Goal: Task Accomplishment & Management: Use online tool/utility

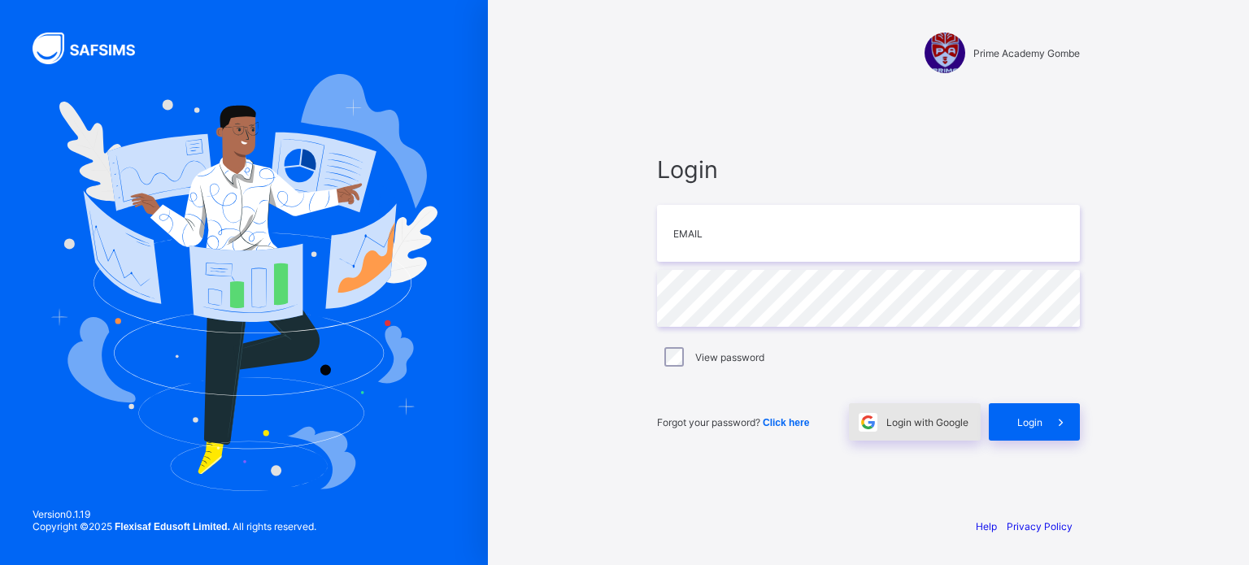
click at [910, 428] on div "Login with Google" at bounding box center [915, 421] width 132 height 37
click at [911, 428] on div "Login with Google" at bounding box center [915, 421] width 132 height 37
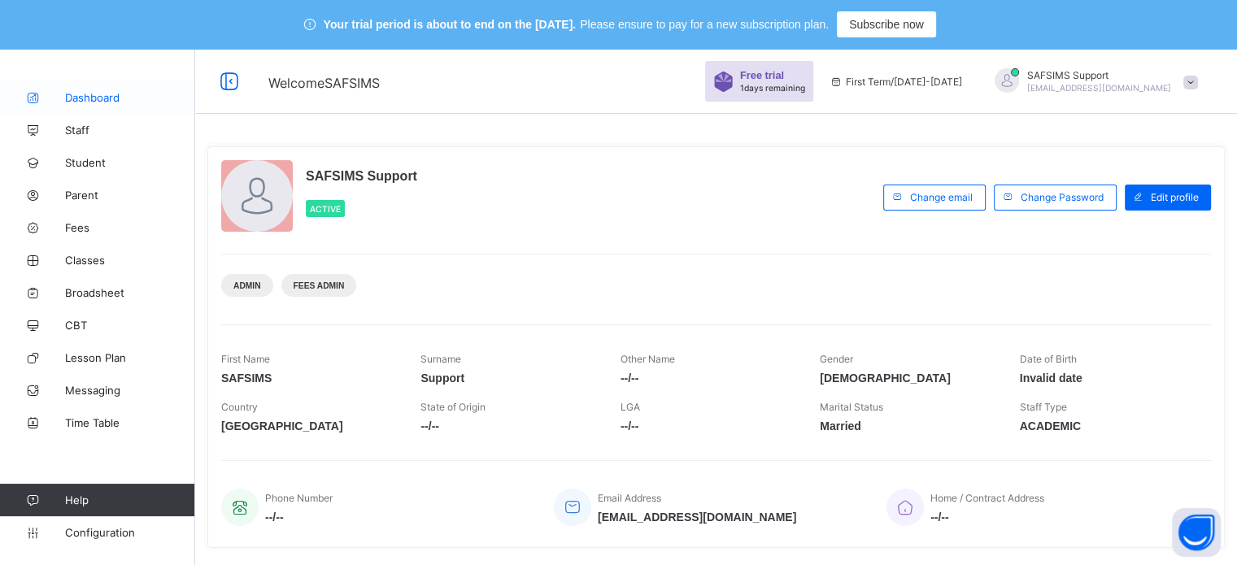
click at [92, 98] on span "Dashboard" at bounding box center [130, 97] width 130 height 13
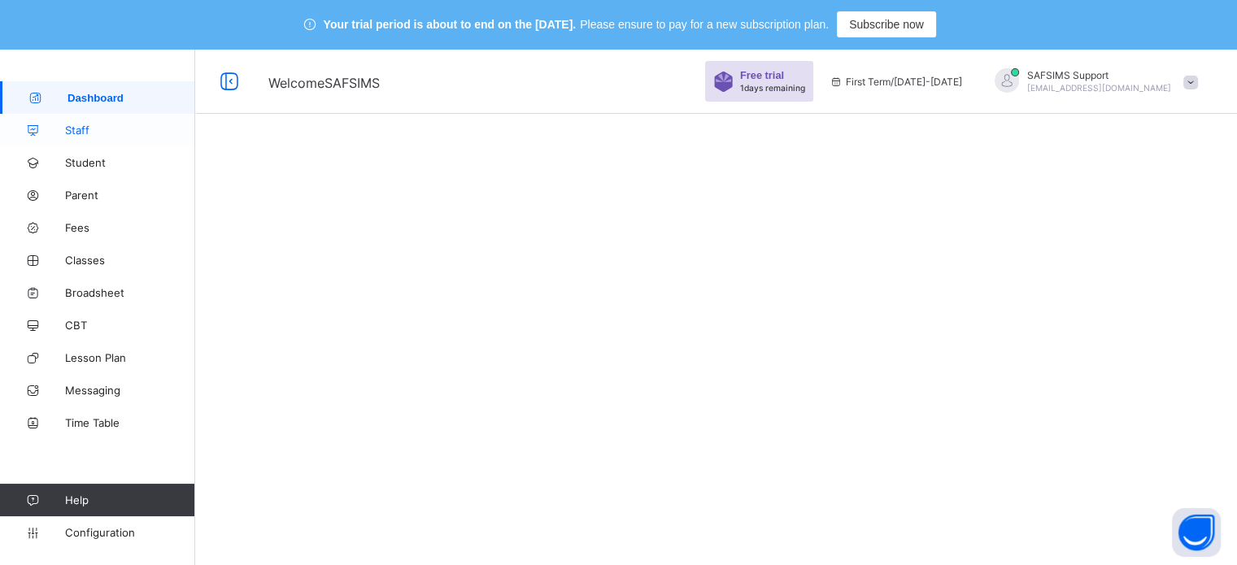
click at [78, 124] on span "Staff" at bounding box center [130, 130] width 130 height 13
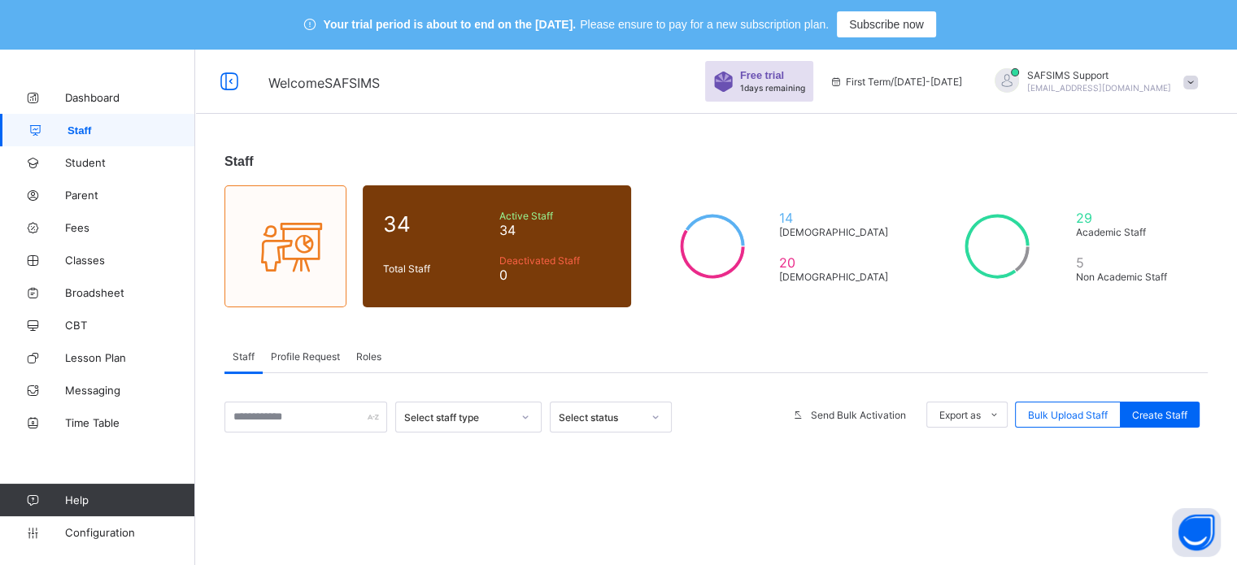
click at [1080, 80] on span "SAFSIMS Support" at bounding box center [1099, 75] width 144 height 12
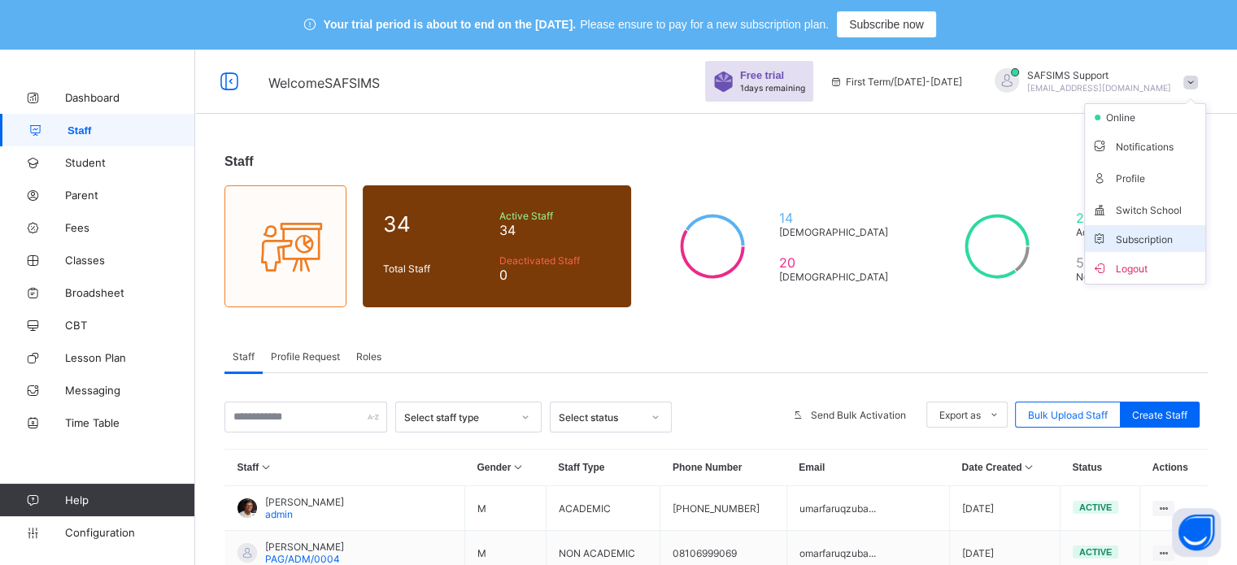
click at [1159, 233] on span "Subscription" at bounding box center [1131, 239] width 81 height 12
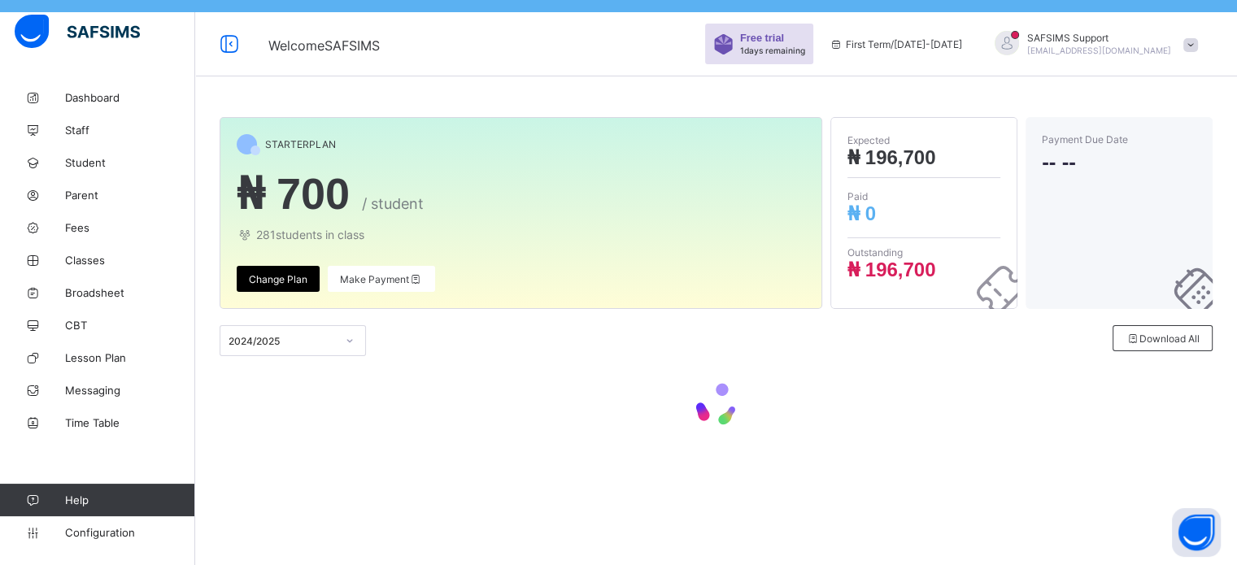
scroll to position [49, 0]
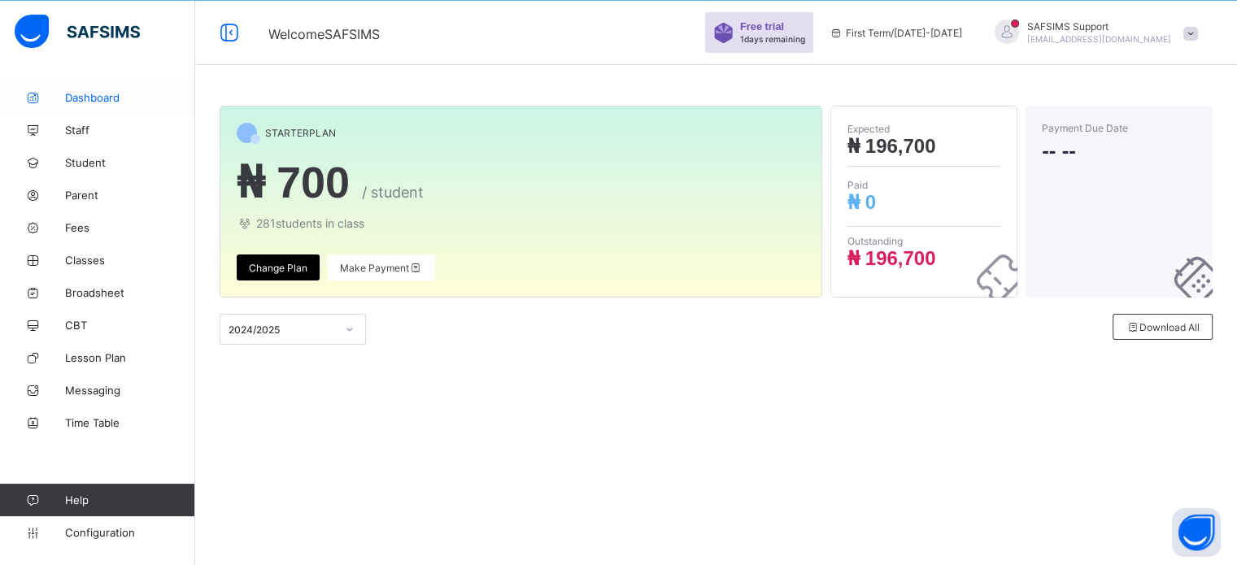
click at [78, 103] on span "Dashboard" at bounding box center [130, 97] width 130 height 13
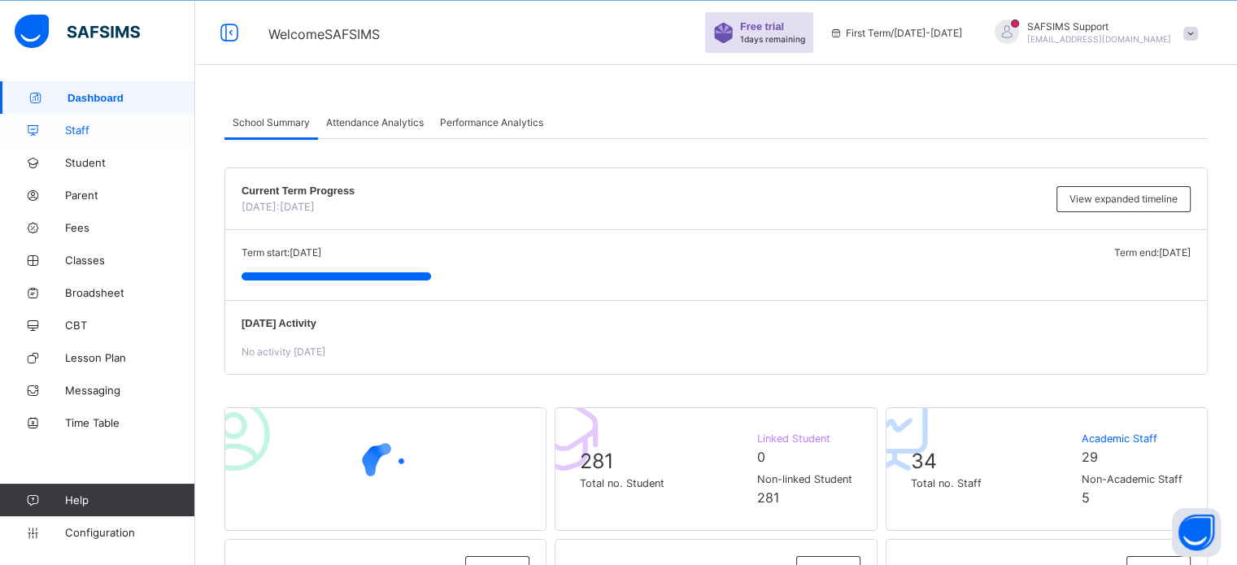
click at [81, 132] on span "Staff" at bounding box center [130, 130] width 130 height 13
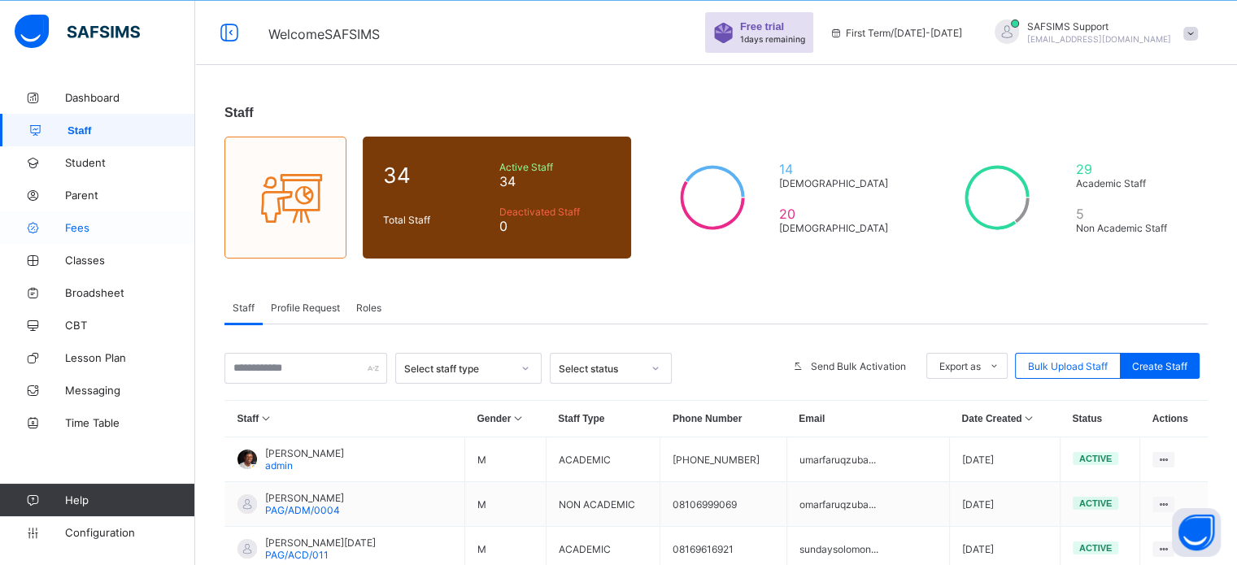
click at [76, 225] on span "Fees" at bounding box center [130, 227] width 130 height 13
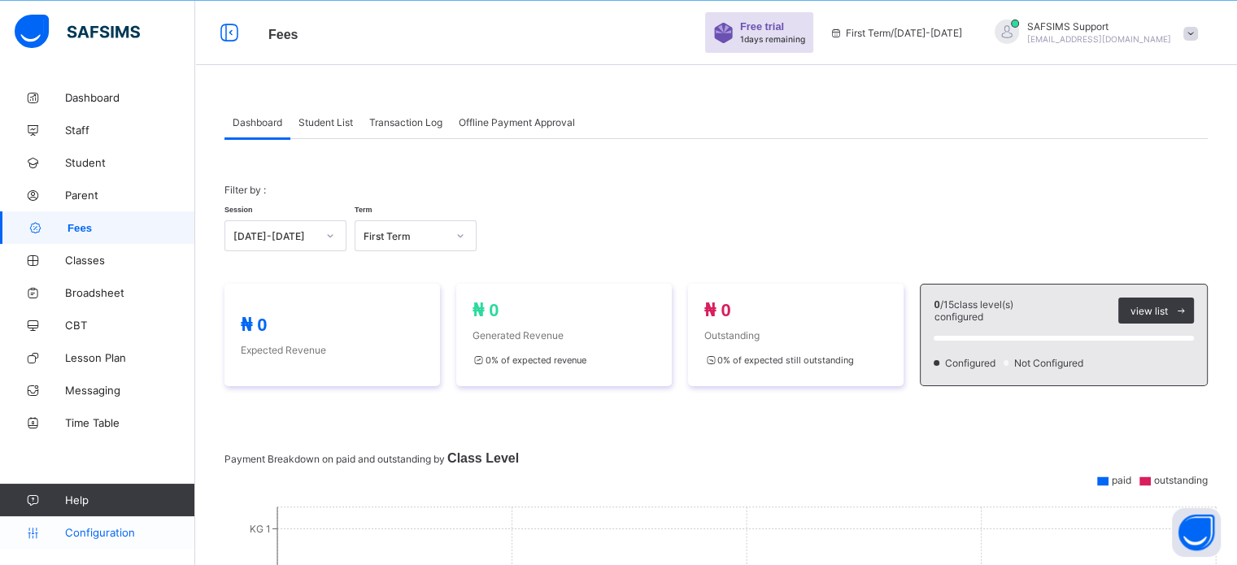
click at [118, 529] on span "Configuration" at bounding box center [129, 532] width 129 height 13
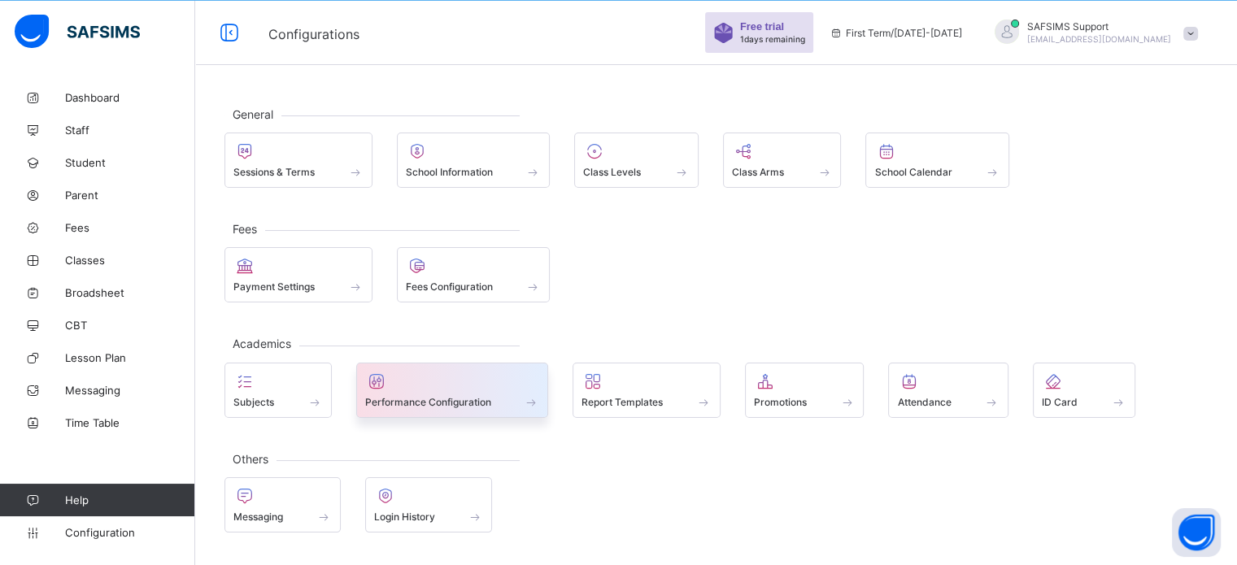
click at [451, 385] on div at bounding box center [452, 382] width 175 height 20
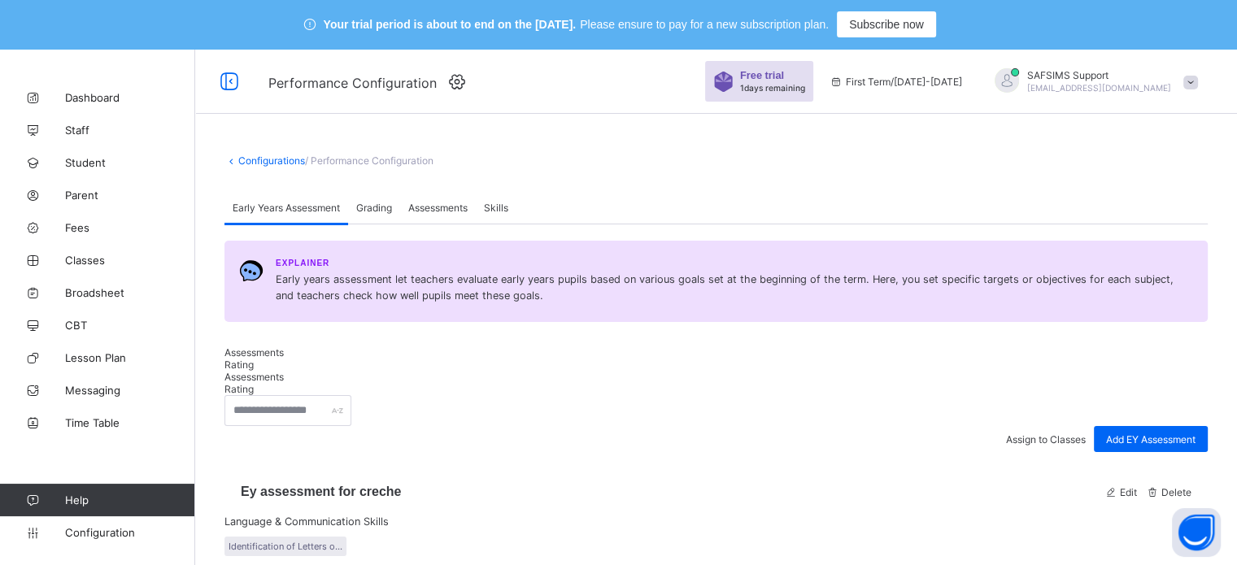
click at [387, 214] on span "Grading" at bounding box center [374, 208] width 36 height 12
click at [440, 214] on span "Assessments" at bounding box center [437, 208] width 59 height 12
click at [374, 214] on span "Grading" at bounding box center [374, 208] width 36 height 12
click at [406, 220] on div "Assessments" at bounding box center [438, 207] width 76 height 33
click at [369, 214] on span "Grading" at bounding box center [374, 208] width 36 height 12
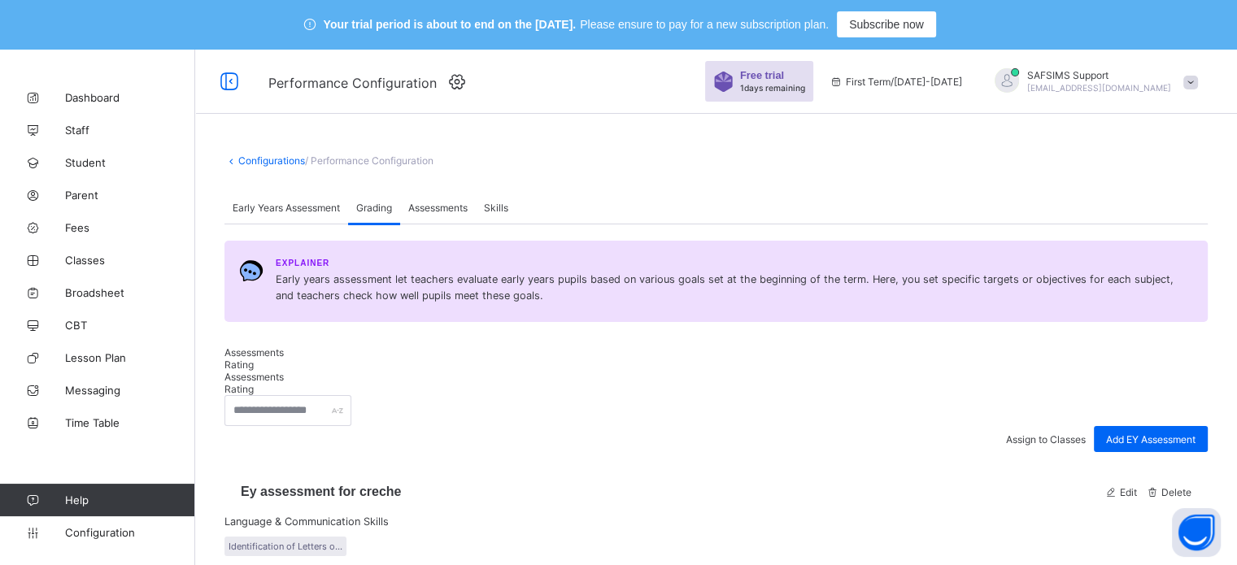
click at [400, 220] on div "Grading" at bounding box center [374, 207] width 52 height 33
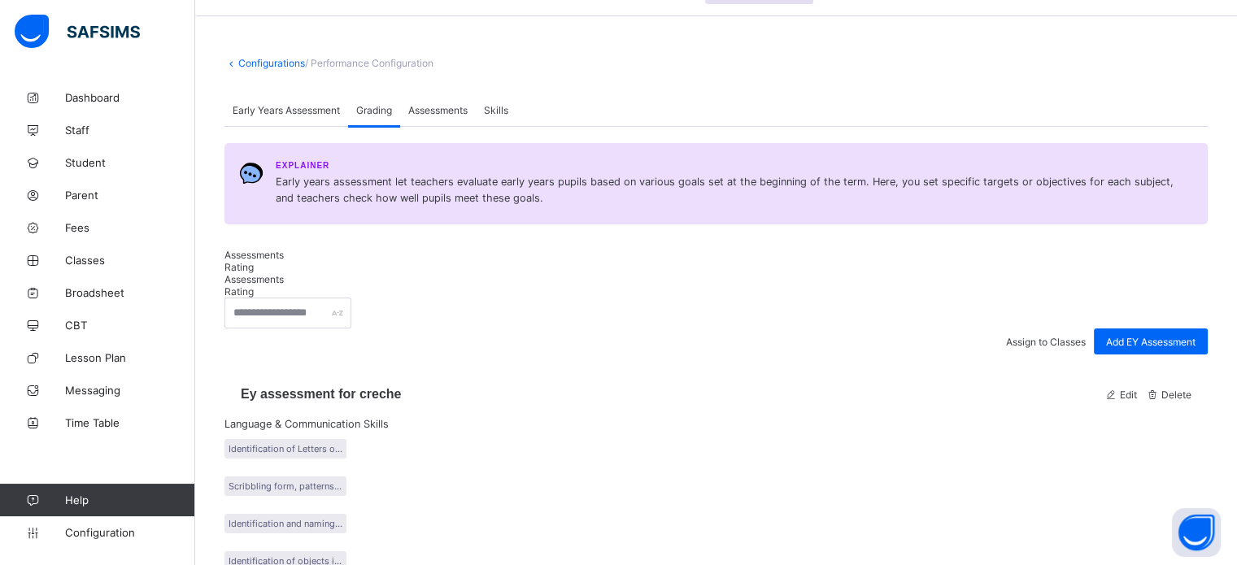
scroll to position [298, 0]
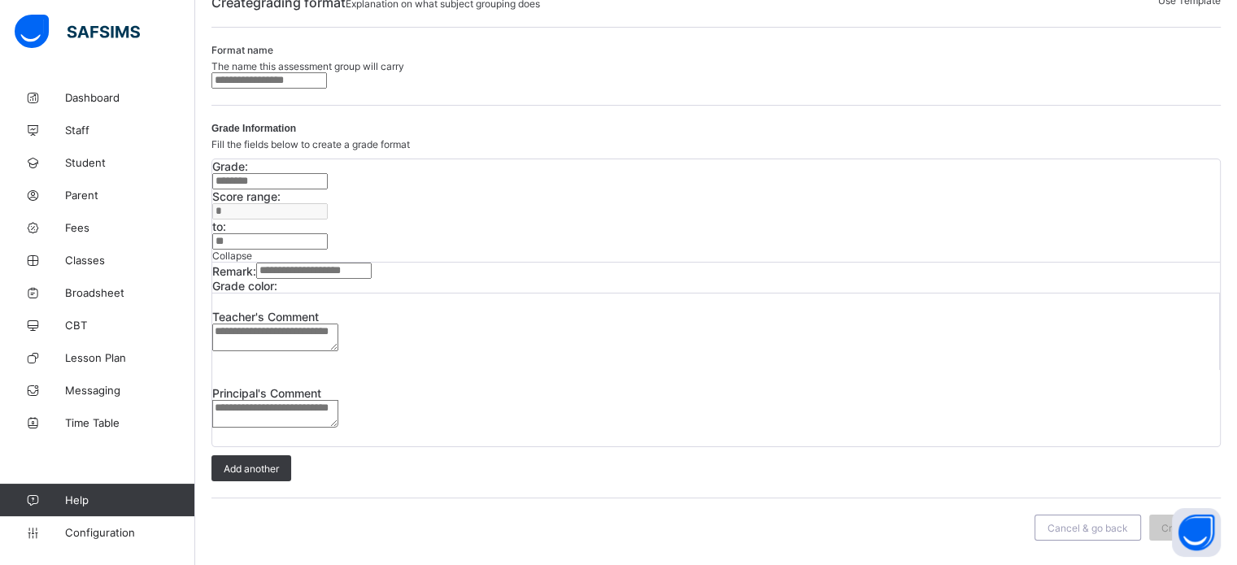
scroll to position [138, 0]
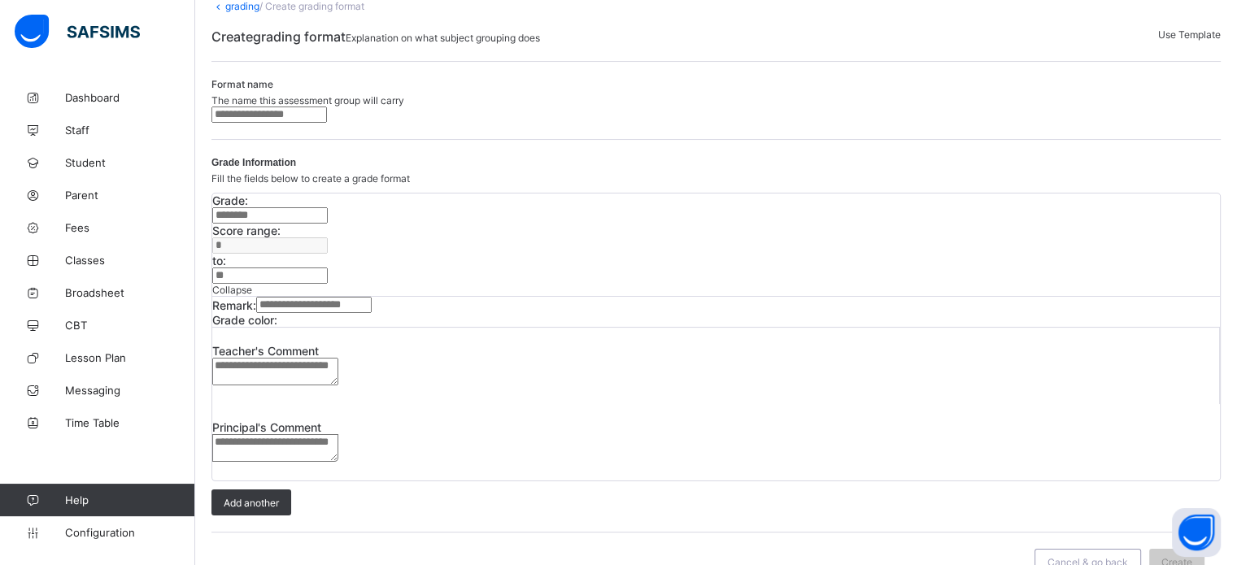
click at [309, 123] on input "text" at bounding box center [268, 114] width 115 height 16
type input "**********"
click at [297, 224] on input "text" at bounding box center [269, 215] width 115 height 16
type input "*"
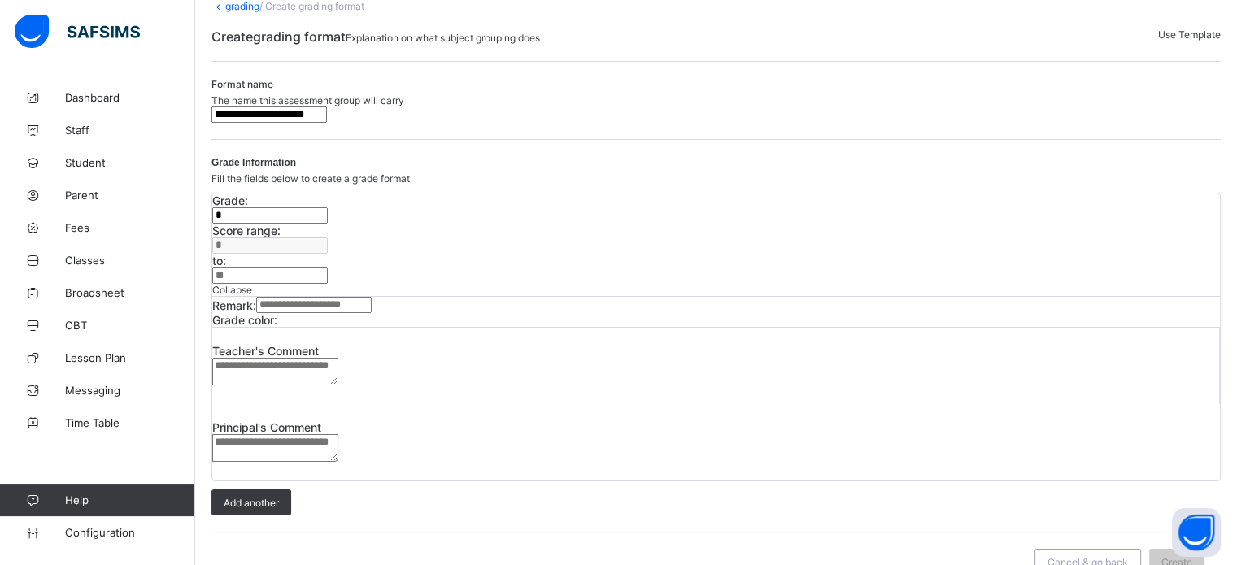
drag, startPoint x: 589, startPoint y: 268, endPoint x: 563, endPoint y: 266, distance: 26.1
click at [563, 266] on div "to: *" at bounding box center [715, 269] width 1007 height 30
type input "**"
click at [277, 320] on div at bounding box center [277, 320] width 0 height 0
click at [291, 313] on input "text" at bounding box center [313, 305] width 115 height 16
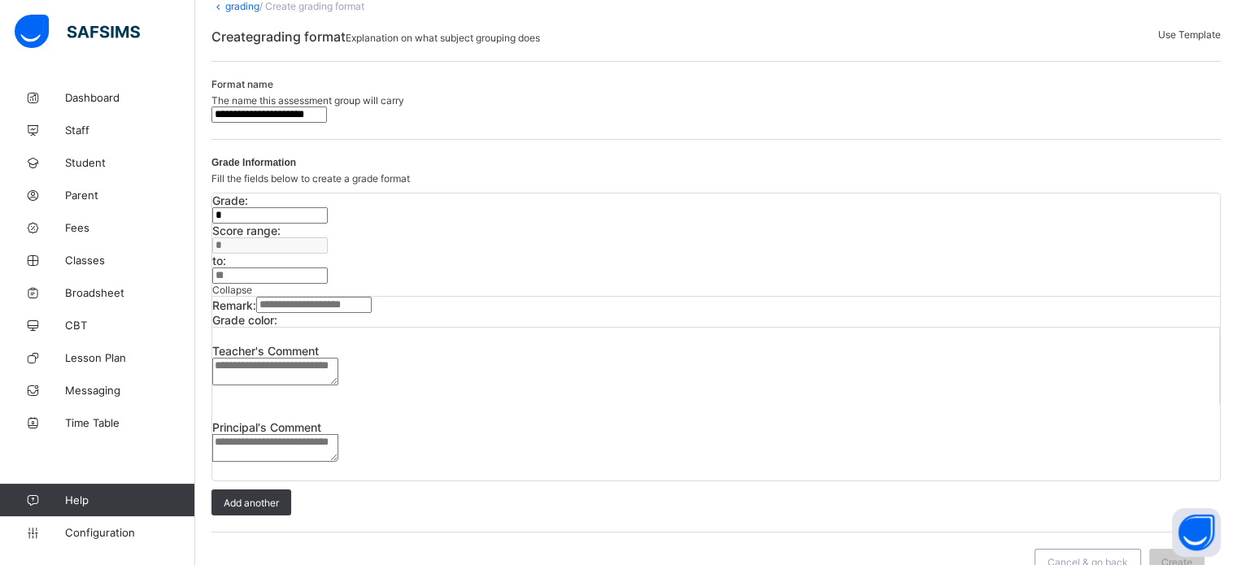
type input "*"
type input "****"
click at [272, 489] on div "Add another" at bounding box center [251, 502] width 80 height 26
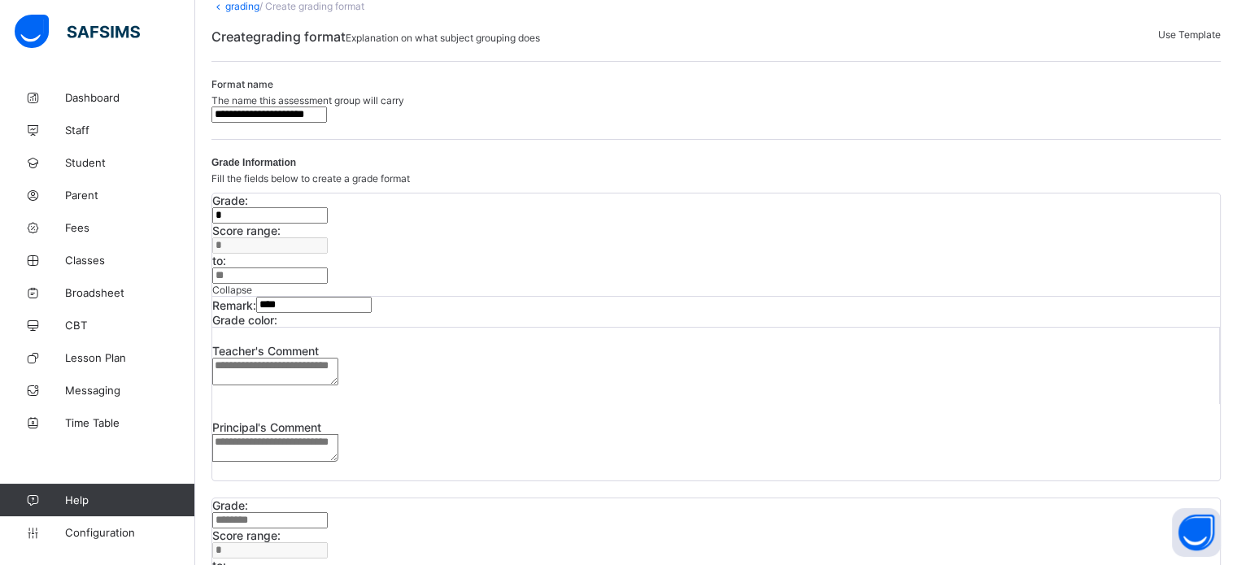
click at [309, 512] on input "text" at bounding box center [269, 520] width 115 height 16
type input "*"
drag, startPoint x: 579, startPoint y: 445, endPoint x: 563, endPoint y: 445, distance: 16.3
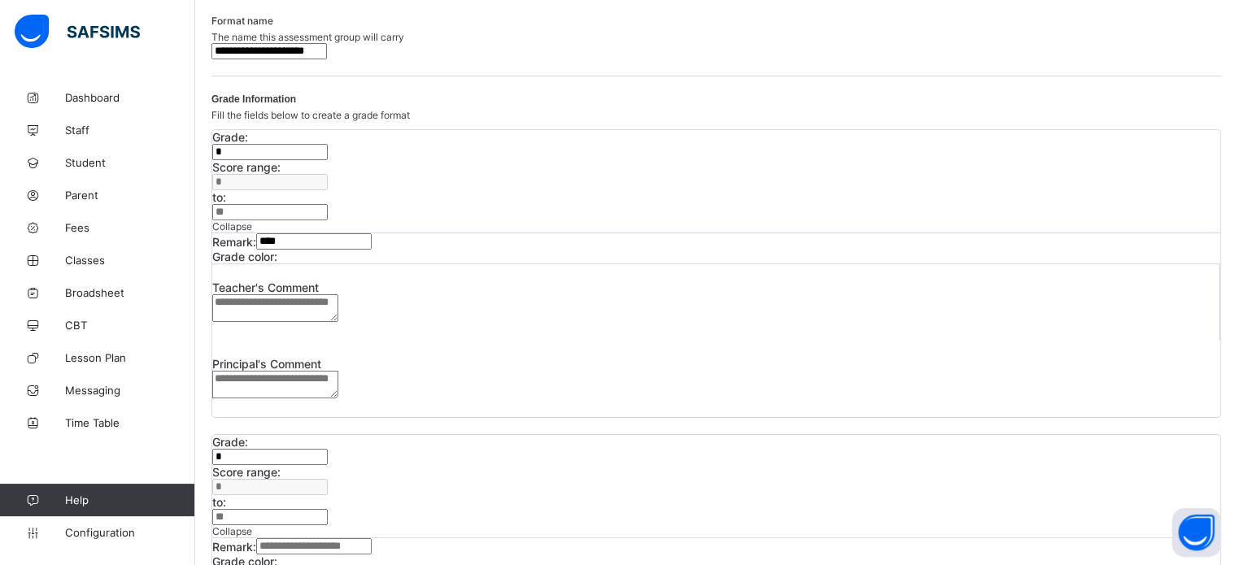
scroll to position [220, 0]
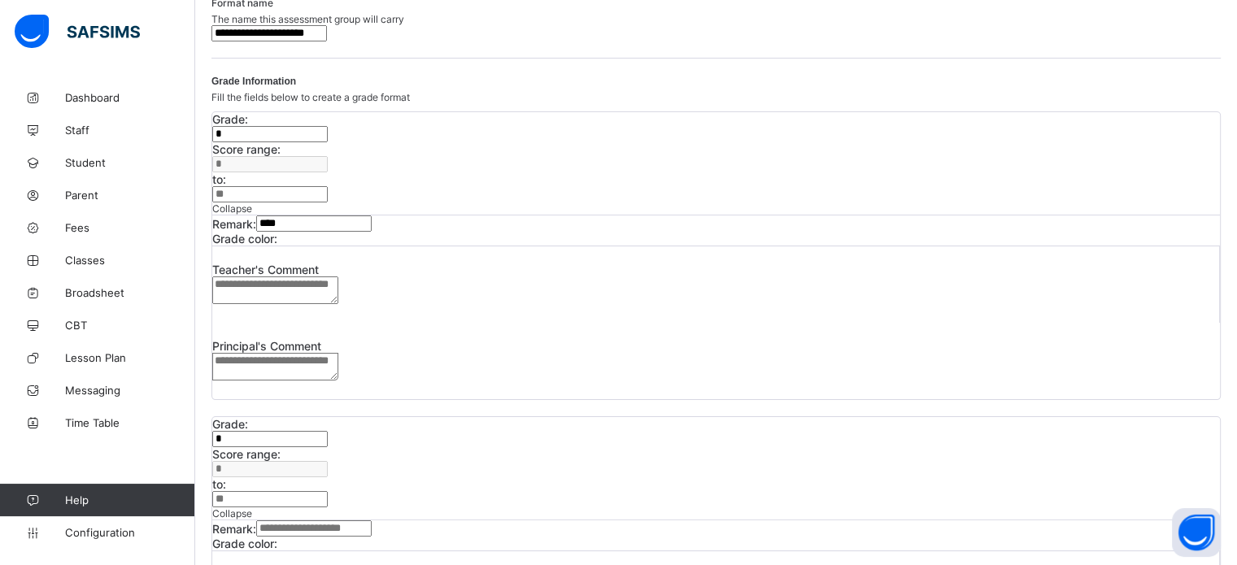
type input "**"
click at [331, 520] on input "text" at bounding box center [313, 528] width 115 height 16
type input "*********"
click at [277, 544] on div at bounding box center [277, 544] width 0 height 0
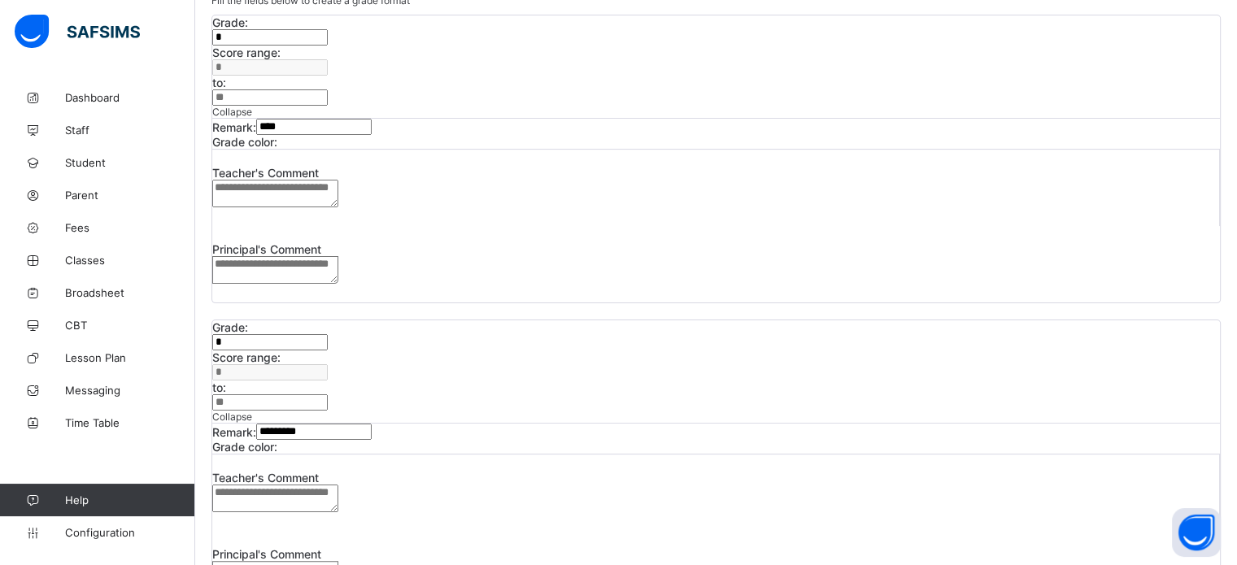
scroll to position [319, 0]
drag, startPoint x: 589, startPoint y: 261, endPoint x: 575, endPoint y: 261, distance: 14.6
click at [328, 392] on input "**" at bounding box center [269, 400] width 115 height 16
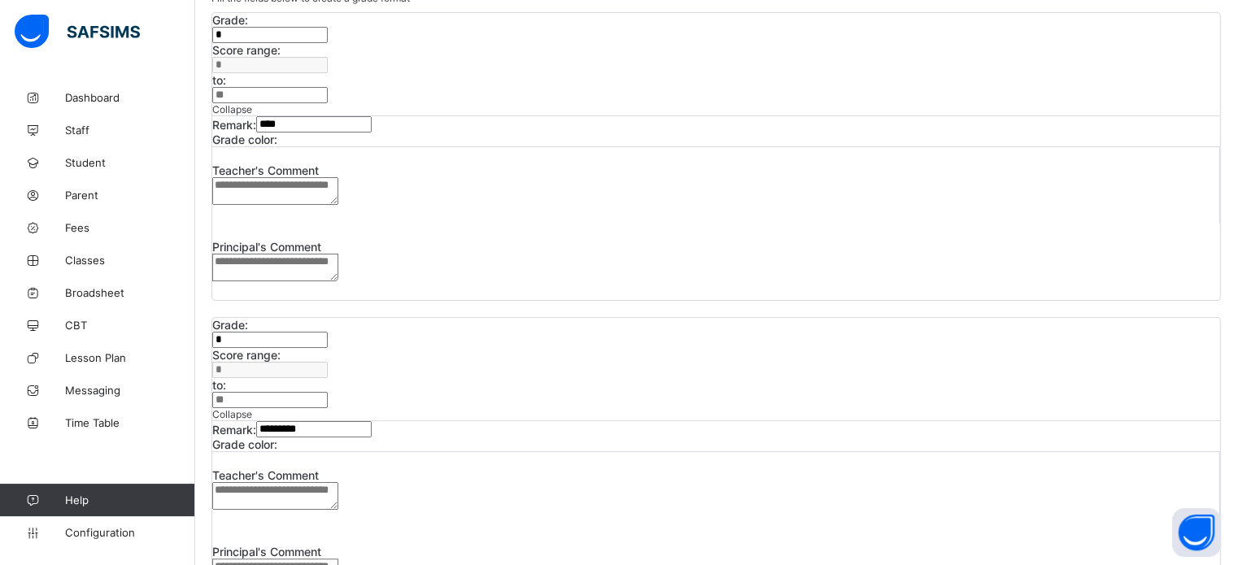
type input "**"
click at [338, 482] on textarea at bounding box center [275, 496] width 126 height 28
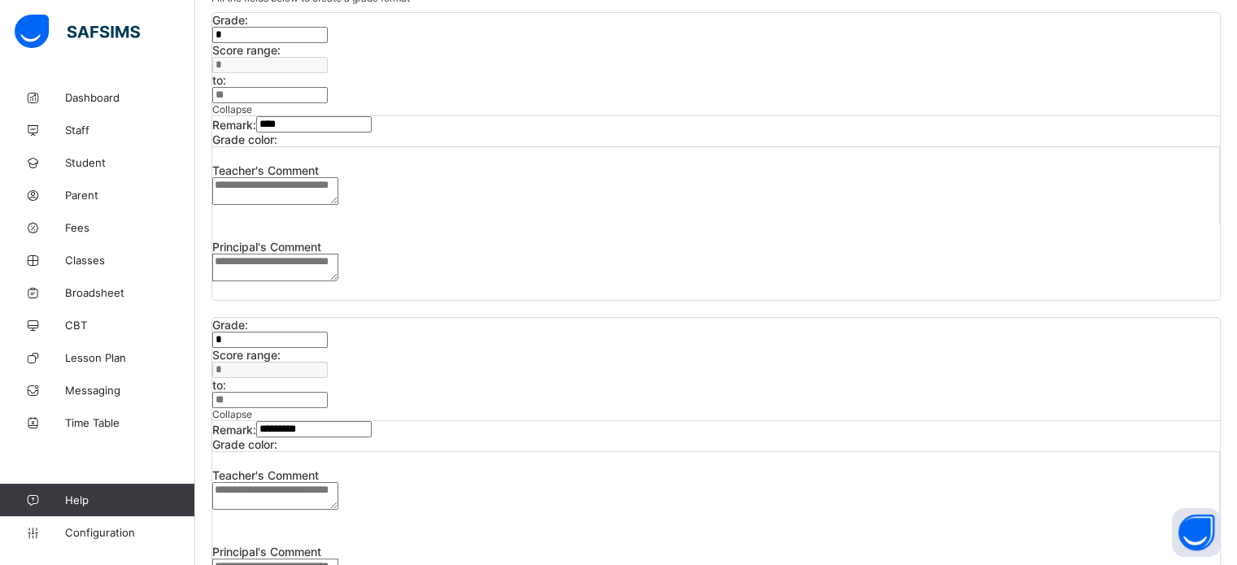
type input "*"
drag, startPoint x: 605, startPoint y: 435, endPoint x: 564, endPoint y: 432, distance: 40.7
type input "**"
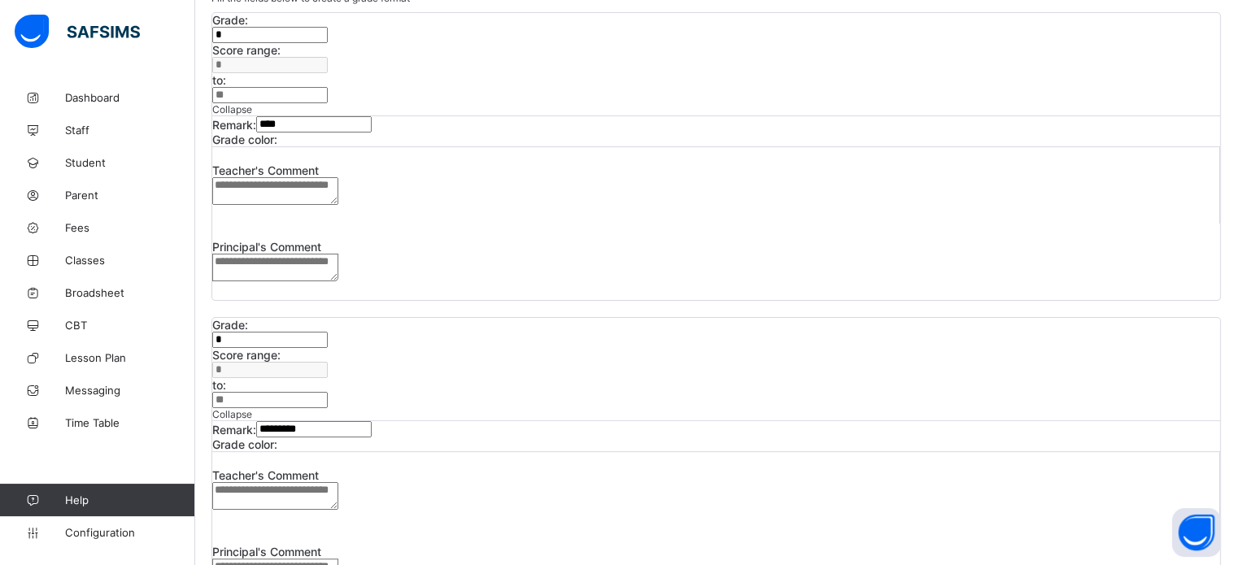
type input "*"
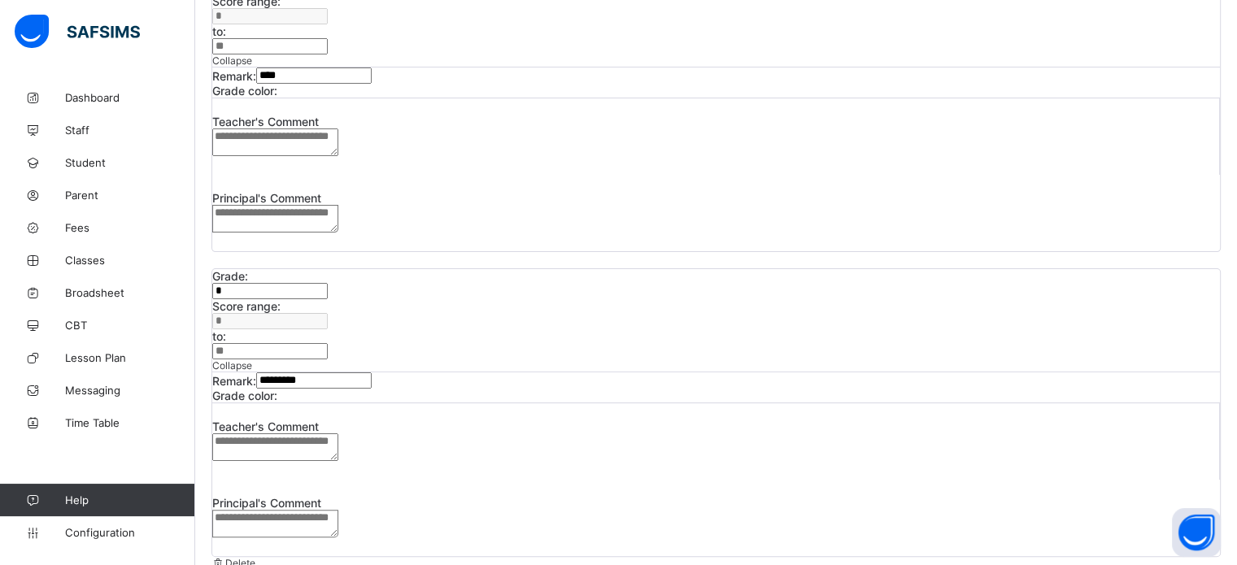
scroll to position [499, 0]
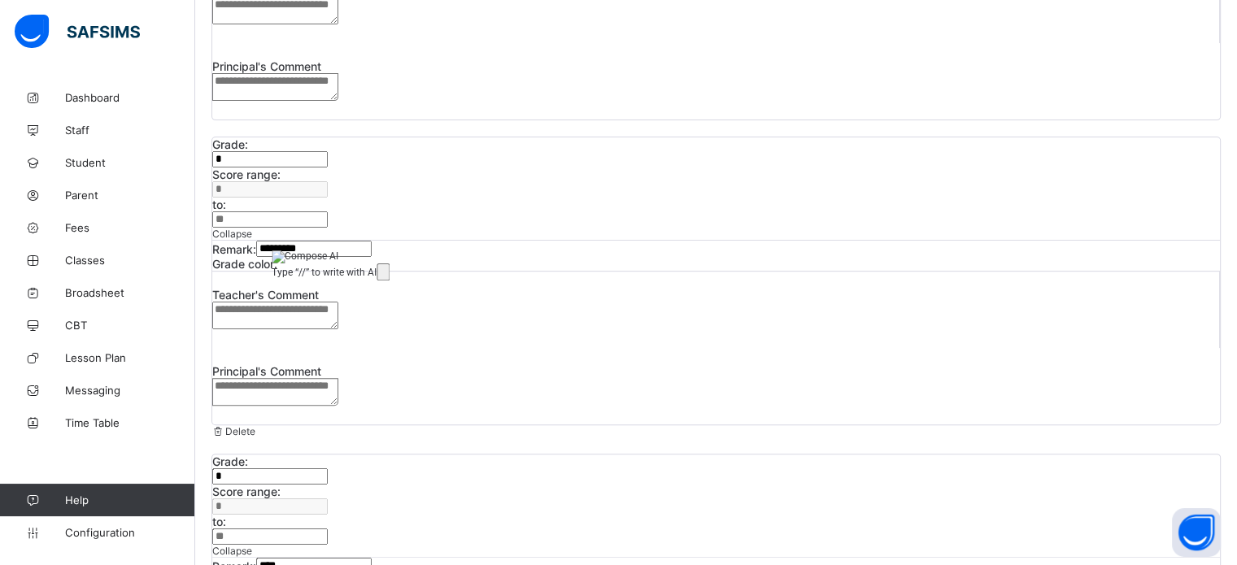
type input "****"
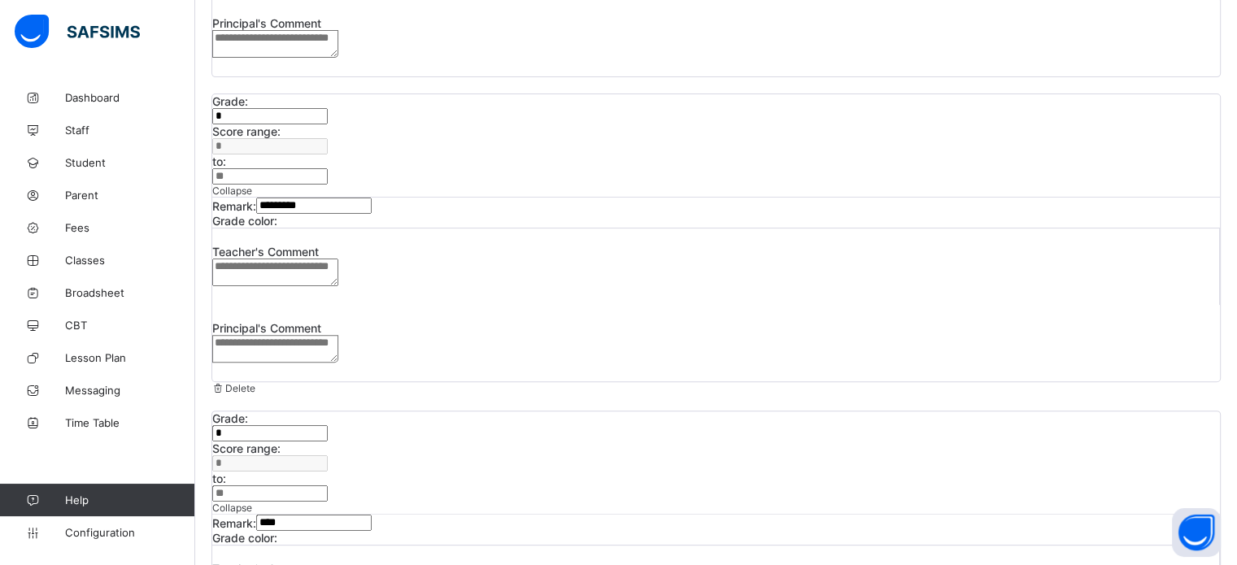
scroll to position [580, 0]
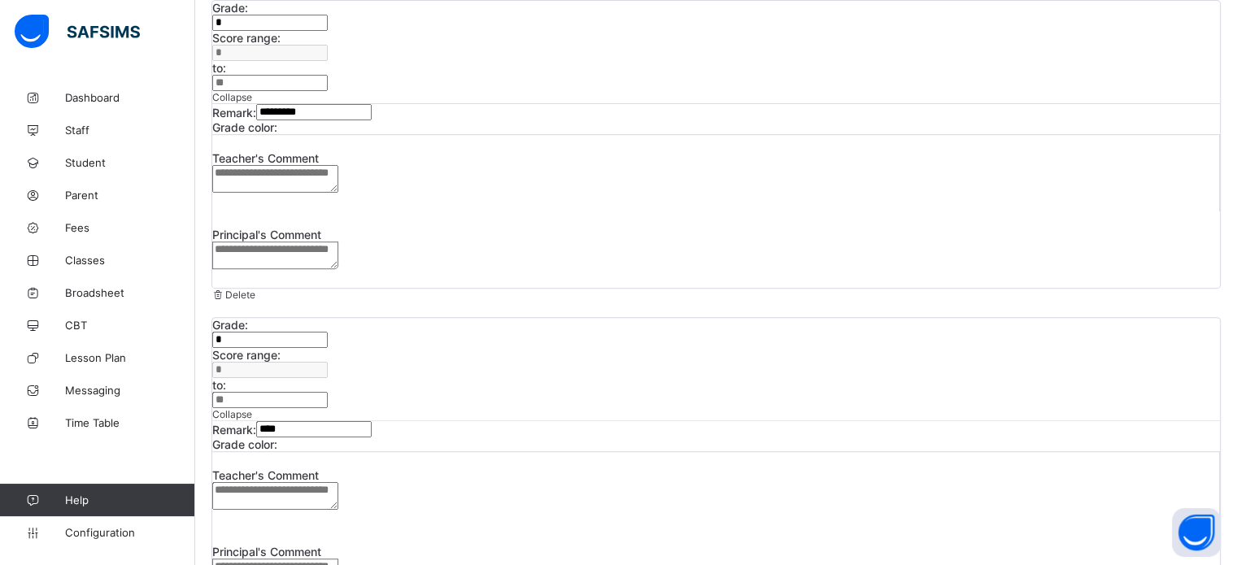
scroll to position [662, 0]
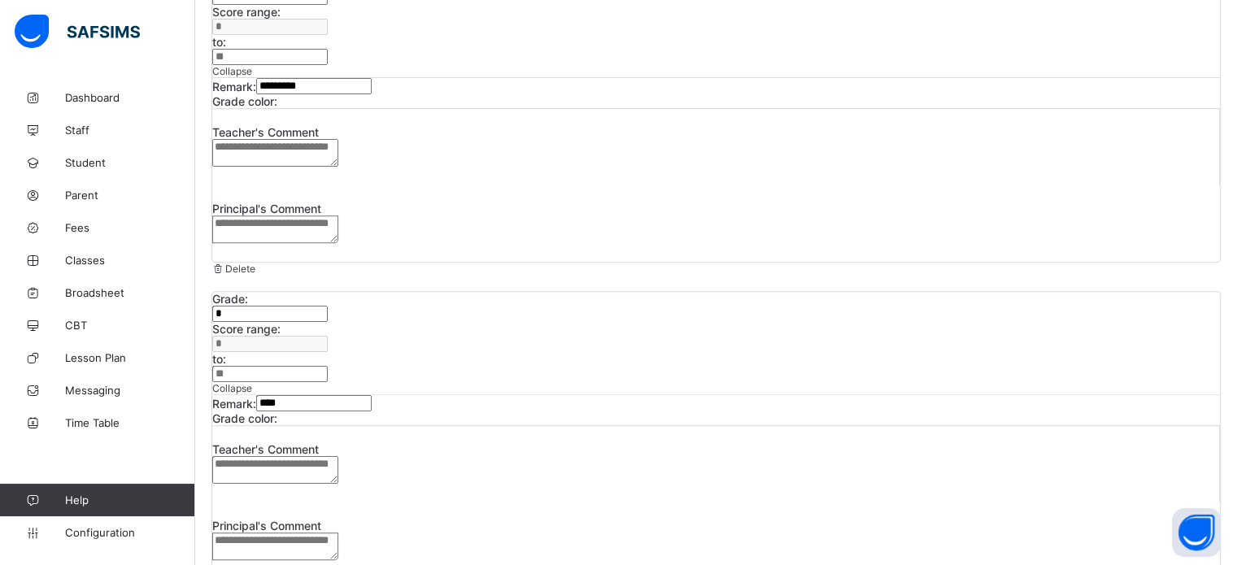
type input "*"
drag, startPoint x: 585, startPoint y: 280, endPoint x: 549, endPoint y: 279, distance: 36.6
type input "**"
type input "*"
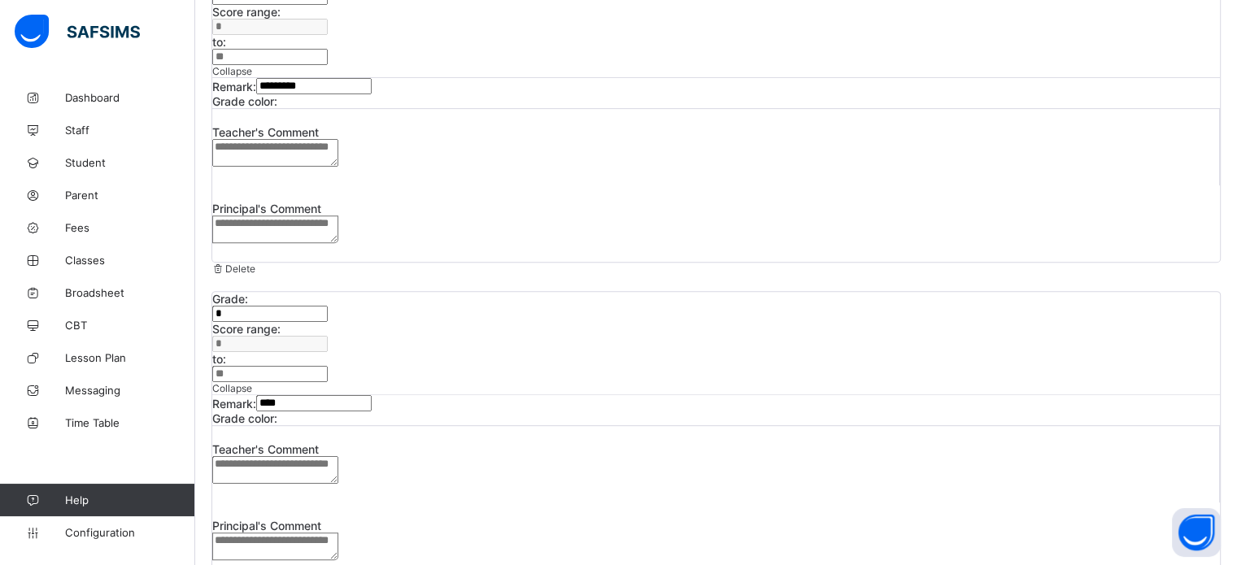
type input "*"
type input "******"
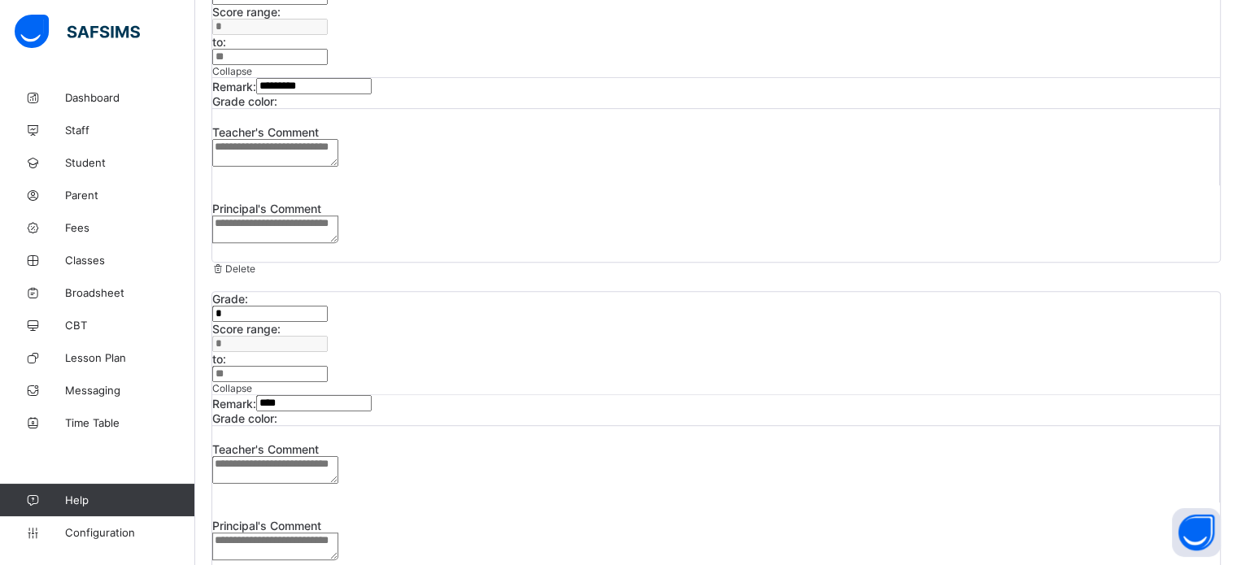
type input "**"
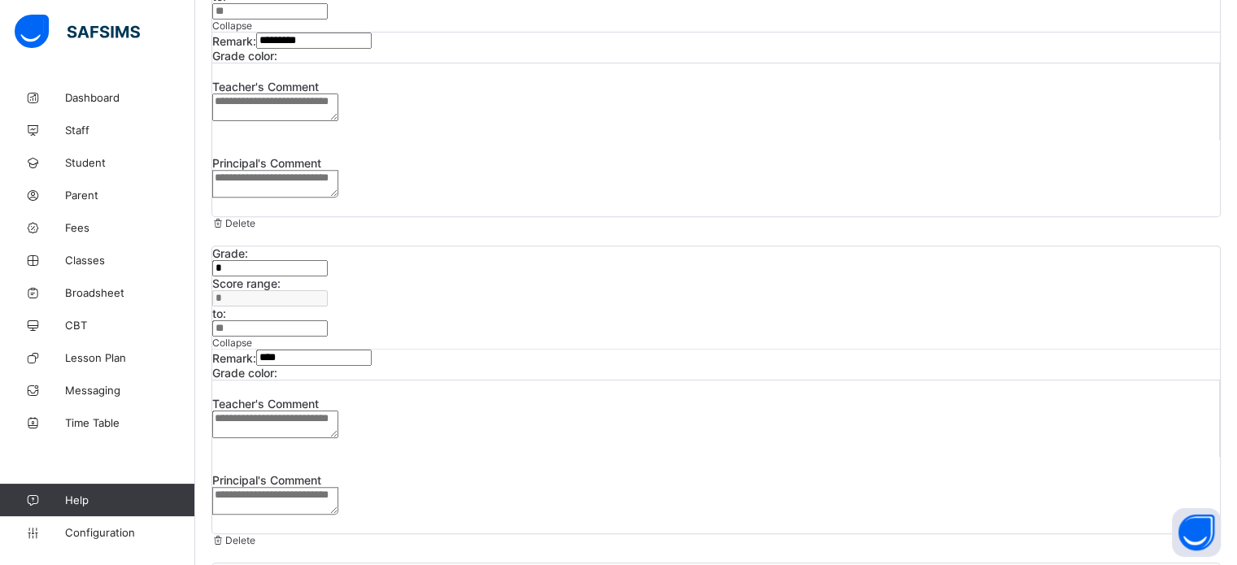
scroll to position [743, 0]
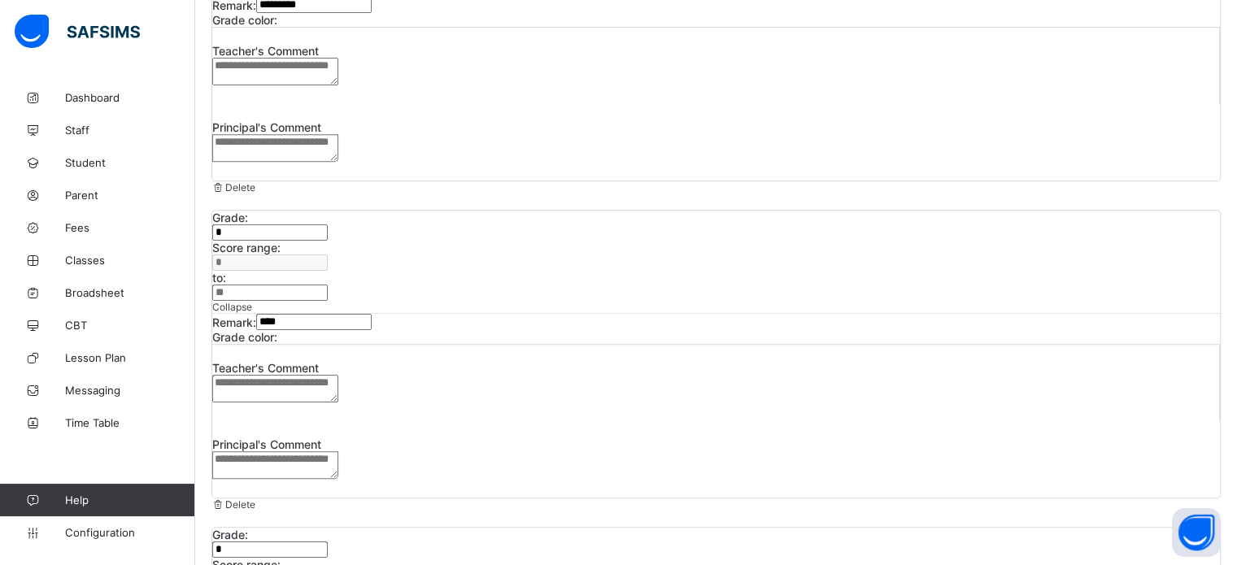
drag, startPoint x: 587, startPoint y: 383, endPoint x: 562, endPoint y: 380, distance: 25.4
type input "**"
type input "*"
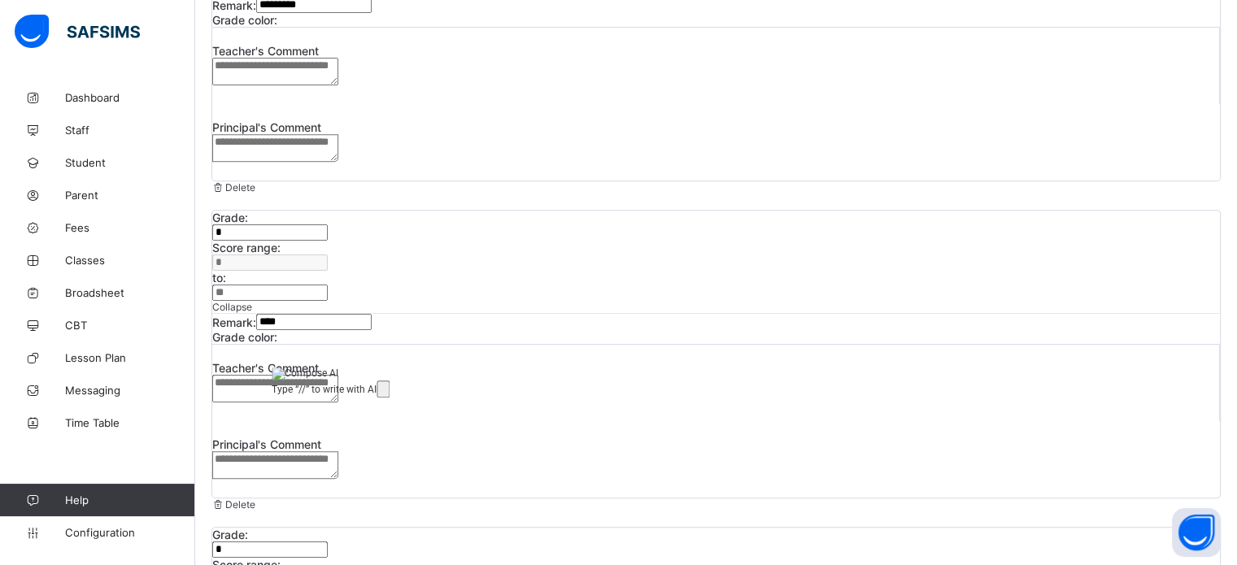
type input "******"
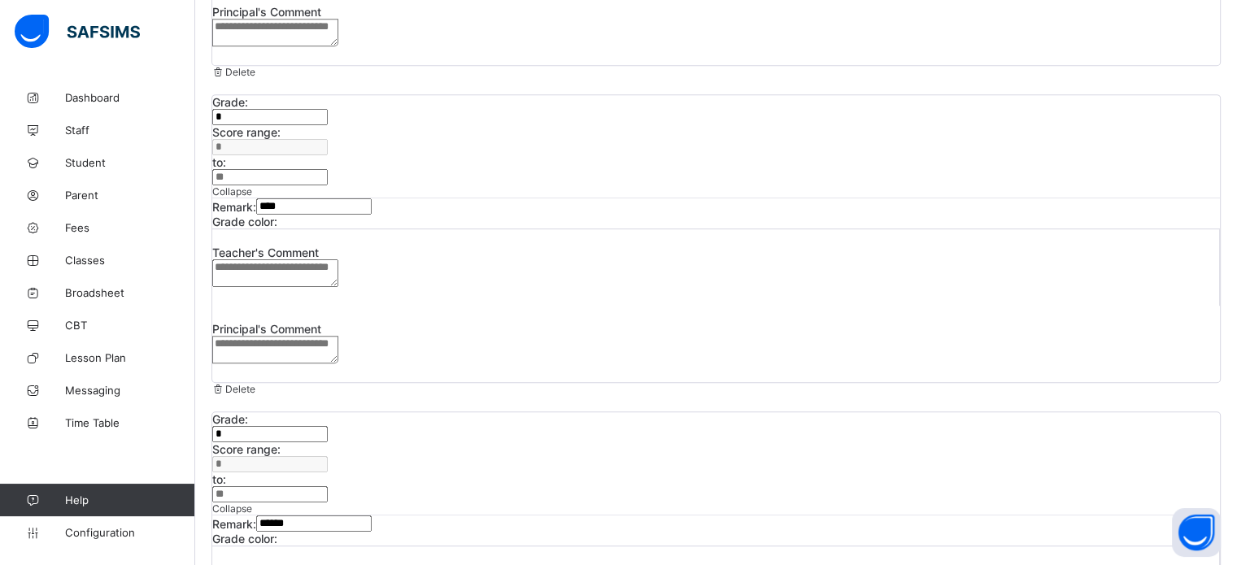
scroll to position [860, 0]
type input "*"
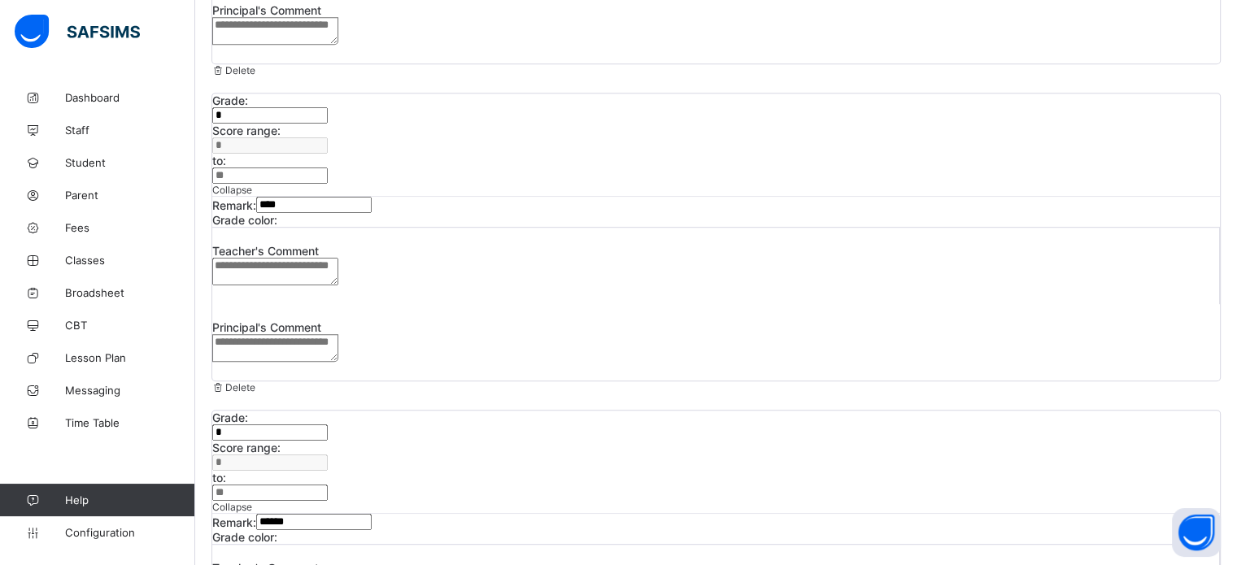
scroll to position [941, 0]
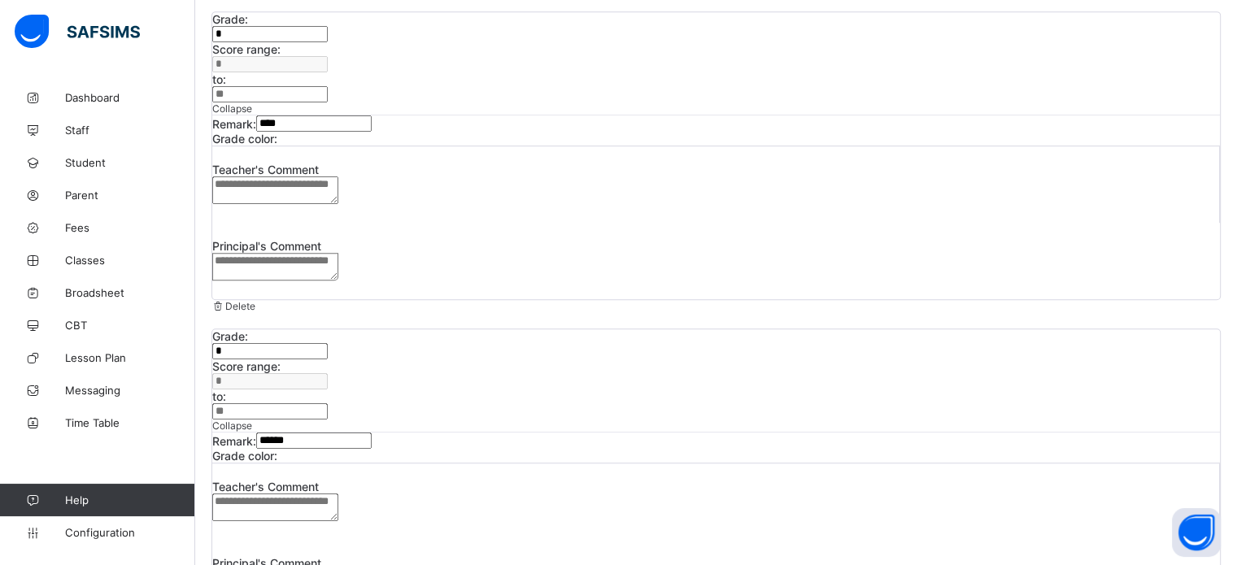
type input "**"
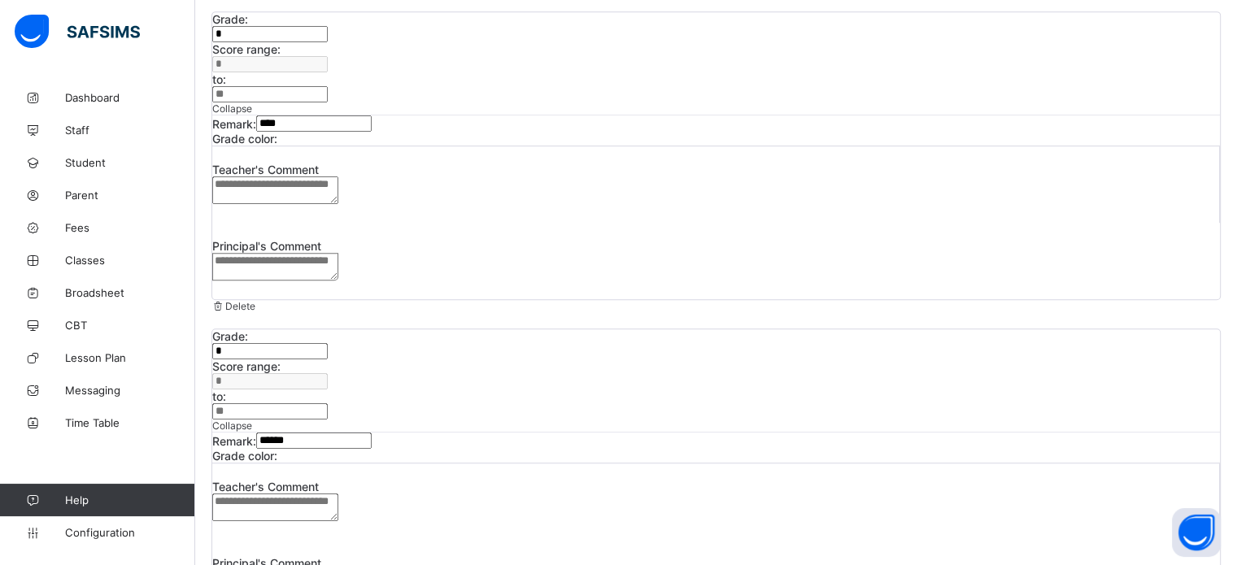
type input "*"
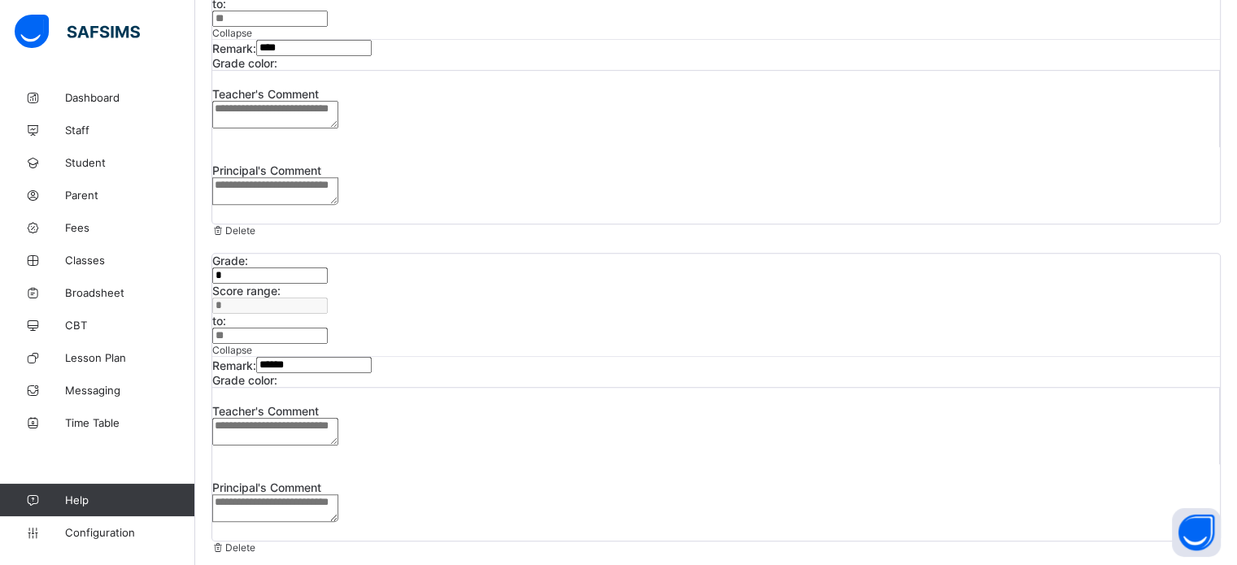
scroll to position [1041, 0]
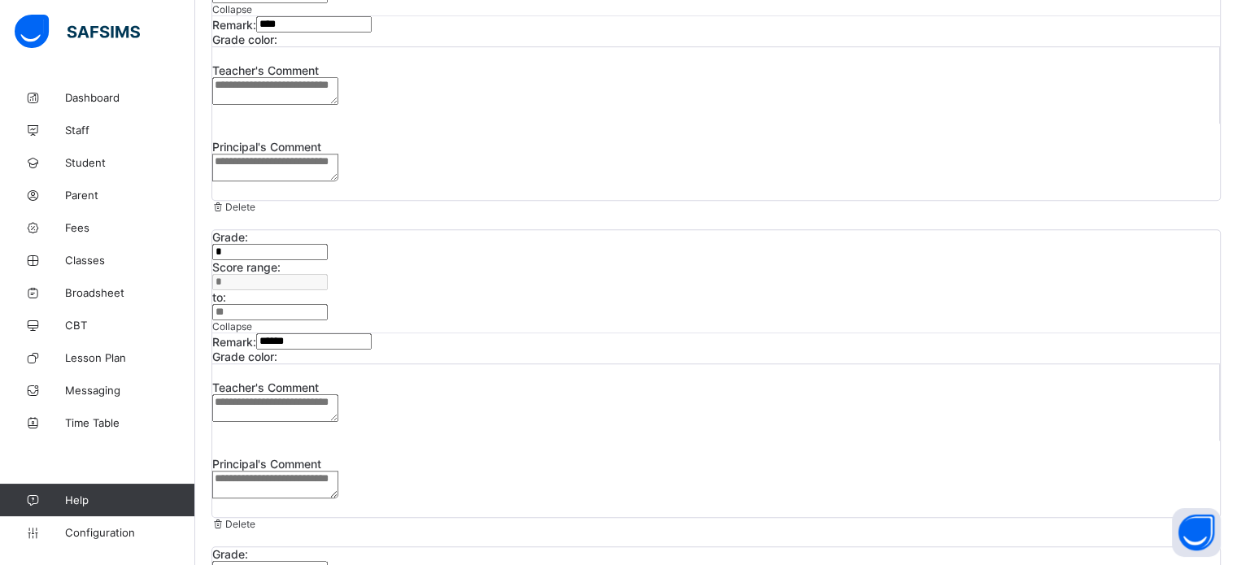
type input "****"
type input "**"
drag, startPoint x: 585, startPoint y: 441, endPoint x: 566, endPoint y: 441, distance: 19.5
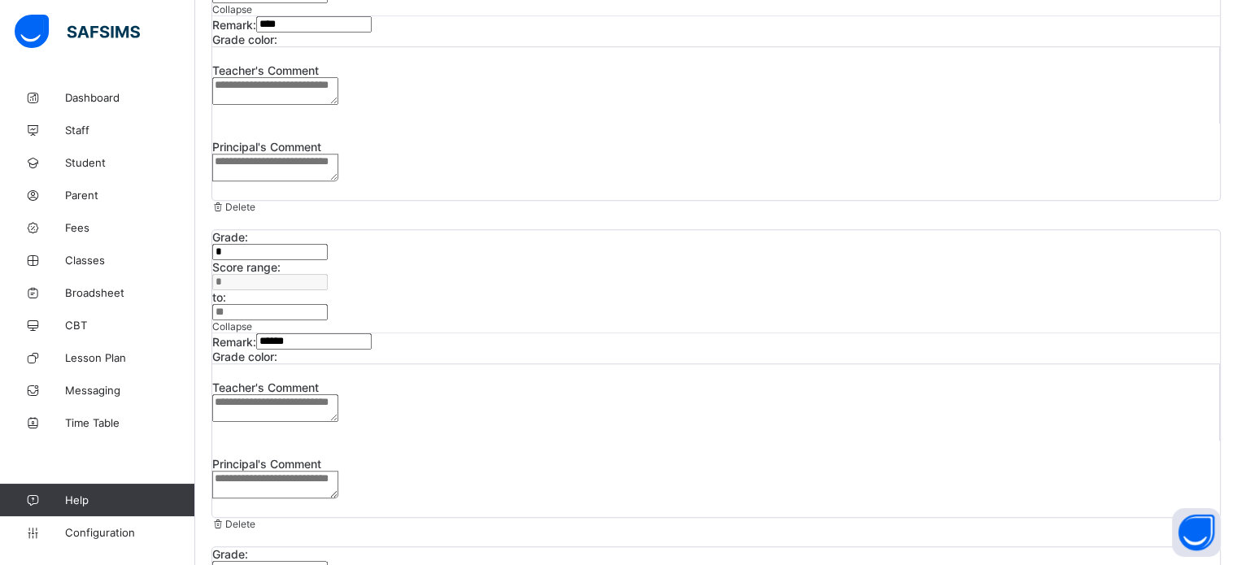
type input "**"
type input "*"
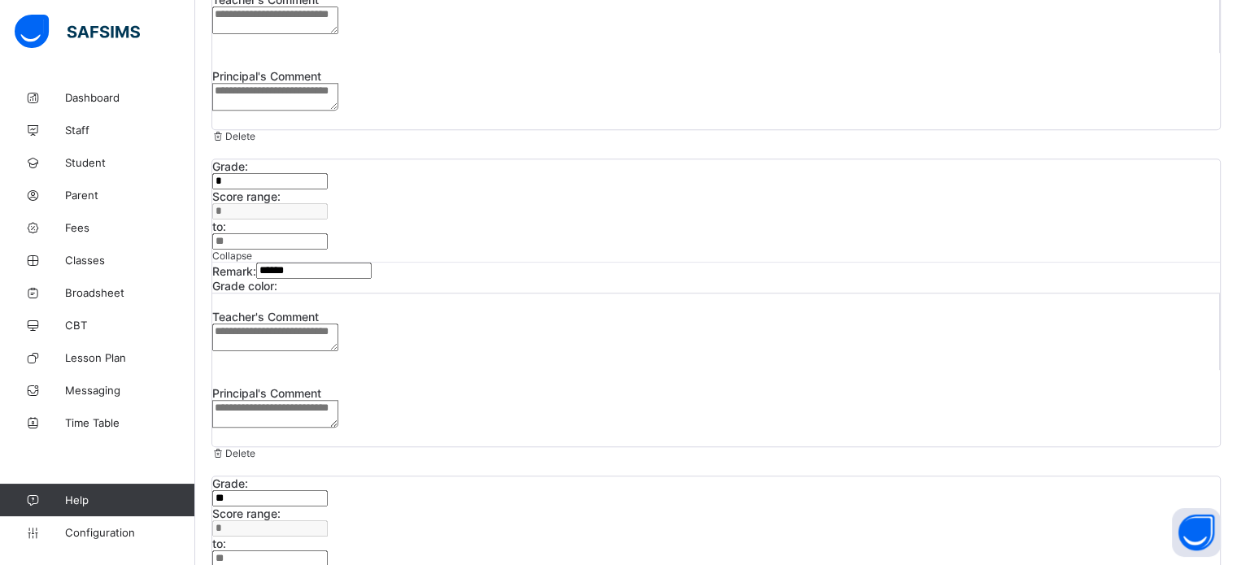
scroll to position [1203, 0]
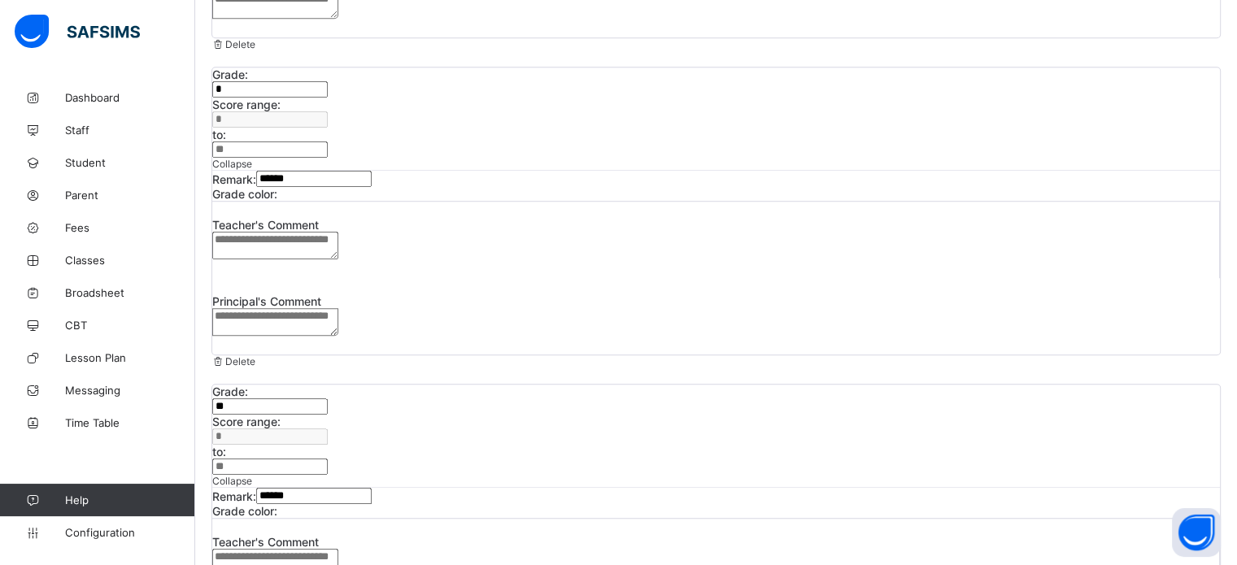
type input "*********"
type input "*"
drag, startPoint x: 584, startPoint y: 458, endPoint x: 569, endPoint y: 458, distance: 14.6
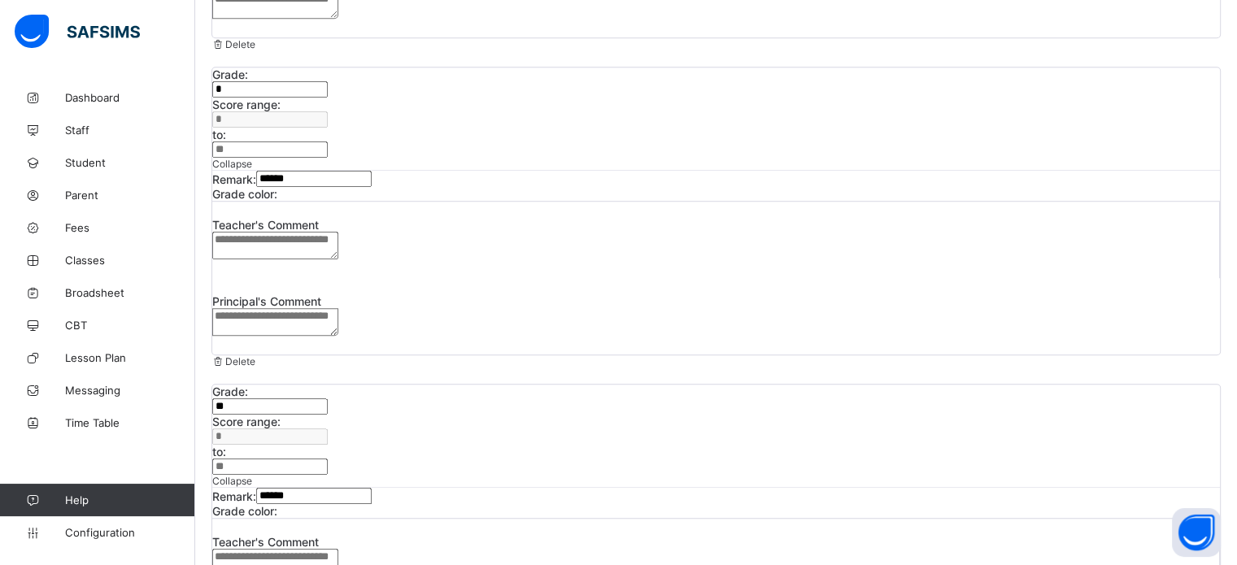
type input "**"
type input "*"
type input "*********"
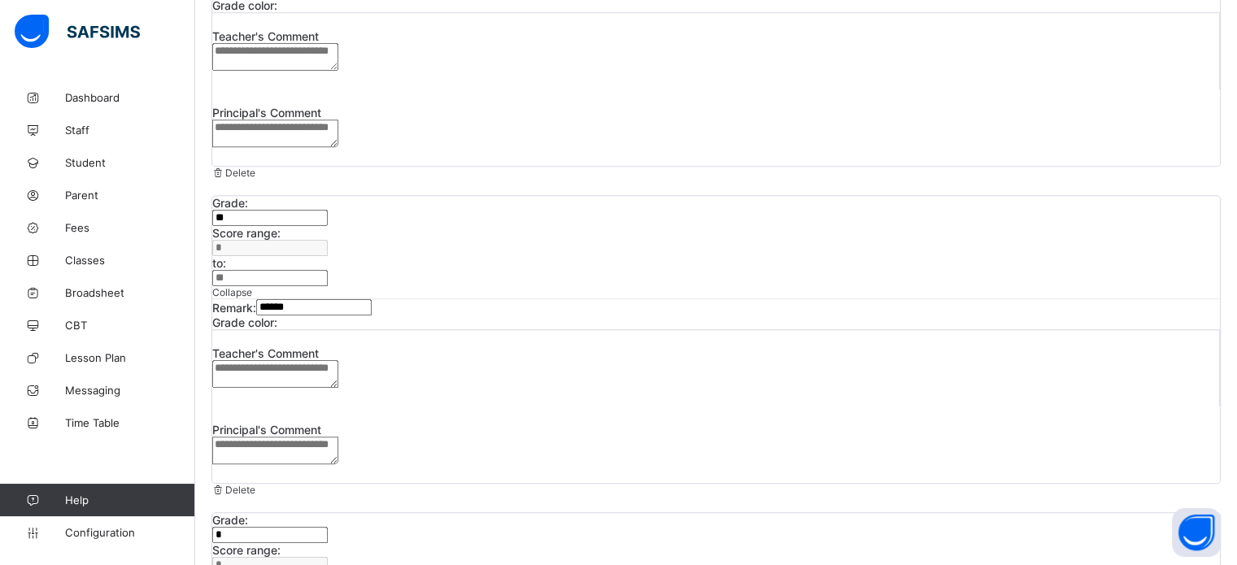
scroll to position [1402, 0]
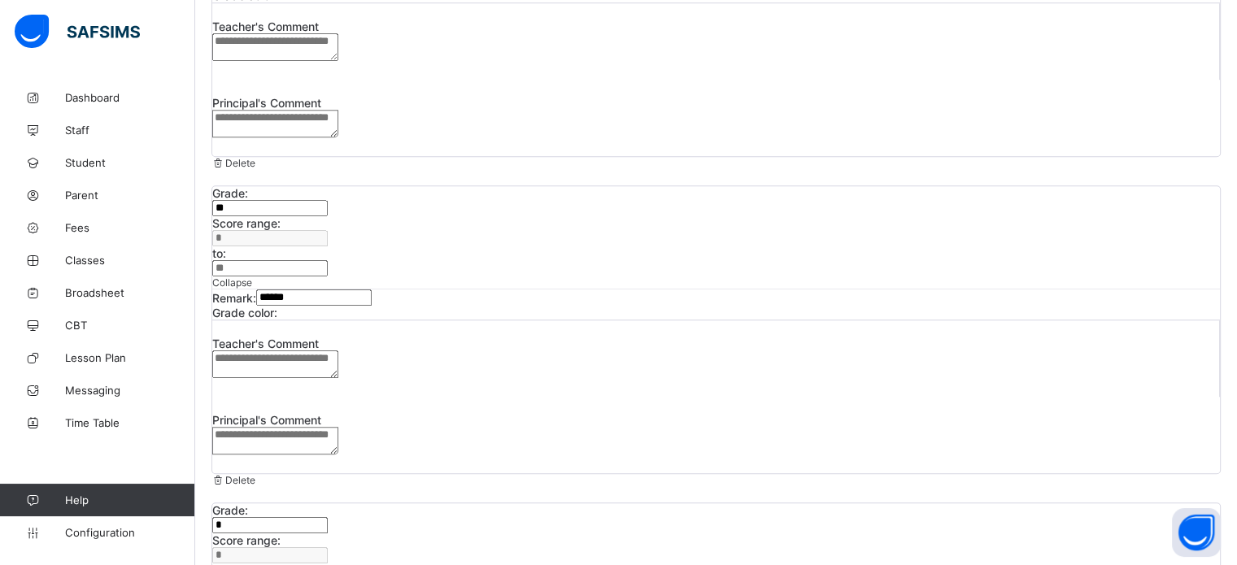
type input "**"
drag, startPoint x: 590, startPoint y: 445, endPoint x: 562, endPoint y: 443, distance: 28.5
type input "***"
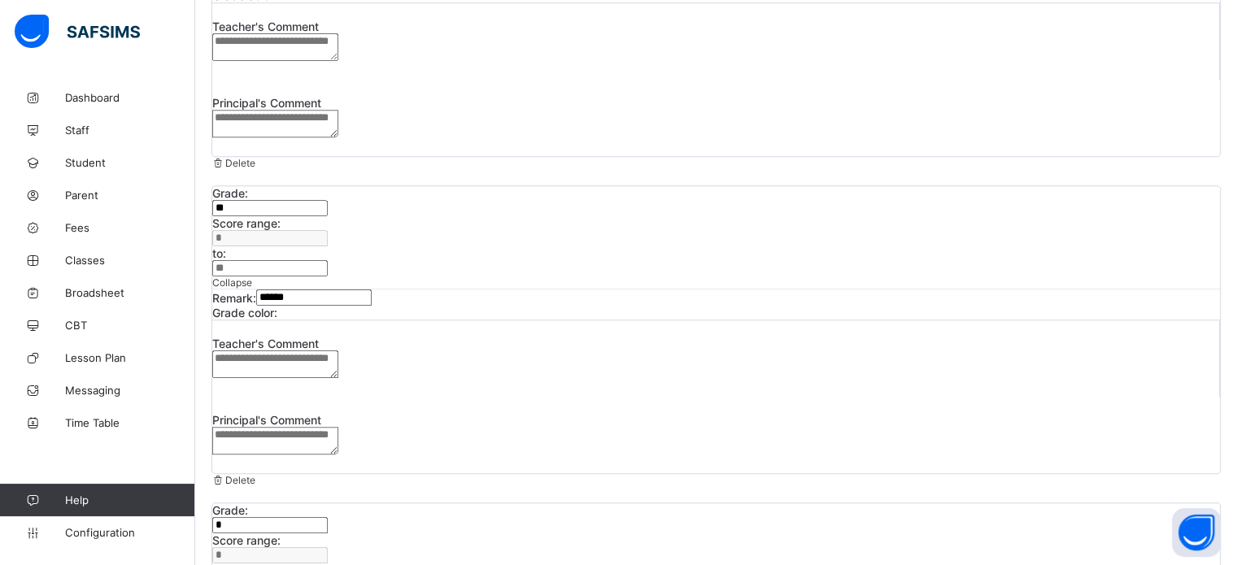
type input "*"
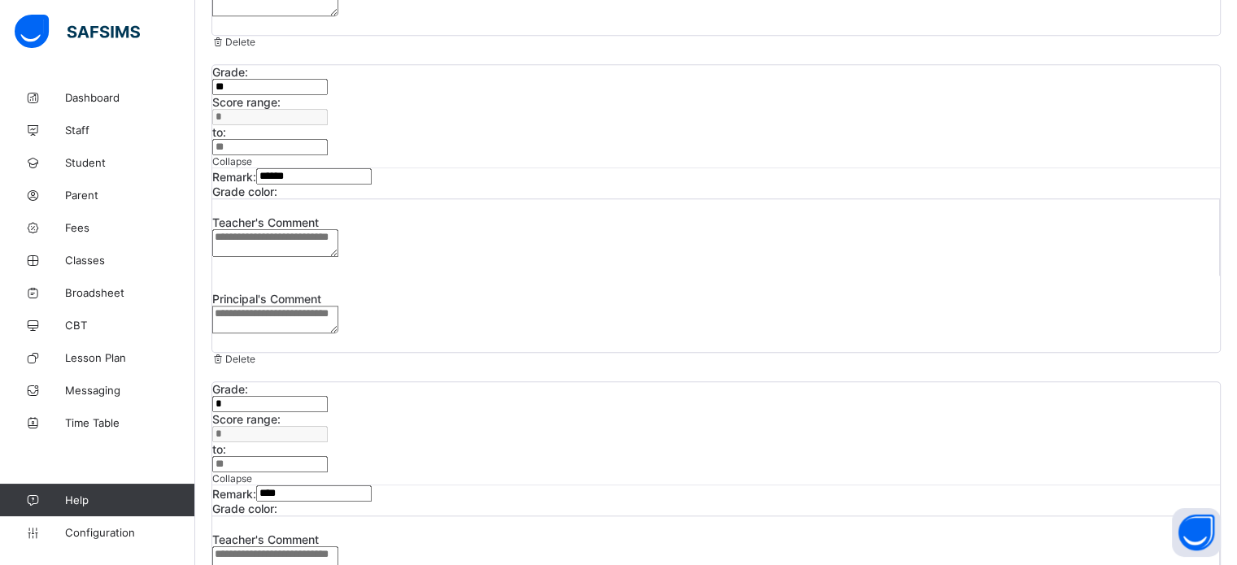
scroll to position [1556, 0]
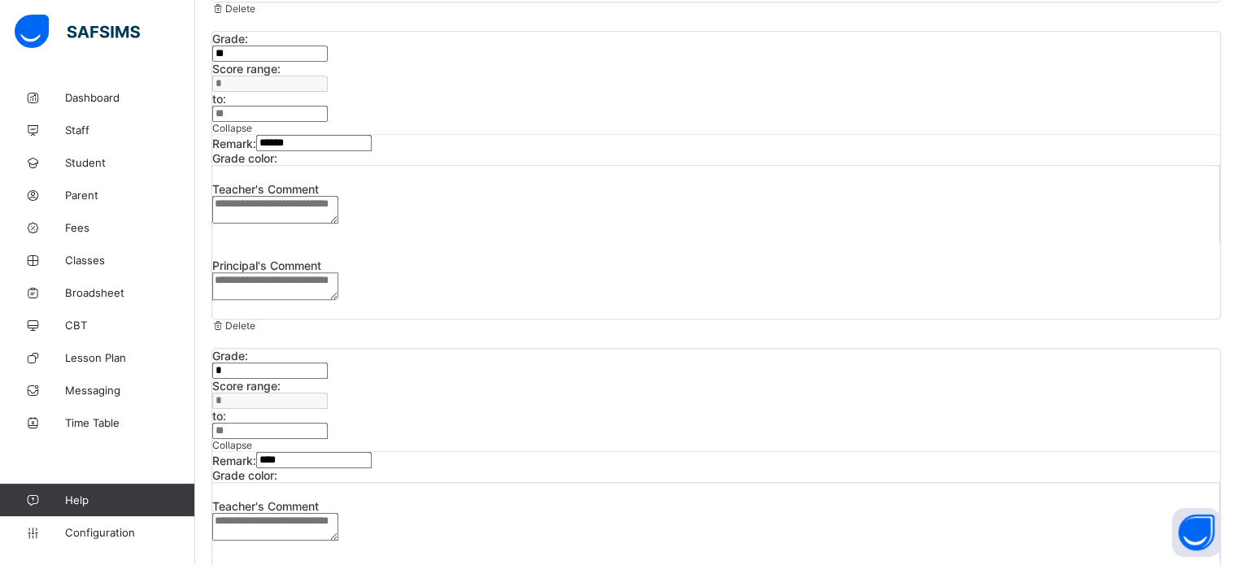
type input "**********"
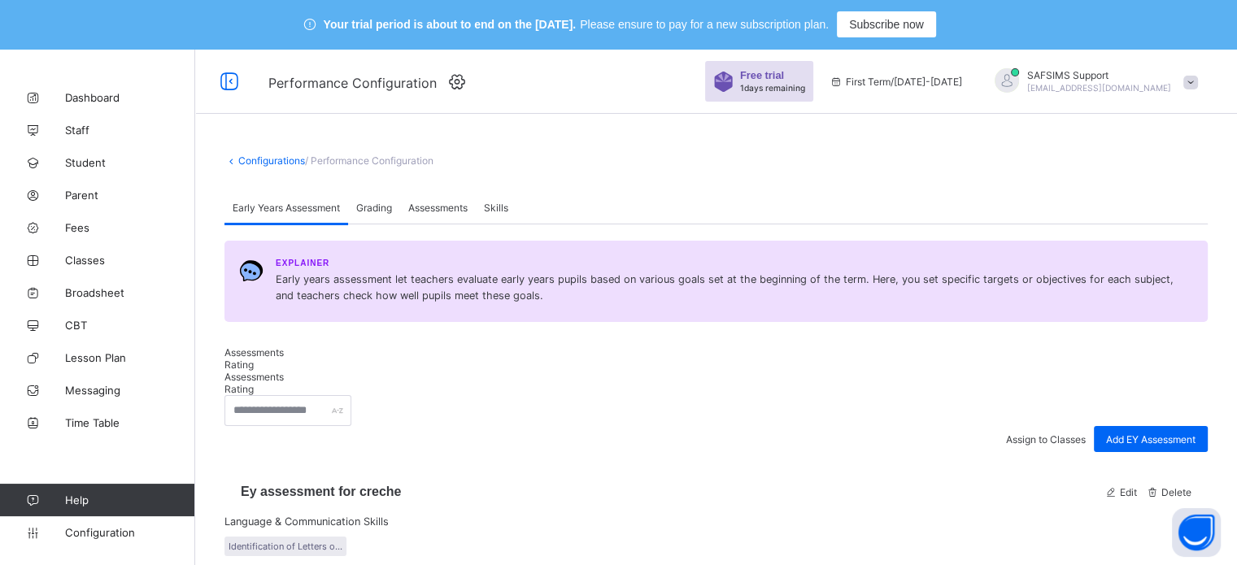
click at [376, 214] on span "Grading" at bounding box center [374, 208] width 36 height 12
click at [116, 529] on span "Configuration" at bounding box center [129, 532] width 129 height 13
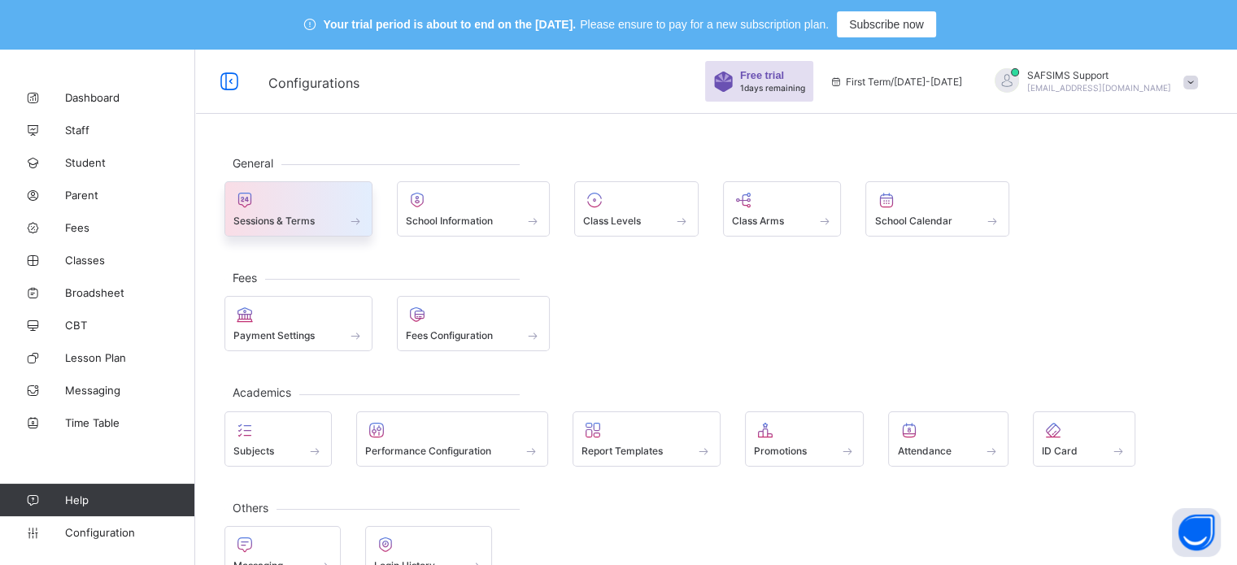
click at [264, 219] on span "Sessions & Terms" at bounding box center [273, 221] width 81 height 12
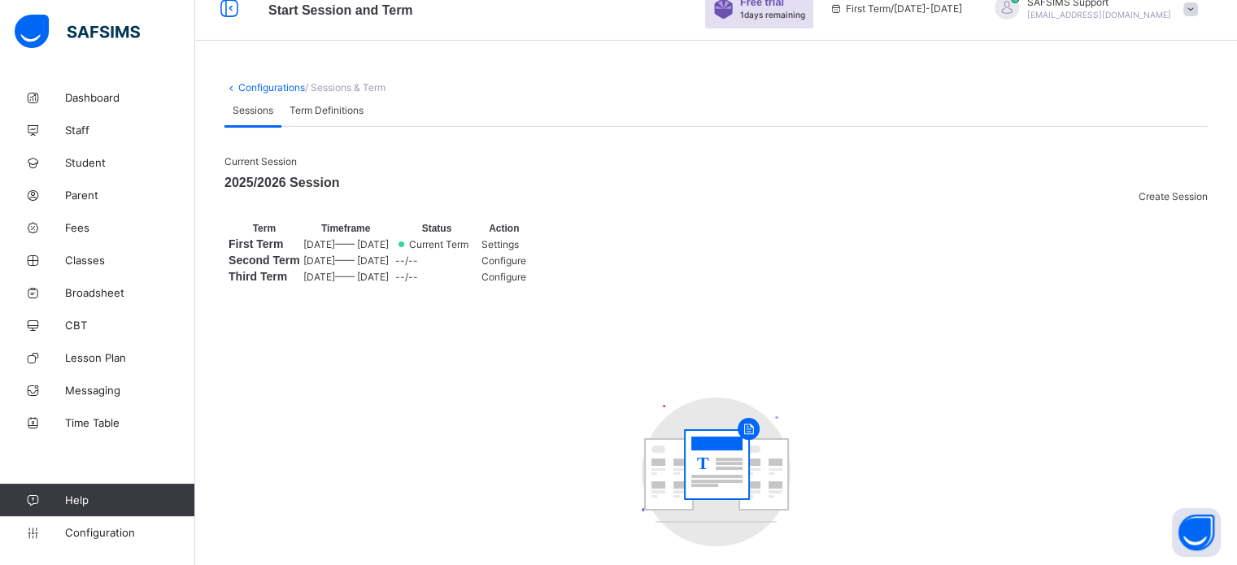
scroll to position [81, 0]
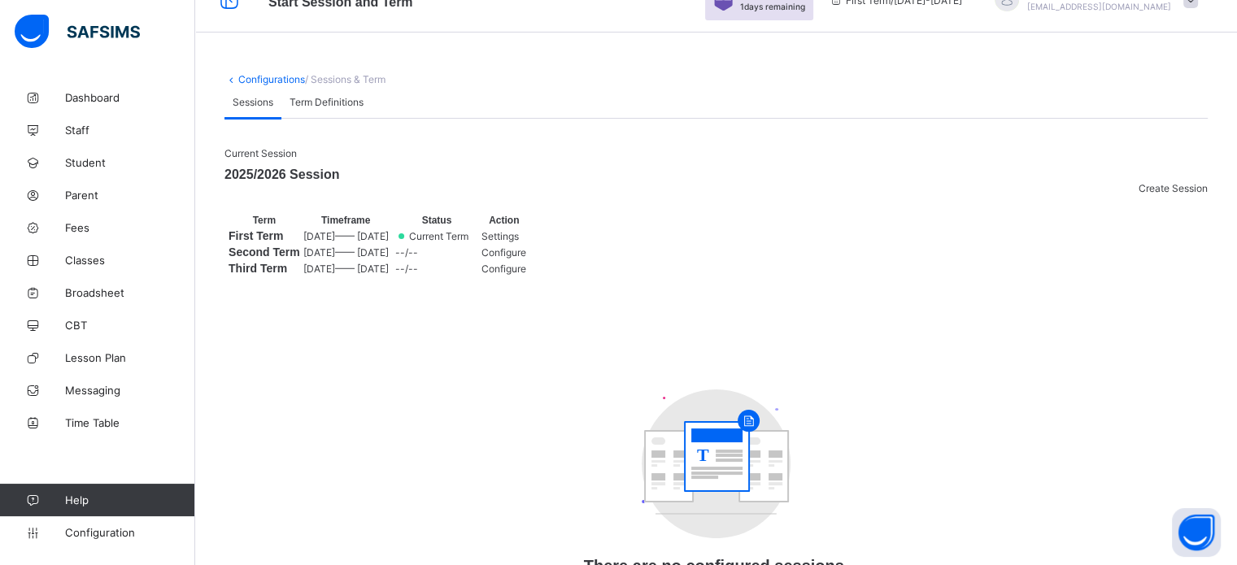
click at [526, 242] on div "Settings" at bounding box center [503, 236] width 45 height 12
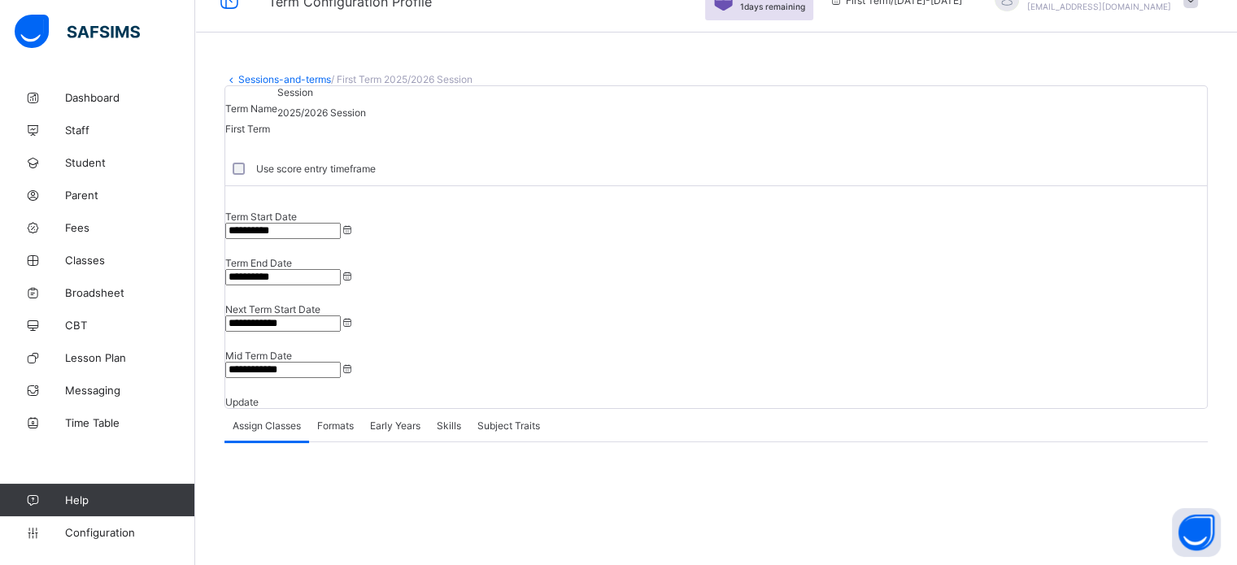
click at [332, 419] on span "Formats" at bounding box center [335, 425] width 37 height 12
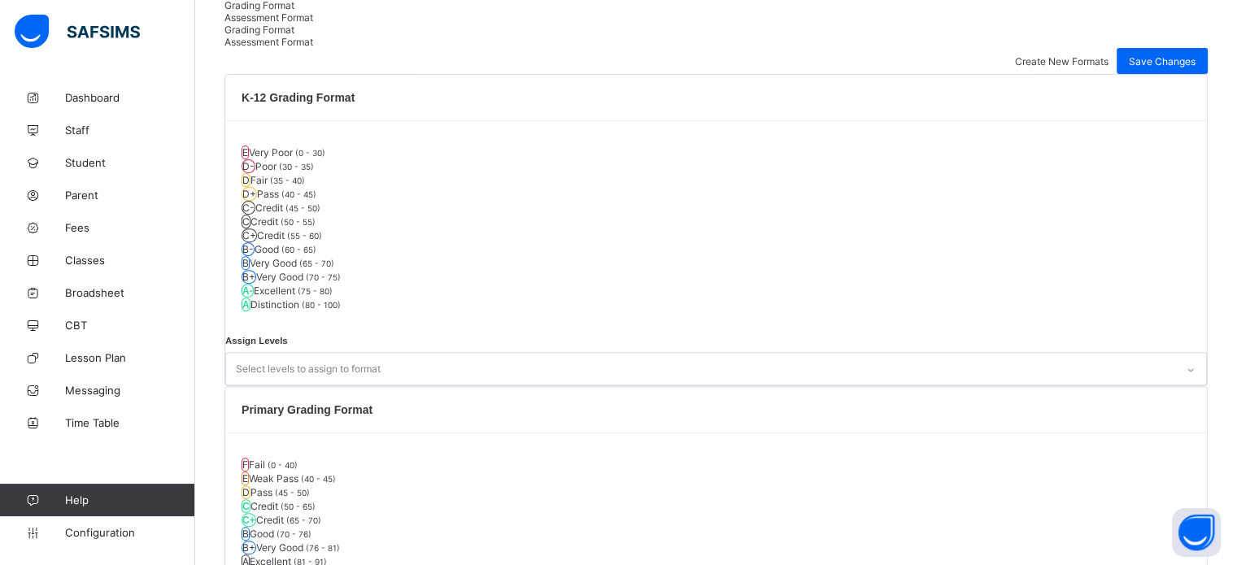
scroll to position [694, 0]
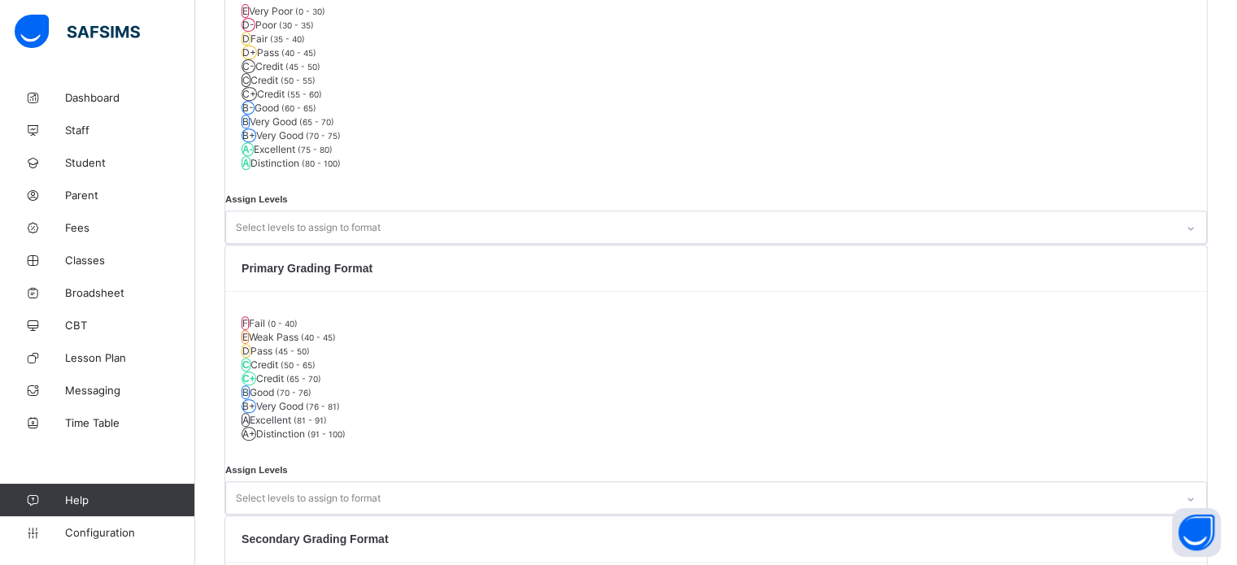
click at [604, 481] on div "Select levels to assign to format" at bounding box center [715, 497] width 981 height 33
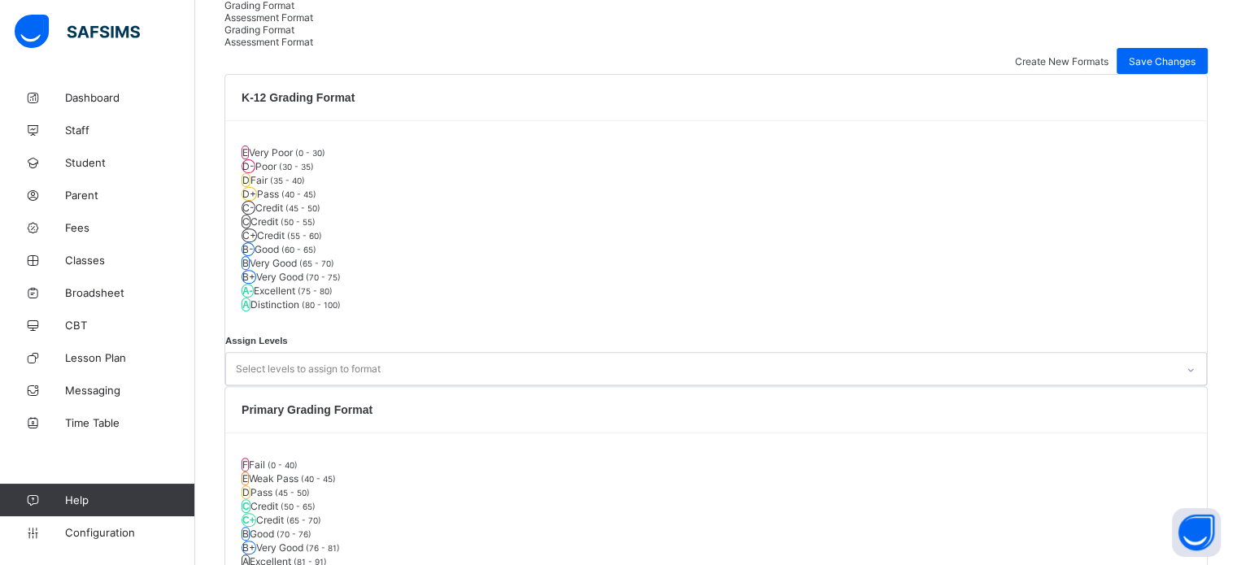
click at [772, 402] on div "**********" at bounding box center [715, 548] width 1041 height 1943
click at [102, 529] on span "Configuration" at bounding box center [129, 532] width 129 height 13
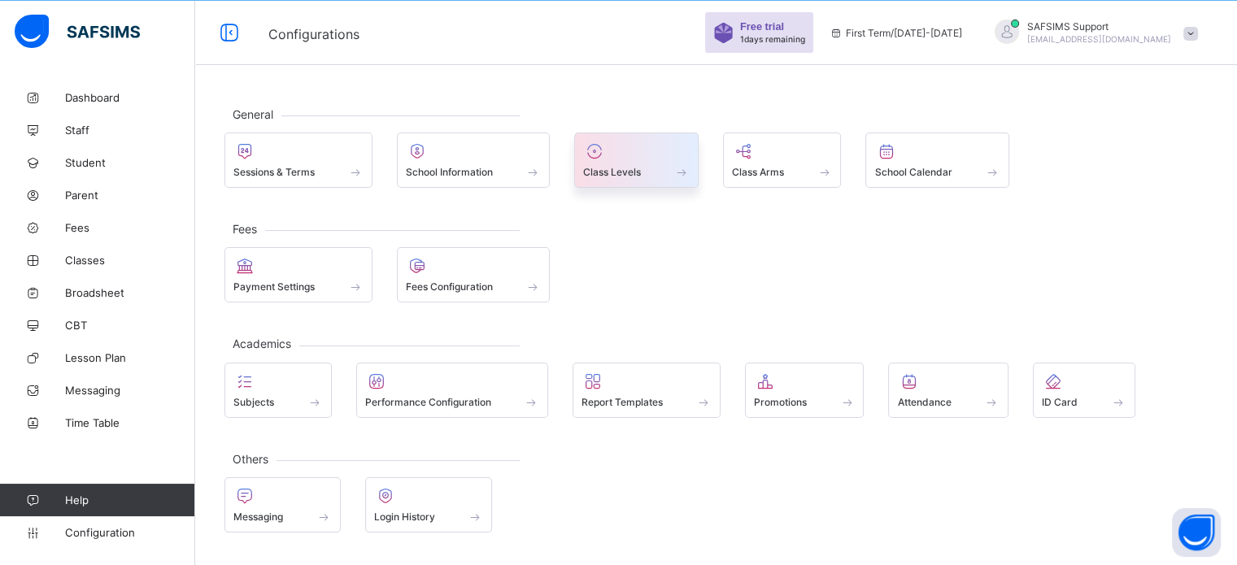
click at [611, 166] on span "Class Levels" at bounding box center [612, 172] width 58 height 12
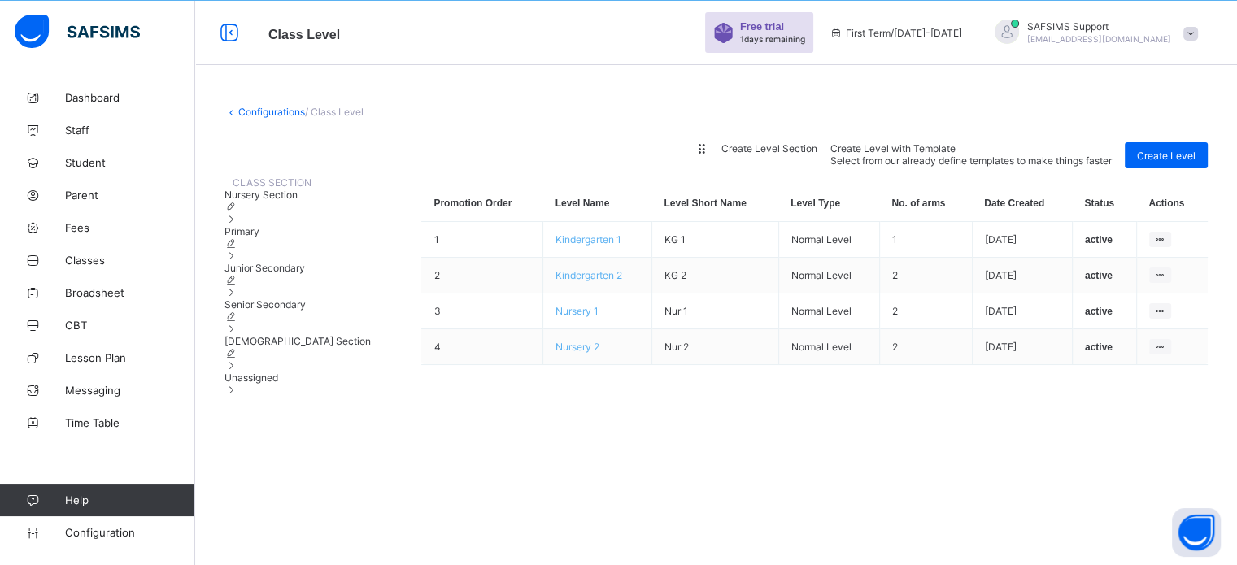
click at [276, 225] on div "Nursery Section" at bounding box center [297, 207] width 146 height 37
click at [259, 237] on span "Primary" at bounding box center [241, 231] width 35 height 12
click at [94, 165] on span "Student" at bounding box center [130, 162] width 130 height 13
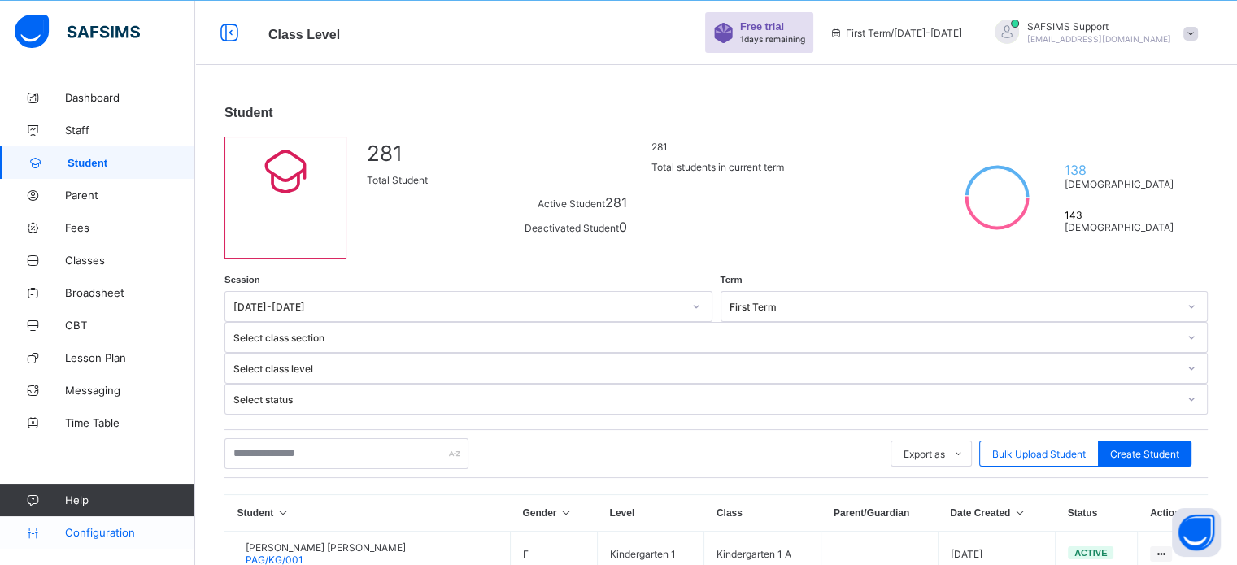
click at [128, 530] on span "Configuration" at bounding box center [129, 532] width 129 height 13
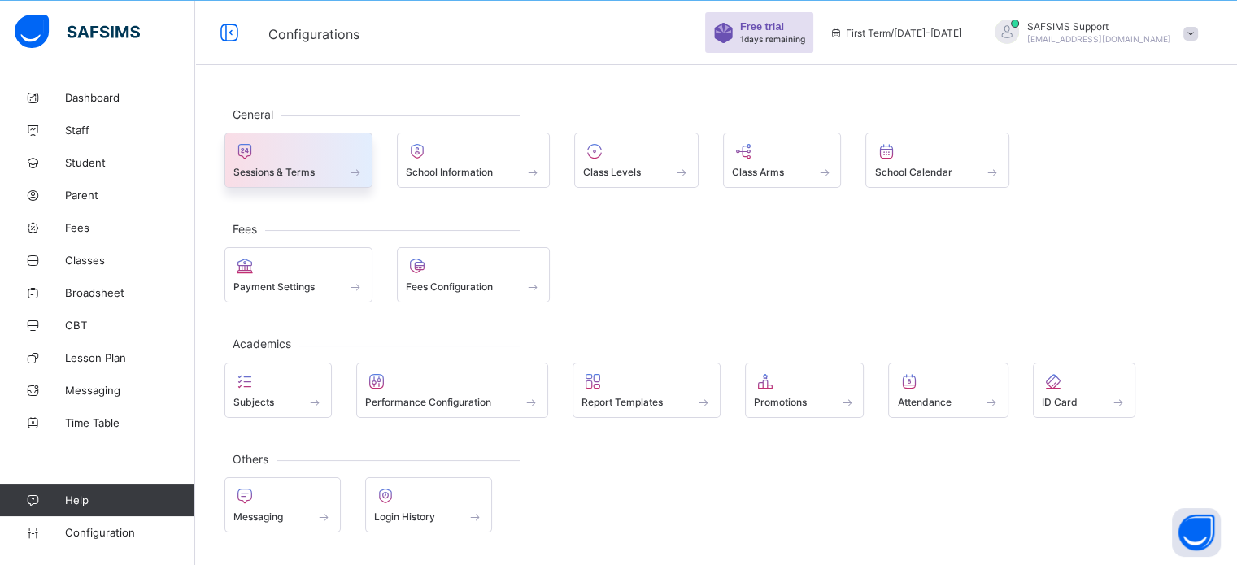
click at [293, 172] on span "Sessions & Terms" at bounding box center [273, 172] width 81 height 12
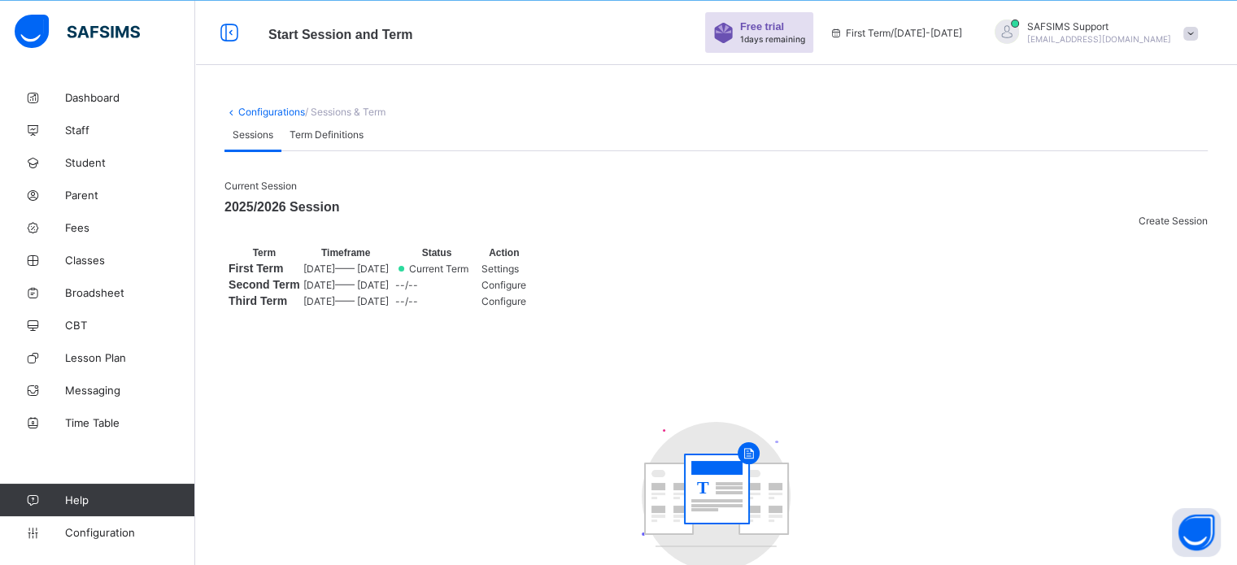
click at [519, 275] on span "Settings" at bounding box center [499, 269] width 37 height 12
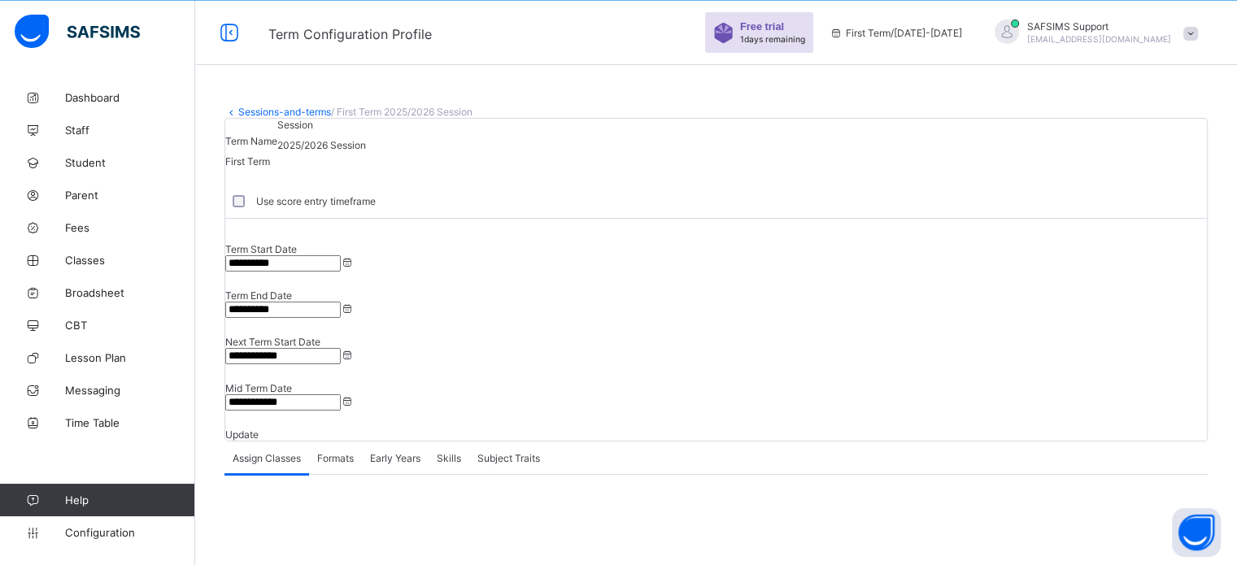
click at [332, 452] on span "Formats" at bounding box center [335, 458] width 37 height 12
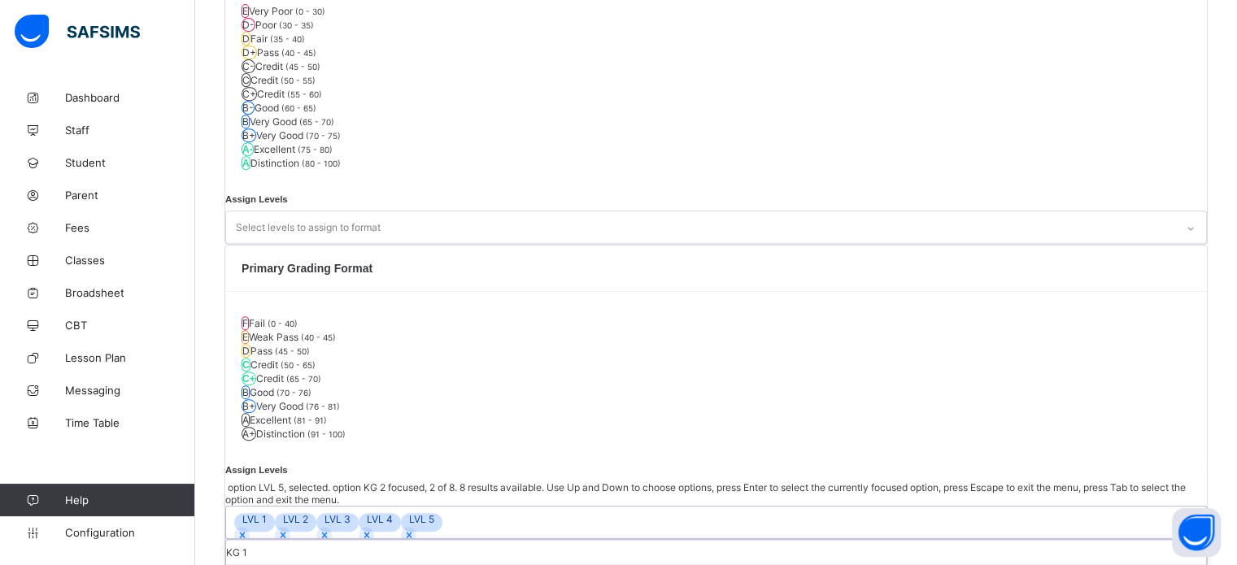
click at [829, 396] on div "Create New Formats Save Changes K-12 Grading Format E Very Poor (0 - 30) D- Poo…" at bounding box center [715, 437] width 983 height 1060
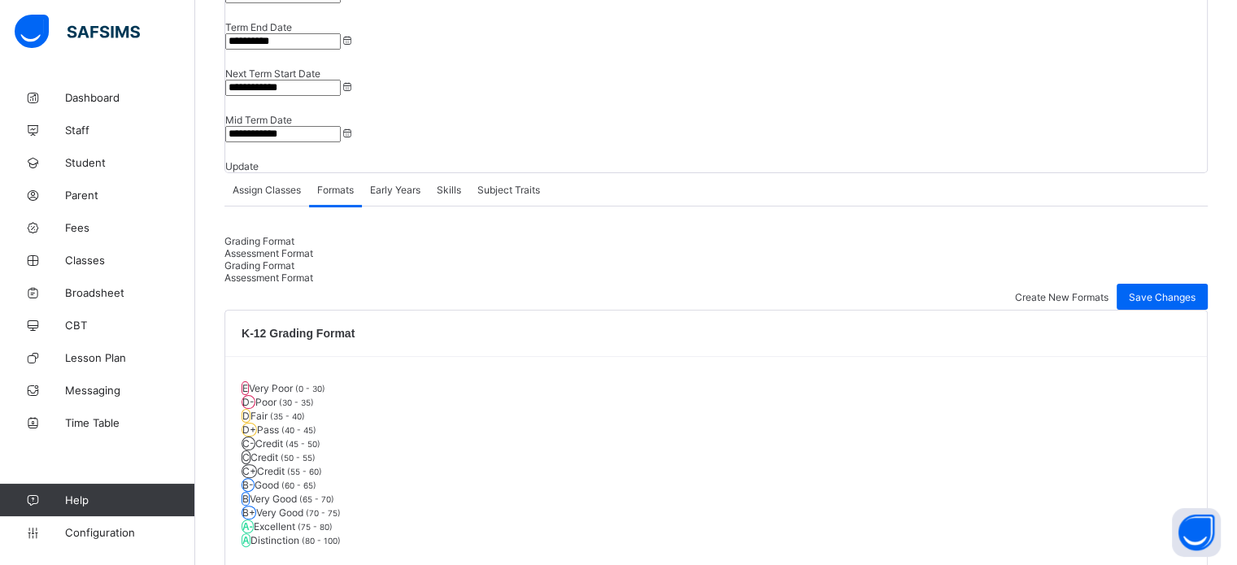
scroll to position [228, 0]
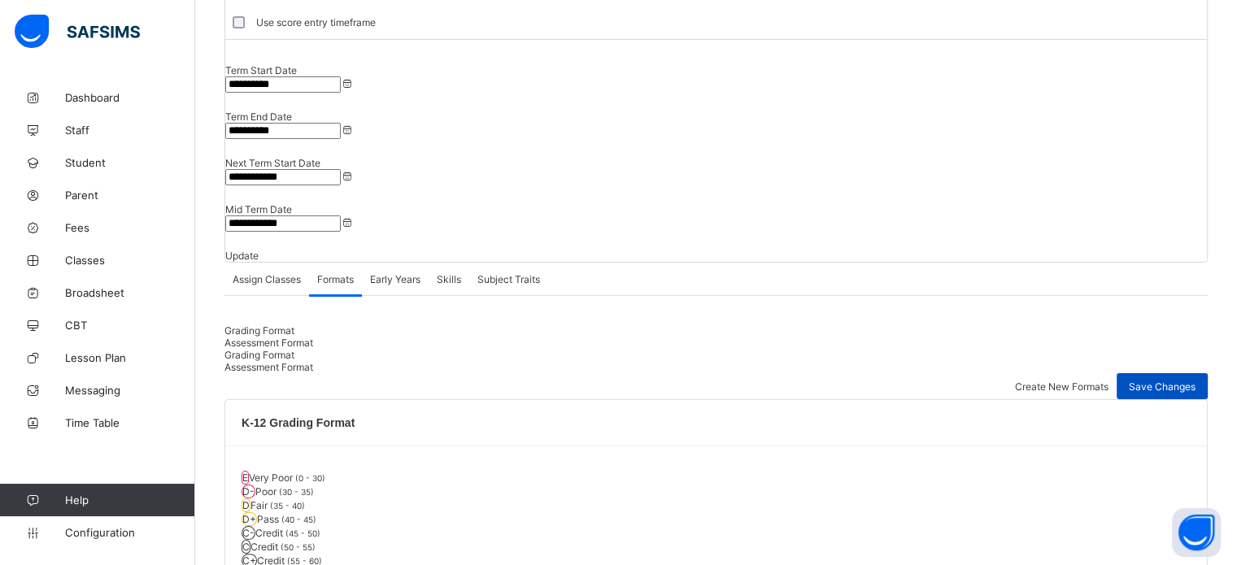
click at [1161, 380] on span "Save Changes" at bounding box center [1161, 386] width 67 height 12
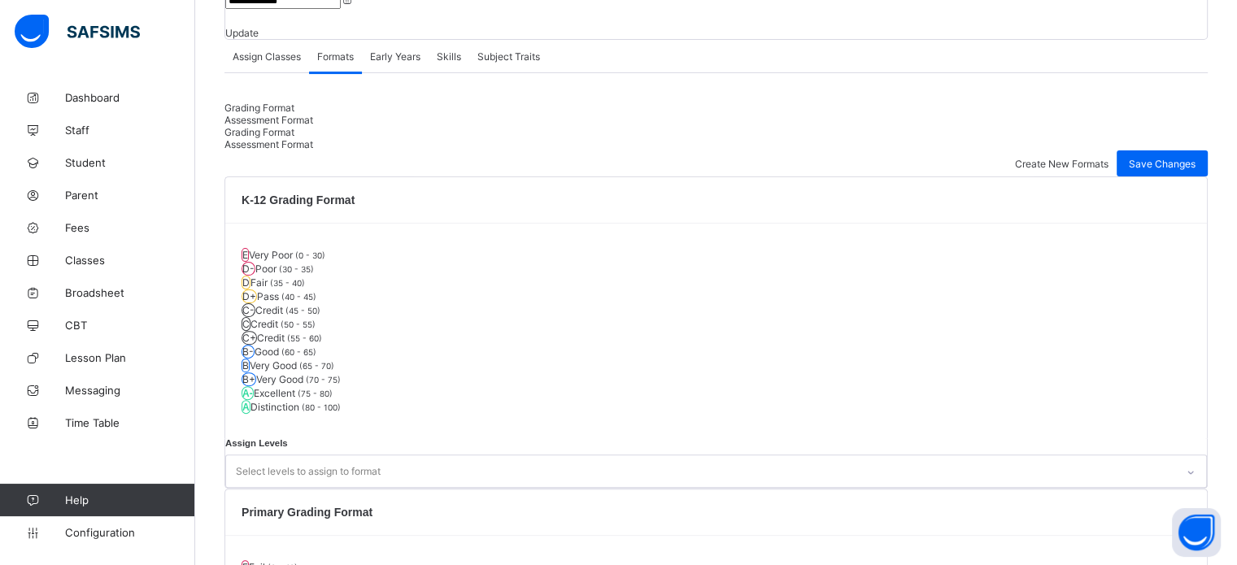
scroll to position [390, 0]
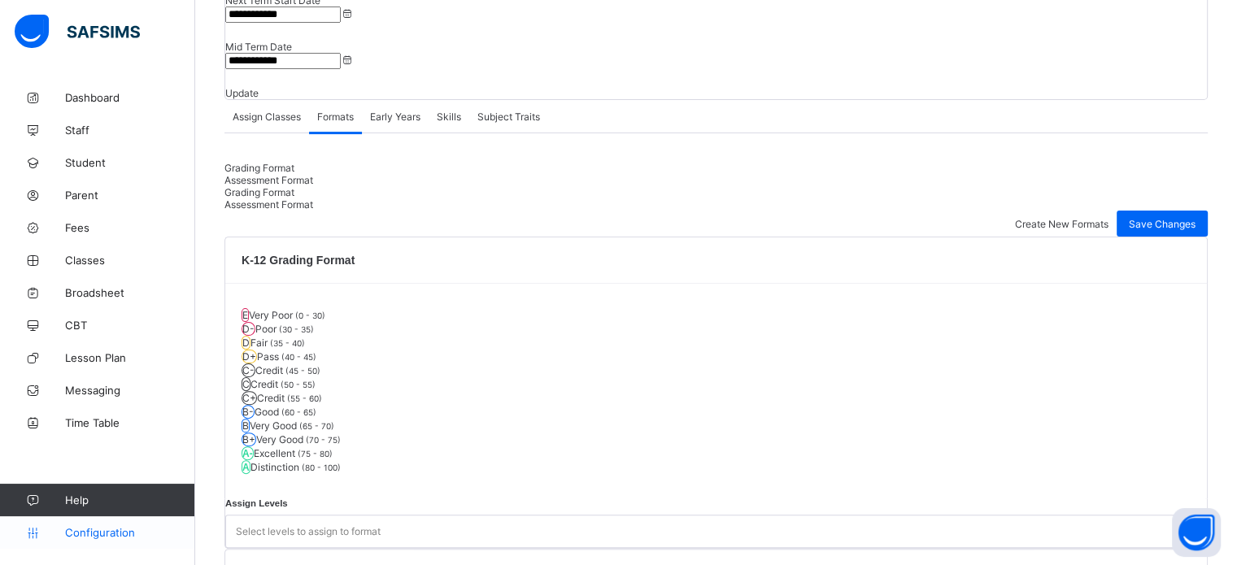
click at [108, 529] on span "Configuration" at bounding box center [129, 532] width 129 height 13
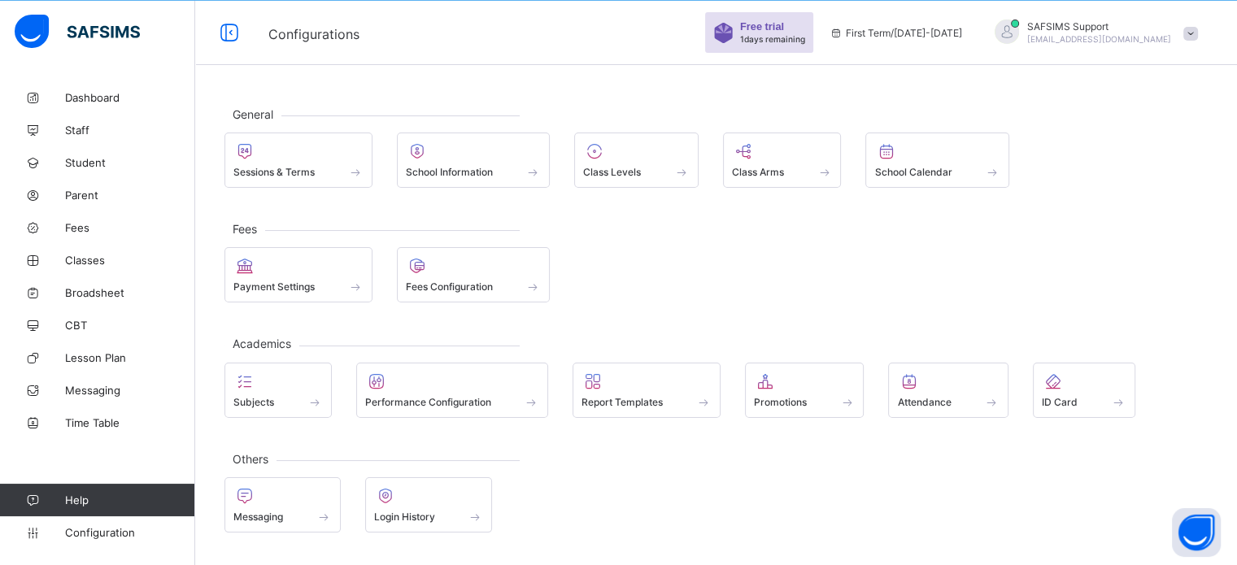
scroll to position [49, 0]
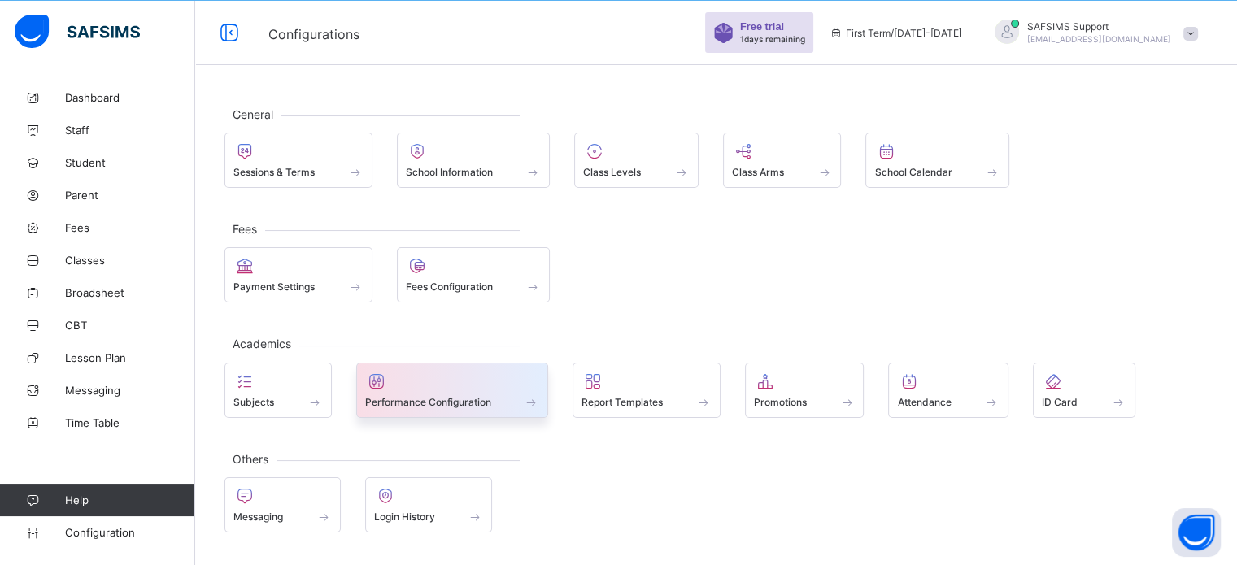
click at [510, 386] on div at bounding box center [452, 382] width 175 height 20
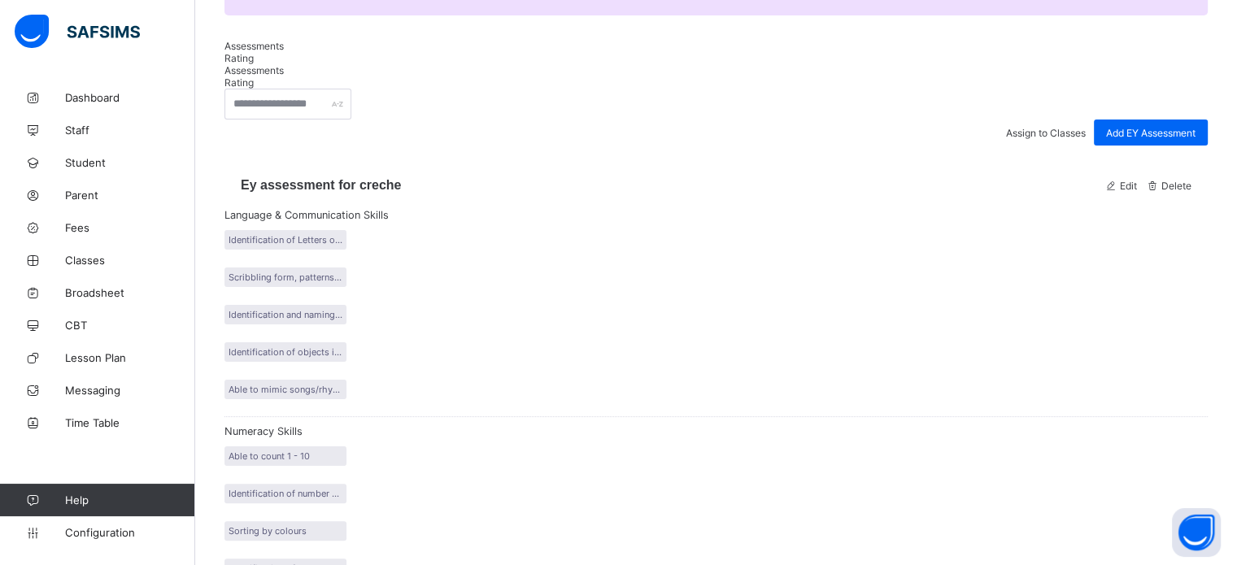
scroll to position [146, 0]
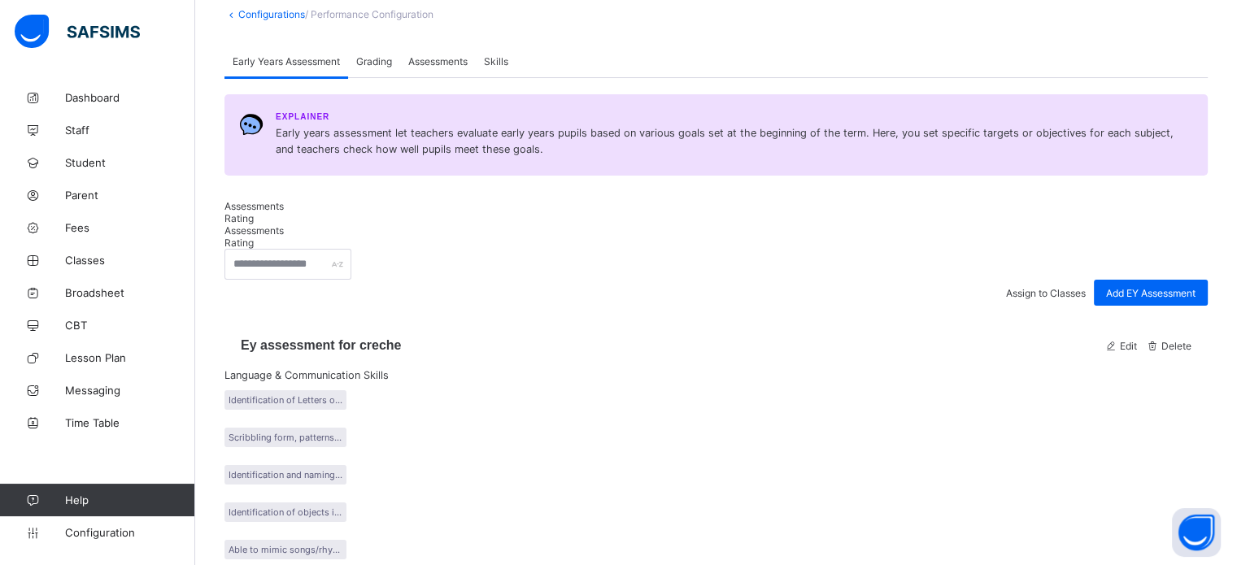
click at [390, 67] on span "Grading" at bounding box center [374, 61] width 36 height 12
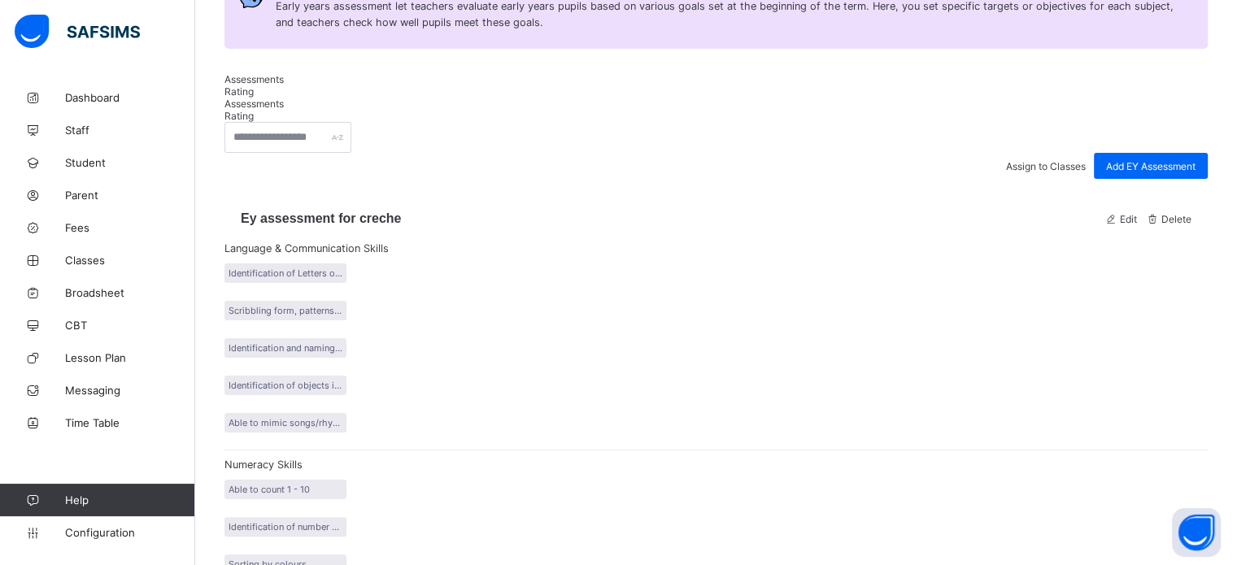
scroll to position [298, 0]
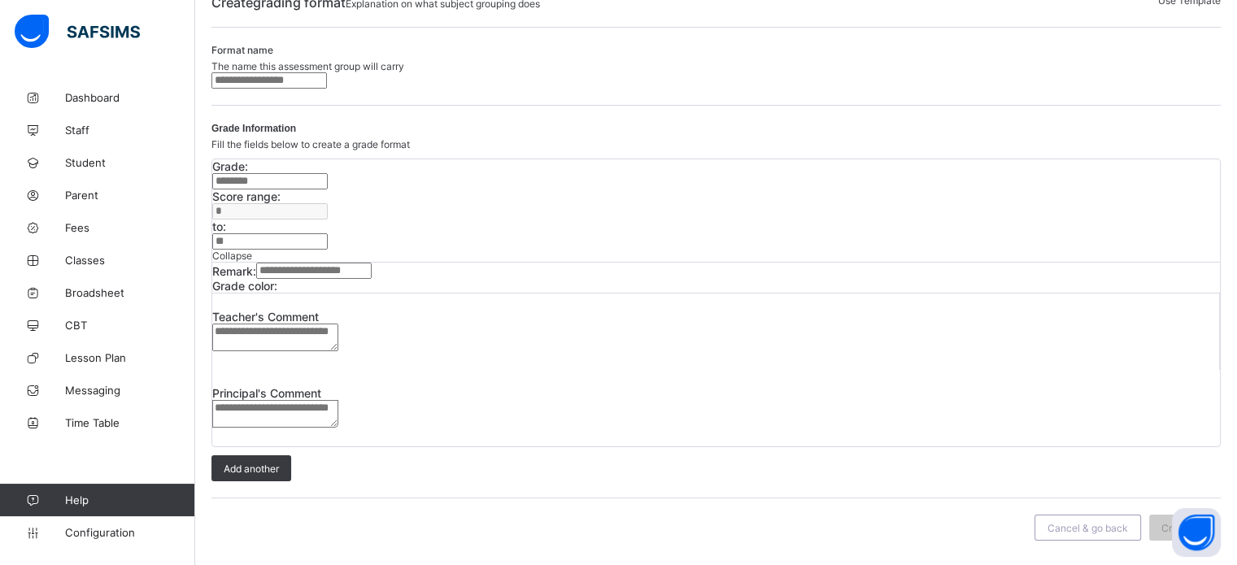
scroll to position [138, 0]
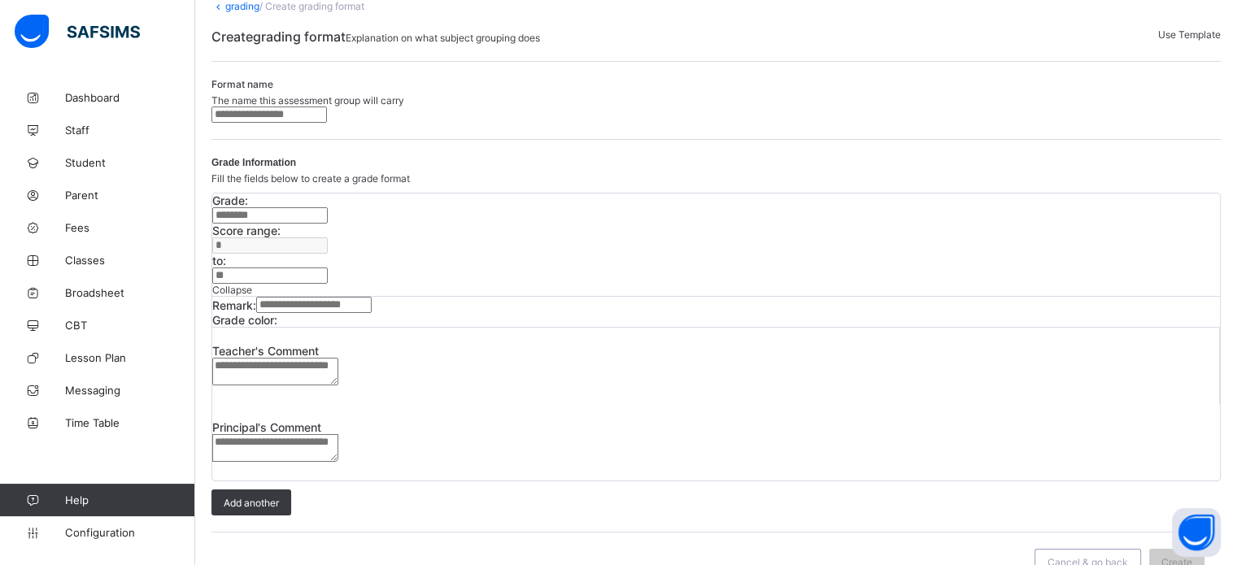
click at [327, 123] on input "text" at bounding box center [268, 114] width 115 height 16
type input "**********"
click at [320, 224] on input "text" at bounding box center [269, 215] width 115 height 16
type input "*"
type input "**"
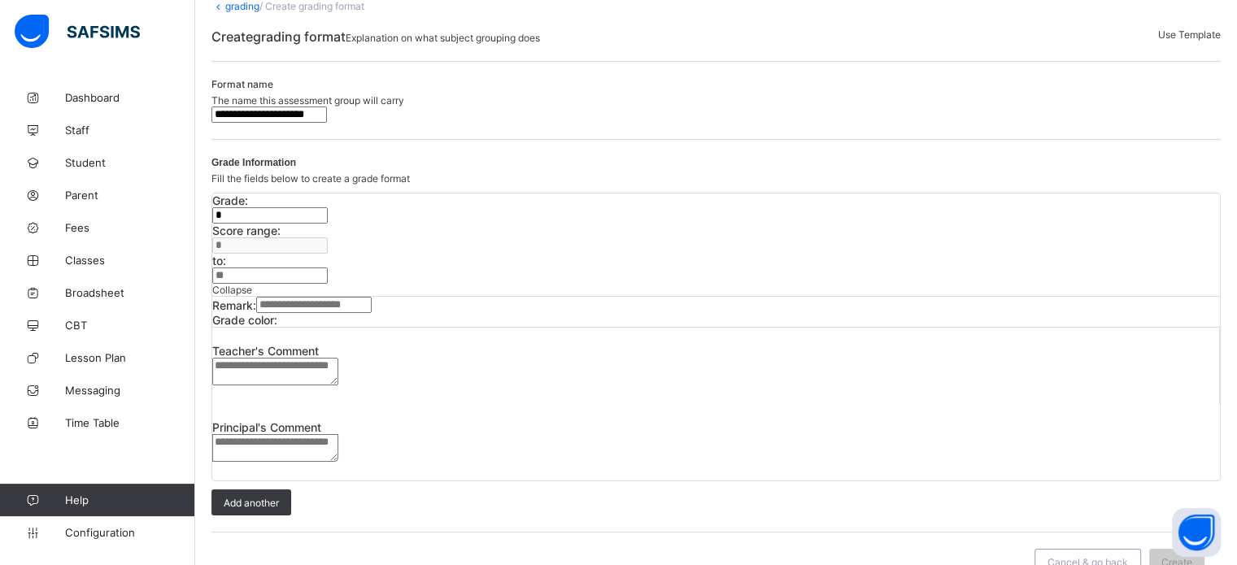
click at [311, 311] on input "text" at bounding box center [313, 305] width 115 height 16
type input "****"
click at [277, 320] on div at bounding box center [277, 320] width 0 height 0
click at [259, 489] on div "Add another" at bounding box center [251, 502] width 80 height 26
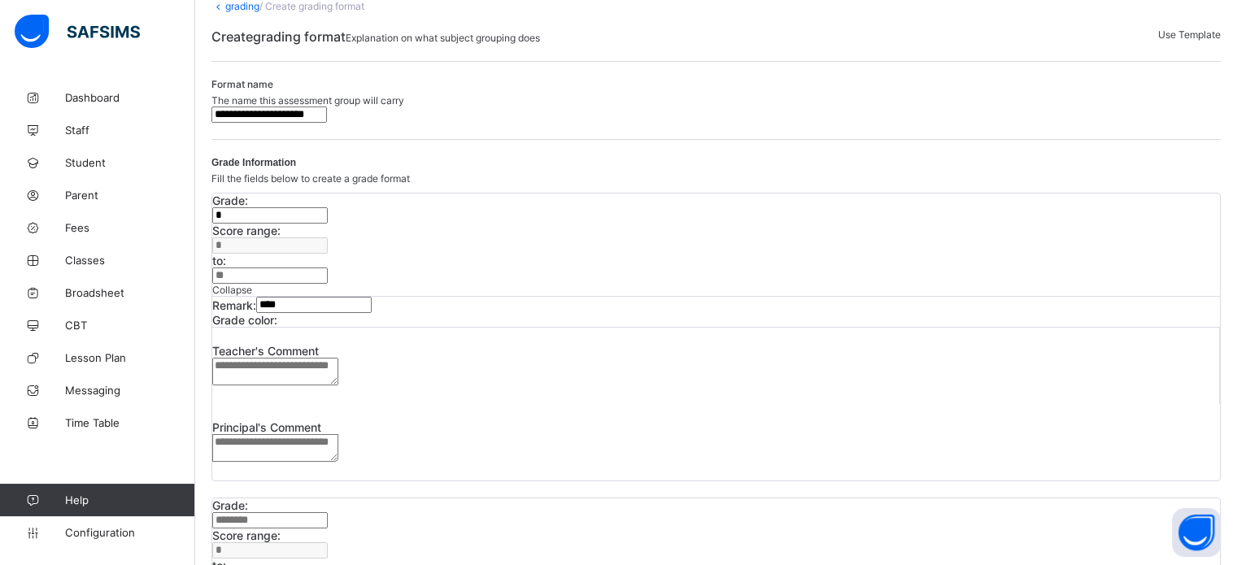
click at [305, 512] on input "text" at bounding box center [269, 520] width 115 height 16
type input "*"
drag, startPoint x: 589, startPoint y: 442, endPoint x: 571, endPoint y: 441, distance: 18.8
click at [571, 559] on div "to: *" at bounding box center [715, 574] width 1007 height 30
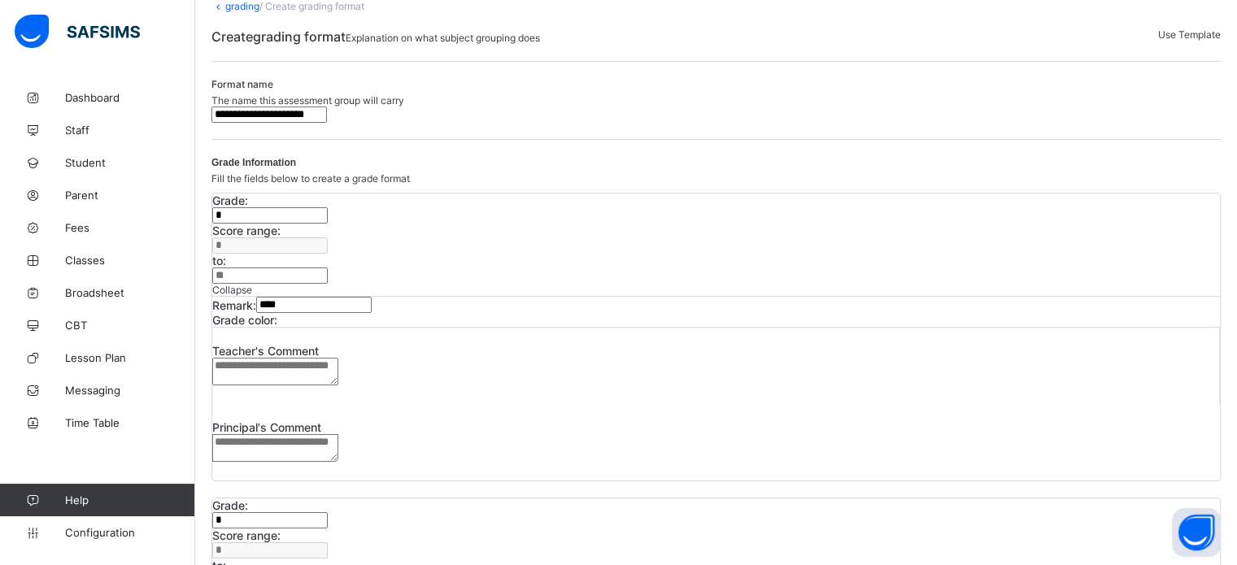
type input "**"
type input "*"
type input "****"
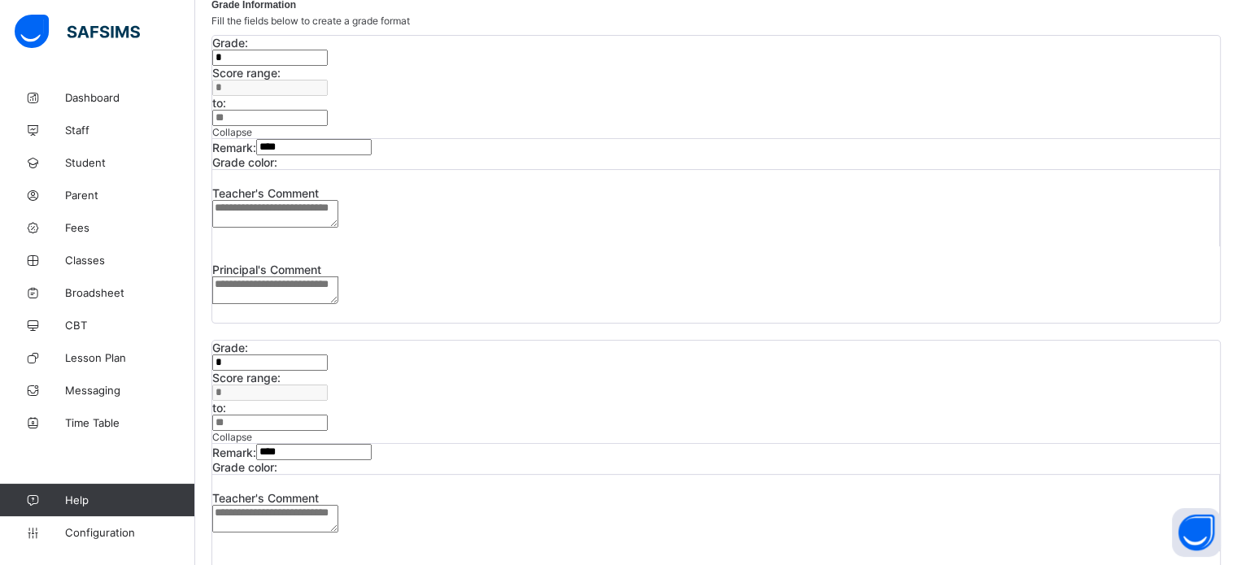
scroll to position [301, 0]
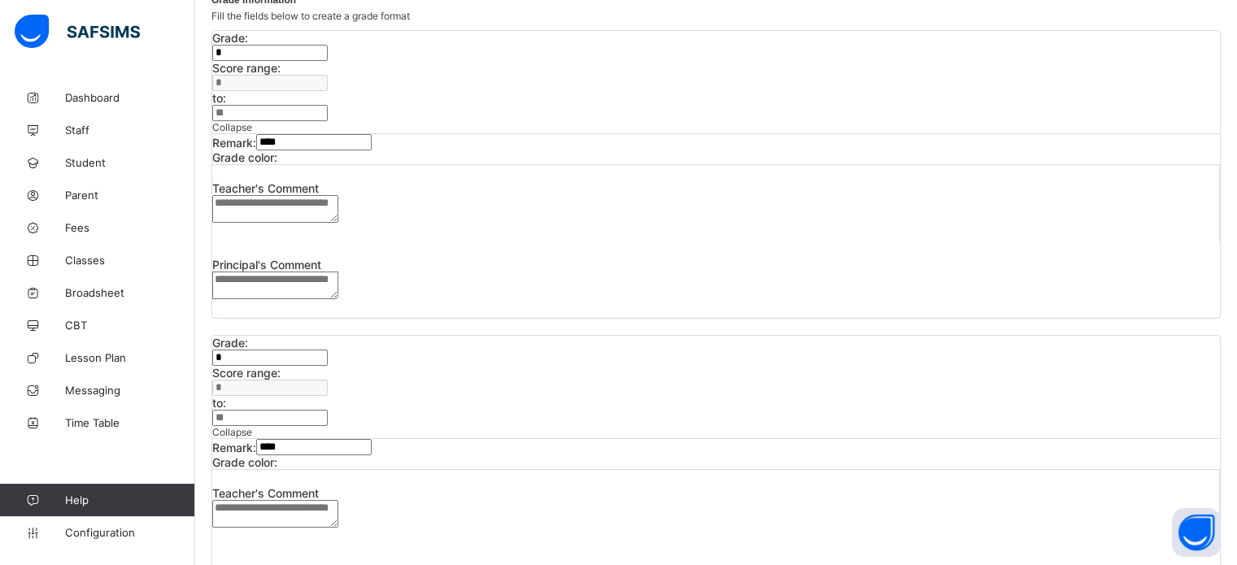
type input "*"
type input "**"
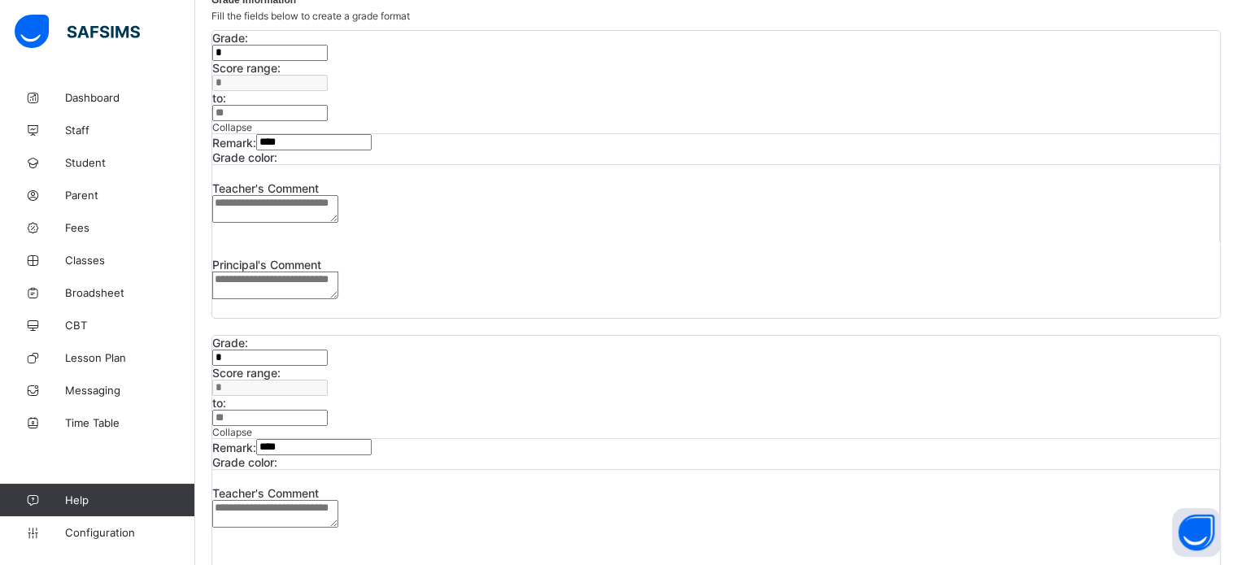
type input "*"
type input "******"
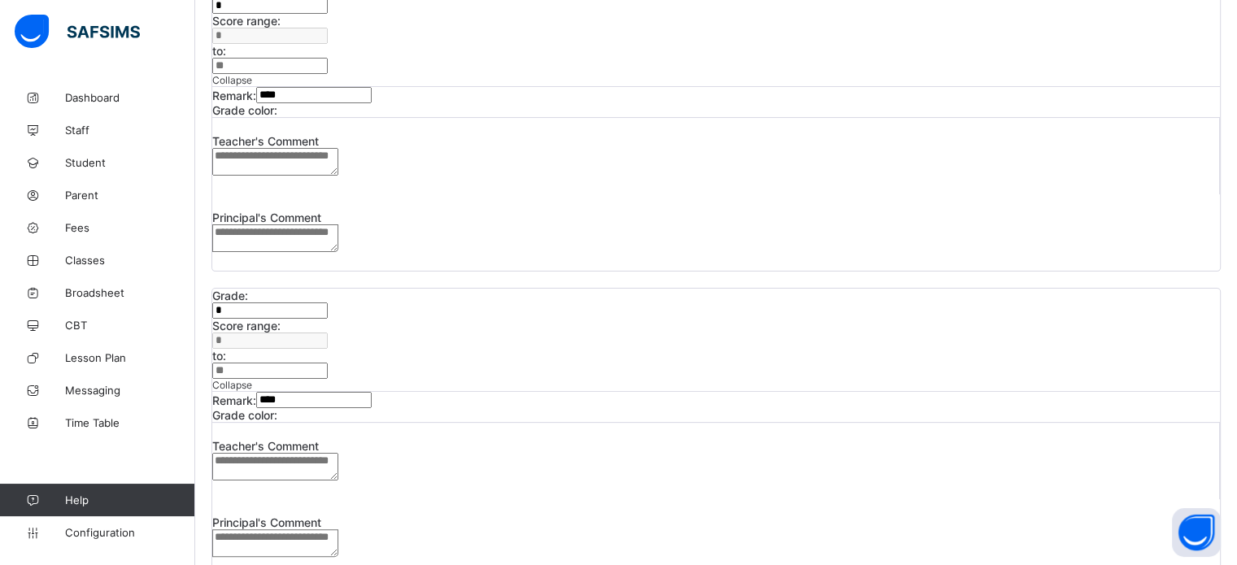
scroll to position [463, 0]
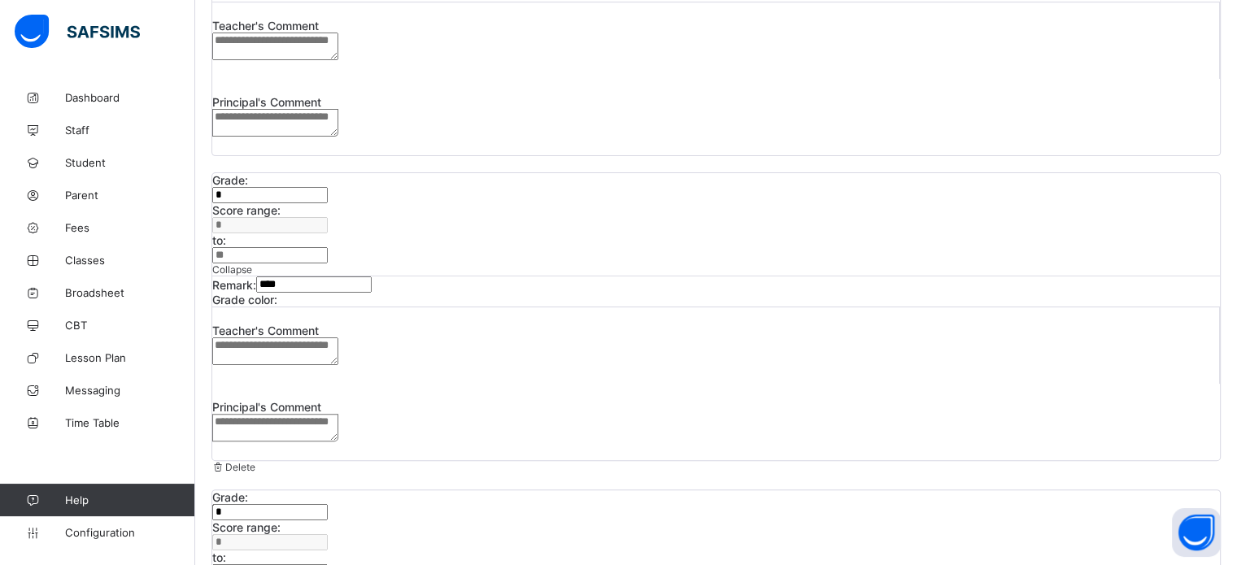
type input "*"
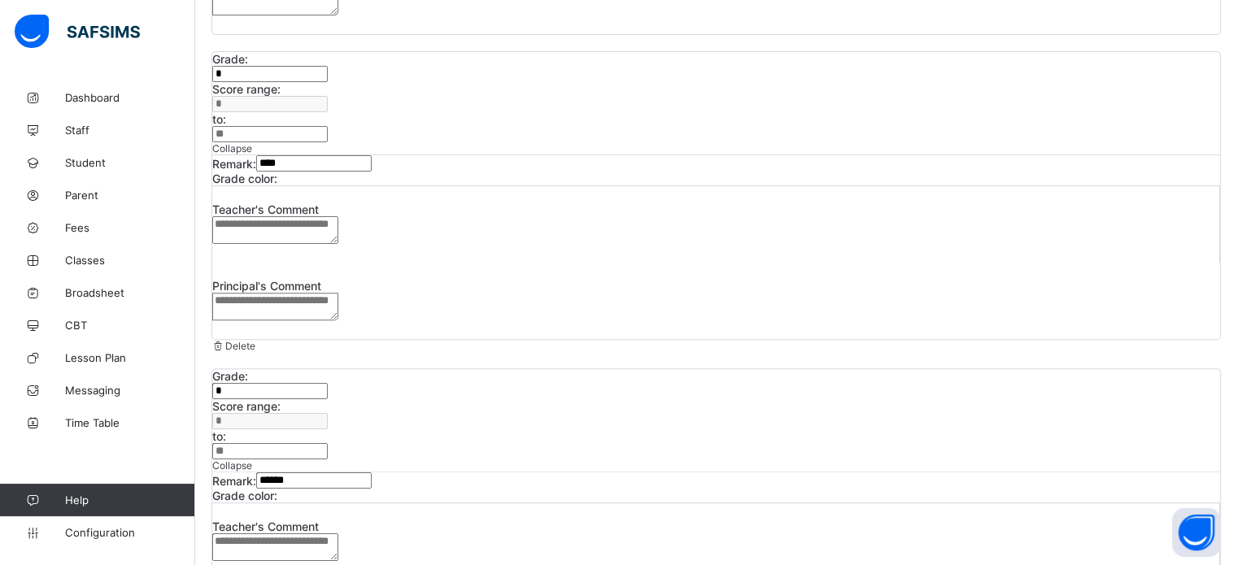
scroll to position [626, 0]
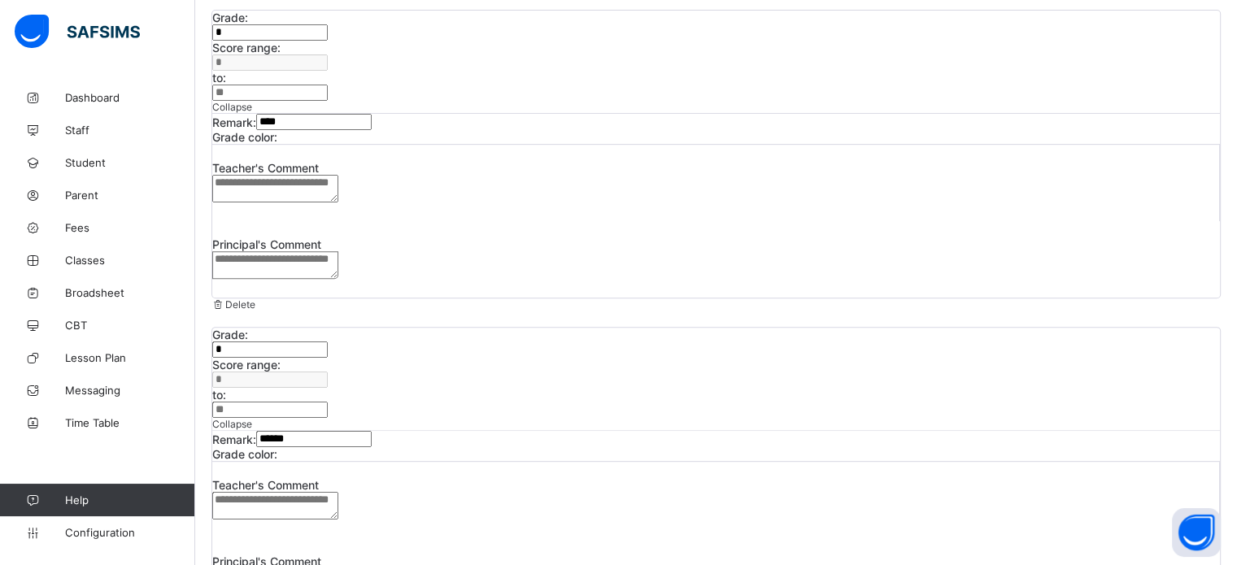
drag, startPoint x: 581, startPoint y: 319, endPoint x: 569, endPoint y: 313, distance: 13.8
type input "**"
type input "*"
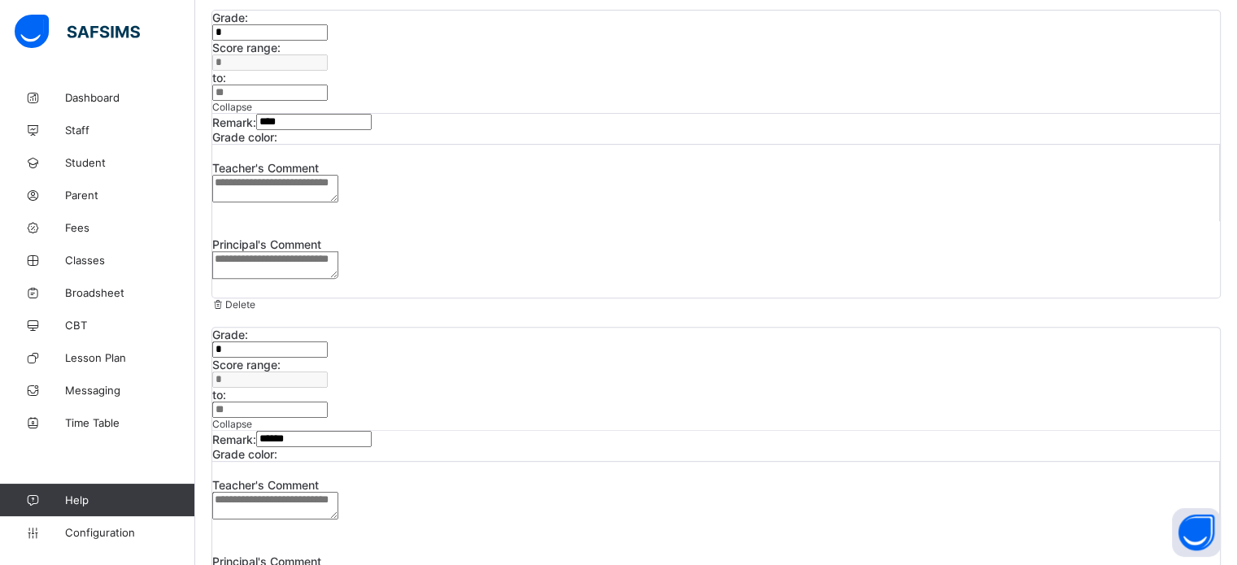
type input "****"
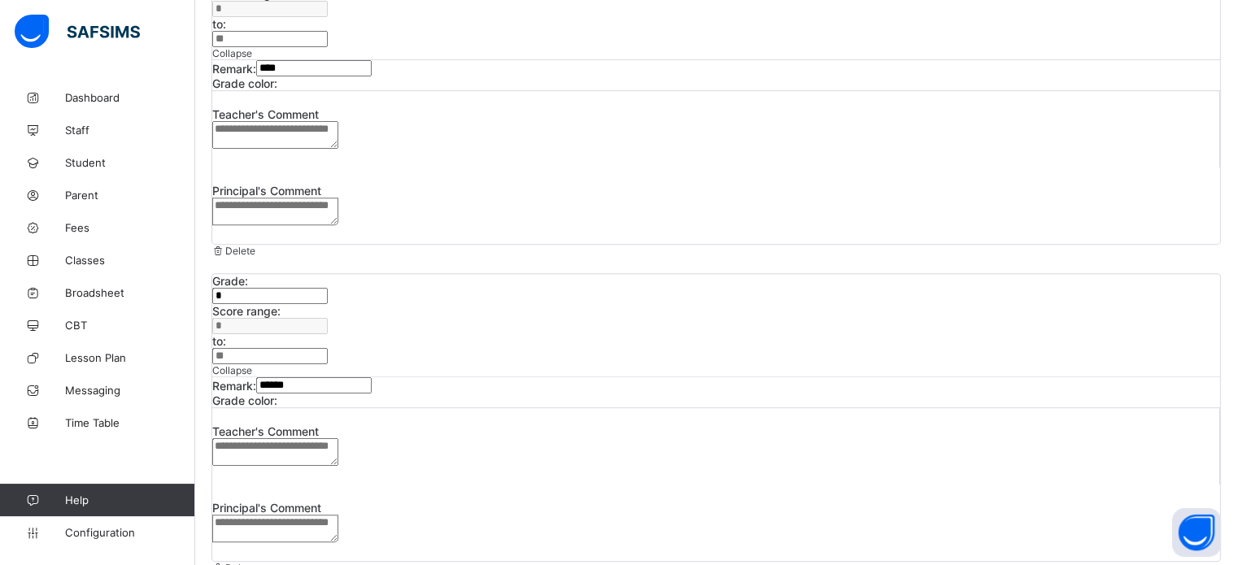
type input "**"
drag, startPoint x: 591, startPoint y: 443, endPoint x: 559, endPoint y: 443, distance: 31.7
type input "**"
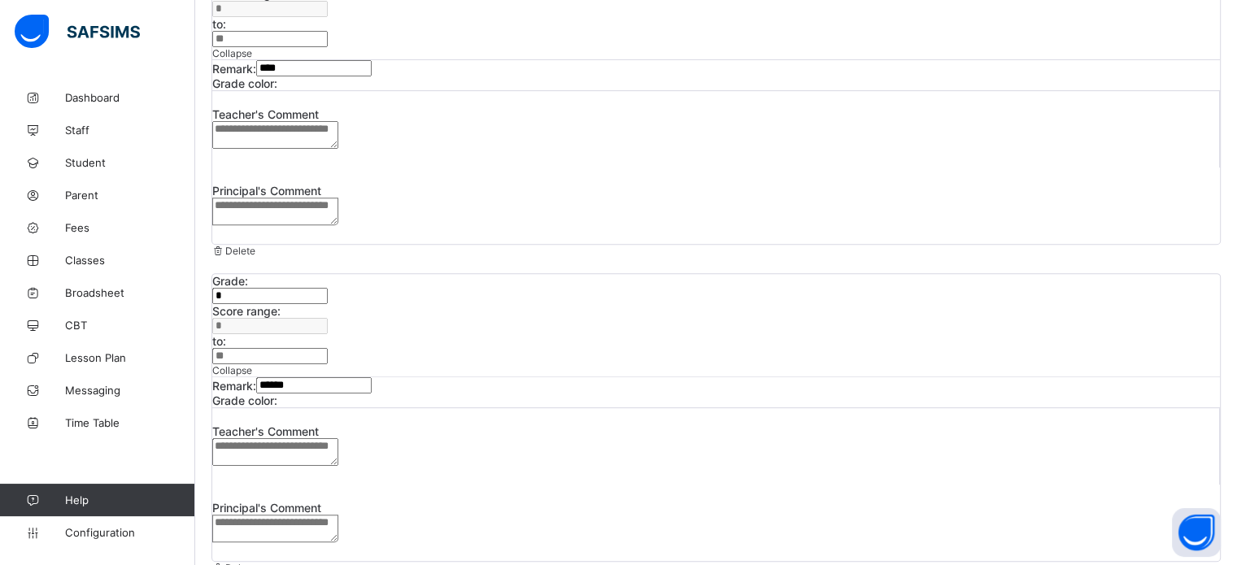
type input "*"
type input "*********"
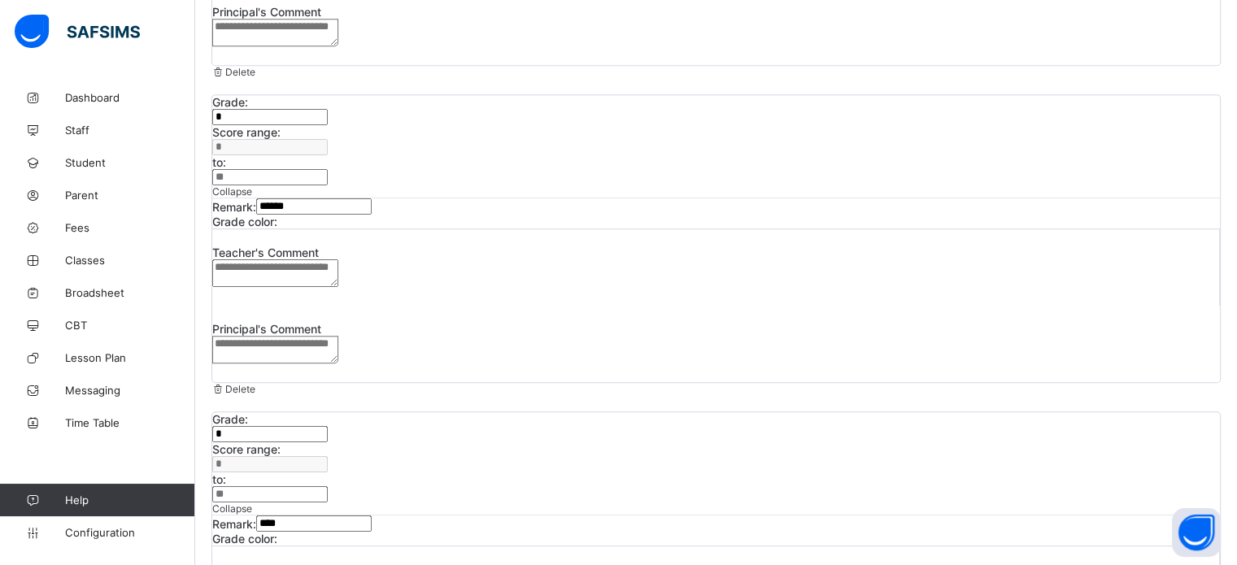
scroll to position [860, 0]
type input "*"
drag, startPoint x: 587, startPoint y: 440, endPoint x: 566, endPoint y: 440, distance: 21.1
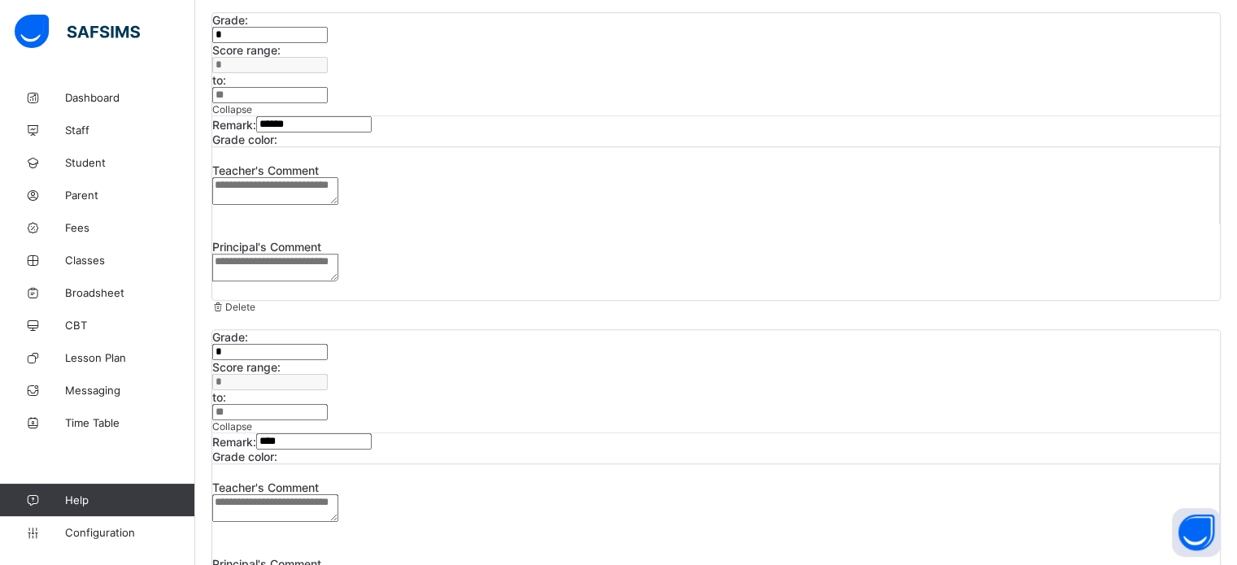
scroll to position [1023, 0]
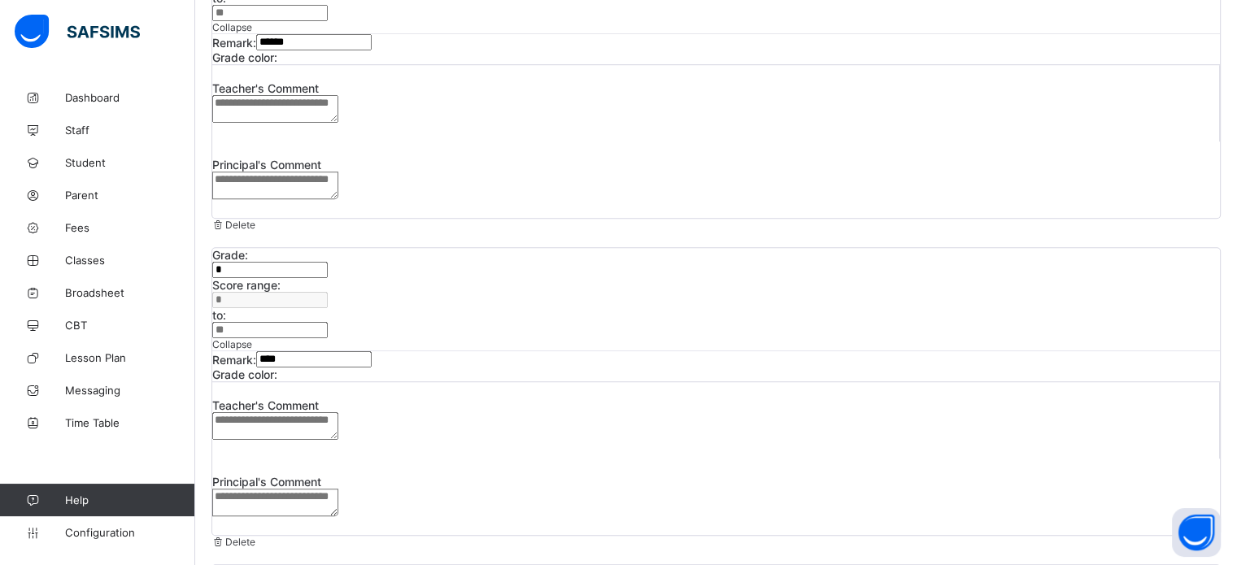
type input "**"
type input "*"
type input "*********"
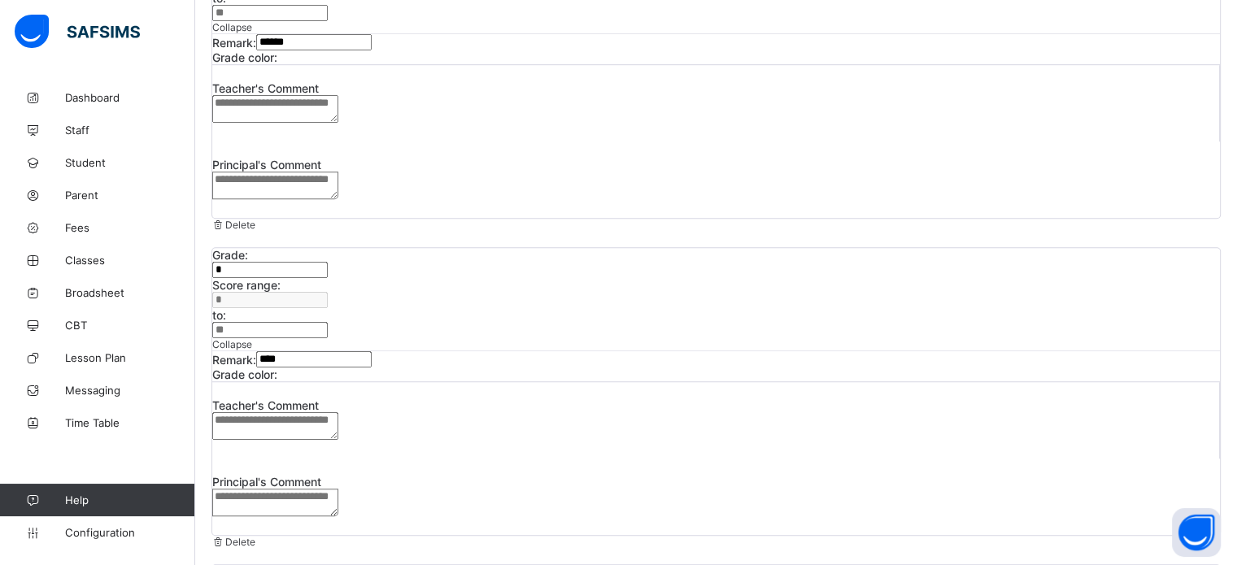
type input "**"
drag, startPoint x: 592, startPoint y: 463, endPoint x: 563, endPoint y: 461, distance: 29.3
type input "***"
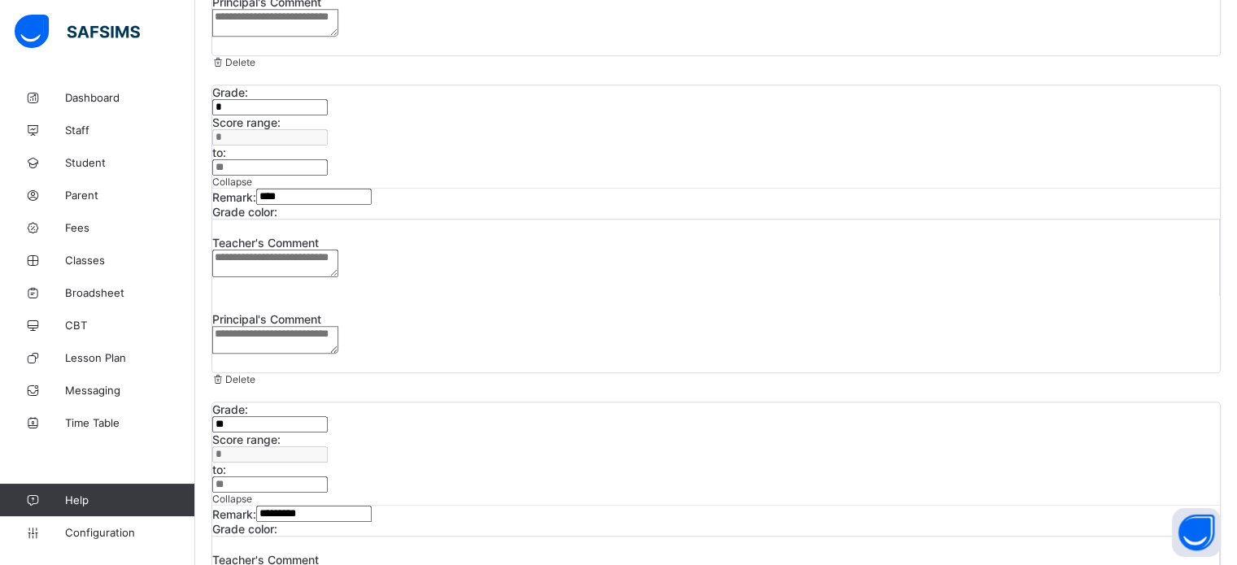
type input "*"
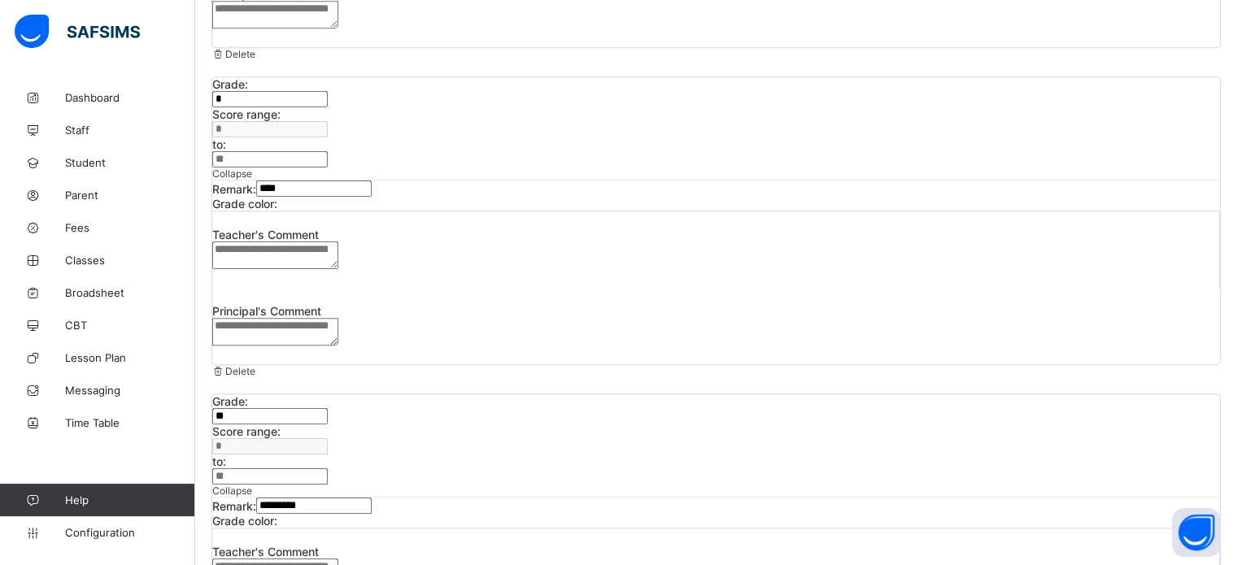
scroll to position [1195, 0]
type input "**********"
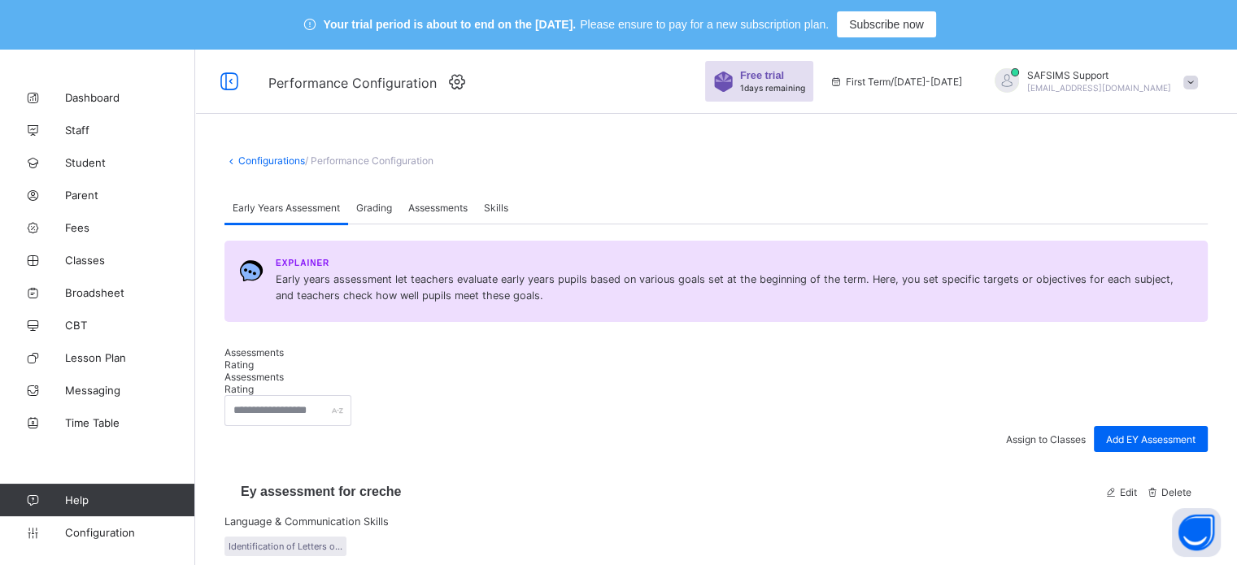
click at [384, 214] on span "Grading" at bounding box center [374, 208] width 36 height 12
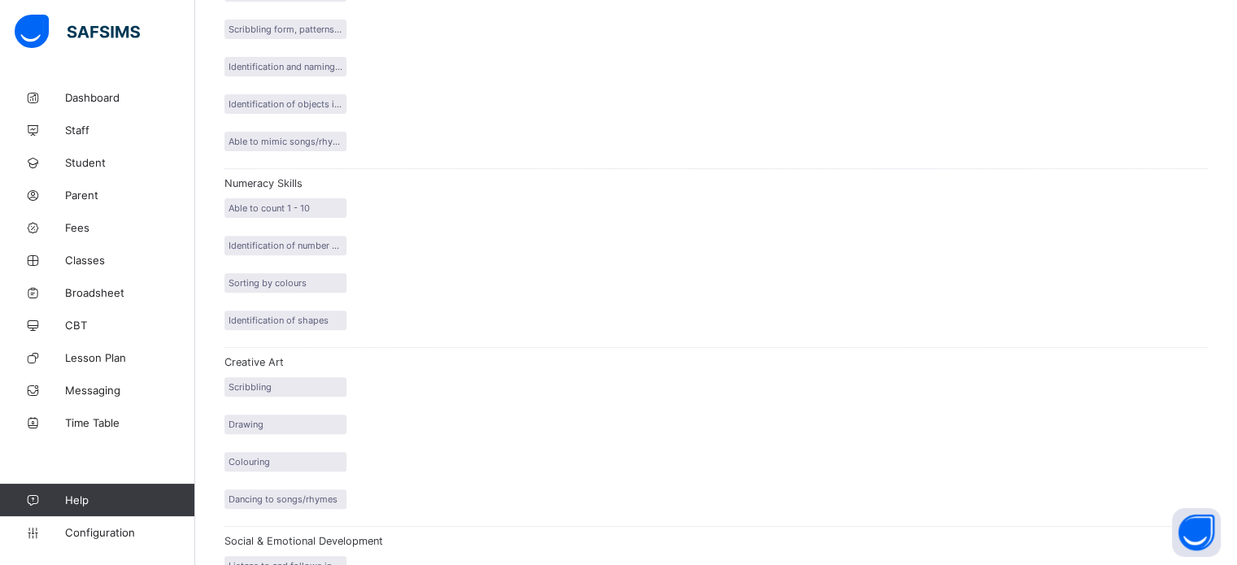
scroll to position [627, 0]
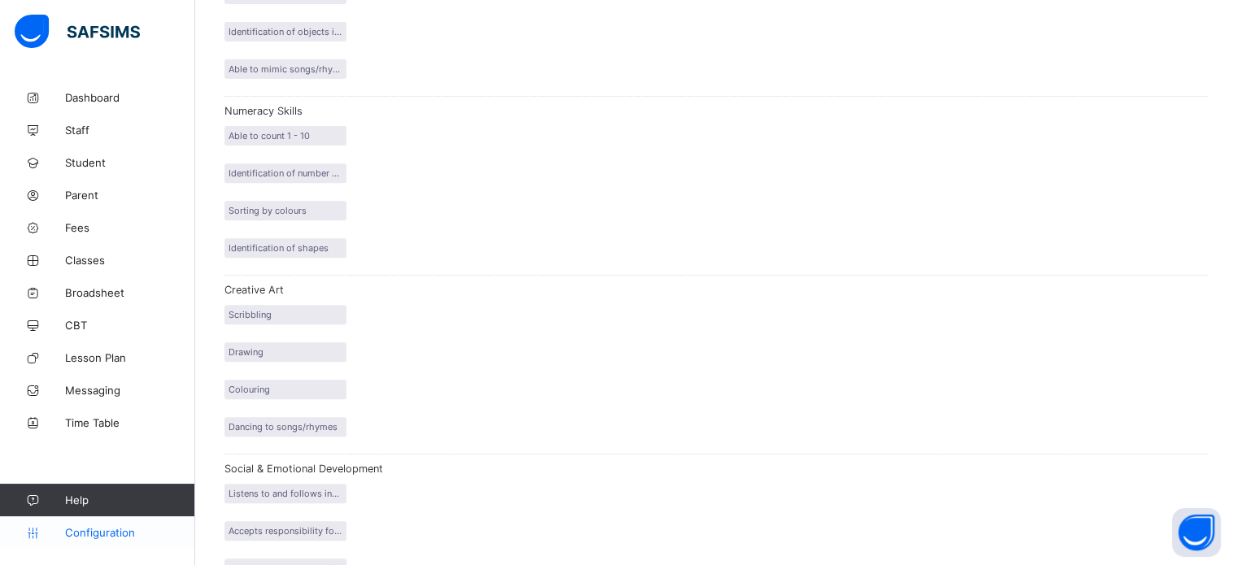
click at [114, 528] on span "Configuration" at bounding box center [129, 532] width 129 height 13
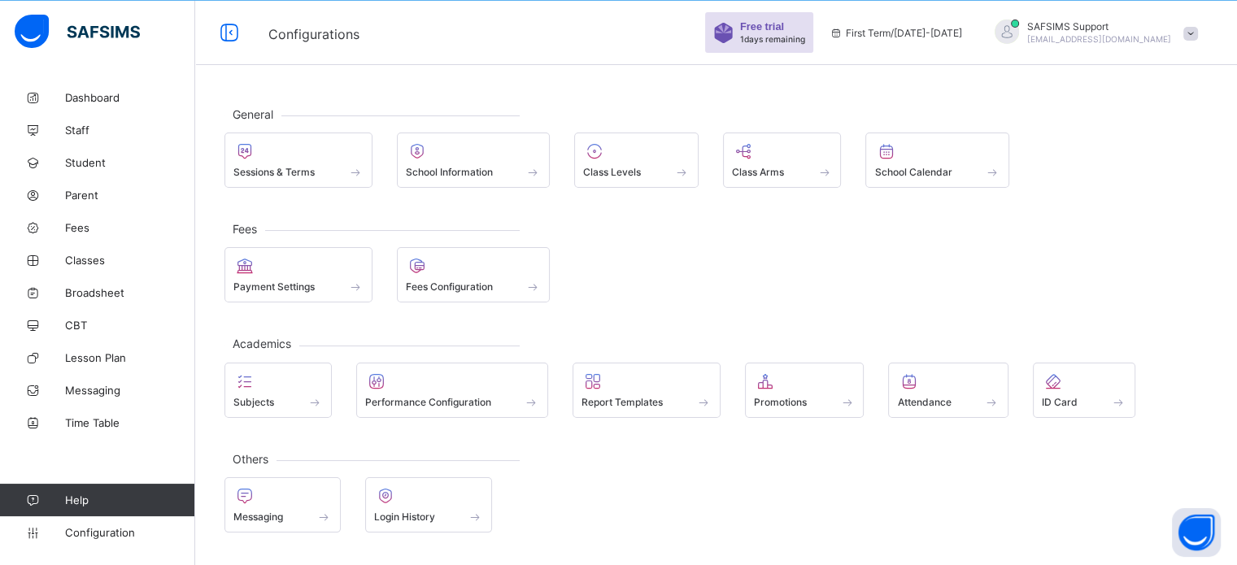
scroll to position [49, 0]
click at [280, 175] on span "Sessions & Terms" at bounding box center [273, 172] width 81 height 12
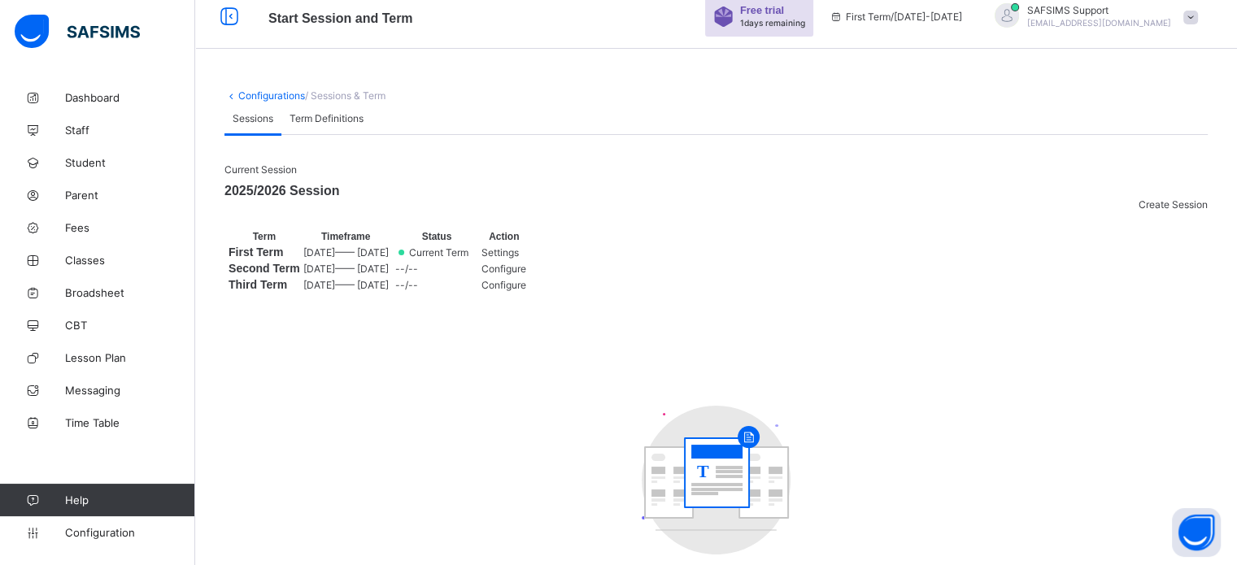
scroll to position [33, 0]
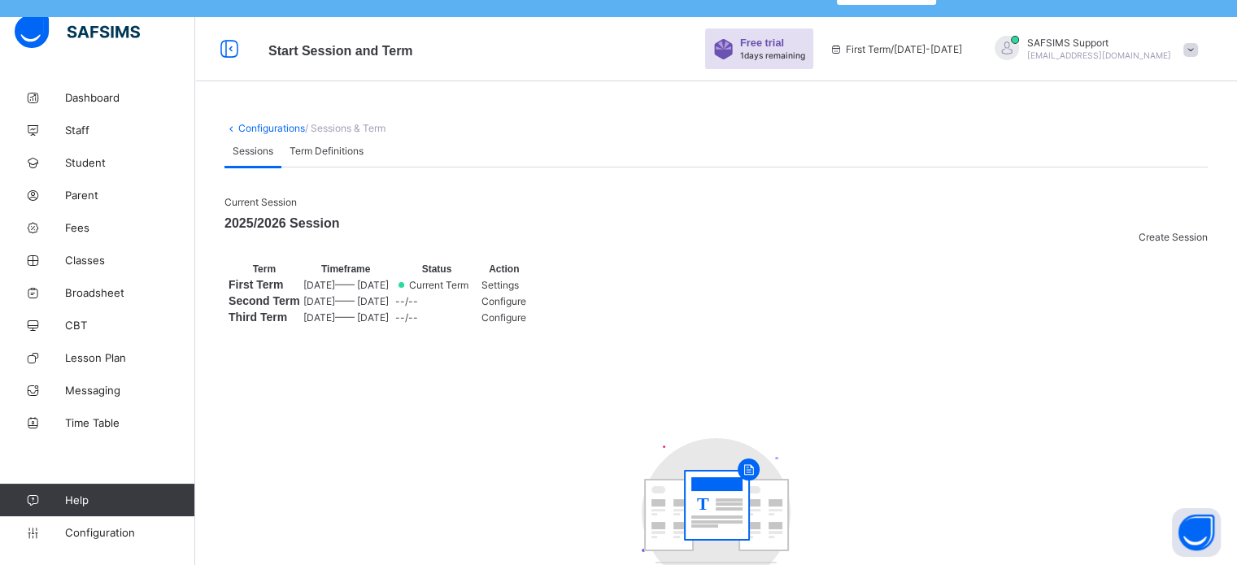
click at [519, 291] on span "Settings" at bounding box center [499, 285] width 37 height 12
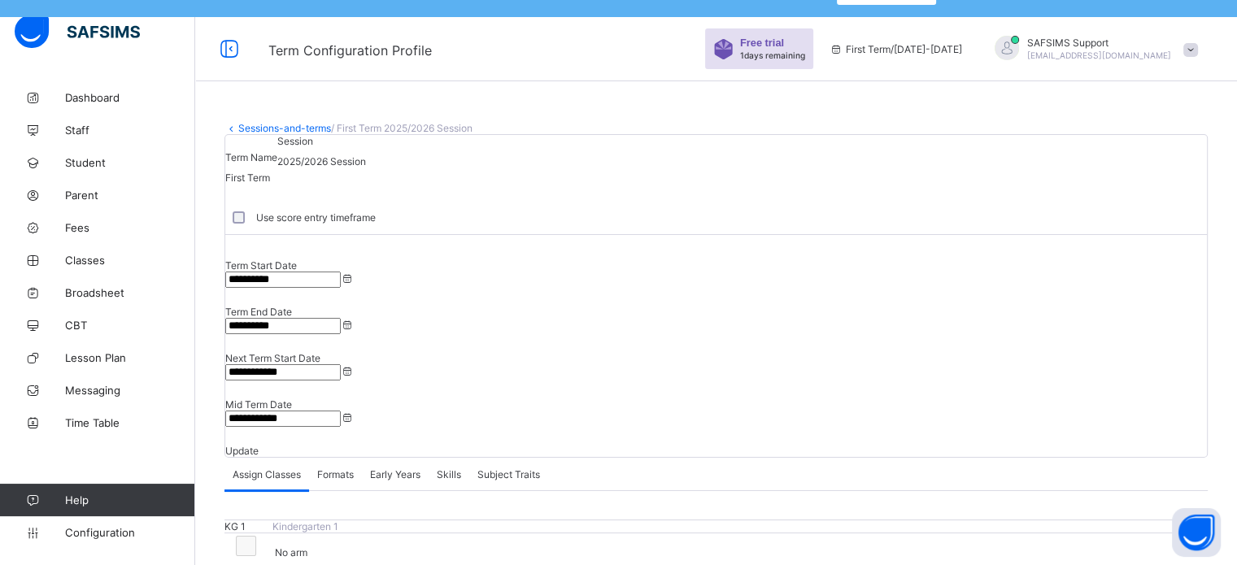
click at [346, 468] on span "Formats" at bounding box center [335, 474] width 37 height 12
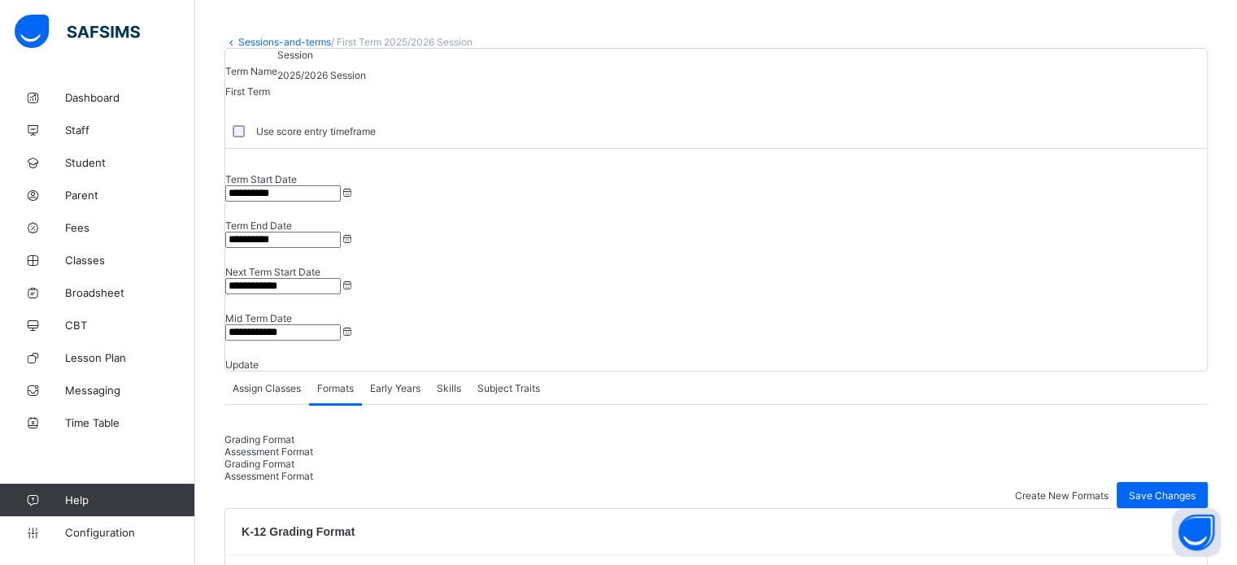
scroll to position [439, 0]
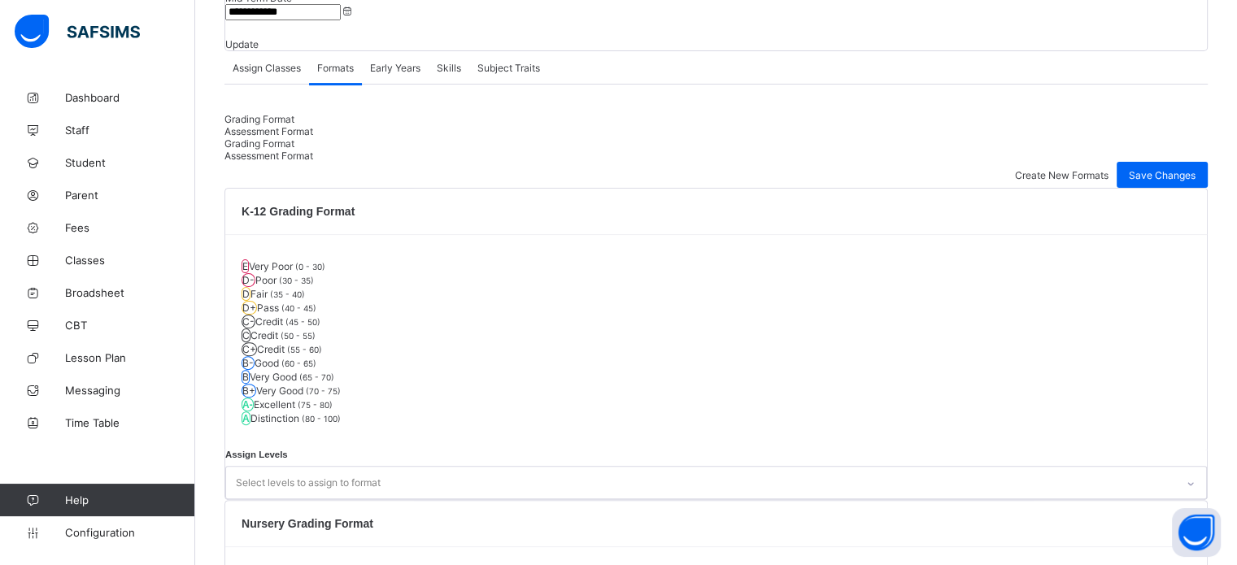
click at [313, 125] on span "Assessment Format" at bounding box center [268, 131] width 89 height 12
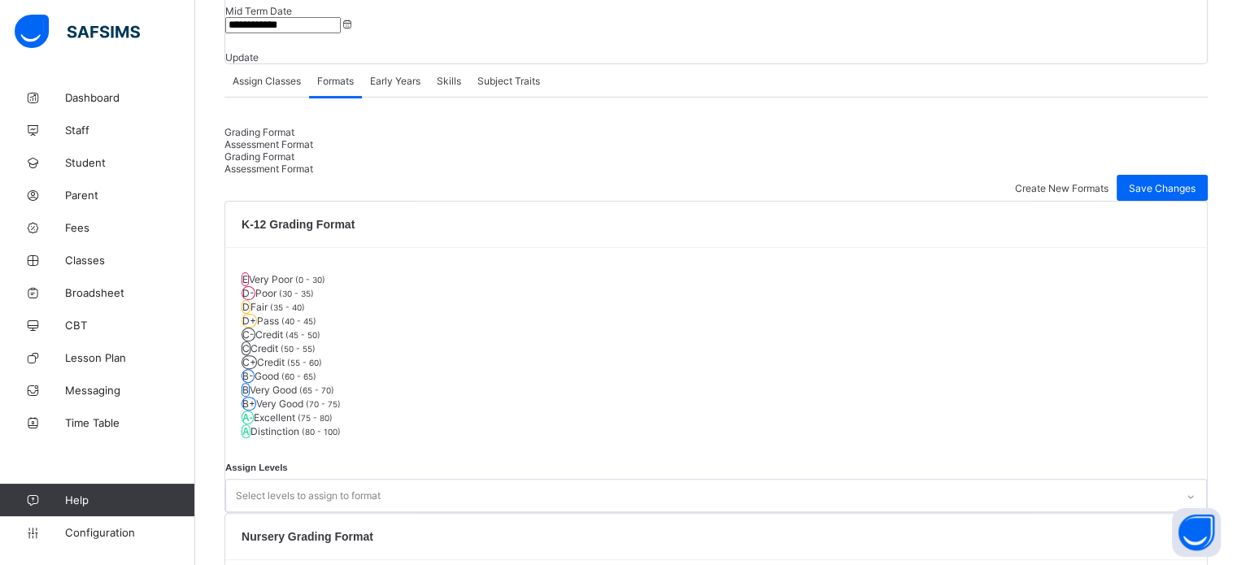
scroll to position [332, 0]
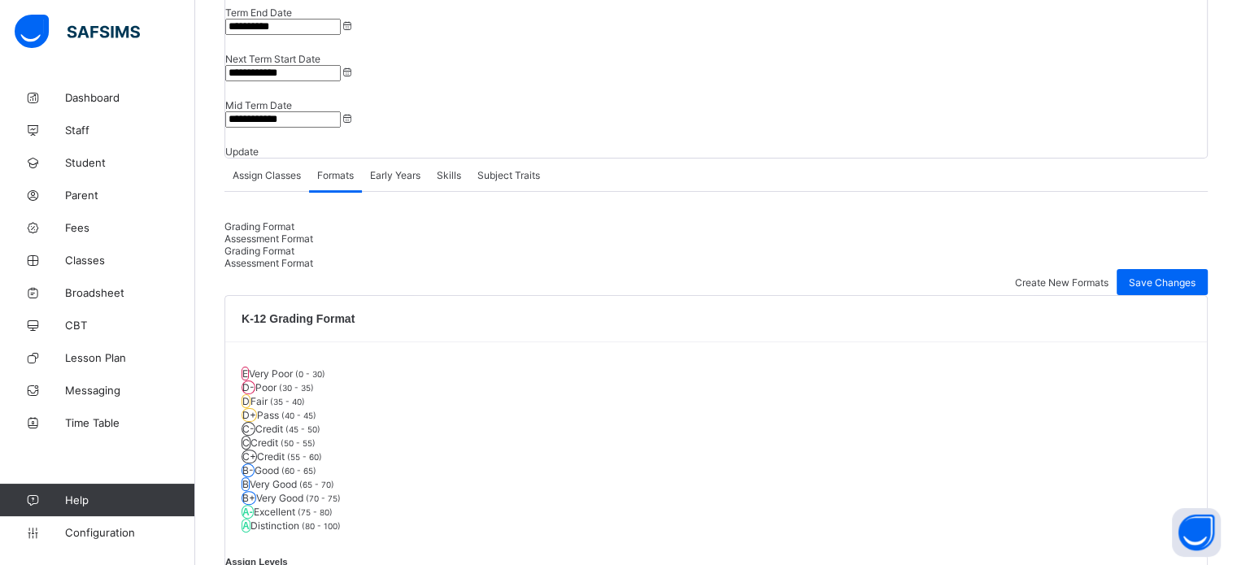
click at [294, 220] on span "Grading Format" at bounding box center [259, 226] width 70 height 12
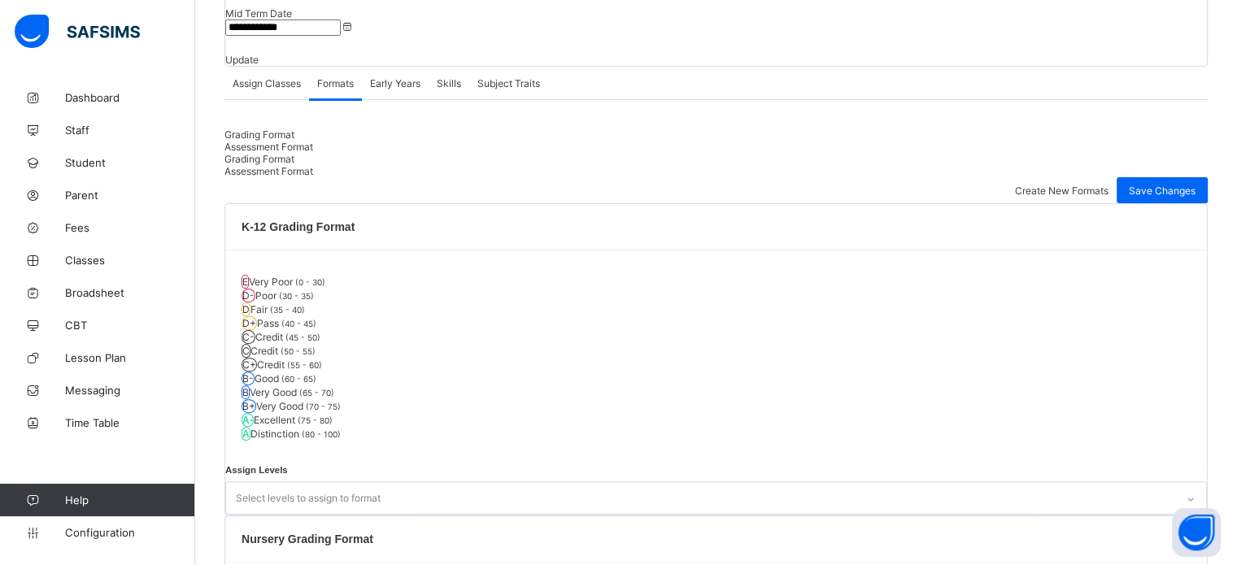
scroll to position [553, 0]
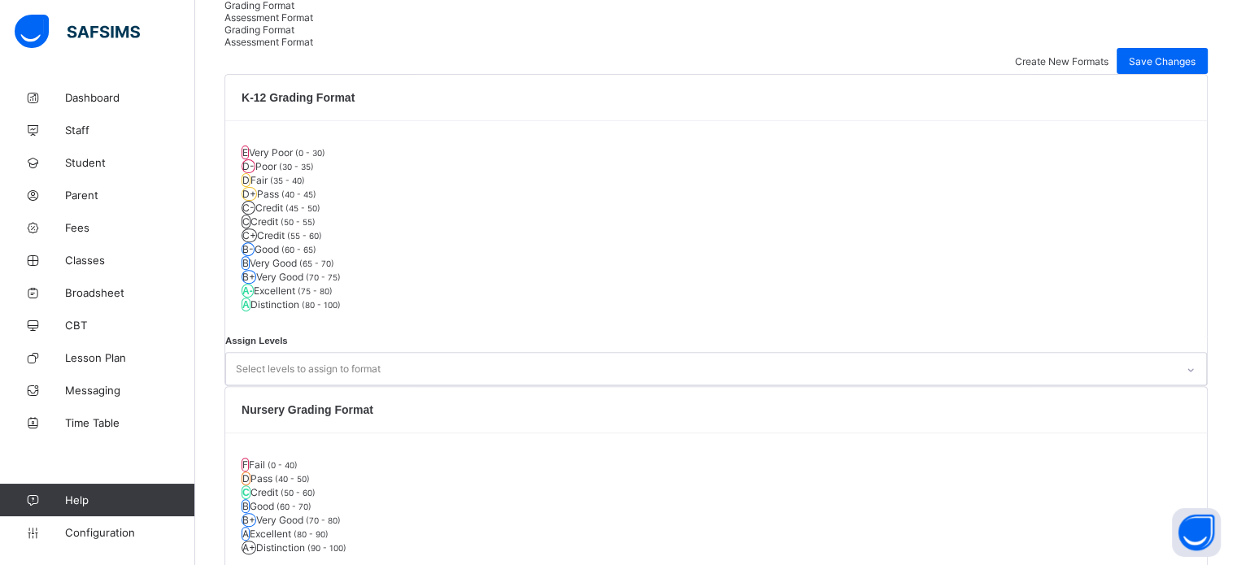
click at [637, 433] on div "F Fail (0 - 40) D Pass (40 - 50) C Credit (50 - 60) B Good (60 - 70) B+ Very Go…" at bounding box center [715, 506] width 981 height 146
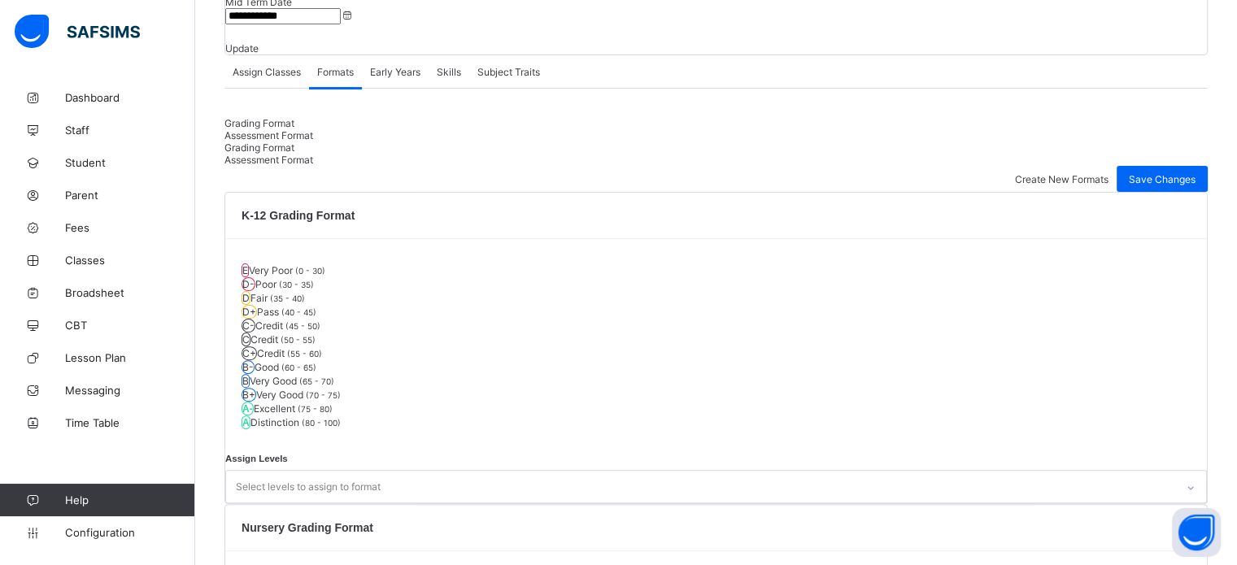
scroll to position [309, 0]
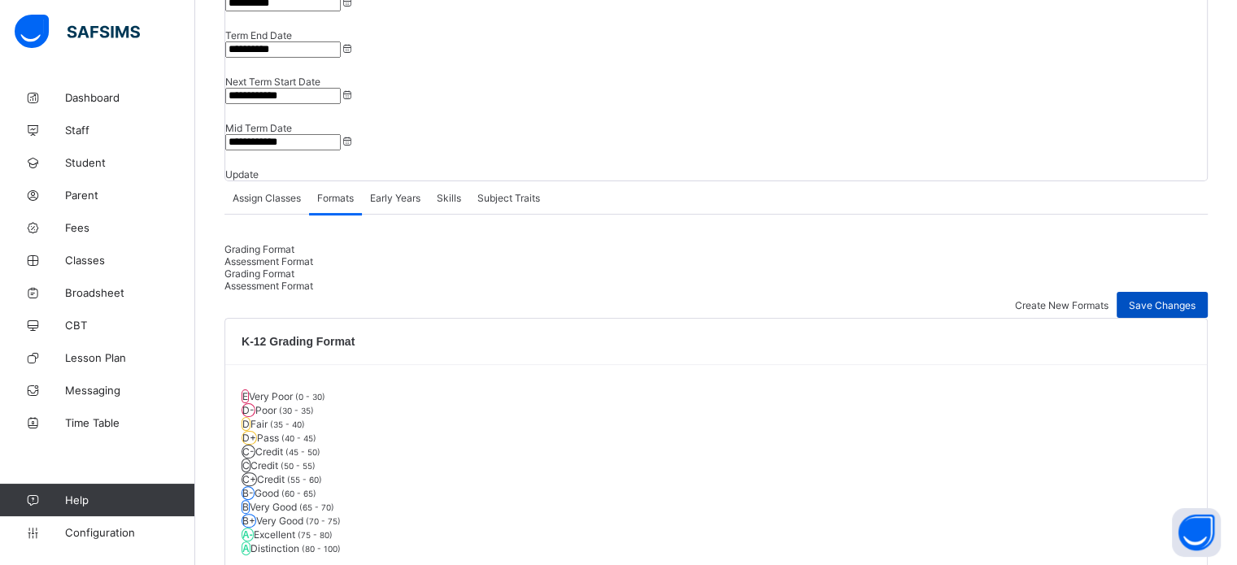
click at [1188, 299] on span "Save Changes" at bounding box center [1161, 305] width 67 height 12
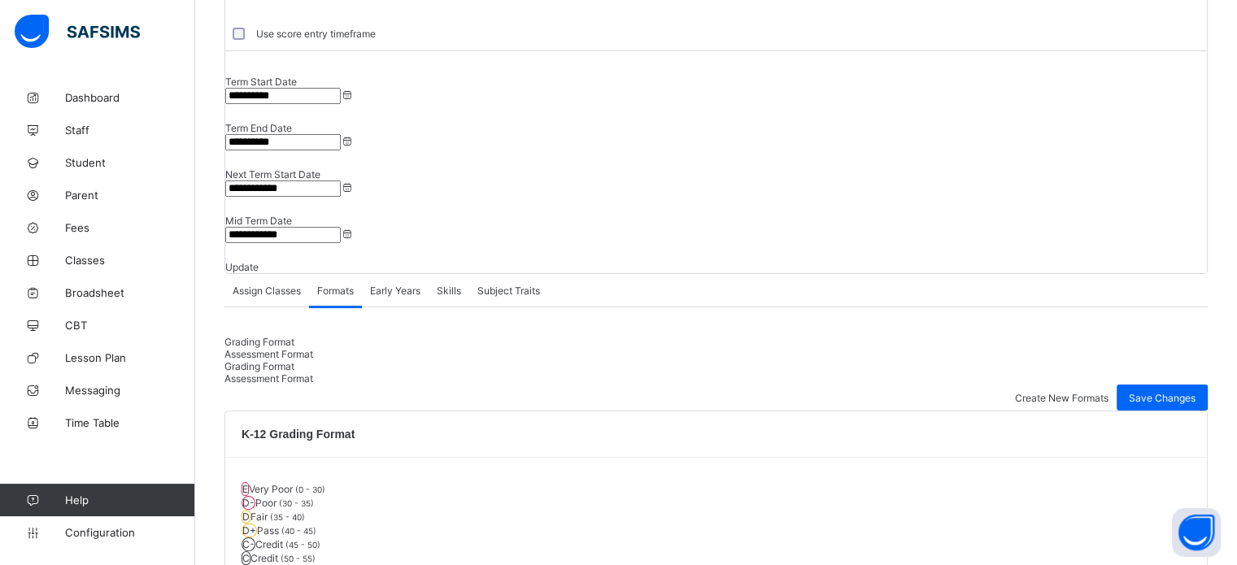
scroll to position [146, 0]
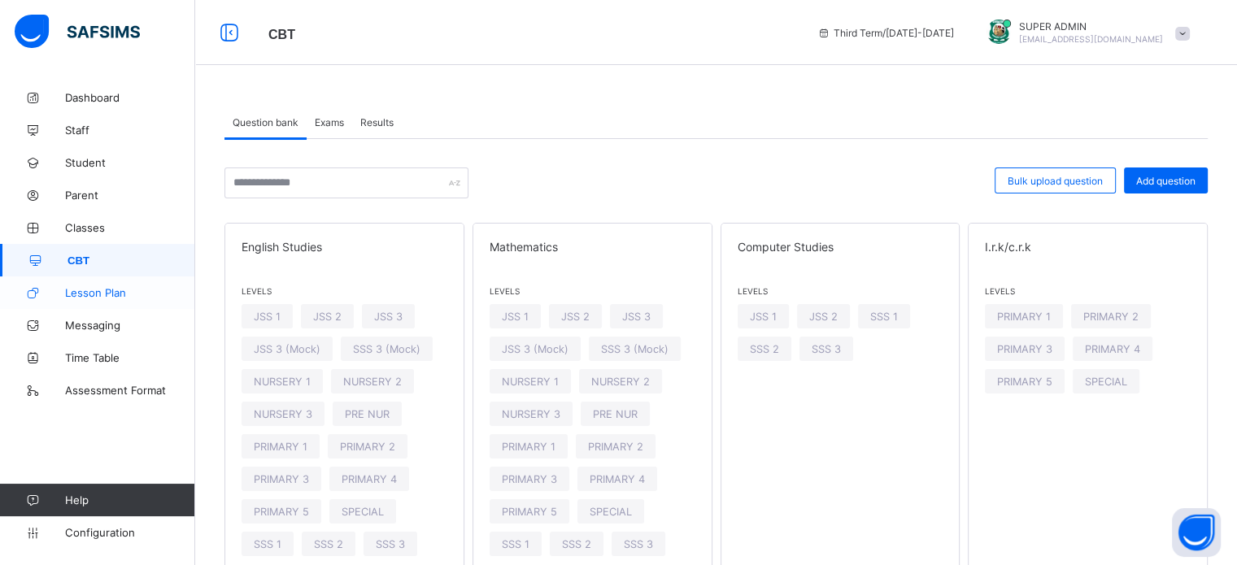
click at [125, 295] on span "Lesson Plan" at bounding box center [130, 292] width 130 height 13
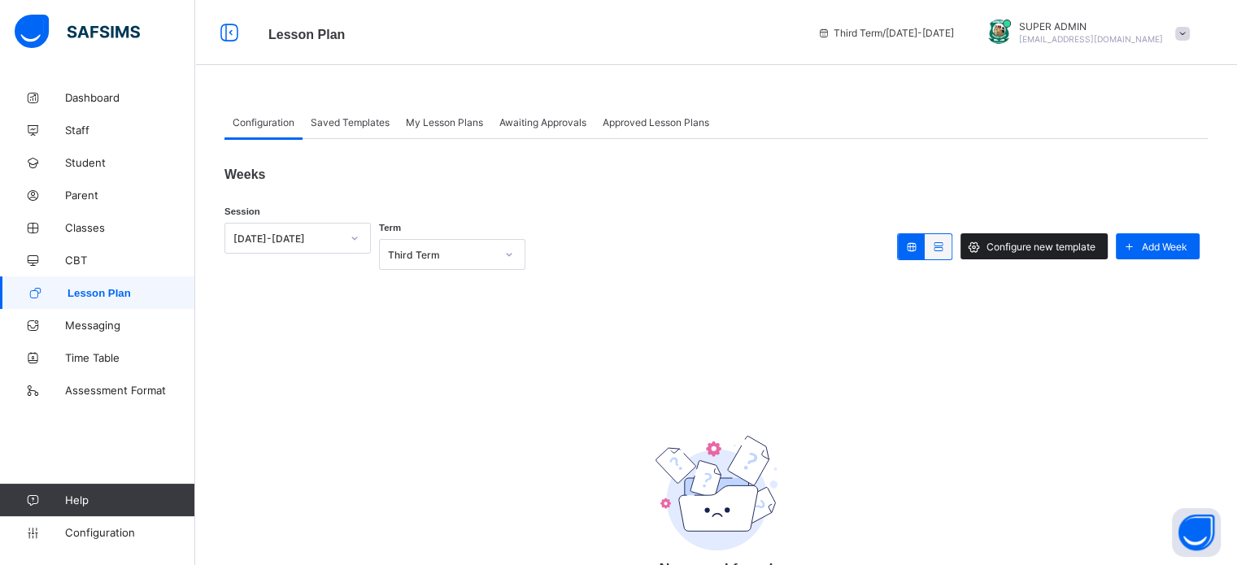
click at [1030, 245] on span "Configure new template" at bounding box center [1040, 247] width 109 height 12
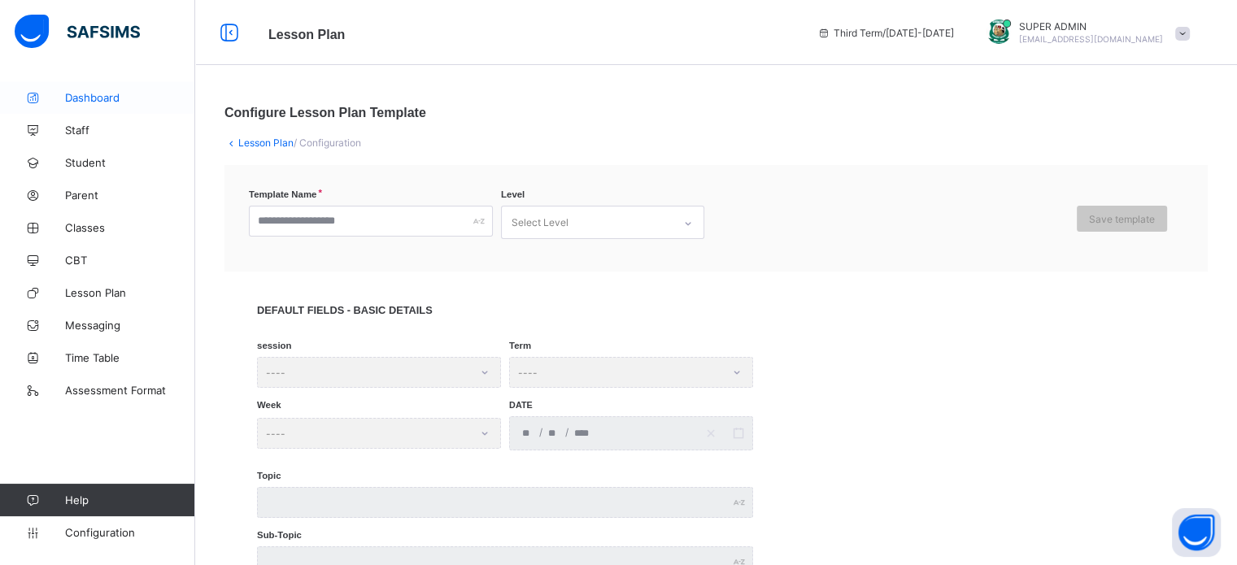
click at [93, 86] on link "Dashboard" at bounding box center [97, 97] width 195 height 33
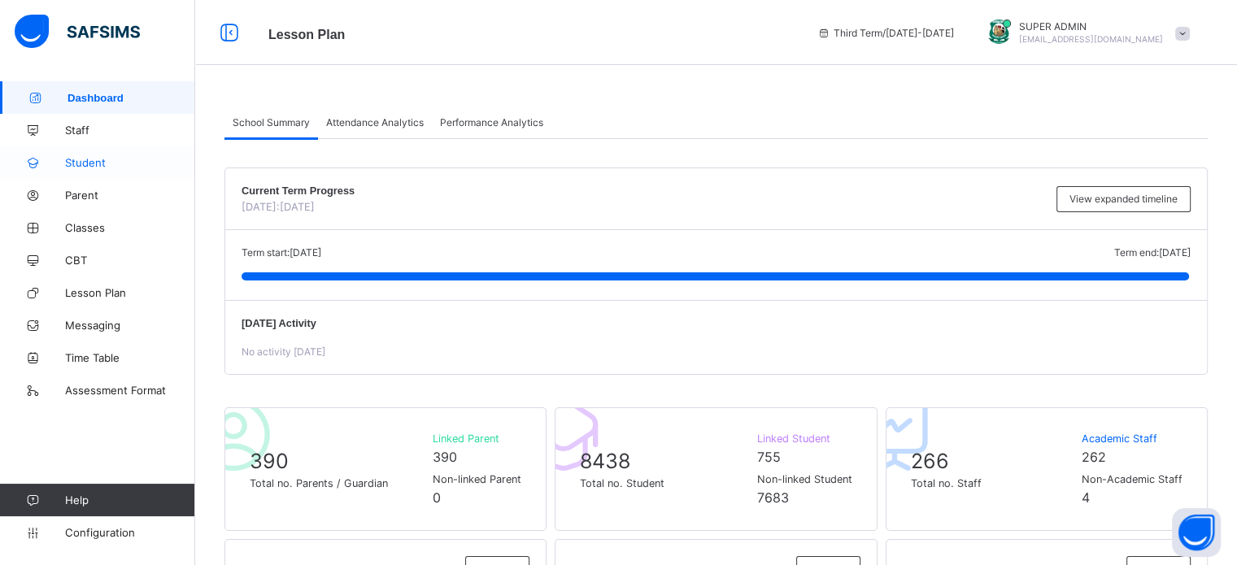
click at [82, 164] on span "Student" at bounding box center [130, 162] width 130 height 13
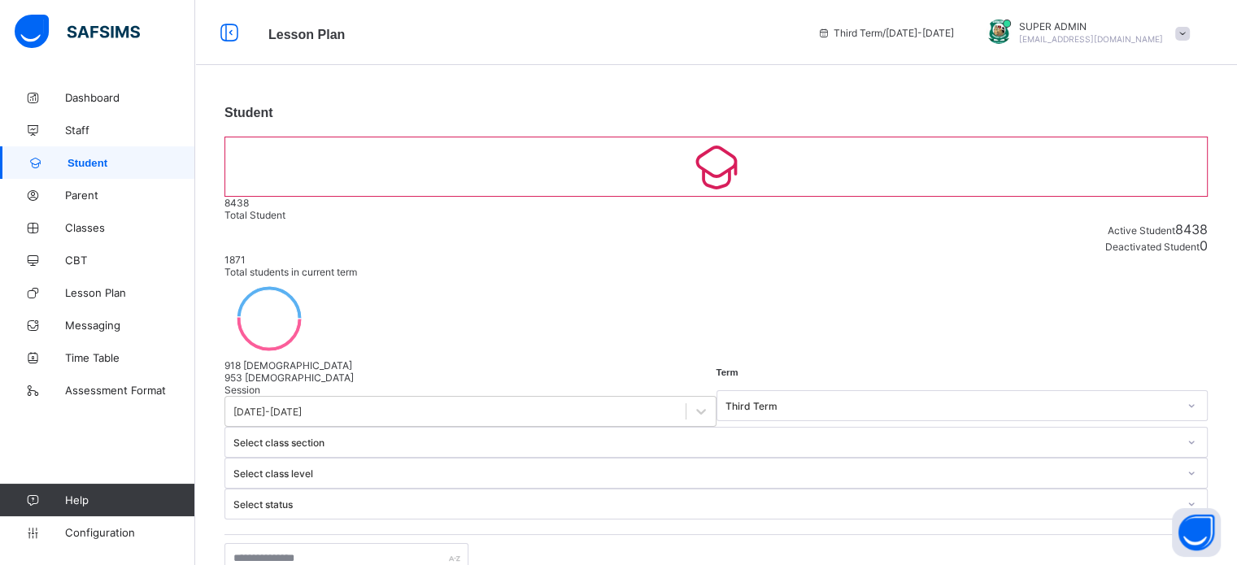
click at [1063, 31] on span "SUPER ADMIN" at bounding box center [1091, 26] width 144 height 12
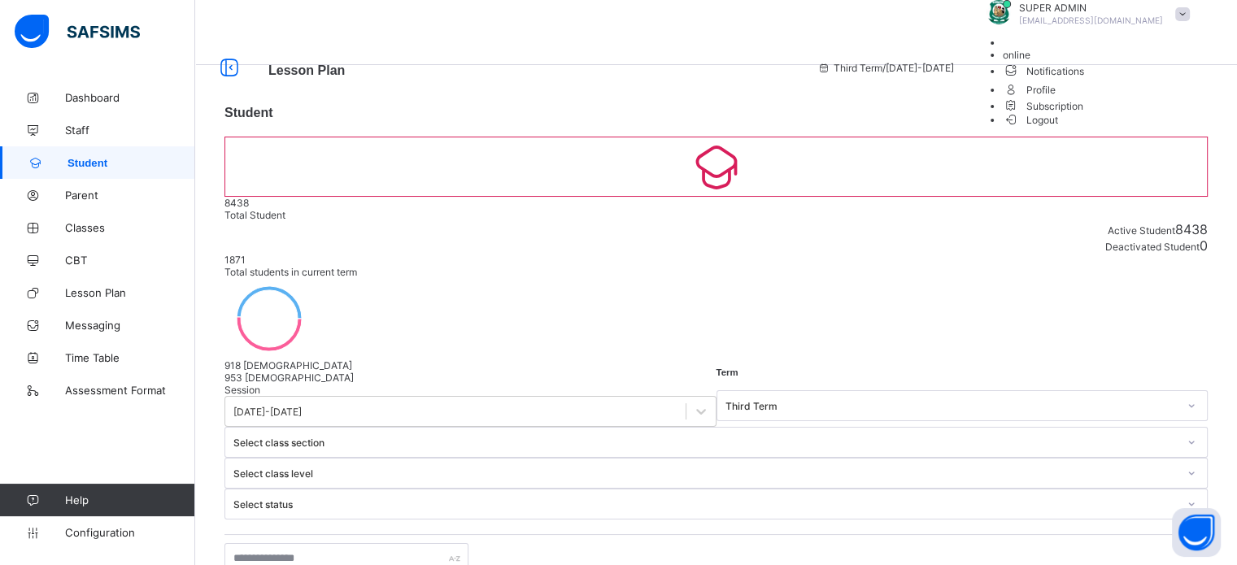
click at [1163, 112] on li "Subscription" at bounding box center [1099, 105] width 195 height 14
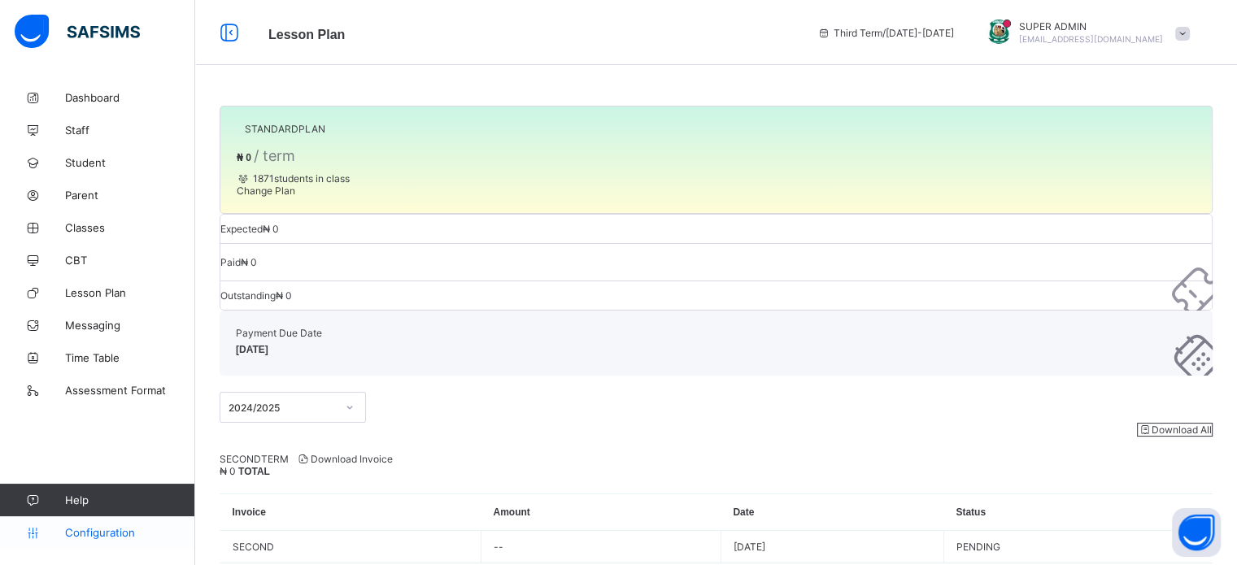
click at [103, 542] on link "Configuration" at bounding box center [97, 532] width 194 height 33
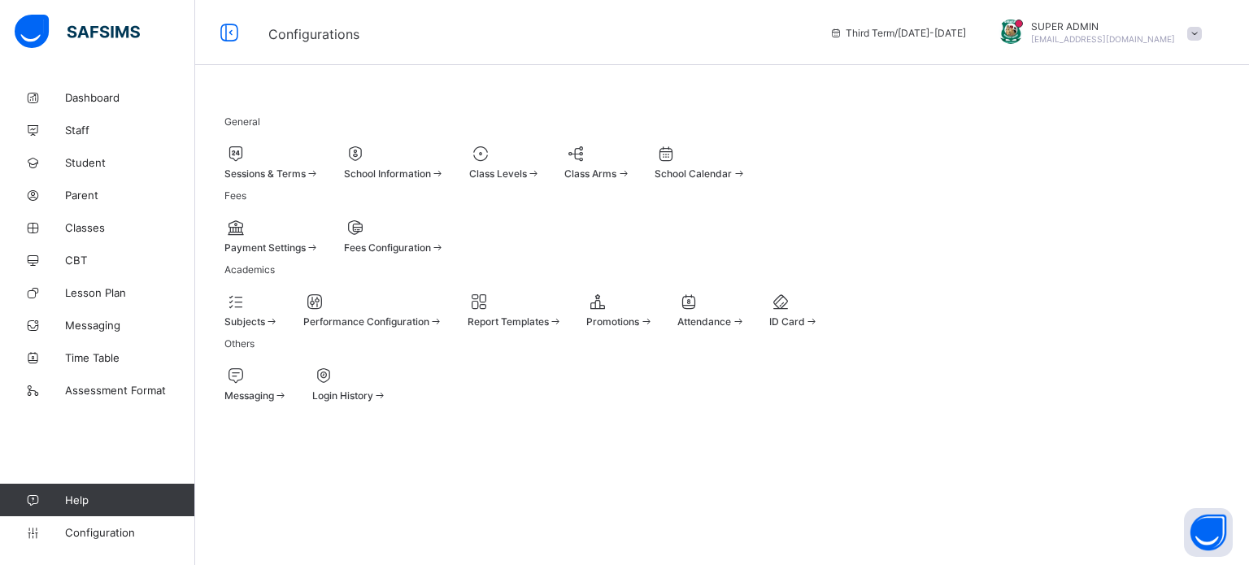
click at [270, 174] on span "Sessions & Terms" at bounding box center [264, 173] width 81 height 12
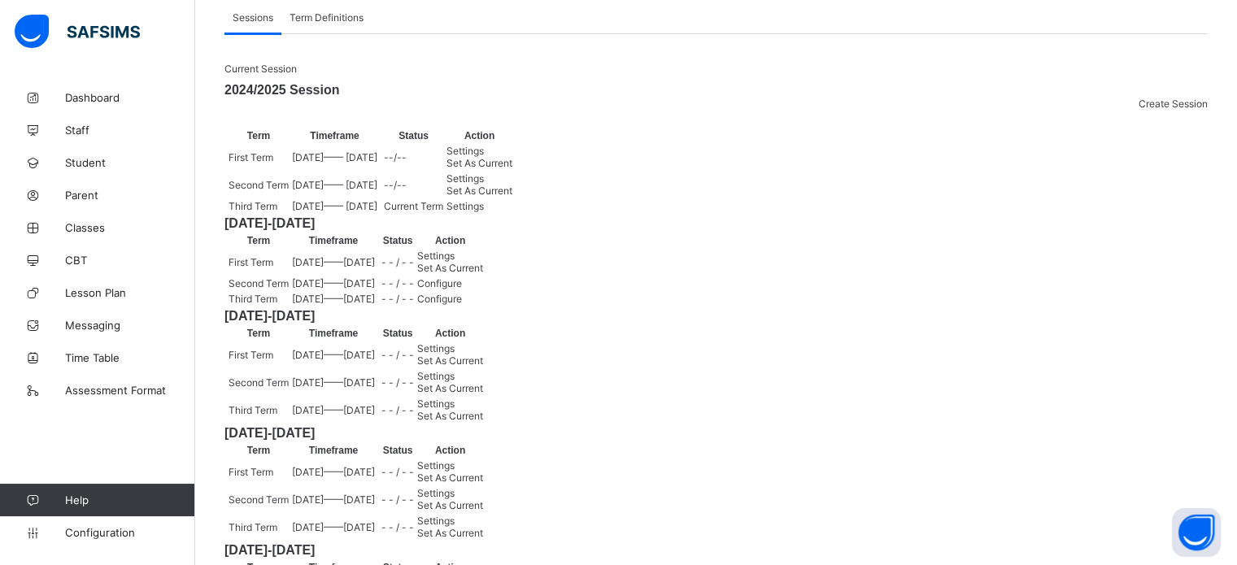
scroll to position [244, 0]
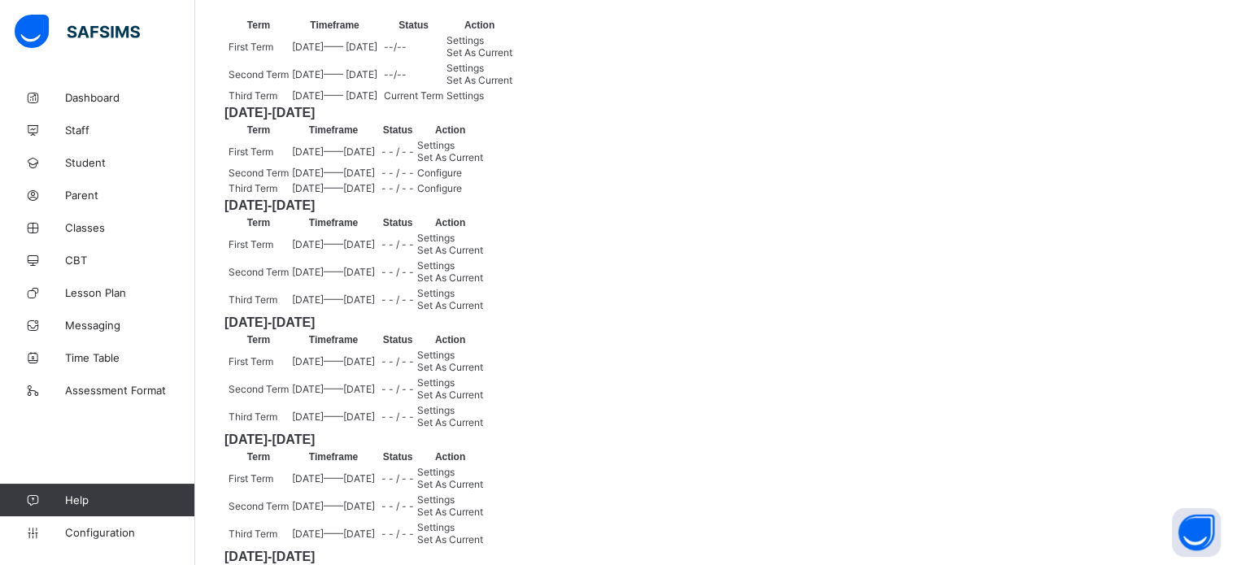
click at [483, 163] on div "Set As Current" at bounding box center [450, 157] width 66 height 12
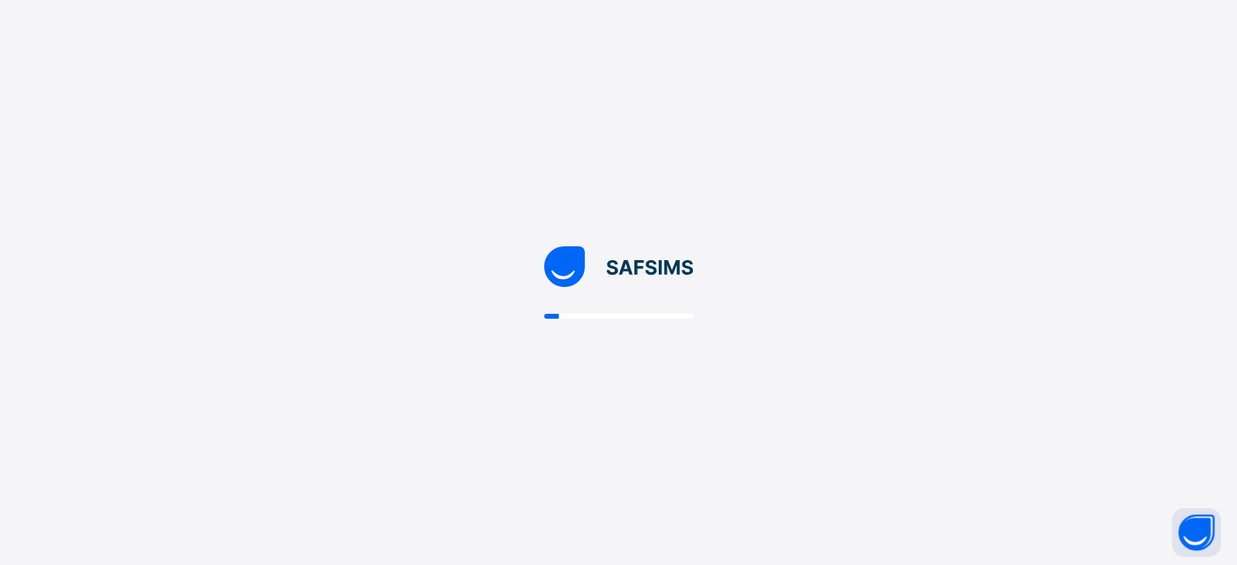
scroll to position [0, 0]
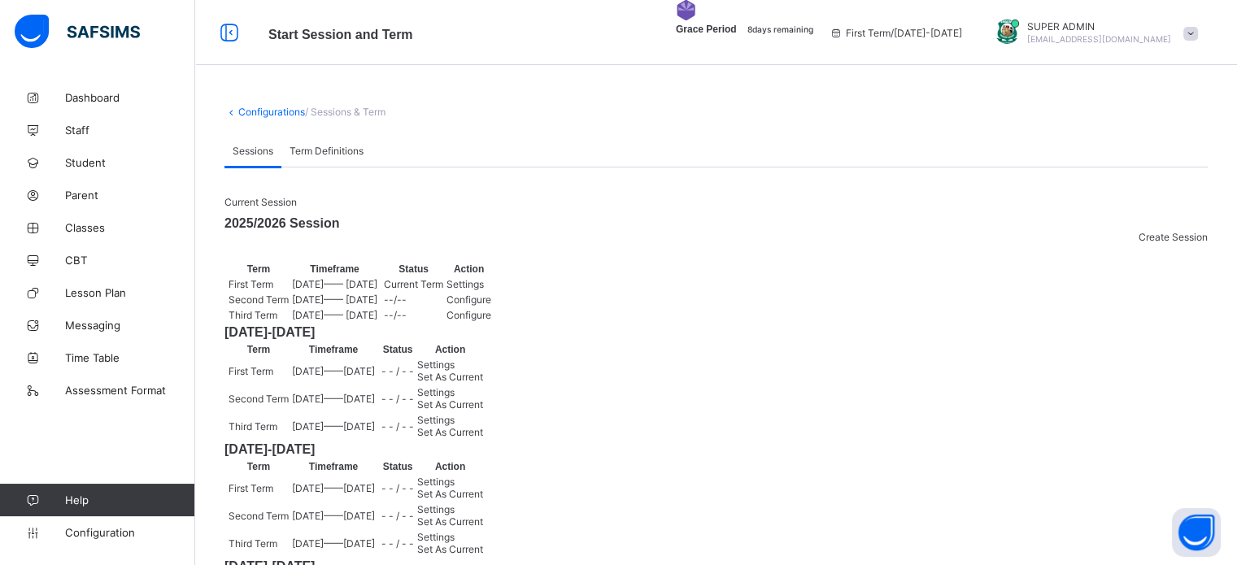
click at [1068, 32] on div "SUPER ADMIN gobarau.academysafsims@gmail.com" at bounding box center [1099, 32] width 144 height 24
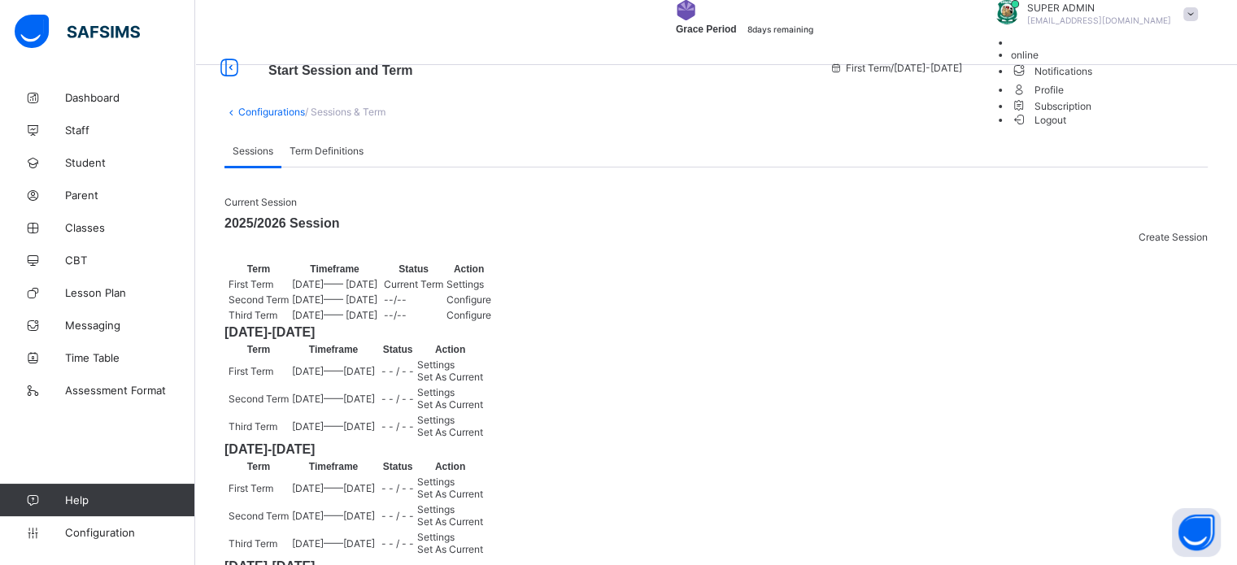
click at [1092, 112] on span "Subscription" at bounding box center [1051, 106] width 81 height 12
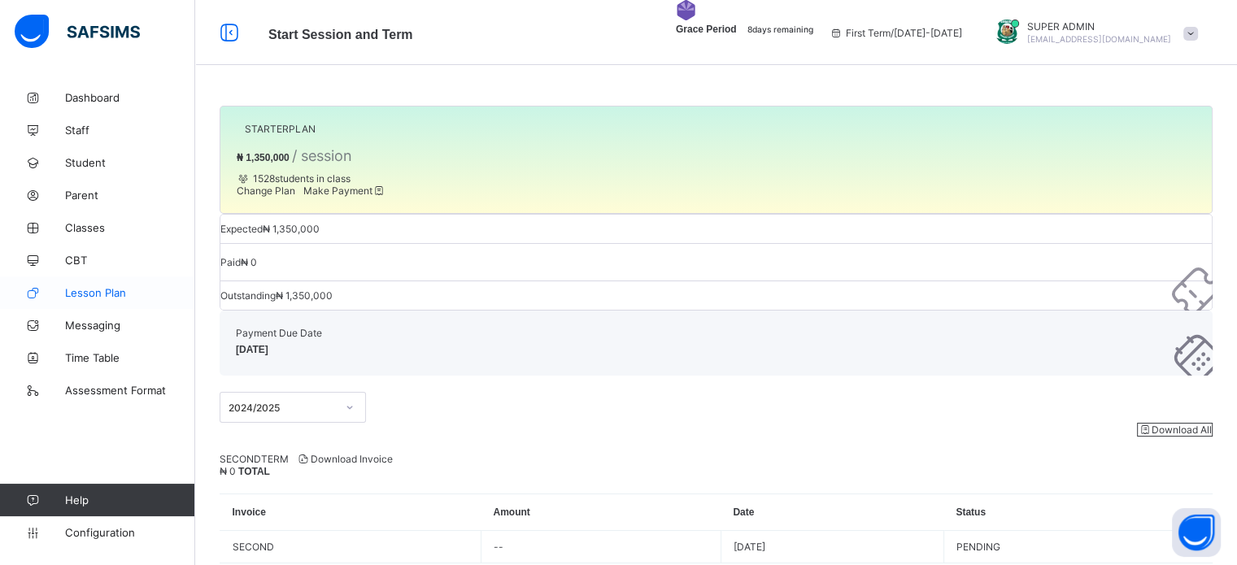
click at [102, 294] on span "Lesson Plan" at bounding box center [130, 292] width 130 height 13
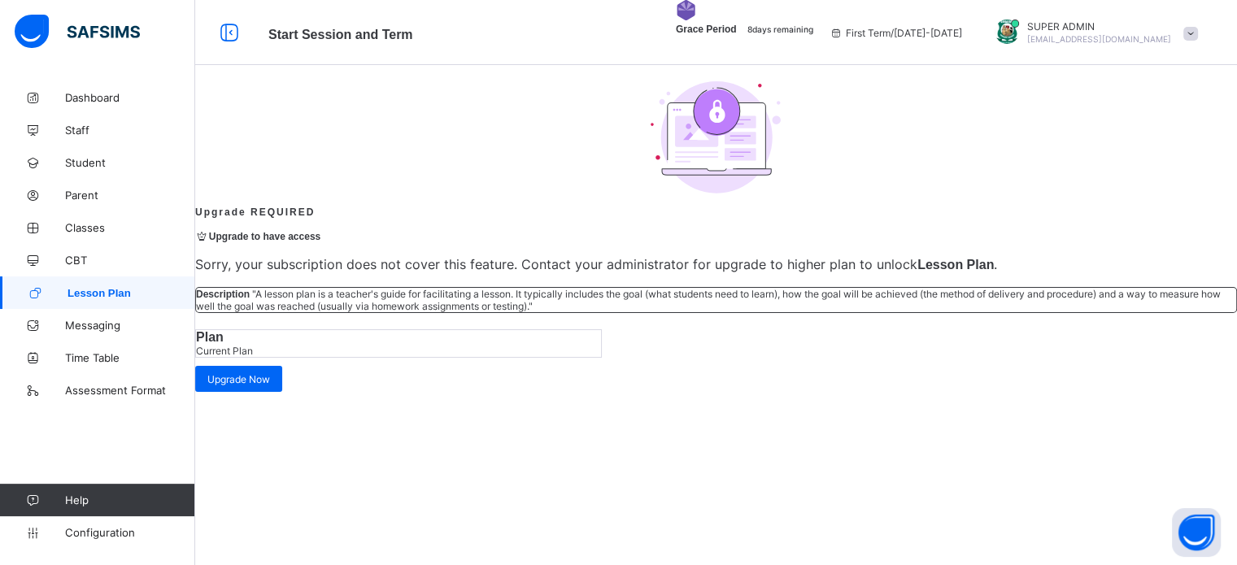
scroll to position [120, 0]
click at [253, 357] on span "Current Plan" at bounding box center [224, 351] width 57 height 12
click at [270, 385] on span "Upgrade Now" at bounding box center [238, 379] width 63 height 12
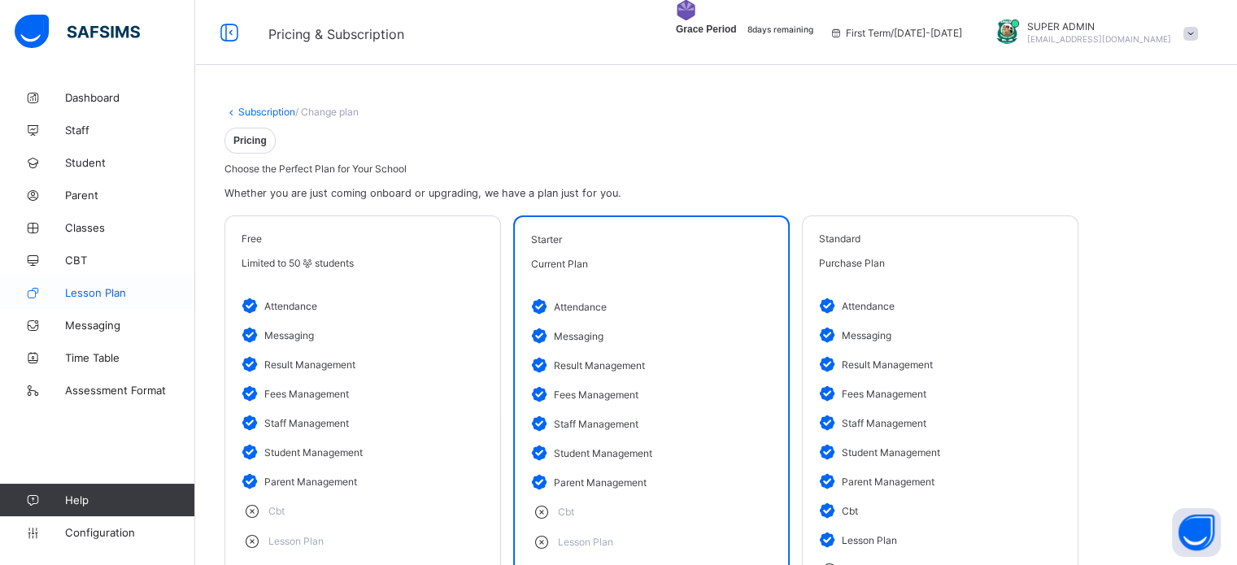
click at [90, 290] on span "Lesson Plan" at bounding box center [130, 292] width 130 height 13
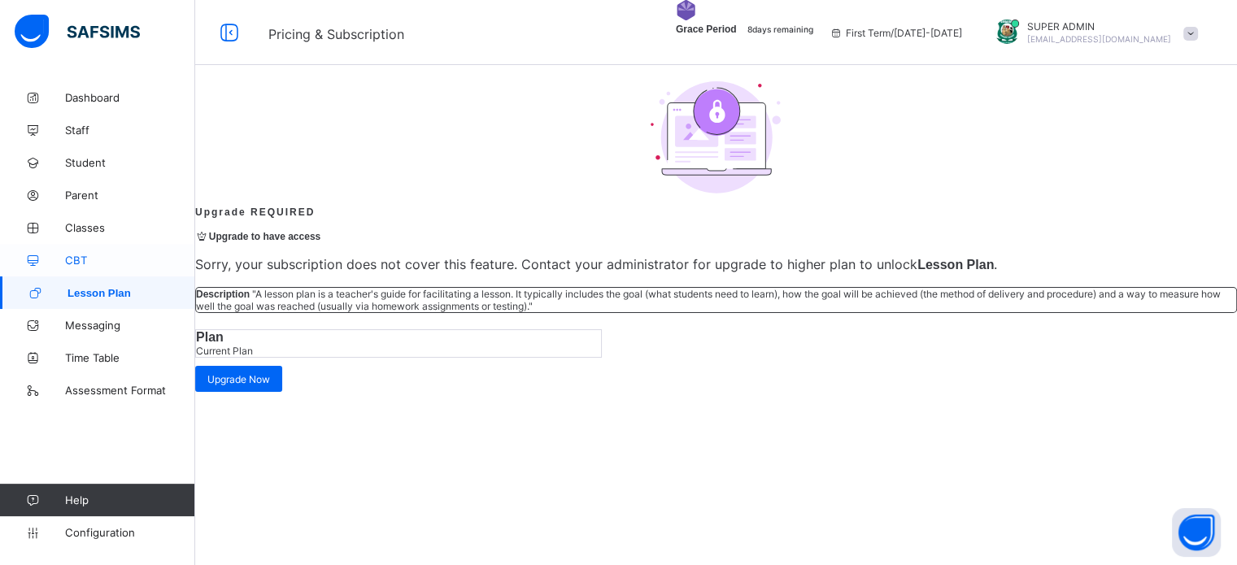
click at [76, 256] on span "CBT" at bounding box center [130, 260] width 130 height 13
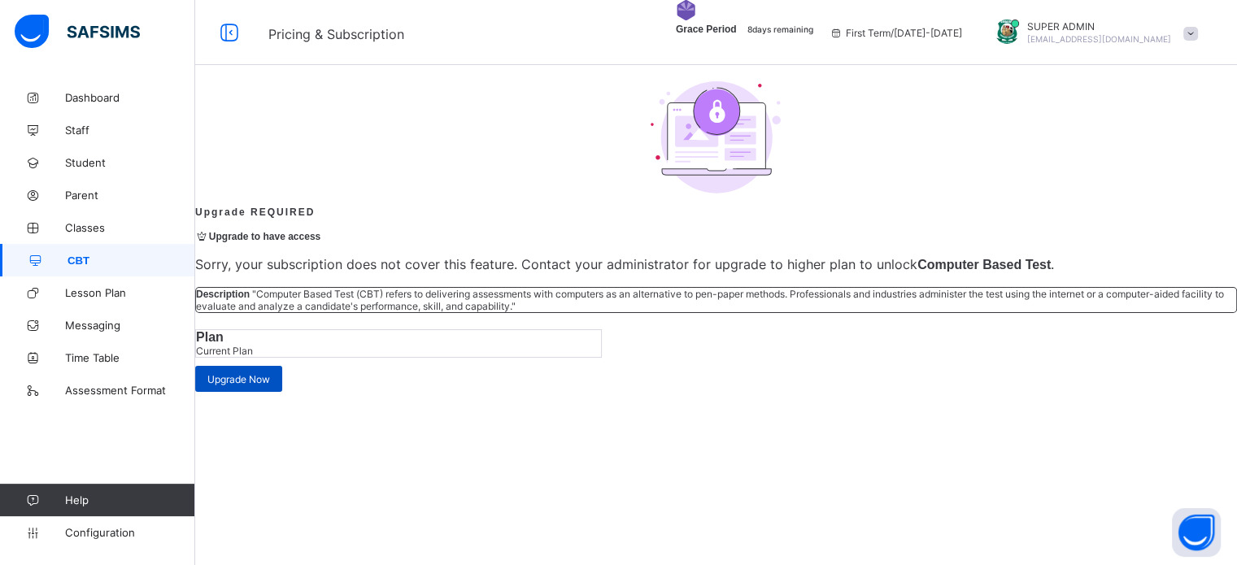
click at [270, 385] on span "Upgrade Now" at bounding box center [238, 379] width 63 height 12
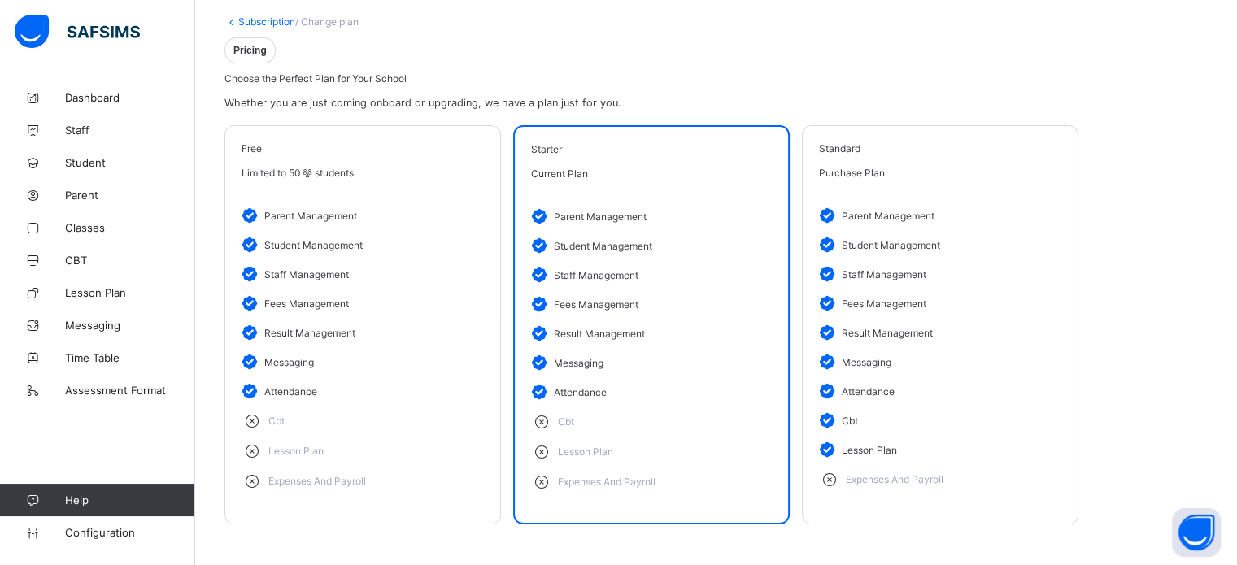
scroll to position [76, 0]
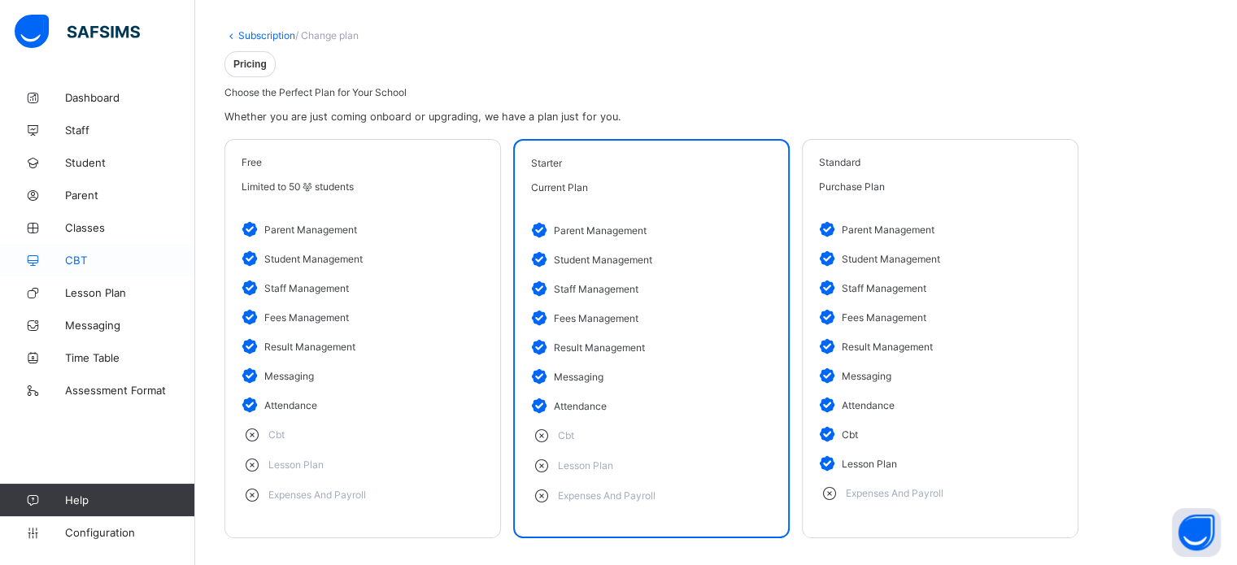
click at [77, 266] on span "CBT" at bounding box center [130, 260] width 130 height 13
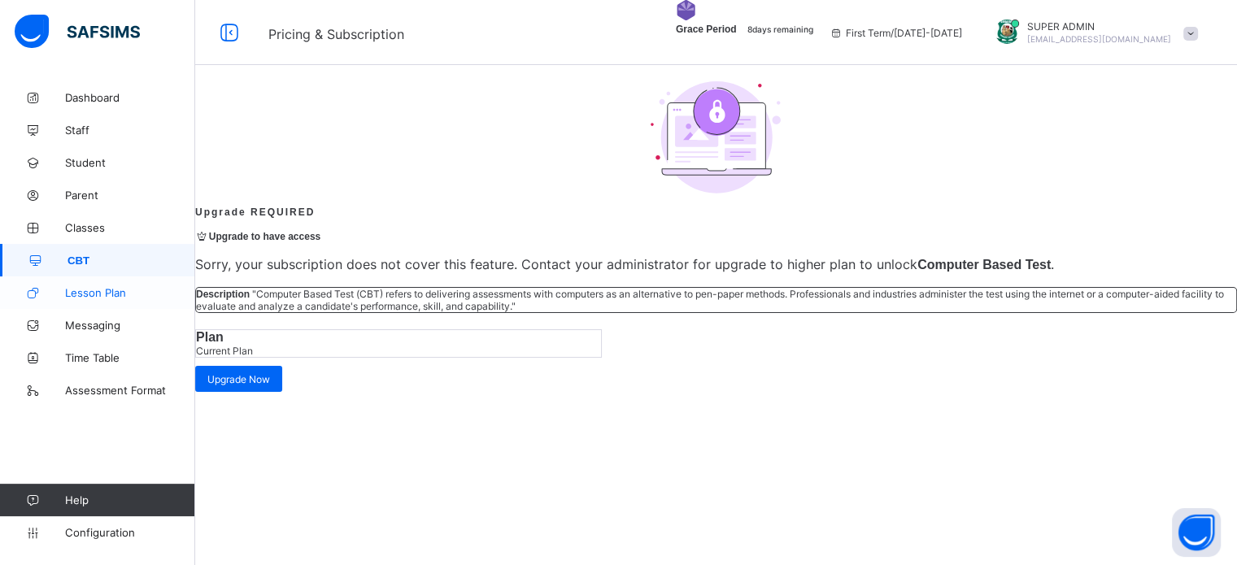
click at [93, 290] on span "Lesson Plan" at bounding box center [130, 292] width 130 height 13
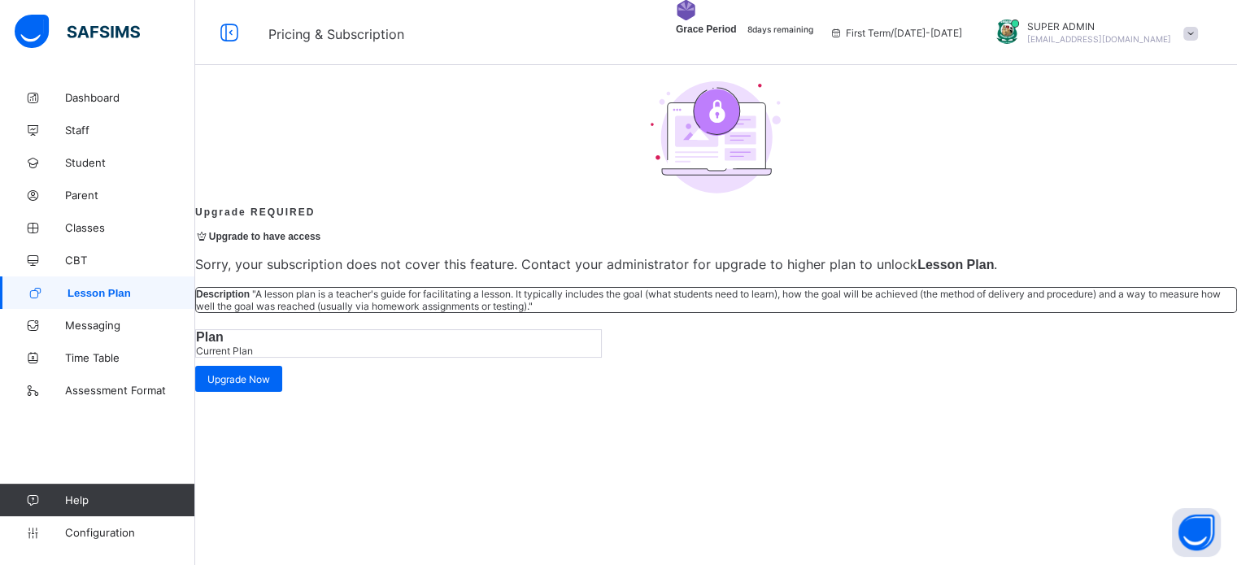
click at [102, 306] on link "Lesson Plan" at bounding box center [97, 292] width 195 height 33
click at [94, 276] on link "CBT" at bounding box center [97, 260] width 195 height 33
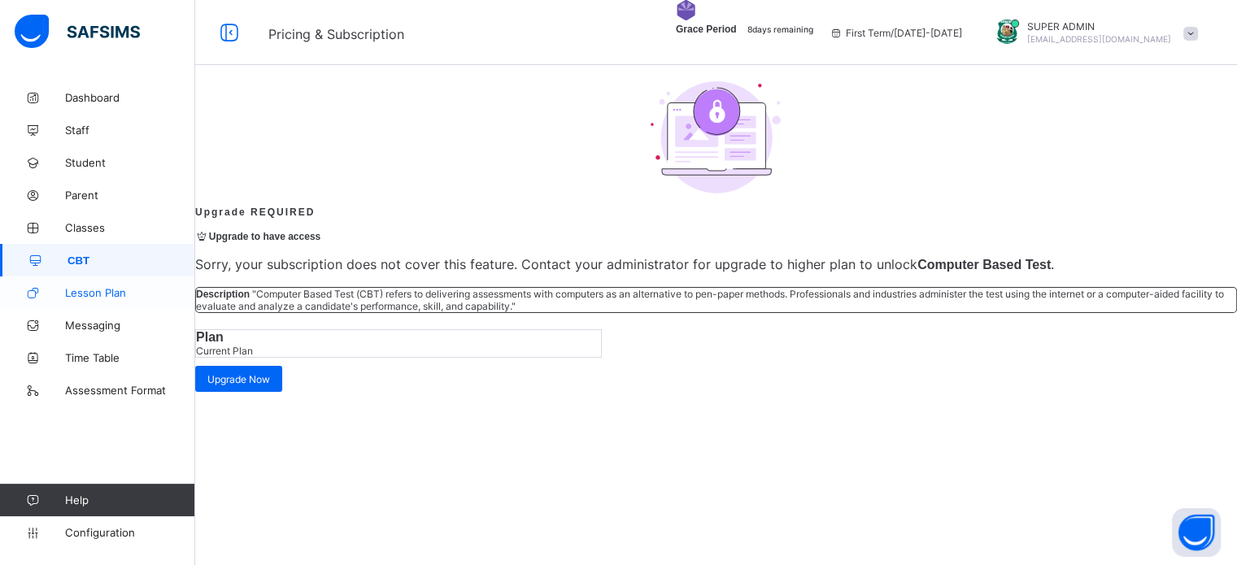
click at [100, 302] on link "Lesson Plan" at bounding box center [97, 292] width 195 height 33
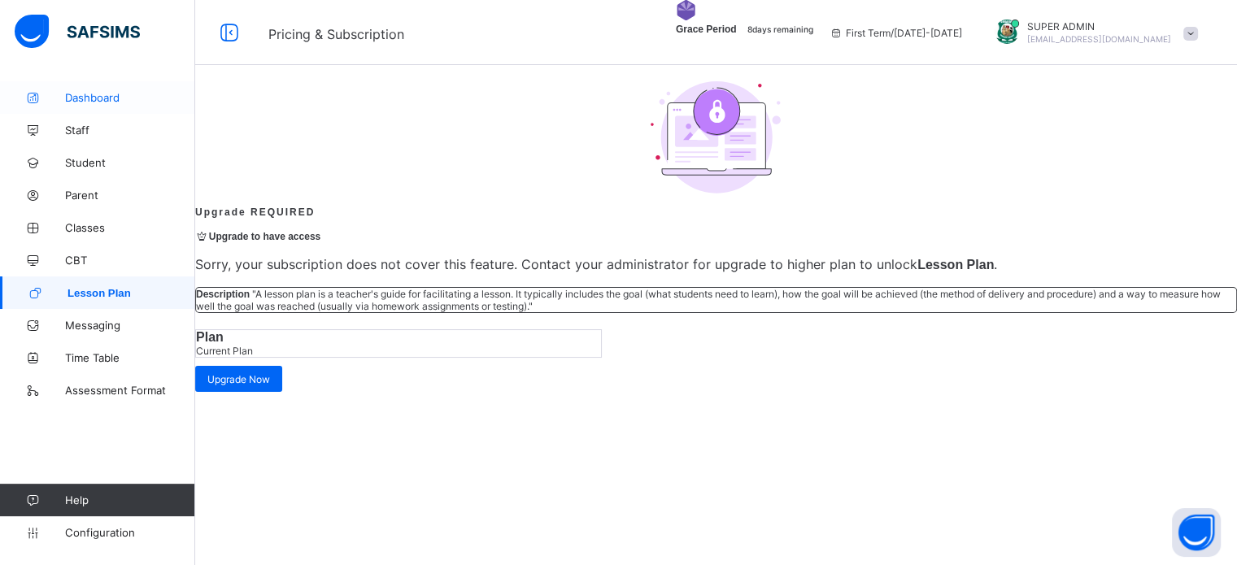
click at [83, 102] on span "Dashboard" at bounding box center [130, 97] width 130 height 13
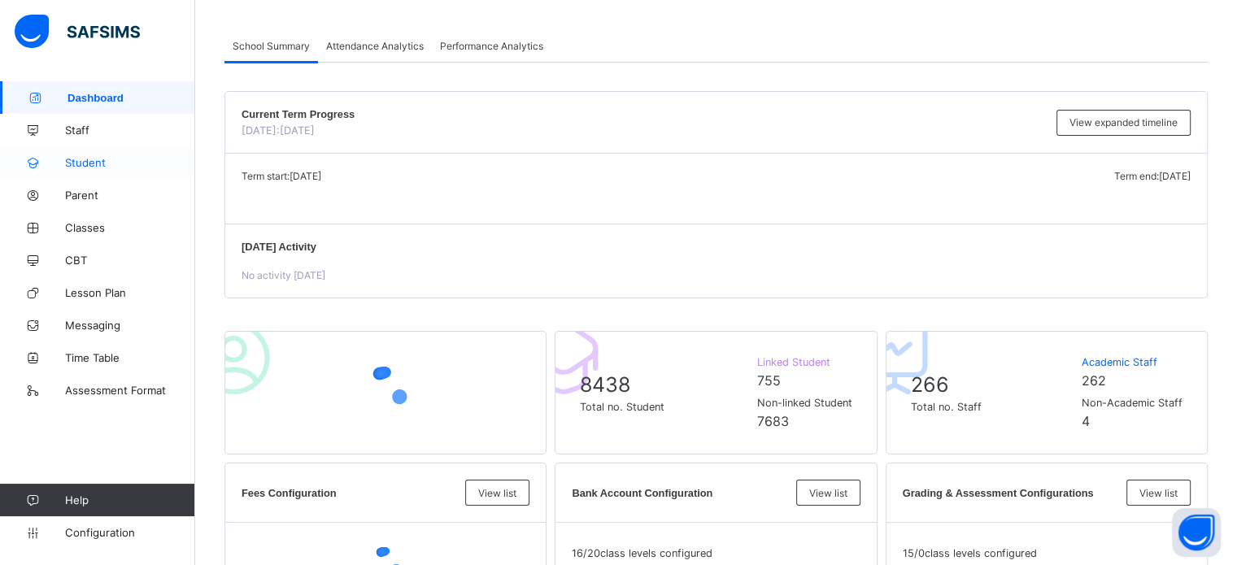
click at [83, 165] on span "Student" at bounding box center [130, 162] width 130 height 13
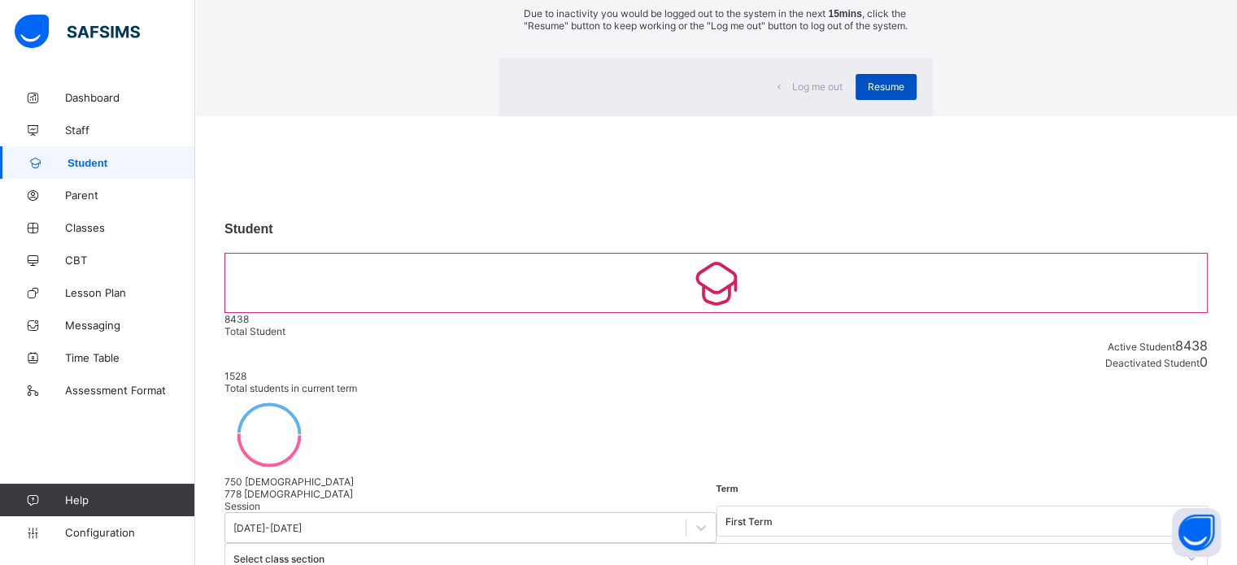
click at [867, 93] on span "Resume" at bounding box center [885, 86] width 37 height 12
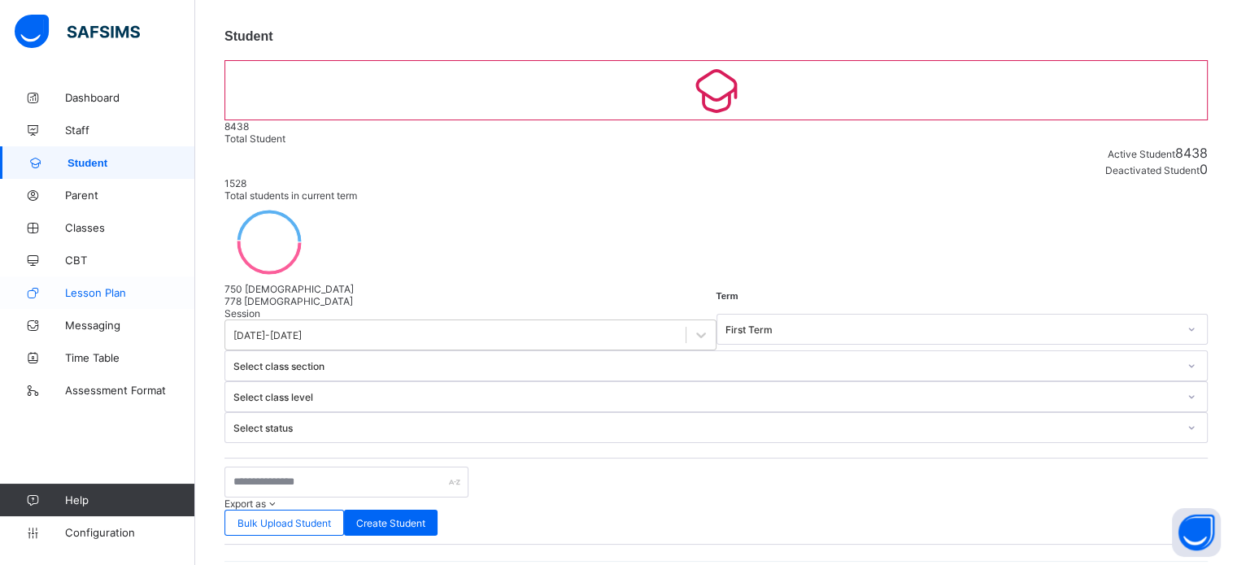
click at [96, 293] on span "Lesson Plan" at bounding box center [130, 292] width 130 height 13
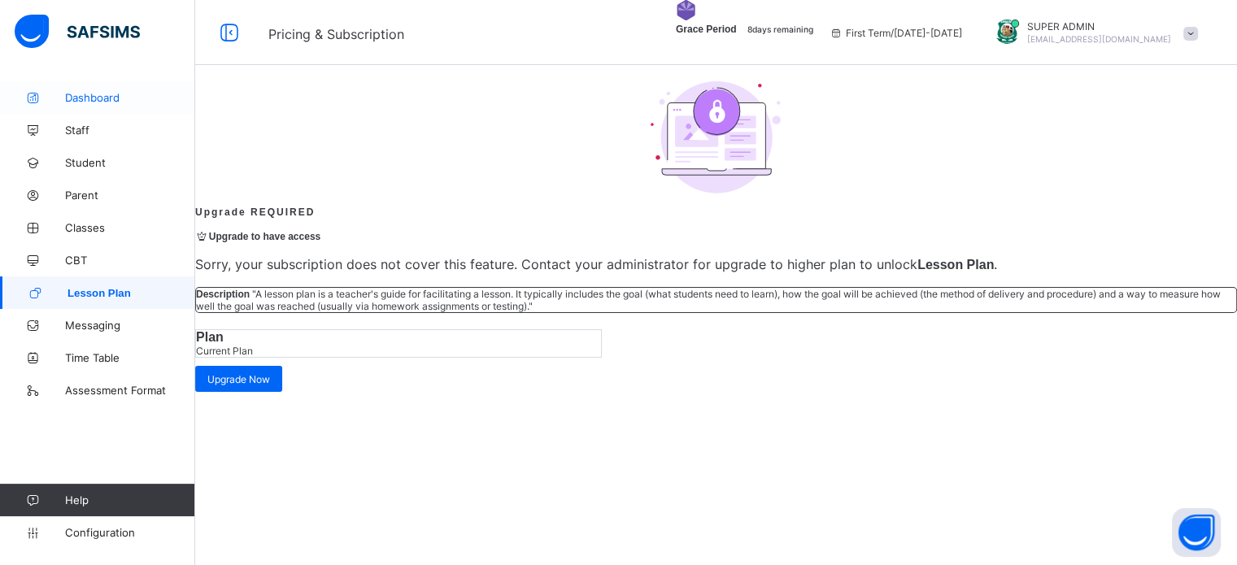
click at [99, 98] on span "Dashboard" at bounding box center [130, 97] width 130 height 13
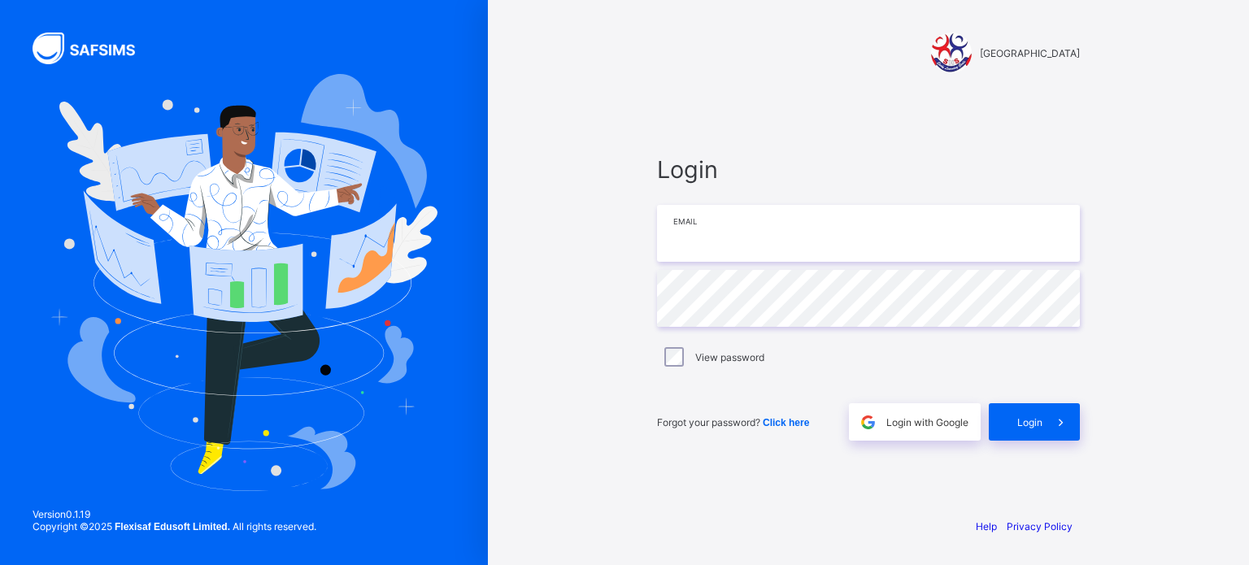
click at [787, 233] on input "email" at bounding box center [868, 233] width 423 height 57
type input "**********"
click at [1037, 419] on span "Login" at bounding box center [1029, 422] width 25 height 12
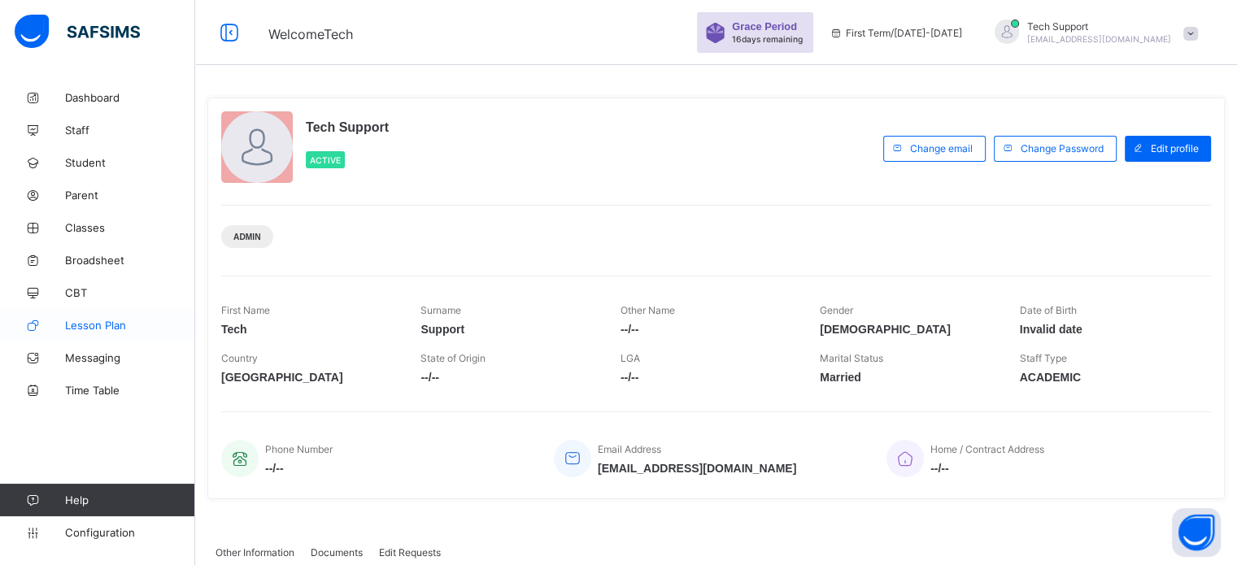
click at [105, 333] on link "Lesson Plan" at bounding box center [97, 325] width 195 height 33
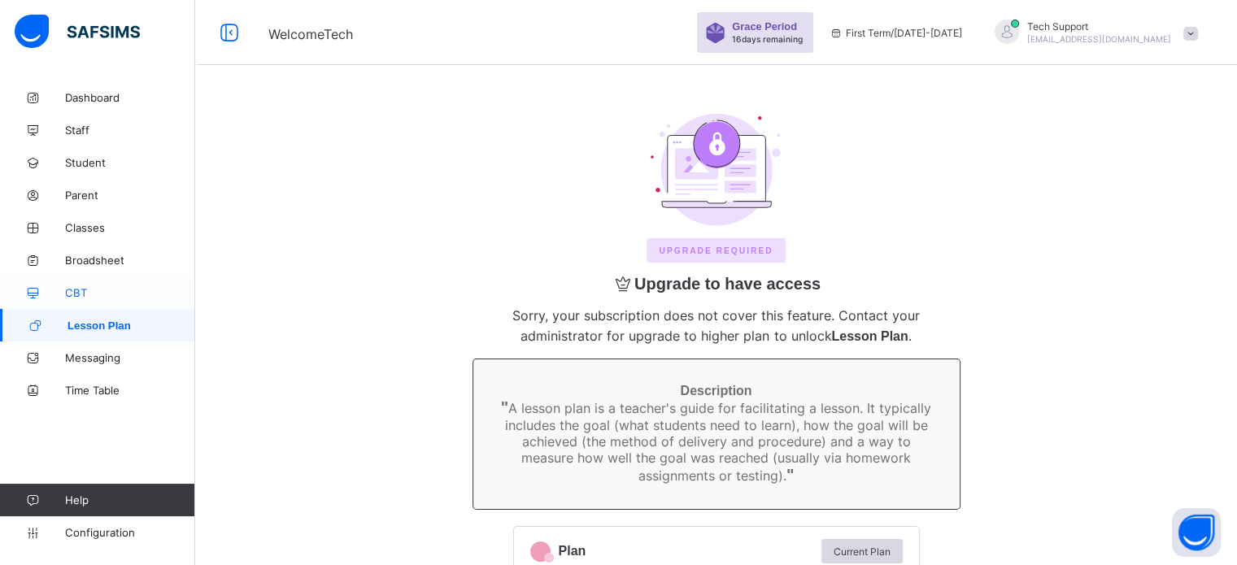
click at [91, 291] on span "CBT" at bounding box center [130, 292] width 130 height 13
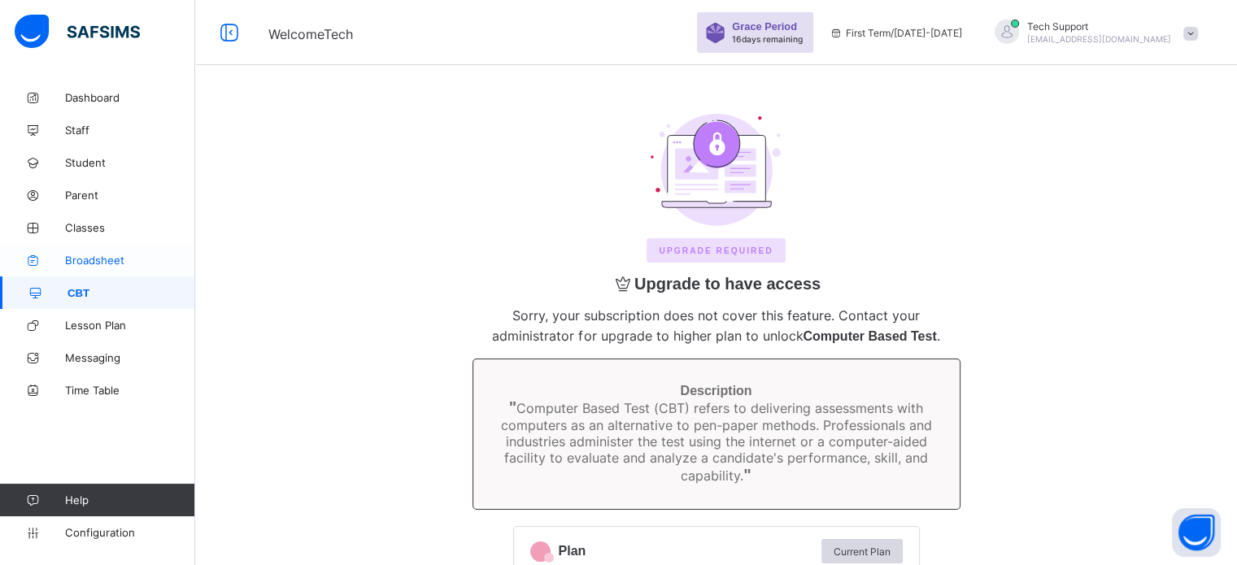
click at [102, 266] on span "Broadsheet" at bounding box center [130, 260] width 130 height 13
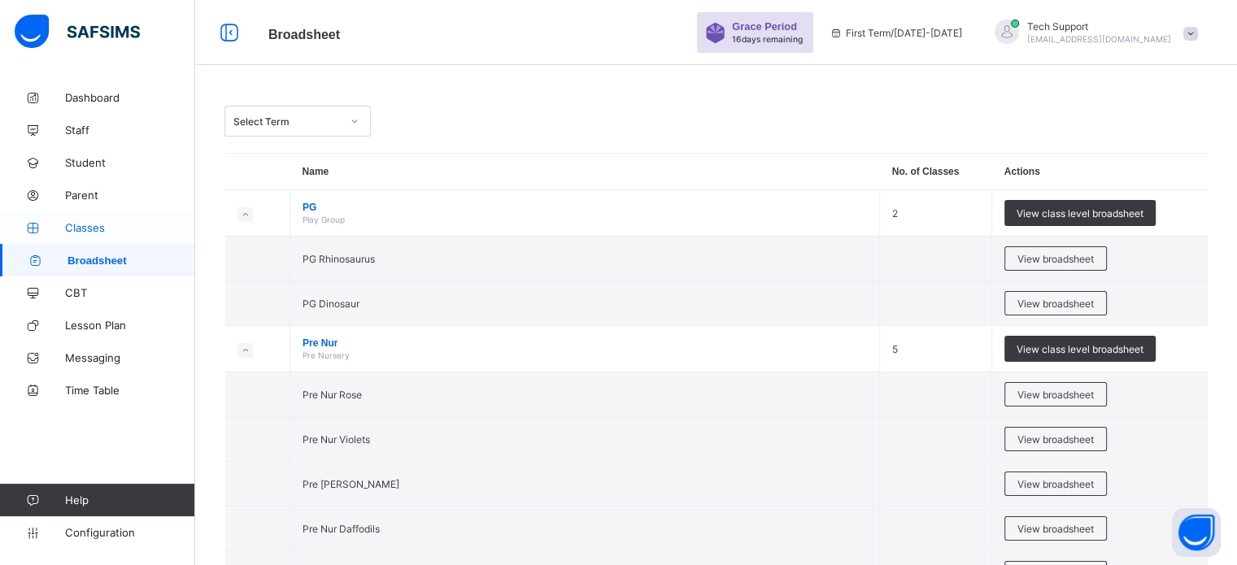
click at [92, 214] on link "Classes" at bounding box center [97, 227] width 195 height 33
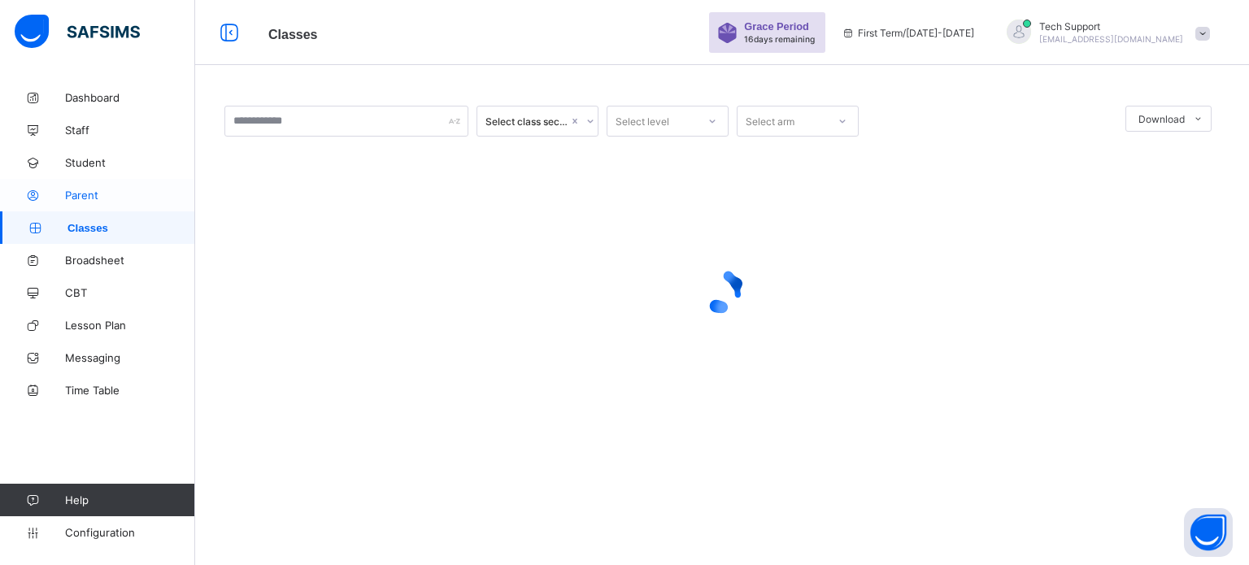
click at [85, 199] on span "Parent" at bounding box center [130, 195] width 130 height 13
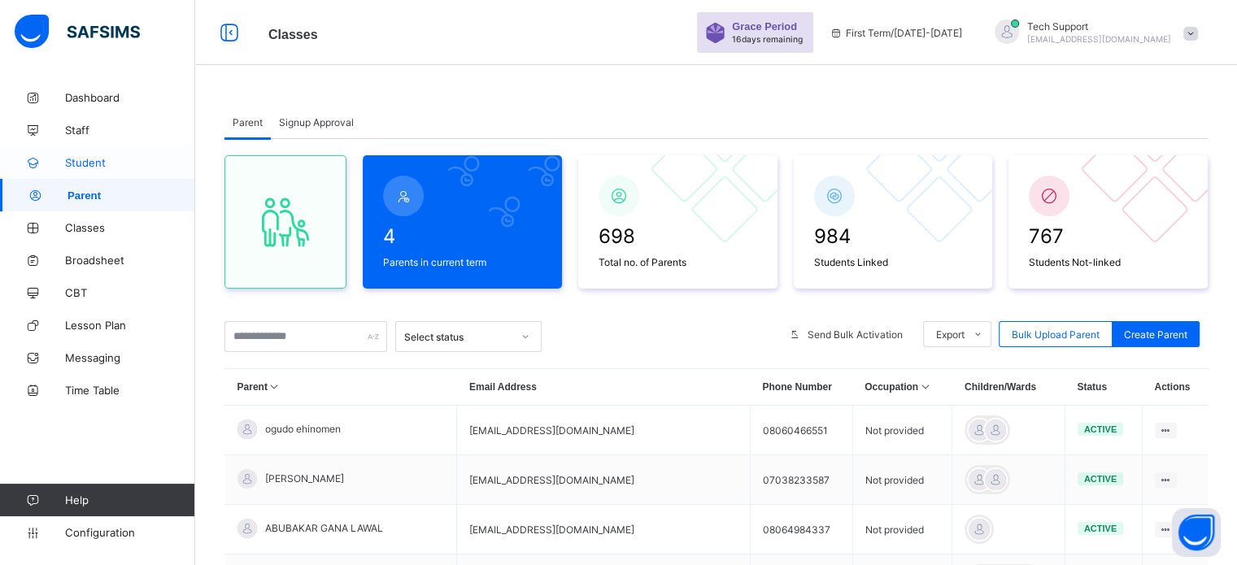
click at [82, 163] on span "Student" at bounding box center [130, 162] width 130 height 13
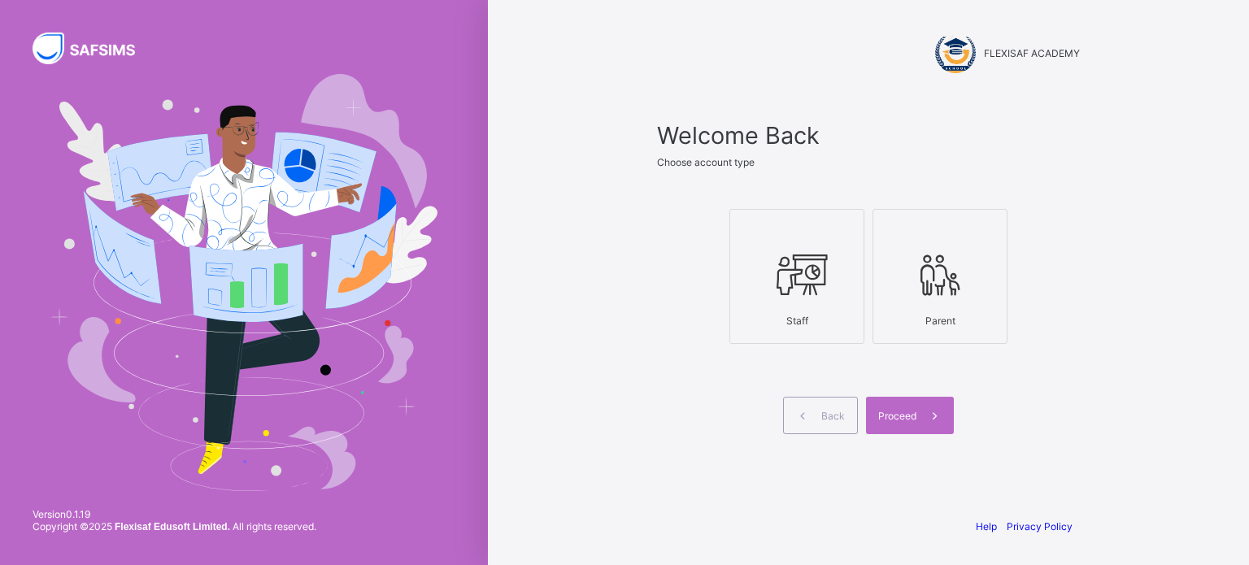
click at [831, 291] on div at bounding box center [796, 274] width 117 height 64
click at [920, 423] on span at bounding box center [934, 415] width 37 height 37
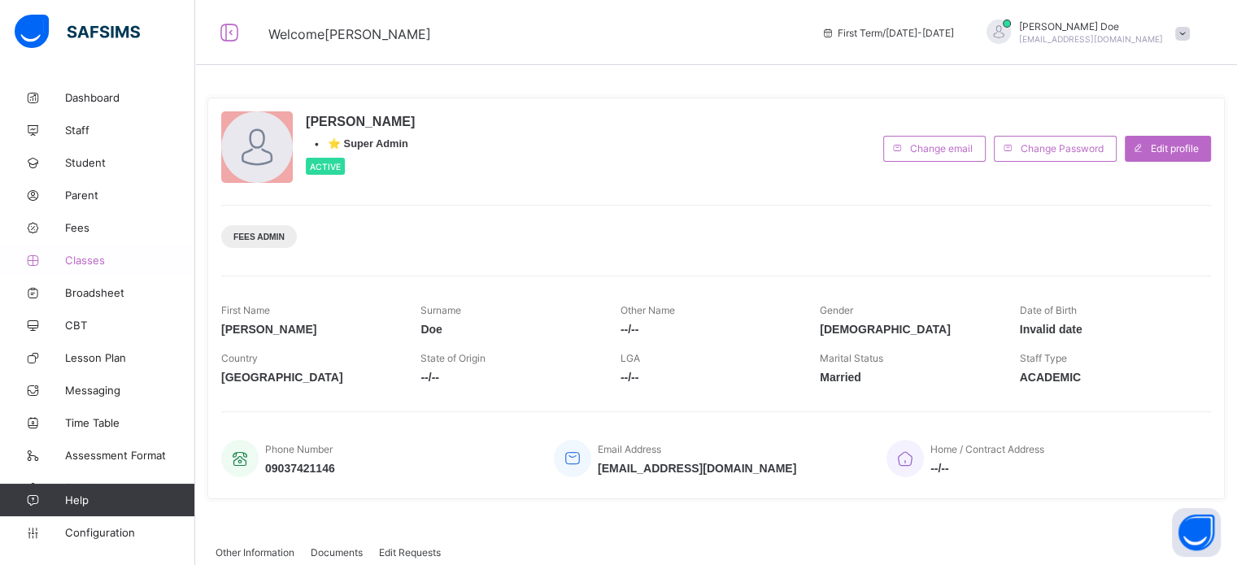
click at [91, 264] on span "Classes" at bounding box center [130, 260] width 130 height 13
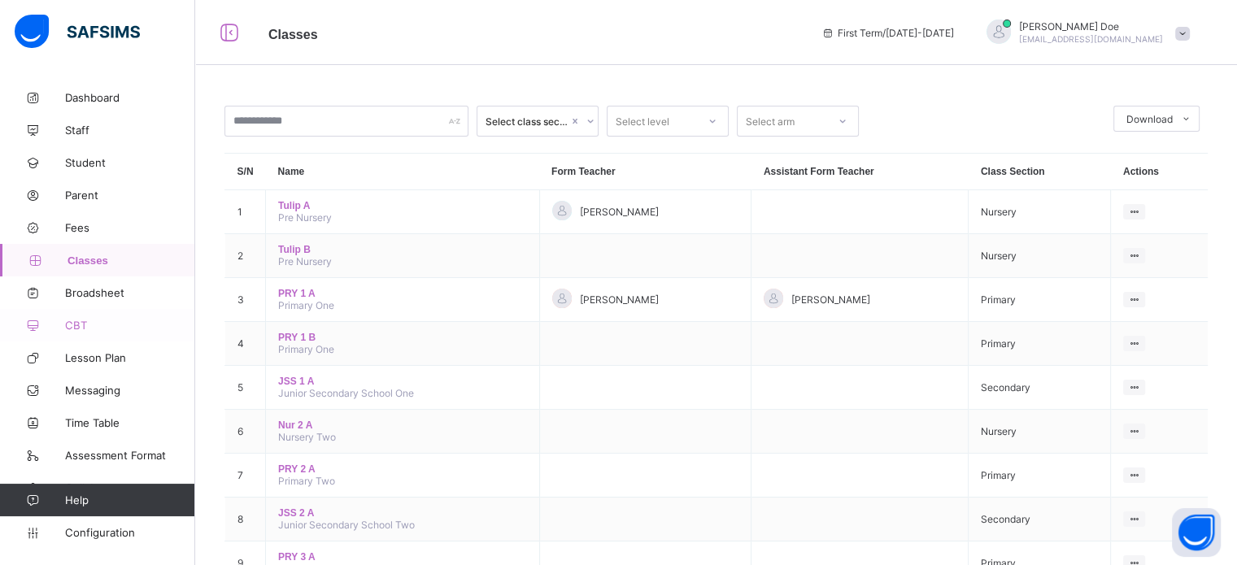
click at [84, 321] on span "CBT" at bounding box center [130, 325] width 130 height 13
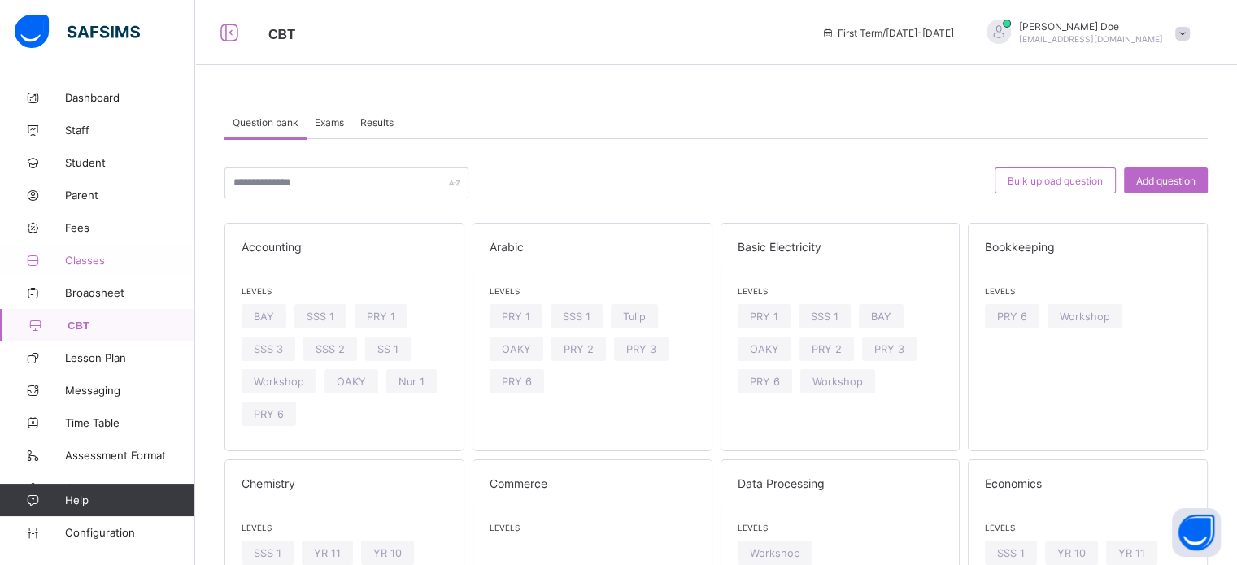
click at [80, 259] on span "Classes" at bounding box center [130, 260] width 130 height 13
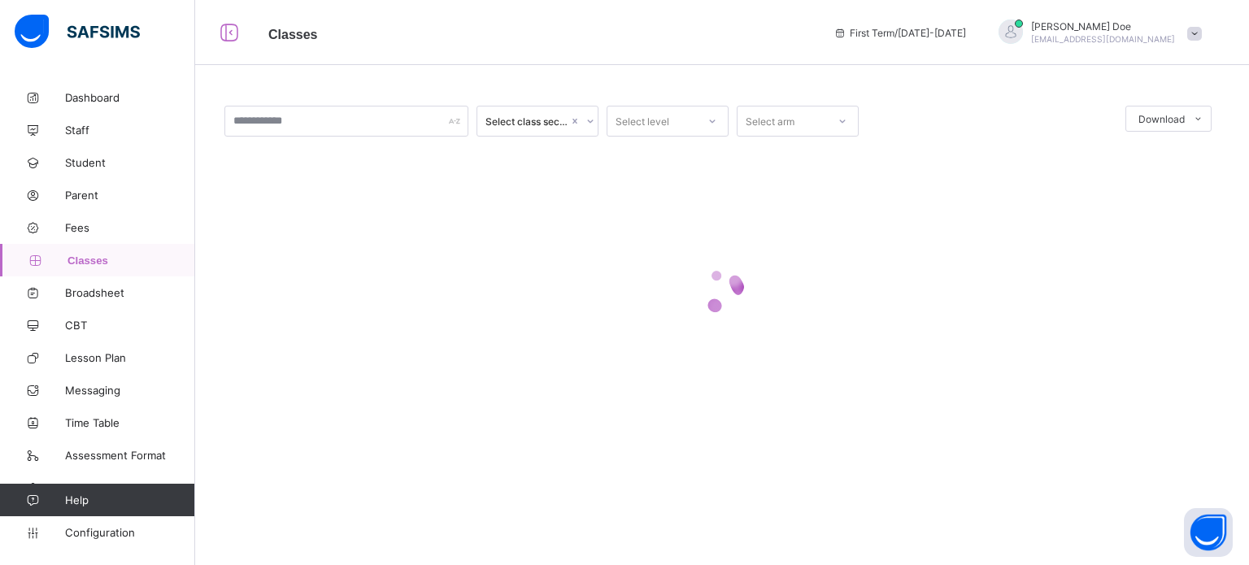
click at [80, 259] on span "Classes" at bounding box center [131, 260] width 128 height 12
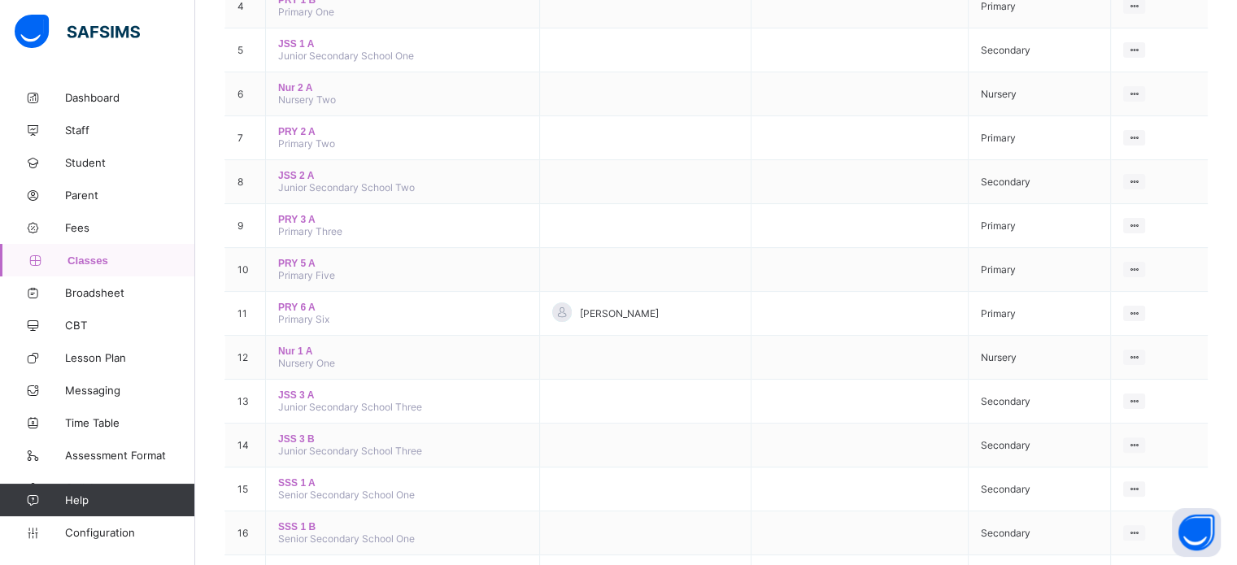
scroll to position [163, 0]
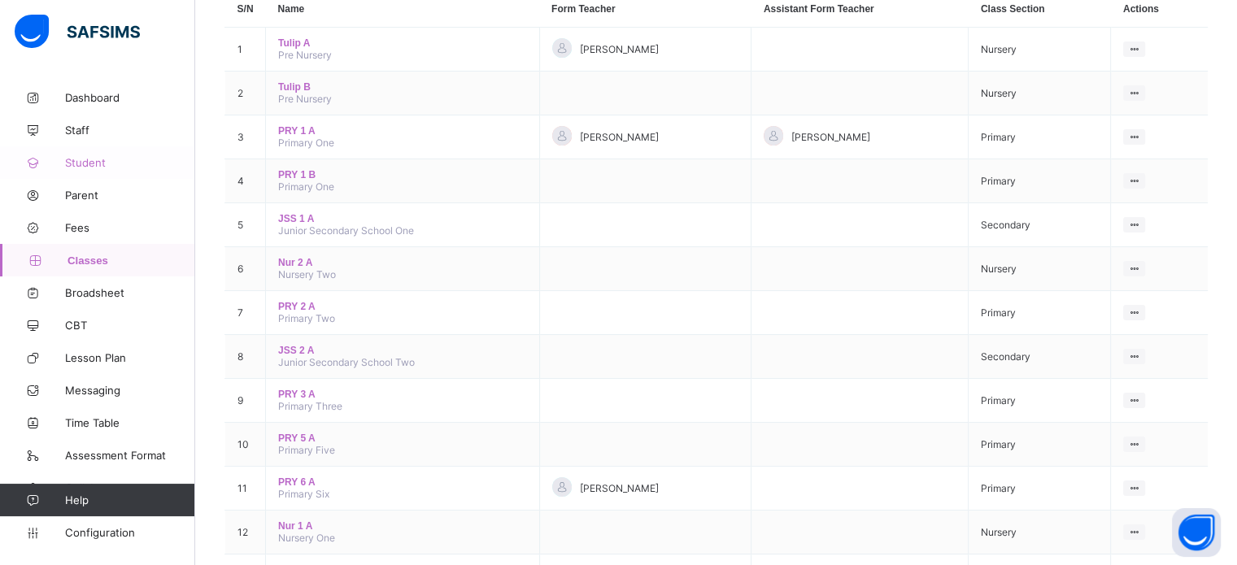
click at [96, 168] on span "Student" at bounding box center [130, 162] width 130 height 13
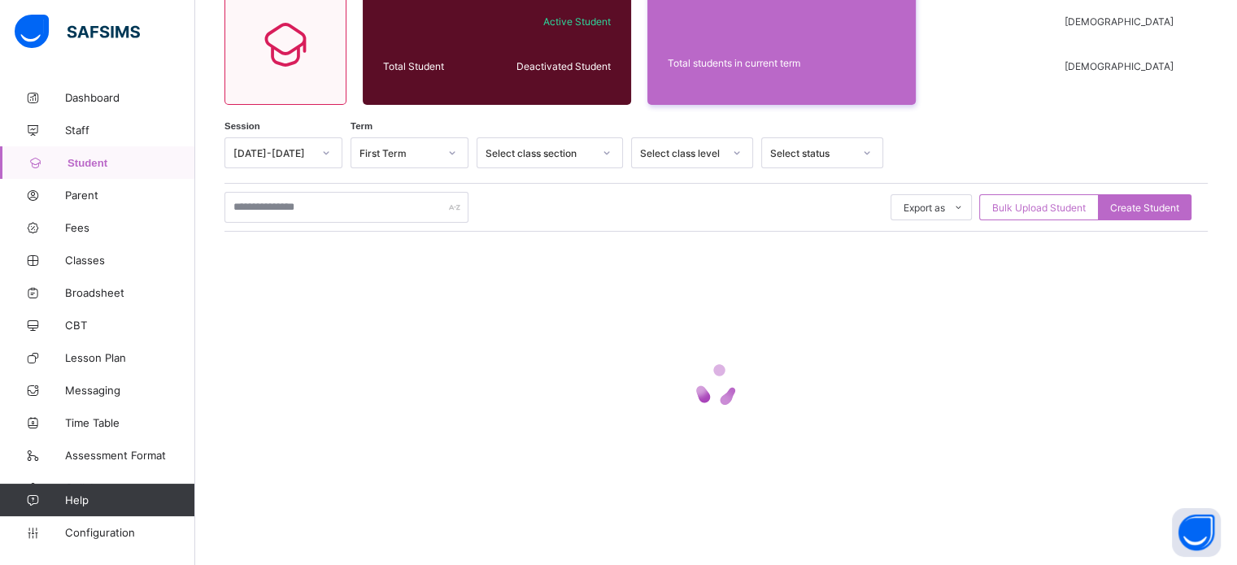
scroll to position [163, 0]
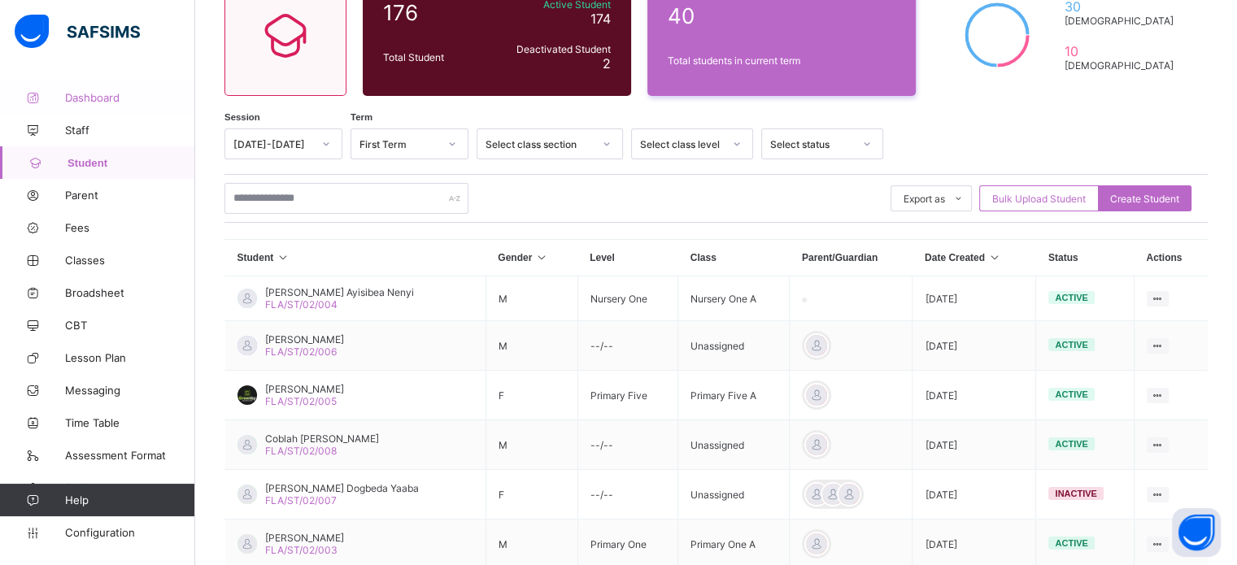
click at [89, 97] on span "Dashboard" at bounding box center [130, 97] width 130 height 13
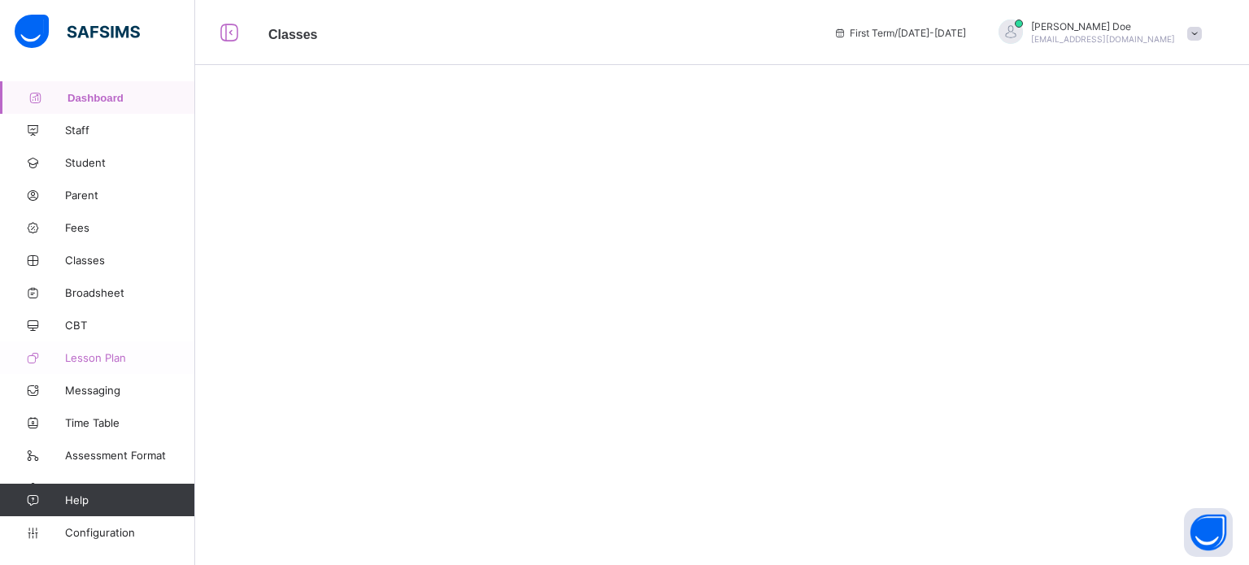
click at [102, 359] on span "Lesson Plan" at bounding box center [130, 357] width 130 height 13
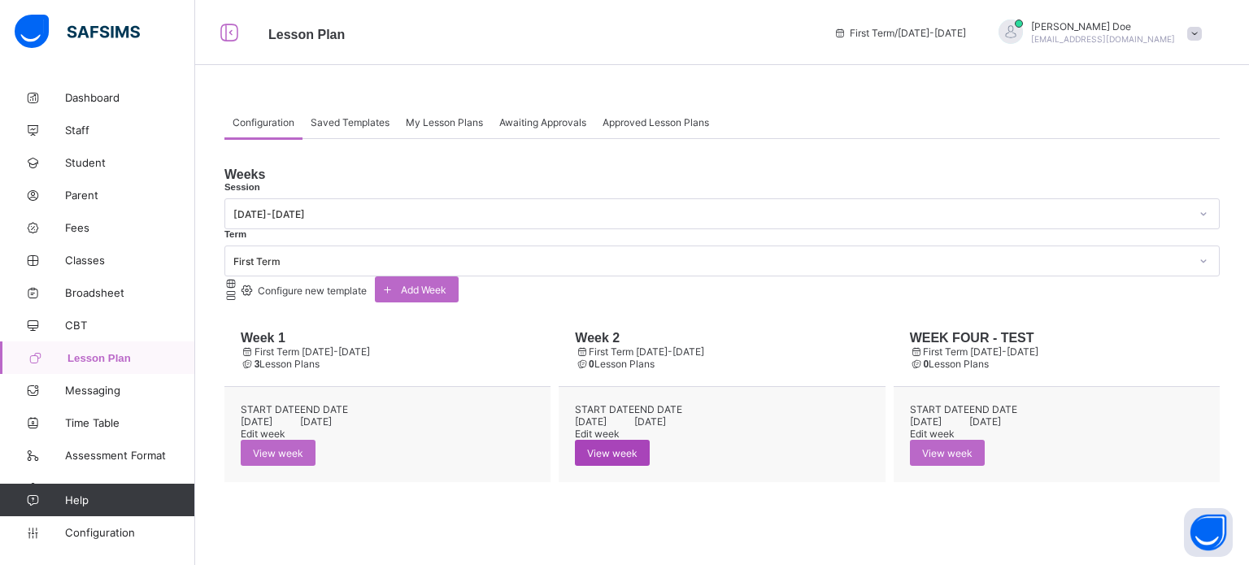
click at [637, 447] on span "View week" at bounding box center [612, 453] width 50 height 12
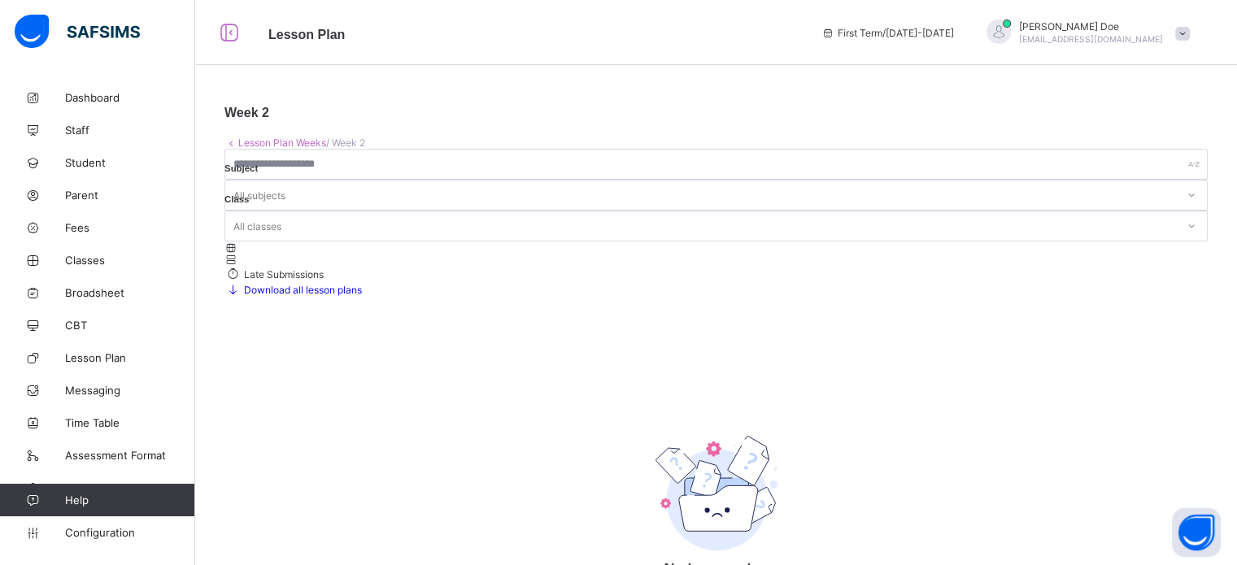
click at [244, 142] on link "Lesson Plan Weeks" at bounding box center [282, 143] width 88 height 12
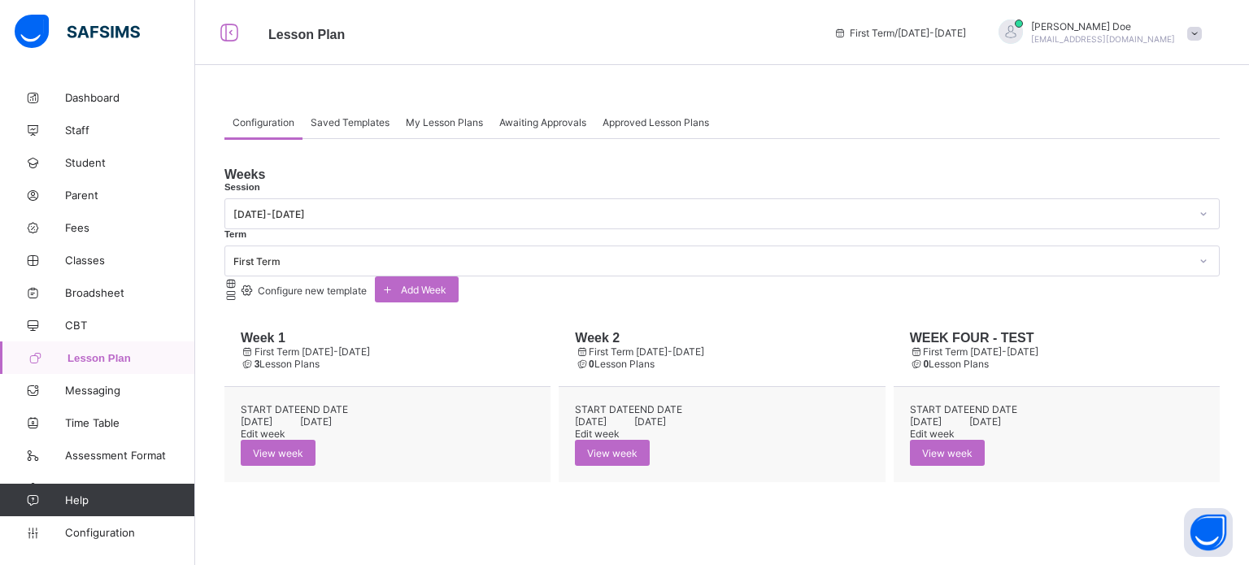
click at [364, 116] on span "Saved Templates" at bounding box center [350, 122] width 79 height 12
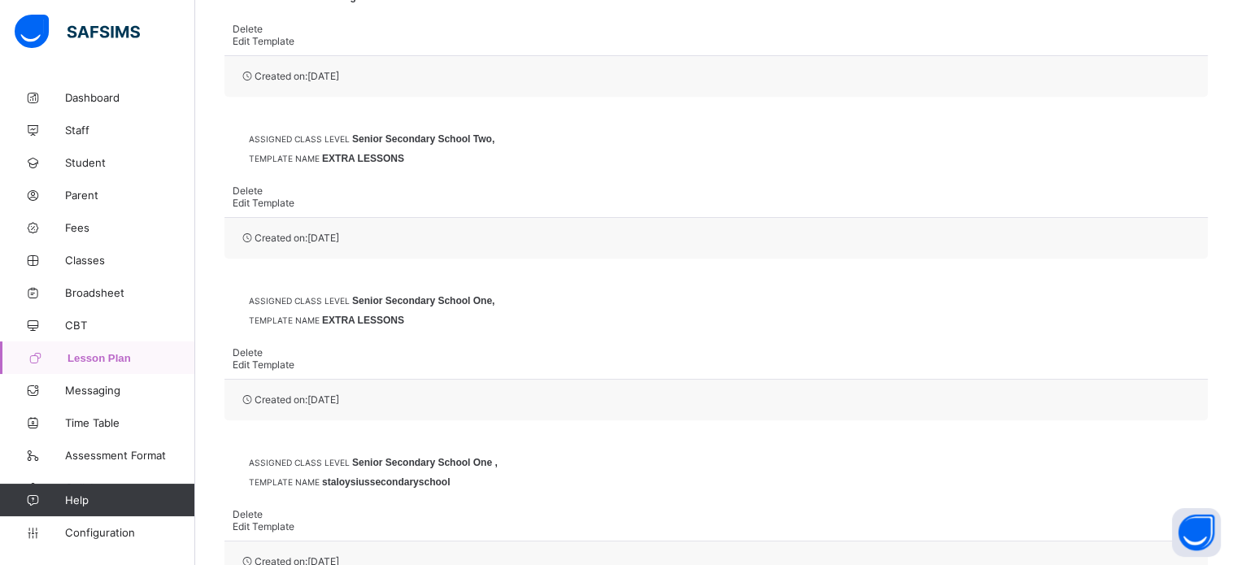
scroll to position [1156, 0]
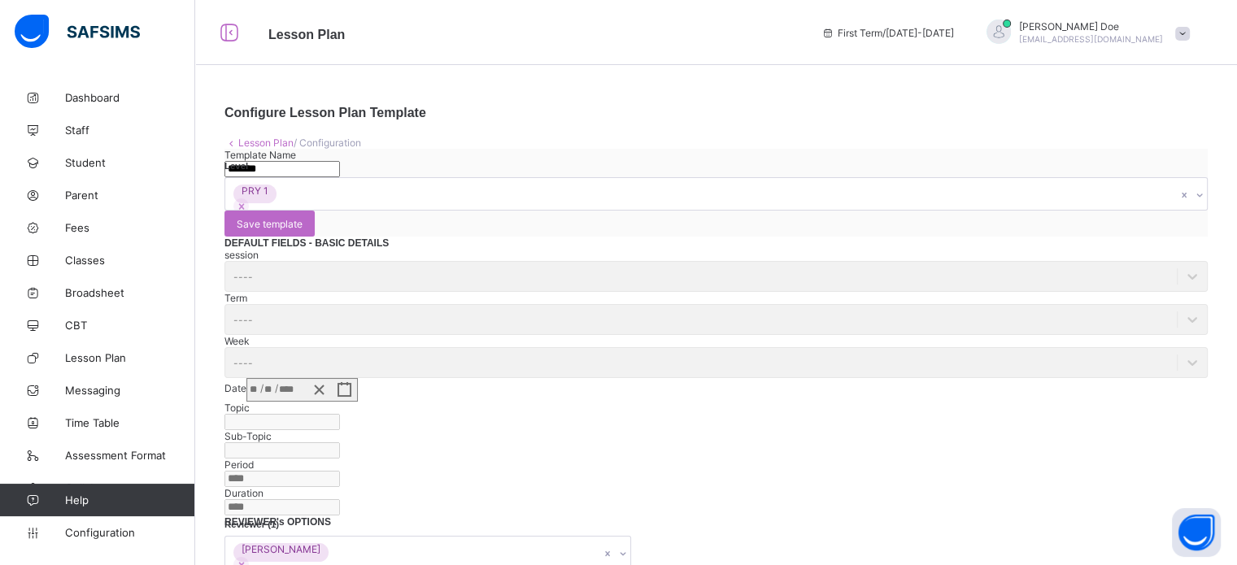
click at [263, 140] on link "Lesson Plan" at bounding box center [265, 143] width 55 height 12
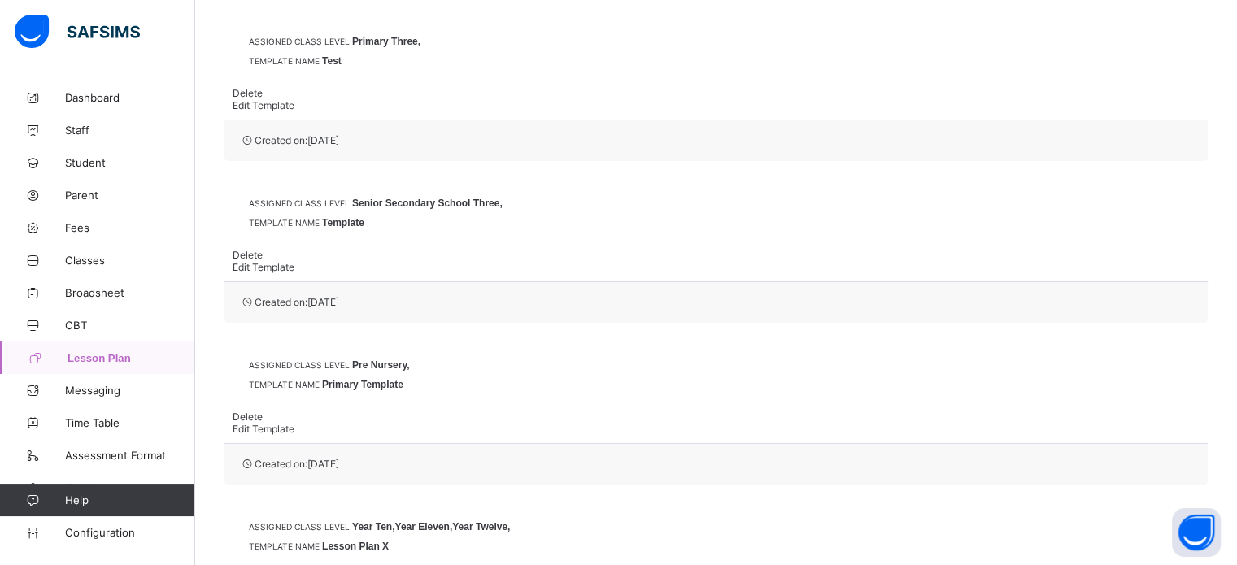
scroll to position [244, 0]
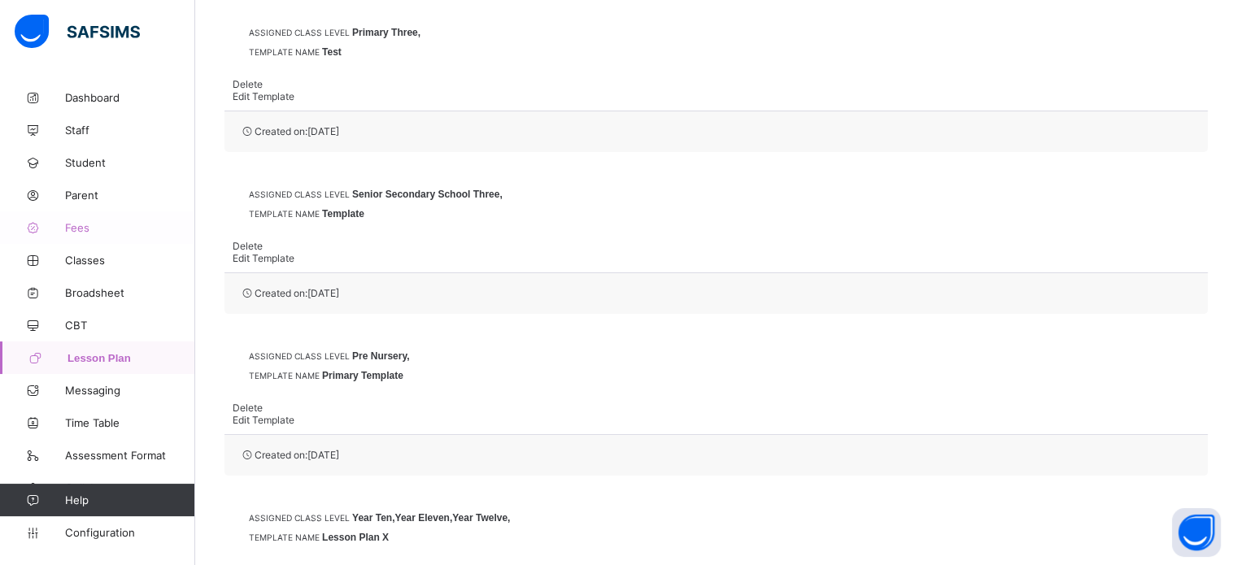
click at [75, 230] on span "Fees" at bounding box center [130, 227] width 130 height 13
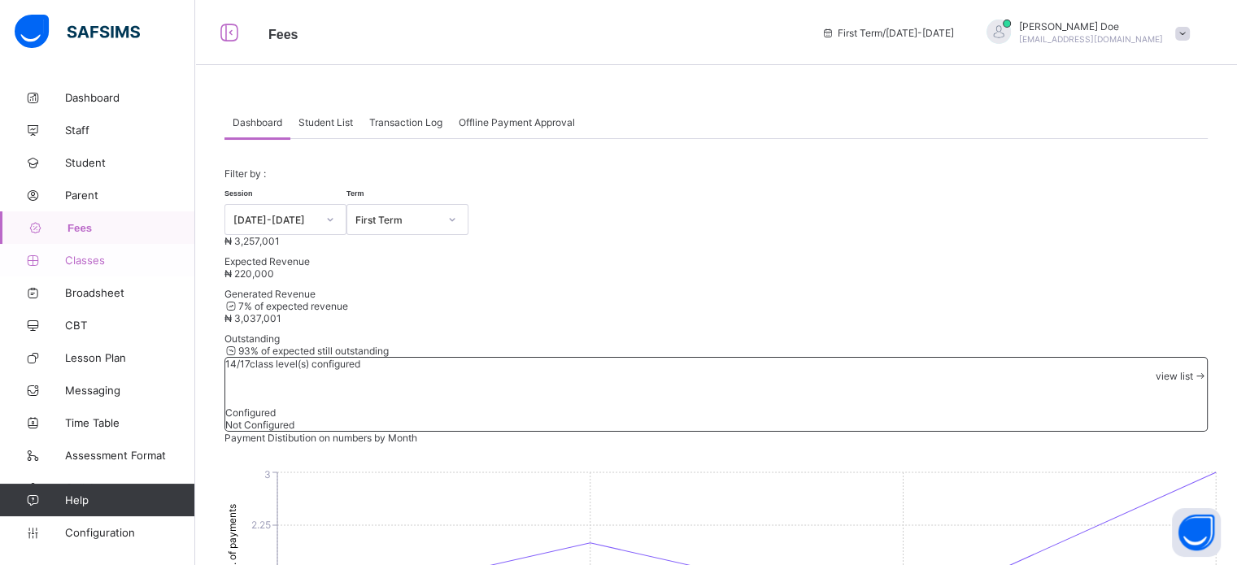
click at [78, 265] on span "Classes" at bounding box center [130, 260] width 130 height 13
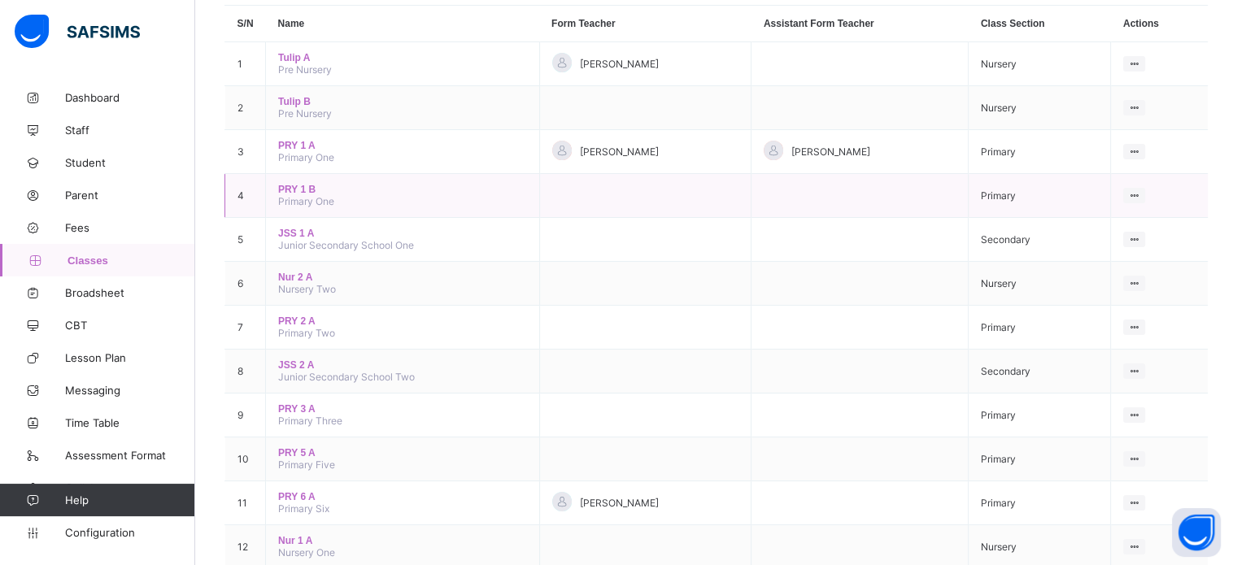
scroll to position [163, 0]
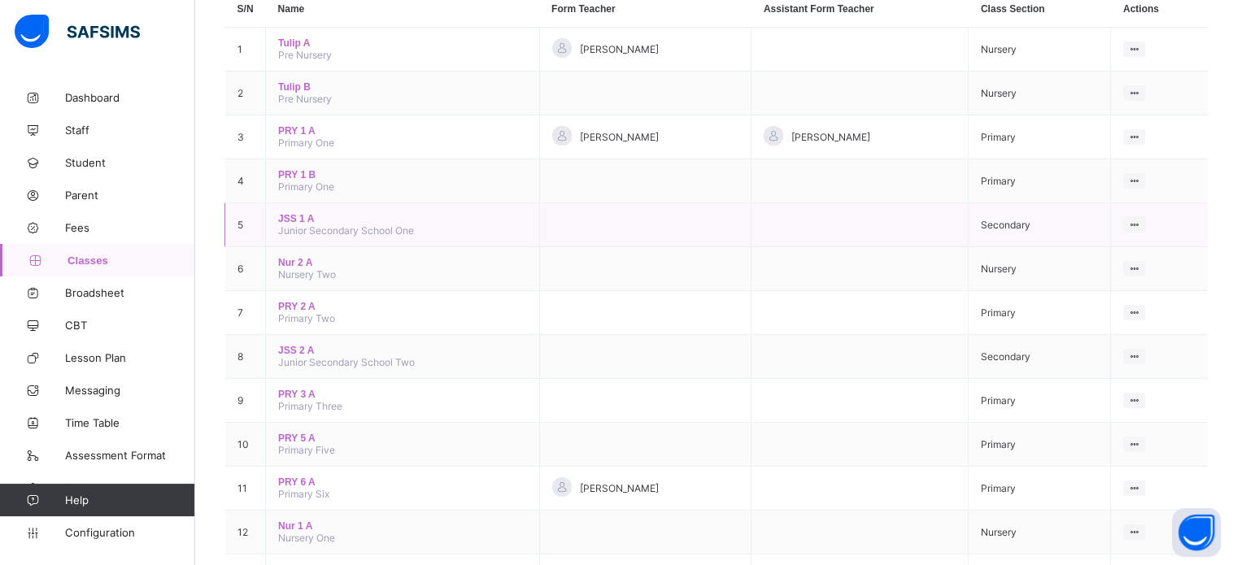
click at [293, 224] on span "JSS 1 A" at bounding box center [402, 218] width 248 height 11
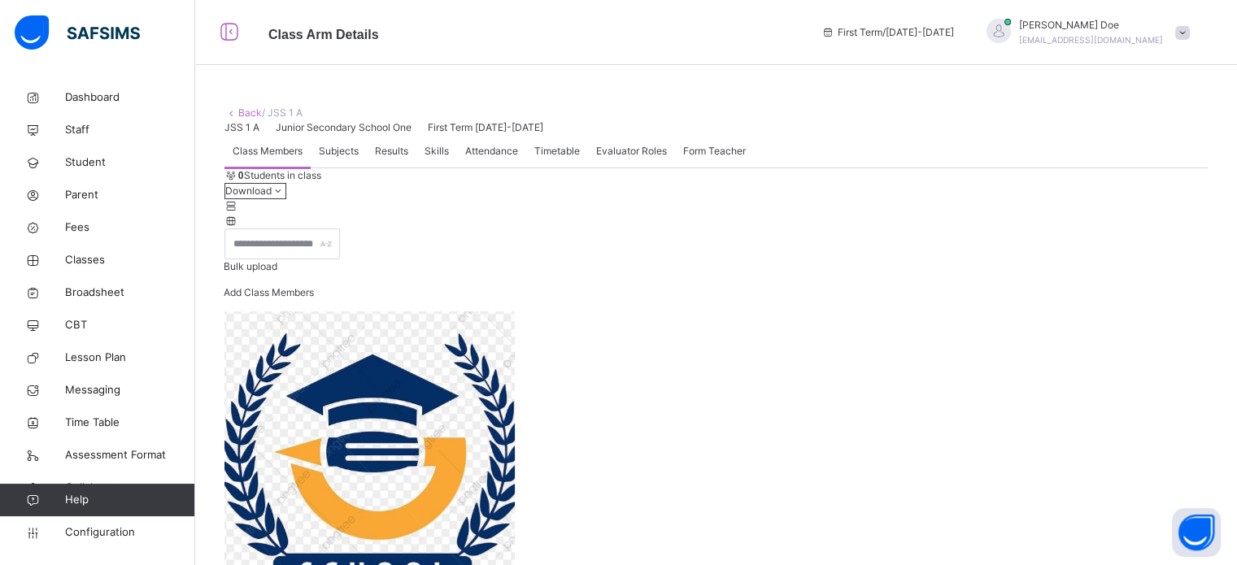
click at [244, 117] on link "Back" at bounding box center [250, 112] width 24 height 12
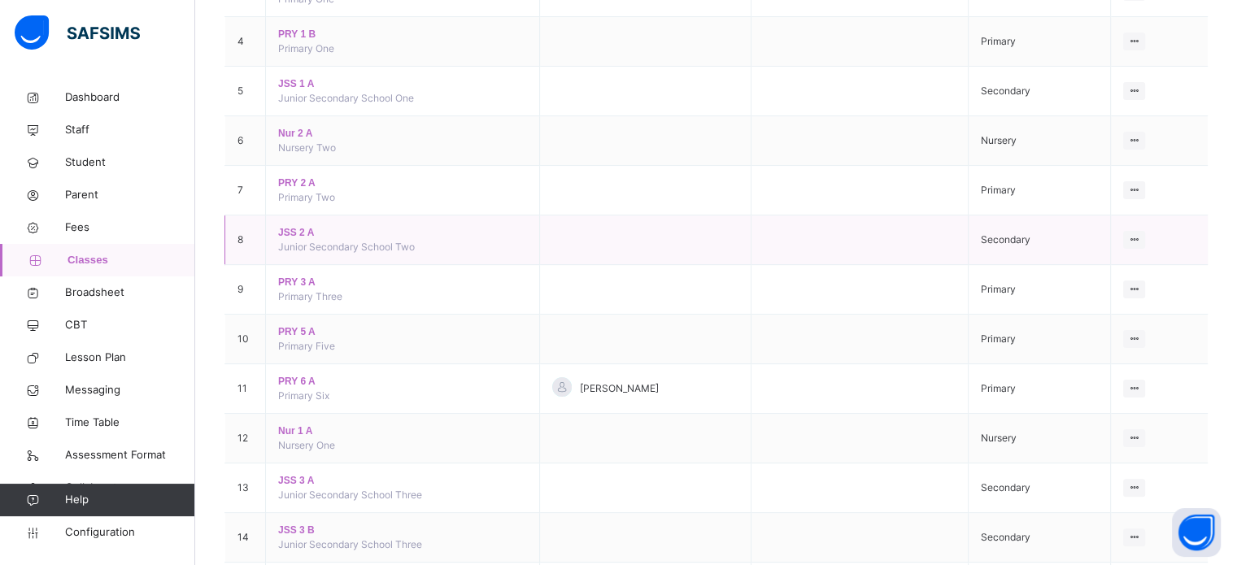
scroll to position [406, 0]
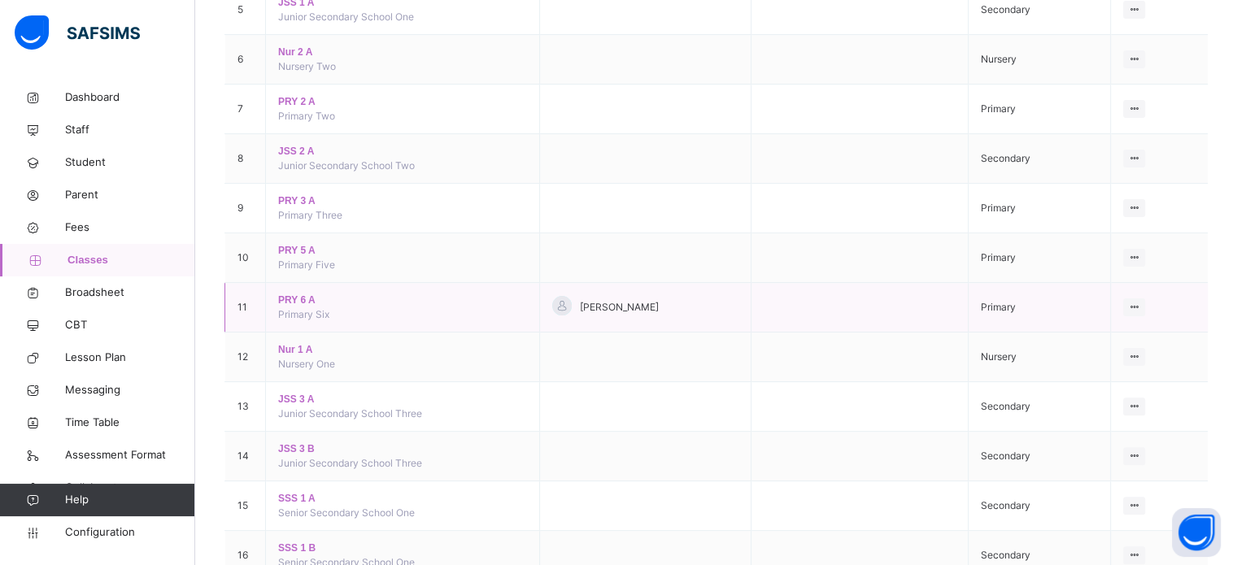
click at [290, 299] on span "PRY 6 A" at bounding box center [402, 300] width 248 height 15
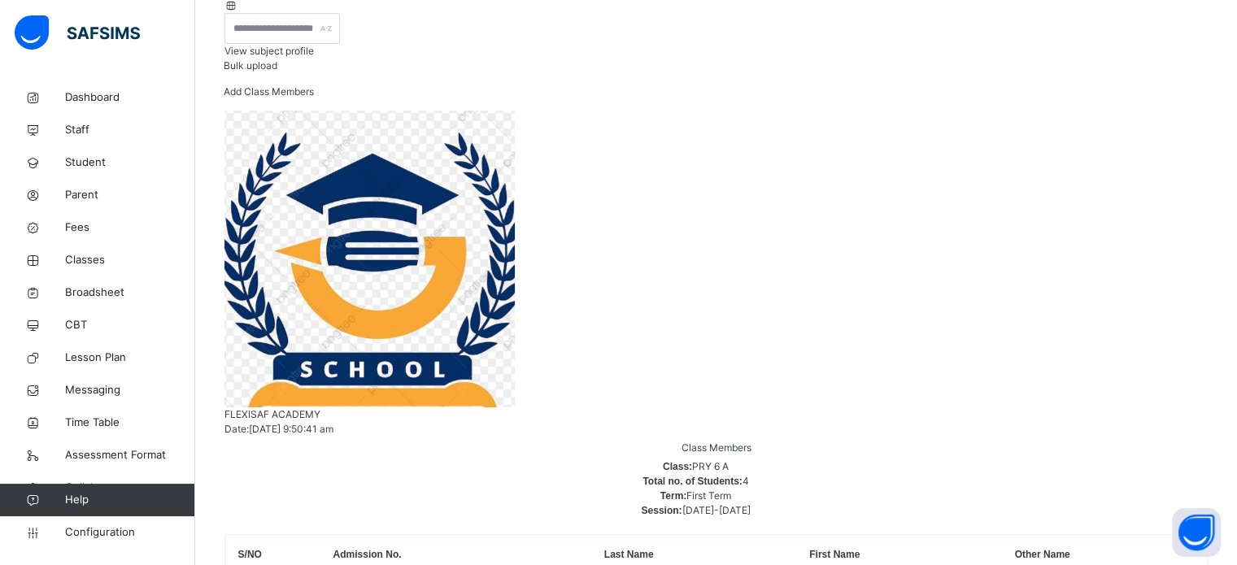
scroll to position [244, 0]
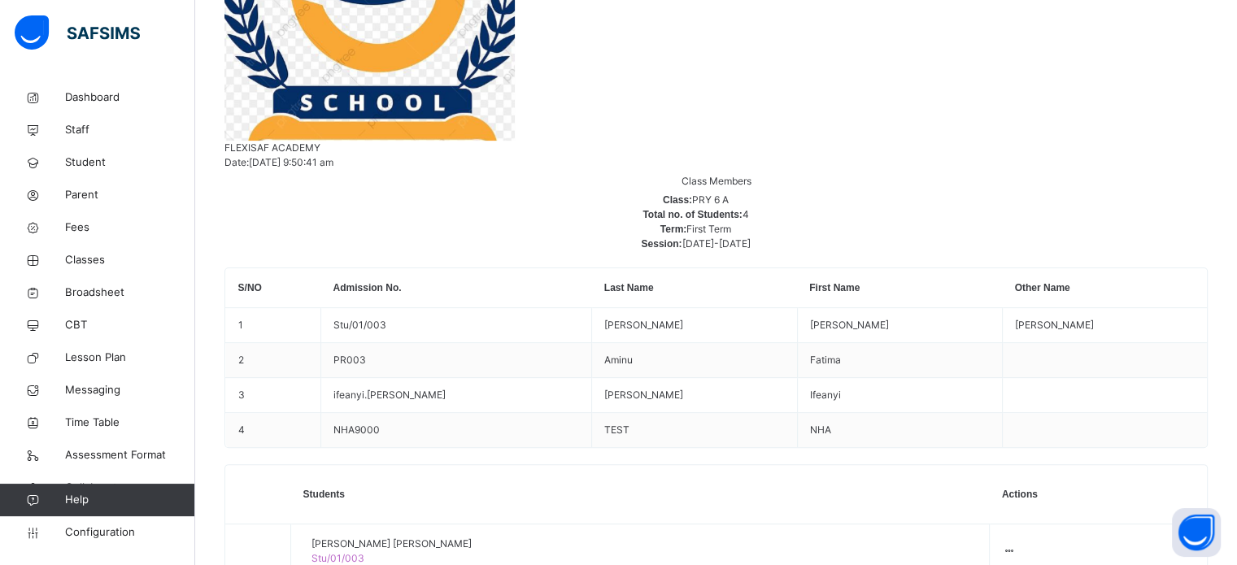
scroll to position [457, 0]
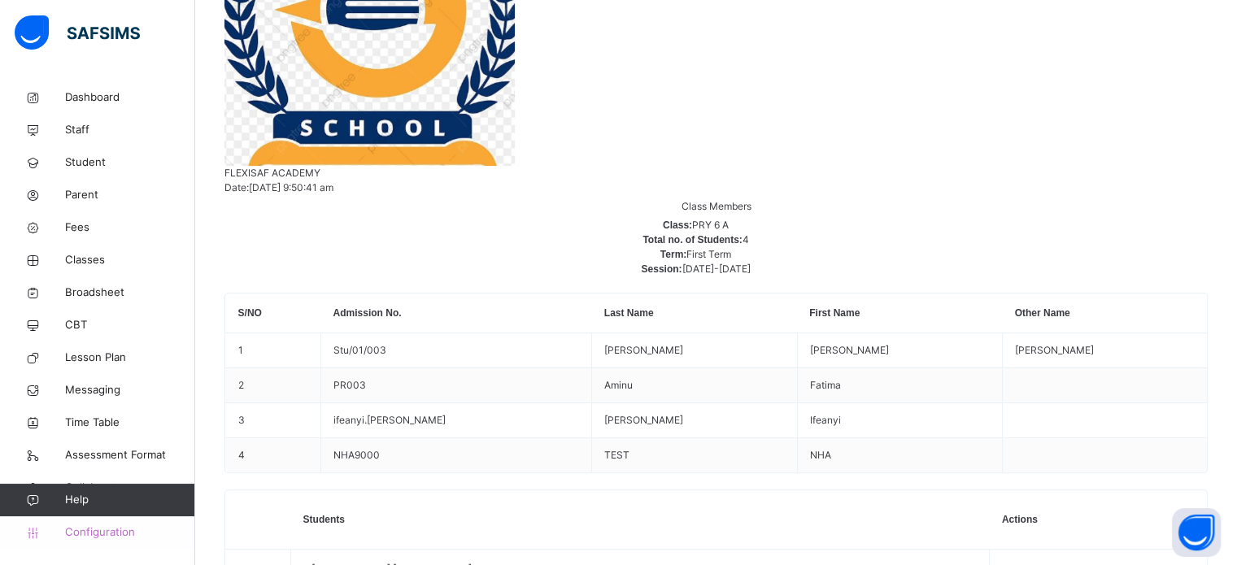
click at [93, 541] on link "Configuration" at bounding box center [97, 532] width 194 height 33
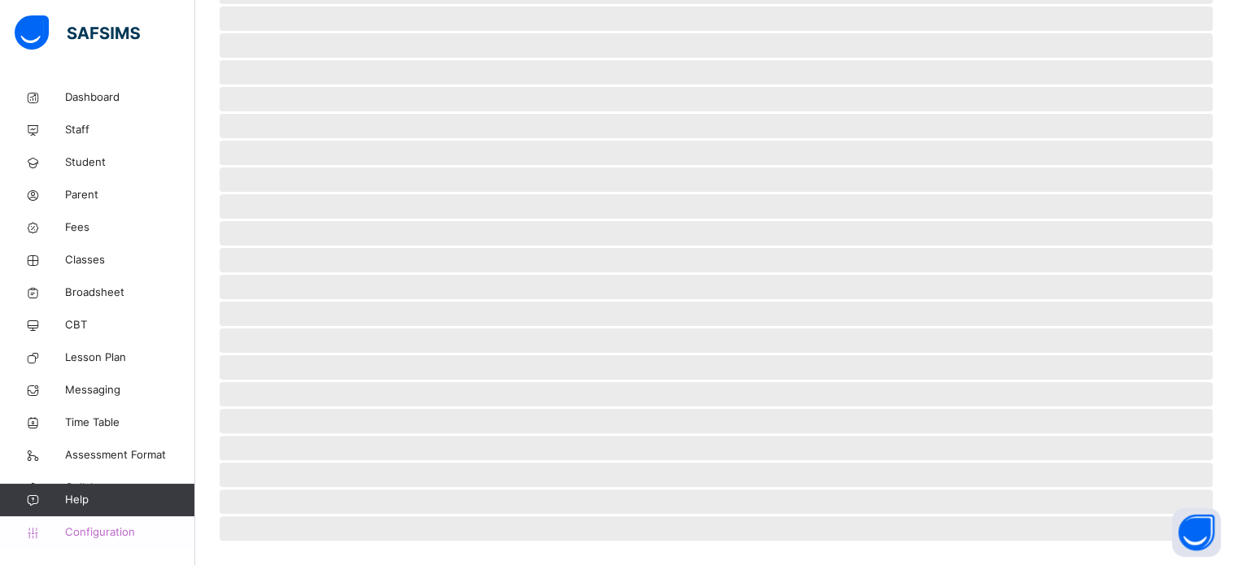
scroll to position [21, 0]
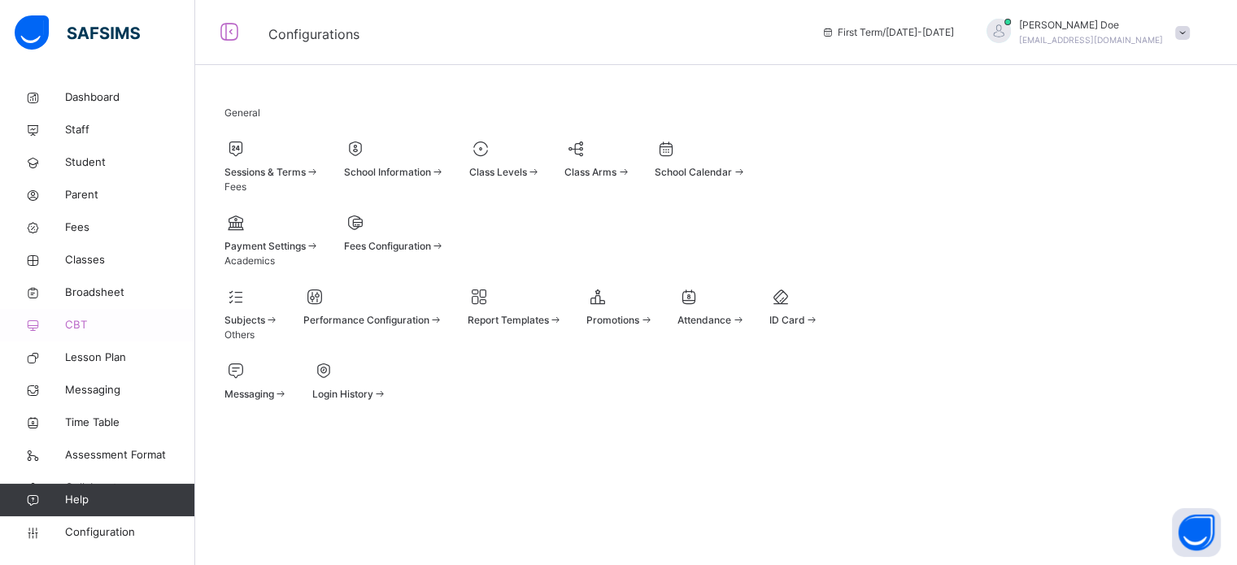
click at [94, 328] on span "CBT" at bounding box center [130, 325] width 130 height 16
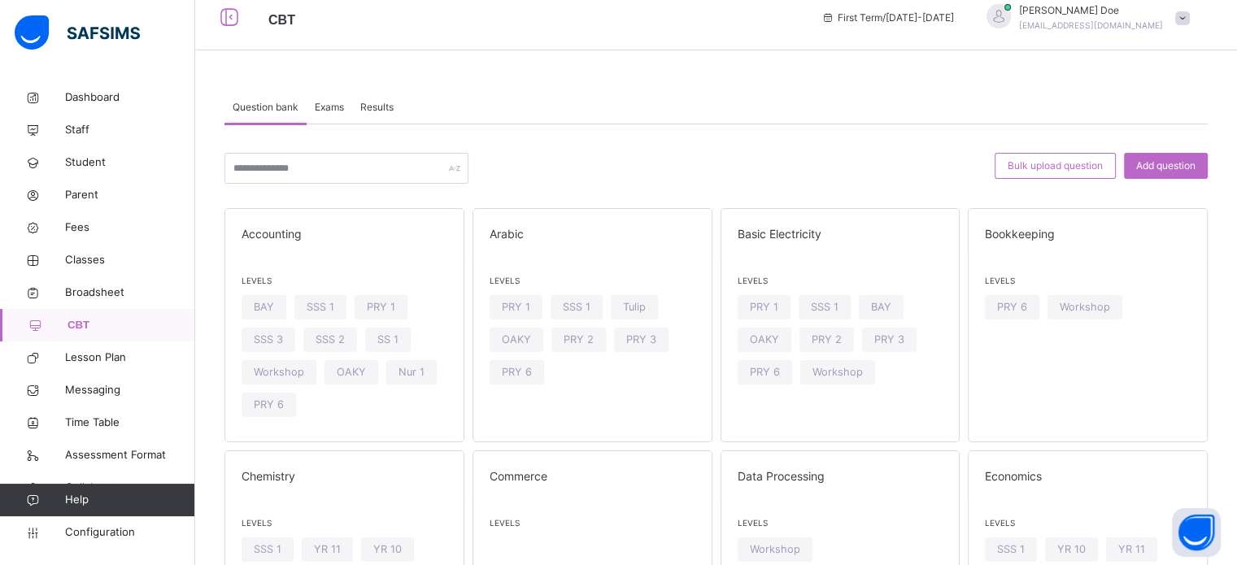
scroll to position [21, 0]
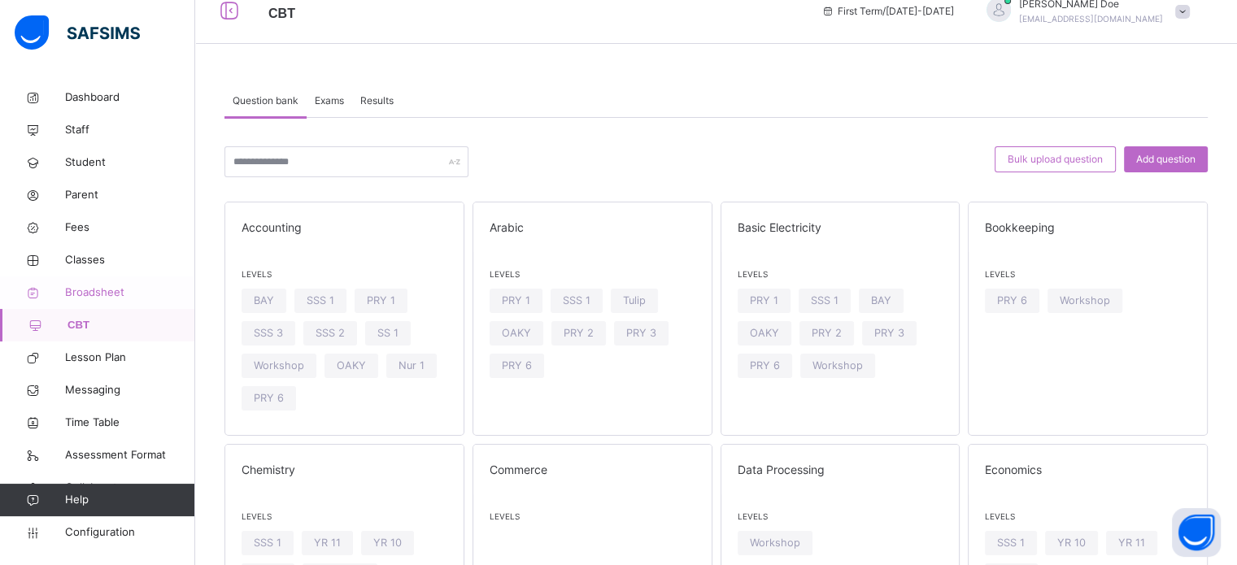
click at [99, 292] on span "Broadsheet" at bounding box center [130, 293] width 130 height 16
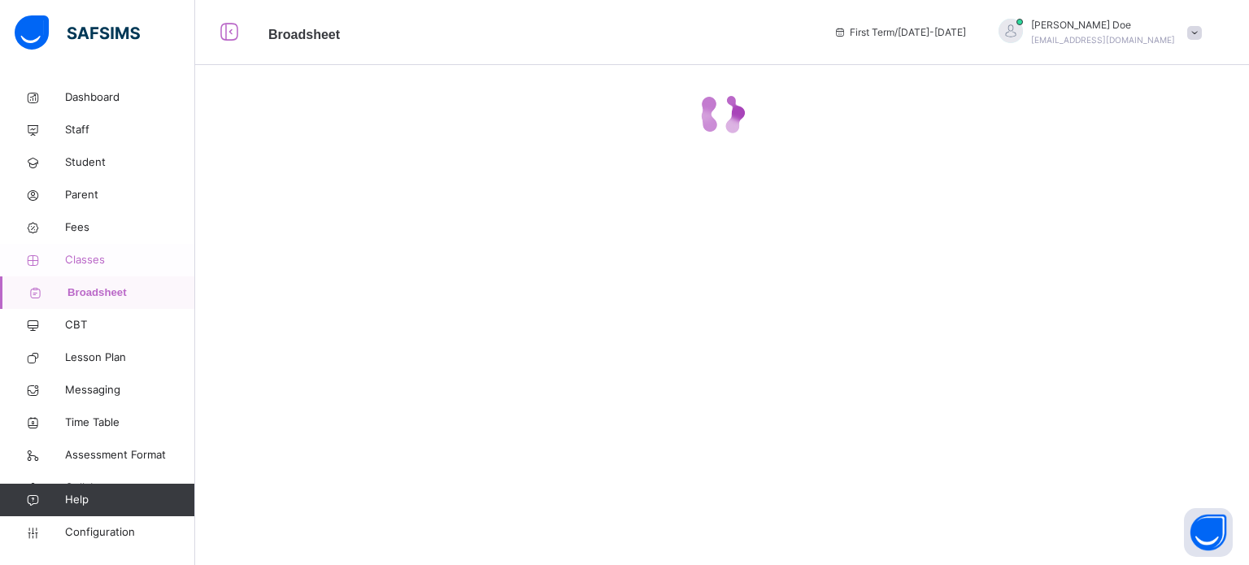
click at [92, 267] on span "Classes" at bounding box center [130, 260] width 130 height 16
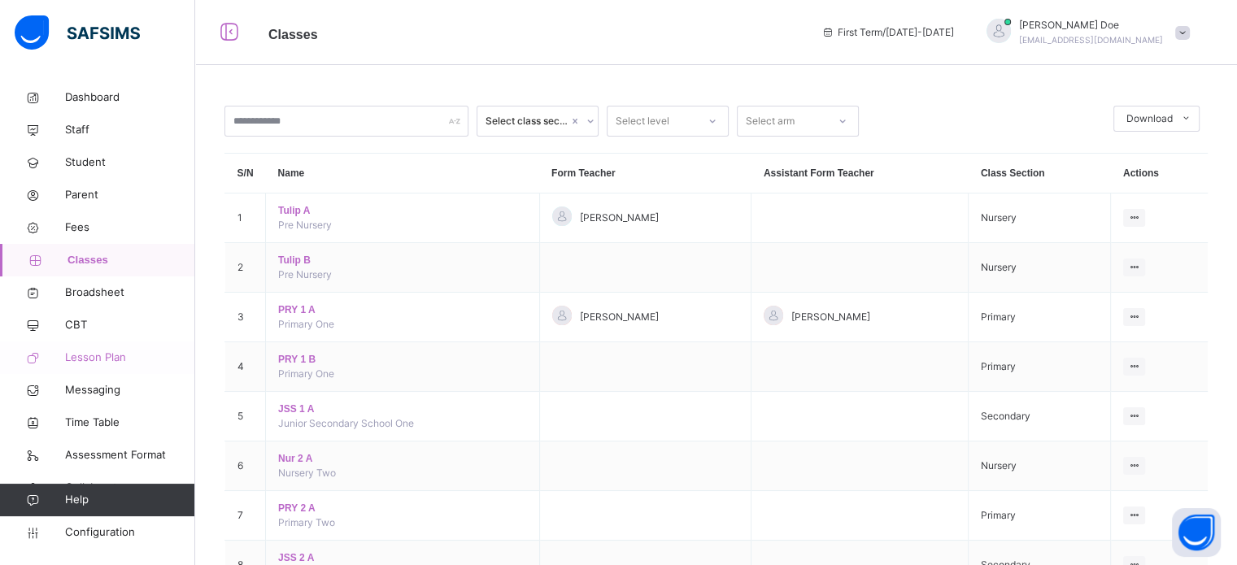
click at [100, 360] on span "Lesson Plan" at bounding box center [130, 358] width 130 height 16
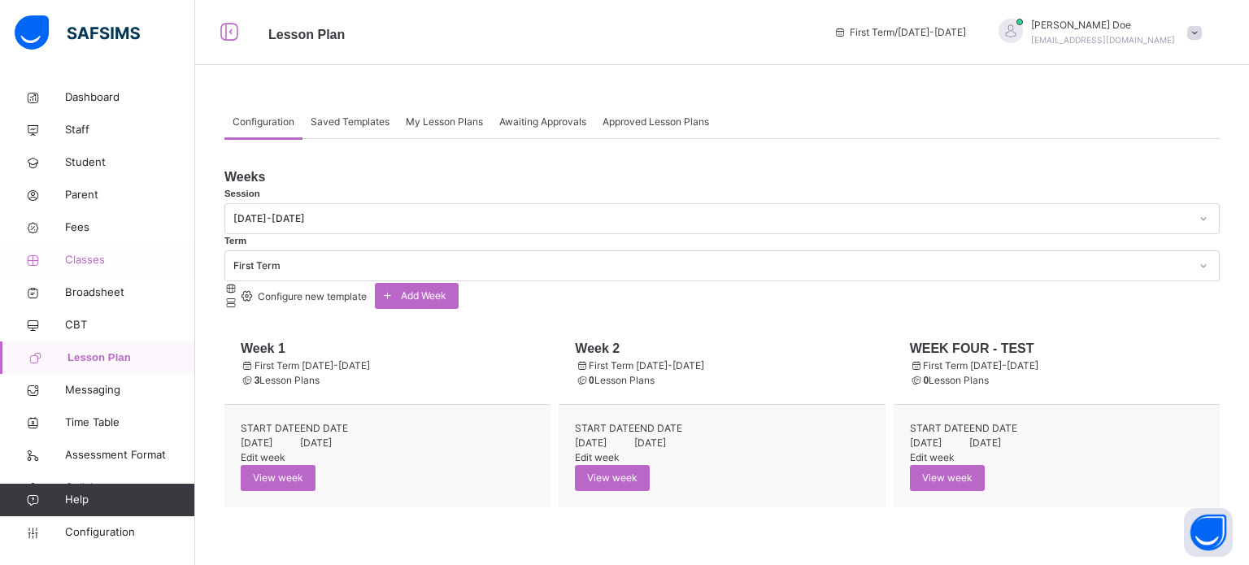
click at [85, 263] on span "Classes" at bounding box center [130, 260] width 130 height 16
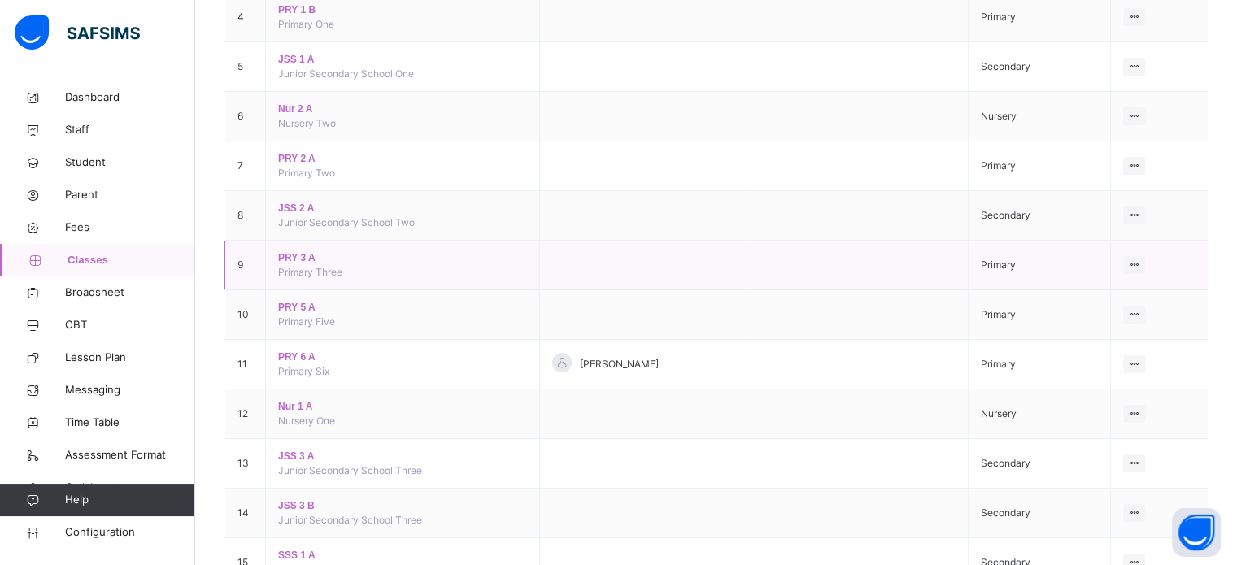
scroll to position [268, 0]
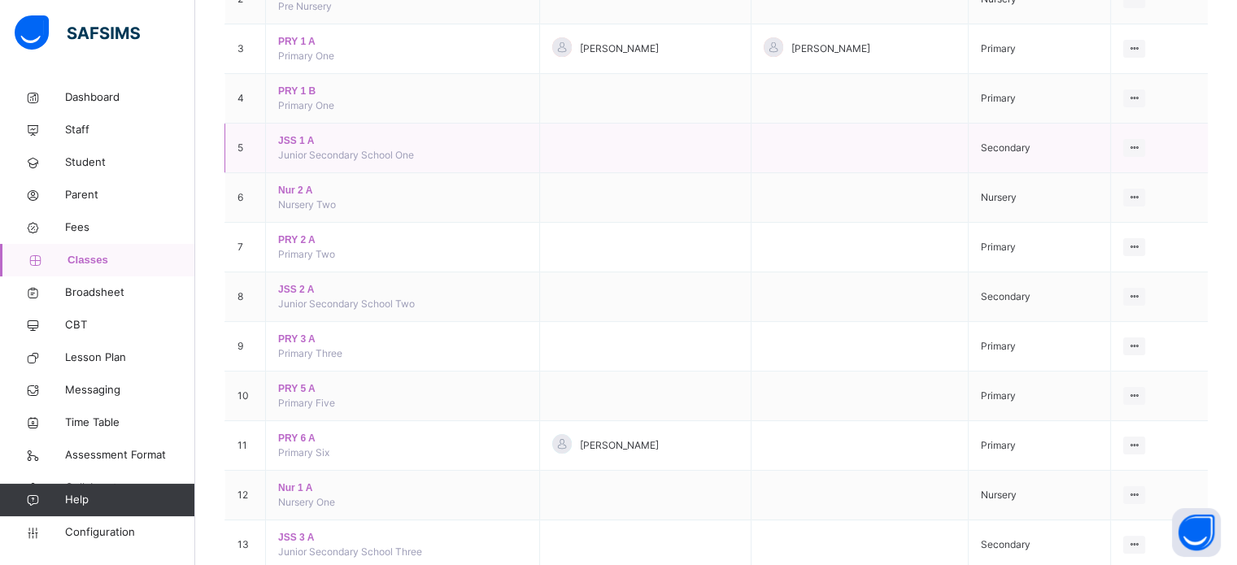
click at [297, 143] on span "JSS 1 A" at bounding box center [402, 140] width 248 height 15
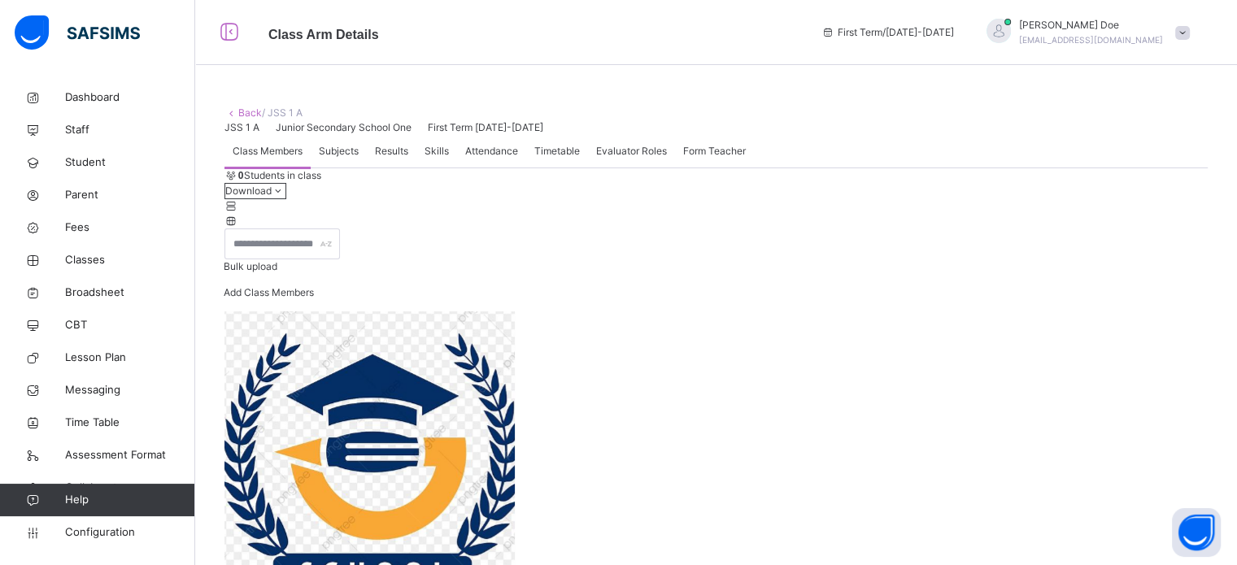
click at [252, 112] on link "Back" at bounding box center [250, 112] width 24 height 12
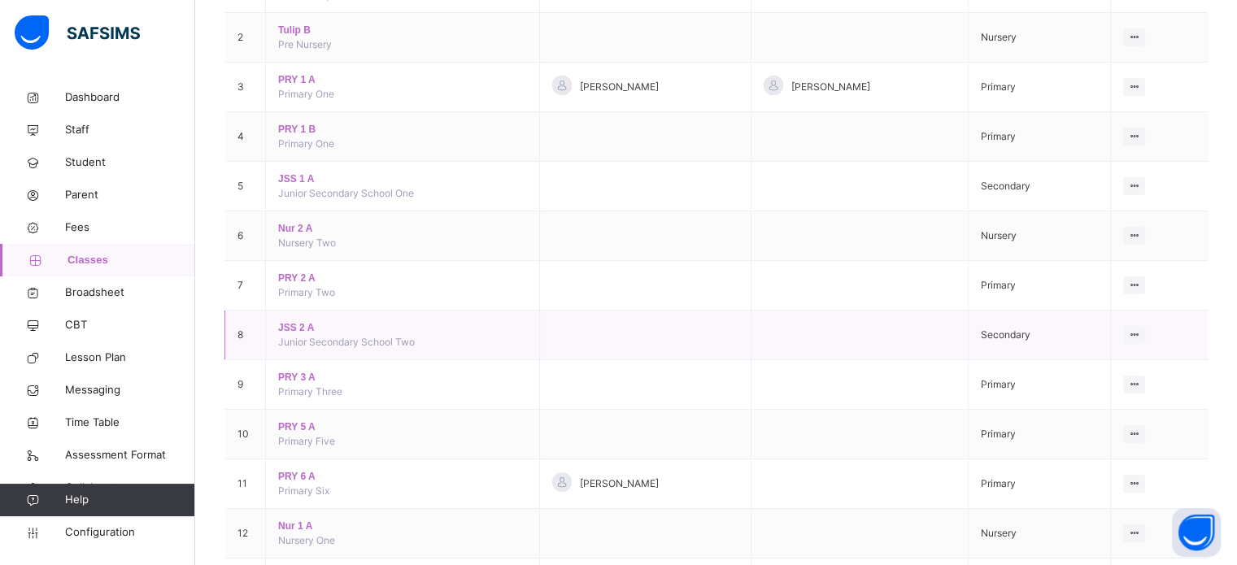
scroll to position [325, 0]
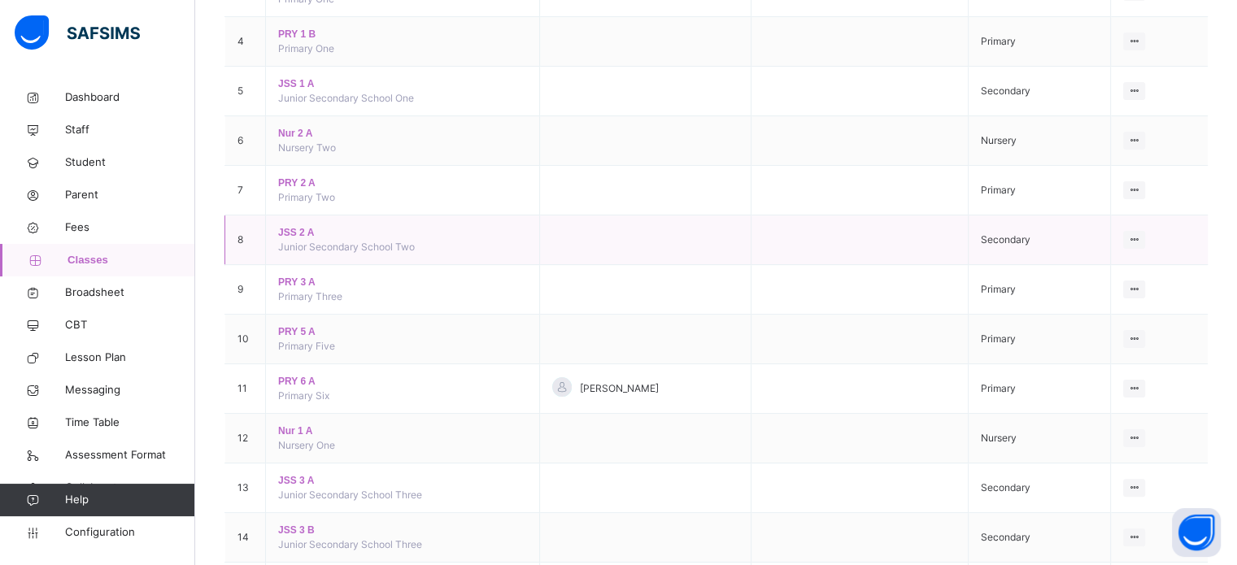
click at [300, 232] on span "JSS 2 A" at bounding box center [402, 232] width 248 height 15
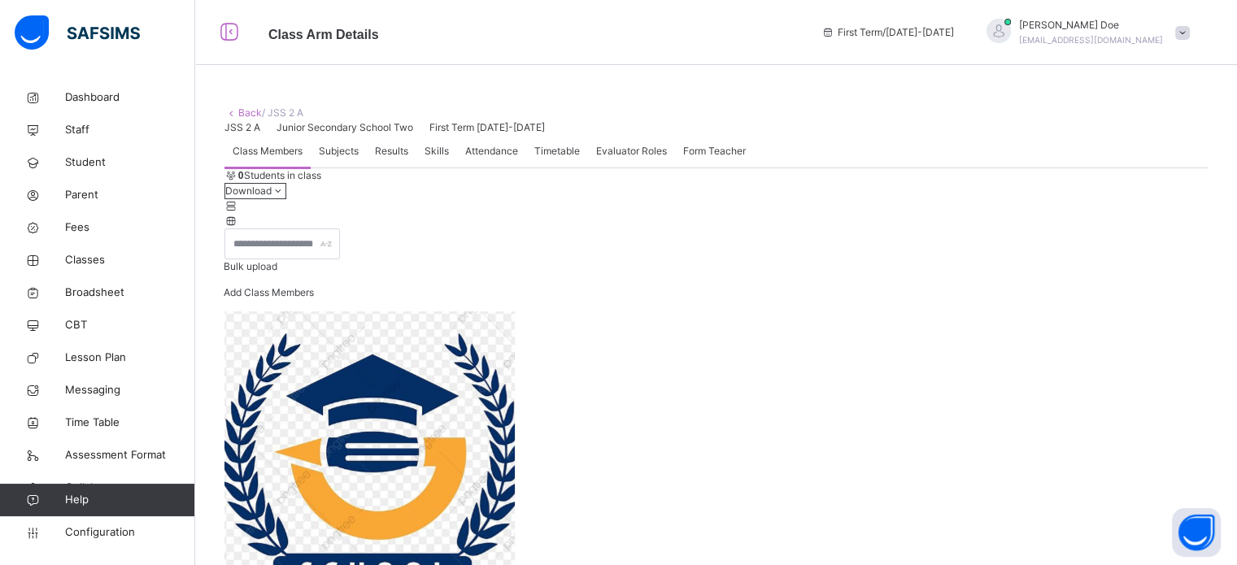
click at [247, 113] on link "Back" at bounding box center [250, 112] width 24 height 12
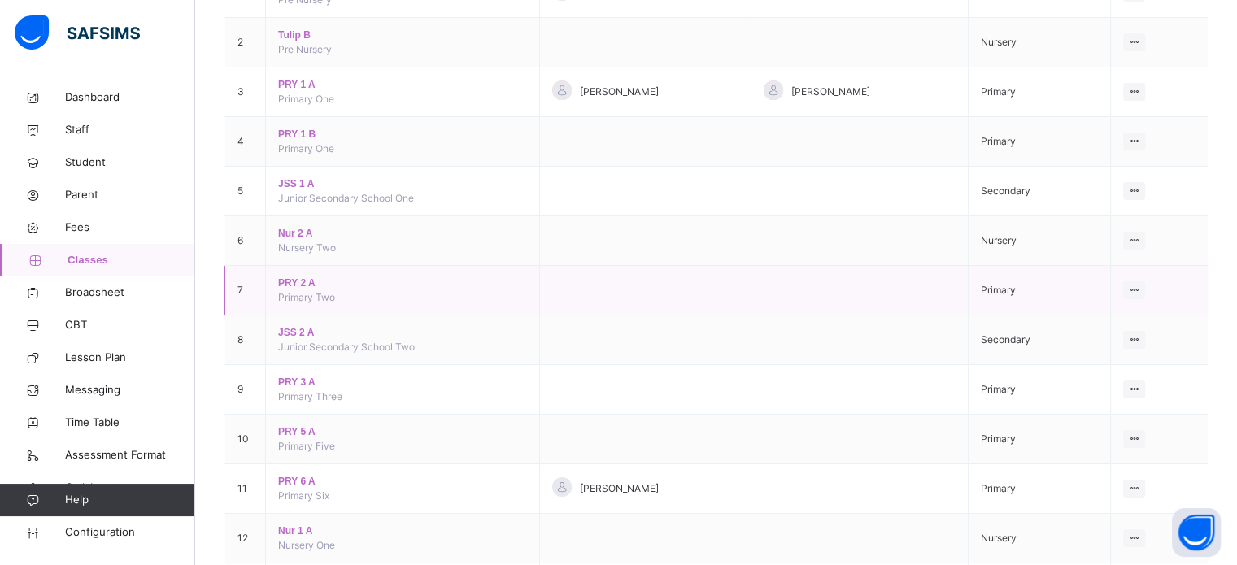
scroll to position [325, 0]
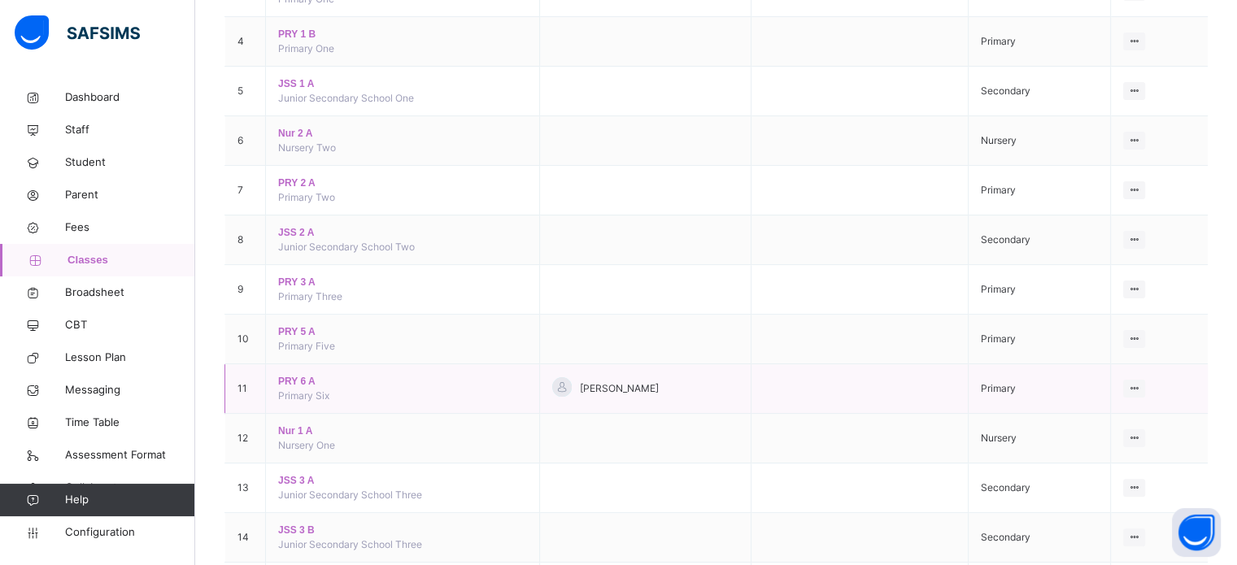
click at [300, 379] on span "PRY 6 A" at bounding box center [402, 381] width 248 height 15
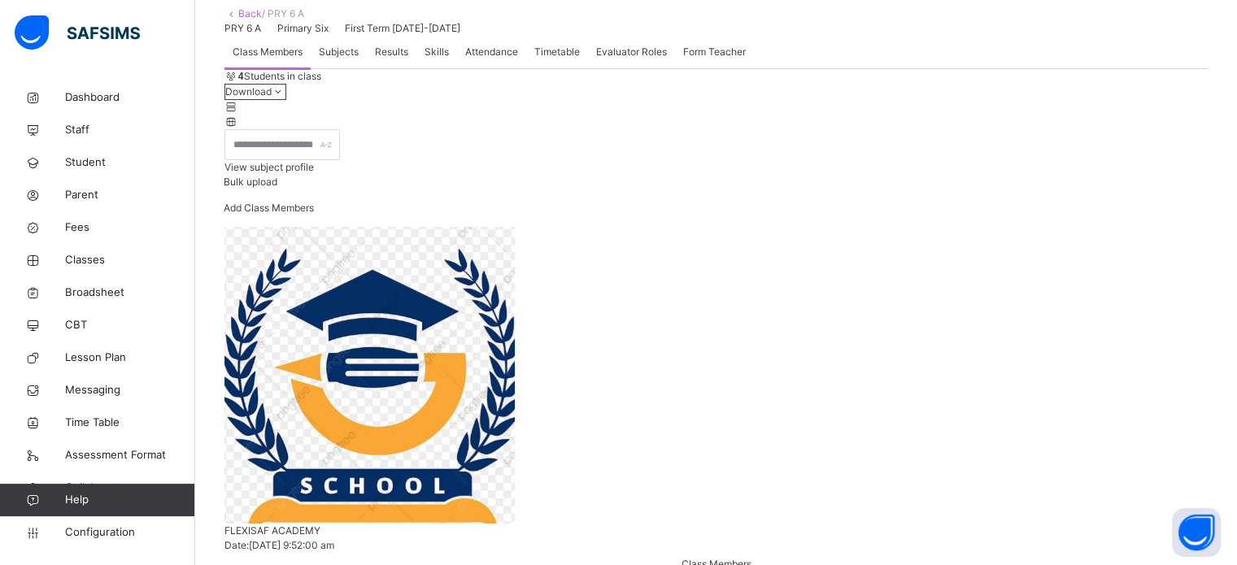
scroll to position [29, 0]
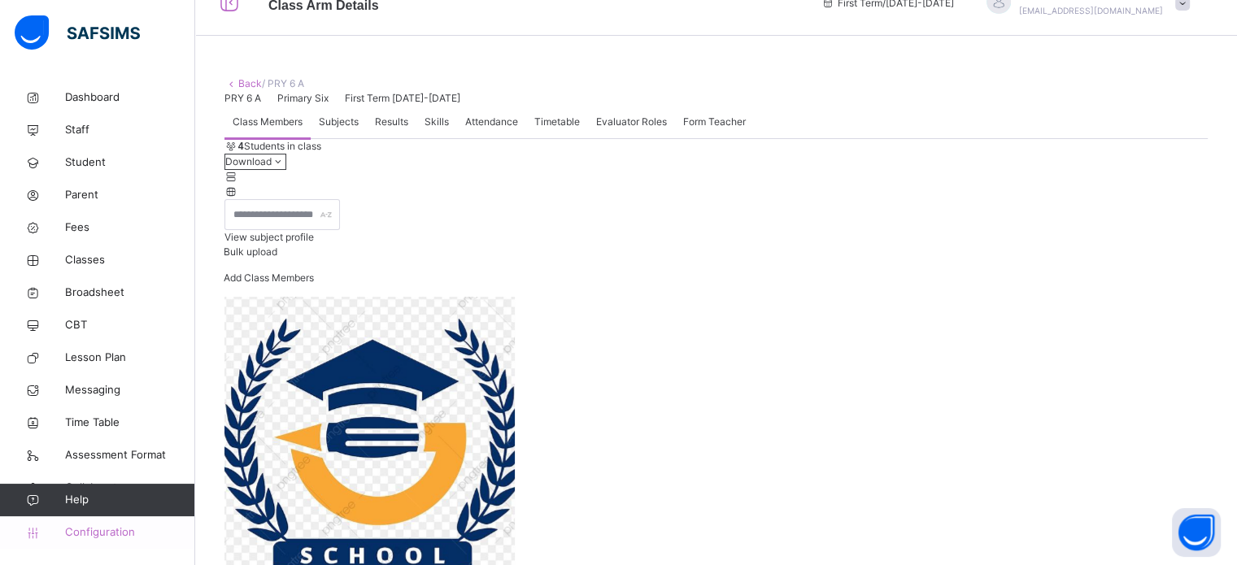
click at [105, 529] on span "Configuration" at bounding box center [129, 532] width 129 height 16
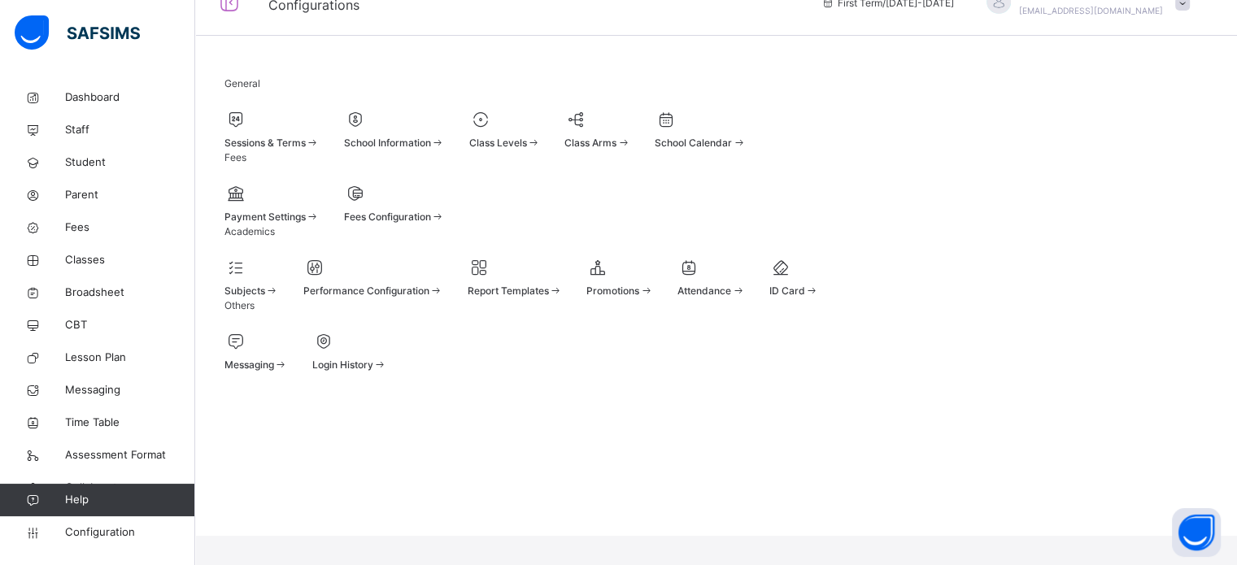
scroll to position [21, 0]
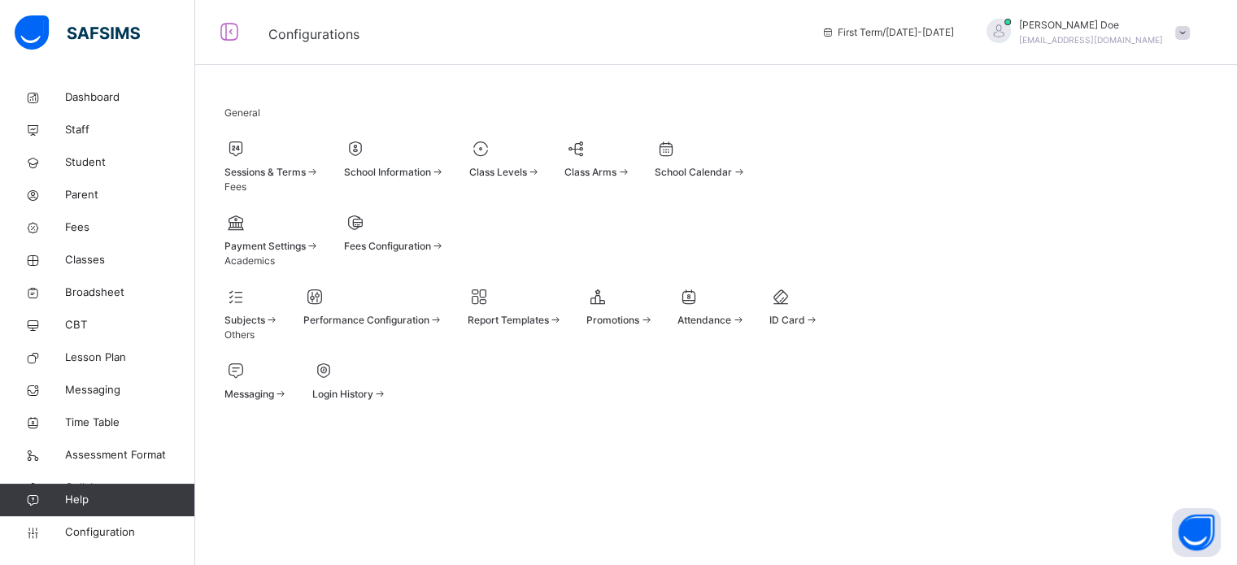
click at [279, 309] on div at bounding box center [251, 297] width 54 height 24
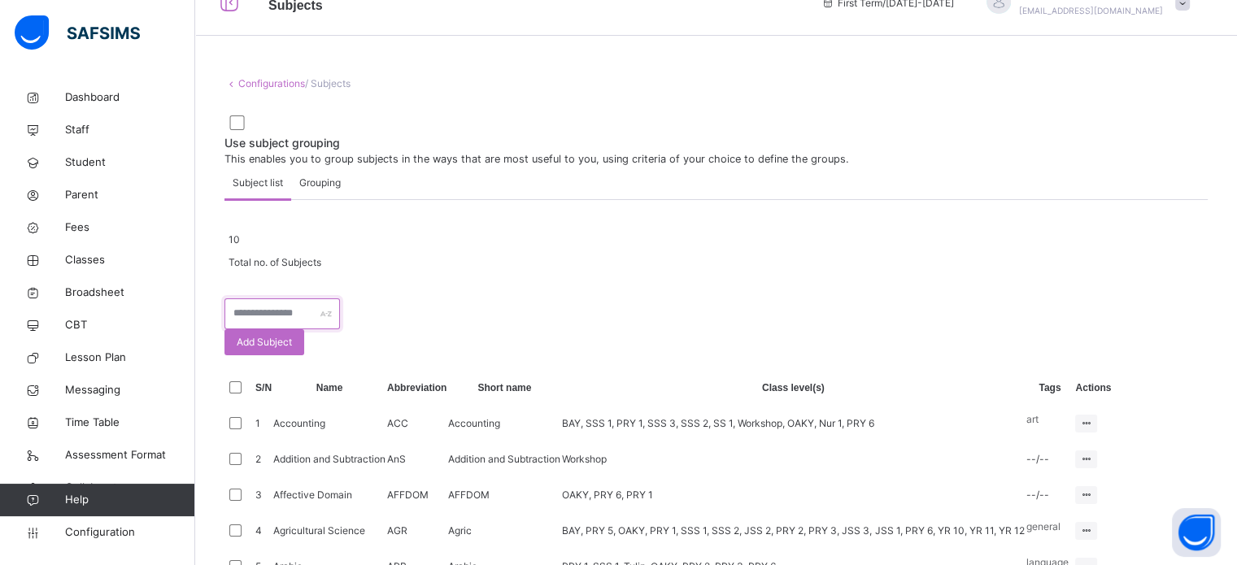
click at [340, 329] on input "text" at bounding box center [281, 313] width 115 height 31
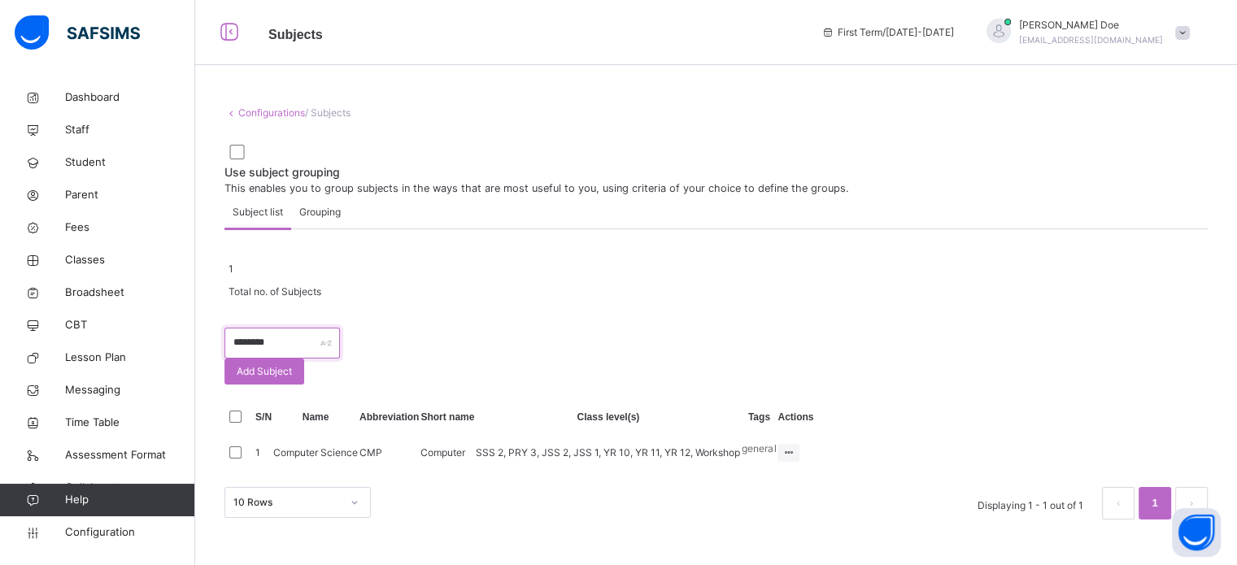
scroll to position [87, 0]
type input "********"
click at [799, 462] on div at bounding box center [788, 453] width 22 height 18
click at [792, 523] on div "Assign to Level" at bounding box center [757, 514] width 69 height 16
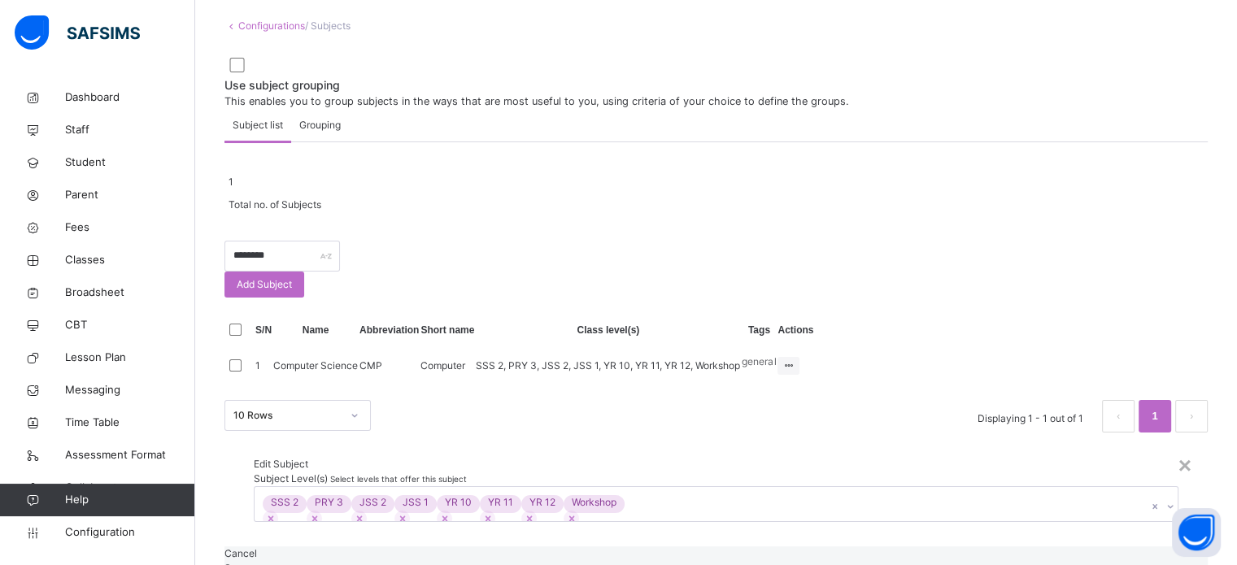
scroll to position [0, 0]
click at [582, 487] on div "SSS 2 PRY 3 JSS 2 JSS 1 YR 10 YR 11 YR 12 Workshop" at bounding box center [700, 504] width 892 height 34
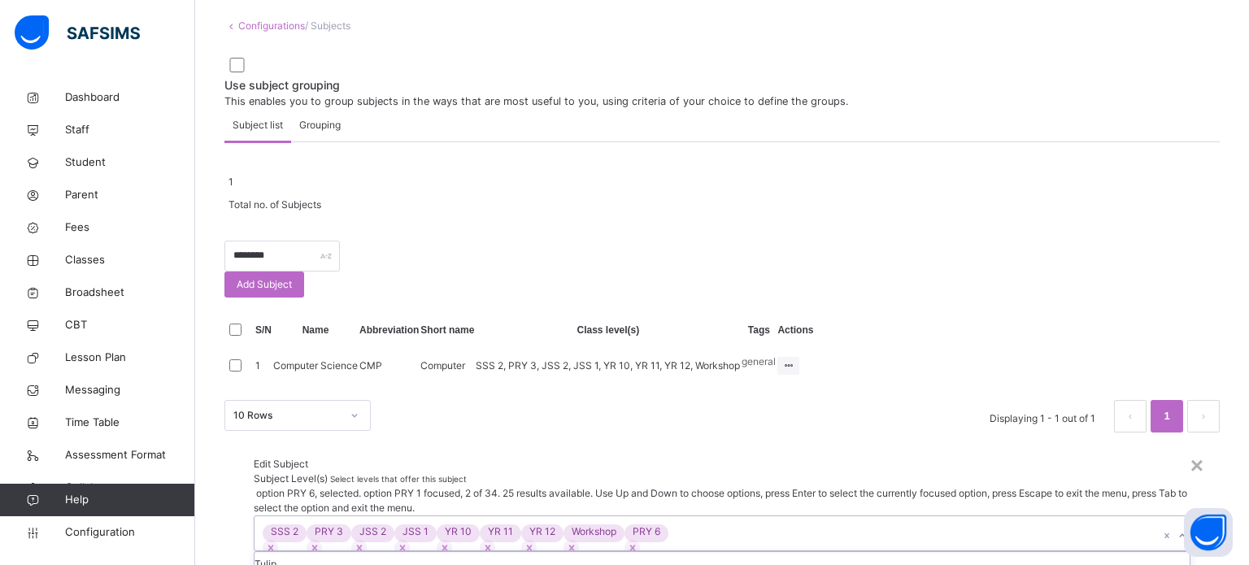
click at [537, 457] on div "Edit Subject" at bounding box center [722, 464] width 937 height 15
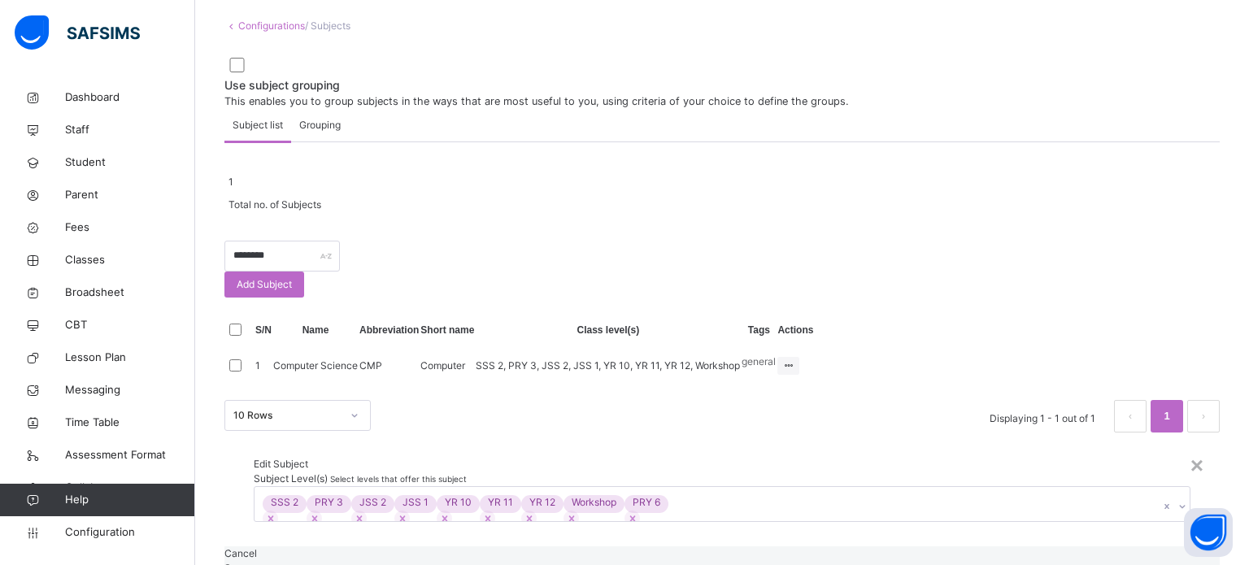
click at [248, 562] on span "Save" at bounding box center [236, 568] width 24 height 12
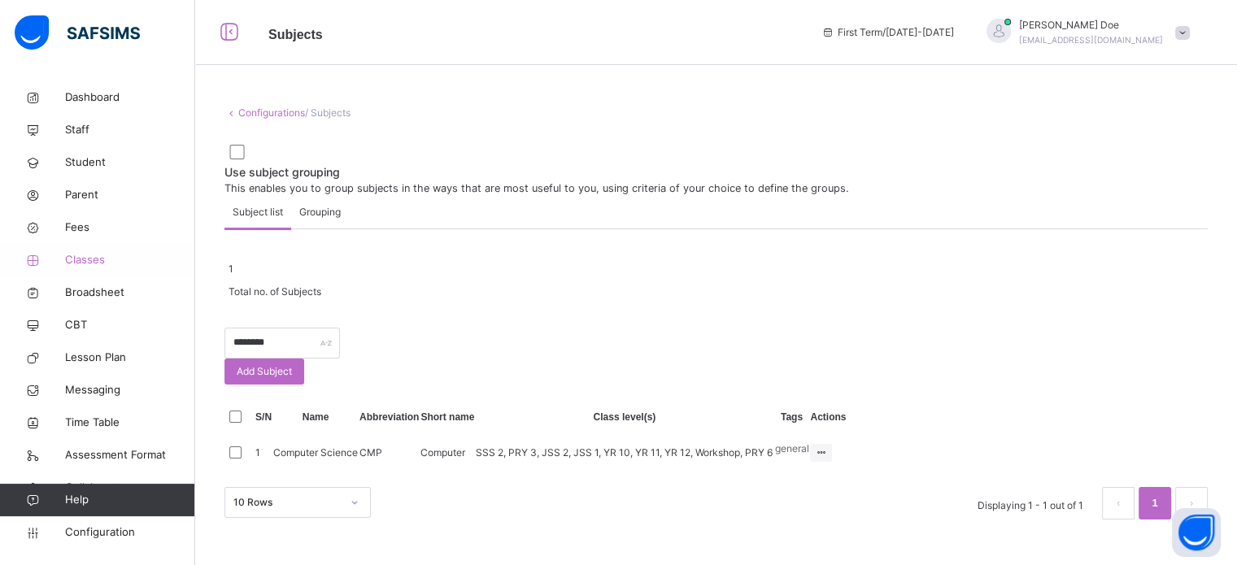
click at [85, 263] on span "Classes" at bounding box center [130, 260] width 130 height 16
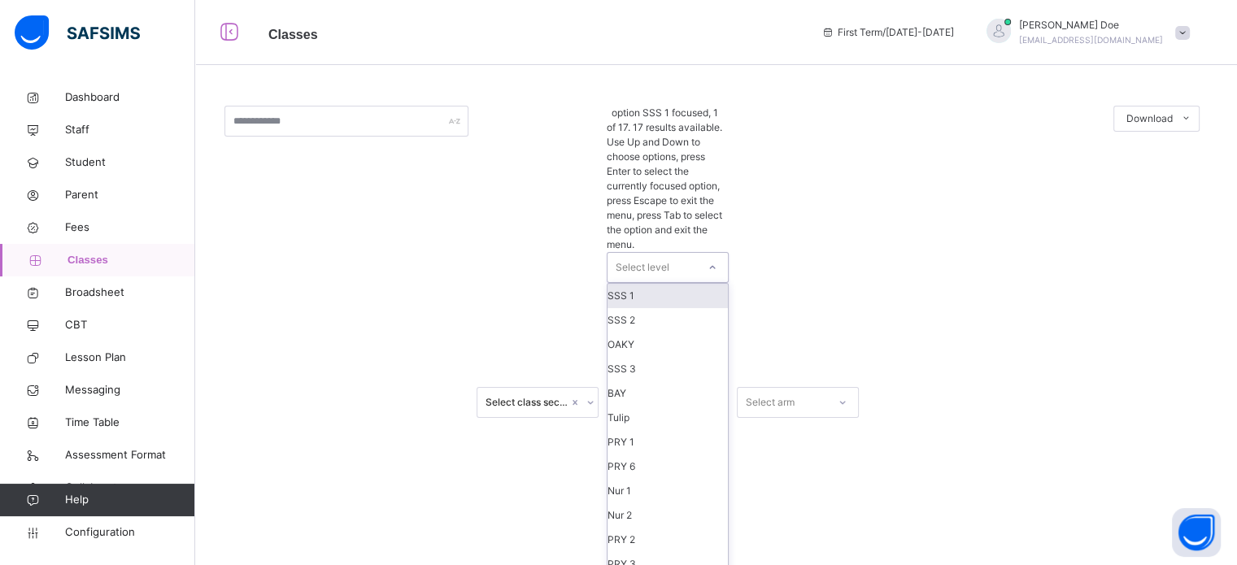
click at [700, 254] on div at bounding box center [712, 267] width 28 height 26
click at [652, 454] on div "PRY 6" at bounding box center [667, 466] width 120 height 24
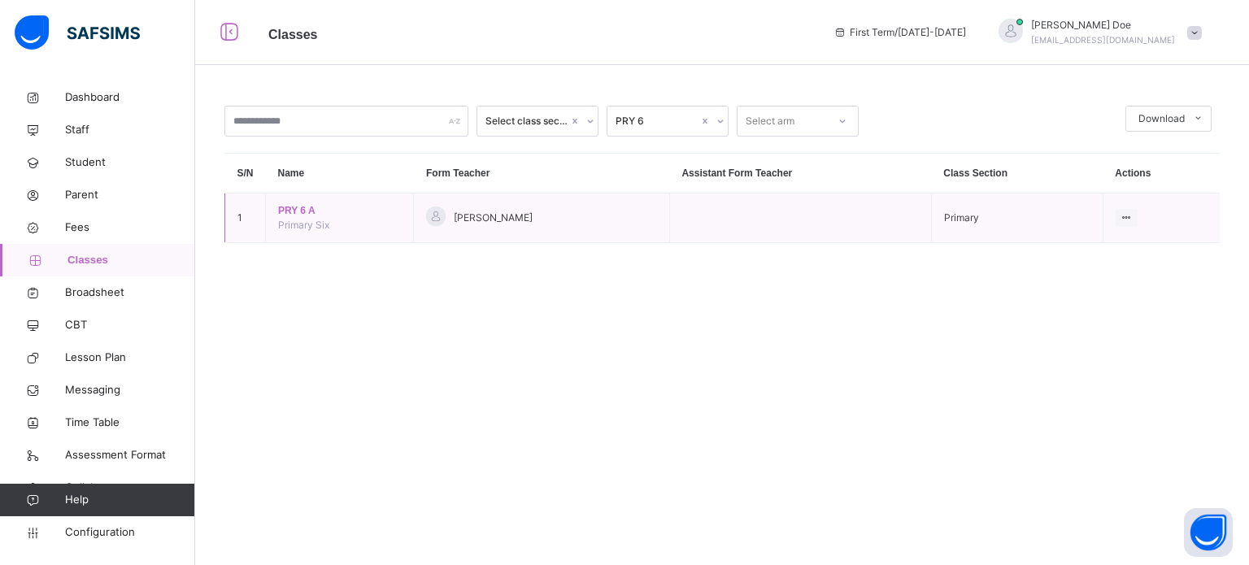
click at [307, 211] on span "PRY 6 A" at bounding box center [339, 210] width 123 height 15
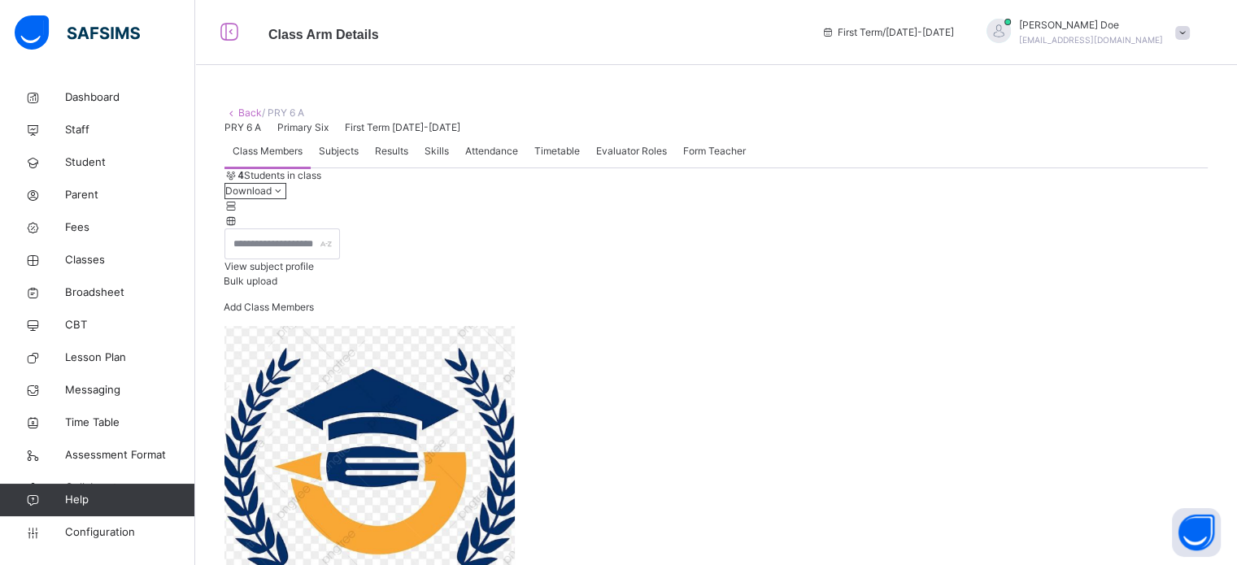
click at [349, 159] on span "Subjects" at bounding box center [339, 151] width 40 height 15
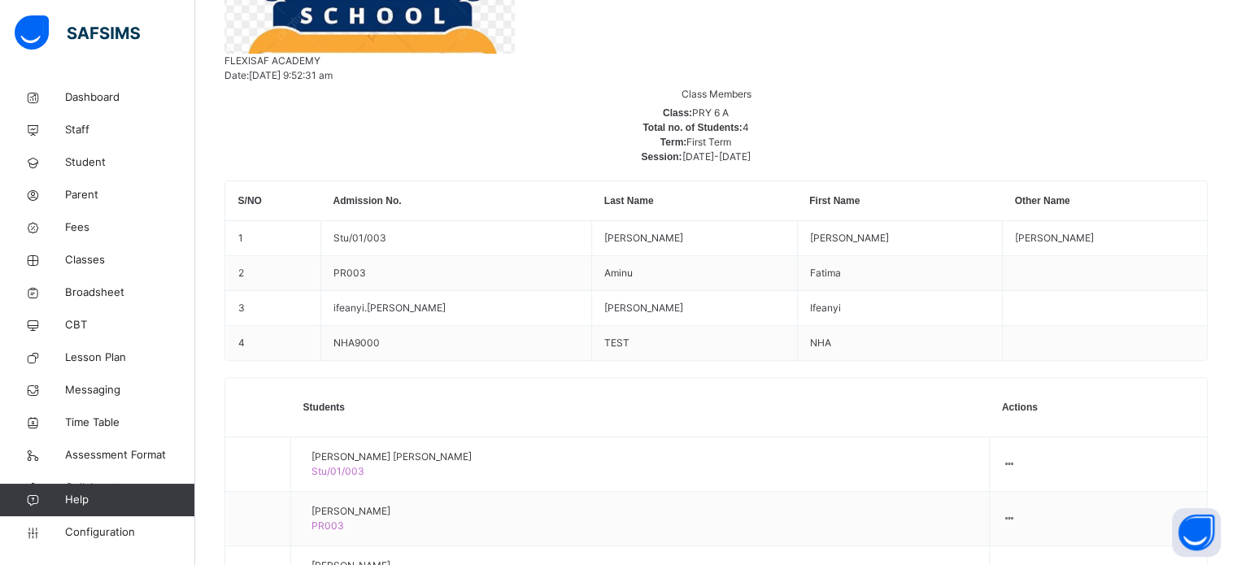
scroll to position [592, 0]
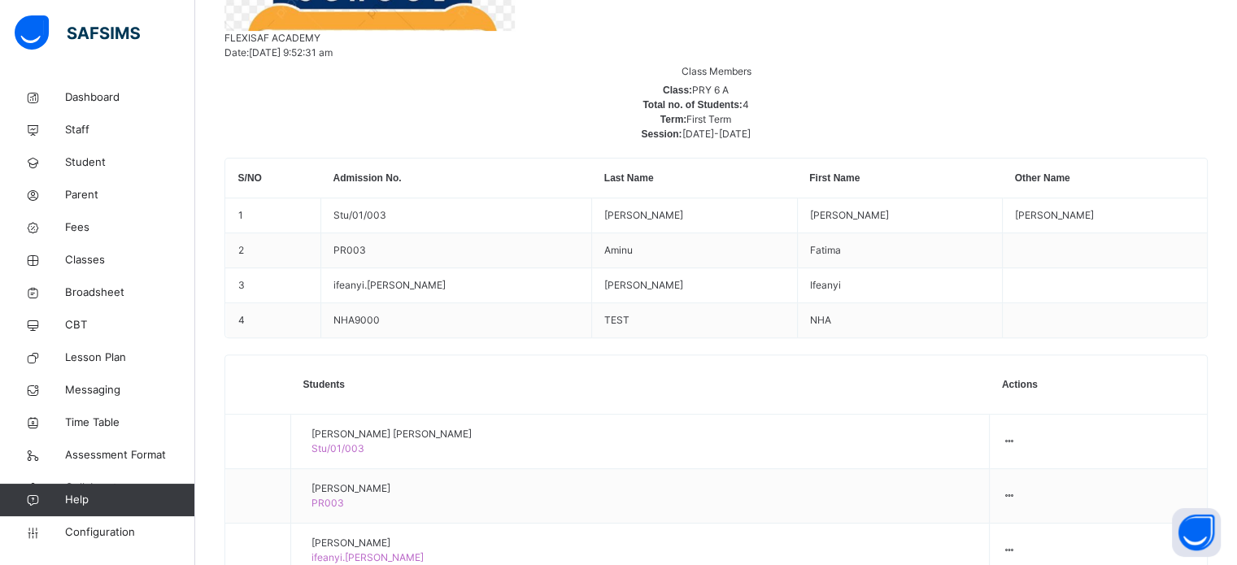
type input "*"
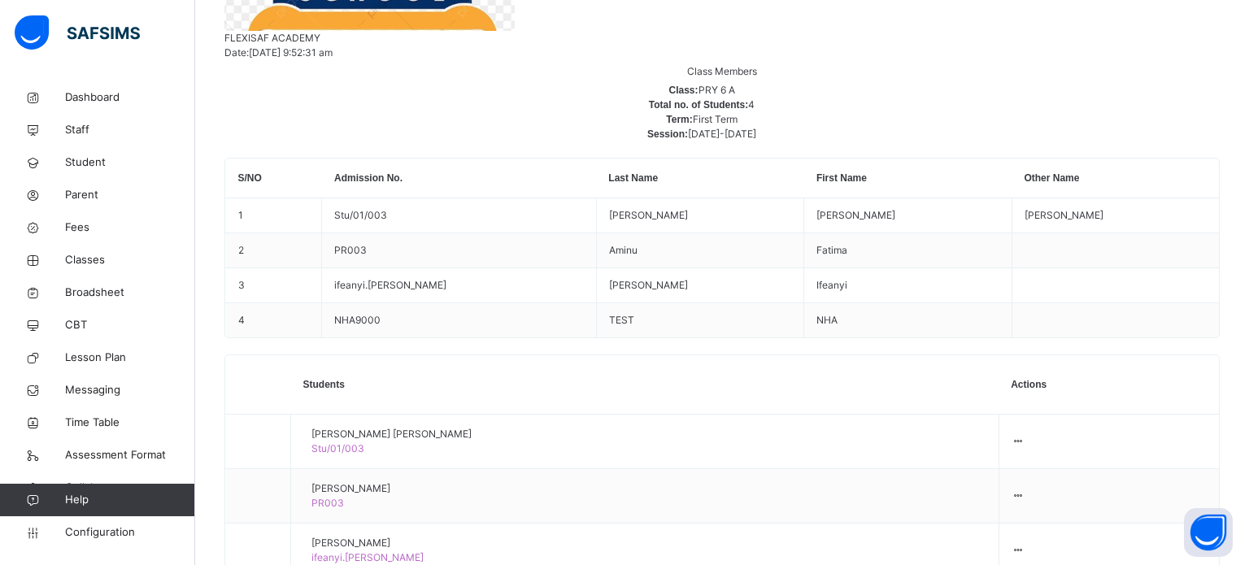
type input "*"
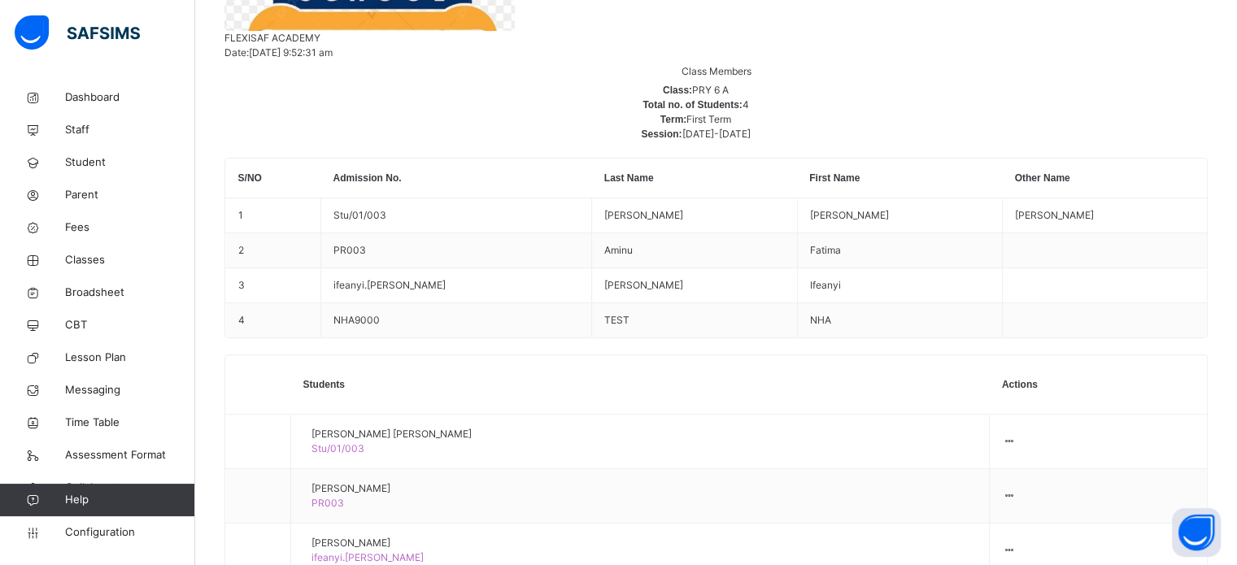
type input "***"
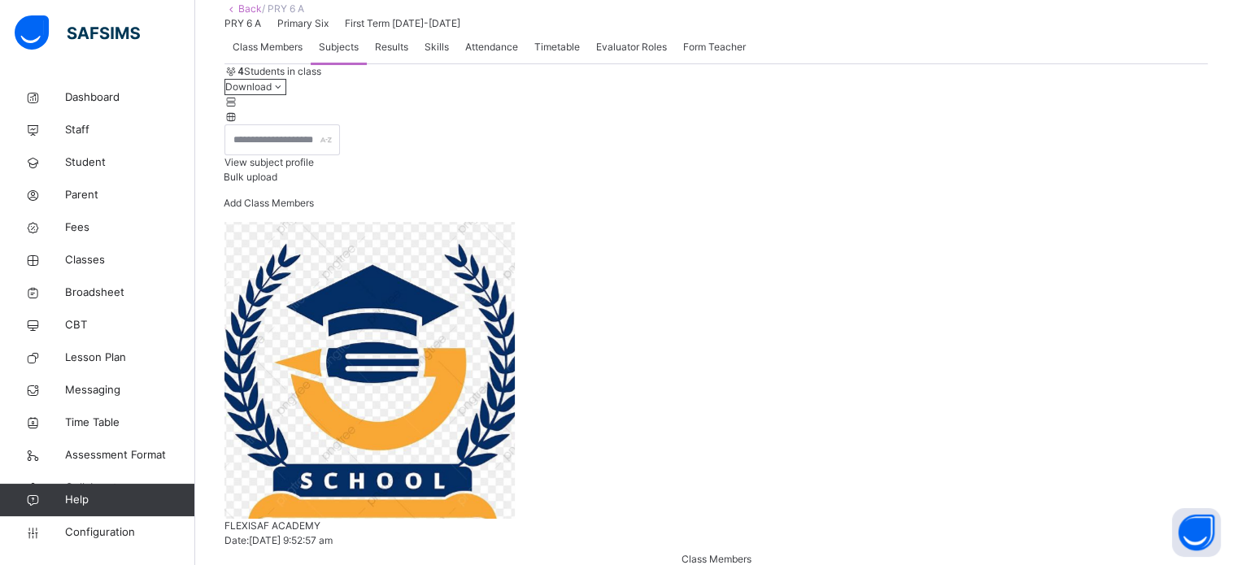
scroll to position [0, 0]
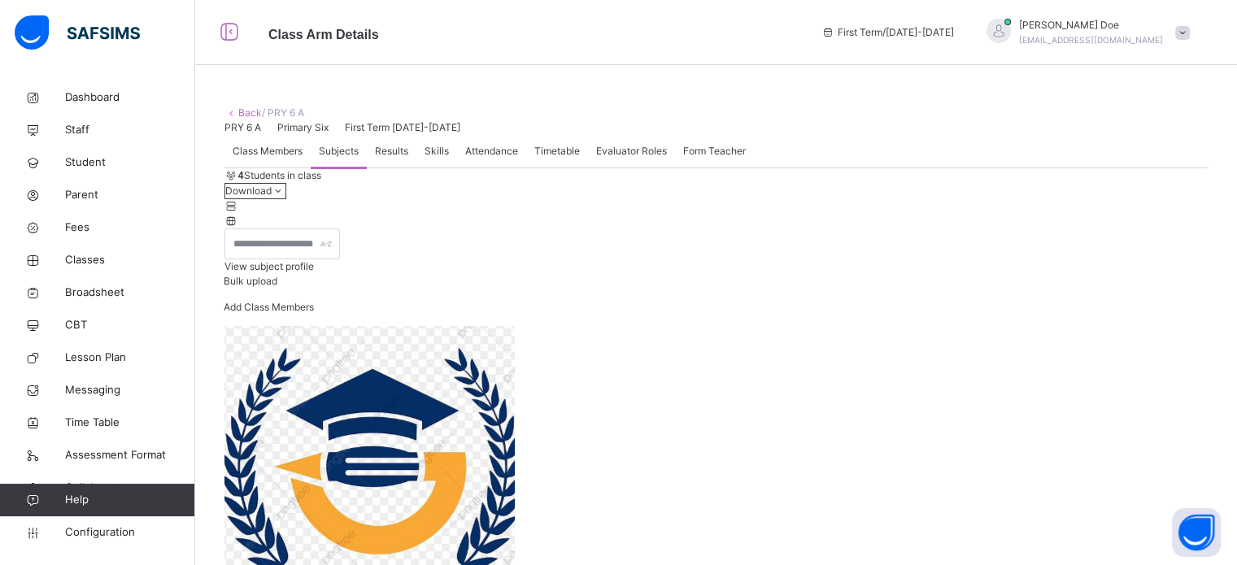
click at [273, 159] on span "Class Members" at bounding box center [268, 151] width 70 height 15
click at [940, 274] on div "View subject profile" at bounding box center [715, 266] width 983 height 15
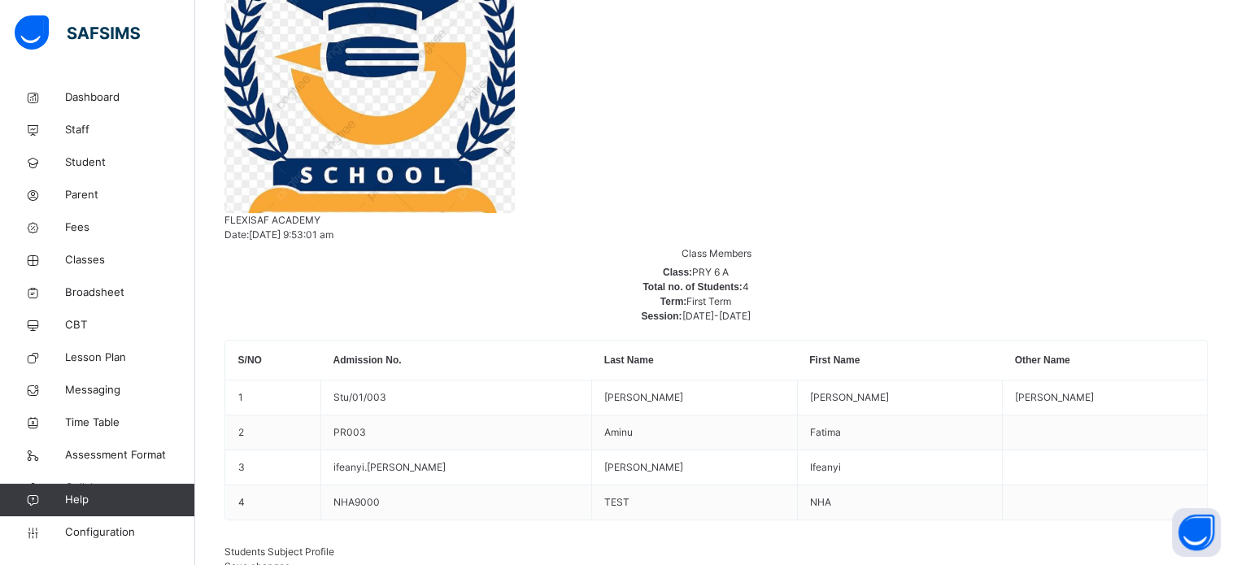
scroll to position [0, 366]
click at [289, 560] on span "Save changes" at bounding box center [256, 566] width 65 height 12
click at [82, 256] on span "Classes" at bounding box center [130, 260] width 130 height 16
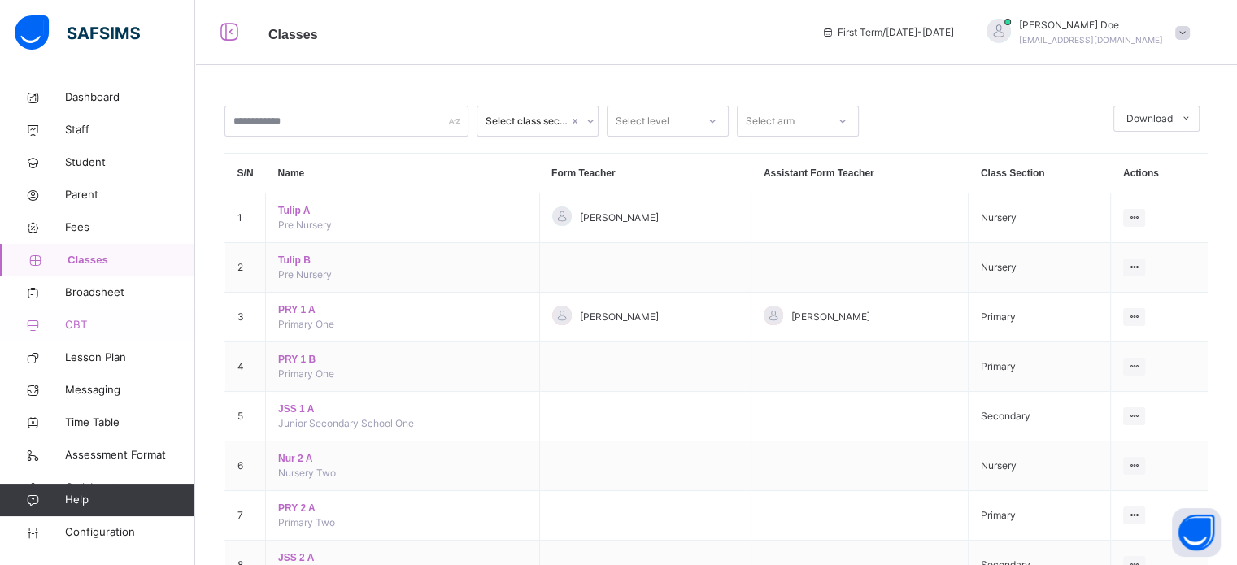
click at [82, 318] on span "CBT" at bounding box center [130, 325] width 130 height 16
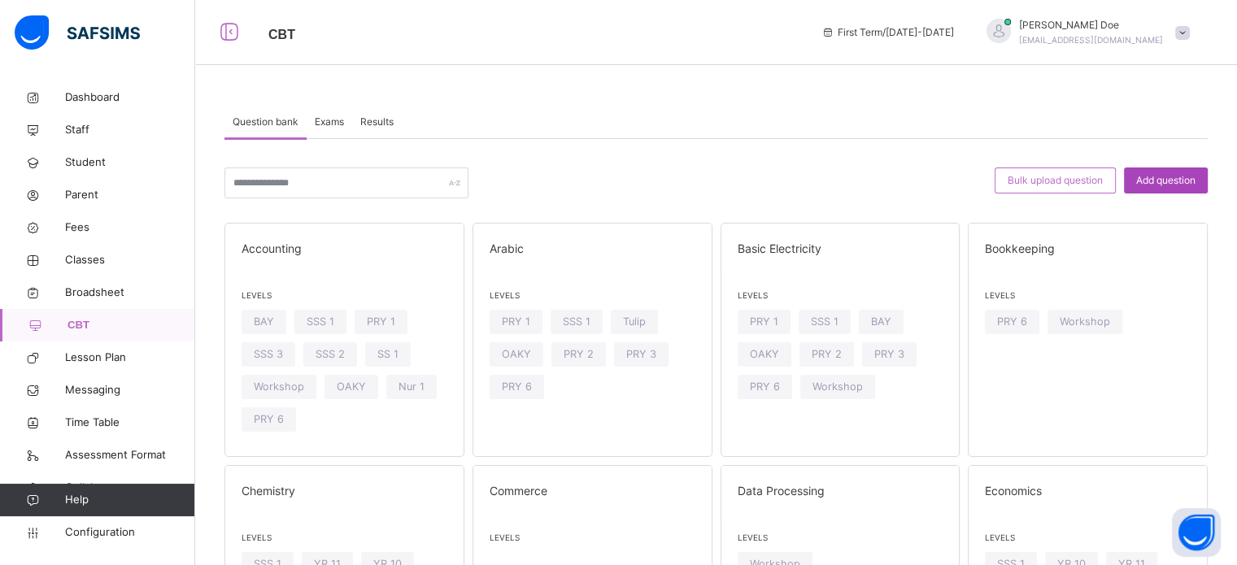
click at [1171, 183] on span "Add question" at bounding box center [1165, 180] width 59 height 15
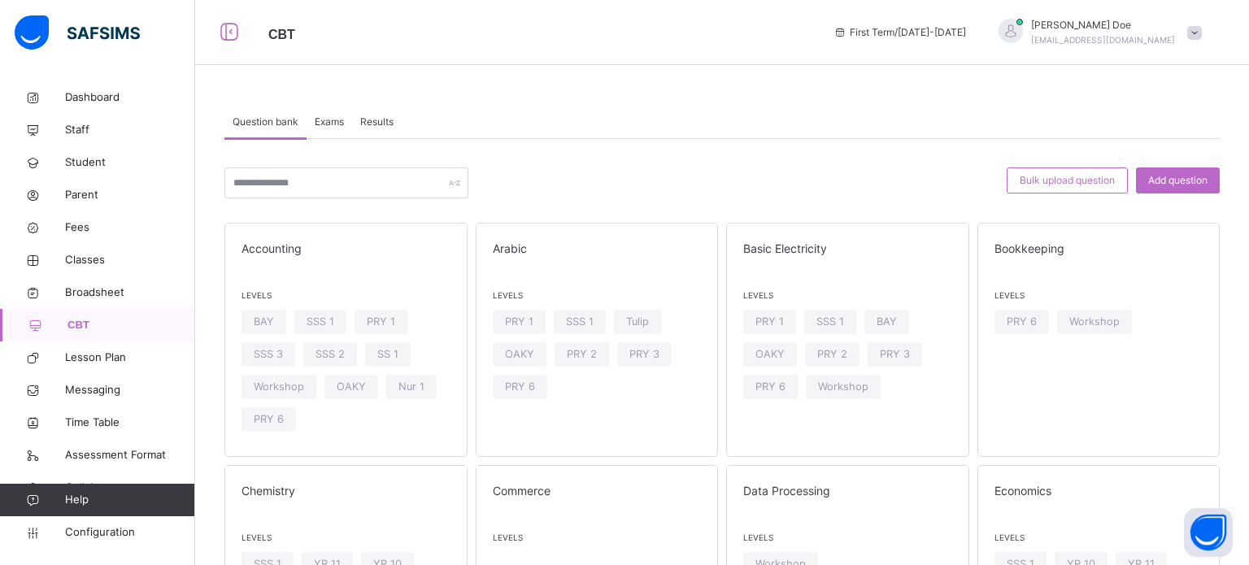
type input "****"
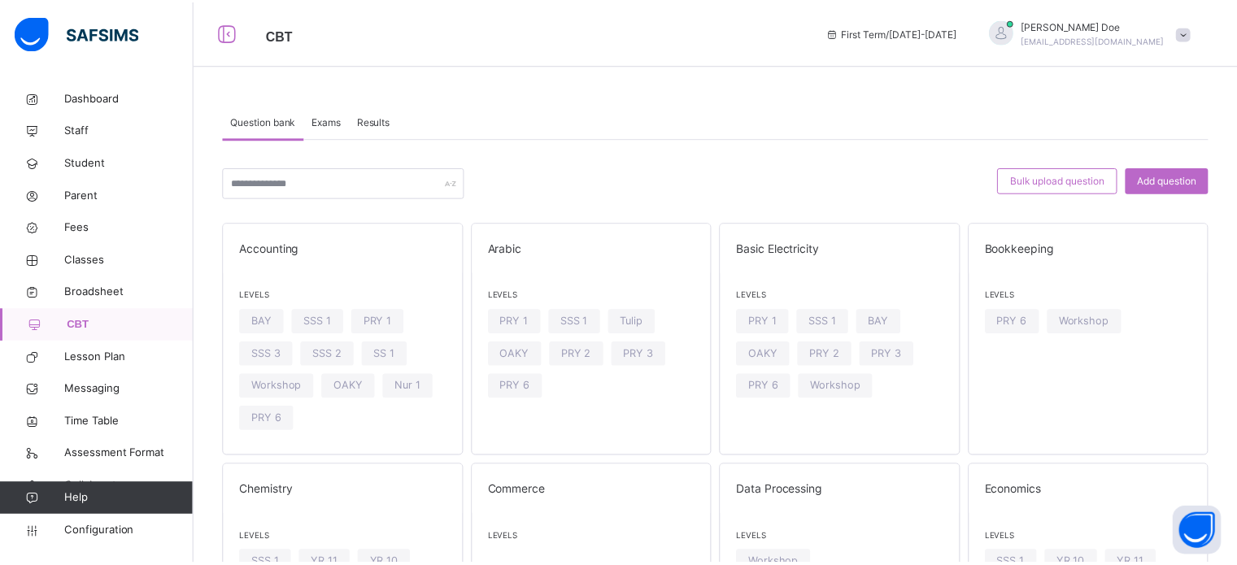
scroll to position [215, 0]
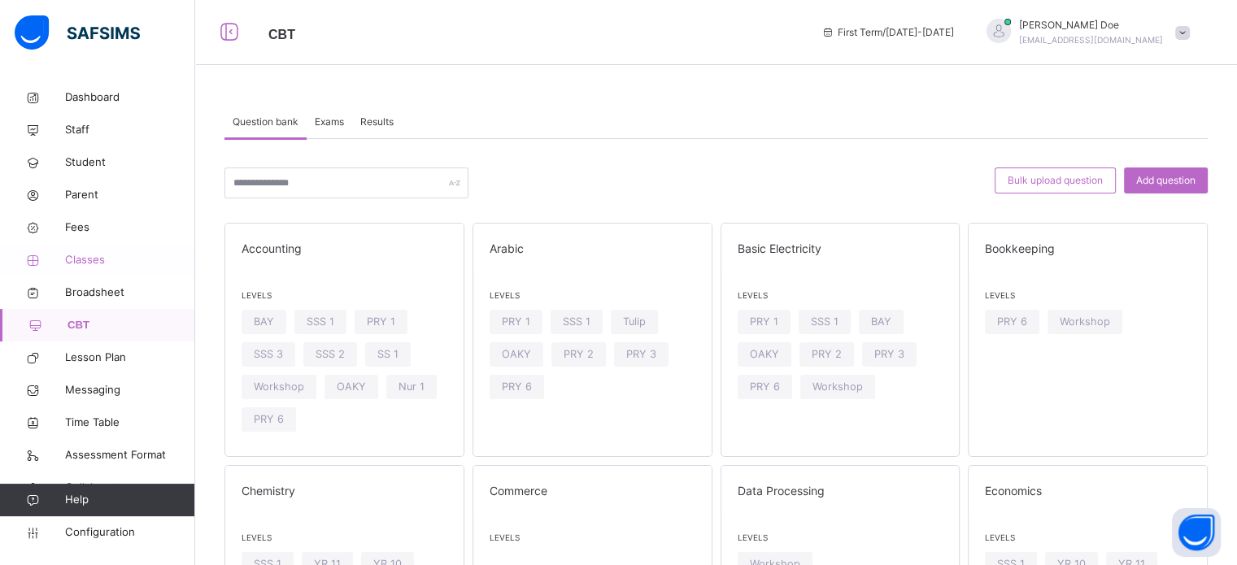
click at [85, 264] on span "Classes" at bounding box center [130, 260] width 130 height 16
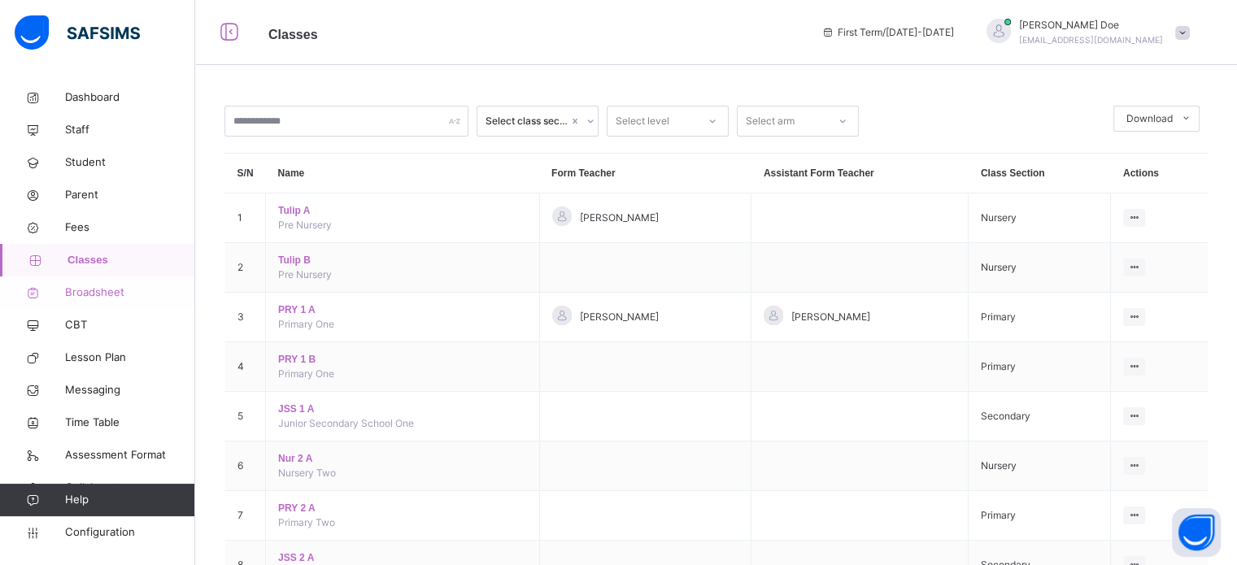
click at [92, 296] on span "Broadsheet" at bounding box center [130, 293] width 130 height 16
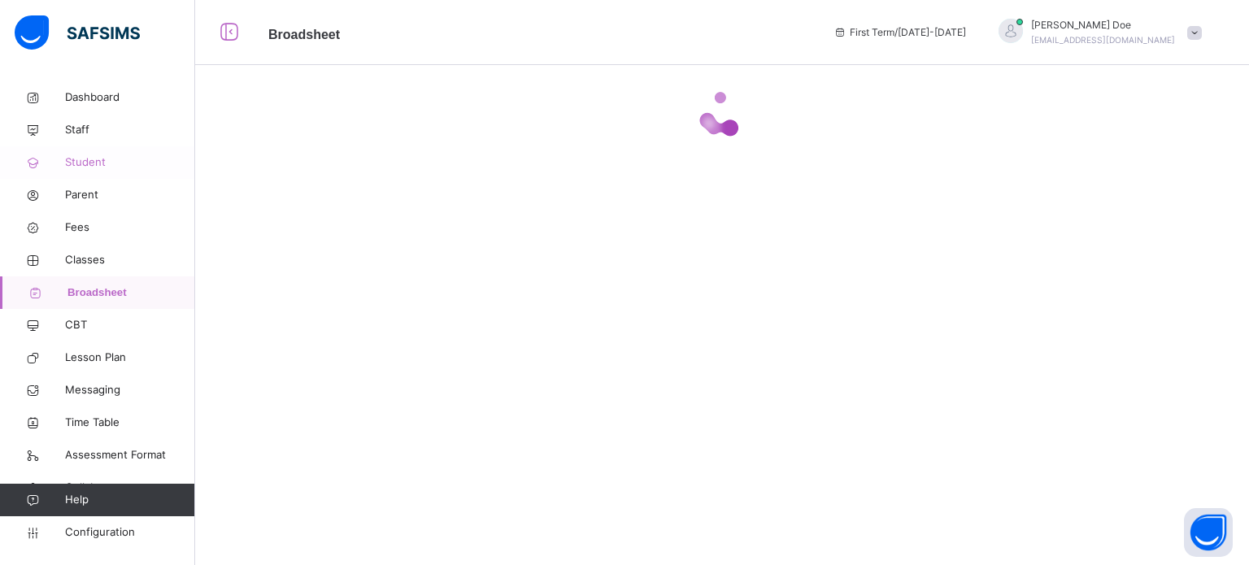
click at [88, 165] on span "Student" at bounding box center [130, 162] width 130 height 16
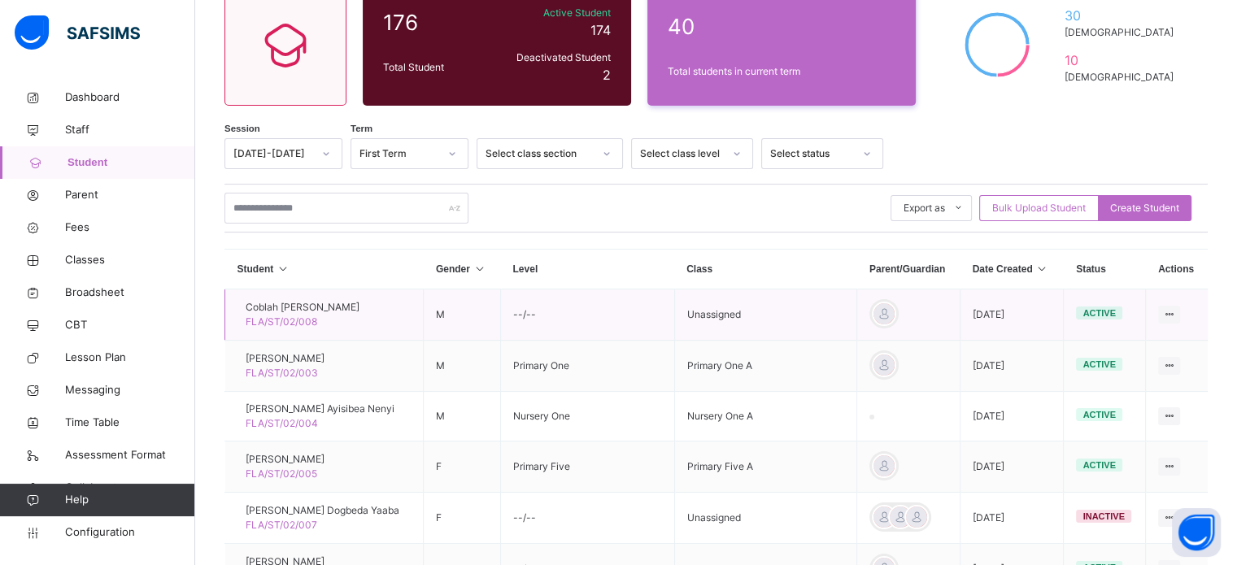
scroll to position [163, 0]
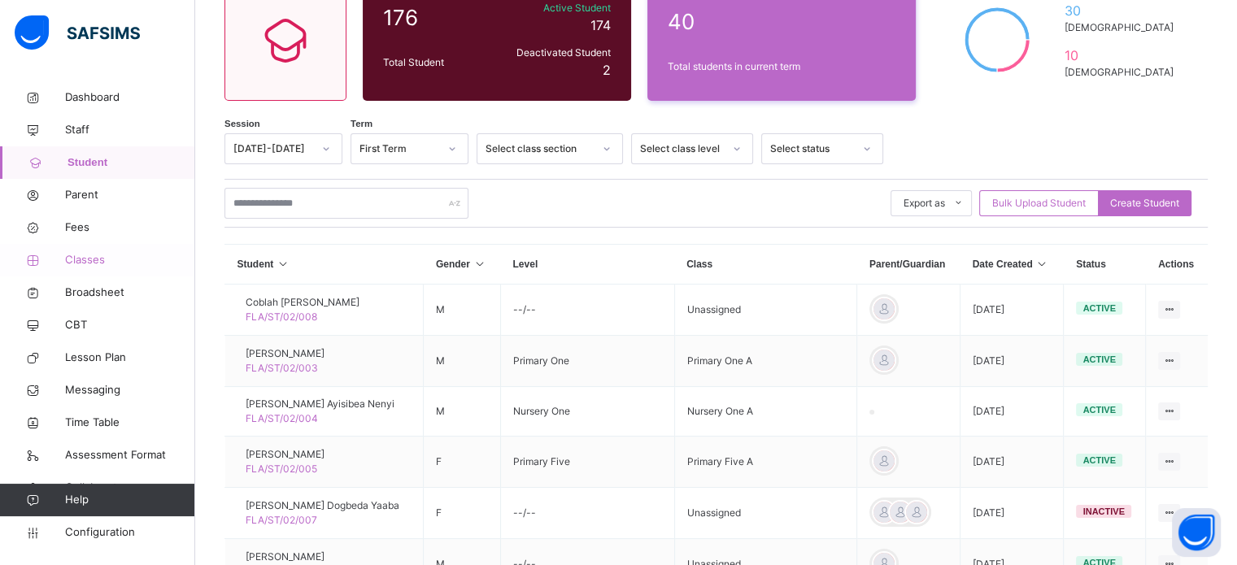
click at [82, 261] on span "Classes" at bounding box center [130, 260] width 130 height 16
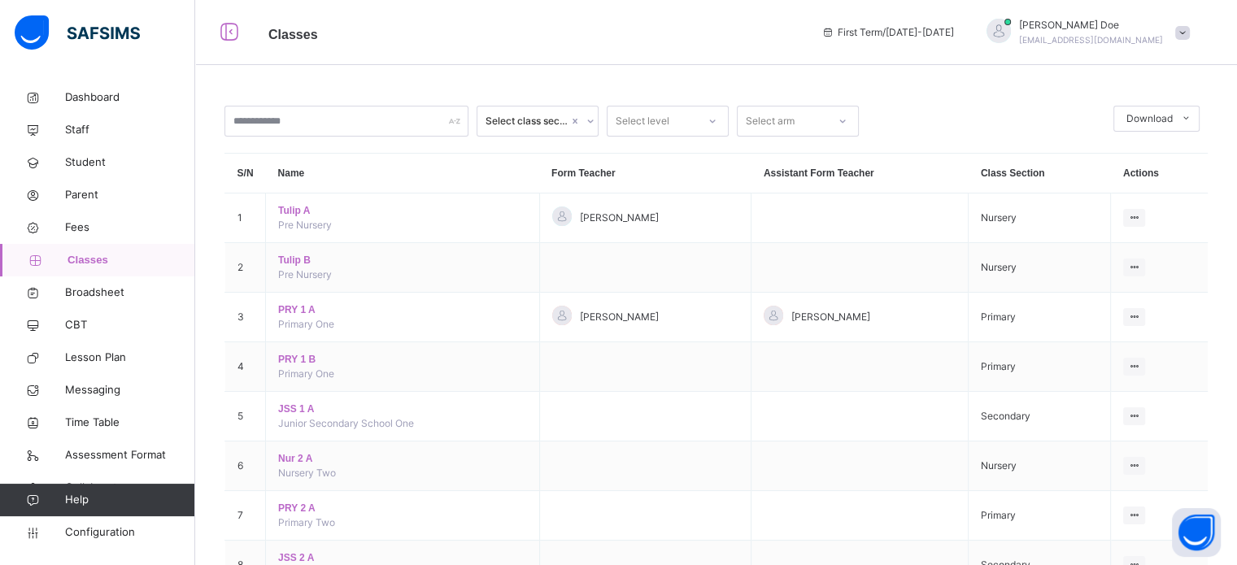
click at [669, 121] on div "Select level" at bounding box center [651, 121] width 89 height 25
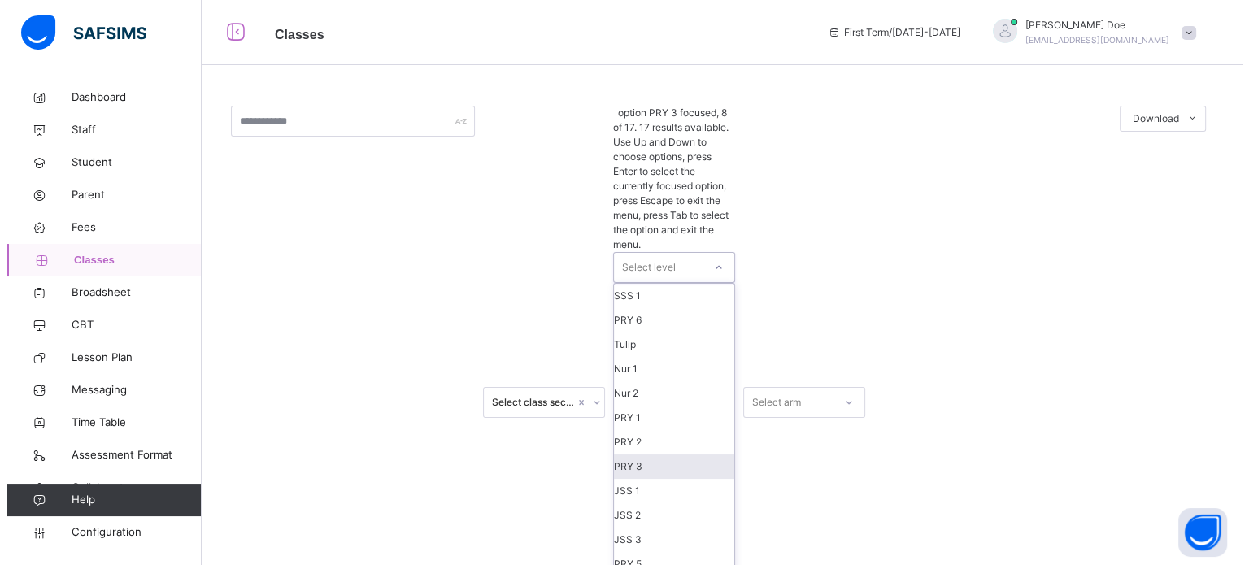
scroll to position [81, 0]
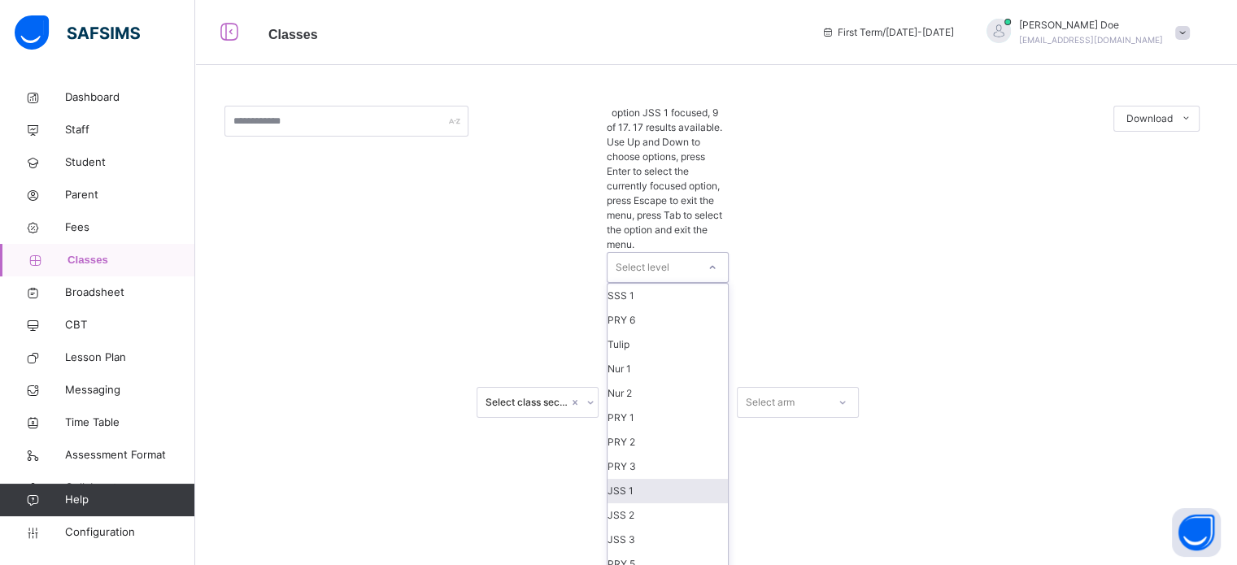
click at [657, 479] on div "JSS 1" at bounding box center [667, 491] width 120 height 24
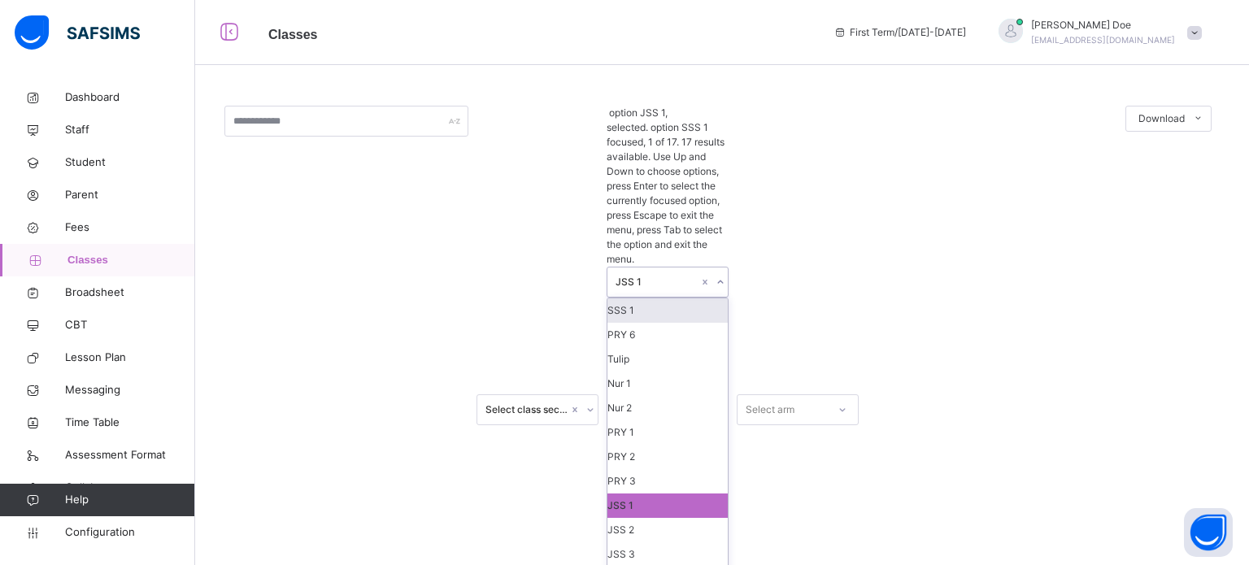
click at [672, 275] on div "JSS 1" at bounding box center [656, 282] width 83 height 15
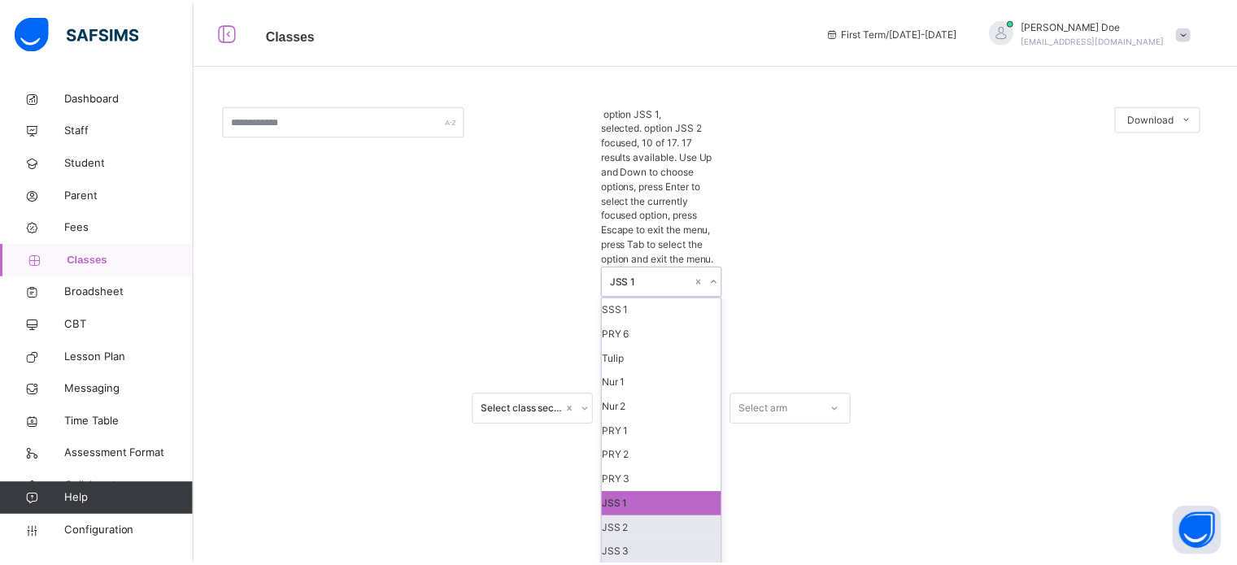
scroll to position [163, 0]
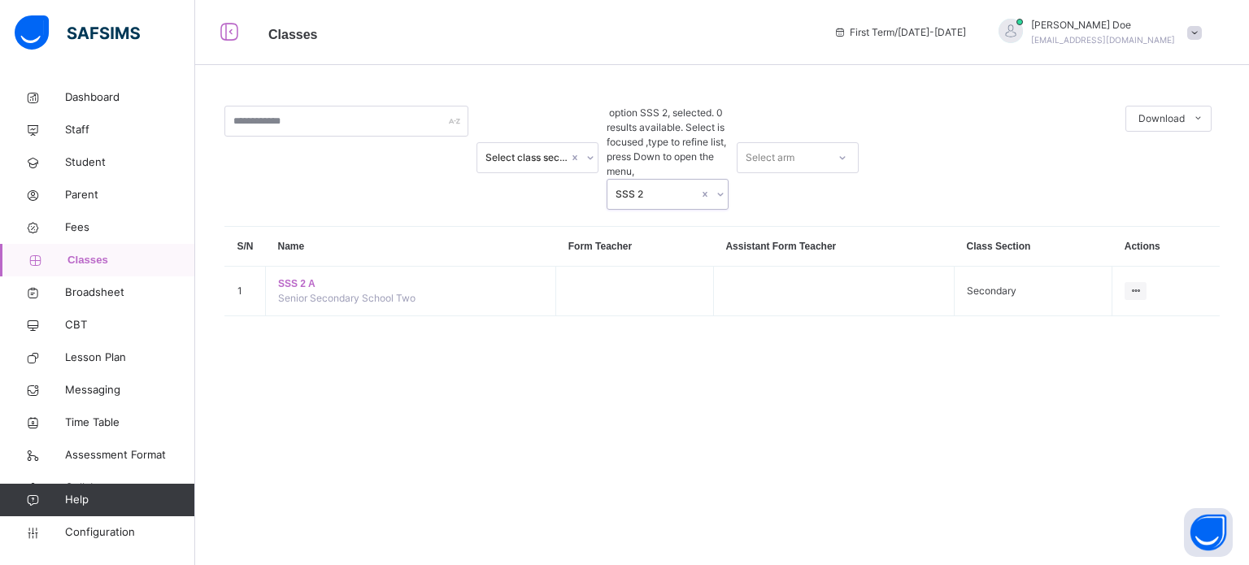
click at [670, 187] on div "SSS 2" at bounding box center [656, 194] width 83 height 15
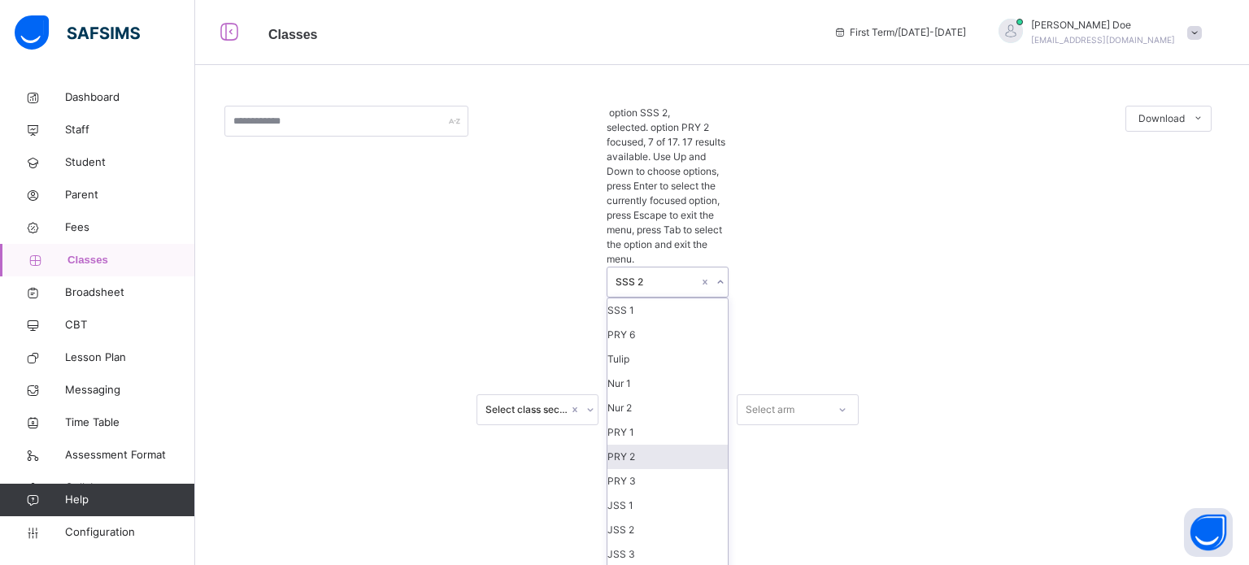
drag, startPoint x: 450, startPoint y: 285, endPoint x: 506, endPoint y: 220, distance: 84.7
click at [450, 283] on div "Select class section option SSS 2, selected. option PRY 2 focused, 7 of 17. 17 …" at bounding box center [722, 430] width 1054 height 861
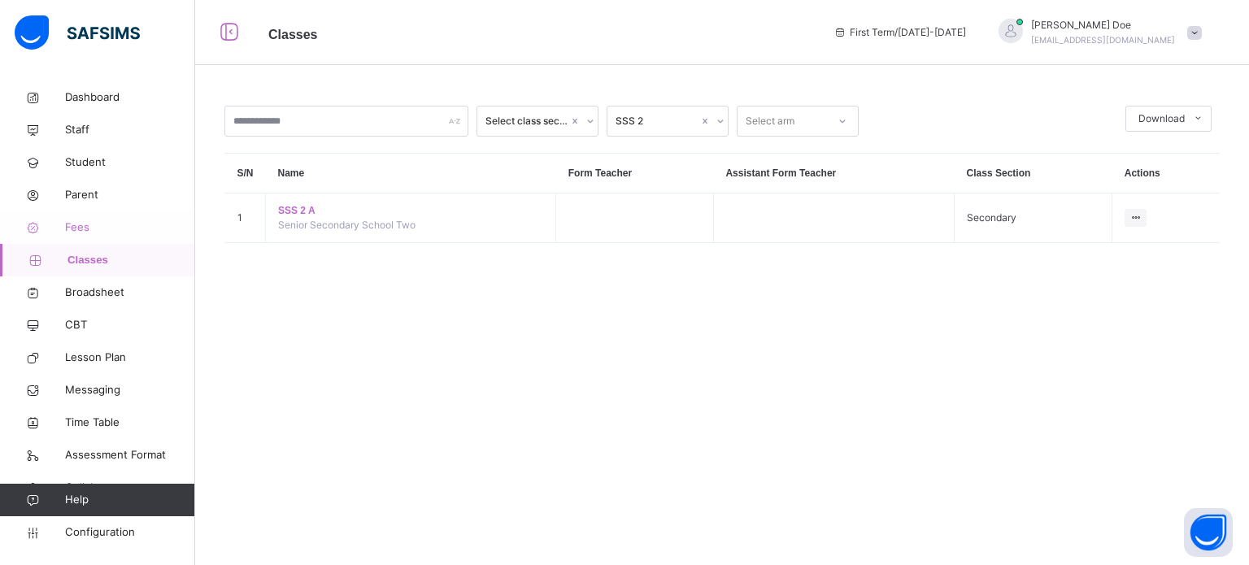
click at [66, 237] on link "Fees" at bounding box center [97, 227] width 195 height 33
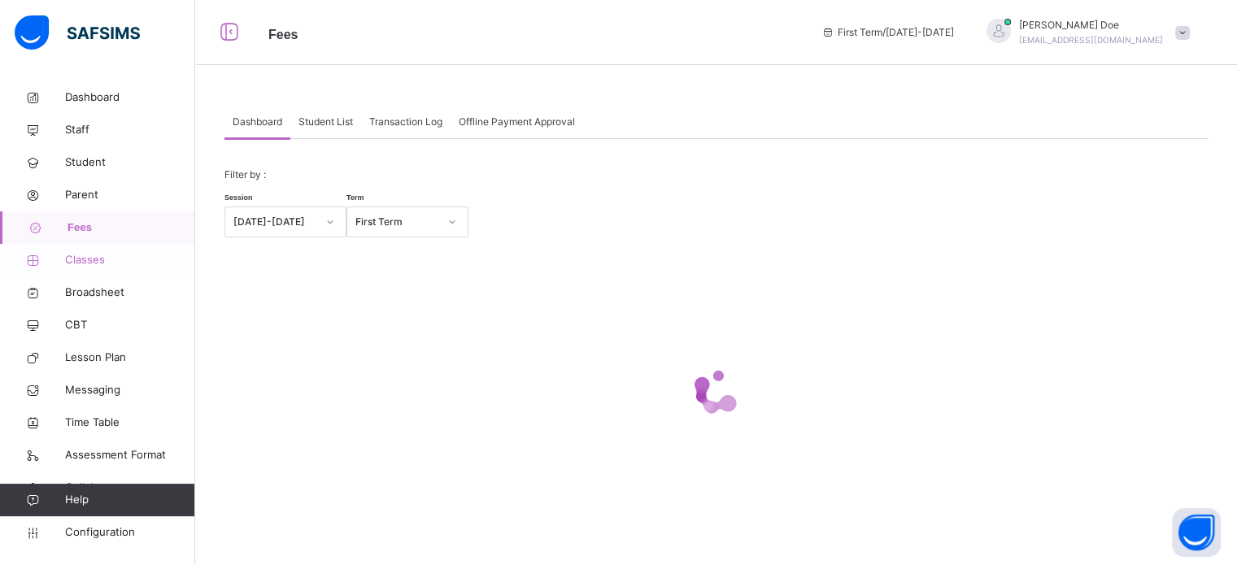
click at [85, 262] on span "Classes" at bounding box center [130, 260] width 130 height 16
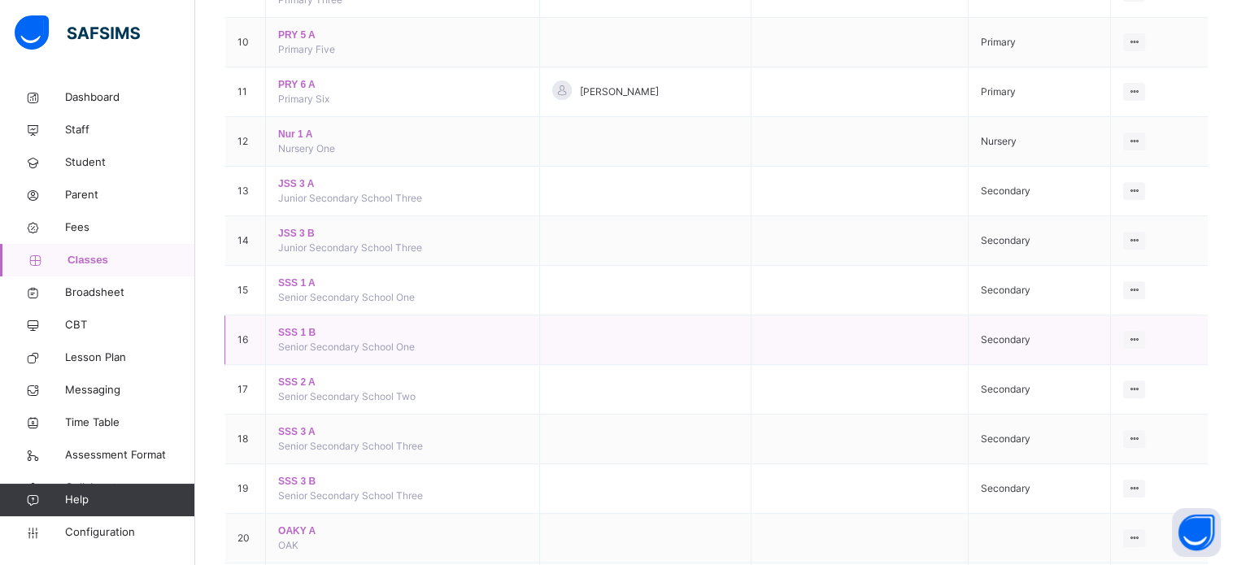
scroll to position [650, 0]
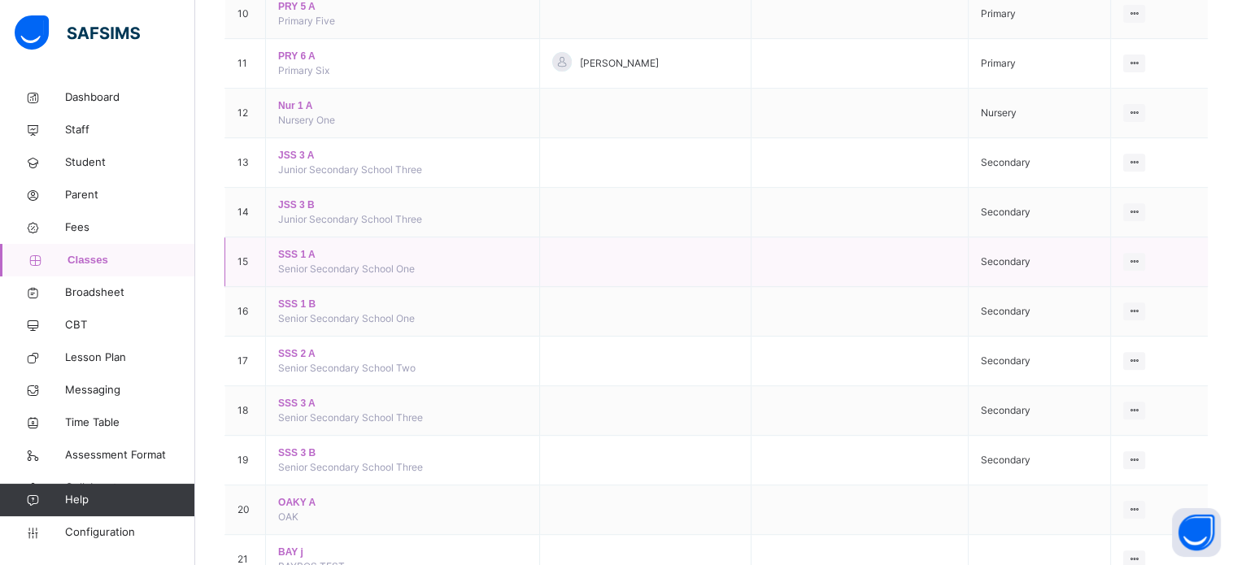
click at [295, 249] on span "SSS 1 A" at bounding box center [402, 254] width 248 height 15
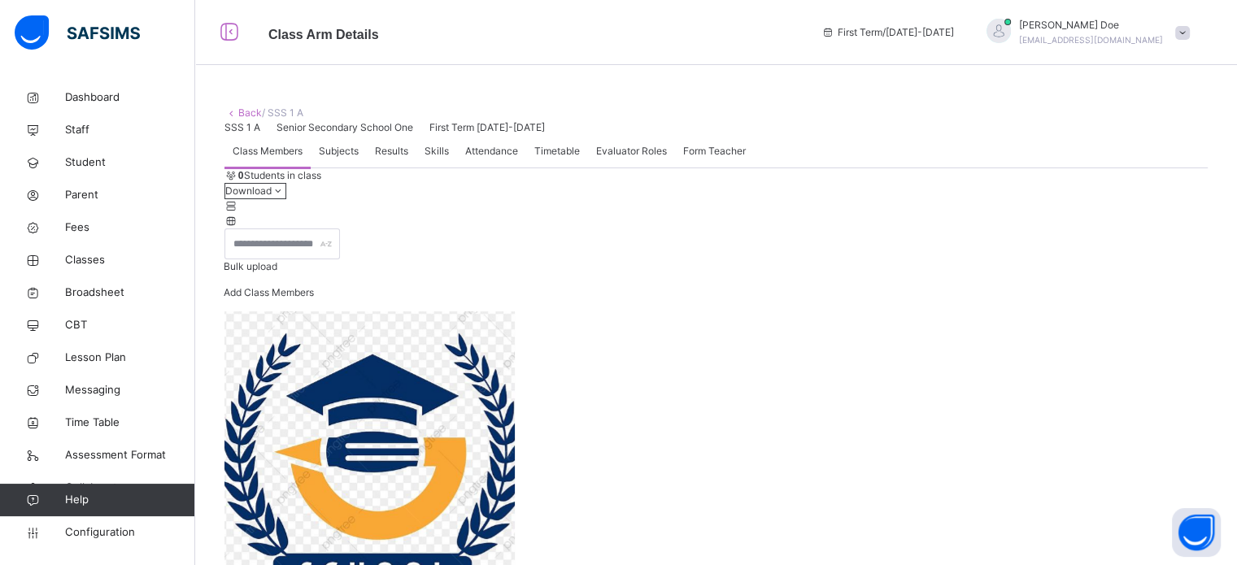
click at [242, 114] on link "Back" at bounding box center [250, 112] width 24 height 12
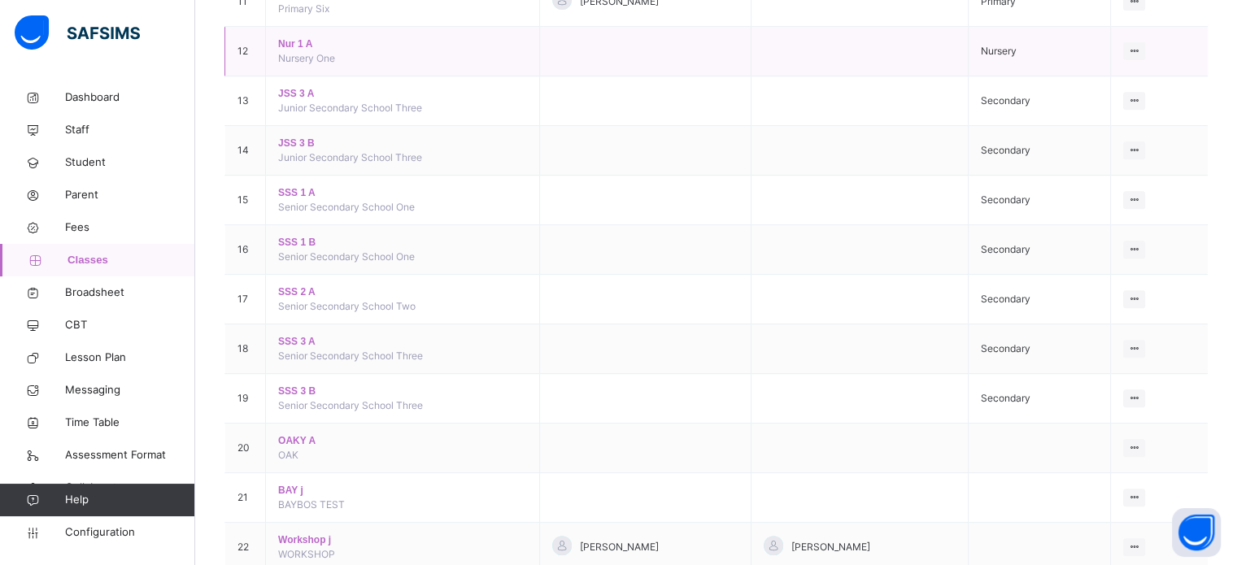
scroll to position [732, 0]
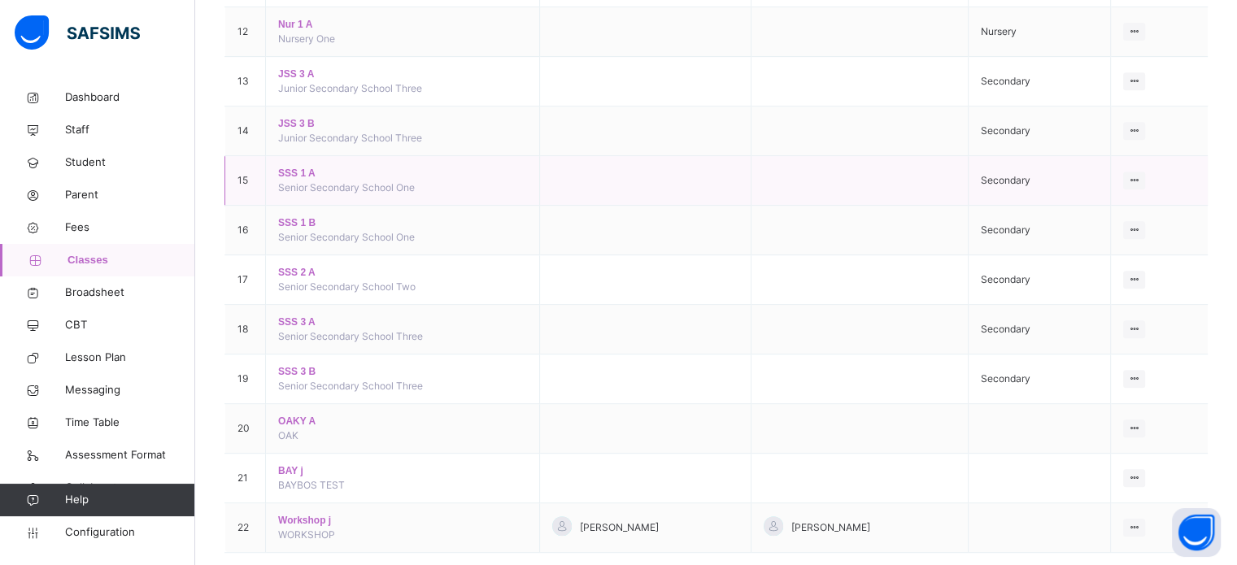
click at [294, 172] on span "SSS 1 A" at bounding box center [402, 173] width 248 height 15
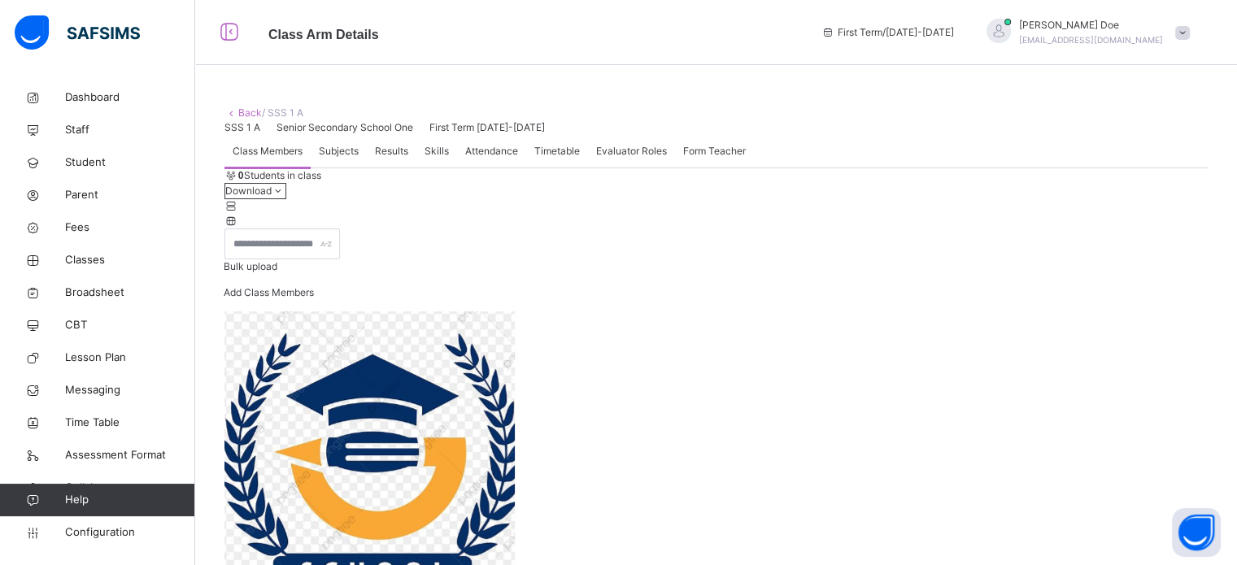
click at [245, 113] on link "Back" at bounding box center [250, 112] width 24 height 12
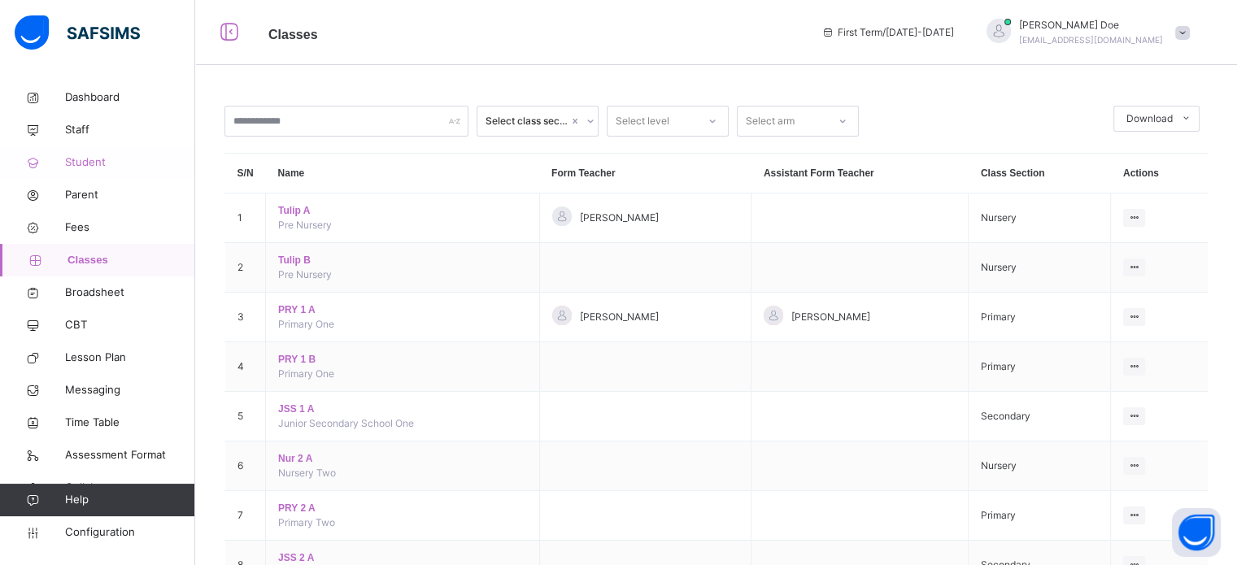
click at [86, 159] on span "Student" at bounding box center [130, 162] width 130 height 16
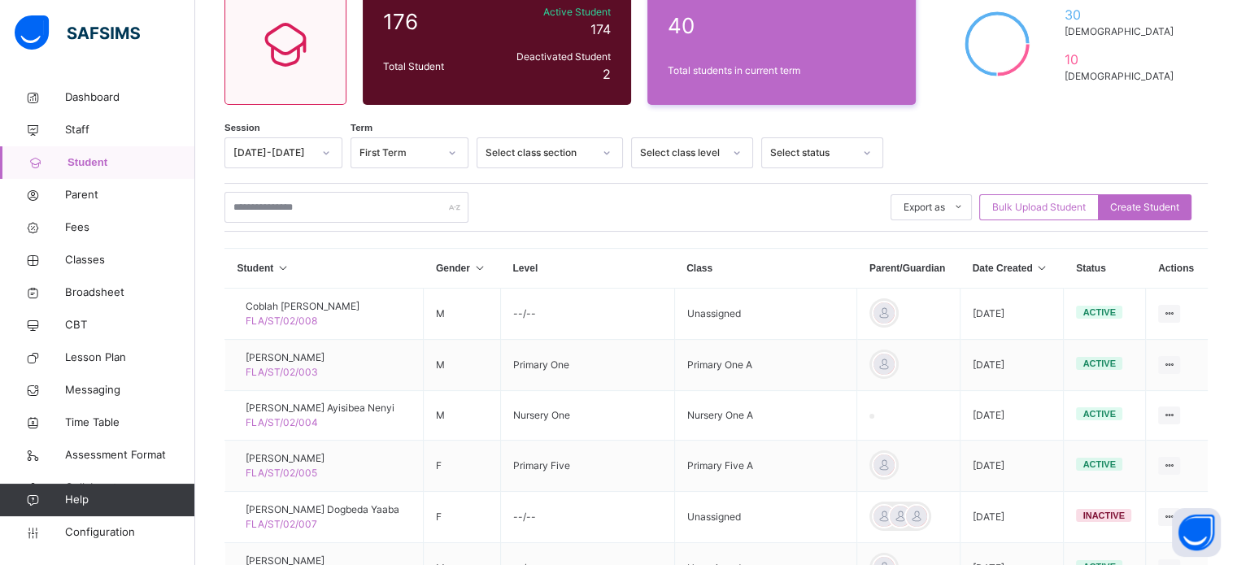
scroll to position [163, 0]
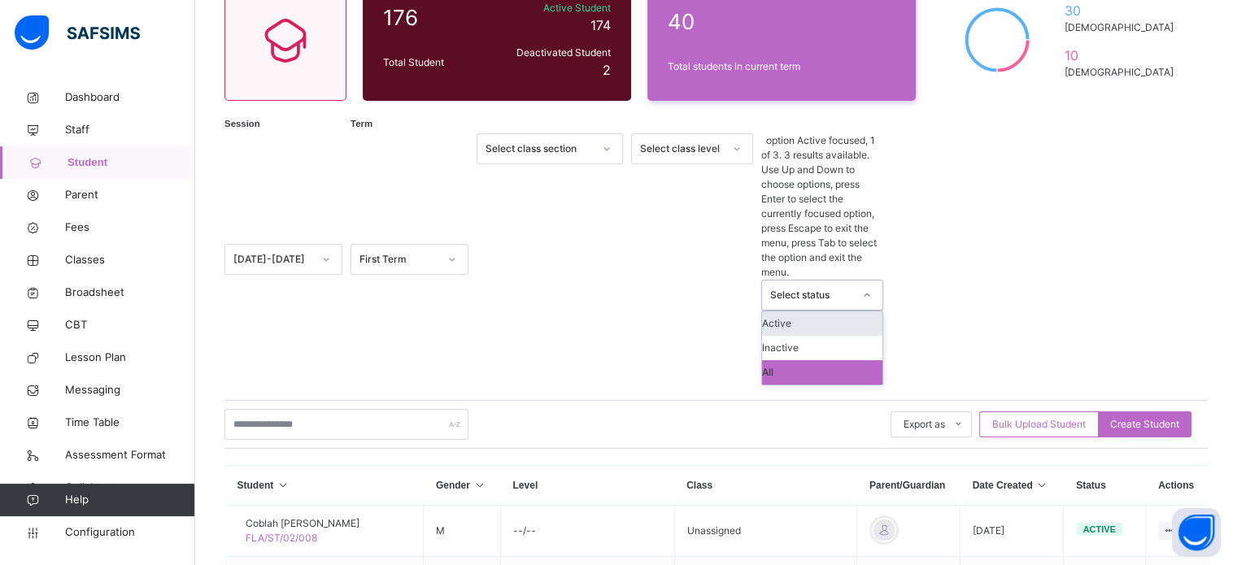
click at [814, 280] on div "Select status" at bounding box center [806, 294] width 89 height 29
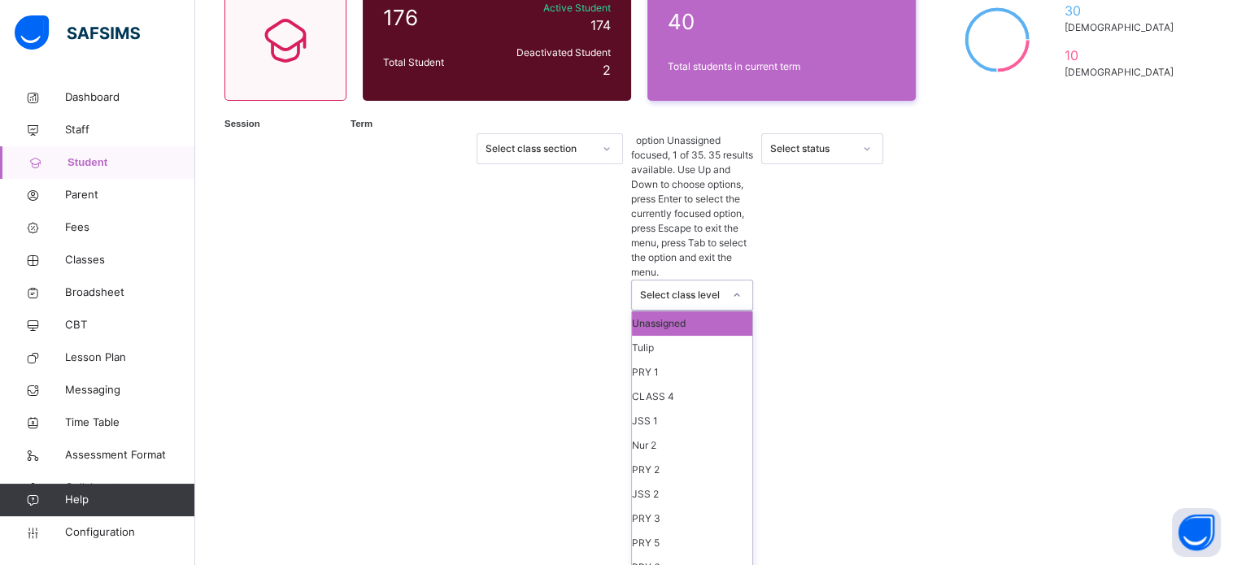
click at [715, 280] on div "Select class level" at bounding box center [676, 294] width 89 height 29
click at [683, 482] on div "JSS 2" at bounding box center [692, 494] width 120 height 24
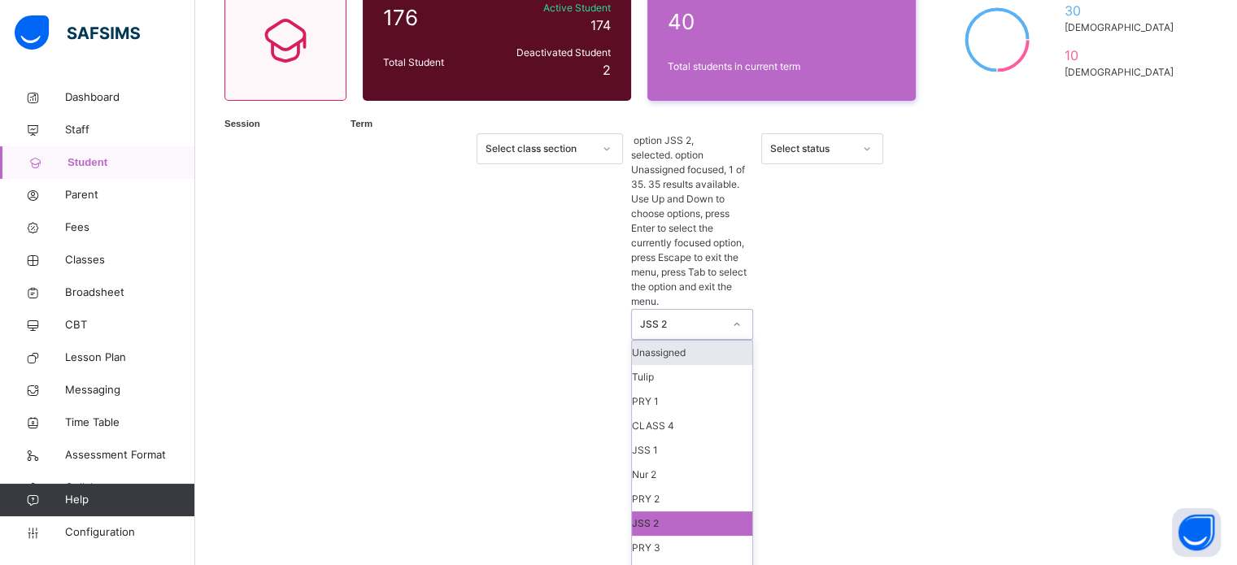
click at [702, 310] on div "JSS 2" at bounding box center [676, 324] width 89 height 29
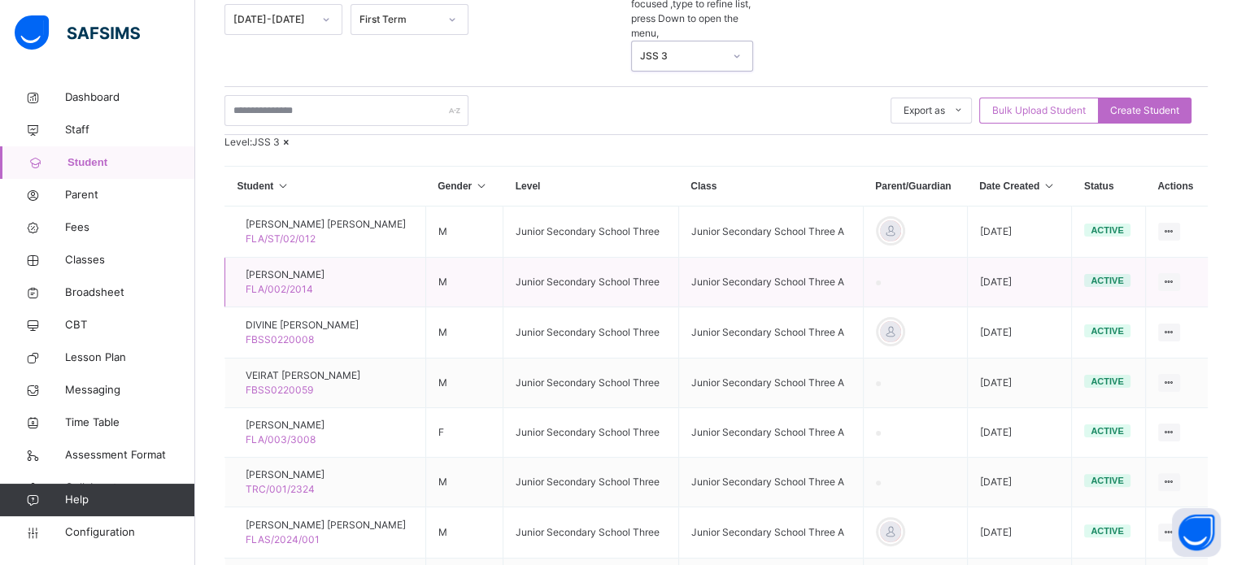
scroll to position [325, 0]
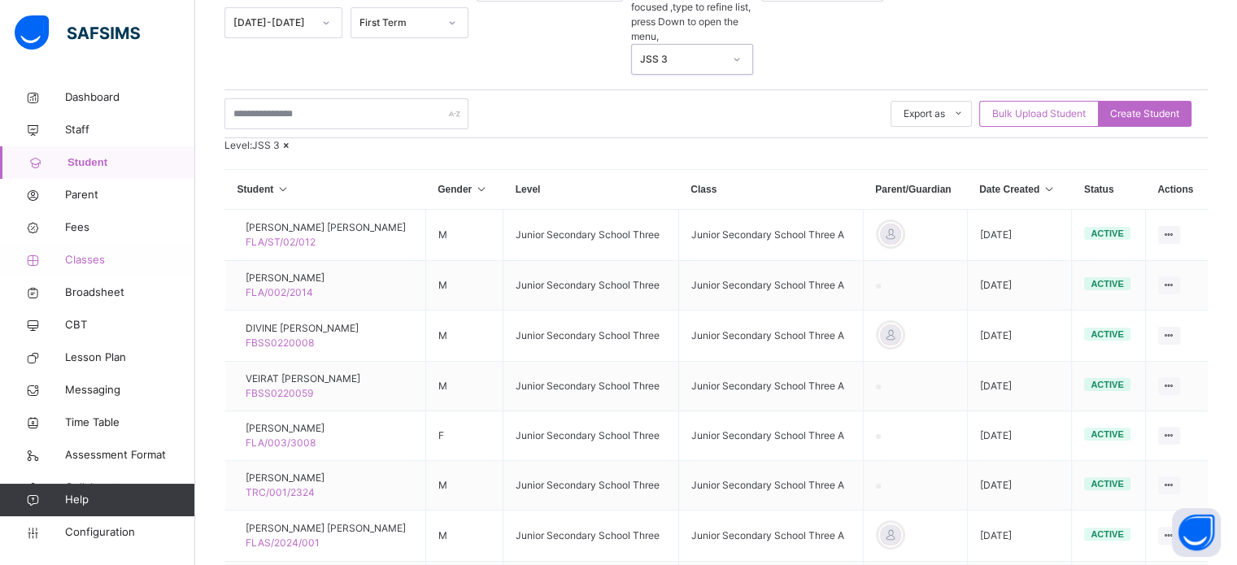
click at [75, 269] on link "Classes" at bounding box center [97, 260] width 195 height 33
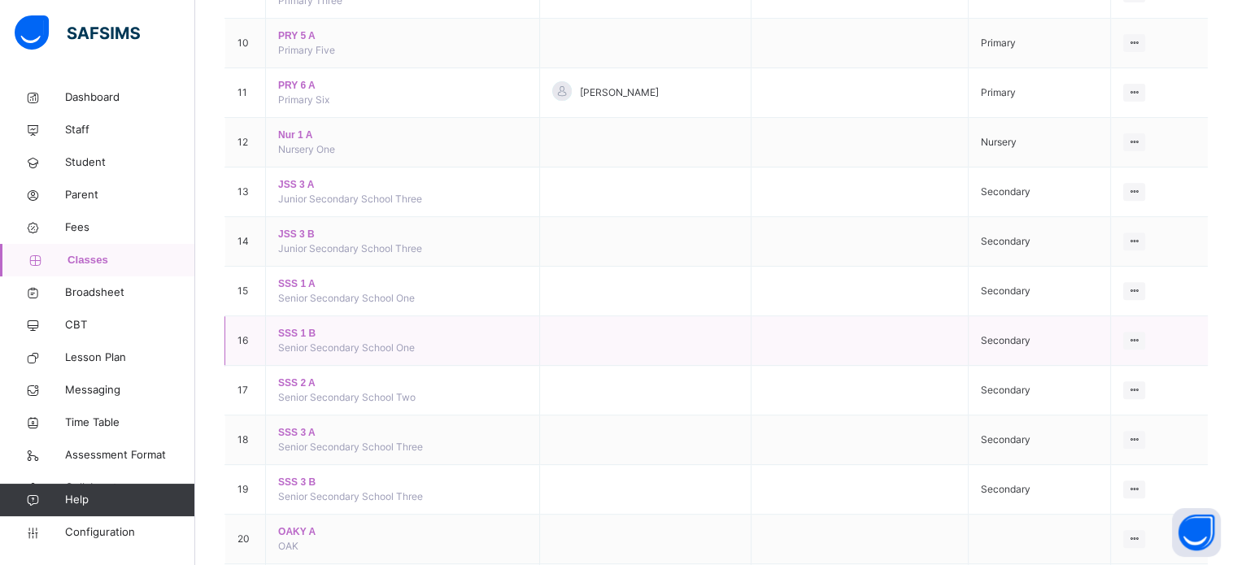
scroll to position [650, 0]
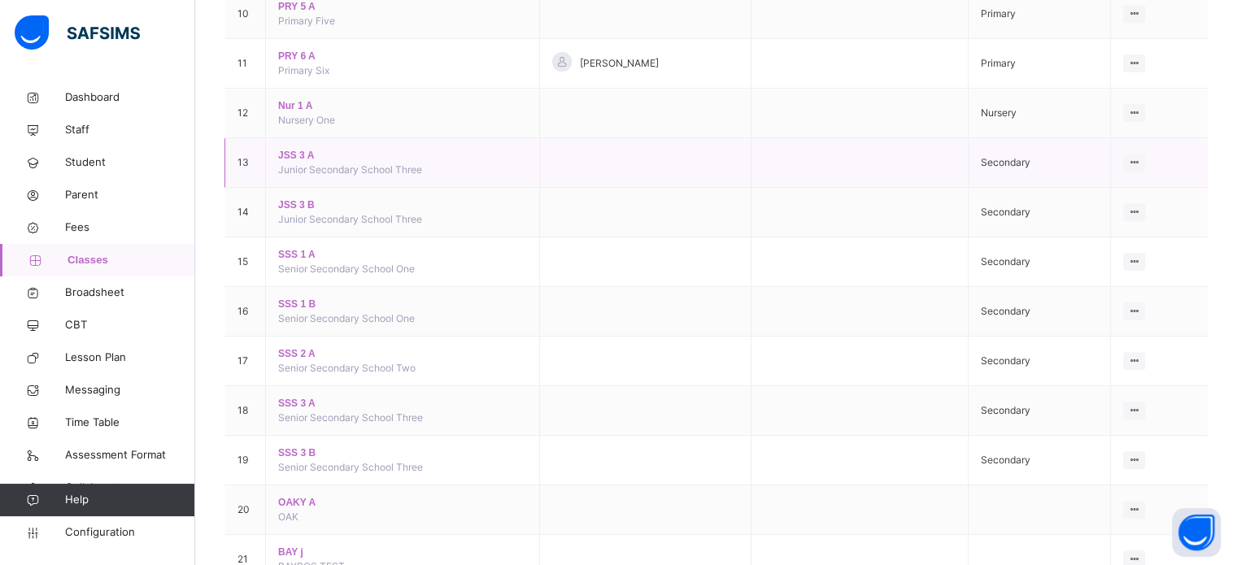
click at [307, 154] on span "JSS 3 A" at bounding box center [402, 155] width 248 height 15
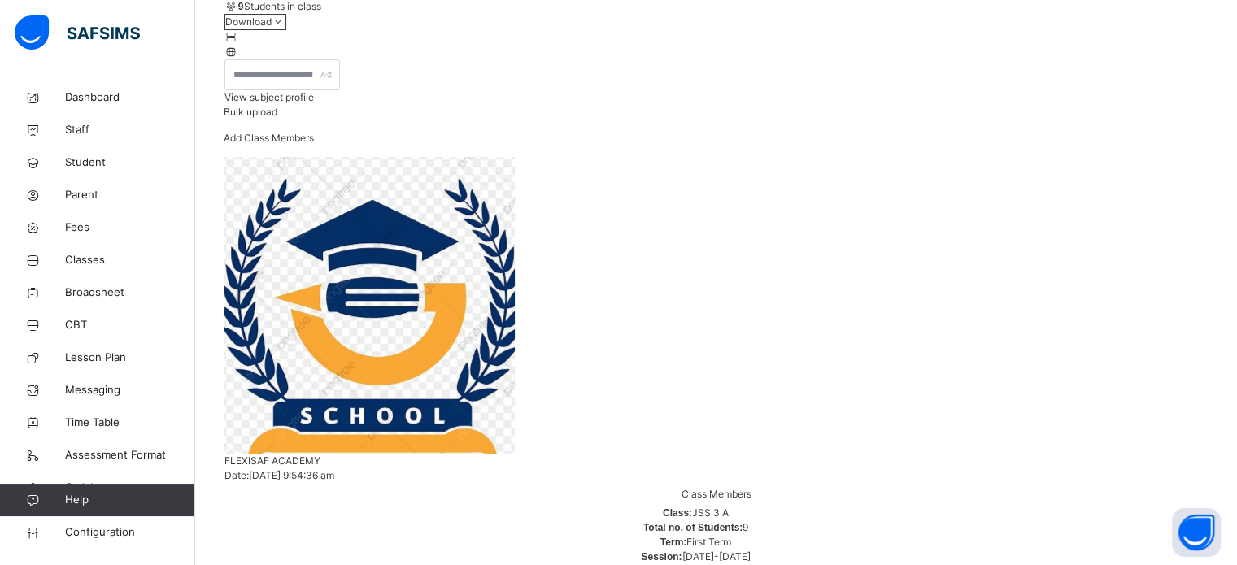
scroll to position [163, 0]
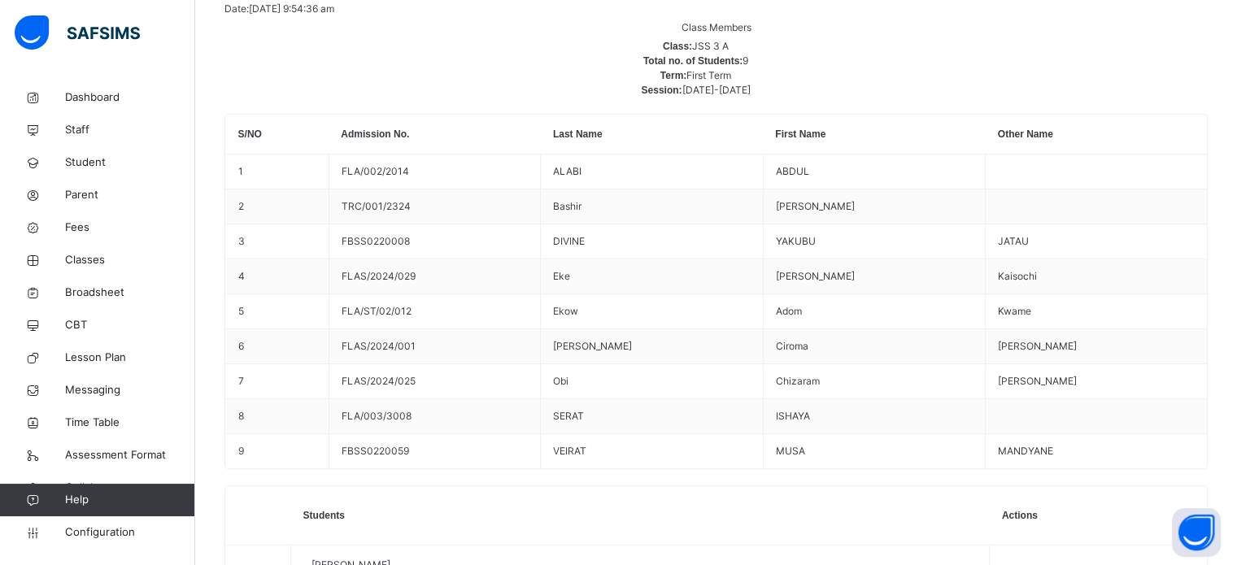
scroll to position [732, 0]
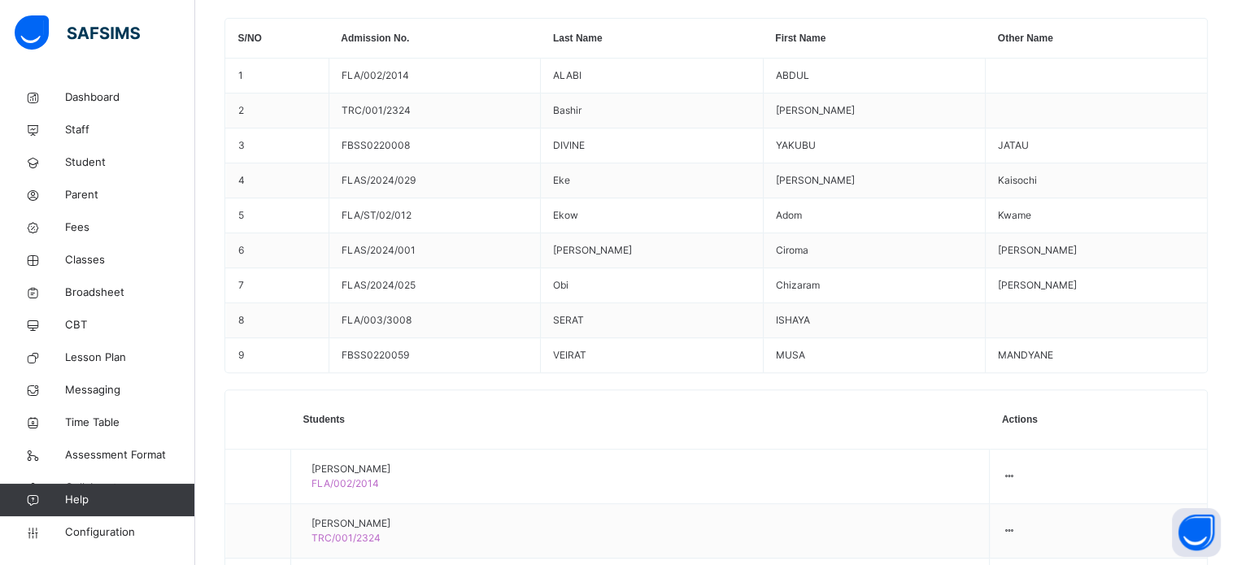
drag, startPoint x: 917, startPoint y: 193, endPoint x: 959, endPoint y: 185, distance: 43.2
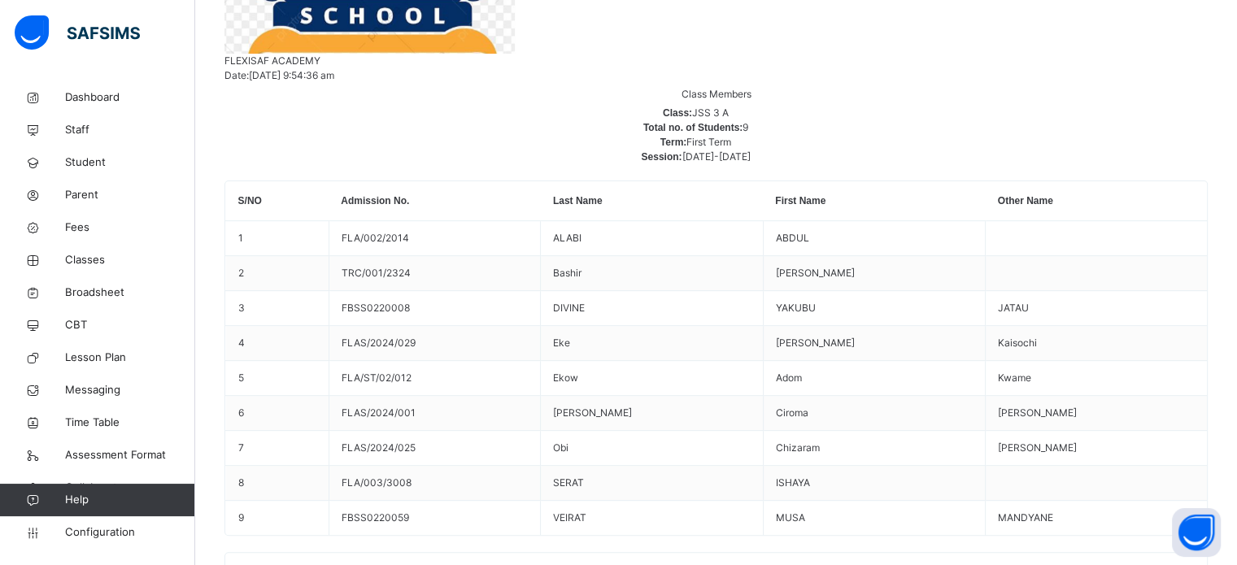
scroll to position [0, 0]
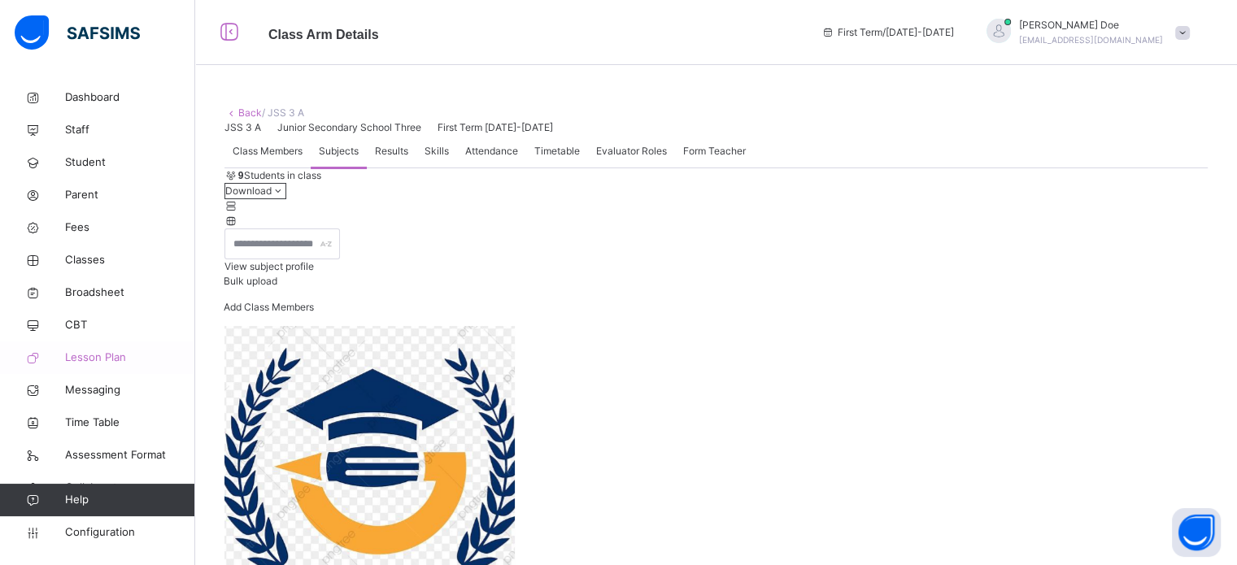
click at [91, 354] on span "Lesson Plan" at bounding box center [130, 358] width 130 height 16
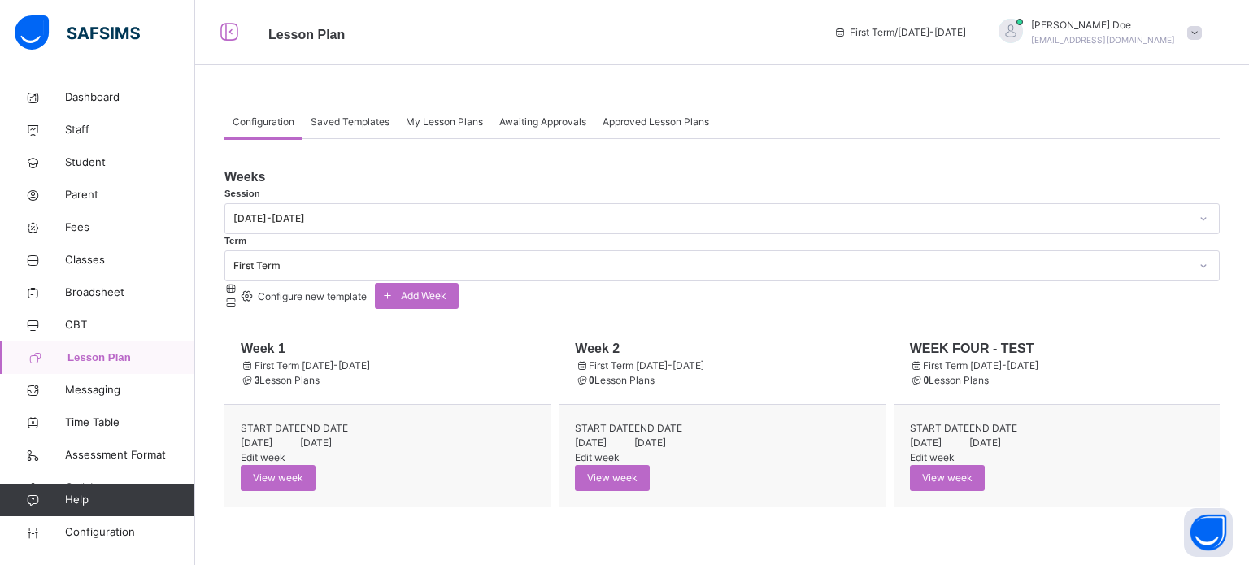
click at [367, 290] on span "Configure new template" at bounding box center [310, 296] width 111 height 12
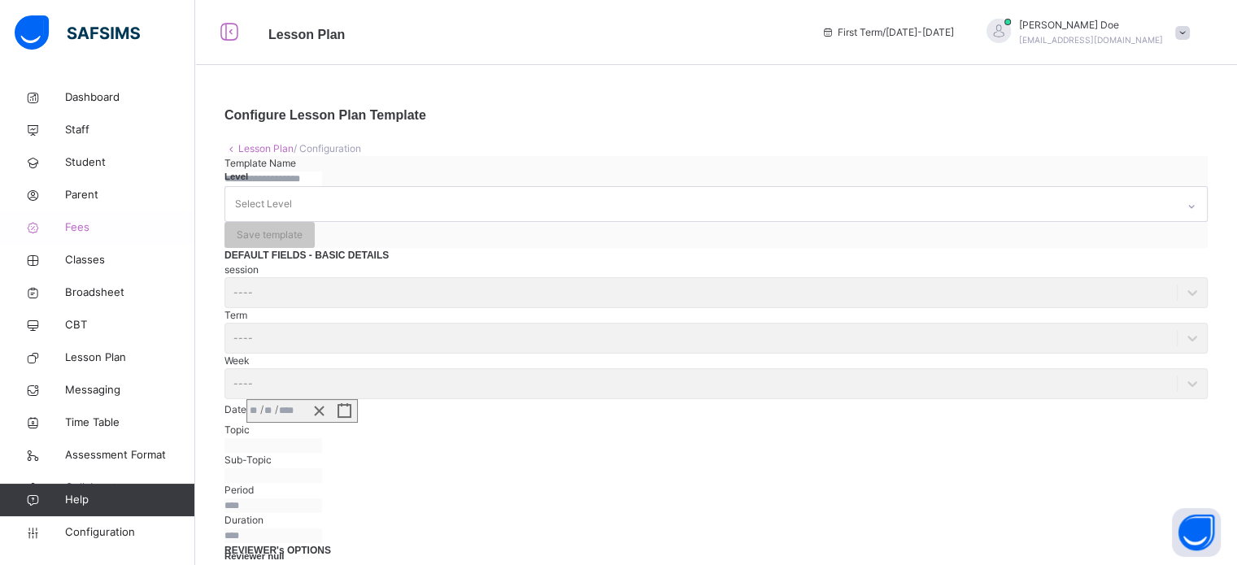
click at [80, 231] on span "Fees" at bounding box center [130, 228] width 130 height 16
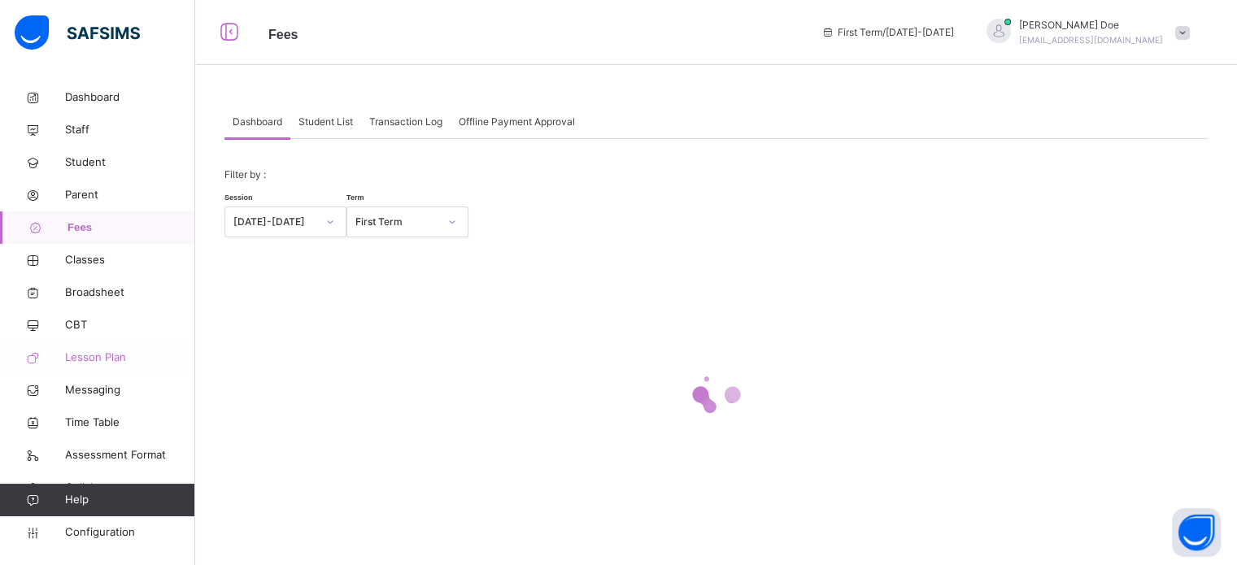
click at [89, 359] on span "Lesson Plan" at bounding box center [130, 358] width 130 height 16
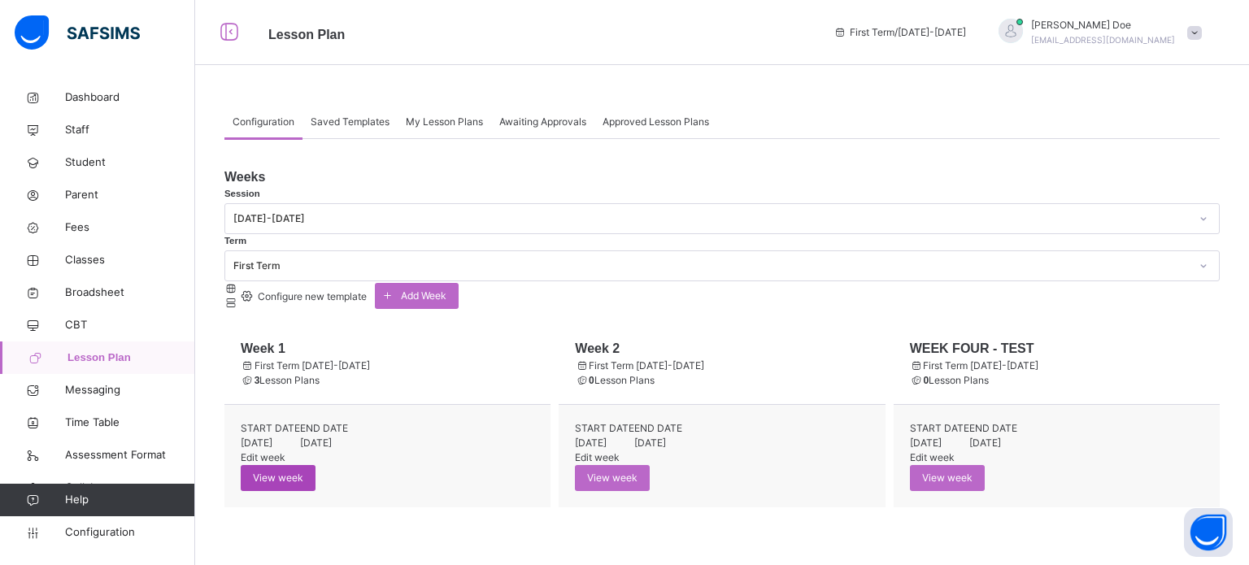
click at [303, 471] on span "View week" at bounding box center [278, 478] width 50 height 15
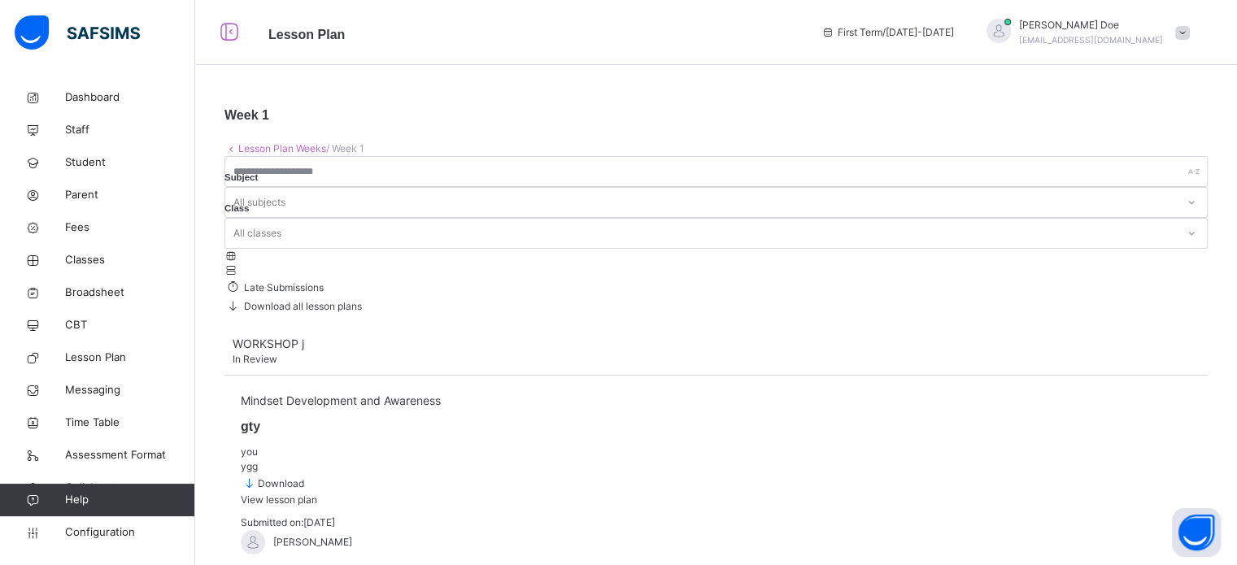
click at [276, 151] on link "Lesson Plan Weeks" at bounding box center [282, 148] width 88 height 12
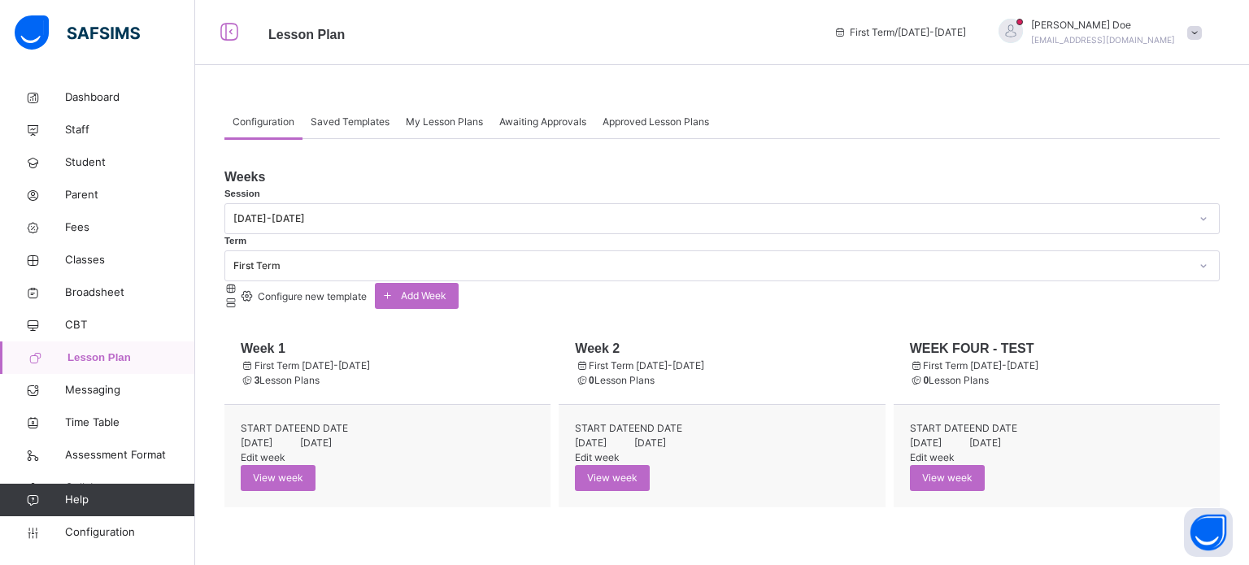
click at [459, 259] on div "First Term" at bounding box center [711, 266] width 956 height 15
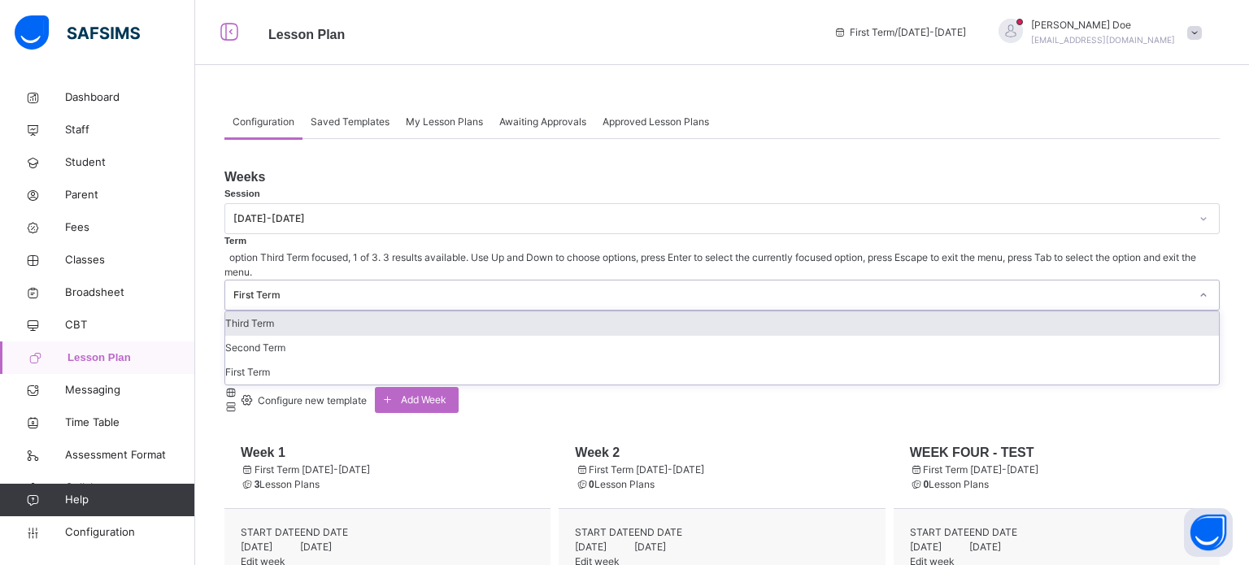
click at [459, 288] on div "First Term" at bounding box center [711, 295] width 956 height 15
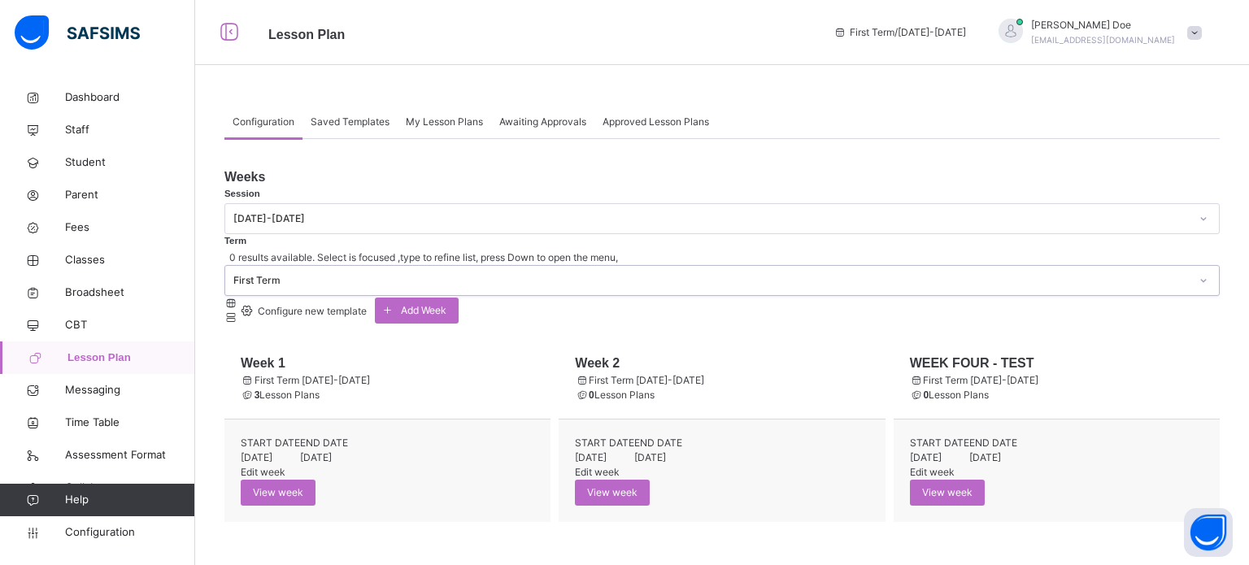
click at [350, 117] on span "Saved Templates" at bounding box center [350, 122] width 79 height 15
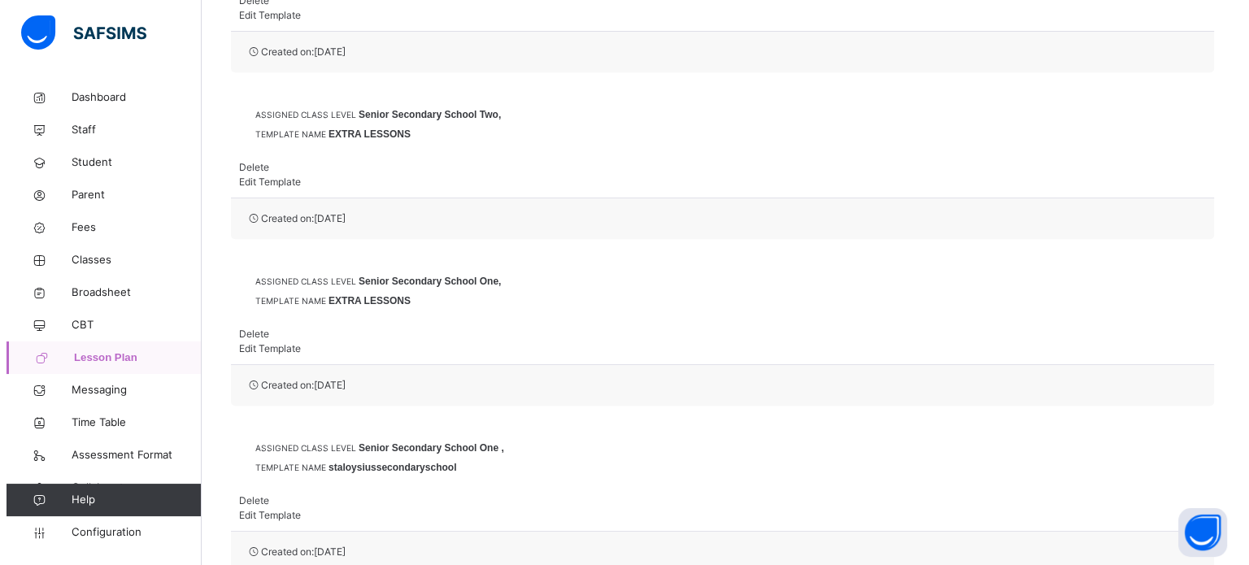
scroll to position [1179, 0]
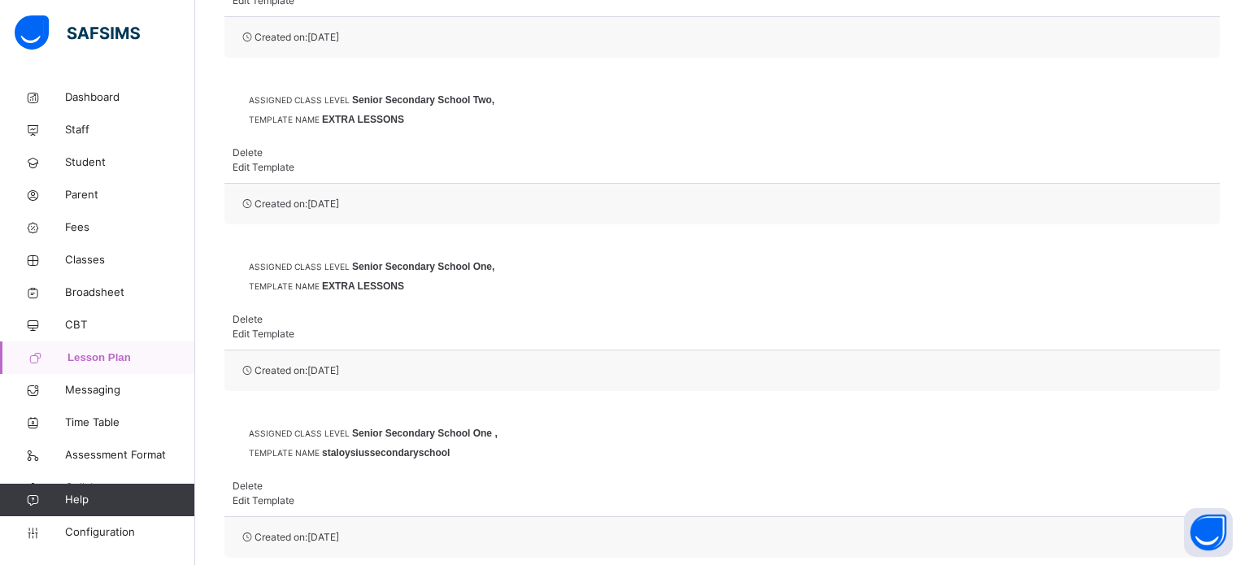
drag, startPoint x: 777, startPoint y: 344, endPoint x: 838, endPoint y: 337, distance: 61.4
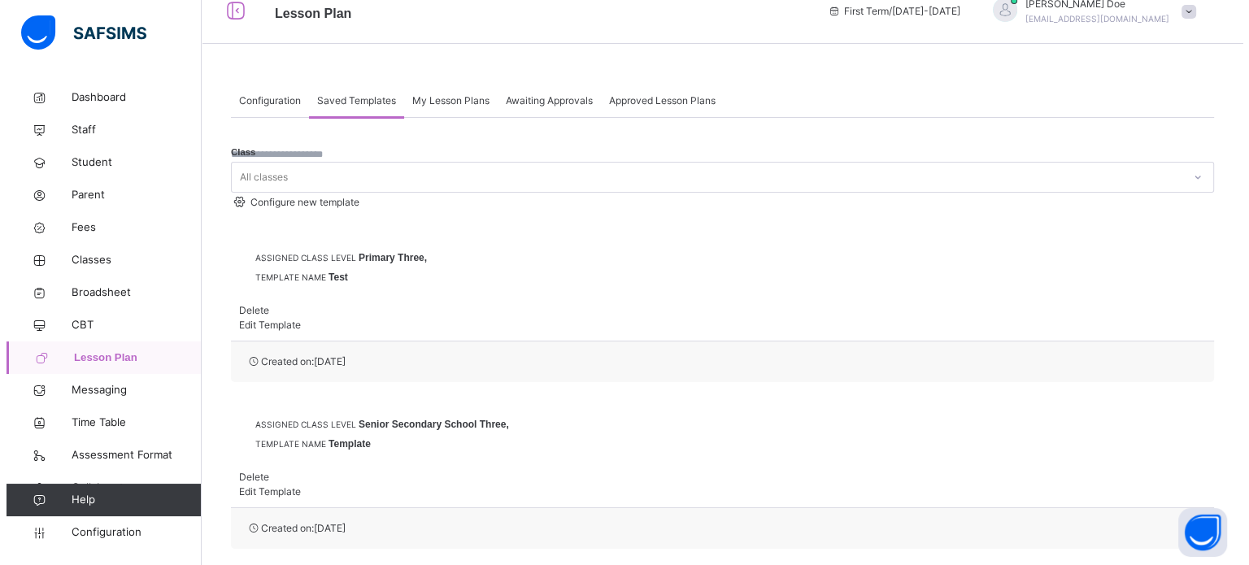
scroll to position [1039, 0]
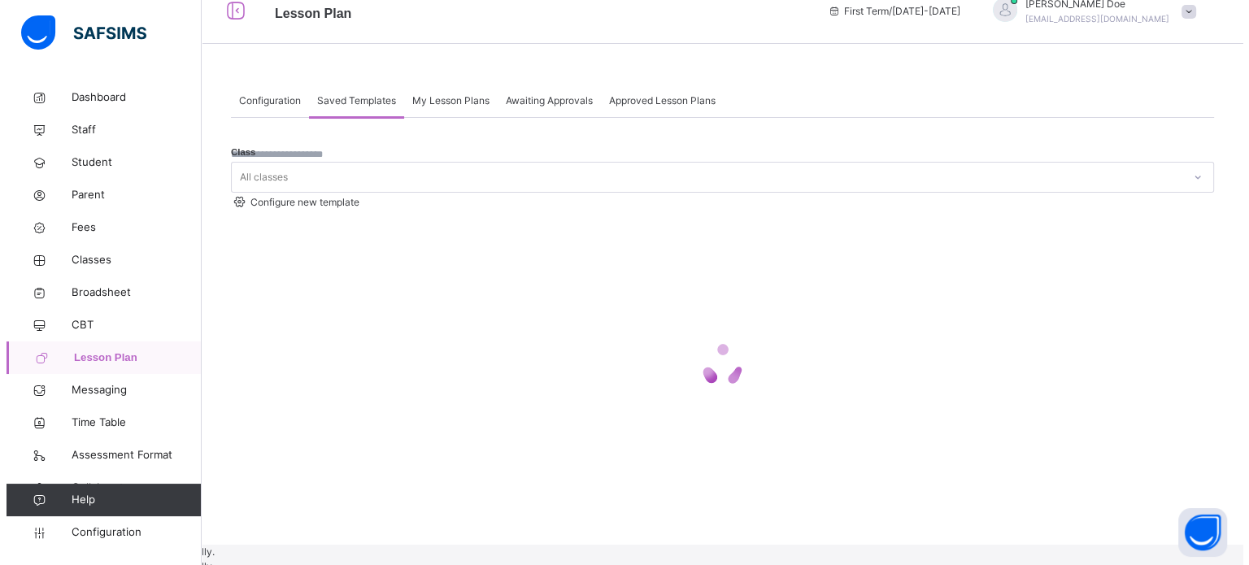
scroll to position [898, 0]
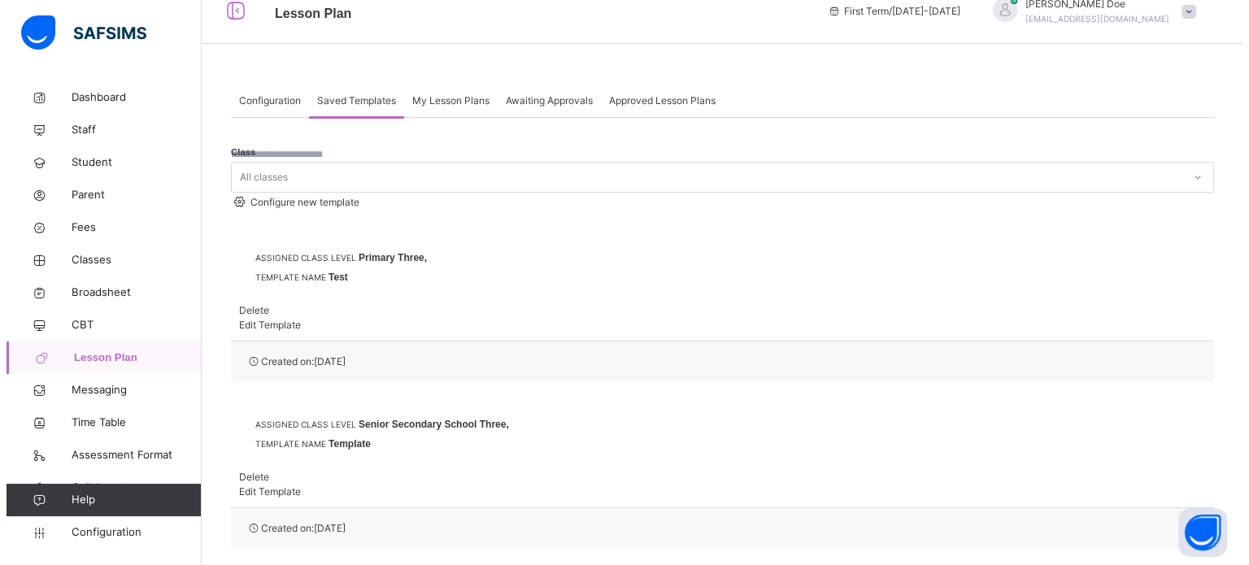
scroll to position [758, 0]
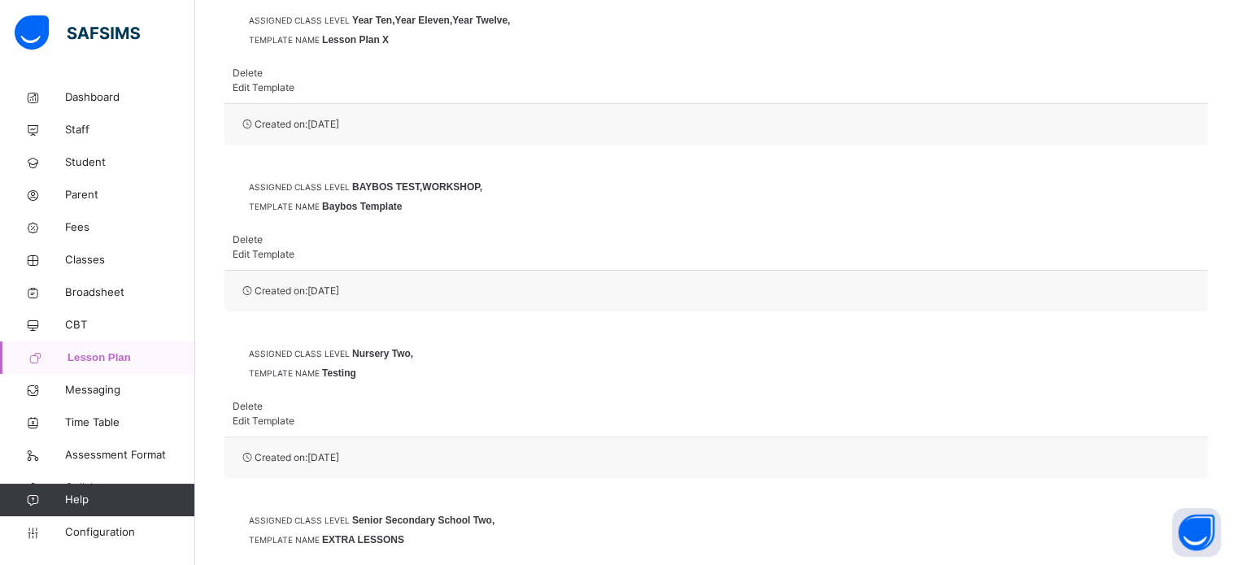
click at [263, 564] on span "Delete" at bounding box center [248, 573] width 30 height 12
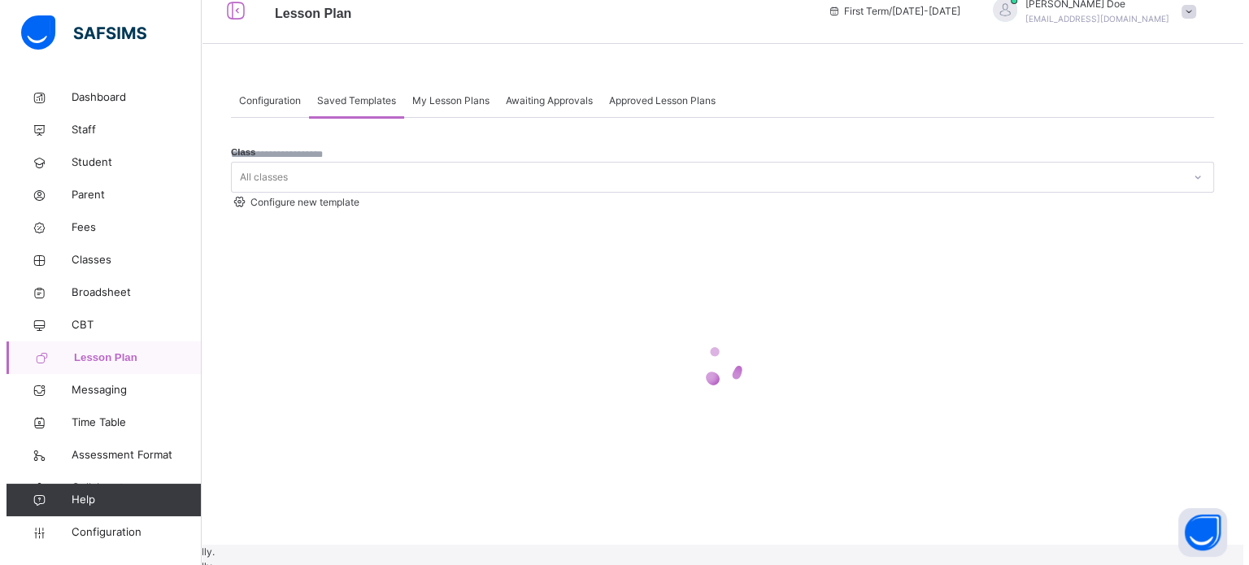
scroll to position [618, 0]
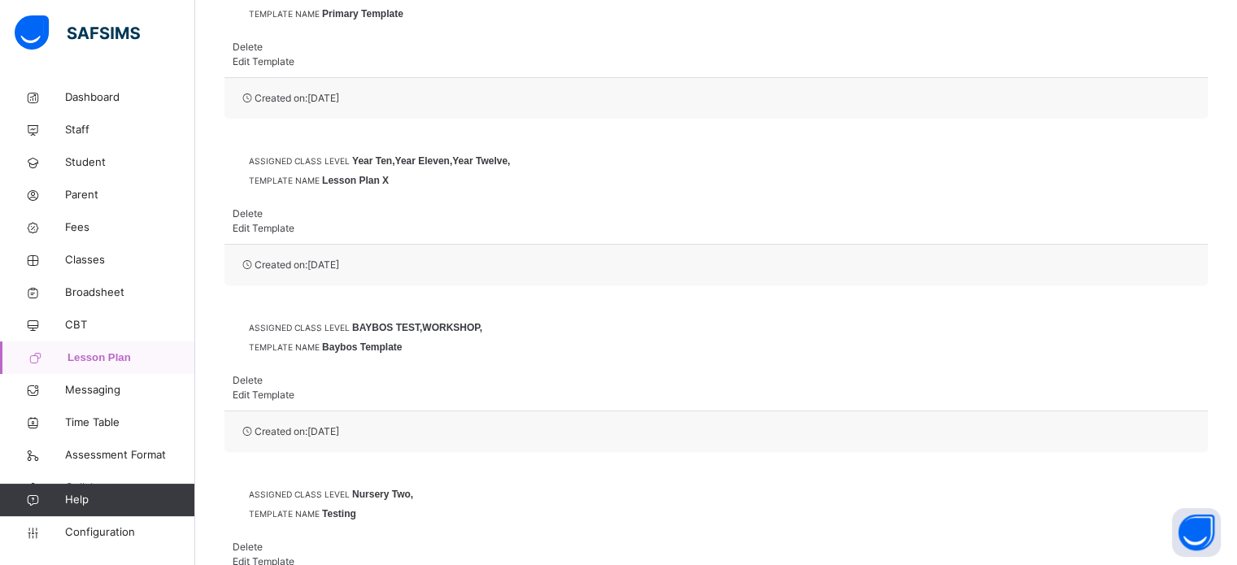
click at [263, 541] on span "Delete" at bounding box center [248, 547] width 30 height 12
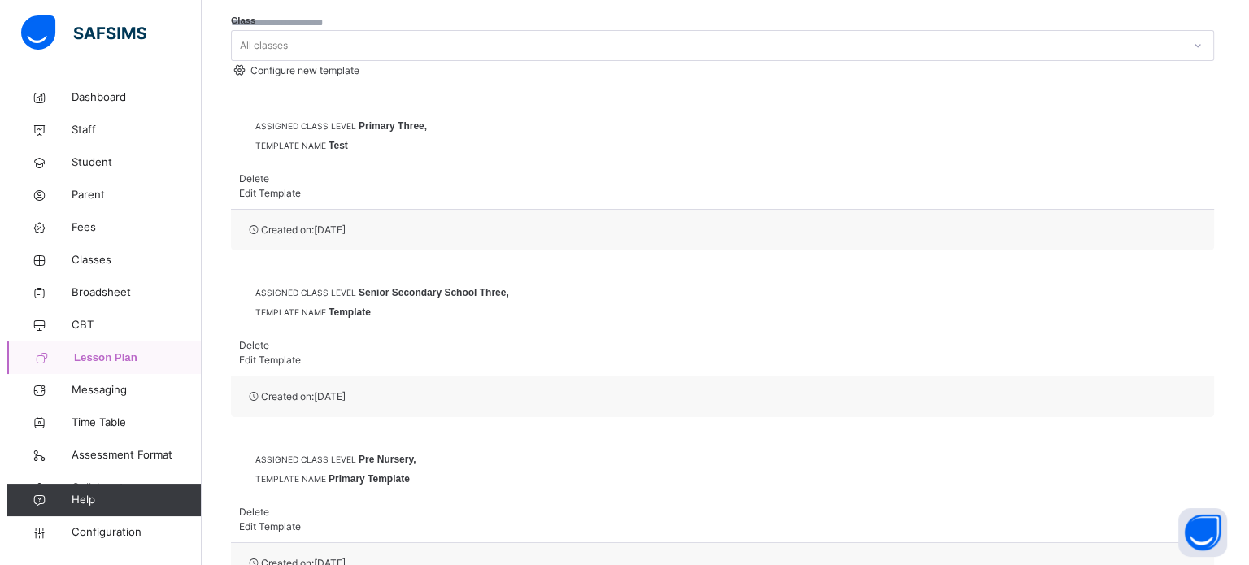
scroll to position [72, 0]
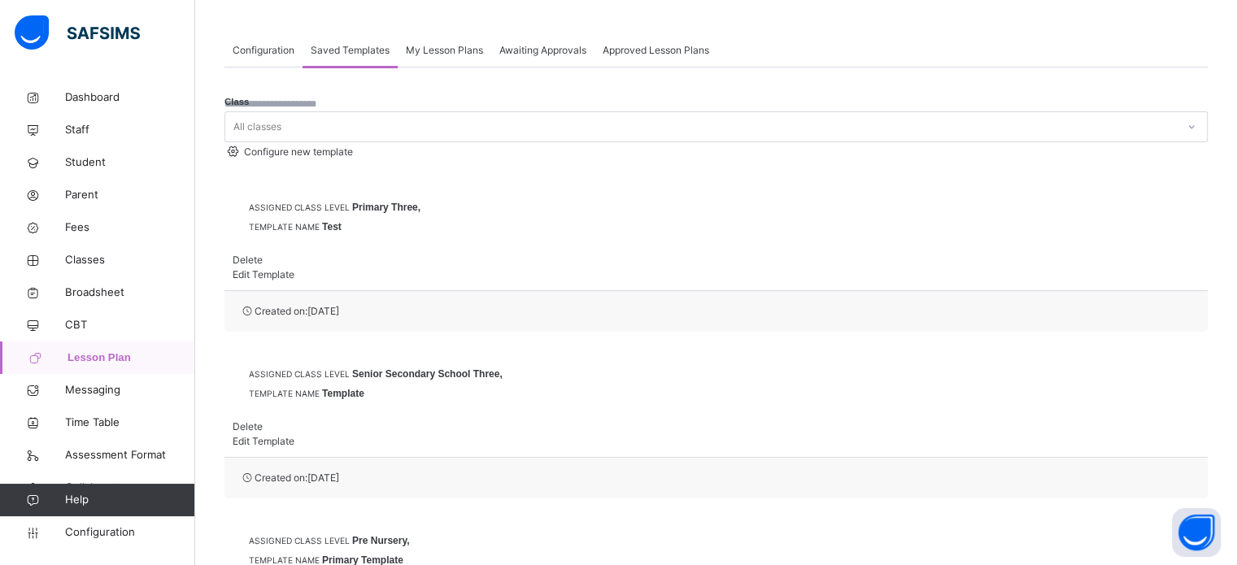
click at [263, 254] on span "Delete" at bounding box center [248, 260] width 30 height 12
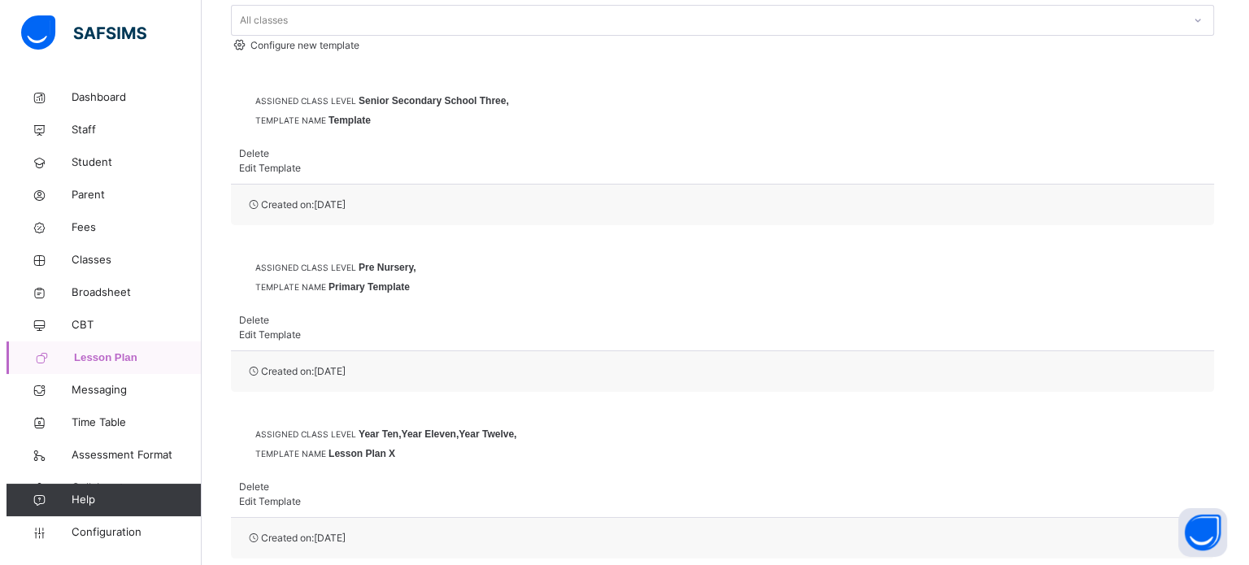
scroll to position [338, 0]
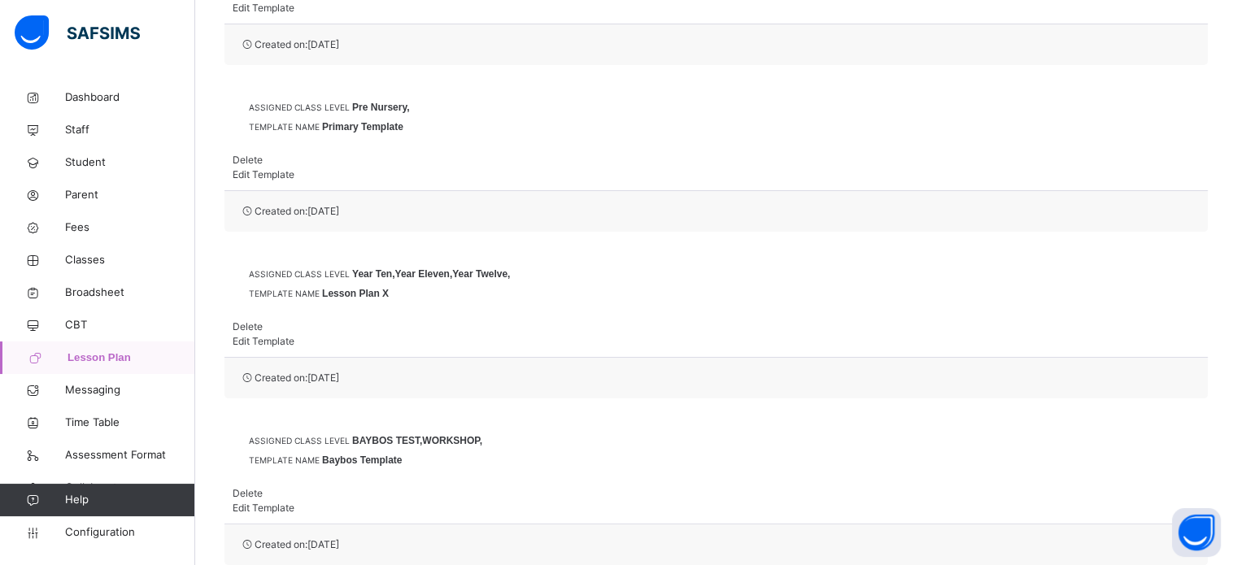
click at [1063, 486] on div "Delete" at bounding box center [716, 493] width 967 height 15
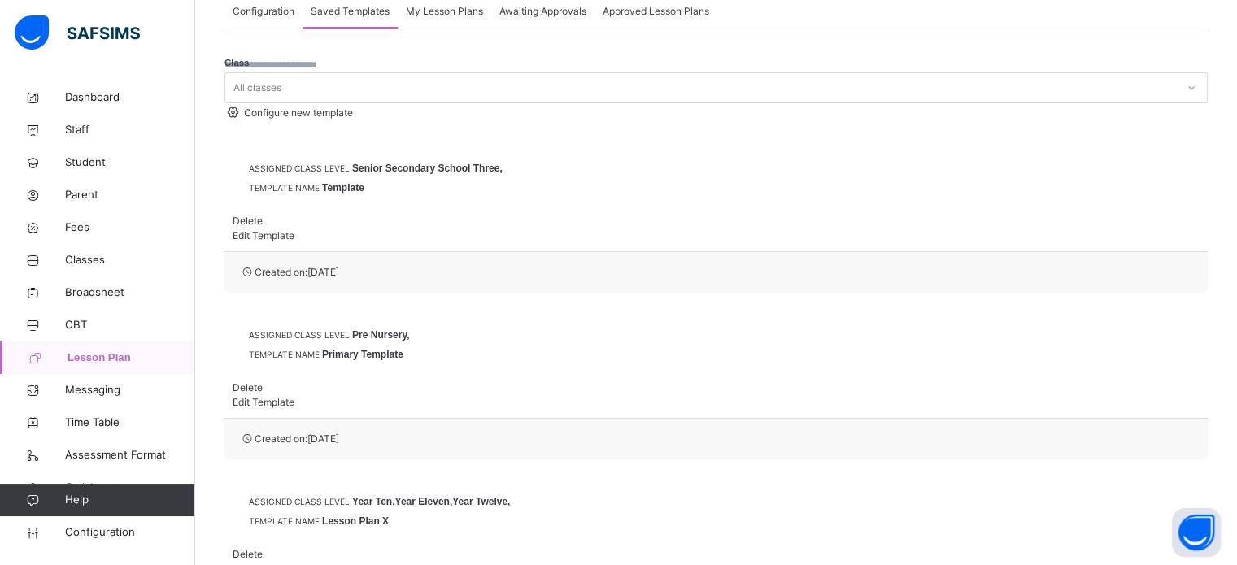
scroll to position [0, 0]
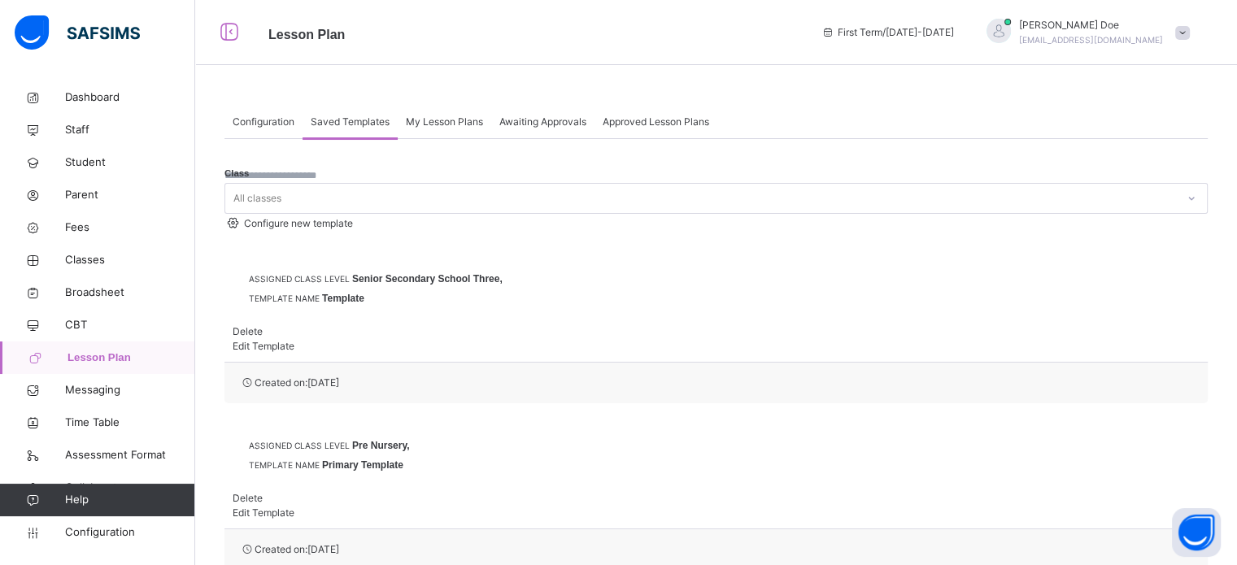
click at [454, 123] on span "My Lesson Plans" at bounding box center [444, 122] width 77 height 15
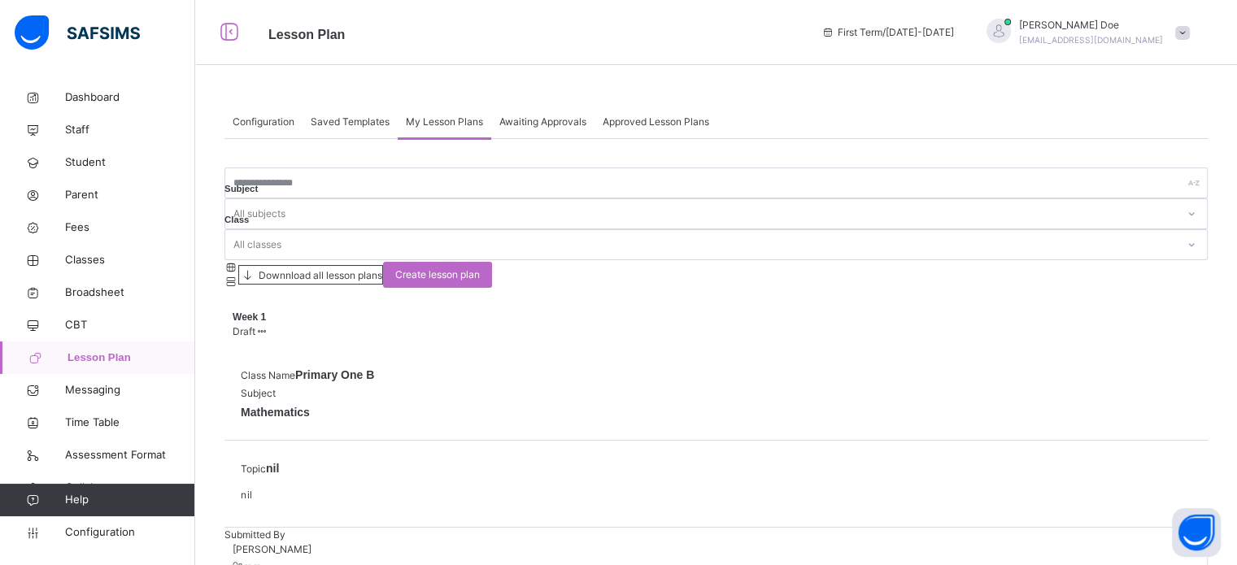
click at [354, 121] on span "Saved Templates" at bounding box center [350, 122] width 79 height 15
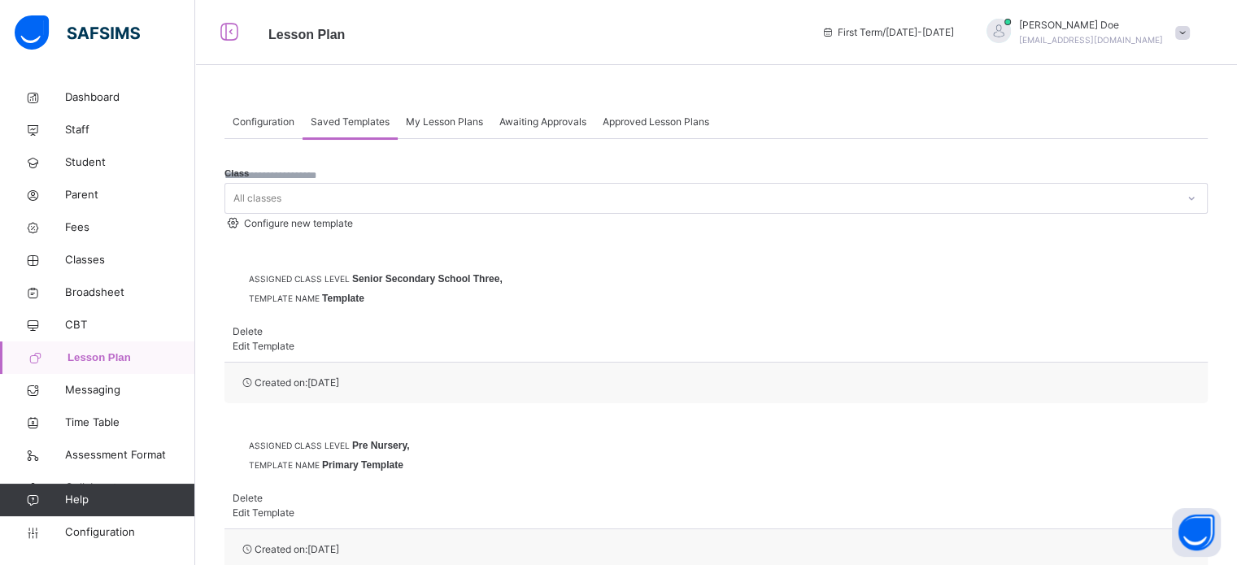
click at [275, 122] on span "Configuration" at bounding box center [264, 122] width 62 height 15
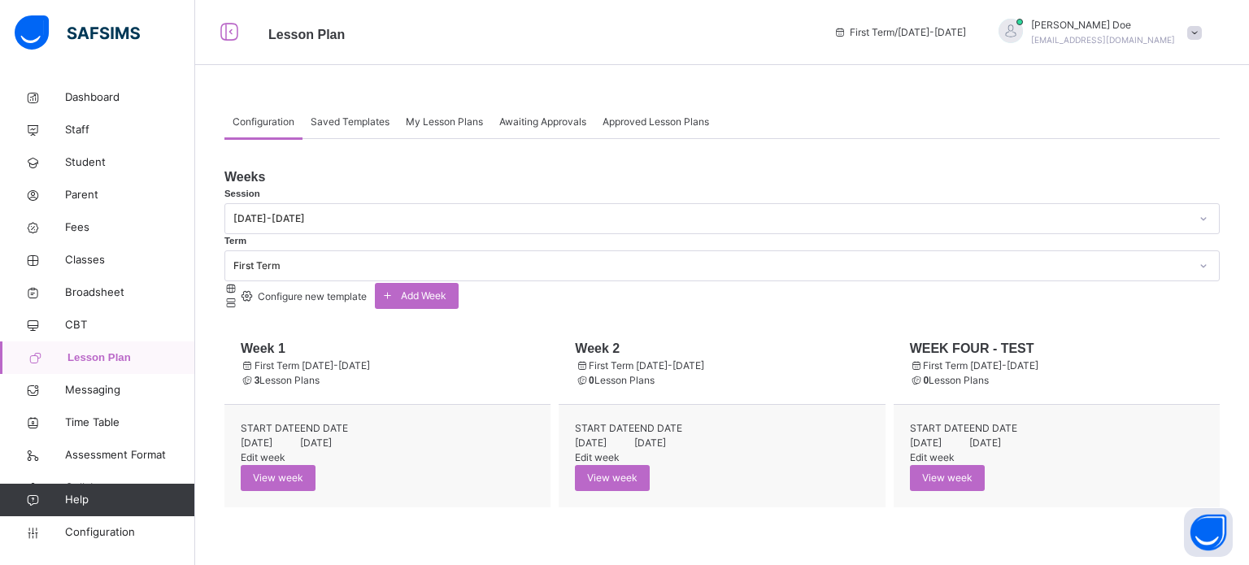
click at [761, 359] on span "First Term [DATE]-[DATE]" at bounding box center [721, 366] width 293 height 15
click at [1027, 363] on span "First Term [DATE]-[DATE]" at bounding box center [1056, 366] width 293 height 15
click at [374, 122] on span "Saved Templates" at bounding box center [350, 122] width 79 height 15
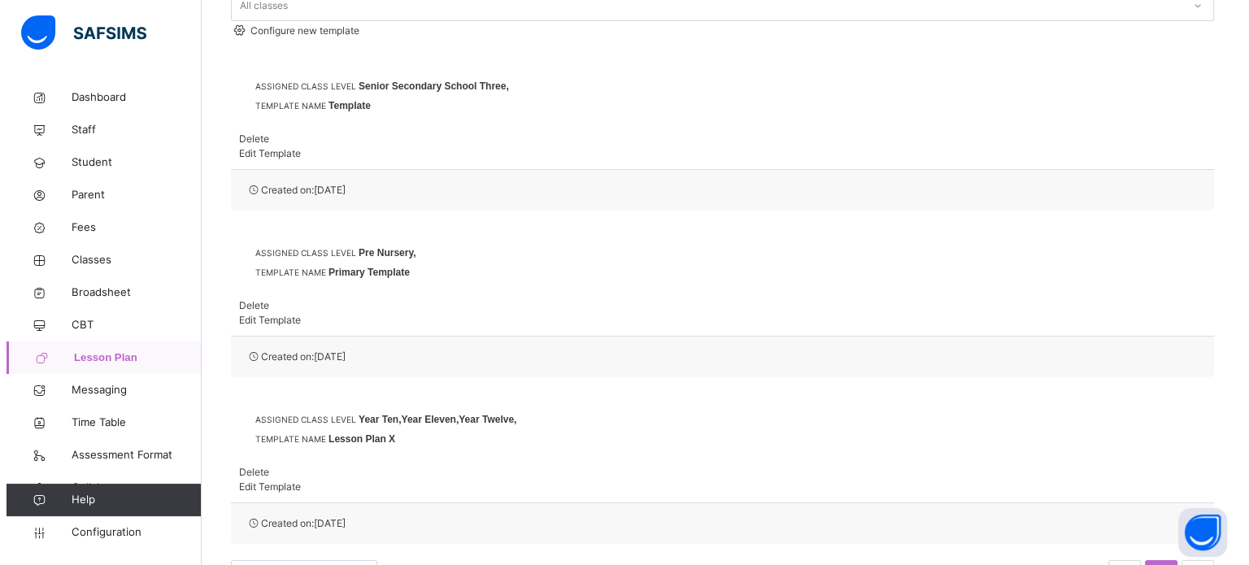
scroll to position [198, 0]
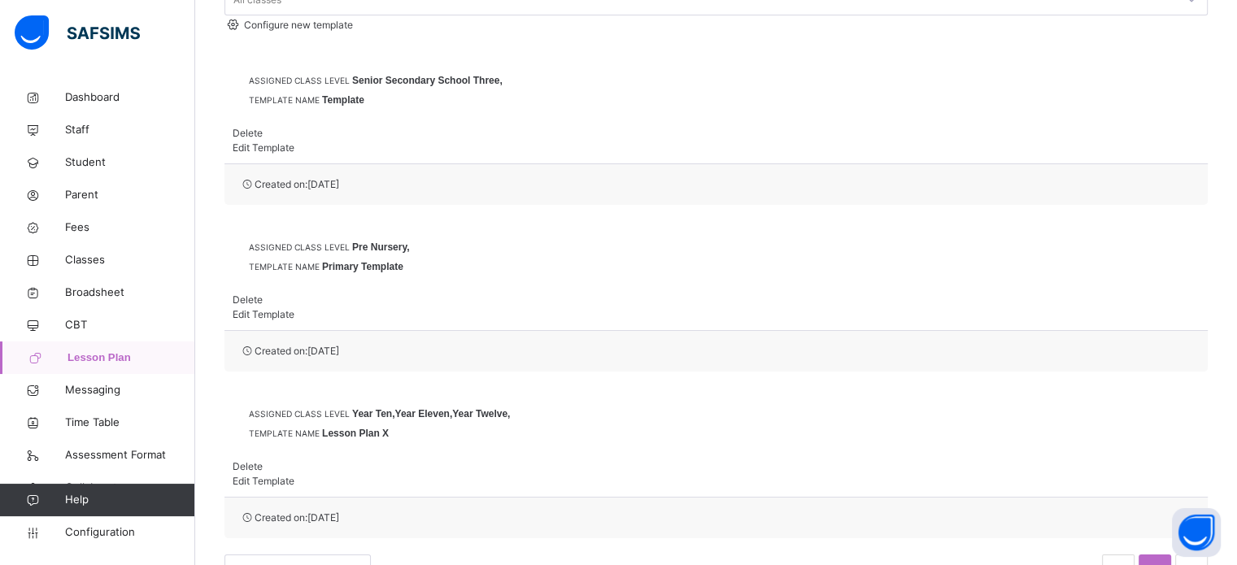
click at [263, 460] on span "Delete" at bounding box center [248, 466] width 30 height 12
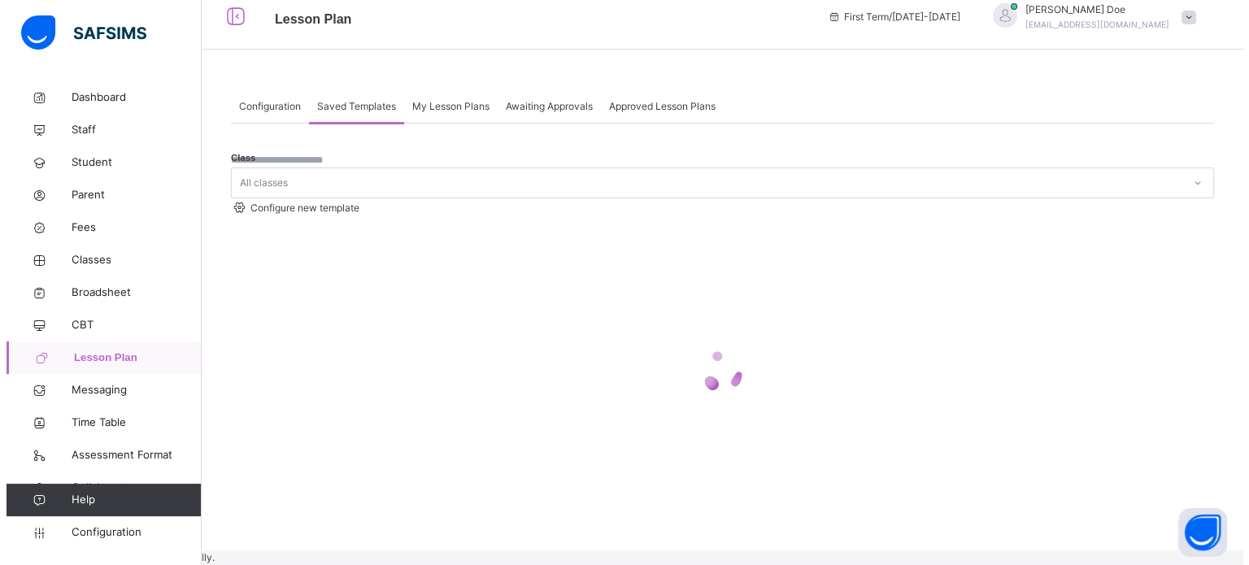
scroll to position [58, 0]
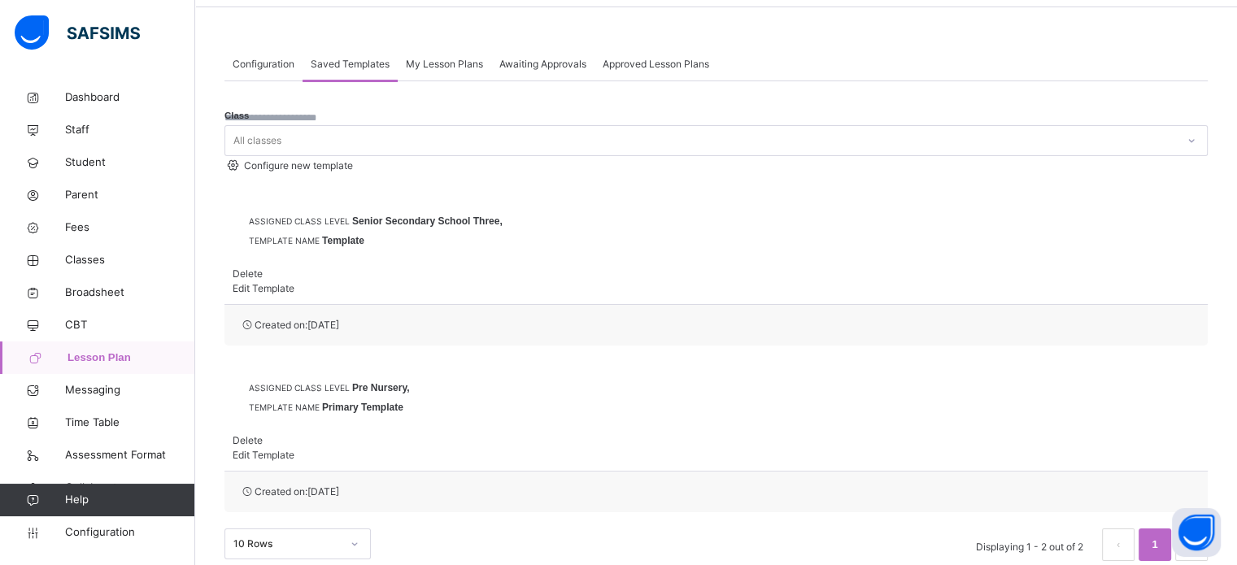
click at [1083, 433] on div "Delete" at bounding box center [716, 440] width 967 height 15
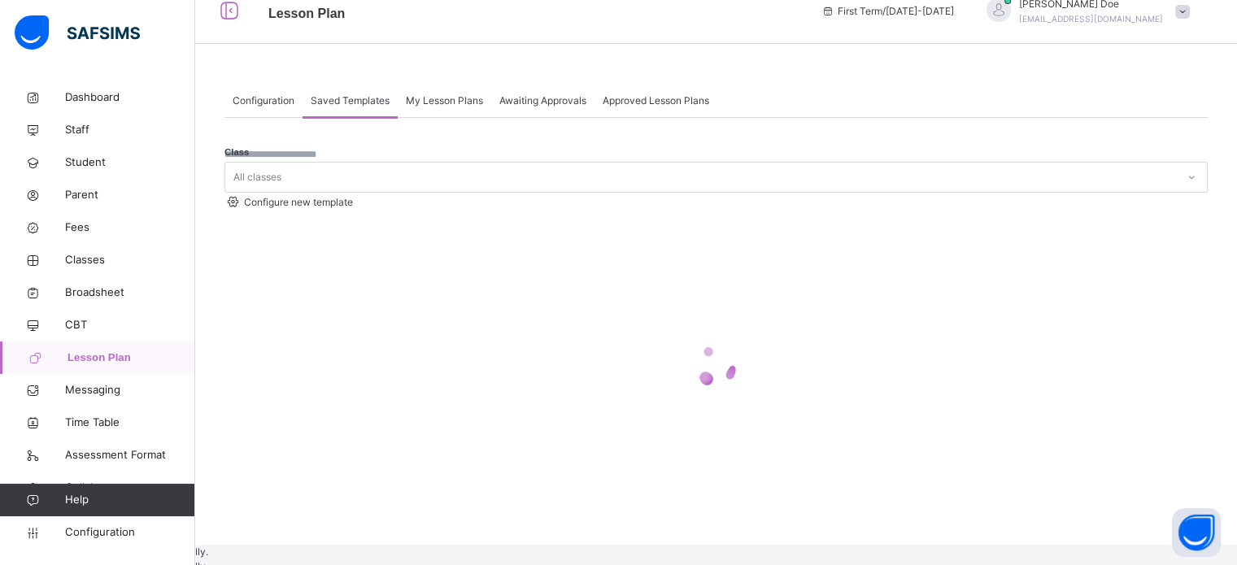
scroll to position [0, 0]
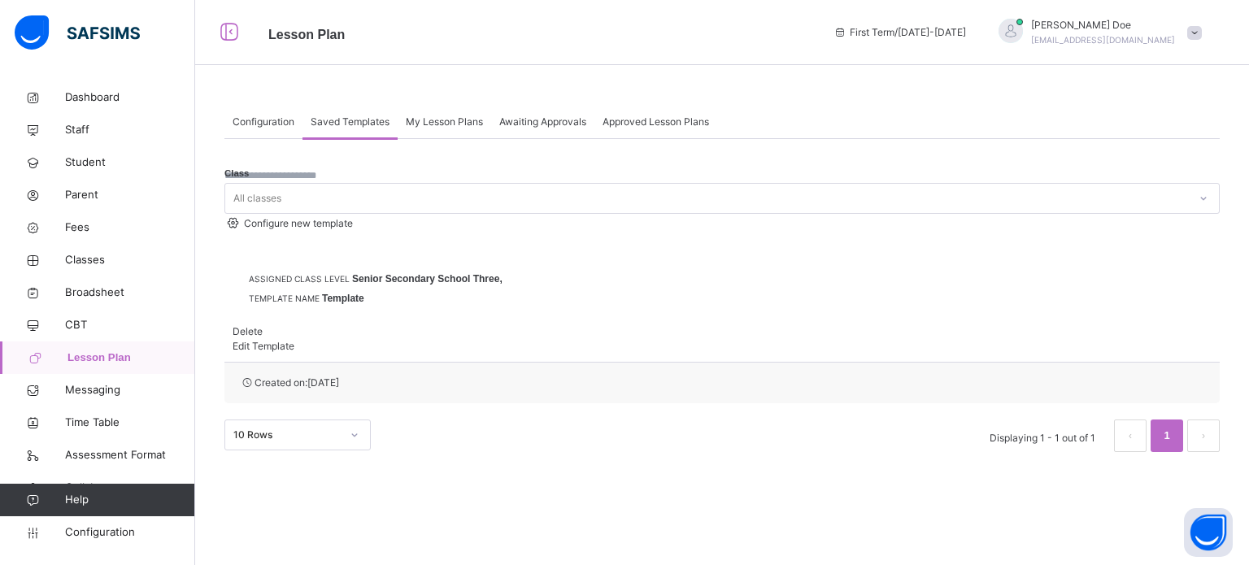
click at [1062, 324] on div "Delete" at bounding box center [722, 331] width 979 height 15
click at [0, 0] on div "× Delete Lesson Plan Configuration This action would delete Primary Template fr…" at bounding box center [0, 0] width 0 height 0
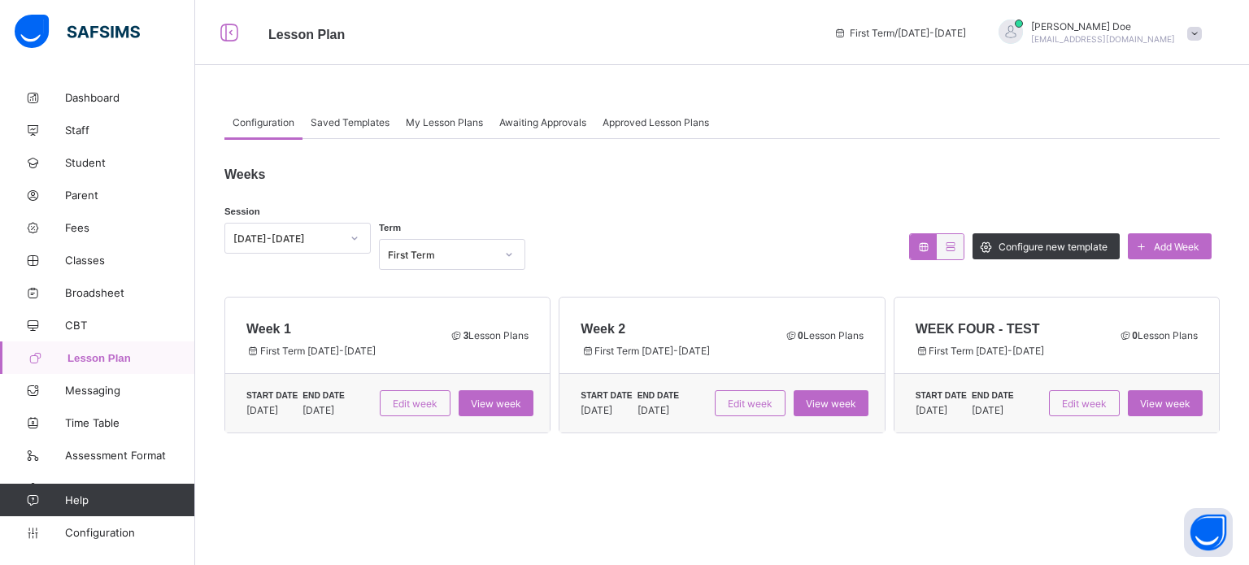
click at [441, 122] on span "My Lesson Plans" at bounding box center [444, 122] width 77 height 12
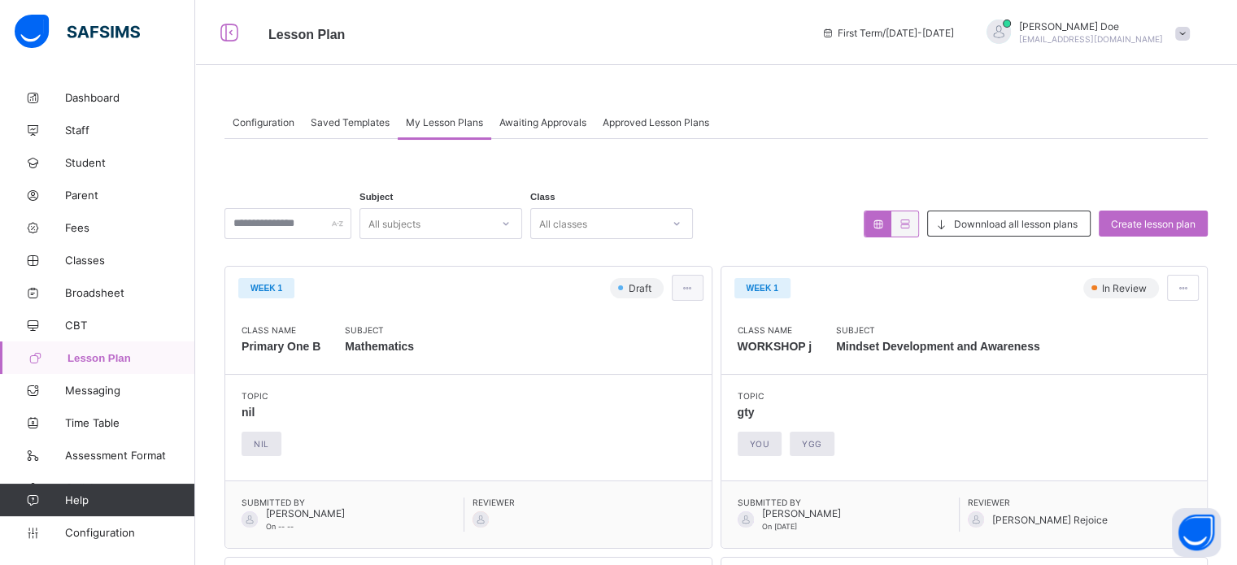
click at [693, 290] on span at bounding box center [687, 288] width 14 height 12
click at [672, 375] on span "Delete lesson plan" at bounding box center [647, 373] width 98 height 12
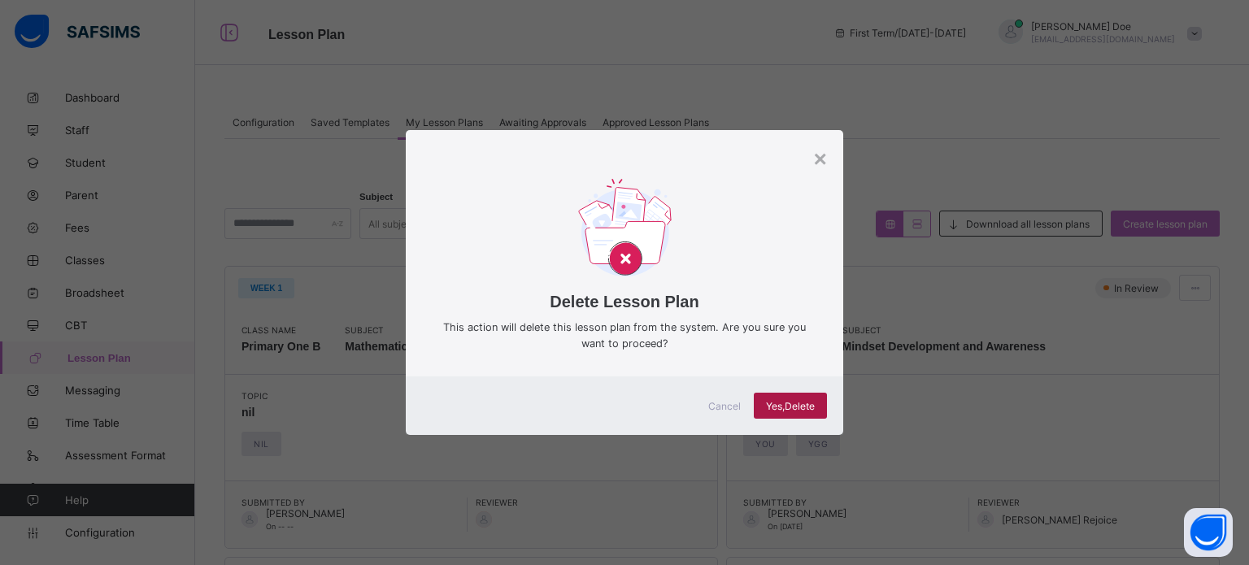
click at [793, 408] on span "Yes, Delete" at bounding box center [790, 406] width 49 height 12
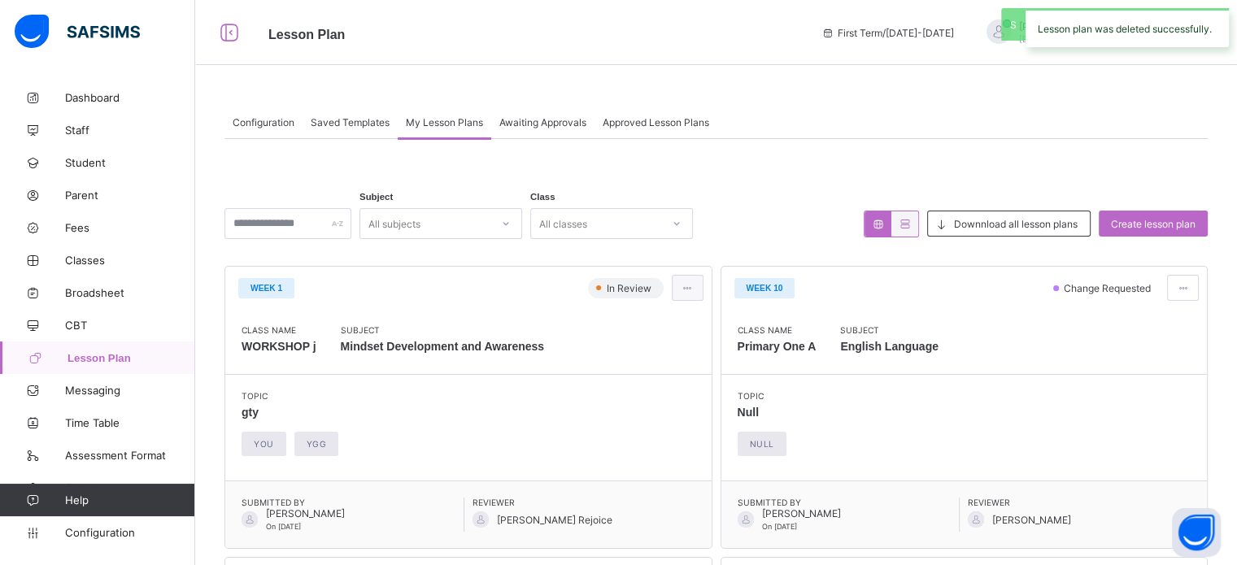
click at [680, 282] on div at bounding box center [688, 288] width 32 height 26
click at [664, 373] on span "Delete lesson plan" at bounding box center [647, 373] width 98 height 12
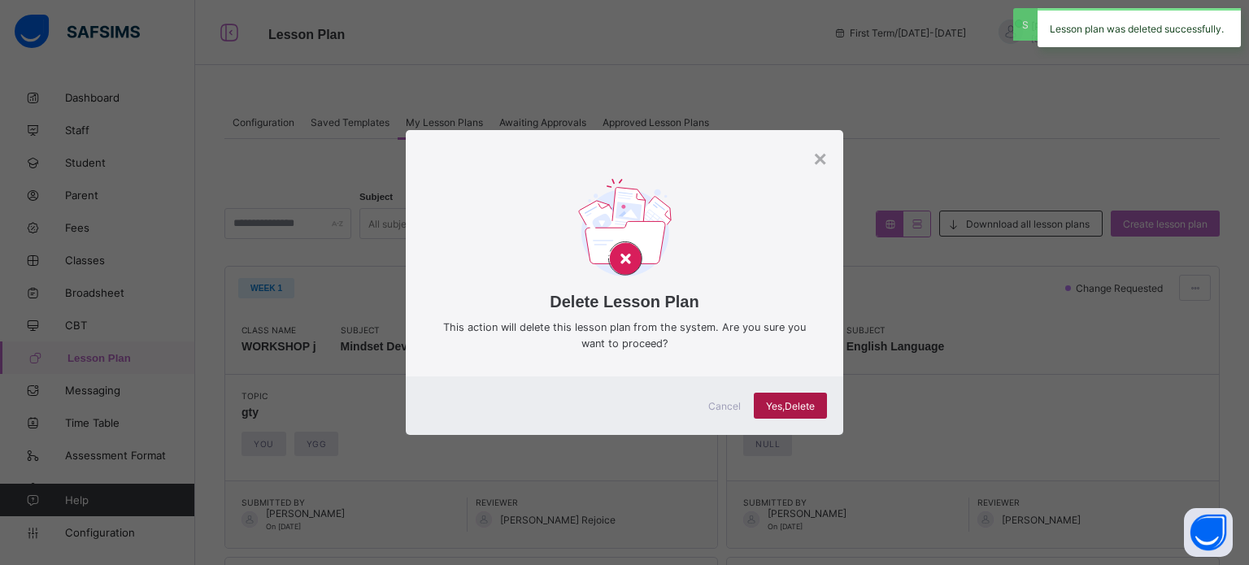
click at [757, 398] on div "Yes, Delete" at bounding box center [790, 406] width 73 height 26
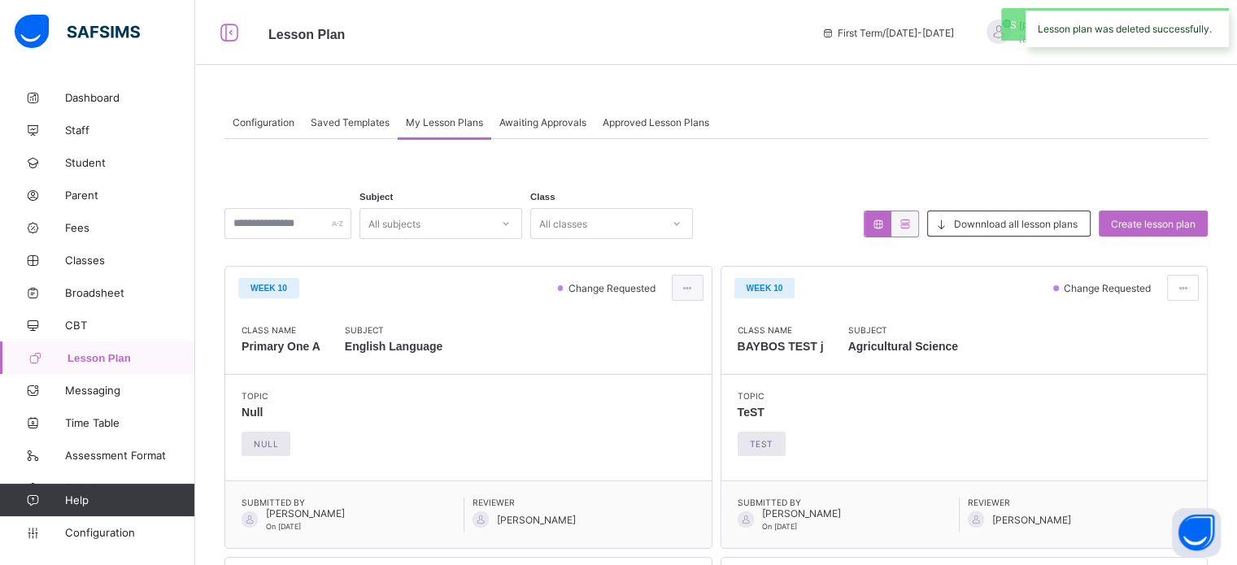
click at [693, 289] on span at bounding box center [687, 288] width 14 height 12
click at [677, 367] on span "Delete lesson plan" at bounding box center [647, 373] width 98 height 12
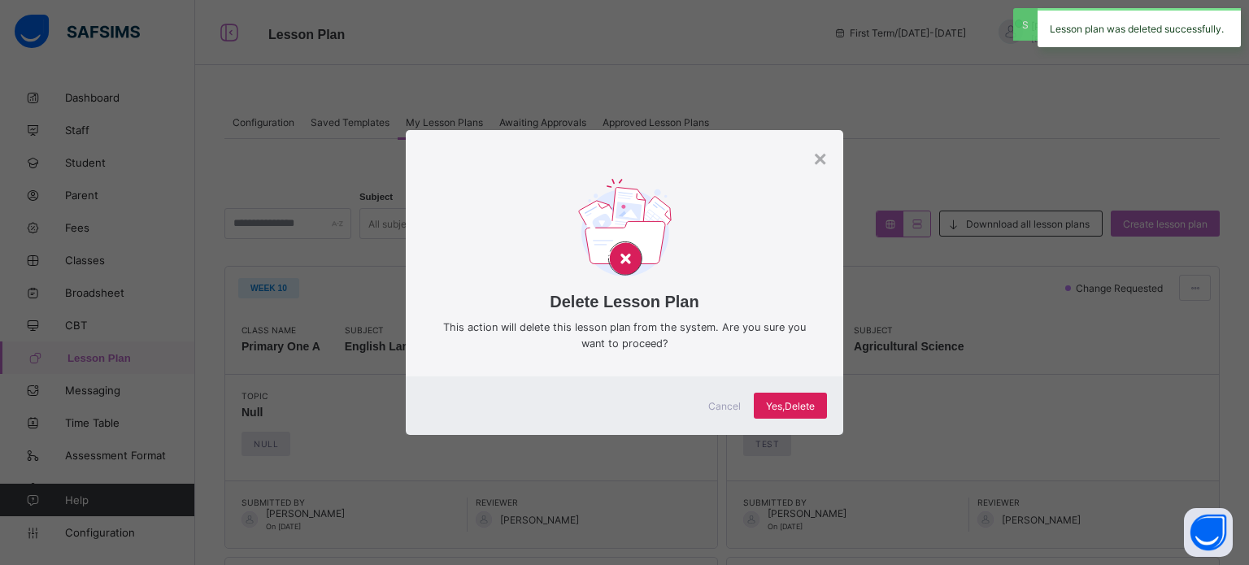
click at [802, 419] on div "Cancel Yes, Delete" at bounding box center [624, 405] width 437 height 59
click at [792, 406] on span "Yes, Delete" at bounding box center [790, 406] width 49 height 12
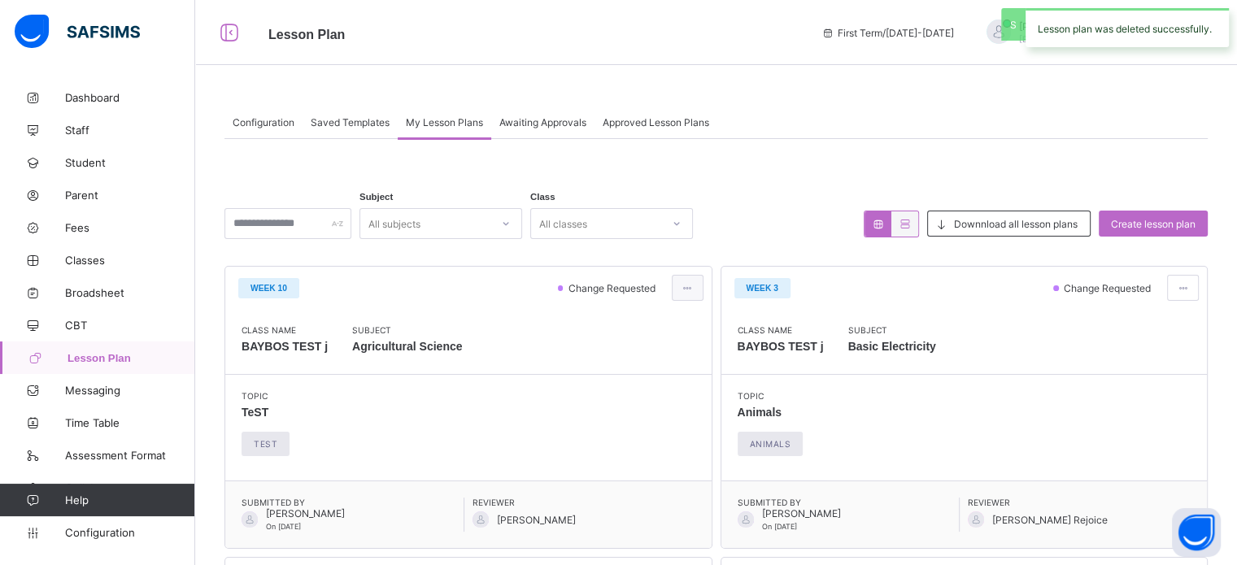
click at [694, 284] on span at bounding box center [687, 288] width 14 height 12
click at [685, 367] on span "Delete lesson plan" at bounding box center [647, 373] width 98 height 12
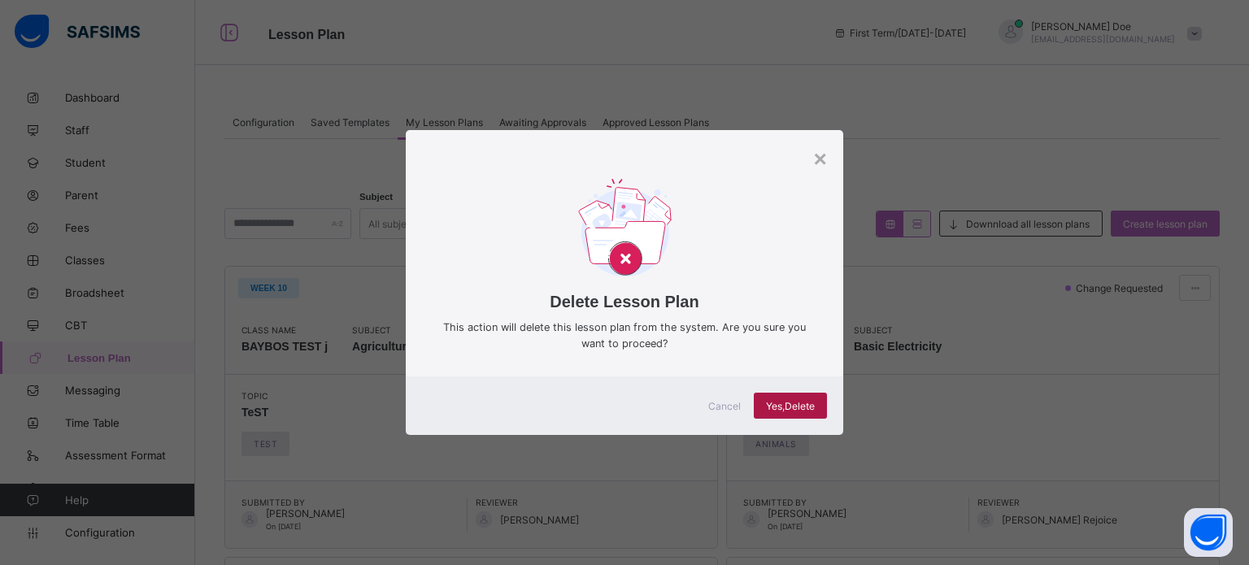
click at [798, 408] on span "Yes, Delete" at bounding box center [790, 406] width 49 height 12
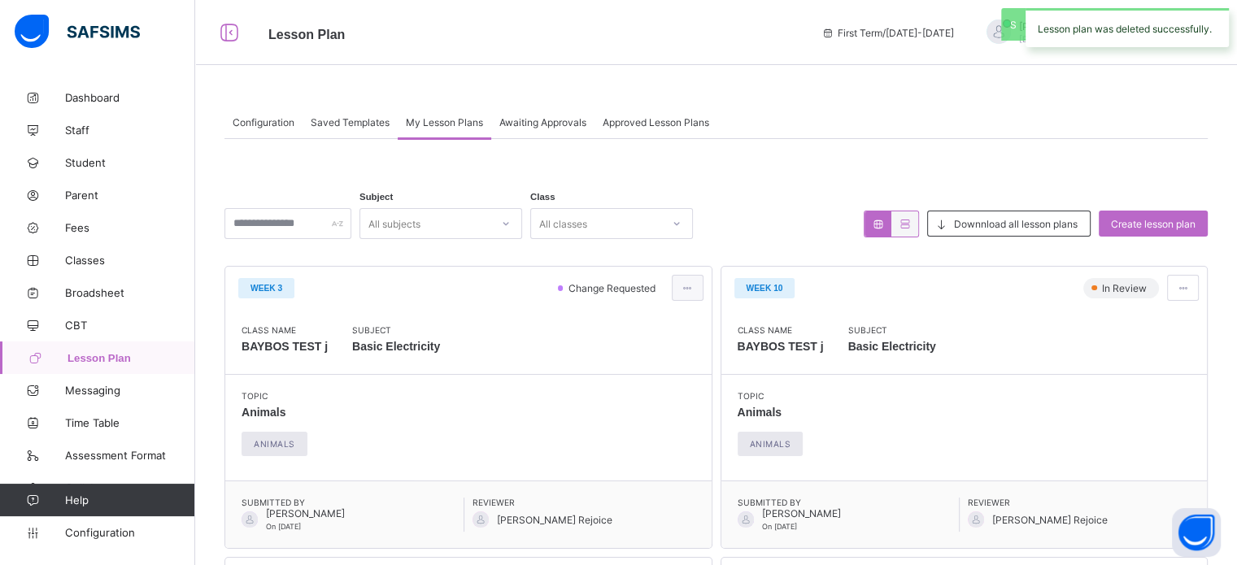
click at [694, 285] on span at bounding box center [687, 288] width 14 height 12
click at [672, 375] on span "Delete lesson plan" at bounding box center [647, 373] width 98 height 12
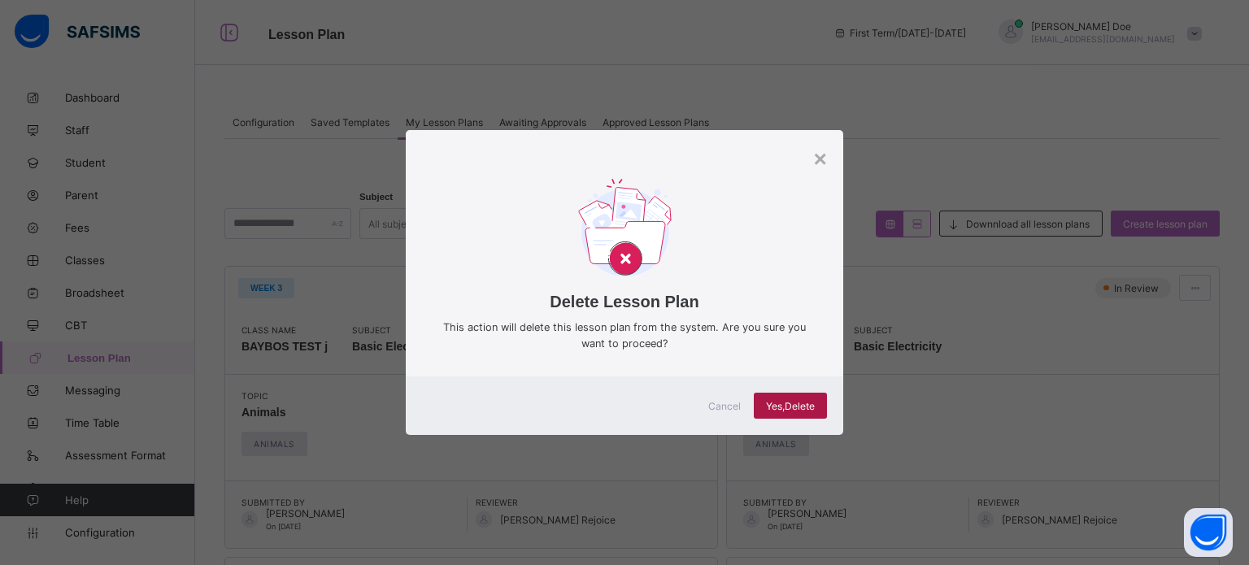
click at [783, 406] on span "Yes, Delete" at bounding box center [790, 406] width 49 height 12
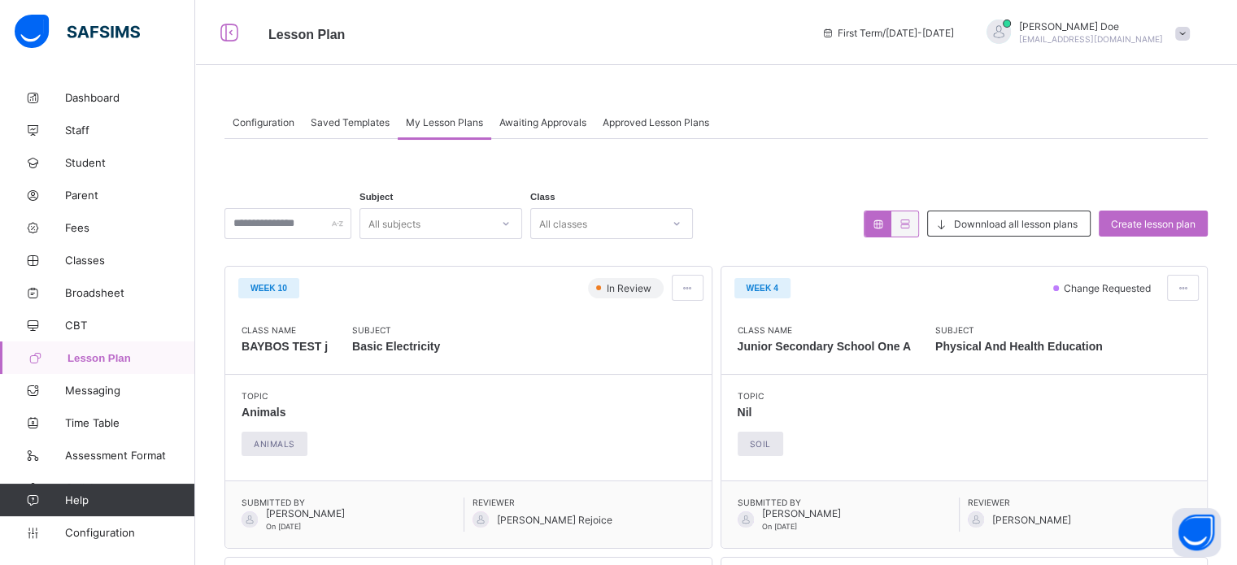
click at [267, 120] on span "Configuration" at bounding box center [264, 122] width 62 height 12
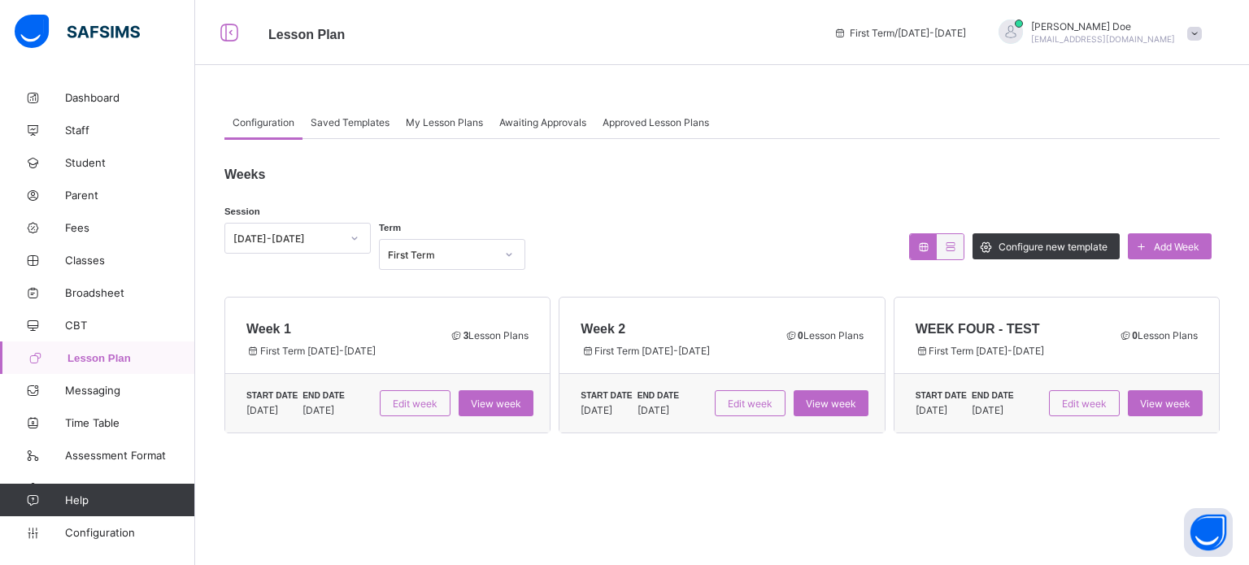
drag, startPoint x: 972, startPoint y: 337, endPoint x: 806, endPoint y: 377, distance: 170.8
click at [806, 377] on div "START DATE 15/09/2024 END DATE 20/09/2024 Edit week View week" at bounding box center [721, 403] width 324 height 59
drag, startPoint x: 519, startPoint y: 316, endPoint x: 454, endPoint y: 344, distance: 70.7
click at [454, 344] on div "3 Lesson Plans" at bounding box center [489, 335] width 89 height 28
click at [501, 408] on span "View week" at bounding box center [496, 404] width 50 height 12
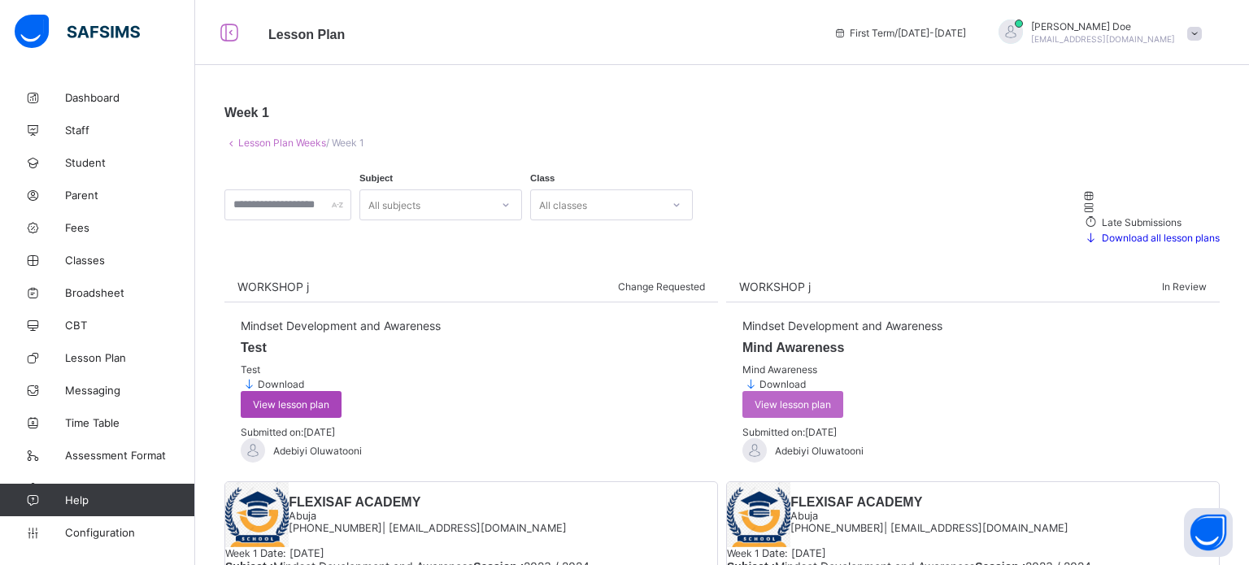
click at [329, 398] on span "View lesson plan" at bounding box center [291, 404] width 76 height 12
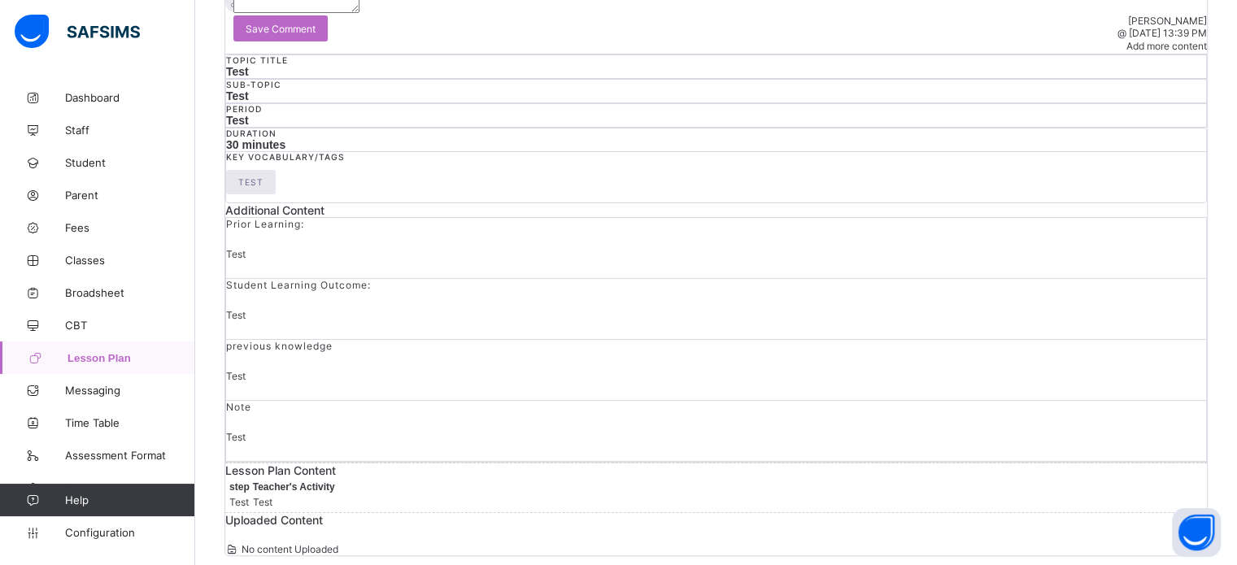
scroll to position [63, 0]
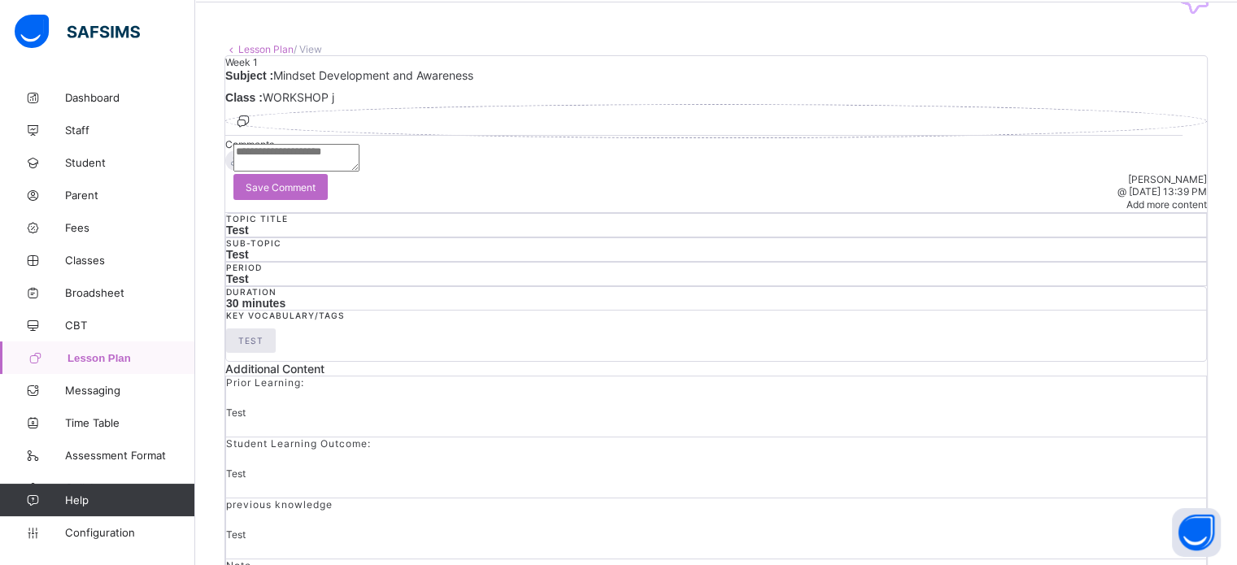
click at [252, 129] on icon at bounding box center [243, 121] width 18 height 16
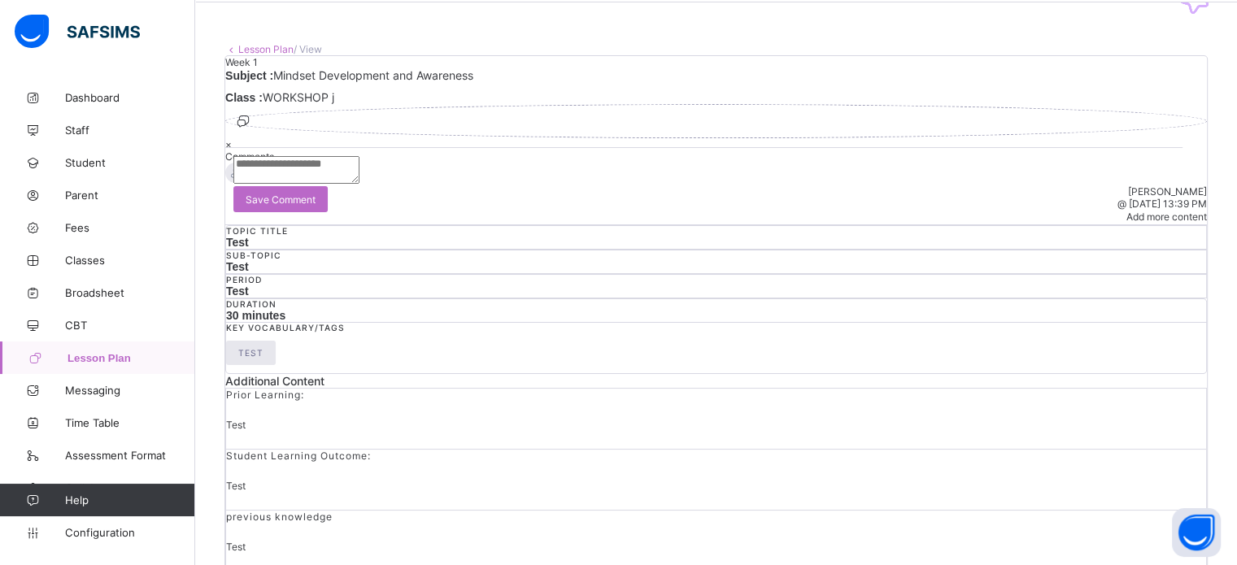
click at [702, 138] on div "×" at bounding box center [715, 144] width 981 height 12
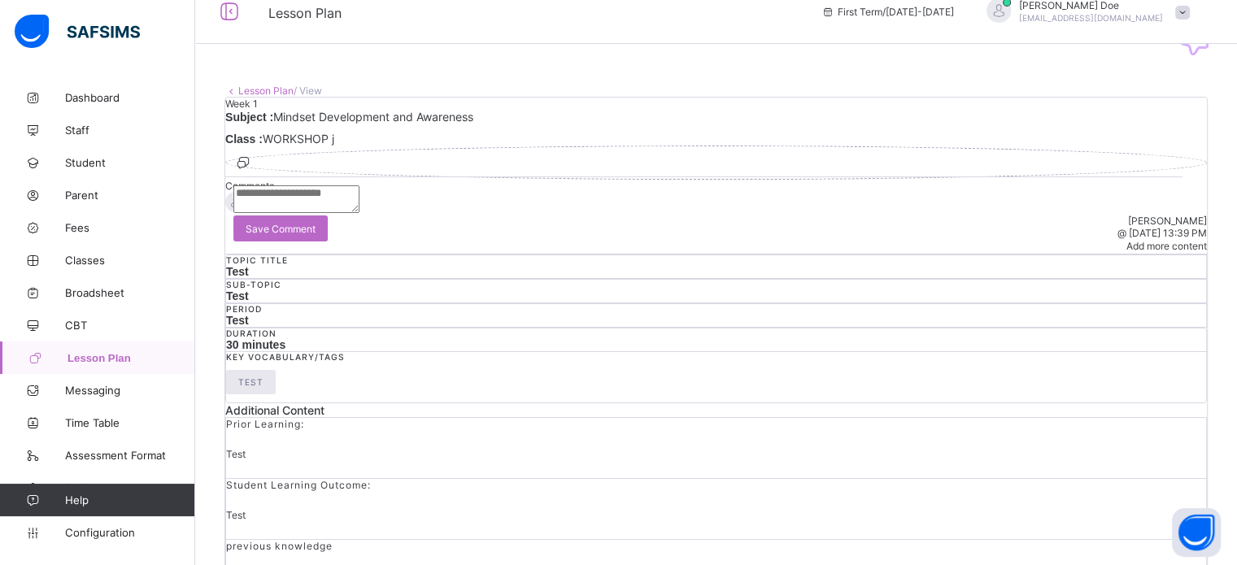
scroll to position [0, 0]
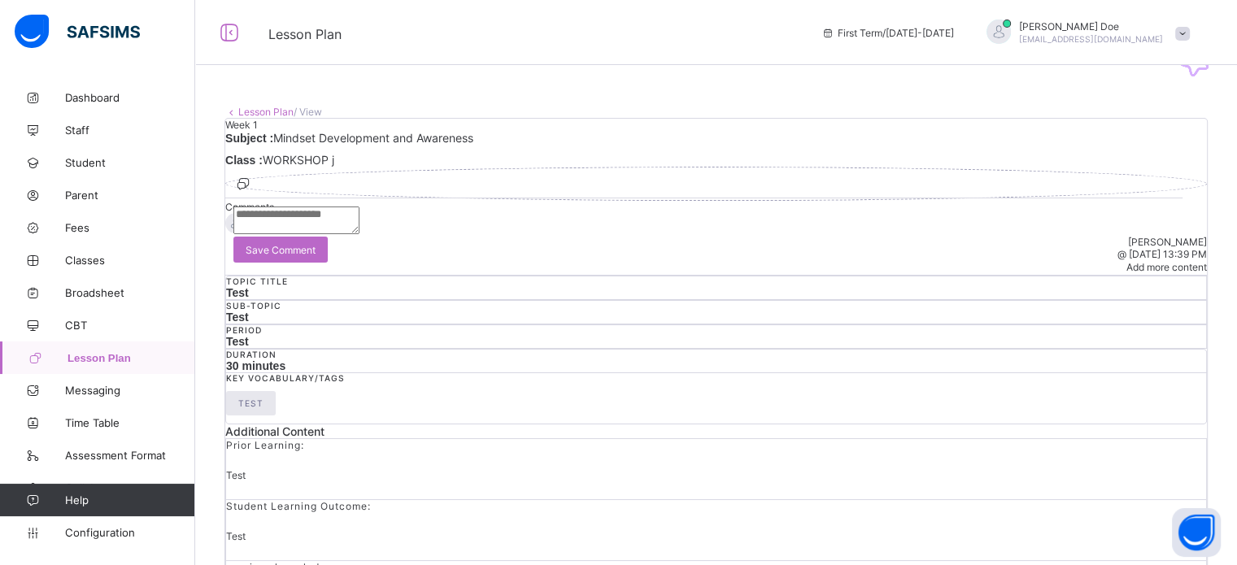
click at [260, 112] on link "Lesson Plan" at bounding box center [265, 112] width 55 height 12
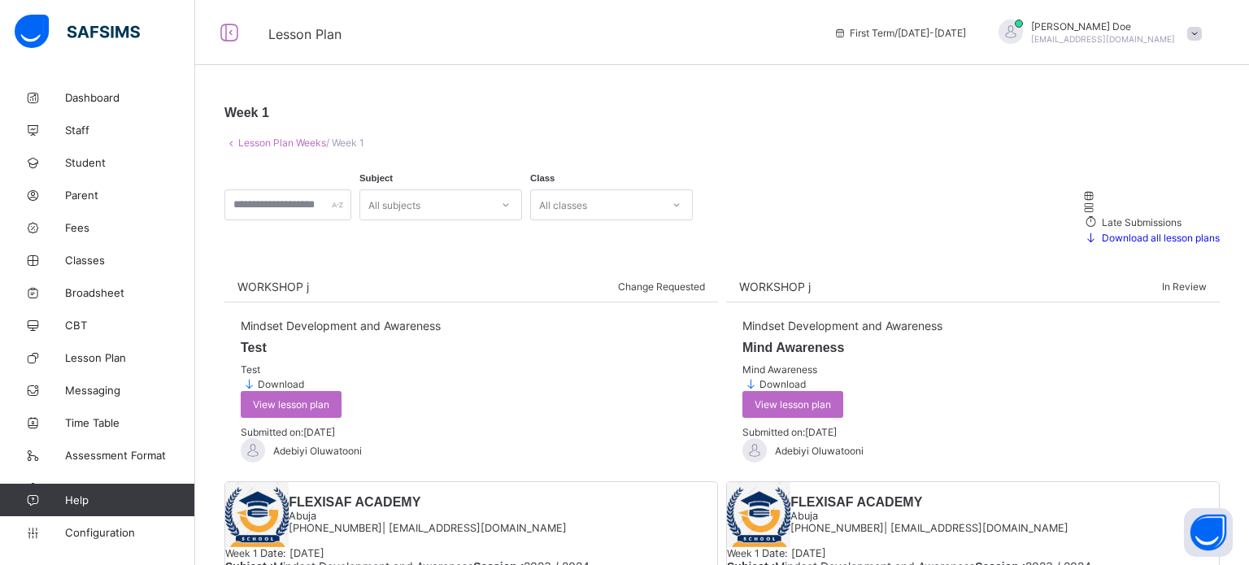
click at [273, 143] on link "Lesson Plan Weeks" at bounding box center [282, 143] width 88 height 12
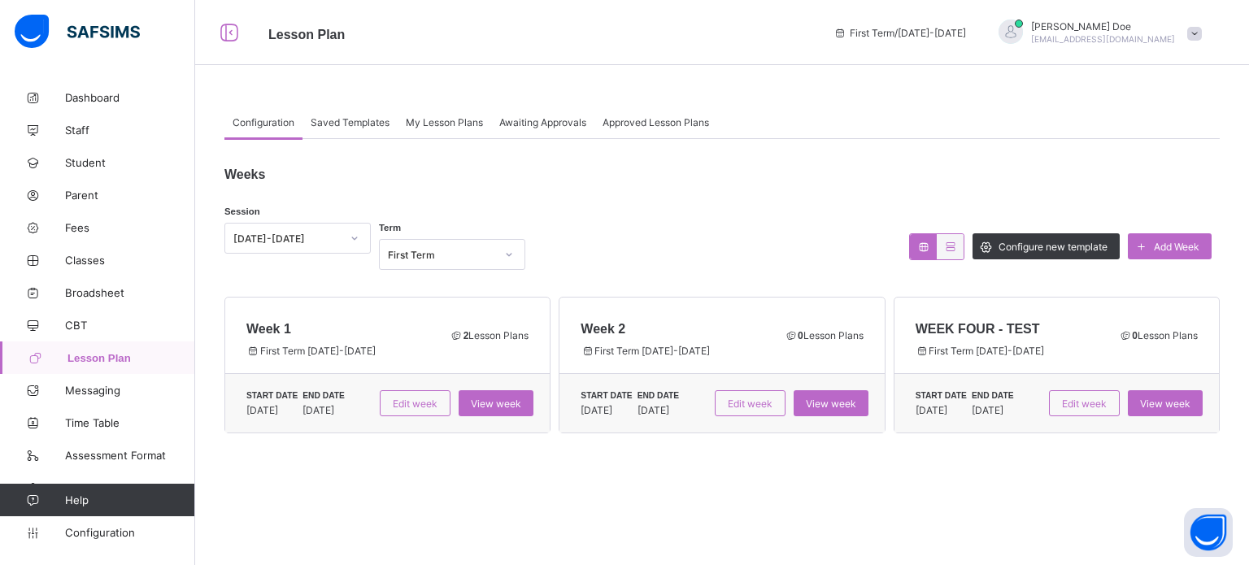
click at [826, 344] on div "0 Lesson Plans" at bounding box center [823, 335] width 89 height 28
click at [823, 336] on span "0 Lesson Plans" at bounding box center [823, 335] width 79 height 12
click at [994, 333] on span "WEEK FOUR - TEST" at bounding box center [1007, 329] width 185 height 15
click at [426, 127] on span "My Lesson Plans" at bounding box center [444, 122] width 77 height 12
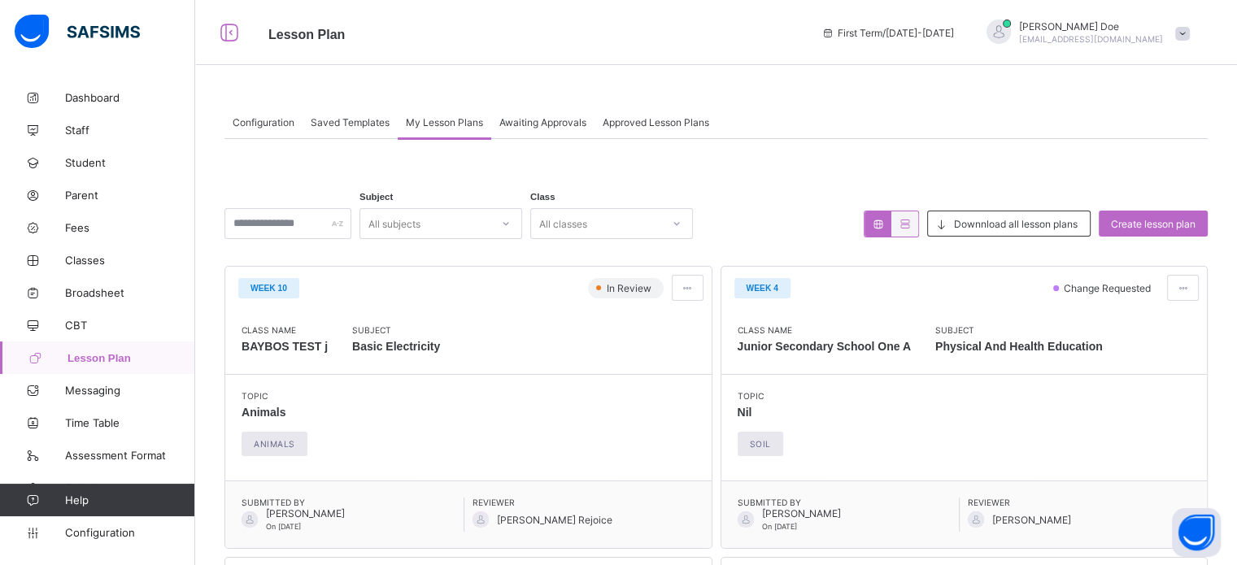
click at [661, 231] on div "All classes" at bounding box center [596, 223] width 130 height 23
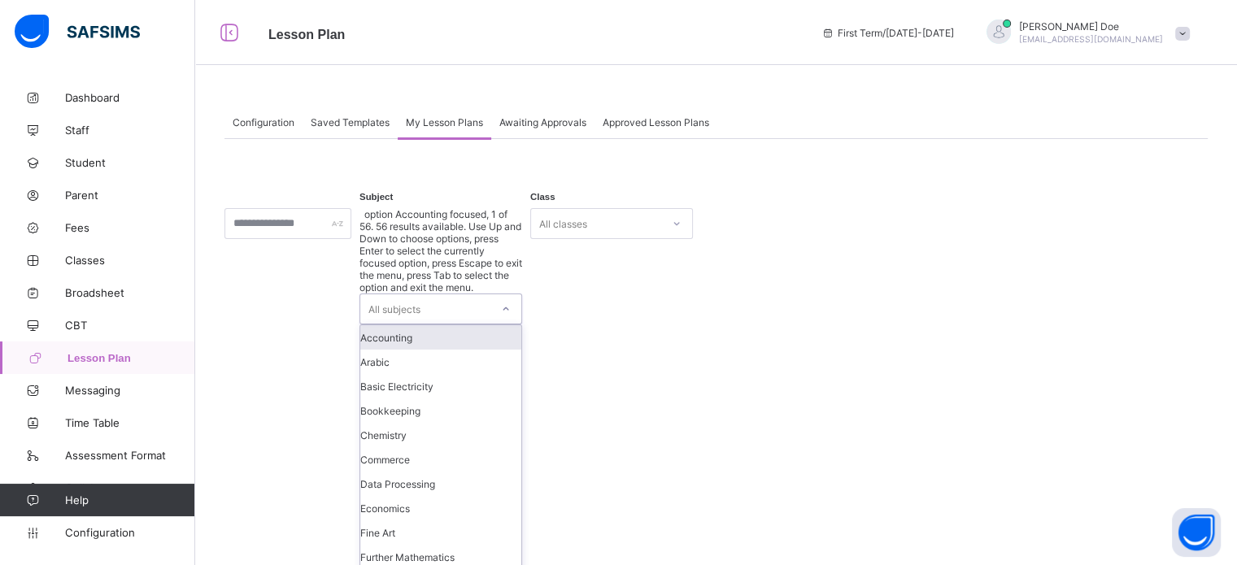
click at [485, 294] on div "All subjects" at bounding box center [425, 308] width 130 height 29
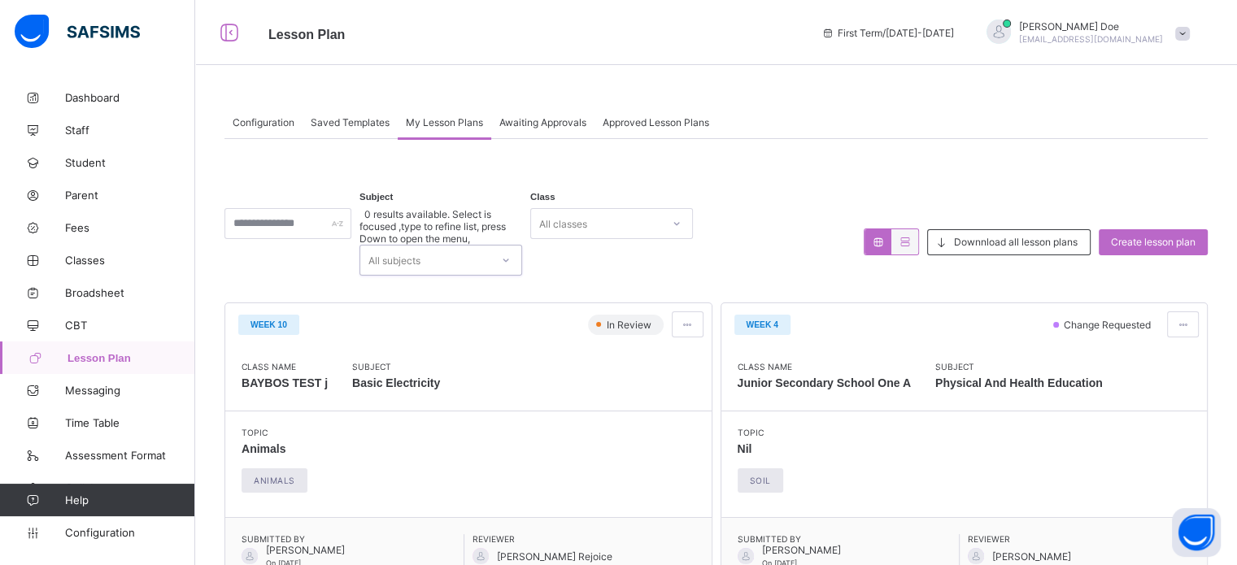
click at [490, 246] on div "All subjects" at bounding box center [425, 260] width 130 height 29
click at [532, 113] on div "Awaiting Approvals" at bounding box center [542, 122] width 103 height 33
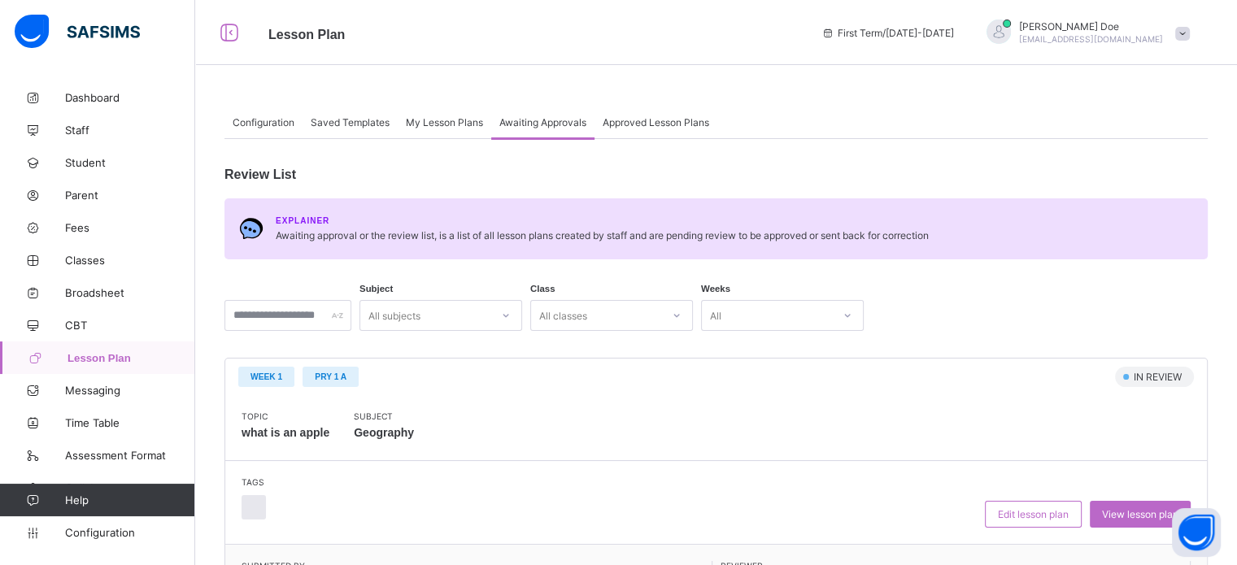
click at [631, 129] on div "Approved Lesson Plans" at bounding box center [655, 122] width 123 height 33
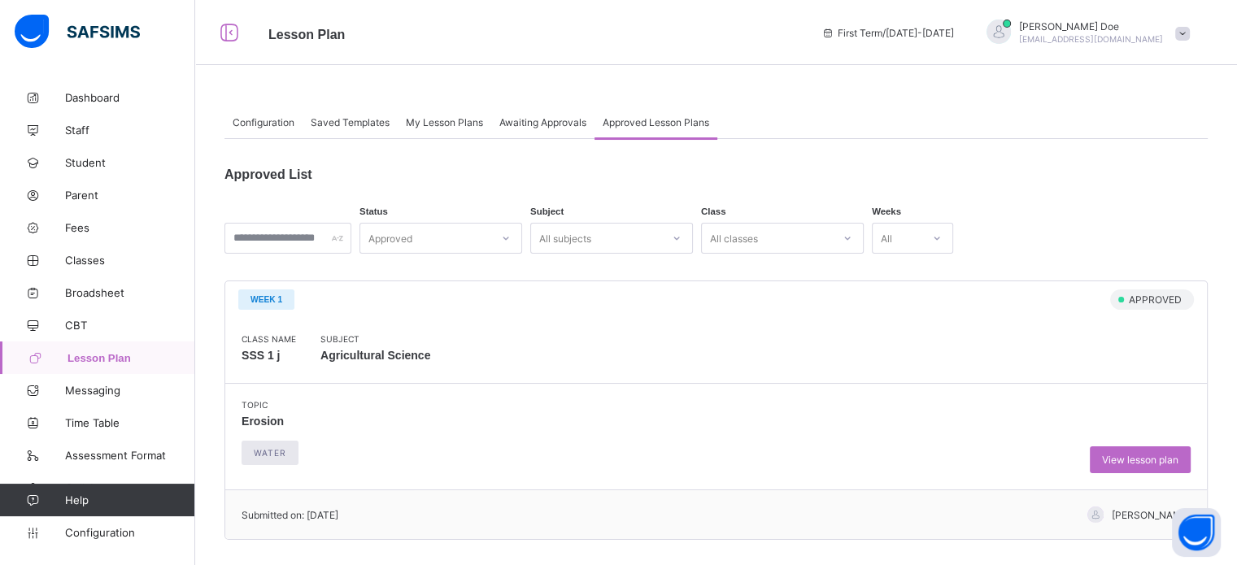
click at [257, 120] on span "Configuration" at bounding box center [264, 122] width 62 height 12
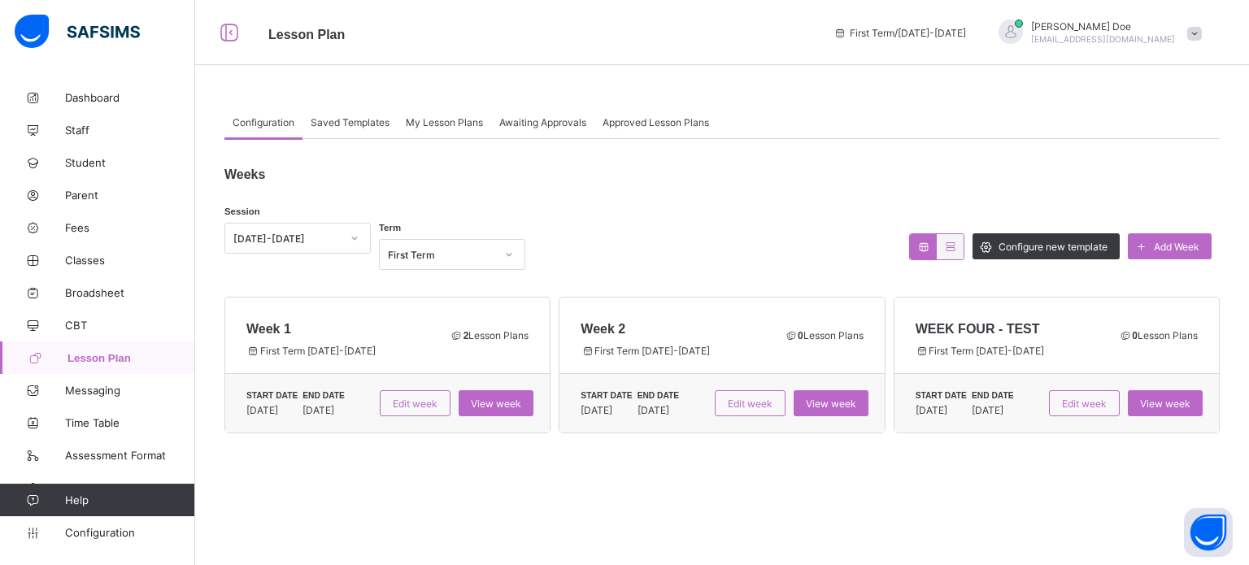
click at [354, 126] on span "Saved Templates" at bounding box center [350, 122] width 79 height 12
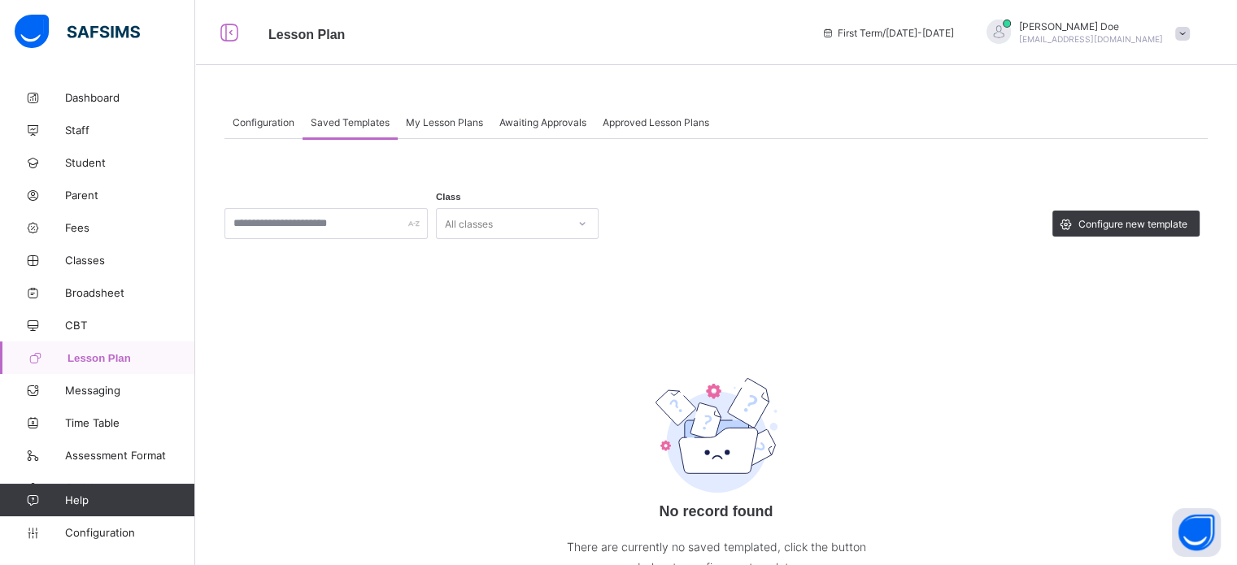
click at [430, 123] on span "My Lesson Plans" at bounding box center [444, 122] width 77 height 12
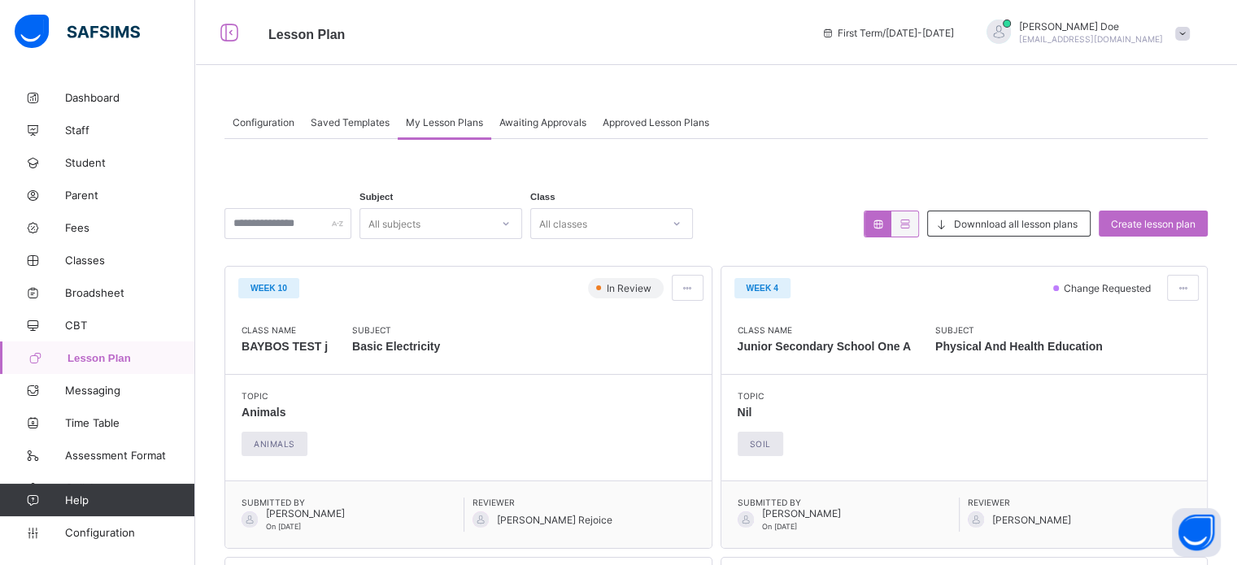
click at [527, 123] on span "Awaiting Approvals" at bounding box center [542, 122] width 87 height 12
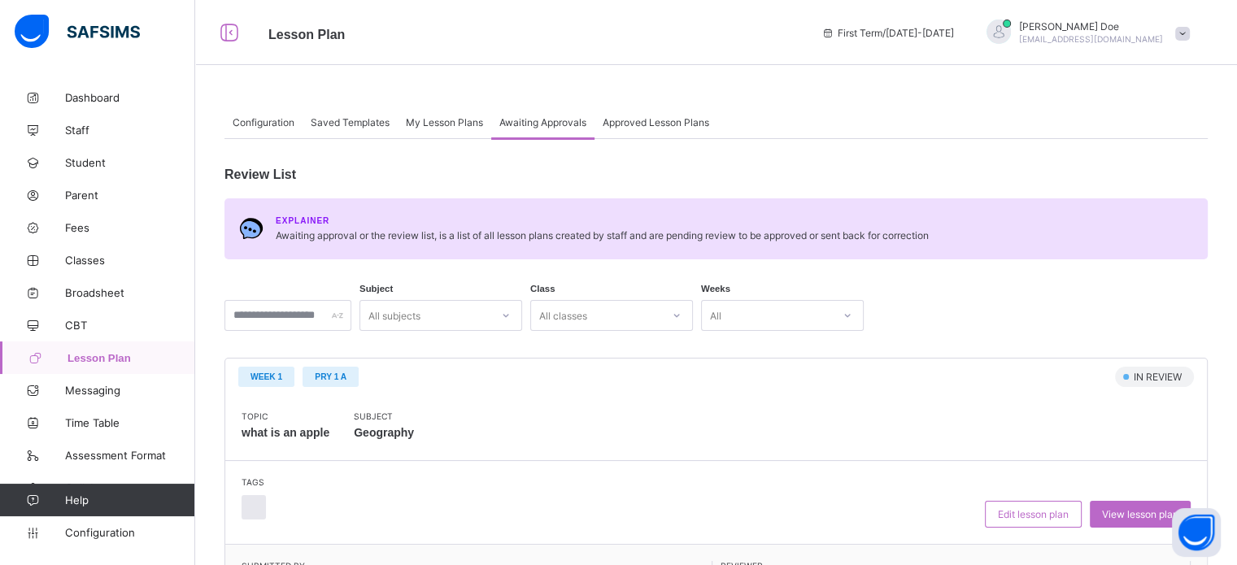
click at [611, 121] on span "Approved Lesson Plans" at bounding box center [655, 122] width 106 height 12
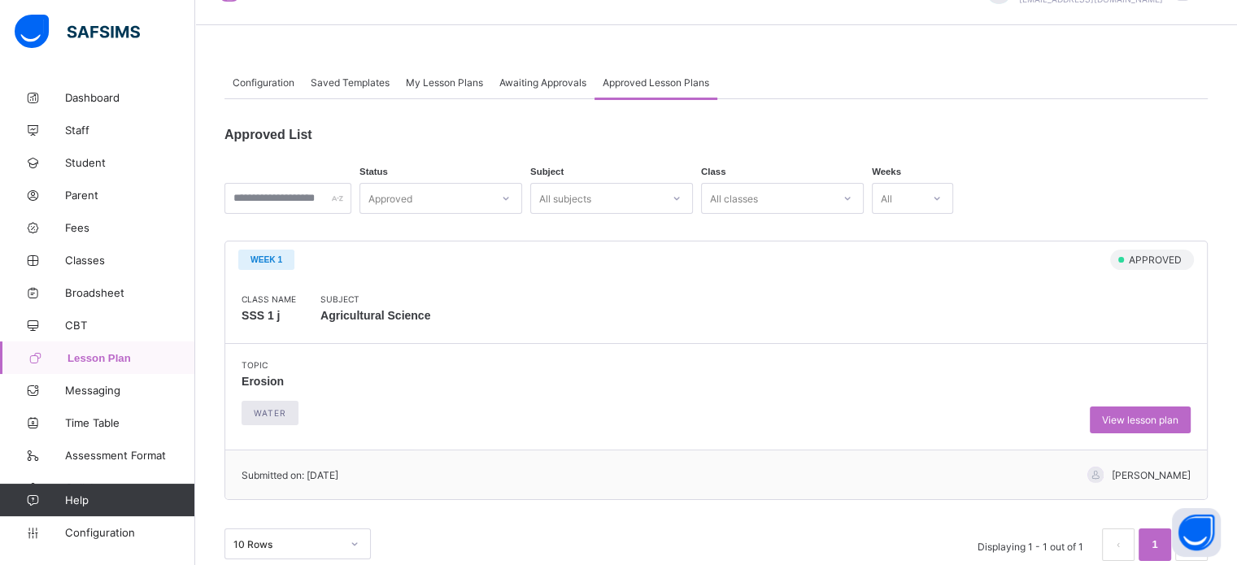
scroll to position [60, 0]
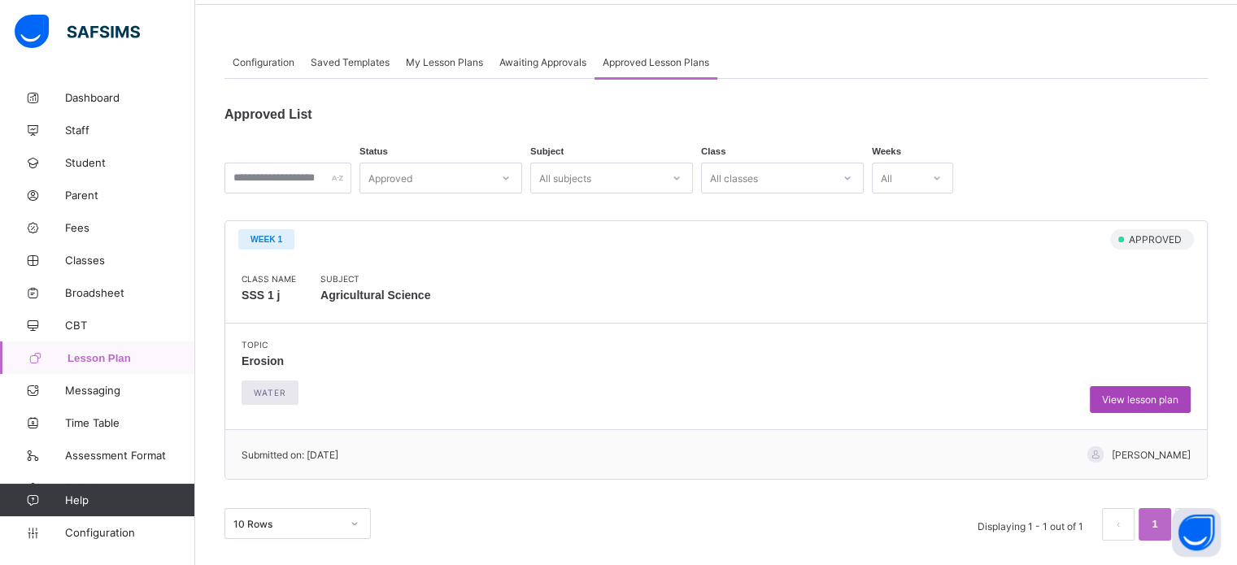
click at [1178, 400] on span "View lesson plan" at bounding box center [1140, 399] width 76 height 12
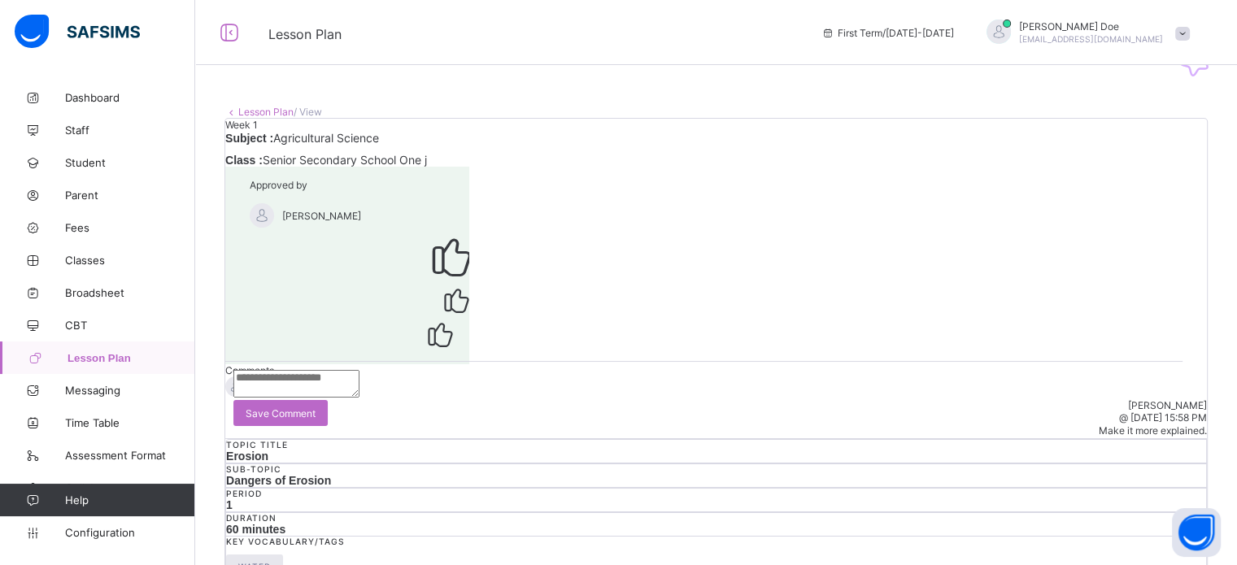
click at [267, 110] on link "Lesson Plan" at bounding box center [265, 112] width 55 height 12
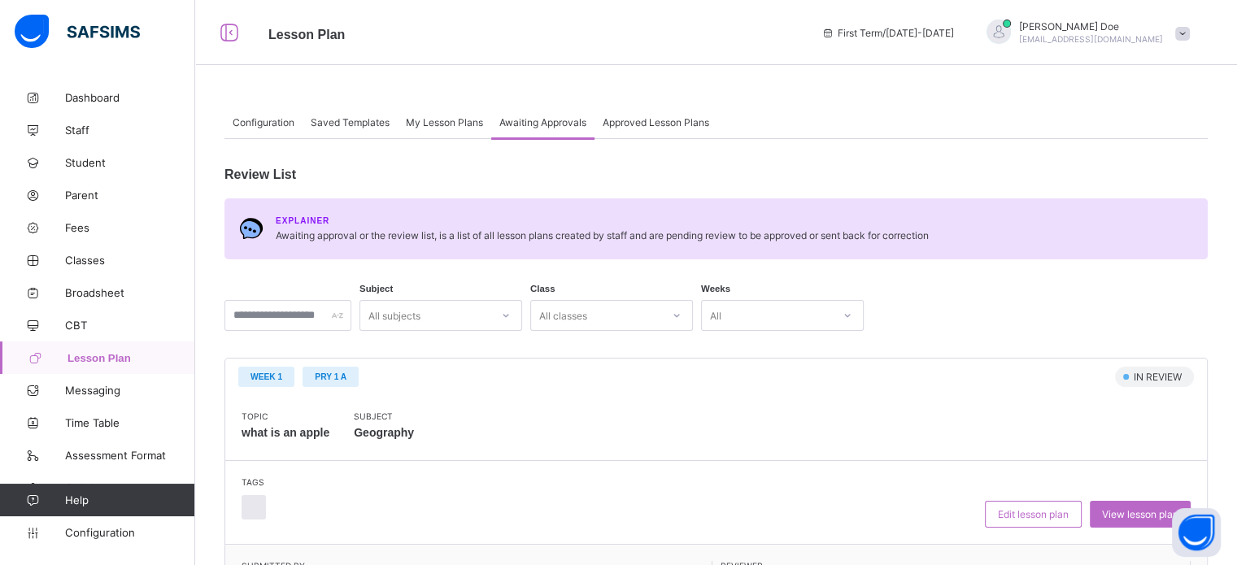
click at [618, 126] on span "Approved Lesson Plans" at bounding box center [655, 122] width 106 height 12
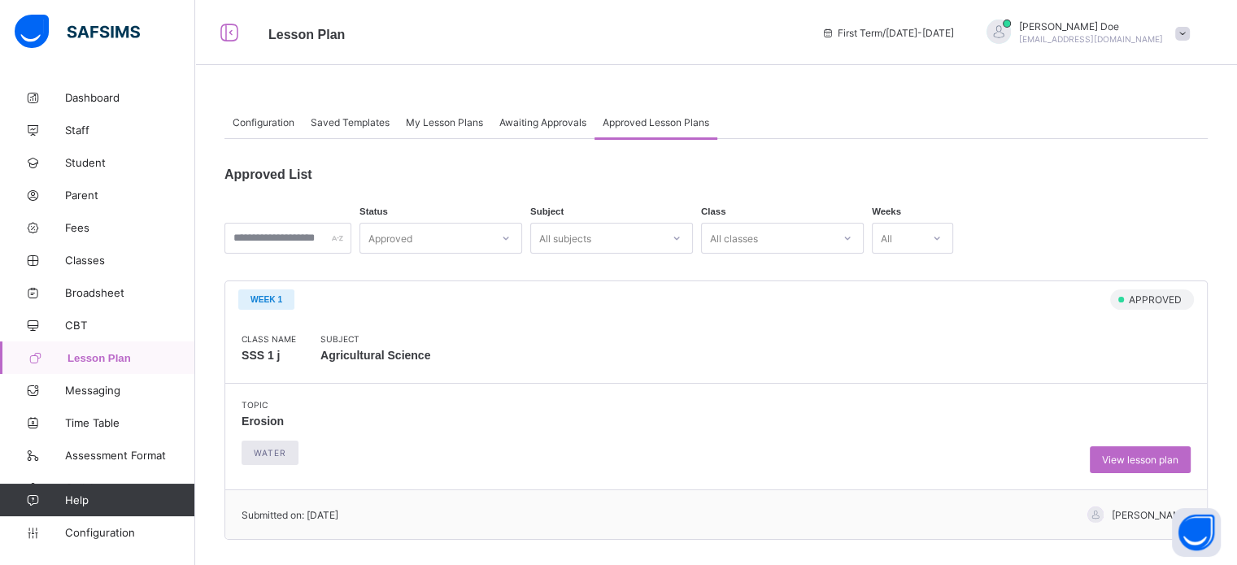
click at [533, 116] on span "Awaiting Approvals" at bounding box center [542, 122] width 87 height 12
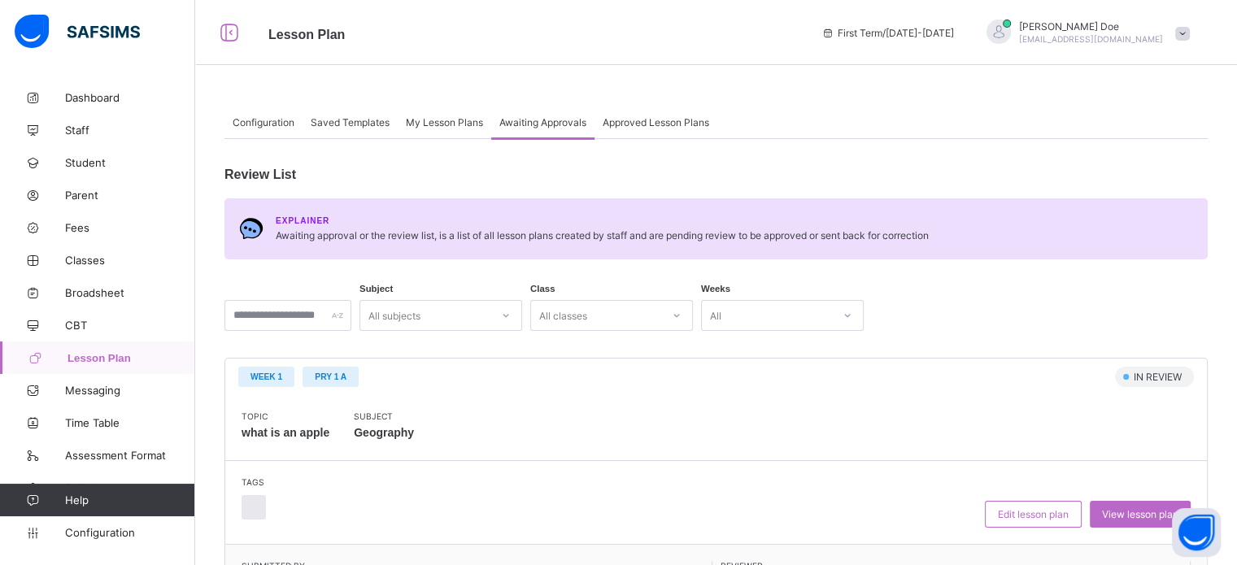
click at [451, 119] on span "My Lesson Plans" at bounding box center [444, 122] width 77 height 12
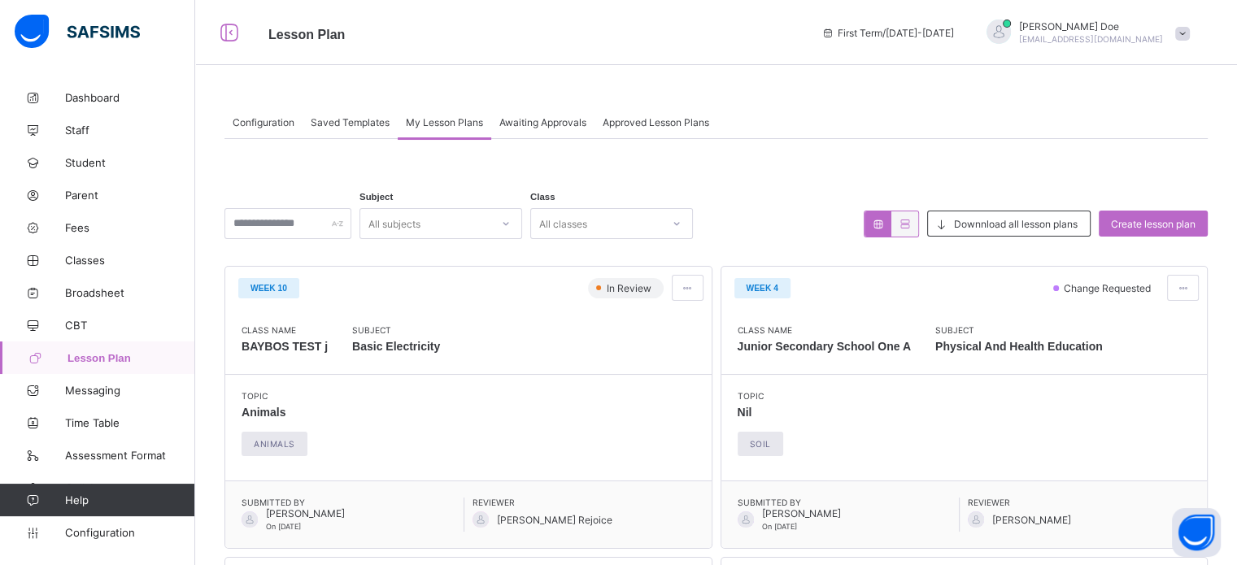
click at [348, 124] on span "Saved Templates" at bounding box center [350, 122] width 79 height 12
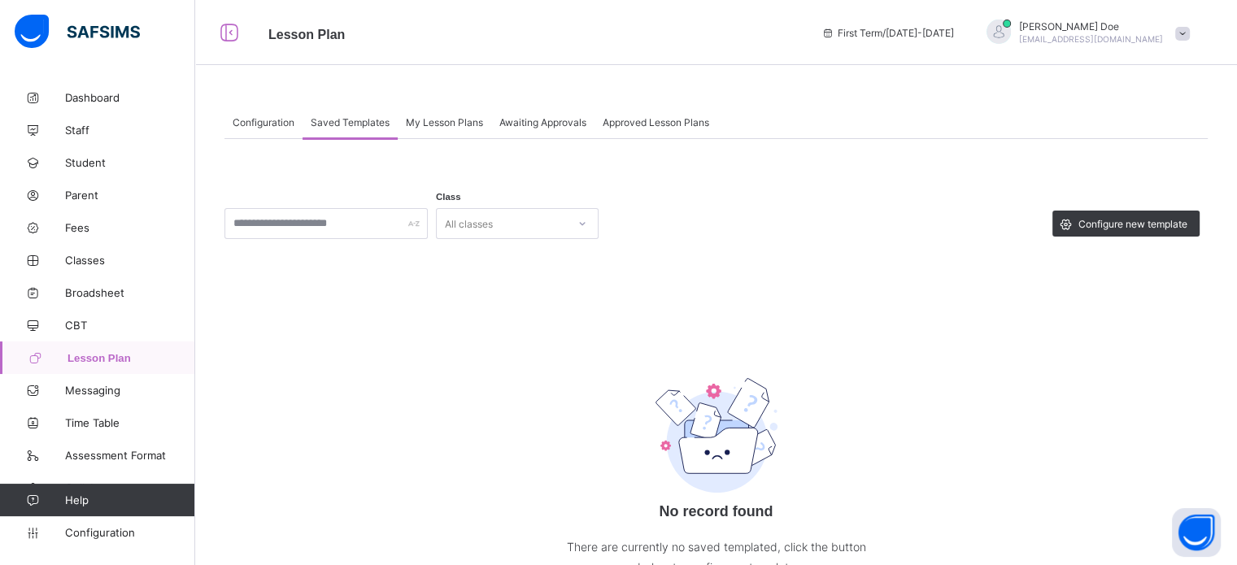
click at [289, 123] on span "Configuration" at bounding box center [264, 122] width 62 height 12
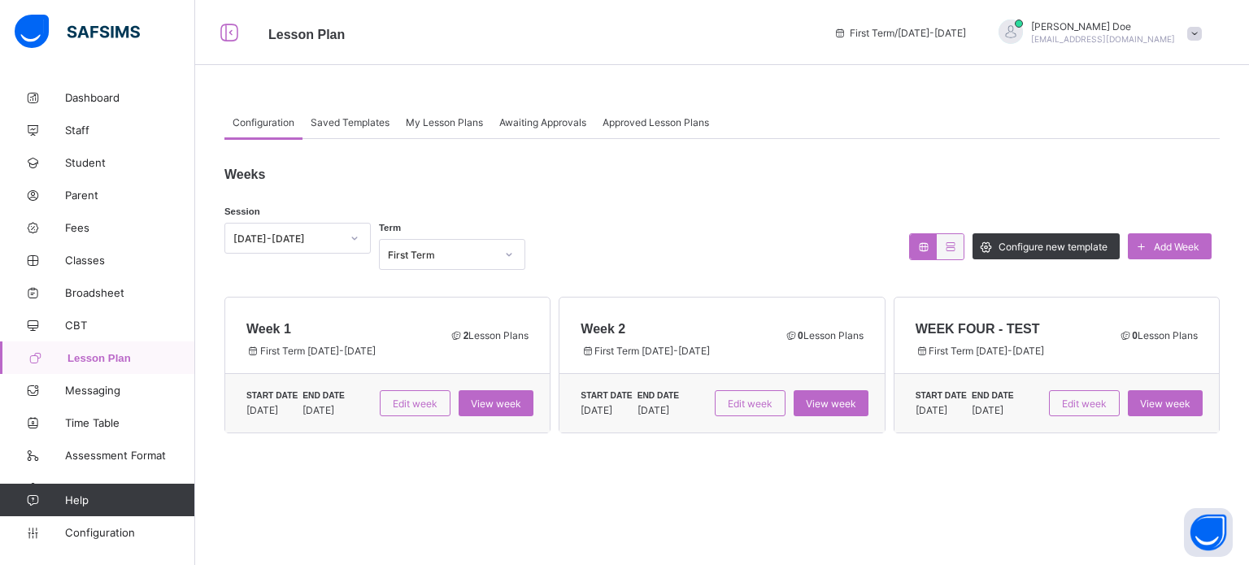
drag, startPoint x: 828, startPoint y: 285, endPoint x: 871, endPoint y: 239, distance: 63.3
click at [829, 282] on div "Weeks Session 2024-2025 Term First Term Configure new template Add Week Week 1 …" at bounding box center [721, 292] width 995 height 306
click at [1102, 35] on span "[EMAIL_ADDRESS][DOMAIN_NAME]" at bounding box center [1103, 39] width 144 height 10
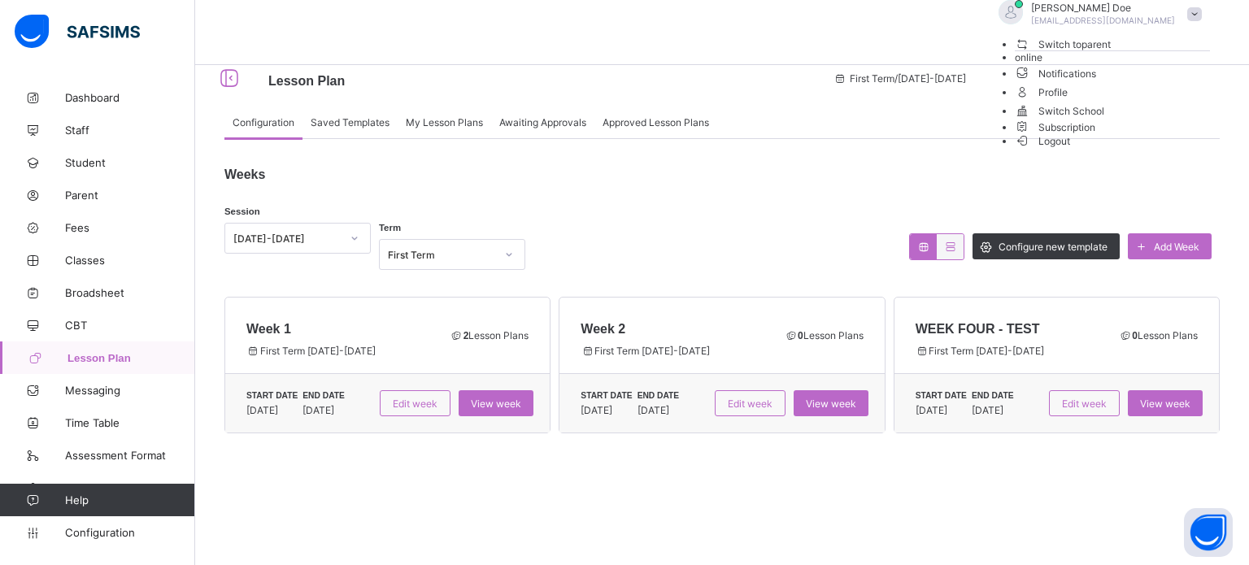
click at [1071, 150] on span "Logout" at bounding box center [1043, 141] width 56 height 17
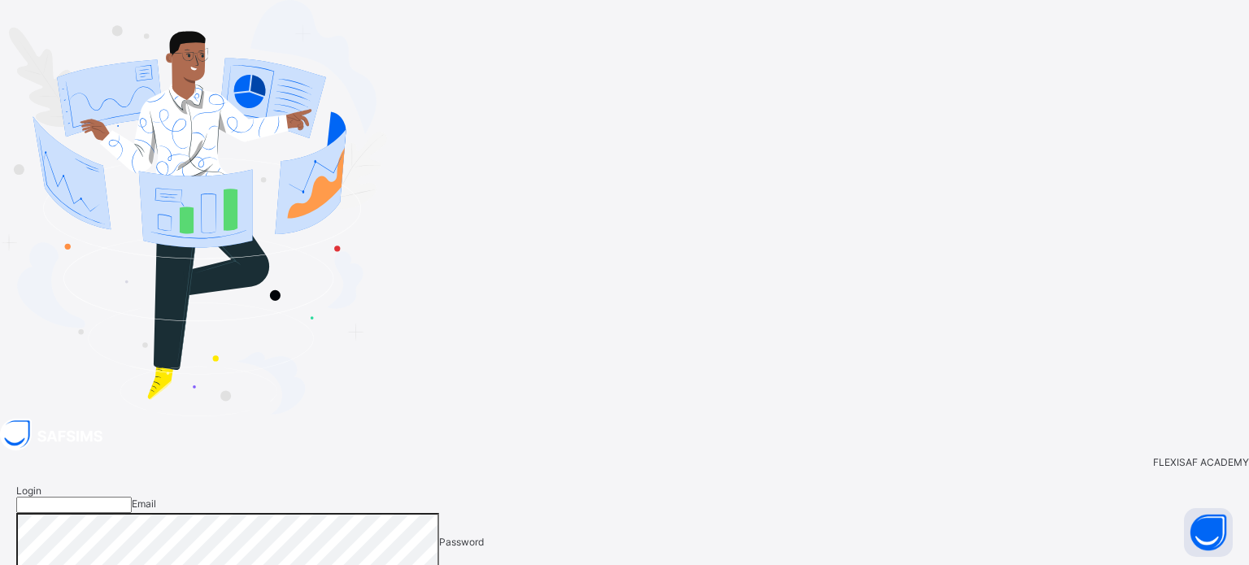
click at [132, 497] on input "email" at bounding box center [73, 505] width 115 height 16
type input "**********"
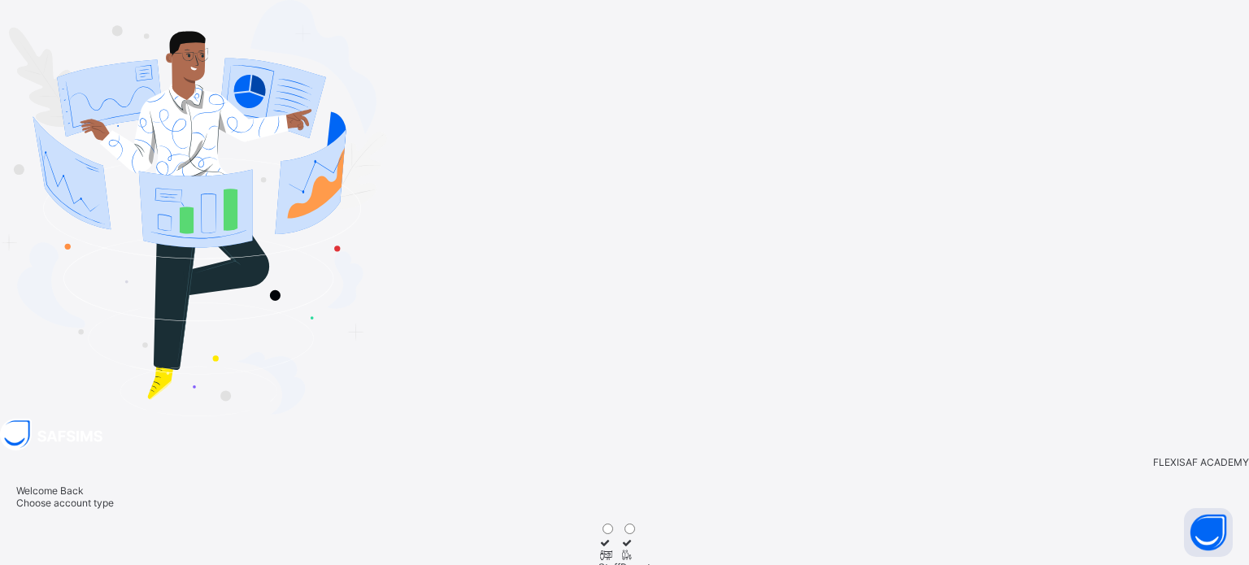
click at [612, 549] on icon at bounding box center [605, 555] width 14 height 12
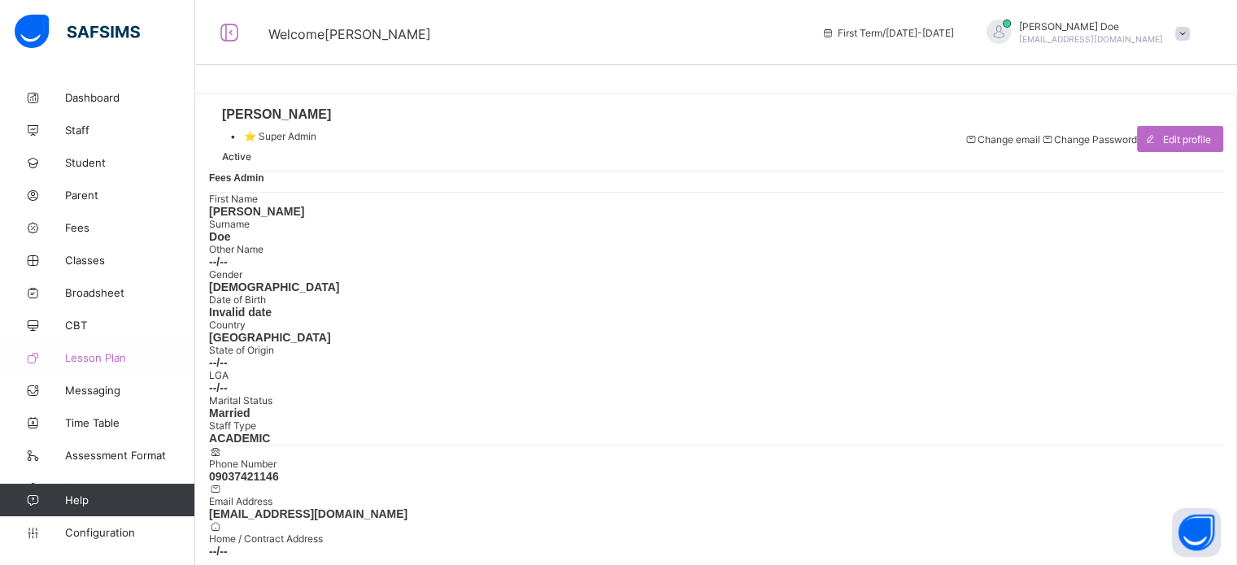
click at [92, 366] on link "Lesson Plan" at bounding box center [97, 357] width 195 height 33
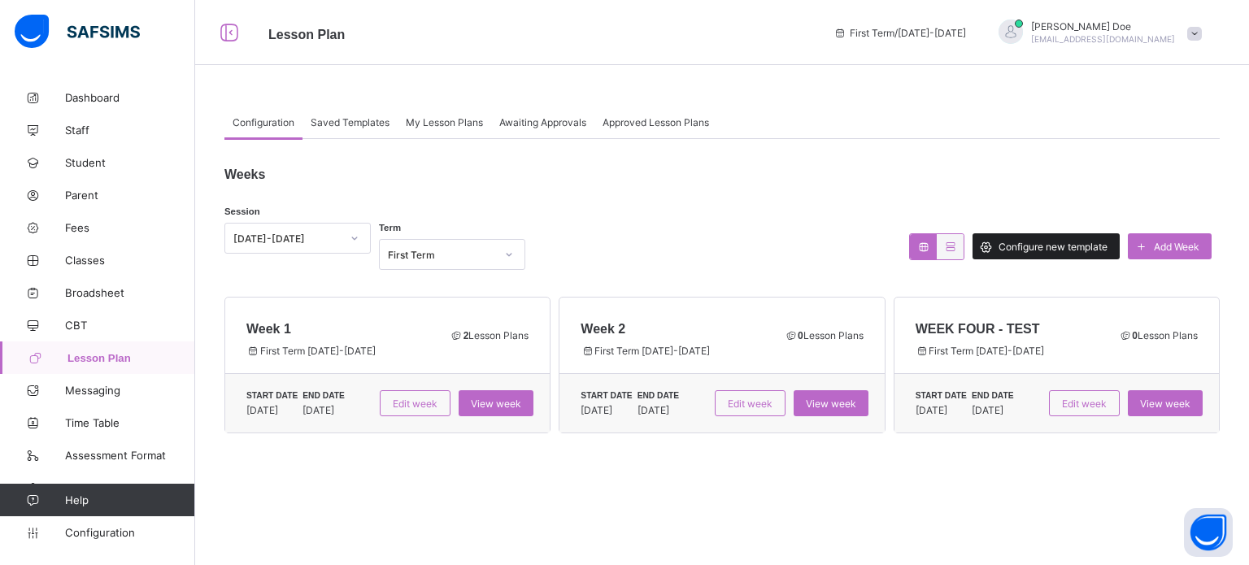
click at [1021, 254] on div "Configure new template" at bounding box center [1045, 246] width 147 height 26
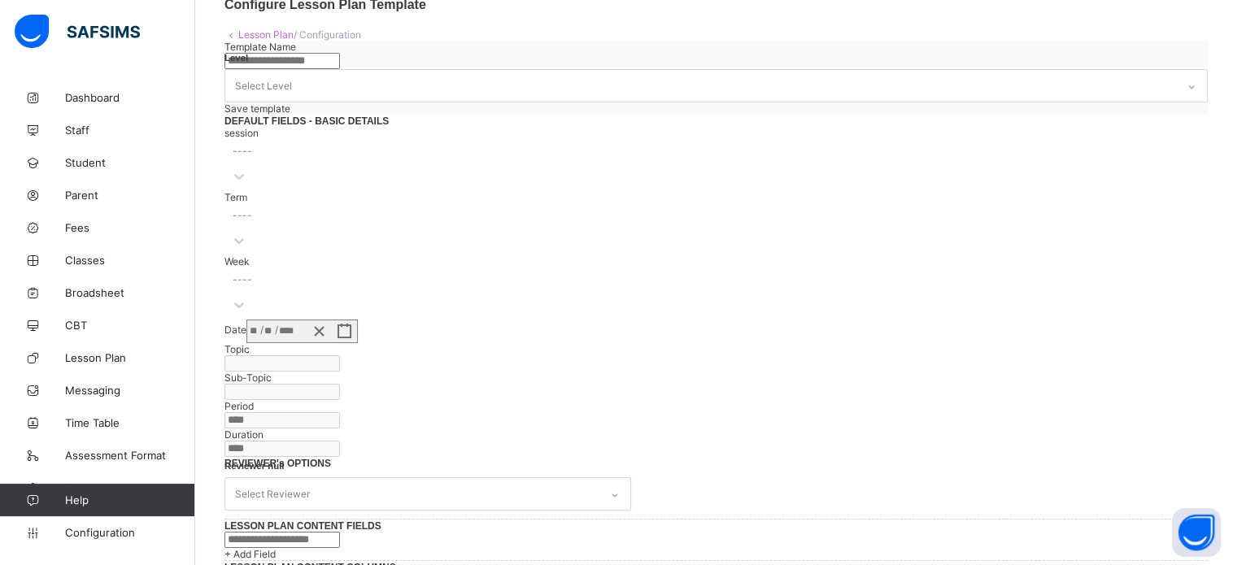
scroll to position [81, 0]
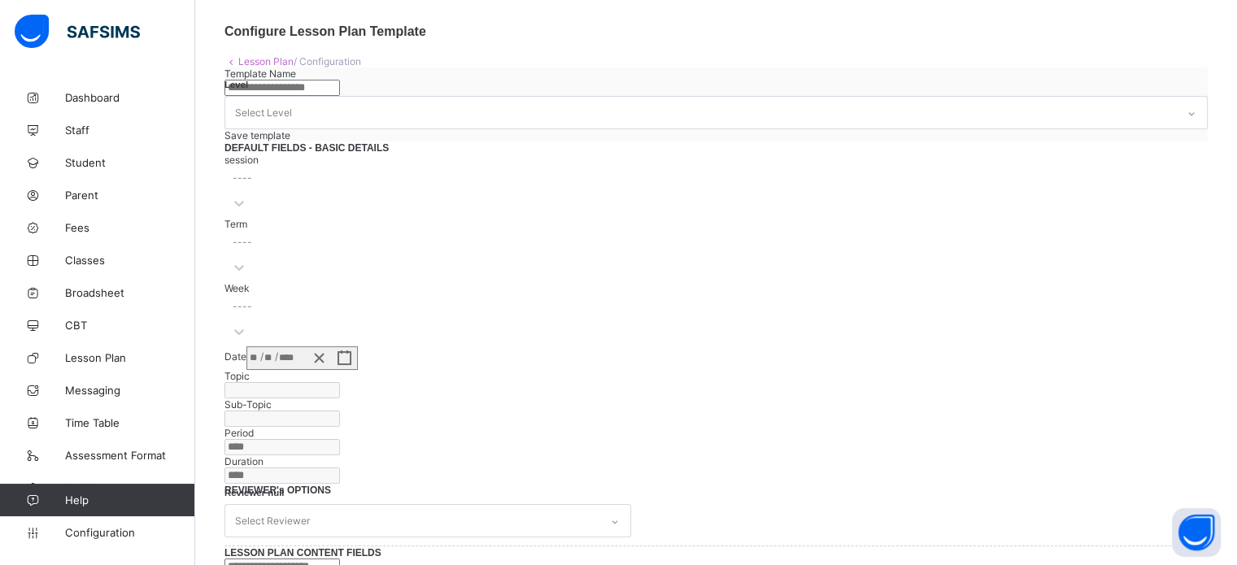
click at [340, 96] on input "text" at bounding box center [281, 88] width 115 height 16
type input "**********"
click at [292, 128] on div "Select Level" at bounding box center [263, 113] width 57 height 31
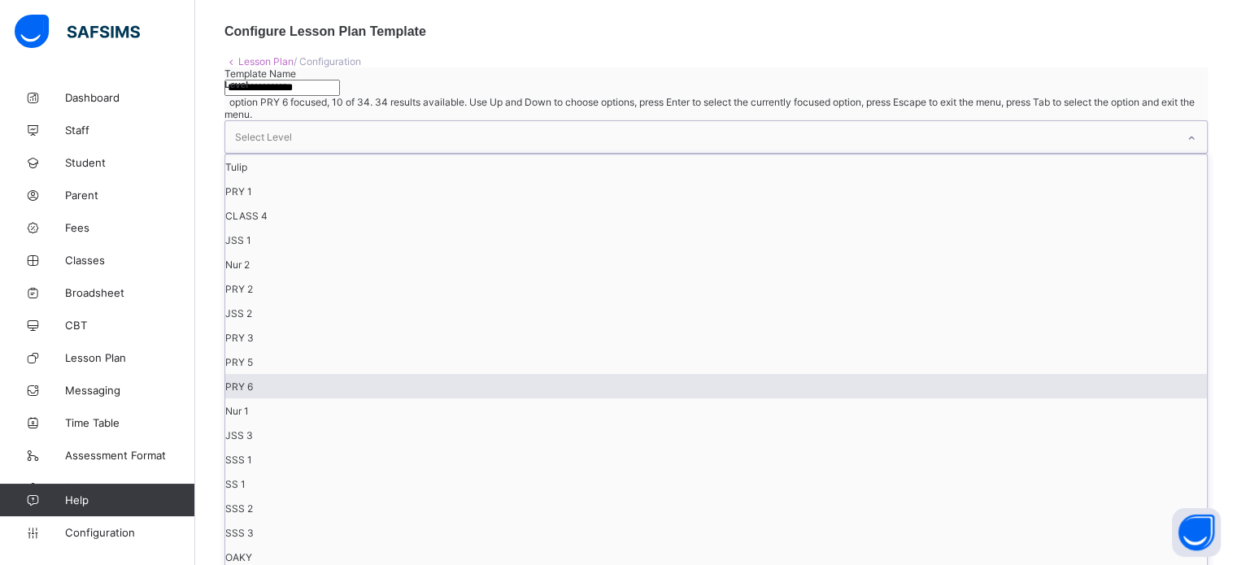
click at [572, 374] on div "PRY 6" at bounding box center [715, 386] width 981 height 24
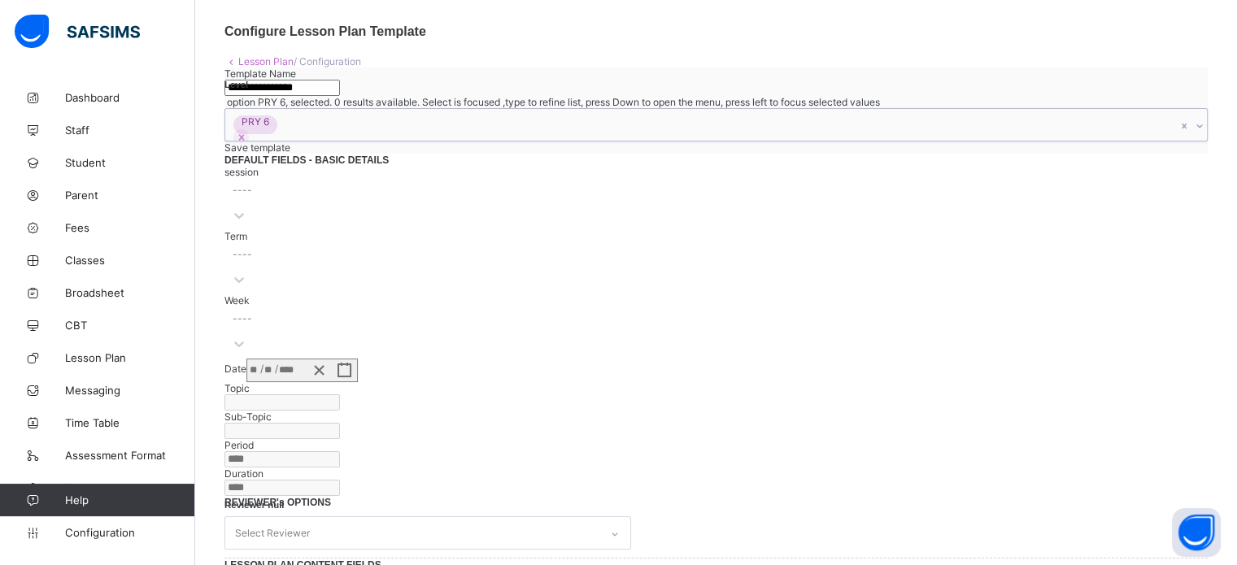
click at [648, 133] on div "PRY 6" at bounding box center [700, 125] width 950 height 32
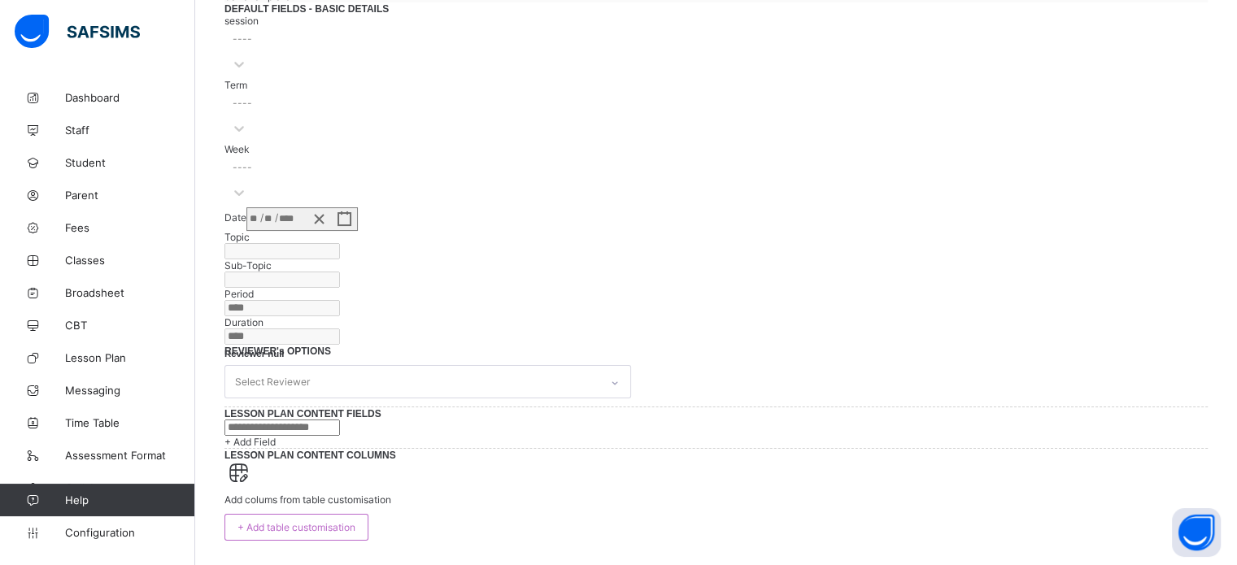
scroll to position [244, 0]
click at [465, 196] on div "Week ----" at bounding box center [715, 175] width 983 height 64
click at [599, 366] on div "Select Reviewer" at bounding box center [412, 382] width 374 height 32
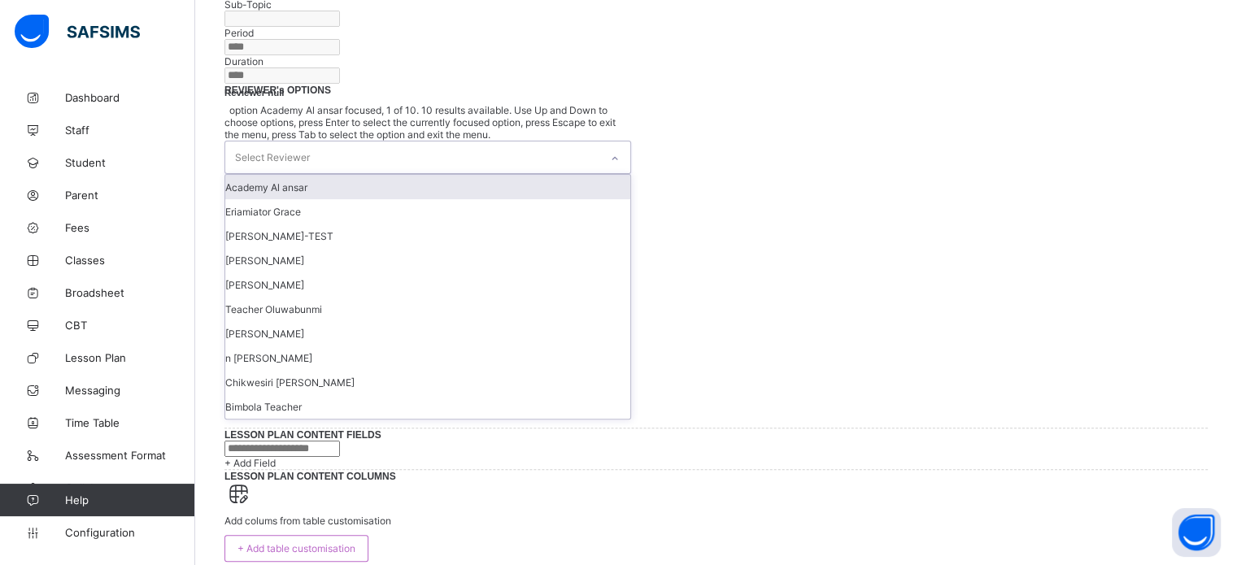
scroll to position [488, 0]
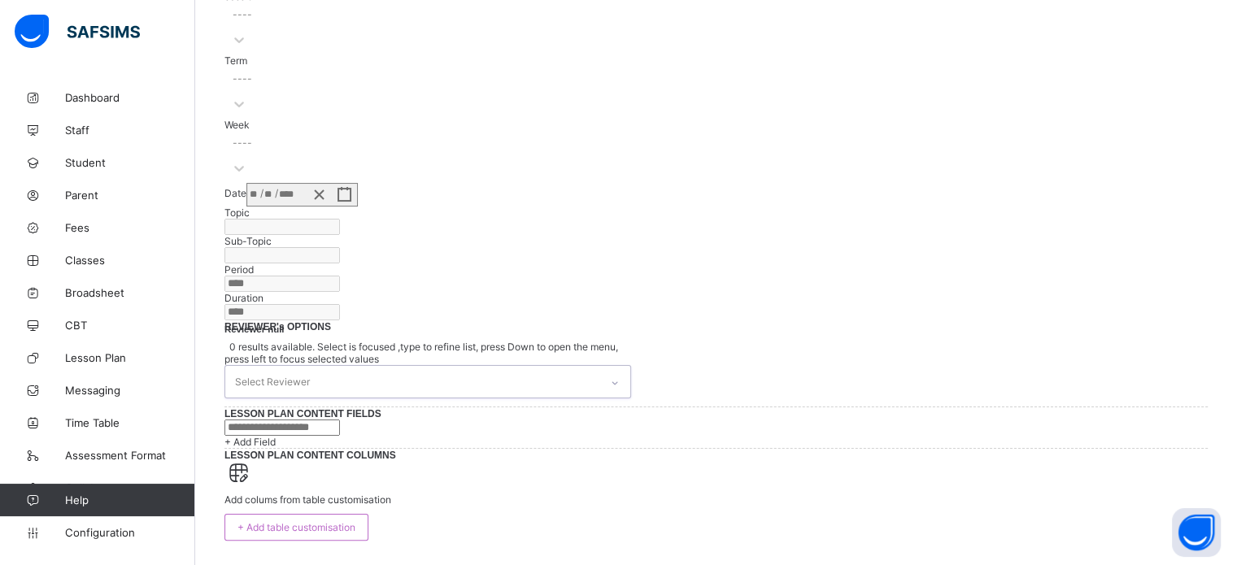
click at [959, 448] on div "LESSON PLAN CONTENT FIELDS + Add Field" at bounding box center [715, 427] width 983 height 41
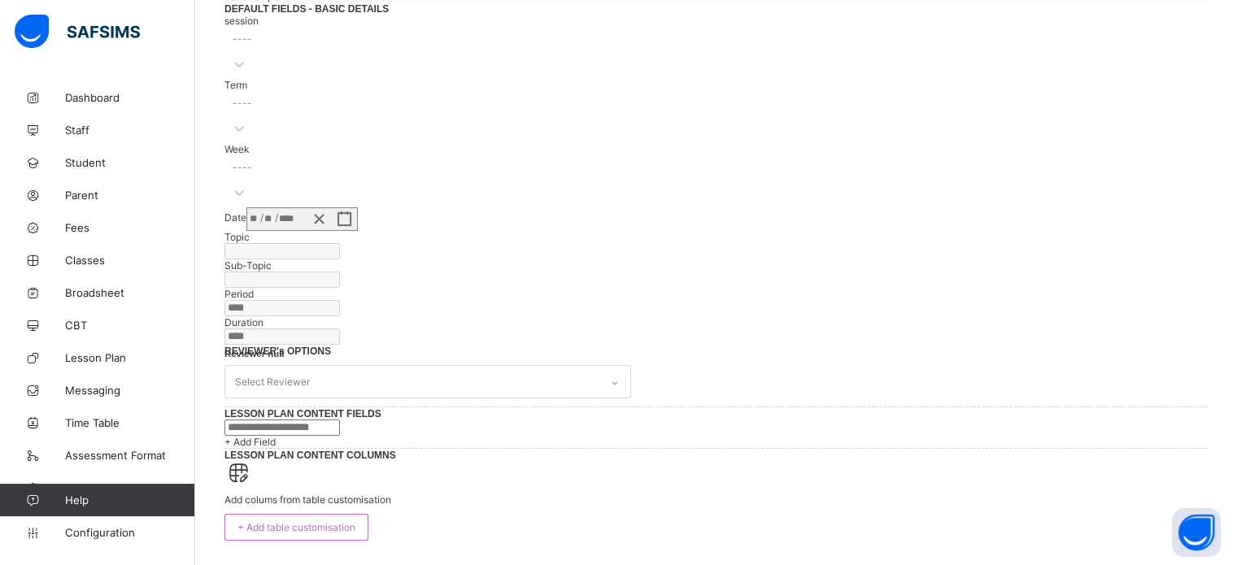
click at [1198, 448] on div "LESSON PLAN CONTENT FIELDS + Add Field" at bounding box center [715, 427] width 983 height 41
click at [508, 366] on div "Select Reviewer" at bounding box center [412, 382] width 374 height 32
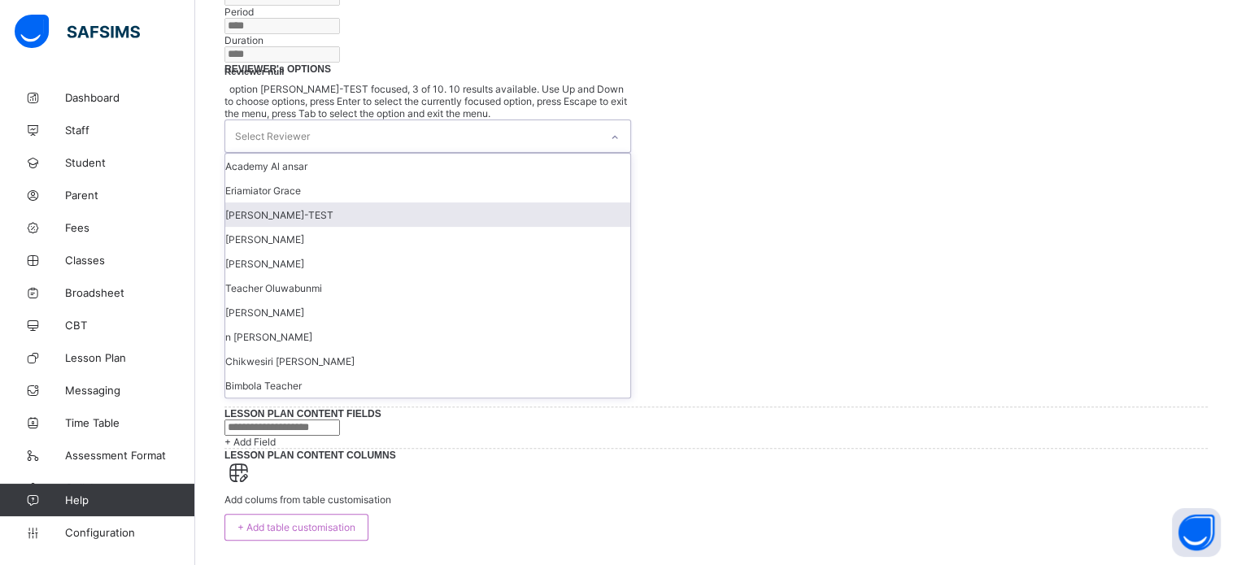
scroll to position [569, 0]
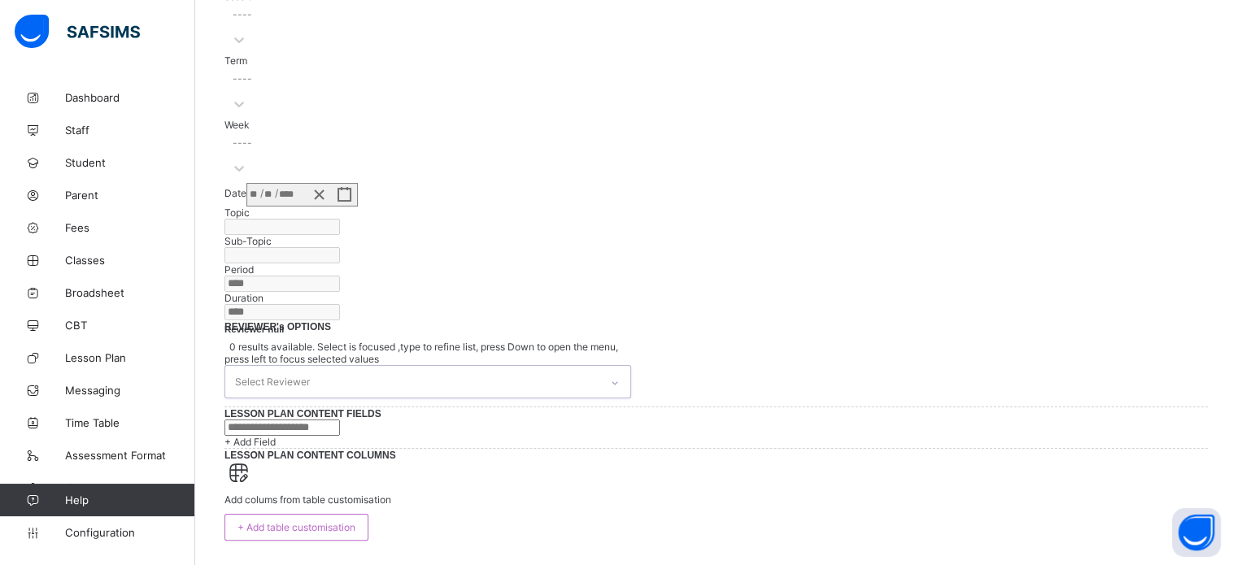
click at [395, 366] on div "Select Reviewer" at bounding box center [412, 382] width 374 height 32
click at [390, 366] on div "Select Reviewer" at bounding box center [412, 382] width 374 height 32
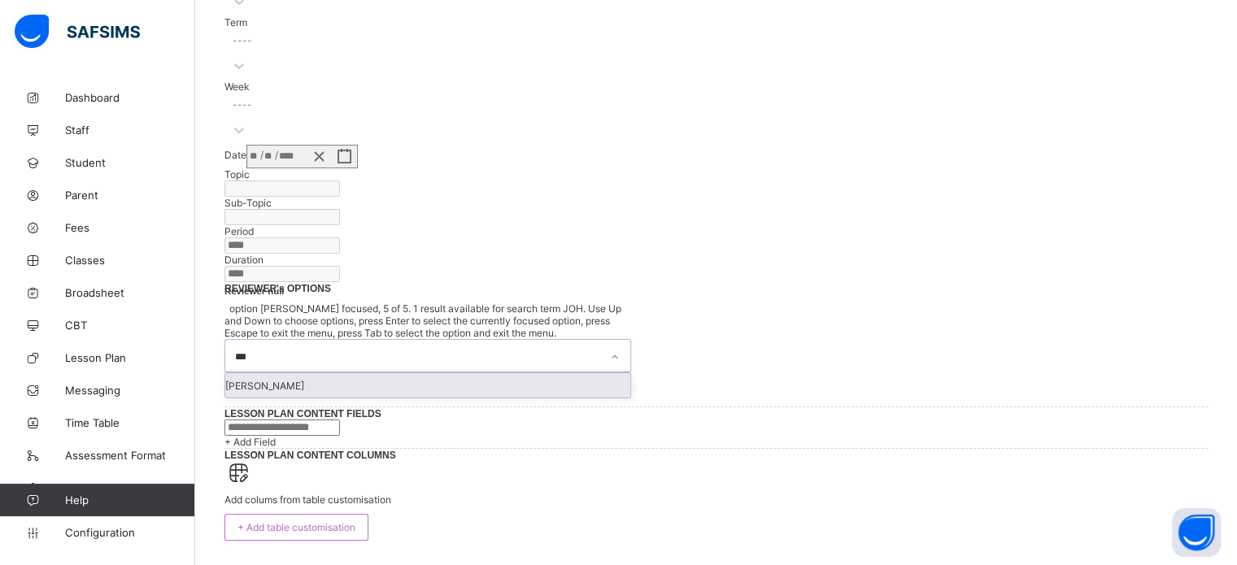
type input "**"
click at [324, 373] on div "Doe John" at bounding box center [427, 385] width 405 height 24
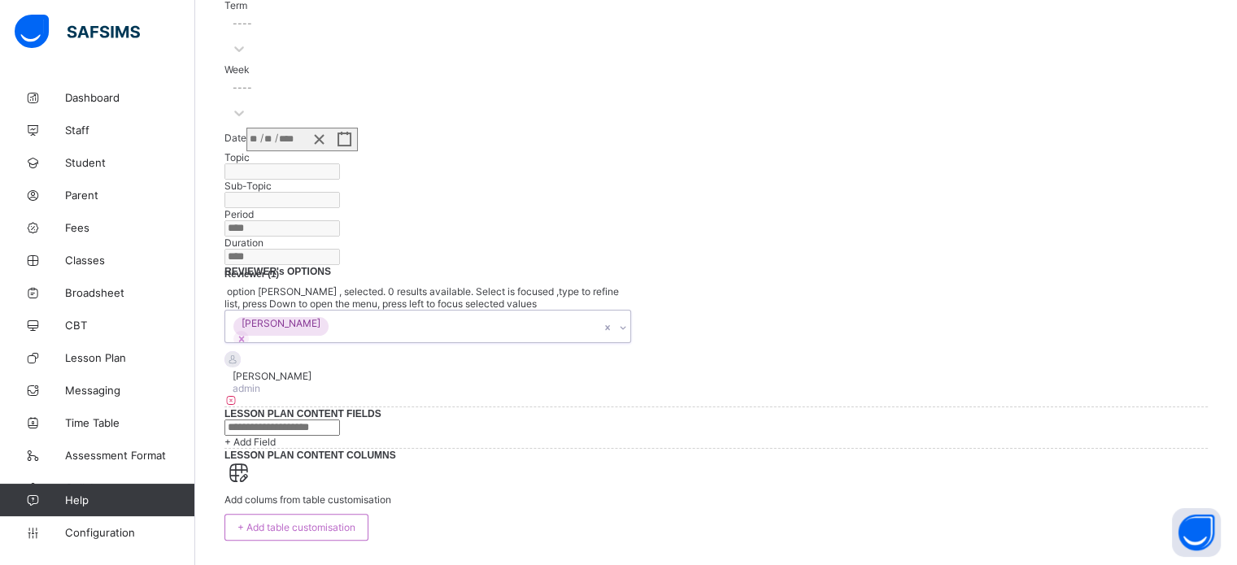
scroll to position [650, 0]
click at [340, 419] on input "text" at bounding box center [281, 427] width 115 height 16
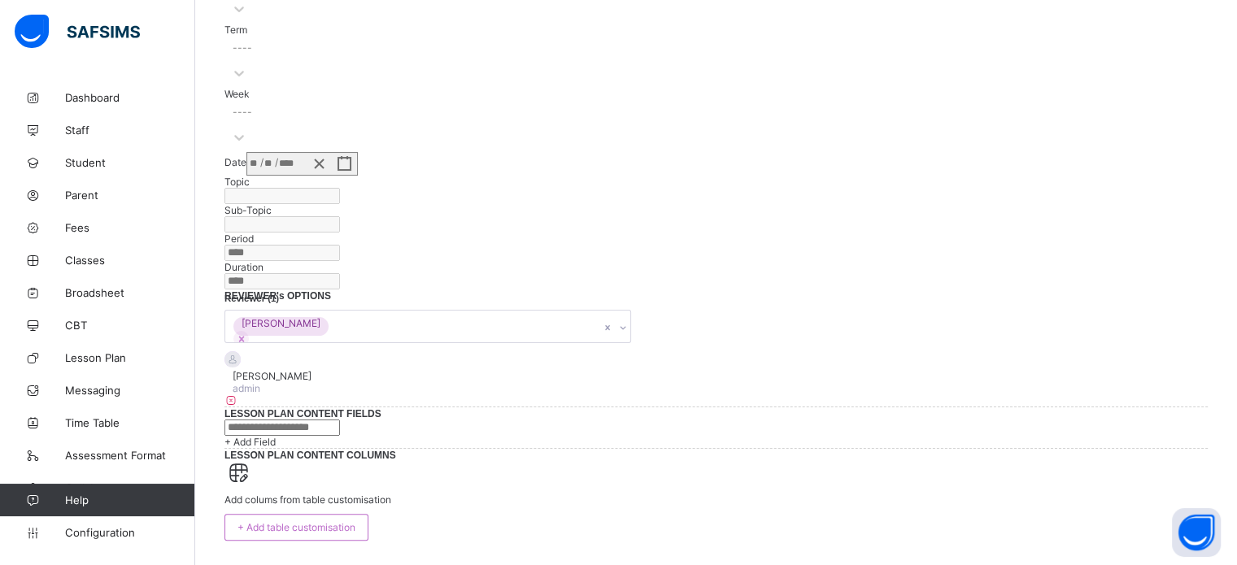
scroll to position [569, 0]
click at [340, 423] on input "text" at bounding box center [281, 427] width 115 height 16
type input "*"
type input "******"
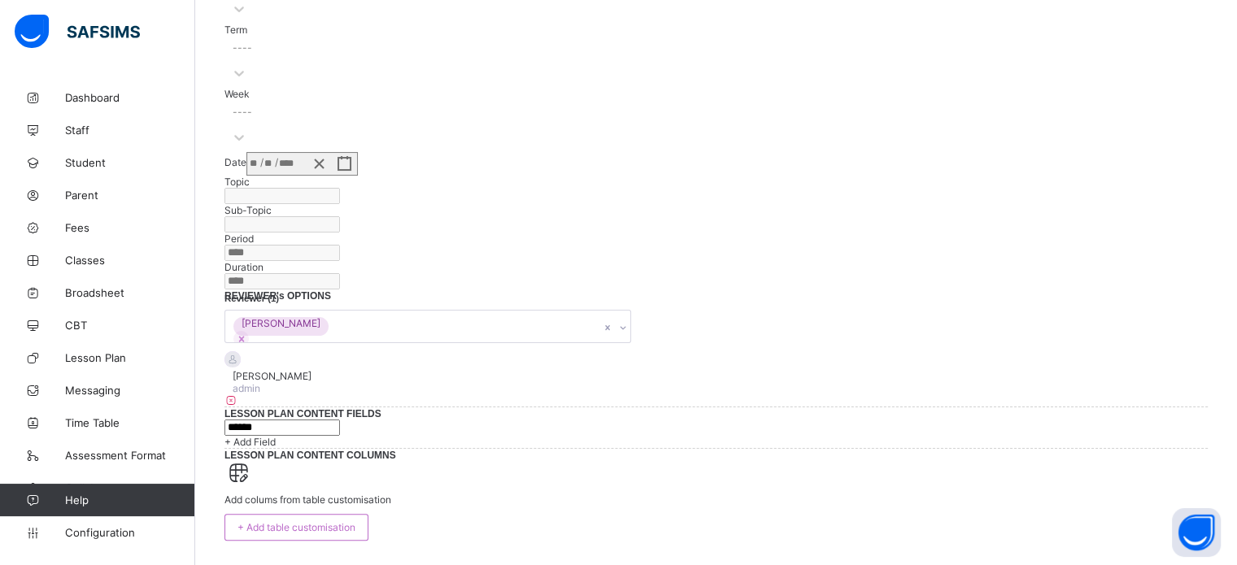
click at [305, 448] on div "+ Add Field" at bounding box center [715, 442] width 983 height 12
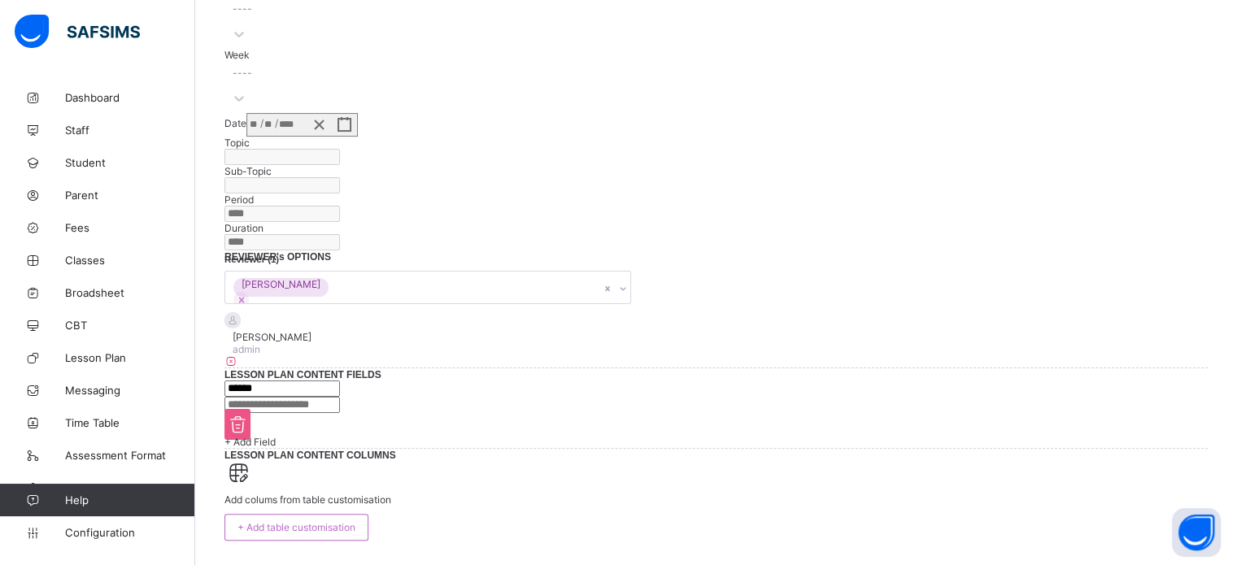
scroll to position [650, 0]
click at [340, 397] on input "text" at bounding box center [281, 405] width 115 height 16
click at [541, 448] on div "****** + Add Field" at bounding box center [715, 413] width 983 height 67
click at [340, 397] on input "text" at bounding box center [281, 405] width 115 height 16
type input "**********"
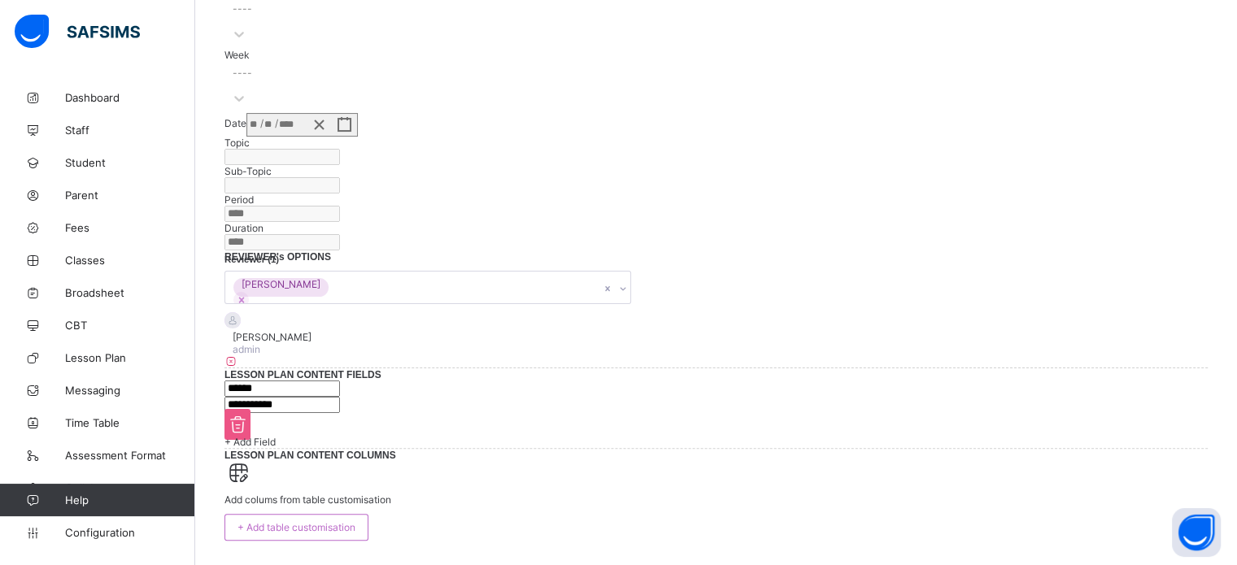
click at [276, 442] on span "+ Add Field" at bounding box center [249, 442] width 51 height 12
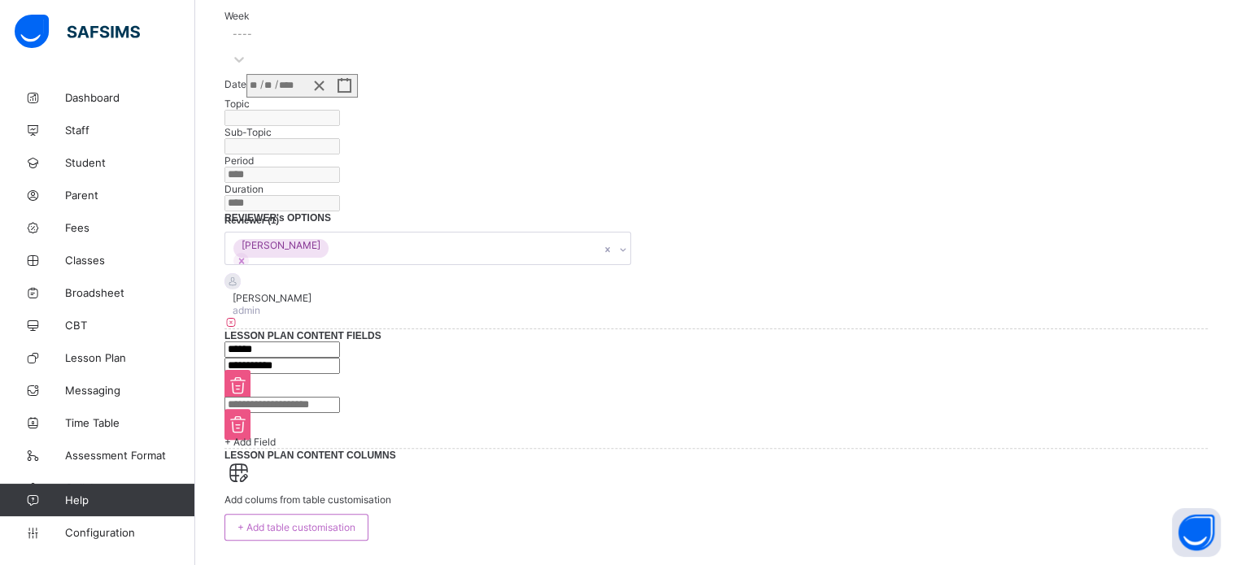
click at [327, 413] on input "text" at bounding box center [281, 405] width 115 height 16
type input "**********"
click at [276, 448] on span "+ Add Field" at bounding box center [249, 442] width 51 height 12
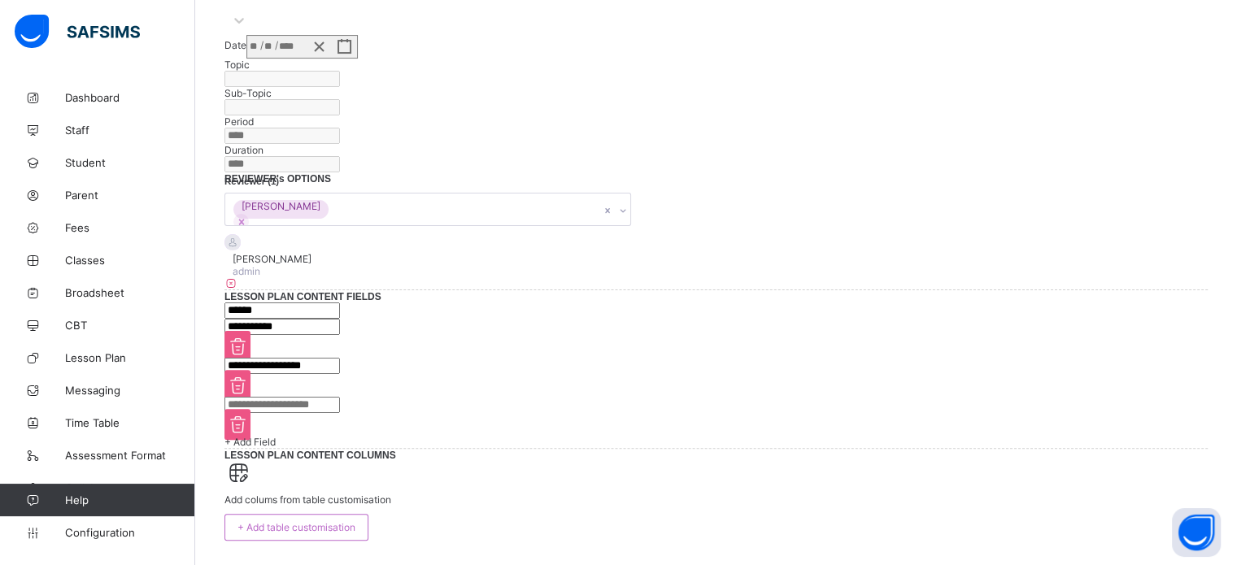
scroll to position [813, 0]
click at [340, 397] on input "text" at bounding box center [281, 405] width 115 height 16
type input "**********"
click at [308, 436] on div "+ Add Field" at bounding box center [715, 442] width 983 height 12
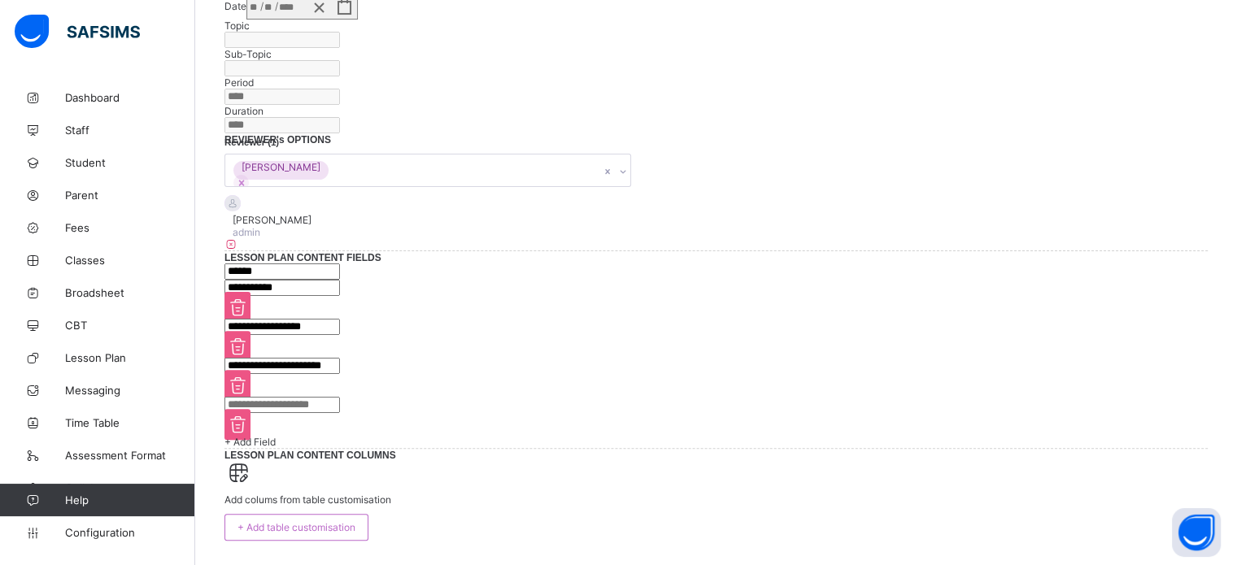
click at [309, 397] on input "text" at bounding box center [281, 405] width 115 height 16
type input "**********"
click at [276, 436] on span "+ Add Field" at bounding box center [249, 442] width 51 height 12
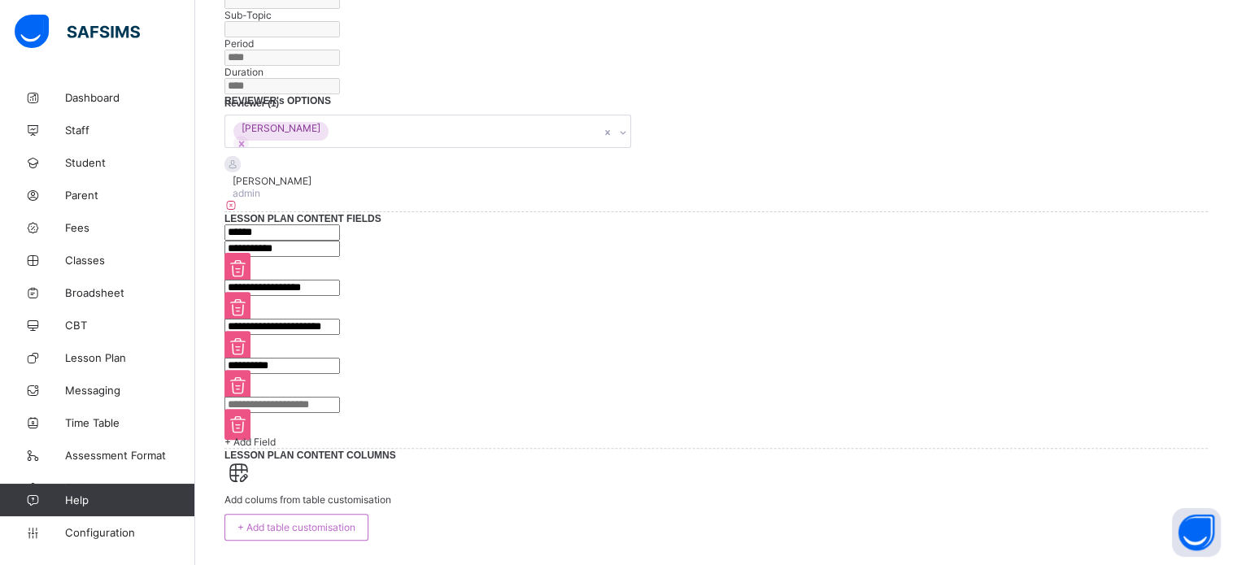
click at [336, 397] on input "text" at bounding box center [281, 405] width 115 height 16
type input "*"
type input "**********"
click at [276, 436] on span "+ Add Field" at bounding box center [249, 442] width 51 height 12
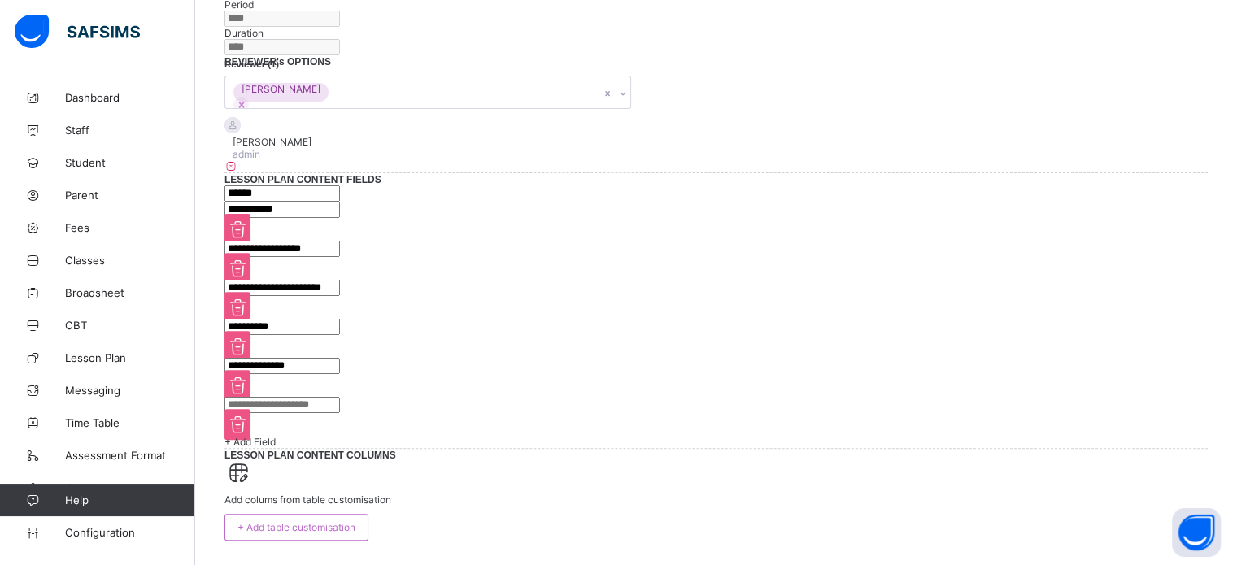
click at [340, 397] on input "text" at bounding box center [281, 405] width 115 height 16
type input "**********"
click at [276, 448] on span "+ Add Field" at bounding box center [249, 442] width 51 height 12
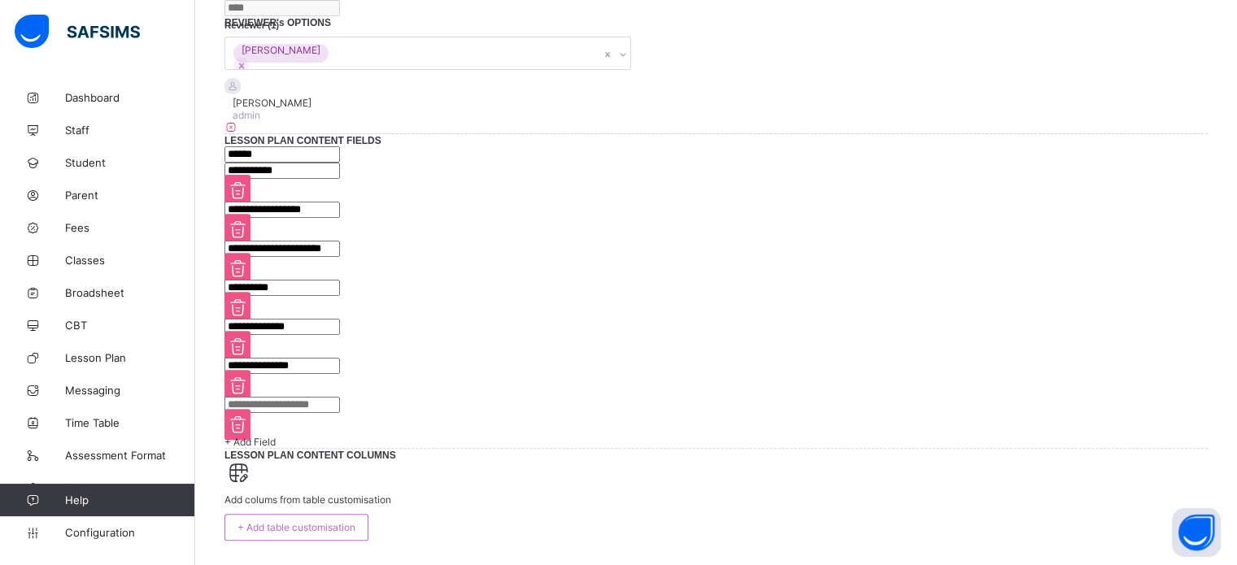
scroll to position [1086, 0]
click at [337, 397] on input "text" at bounding box center [281, 405] width 115 height 16
type input "**********"
click at [276, 436] on span "+ Add Field" at bounding box center [249, 442] width 51 height 12
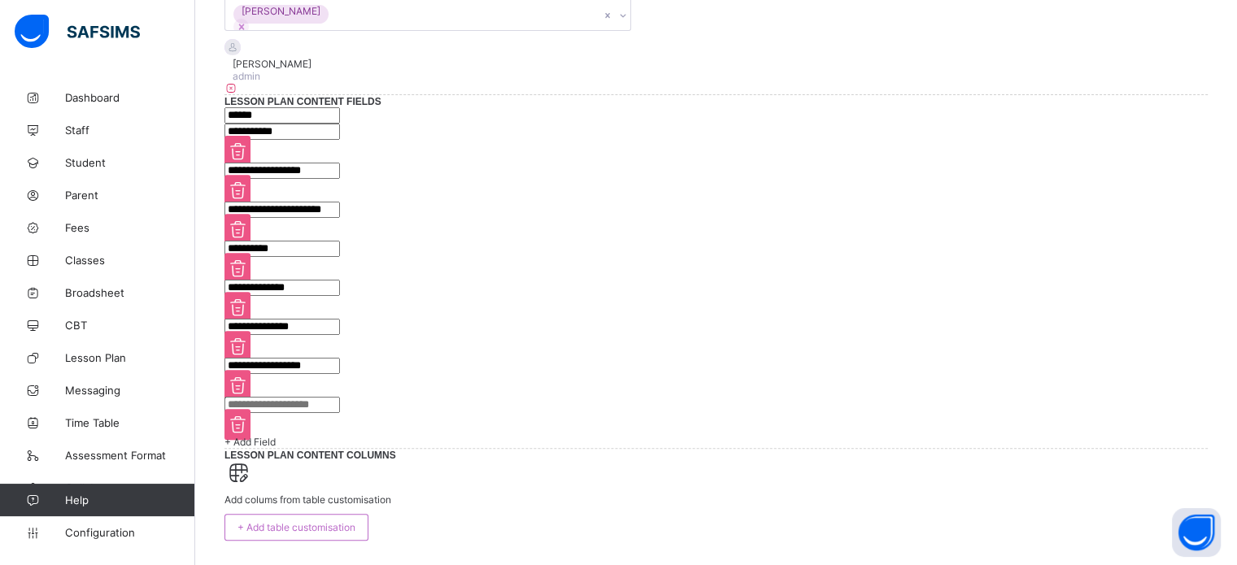
click at [340, 397] on input "text" at bounding box center [281, 405] width 115 height 16
type input "**********"
click at [276, 436] on span "+ Add Field" at bounding box center [249, 442] width 51 height 12
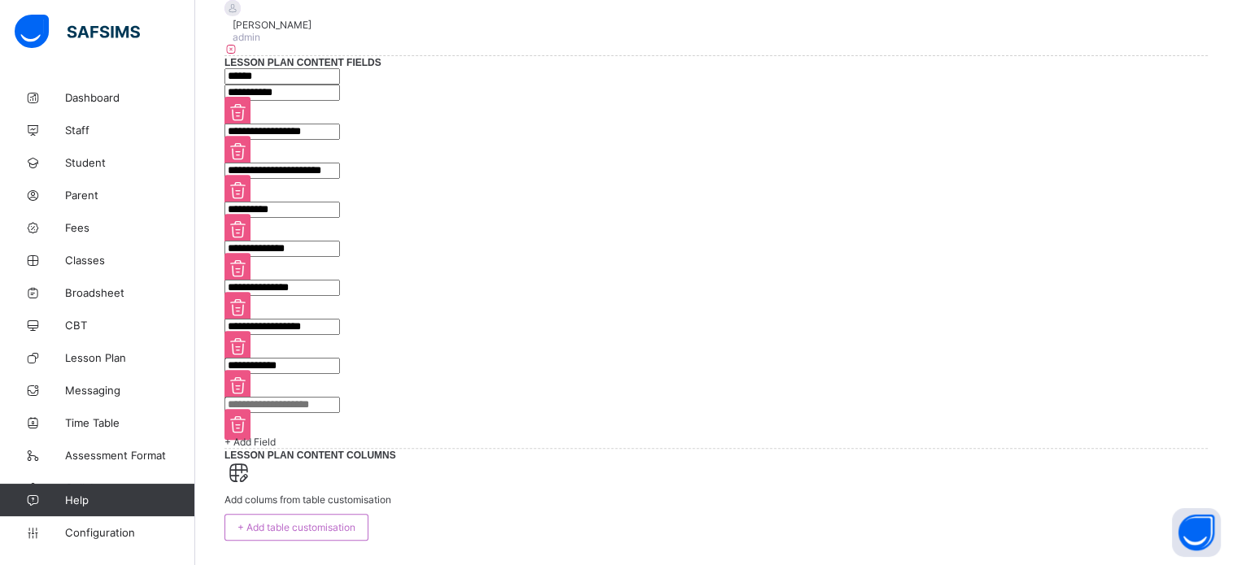
click at [340, 397] on input "text" at bounding box center [281, 405] width 115 height 16
type input "**********"
click at [276, 436] on span "+ Add Field" at bounding box center [249, 442] width 51 height 12
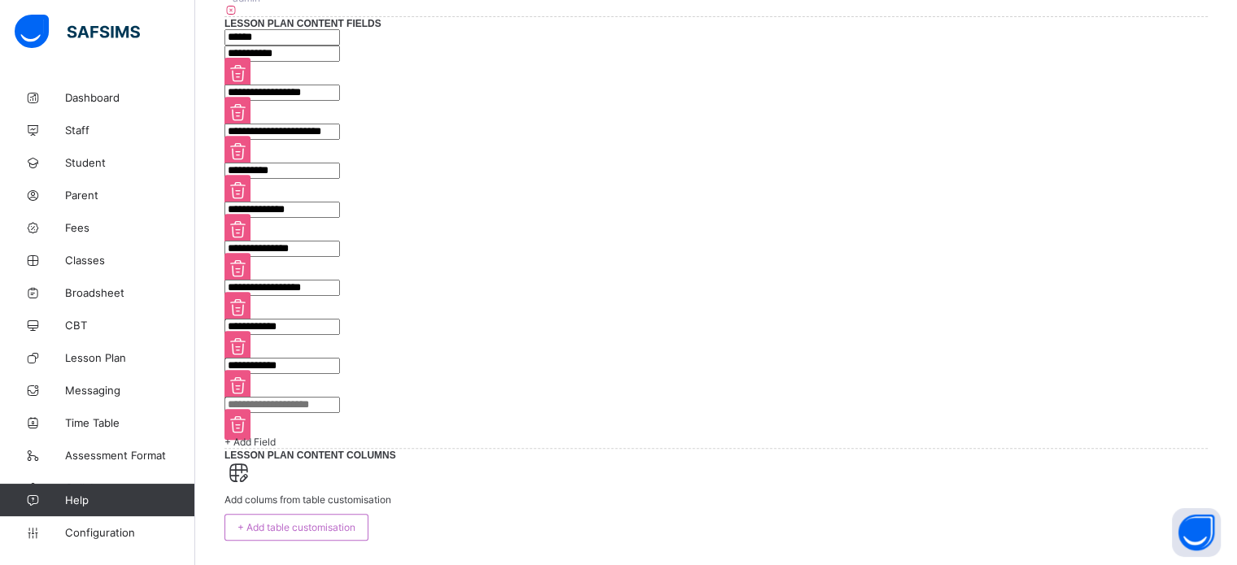
click at [319, 413] on input "text" at bounding box center [281, 405] width 115 height 16
type input "*"
click at [340, 413] on input "*****" at bounding box center [281, 405] width 115 height 16
type input "******"
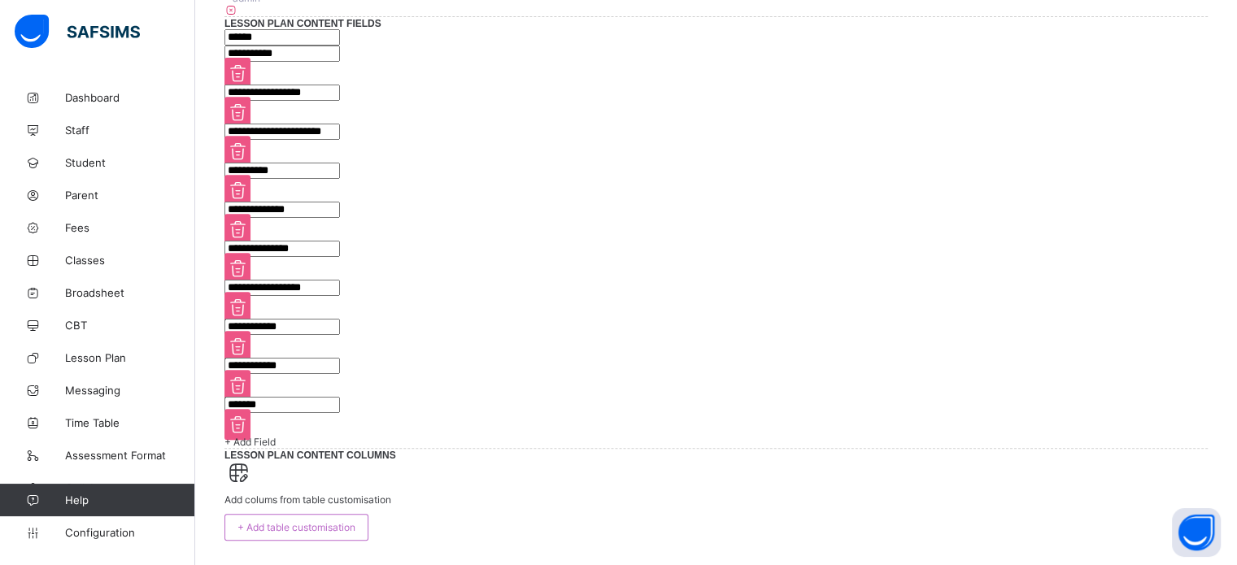
click at [310, 448] on div "+ Add Field" at bounding box center [715, 442] width 983 height 12
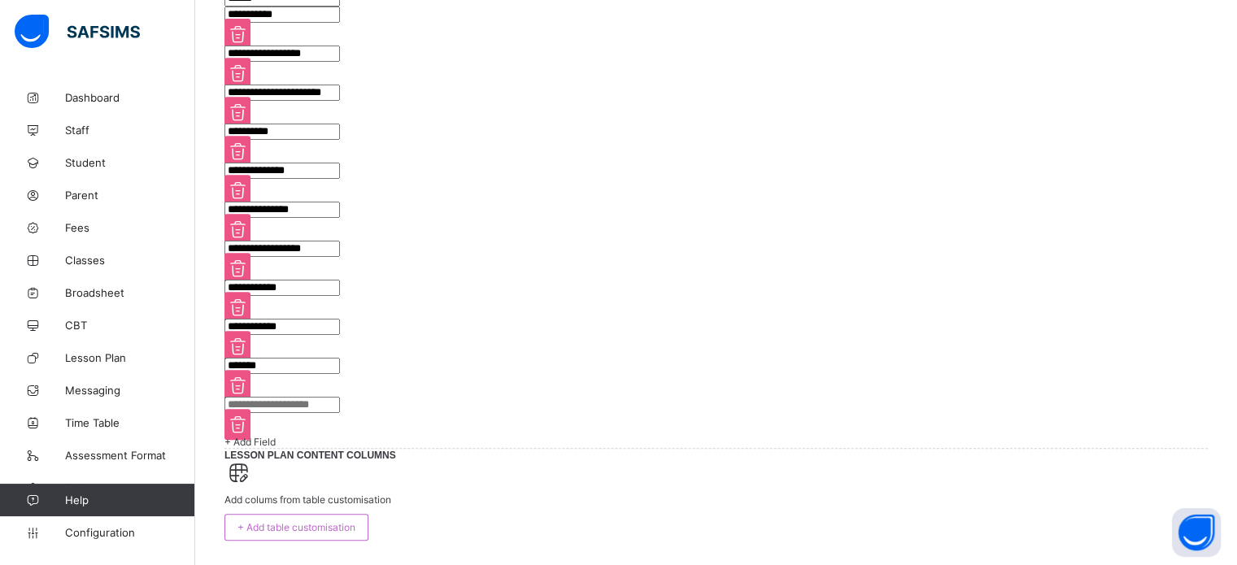
click at [329, 413] on input "text" at bounding box center [281, 405] width 115 height 16
type input "******"
click at [282, 448] on div "+ Add Field" at bounding box center [715, 442] width 983 height 12
click at [293, 413] on input "text" at bounding box center [281, 405] width 115 height 16
type input "******"
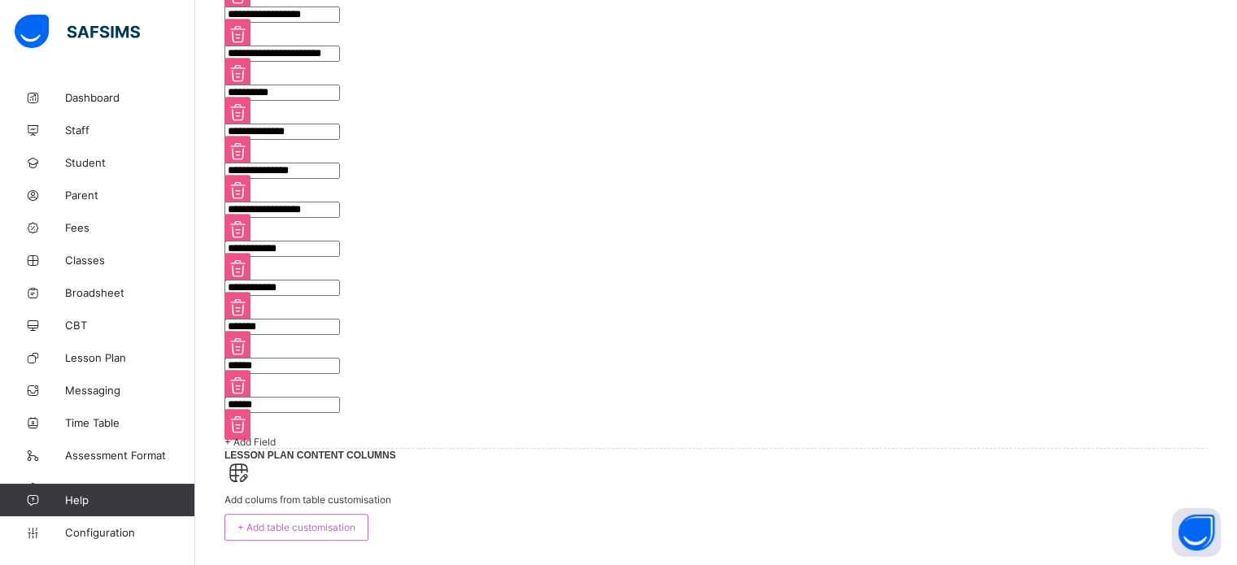
scroll to position [1249, 0]
click at [304, 436] on div "+ Add Field" at bounding box center [715, 442] width 983 height 12
click at [340, 409] on input "text" at bounding box center [281, 405] width 115 height 16
type input "**********"
drag, startPoint x: 279, startPoint y: 464, endPoint x: 447, endPoint y: 416, distance: 175.0
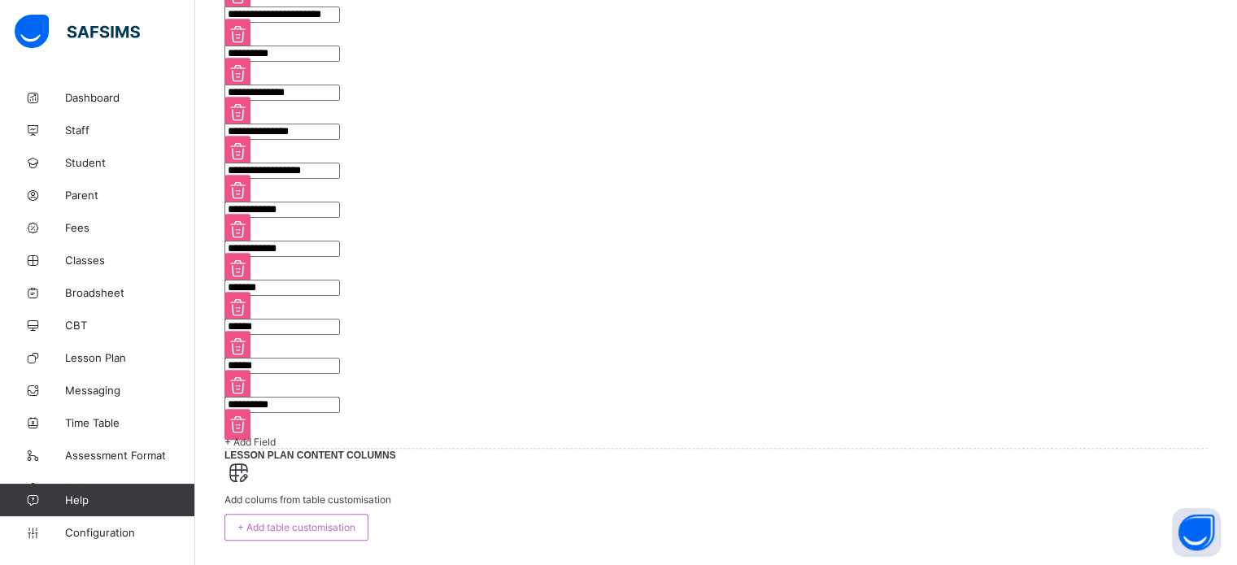
click at [276, 448] on span "+ Add Field" at bounding box center [249, 442] width 51 height 12
click at [340, 413] on input "text" at bounding box center [281, 405] width 115 height 16
type input "**********"
click at [312, 436] on div "+ Add Field" at bounding box center [715, 442] width 983 height 12
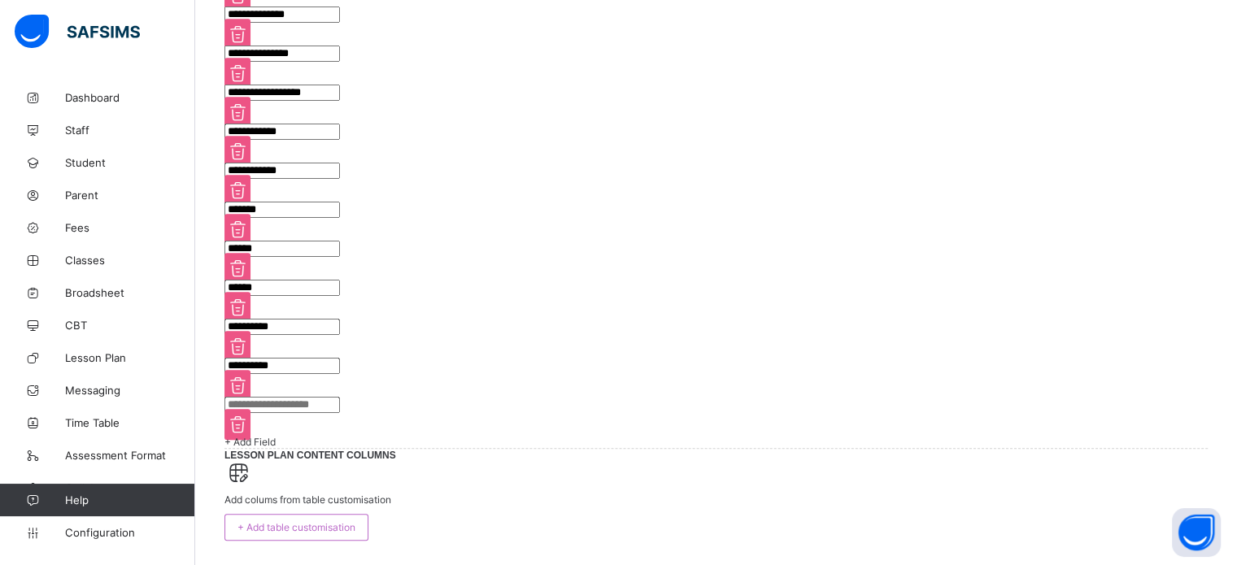
click at [340, 397] on input "text" at bounding box center [281, 405] width 115 height 16
type input "**********"
click at [276, 436] on span "+ Add Field" at bounding box center [249, 442] width 51 height 12
click at [340, 397] on input "text" at bounding box center [281, 405] width 115 height 16
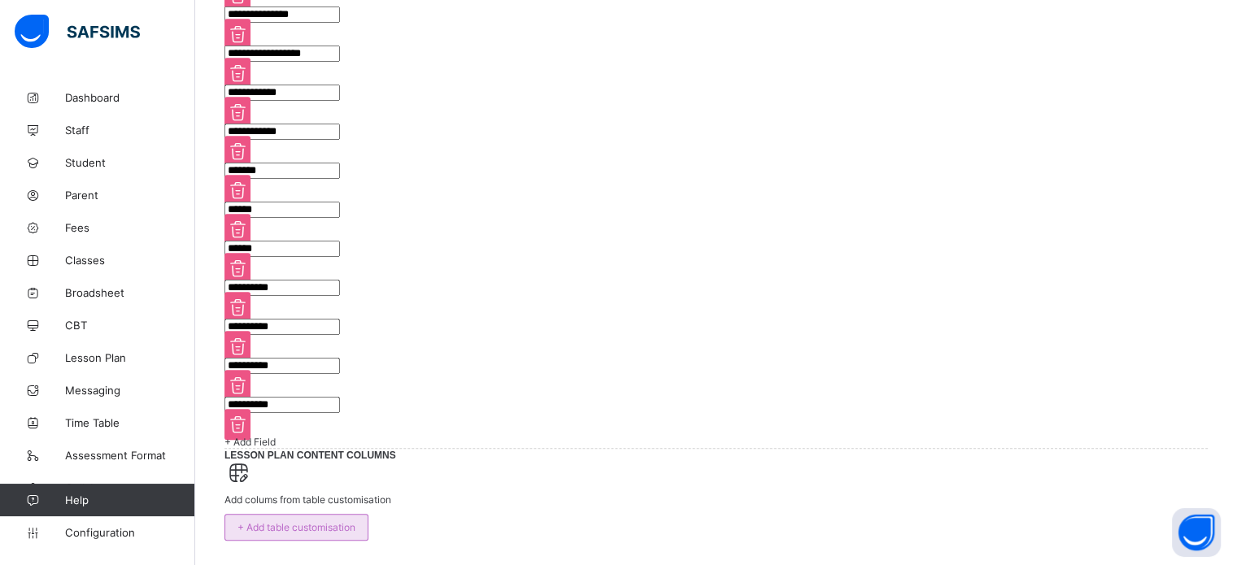
type input "**********"
click at [355, 521] on span "+ Add table customisation" at bounding box center [296, 527] width 118 height 12
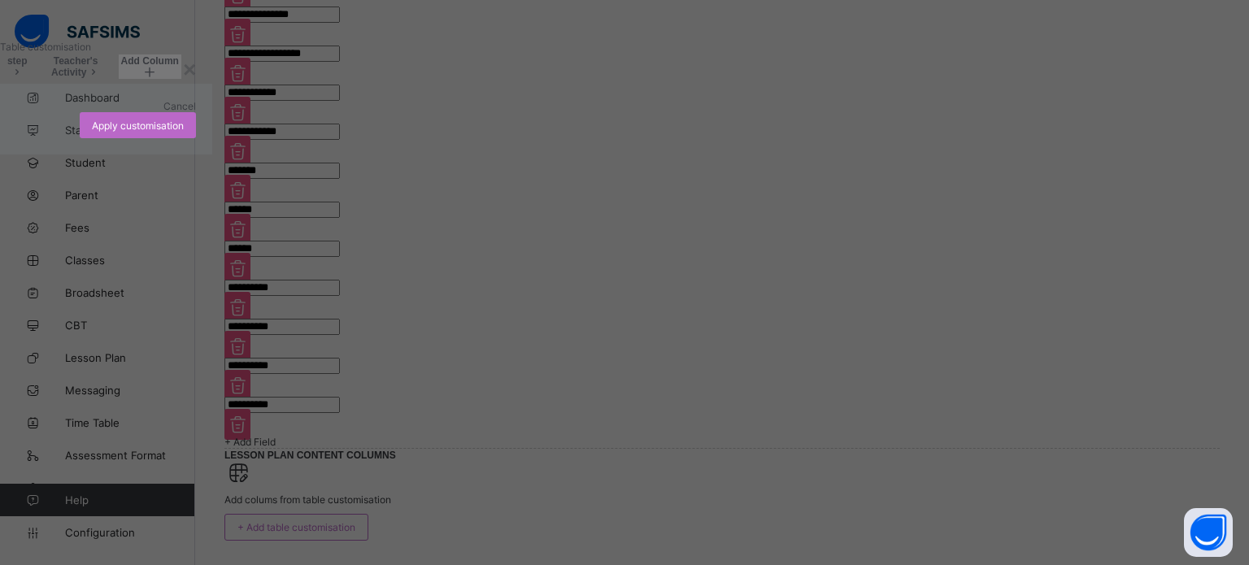
click at [157, 78] on icon at bounding box center [150, 72] width 14 height 11
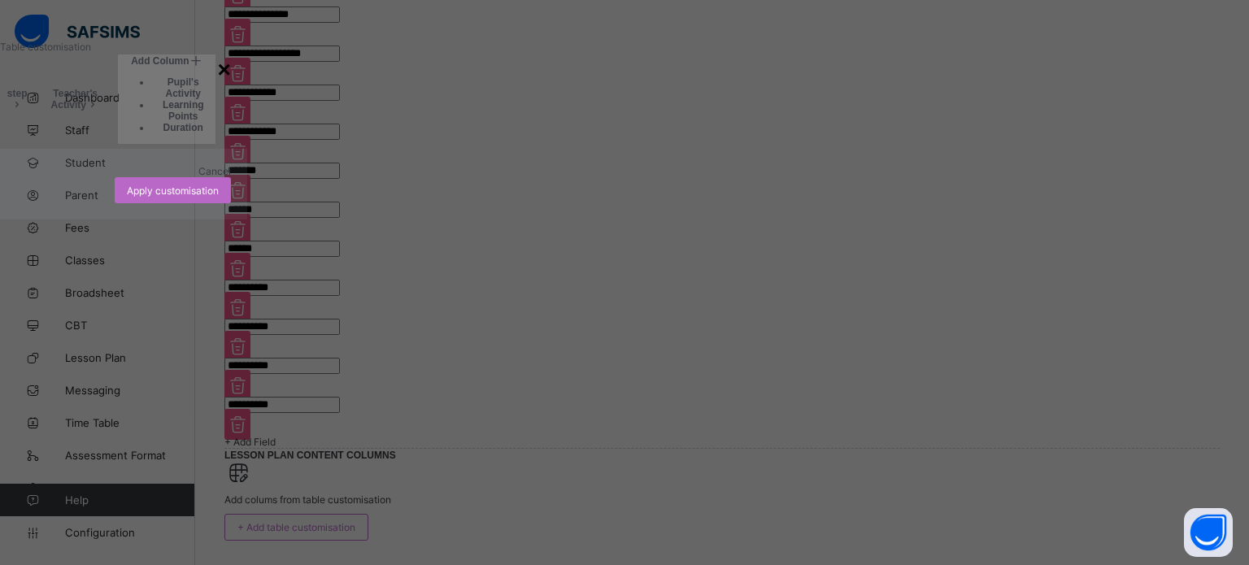
click at [230, 83] on div "×" at bounding box center [223, 70] width 13 height 26
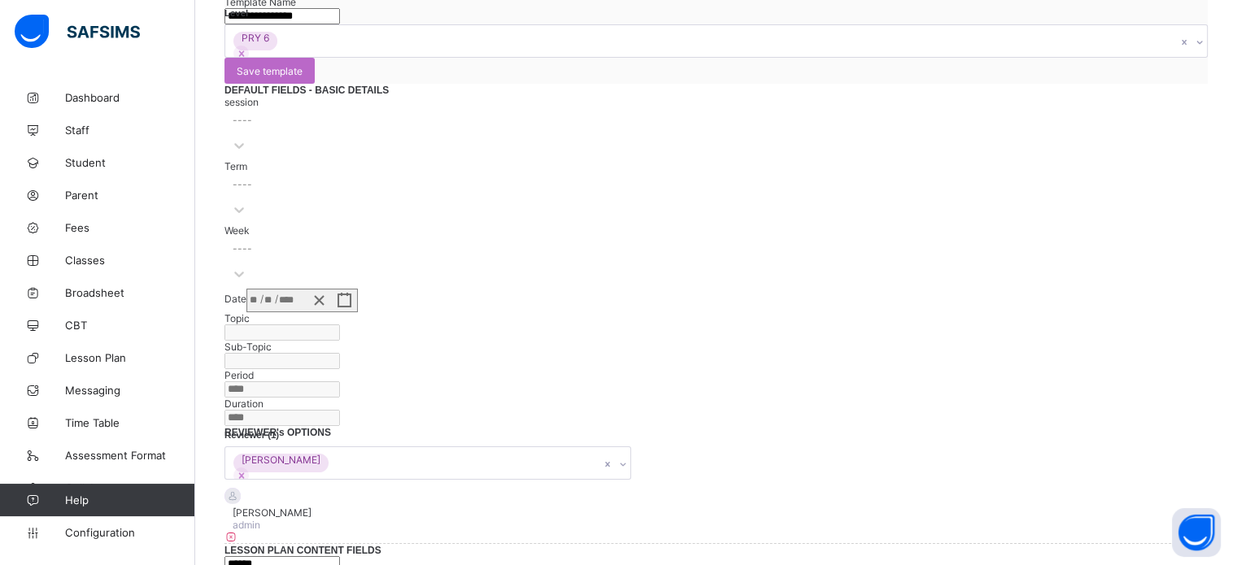
scroll to position [45, 0]
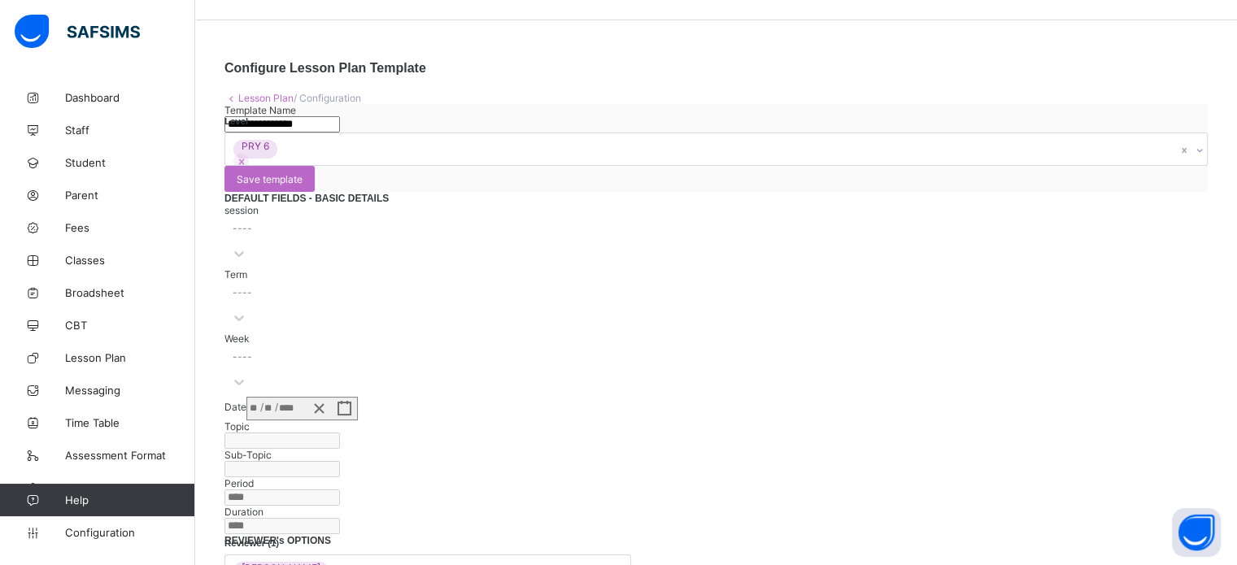
click at [602, 165] on div "PRY 6" at bounding box center [700, 149] width 950 height 32
click at [340, 133] on input "**********" at bounding box center [281, 124] width 115 height 16
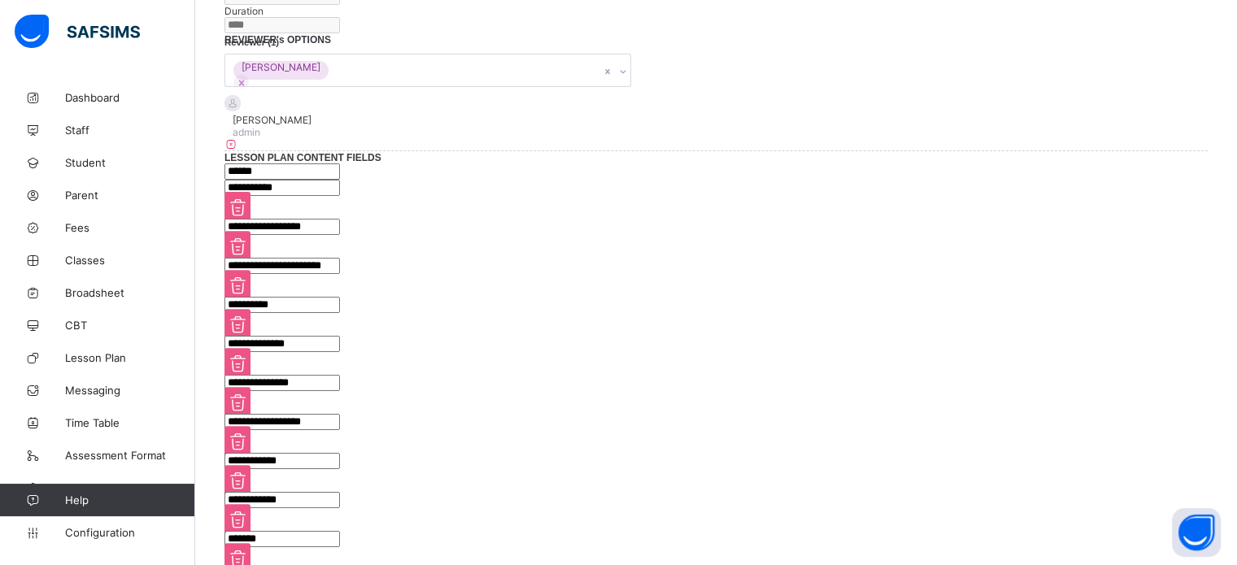
scroll to position [569, 0]
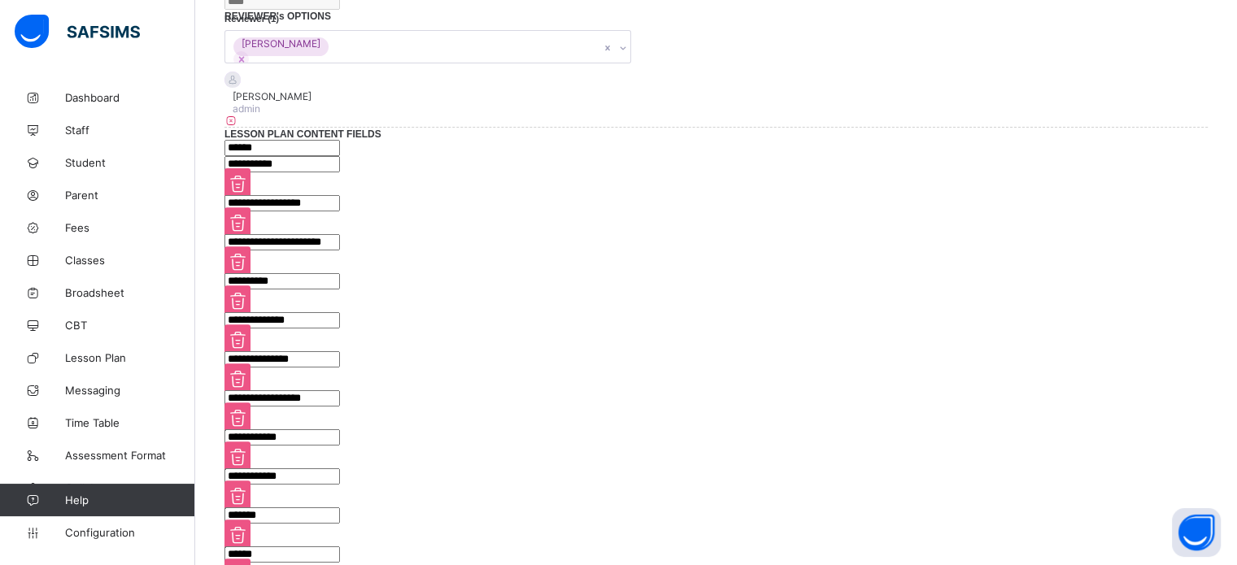
type input "**********"
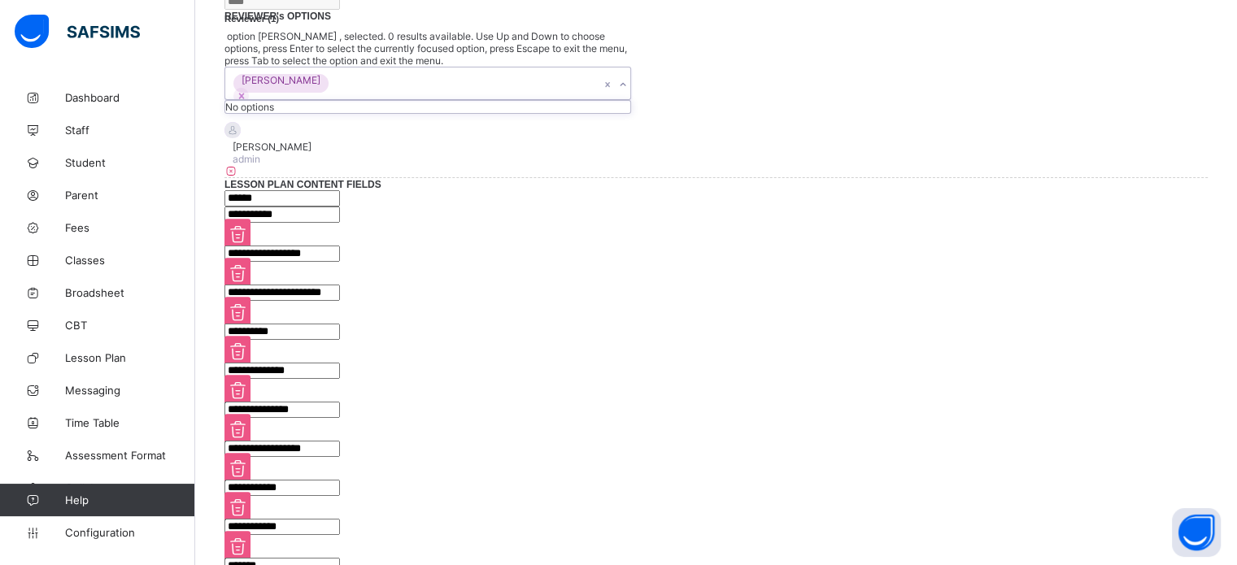
click at [481, 99] on div "Doe John" at bounding box center [412, 83] width 374 height 32
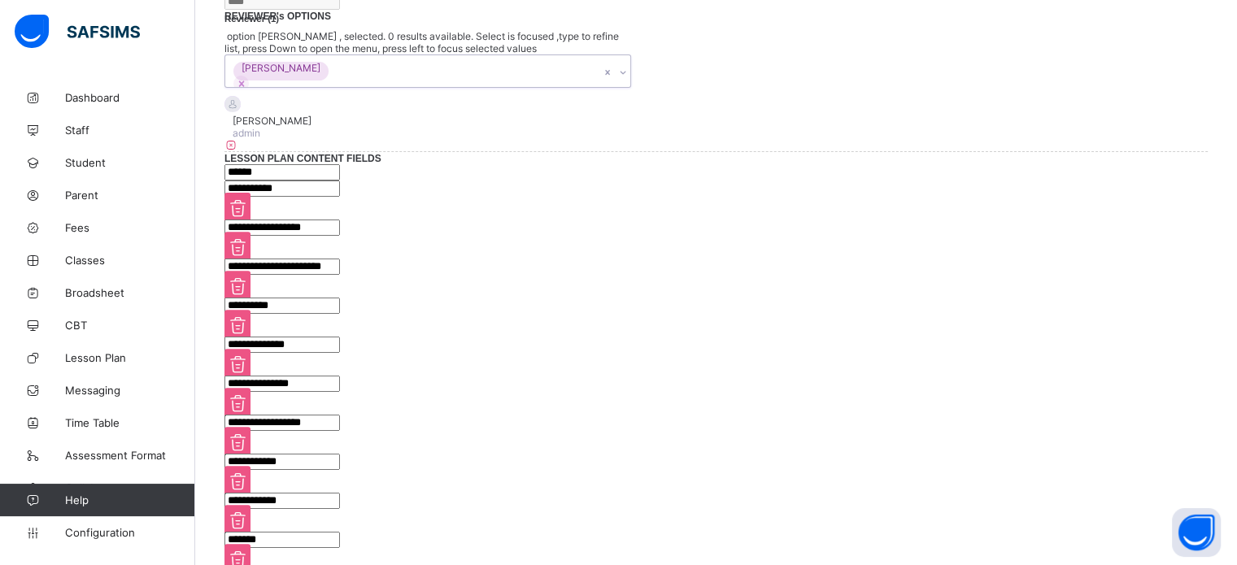
click at [484, 87] on div "Doe John" at bounding box center [412, 71] width 374 height 32
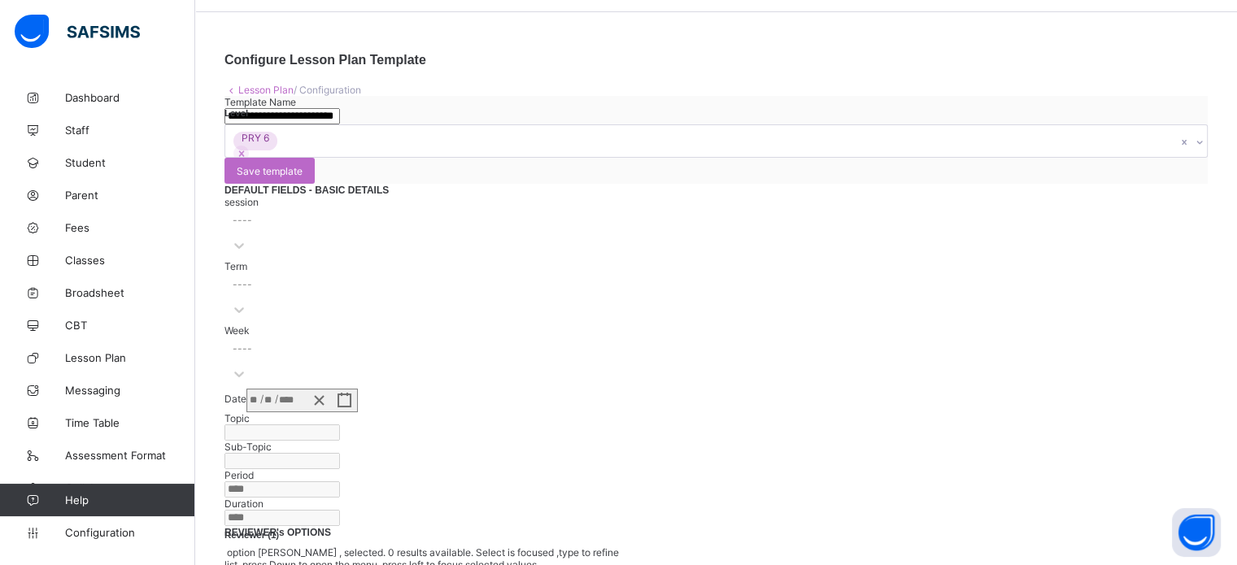
scroll to position [81, 0]
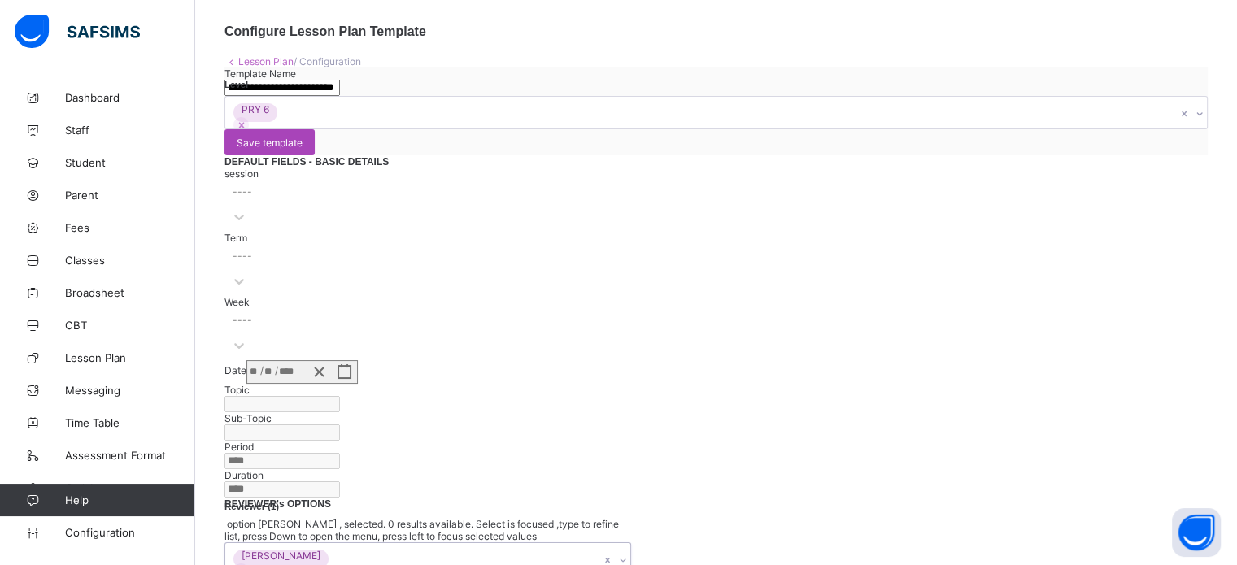
click at [302, 137] on span "Save template" at bounding box center [270, 143] width 66 height 12
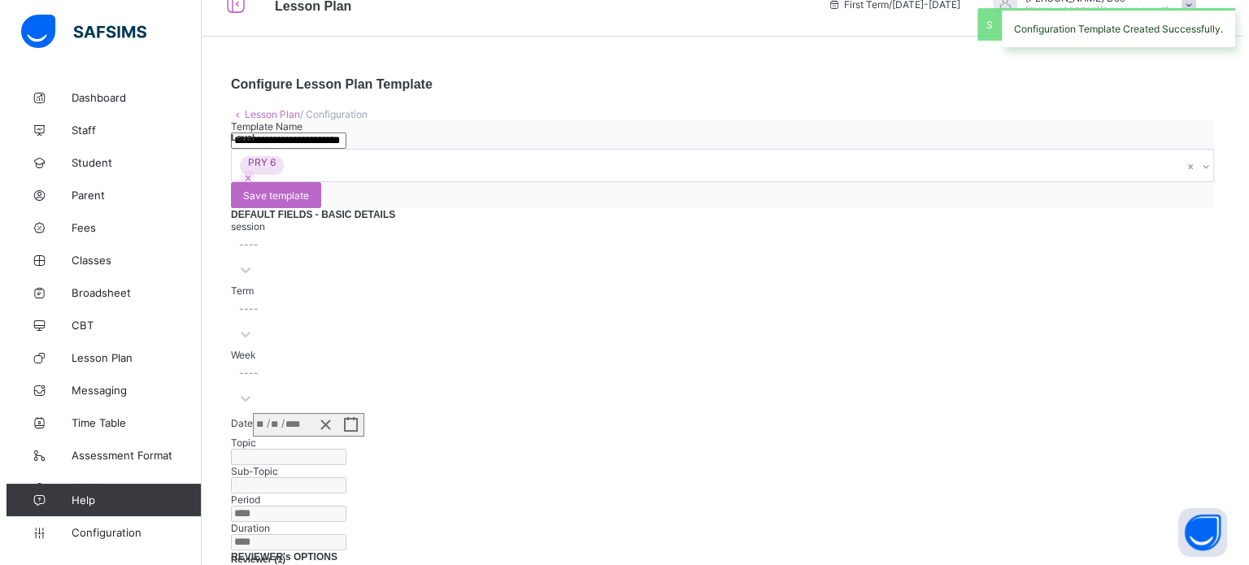
scroll to position [0, 0]
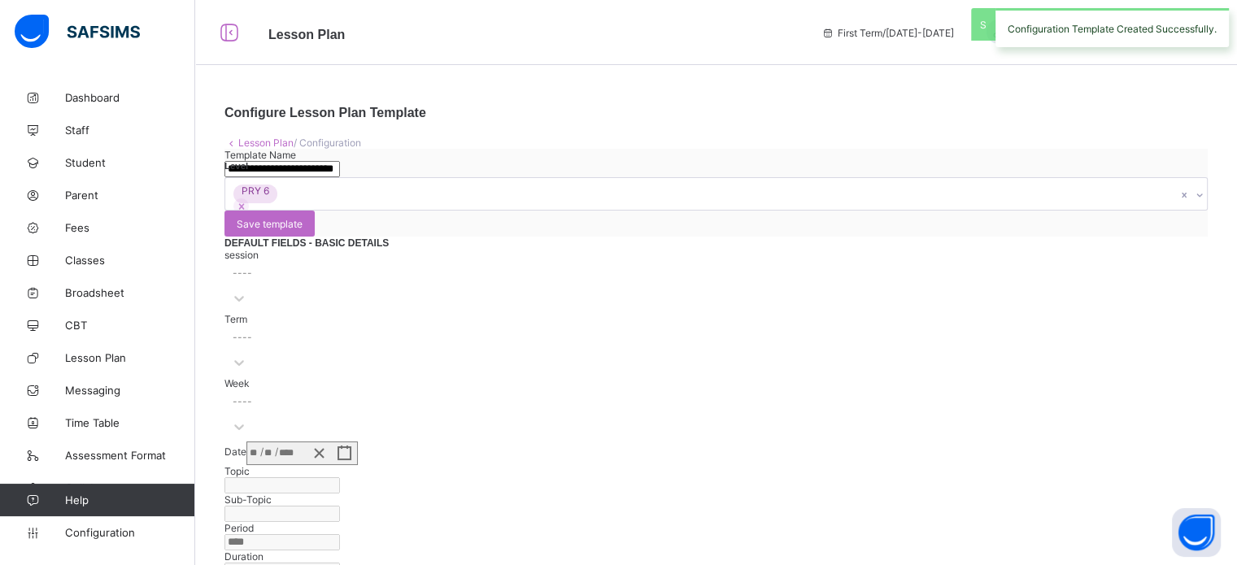
click at [267, 142] on link "Lesson Plan" at bounding box center [265, 143] width 55 height 12
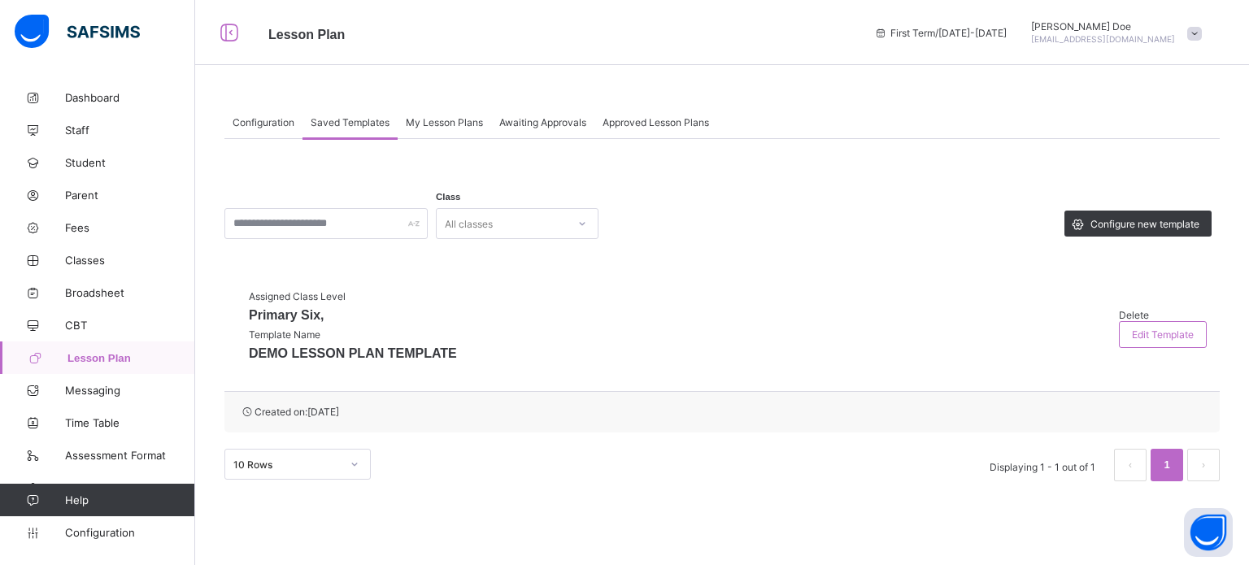
click at [270, 116] on span "Configuration" at bounding box center [264, 122] width 62 height 12
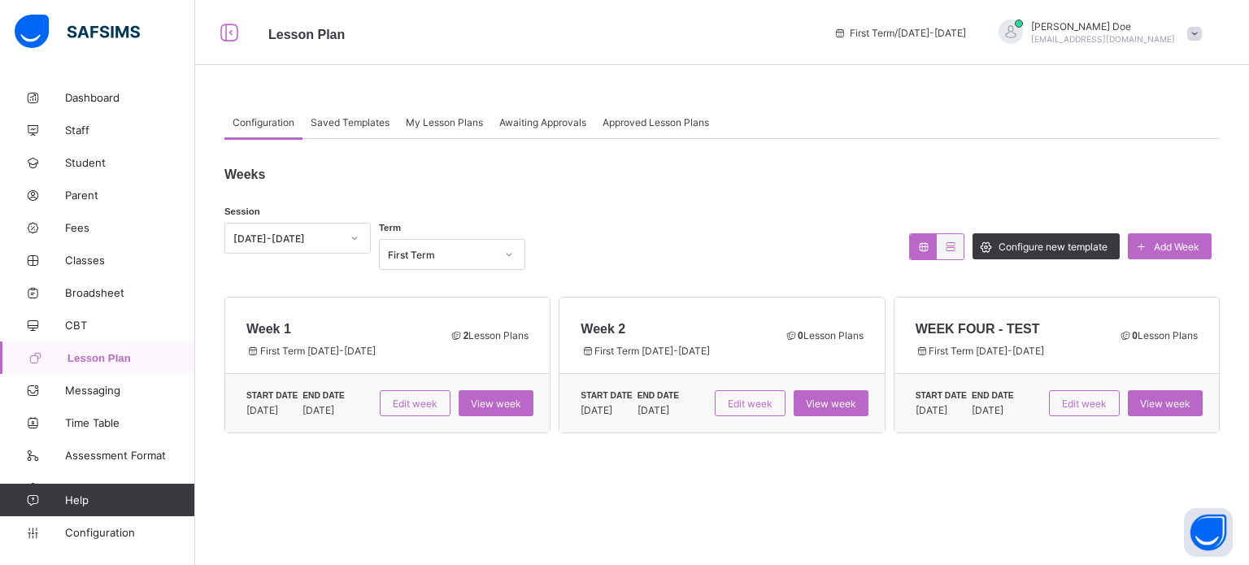
click at [360, 118] on span "Saved Templates" at bounding box center [350, 122] width 79 height 12
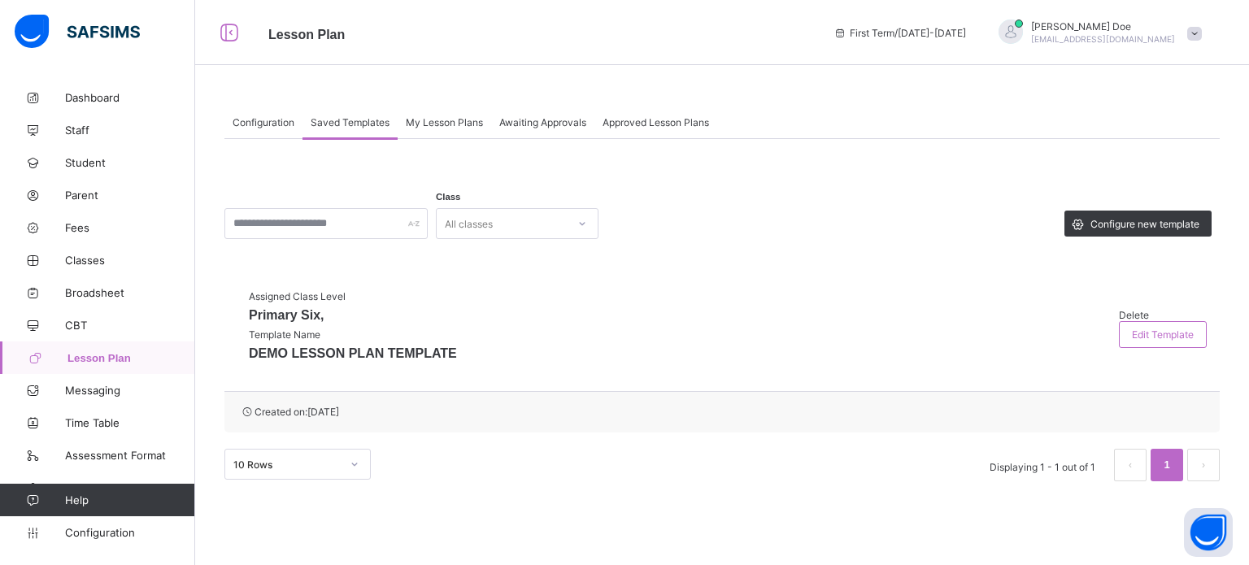
click at [263, 126] on span "Configuration" at bounding box center [264, 122] width 62 height 12
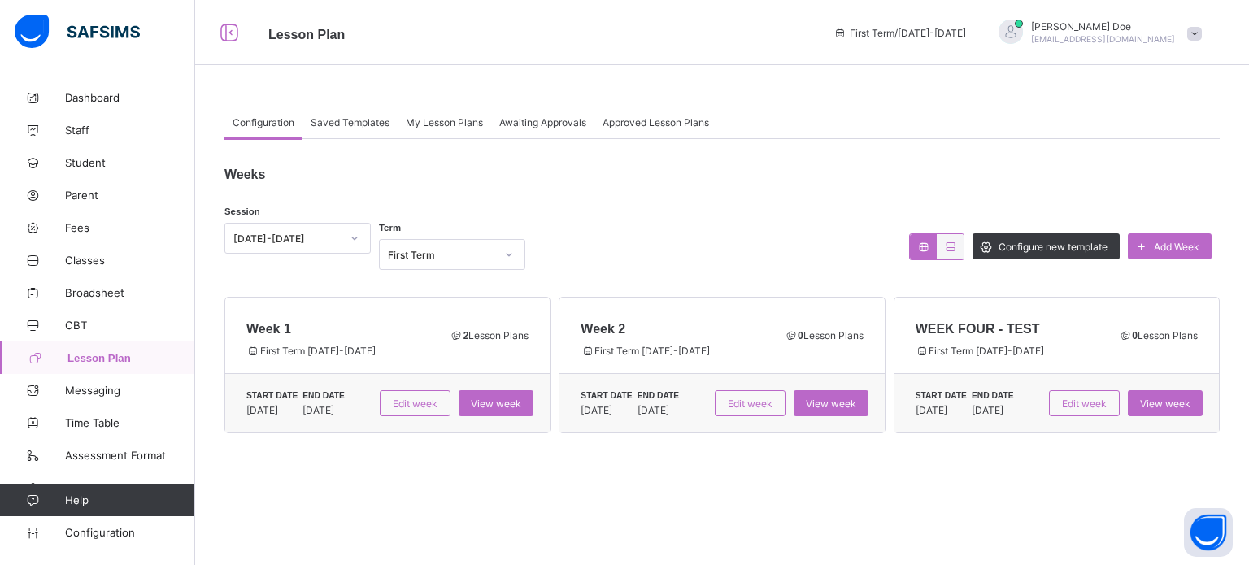
click at [1164, 246] on span "Add Week" at bounding box center [1177, 247] width 46 height 12
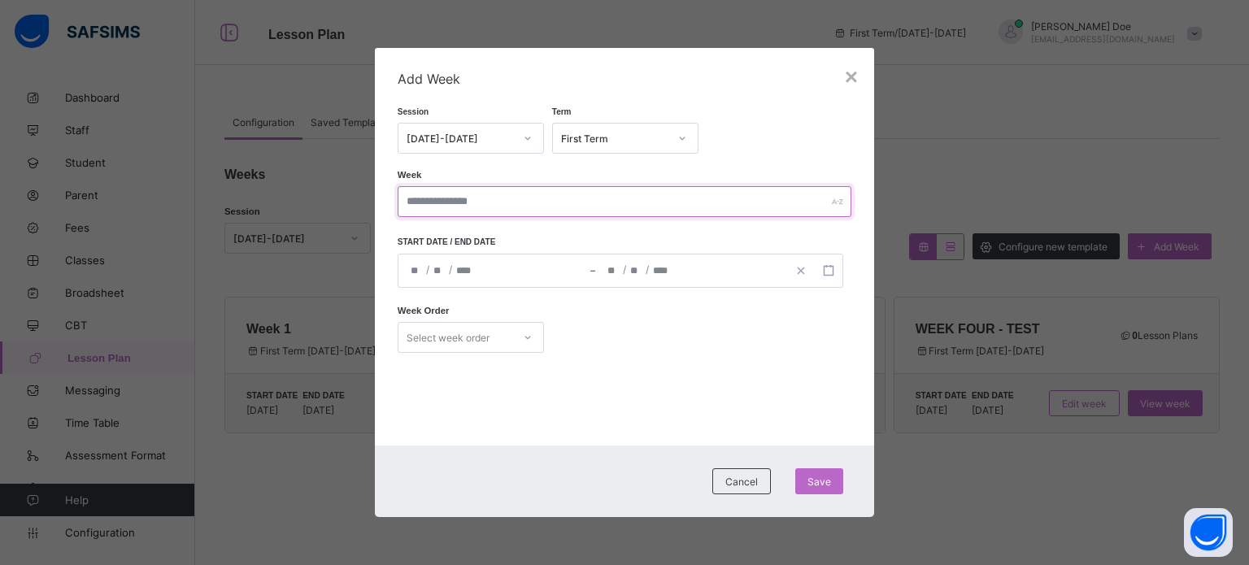
click at [700, 204] on input "text" at bounding box center [625, 201] width 454 height 31
click at [507, 198] on input "text" at bounding box center [625, 201] width 454 height 31
type input "*"
type input "*********"
click at [411, 272] on div "/ / – / /" at bounding box center [621, 271] width 446 height 34
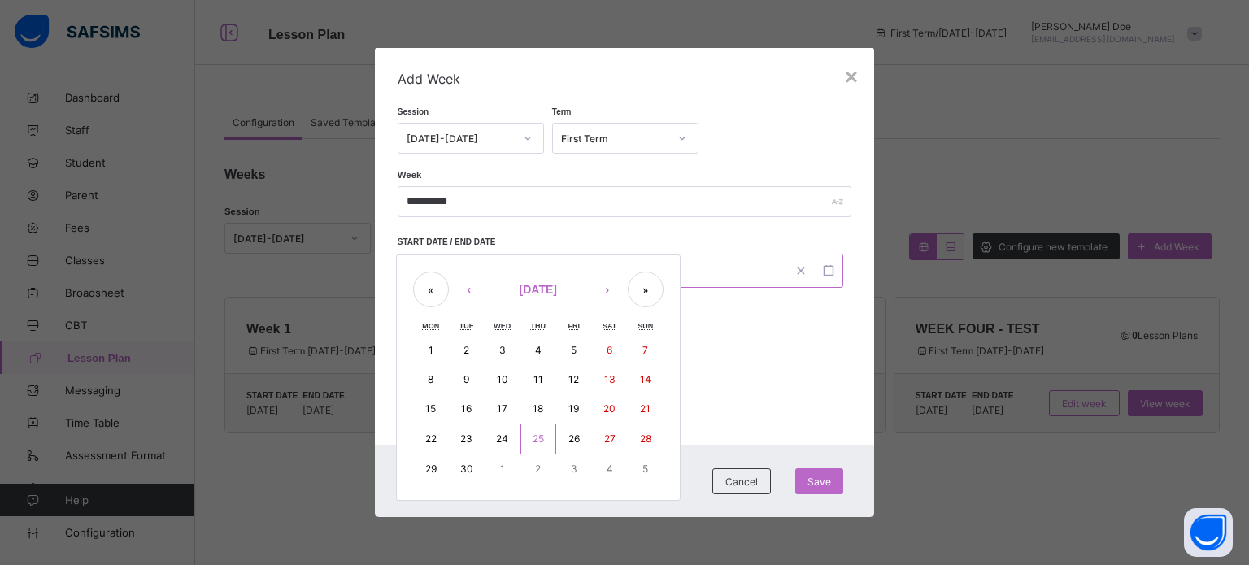
click at [431, 444] on abbr "22" at bounding box center [430, 438] width 11 height 12
click at [568, 442] on abbr "26" at bounding box center [573, 438] width 11 height 12
type input "**********"
type input "*"
type input "**"
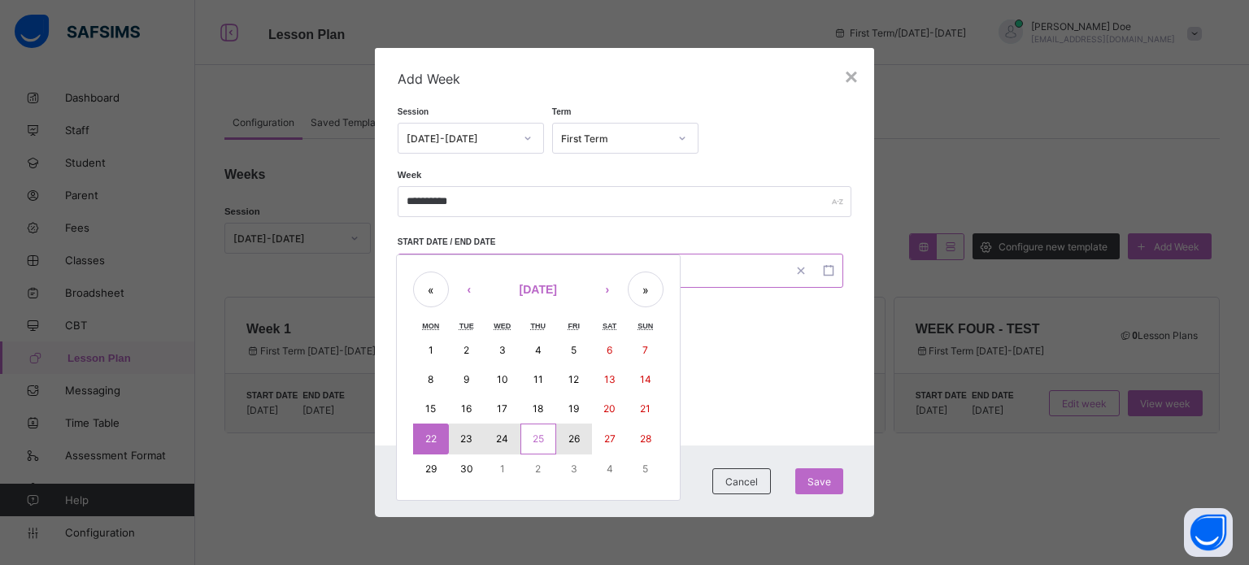
type input "****"
type input "**********"
type input "*"
type input "**"
type input "****"
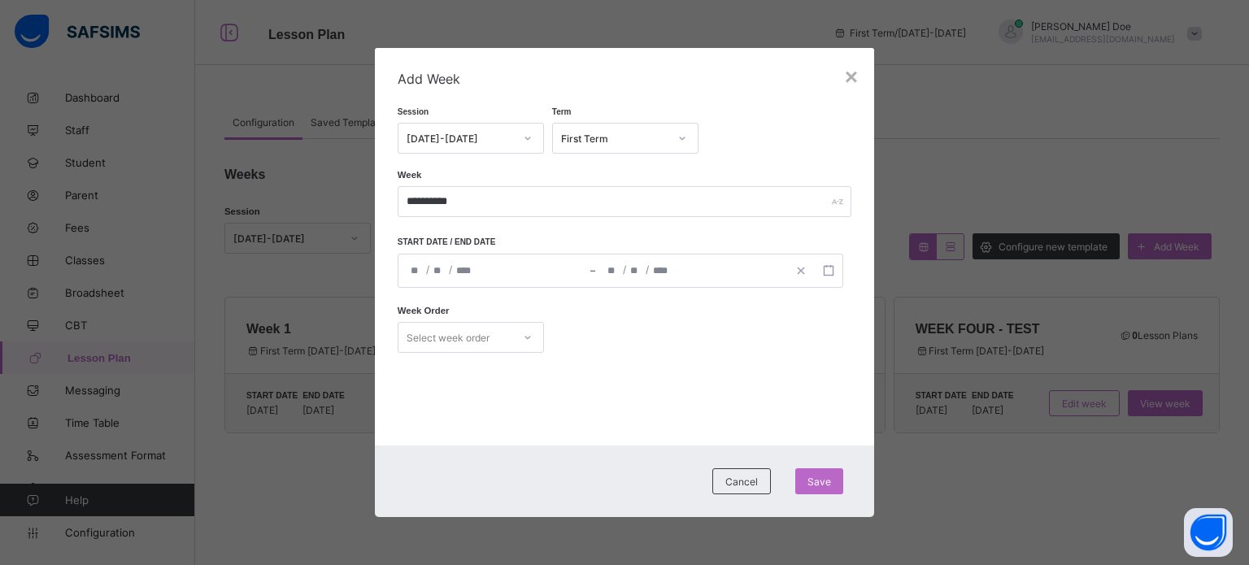
click at [502, 337] on div "Select week order" at bounding box center [455, 337] width 114 height 23
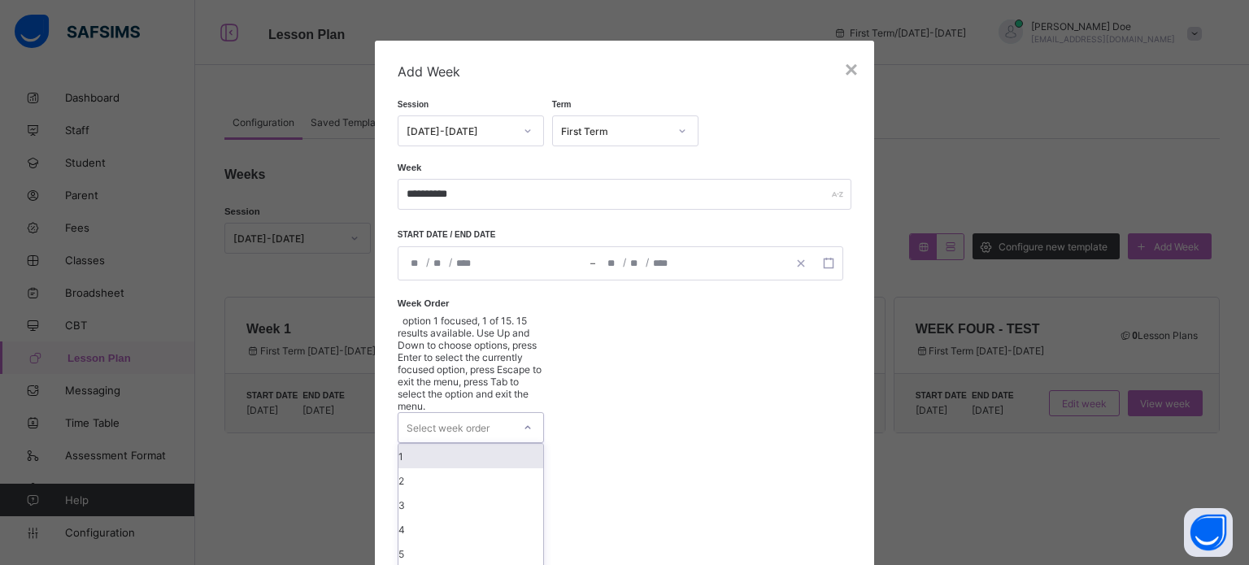
click at [479, 444] on div "1" at bounding box center [470, 456] width 145 height 24
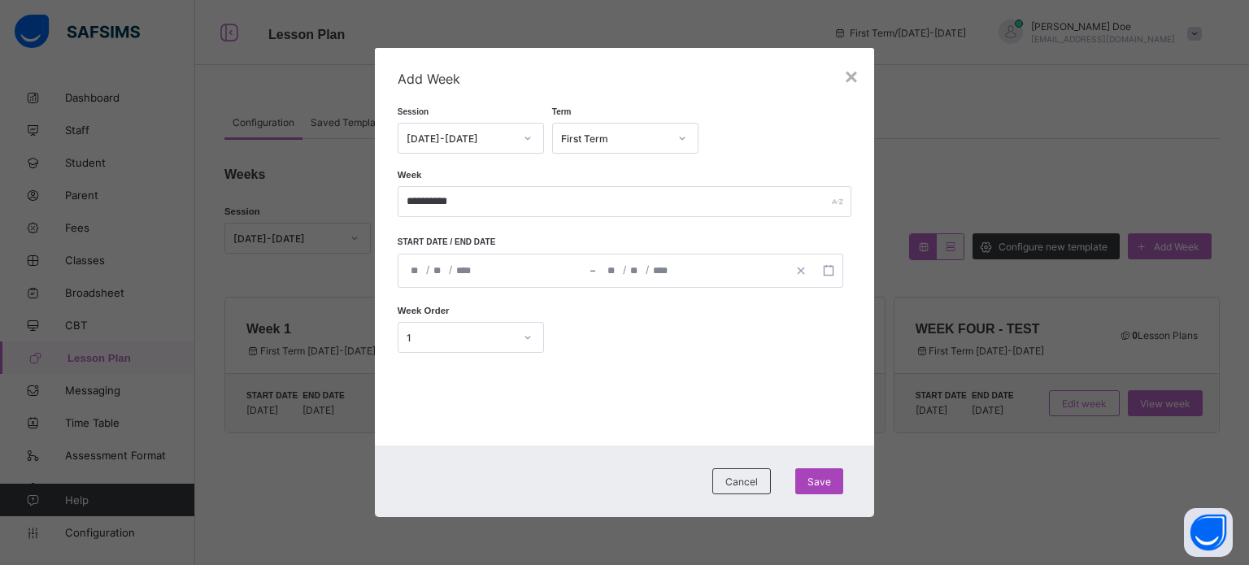
click at [829, 482] on span "Save" at bounding box center [819, 482] width 24 height 12
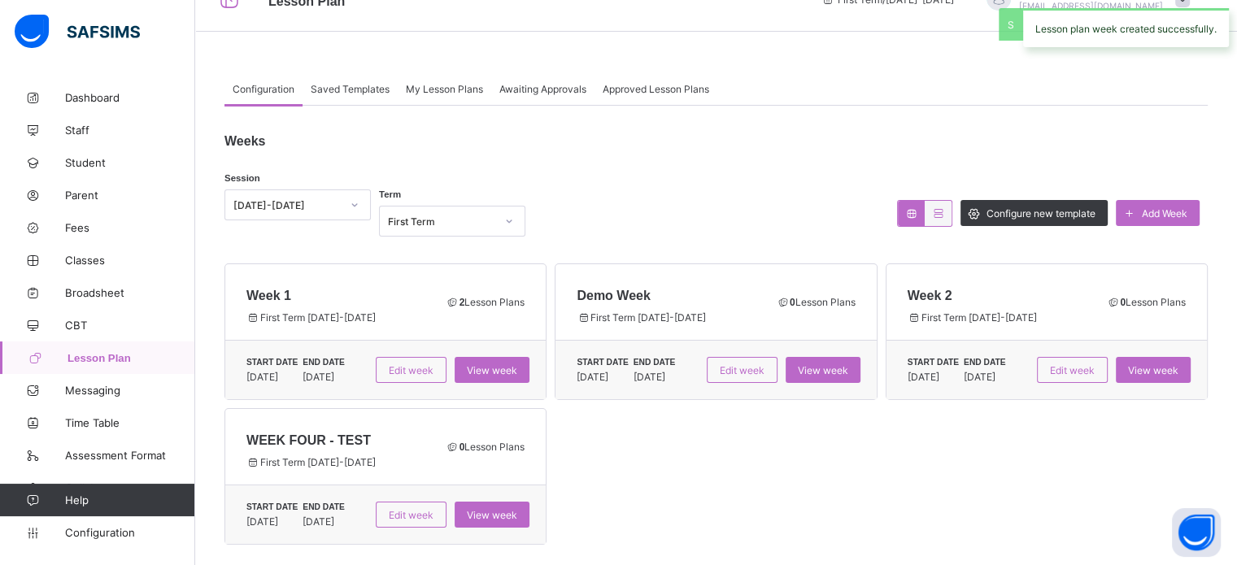
scroll to position [52, 0]
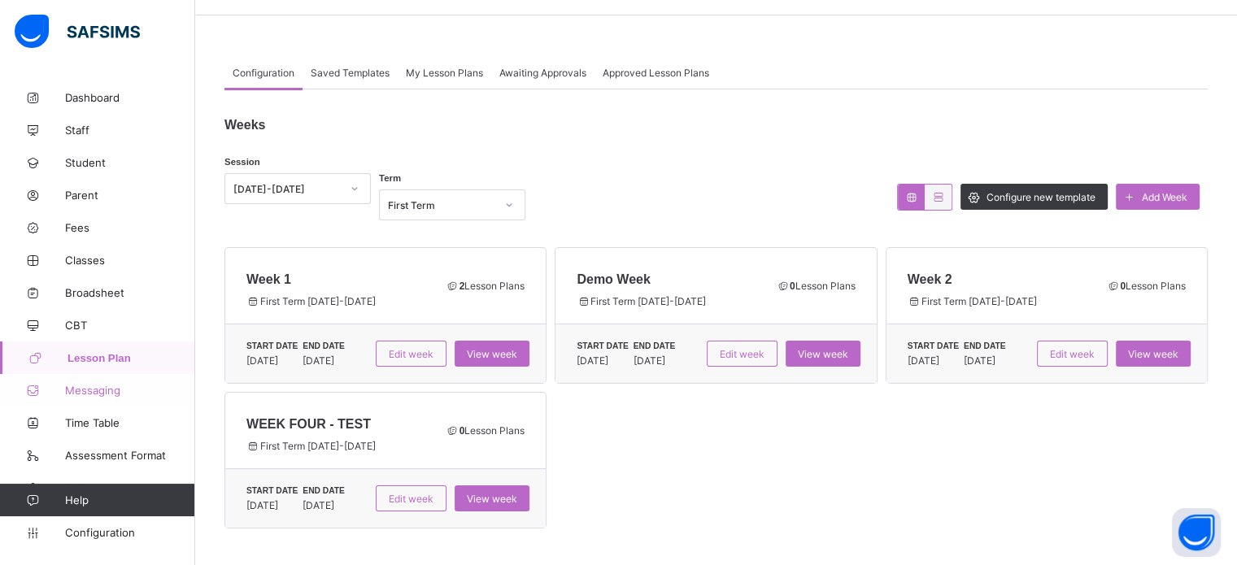
click at [89, 391] on span "Messaging" at bounding box center [130, 390] width 130 height 13
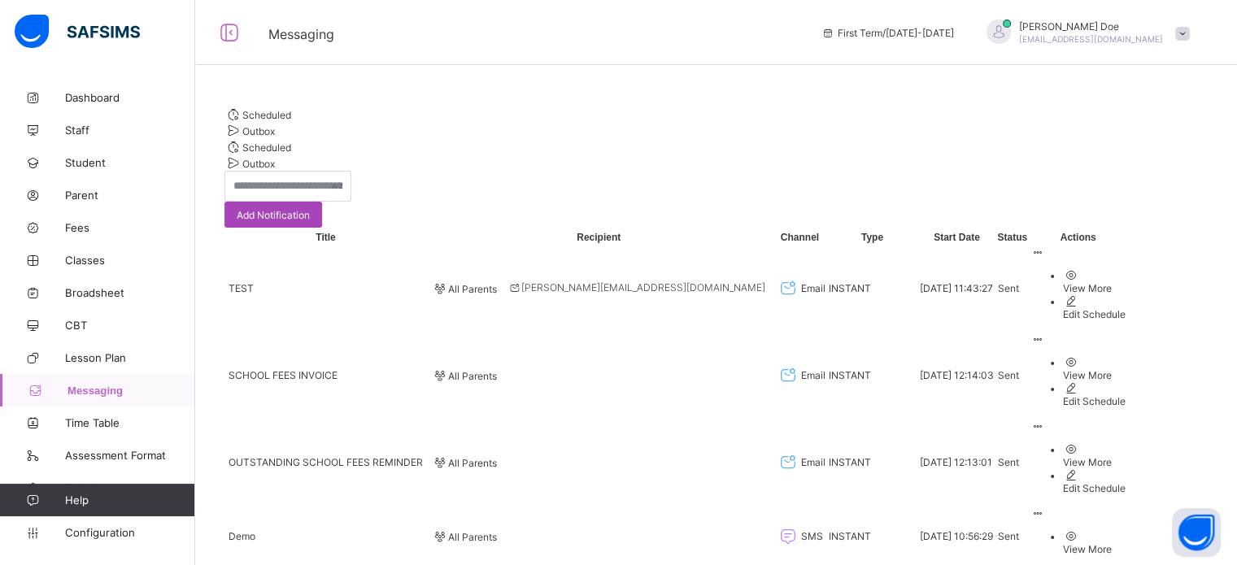
click at [310, 209] on span "Add Notification" at bounding box center [273, 215] width 73 height 12
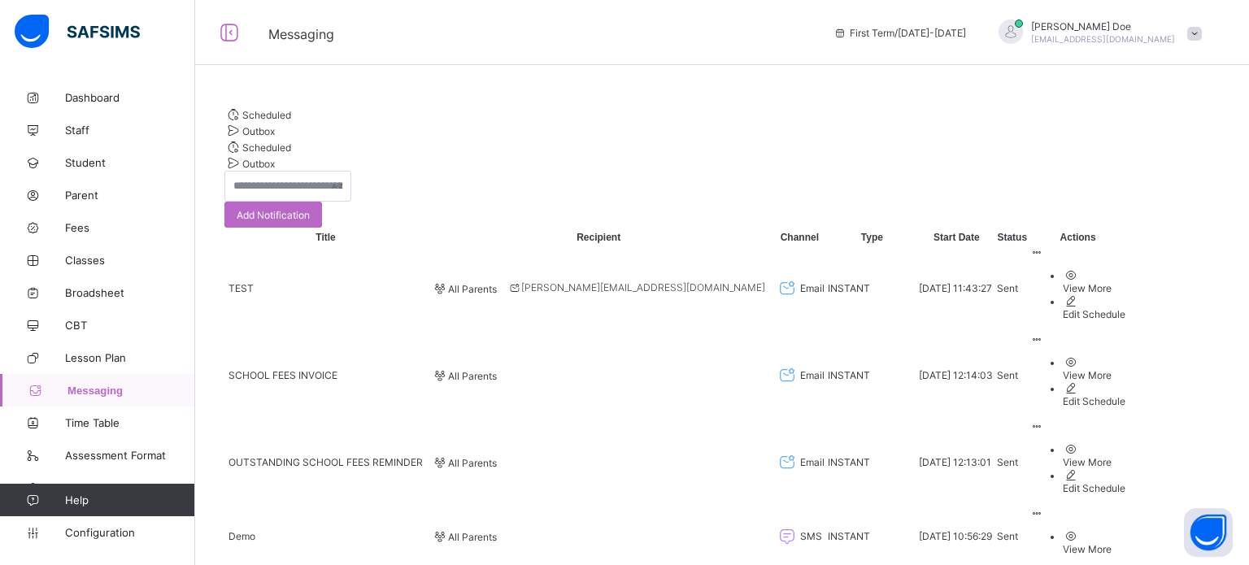
select select "**"
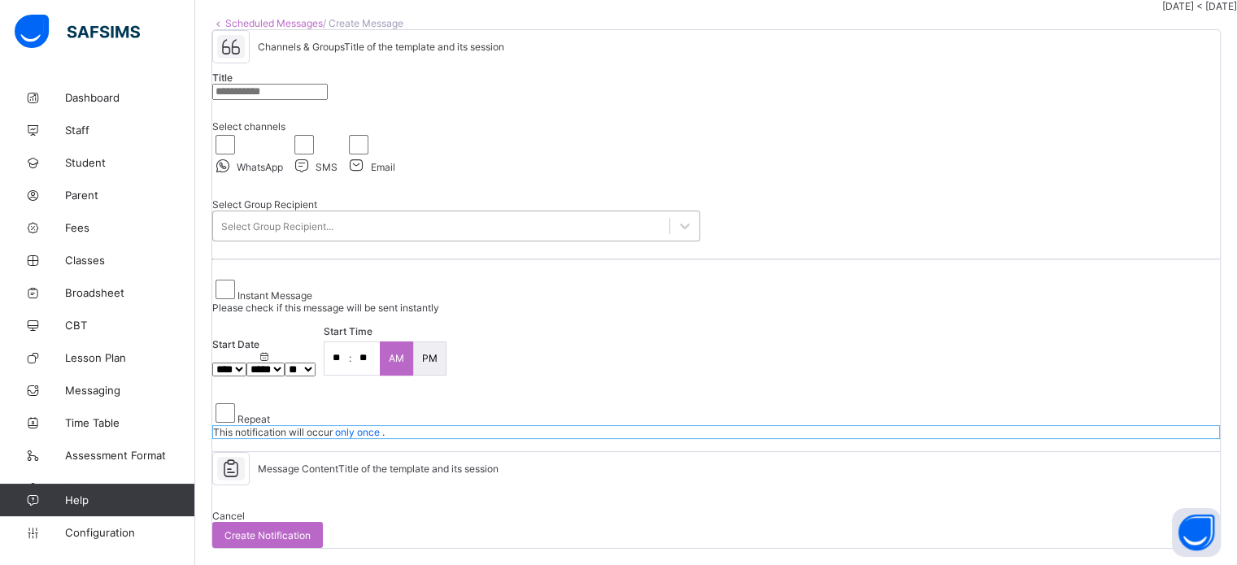
scroll to position [163, 0]
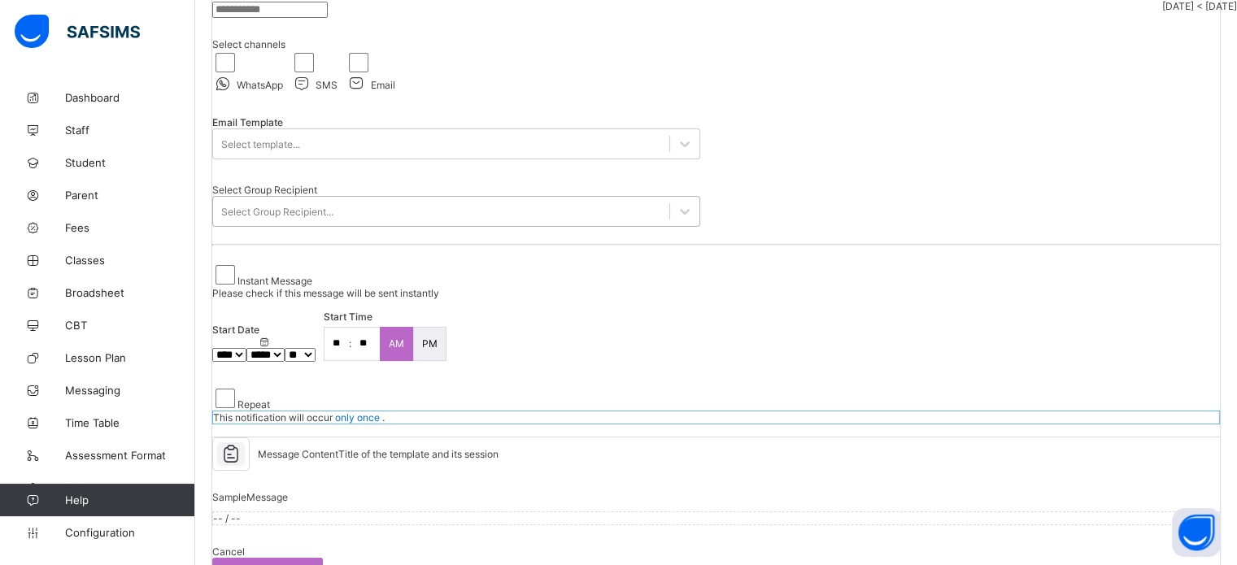
click at [415, 223] on div "Select Group Recipient..." at bounding box center [441, 211] width 456 height 23
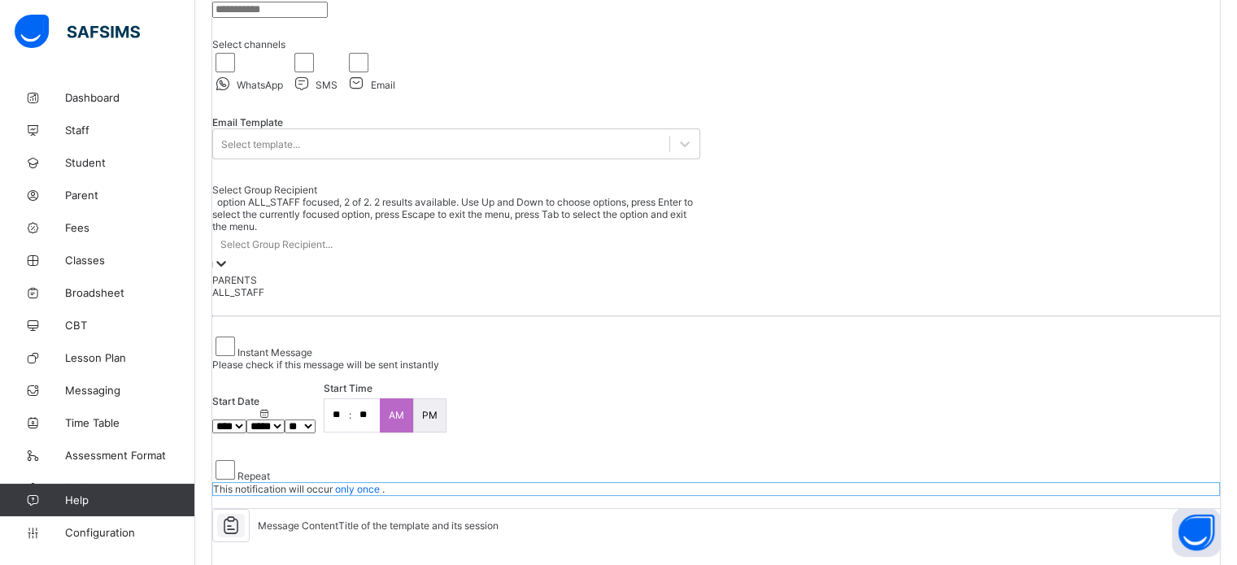
click at [367, 298] on div "ALL_STAFF" at bounding box center [456, 292] width 488 height 12
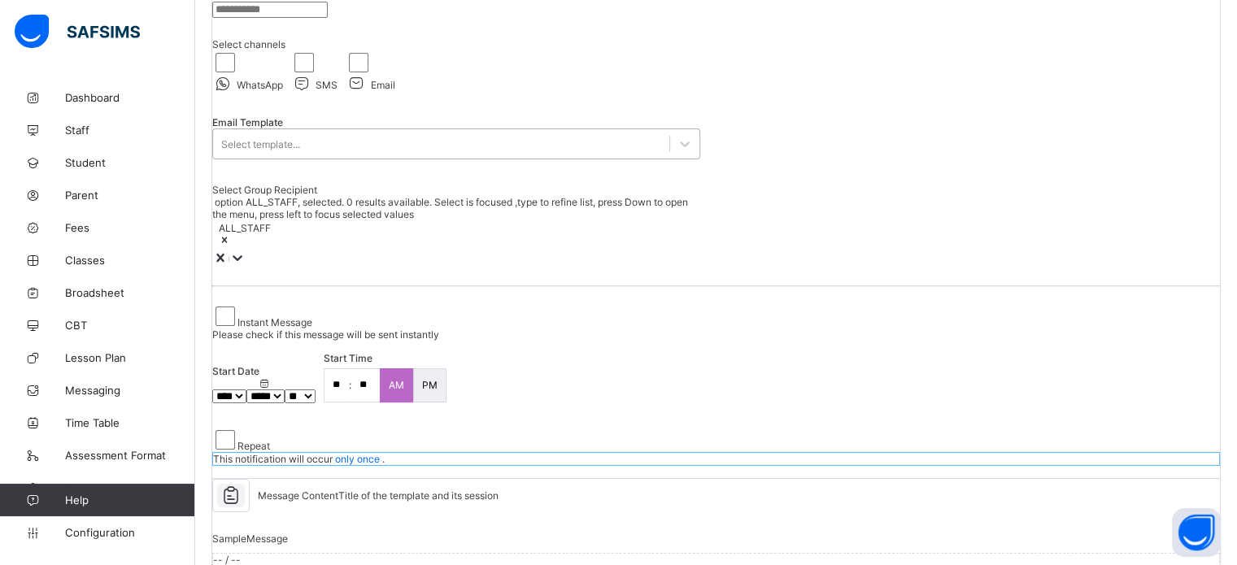
click at [333, 155] on div "Select template..." at bounding box center [441, 144] width 456 height 23
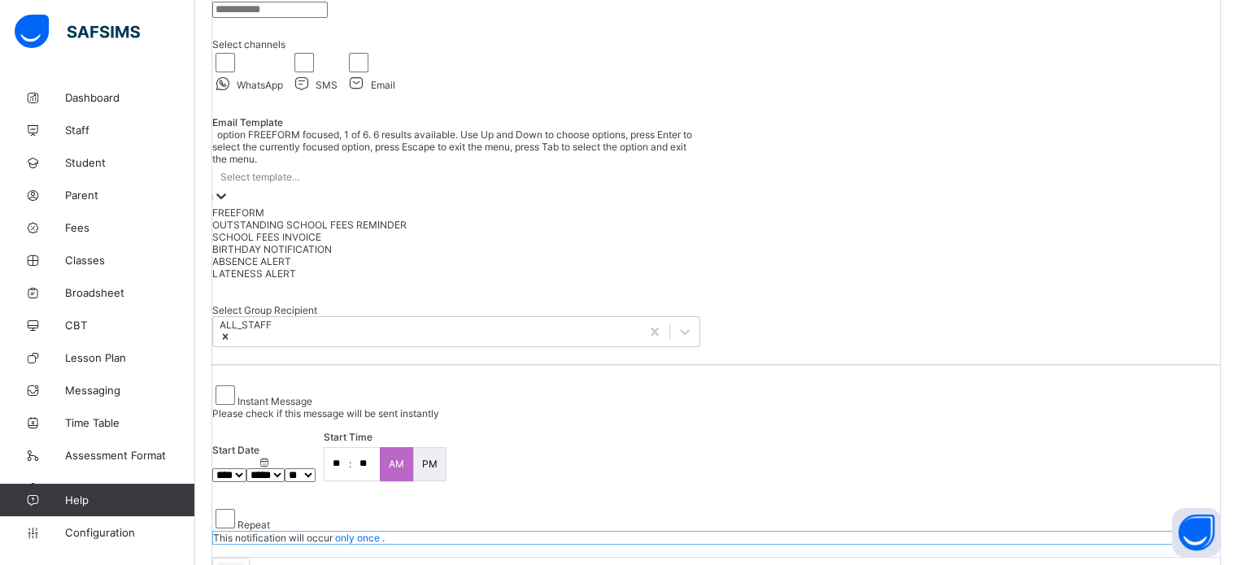
click at [300, 219] on div "FREEFORM" at bounding box center [456, 212] width 488 height 12
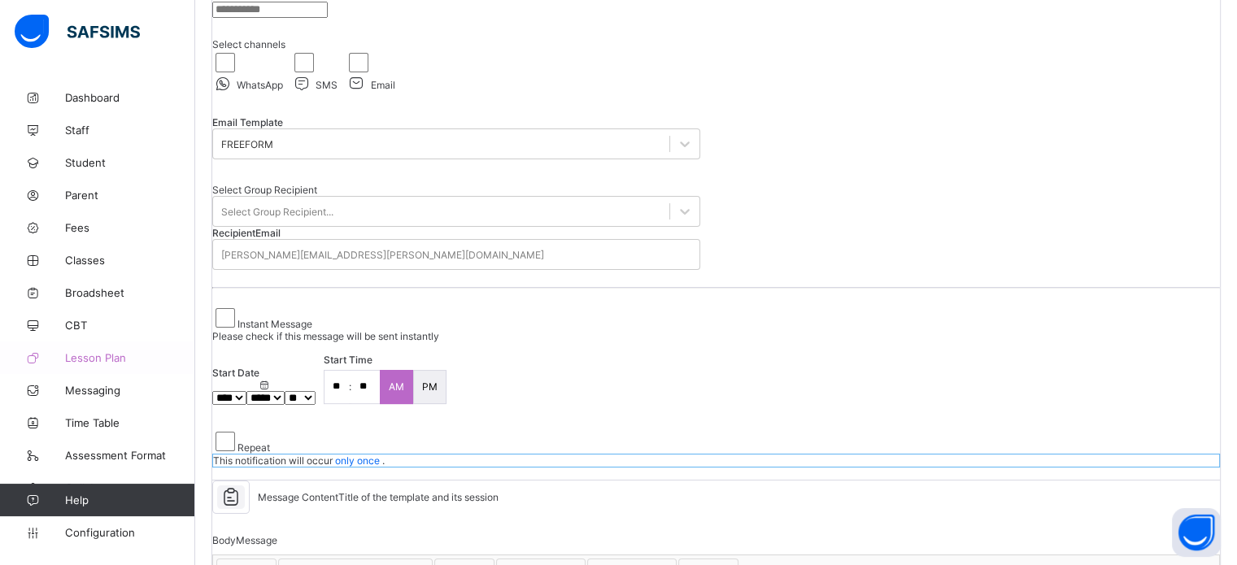
click at [100, 355] on span "Lesson Plan" at bounding box center [130, 357] width 130 height 13
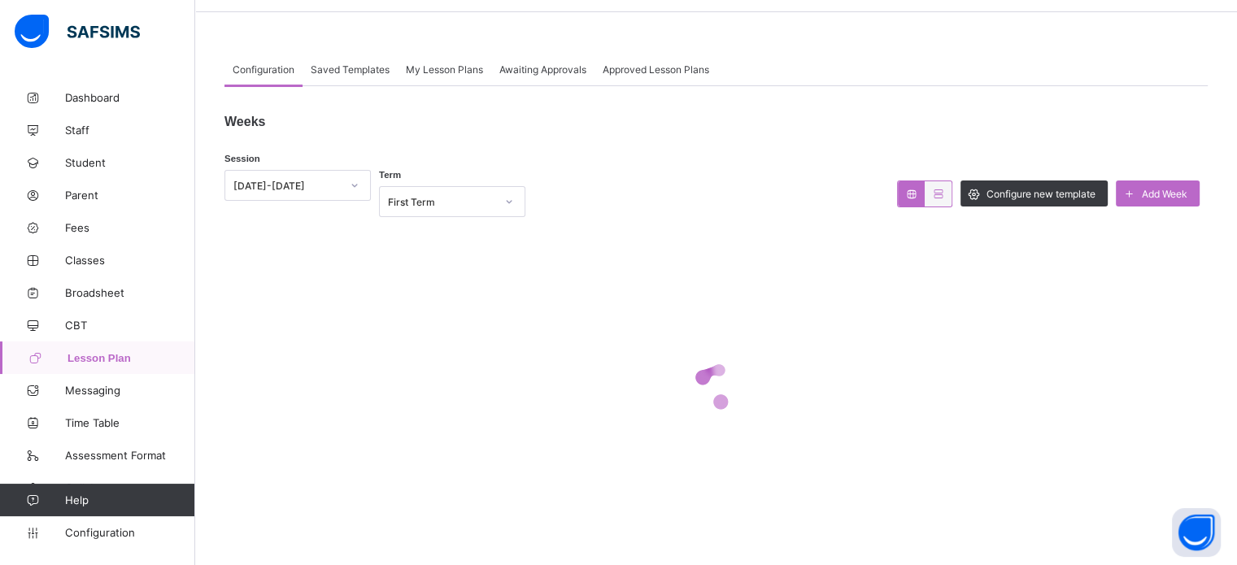
scroll to position [52, 0]
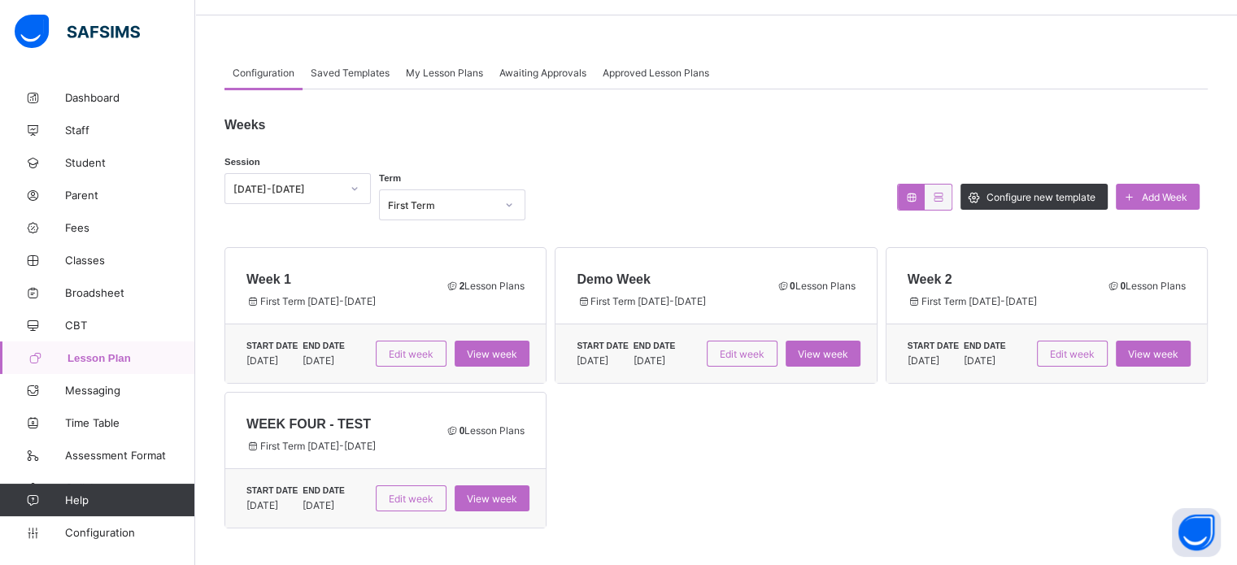
click at [446, 75] on span "My Lesson Plans" at bounding box center [444, 73] width 77 height 12
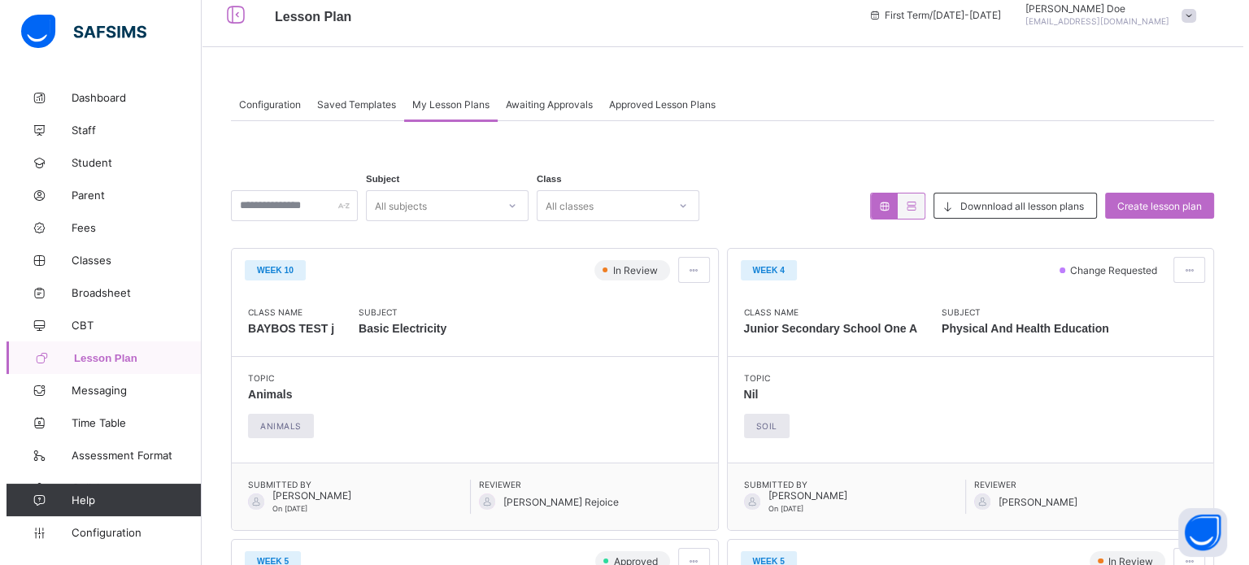
scroll to position [0, 0]
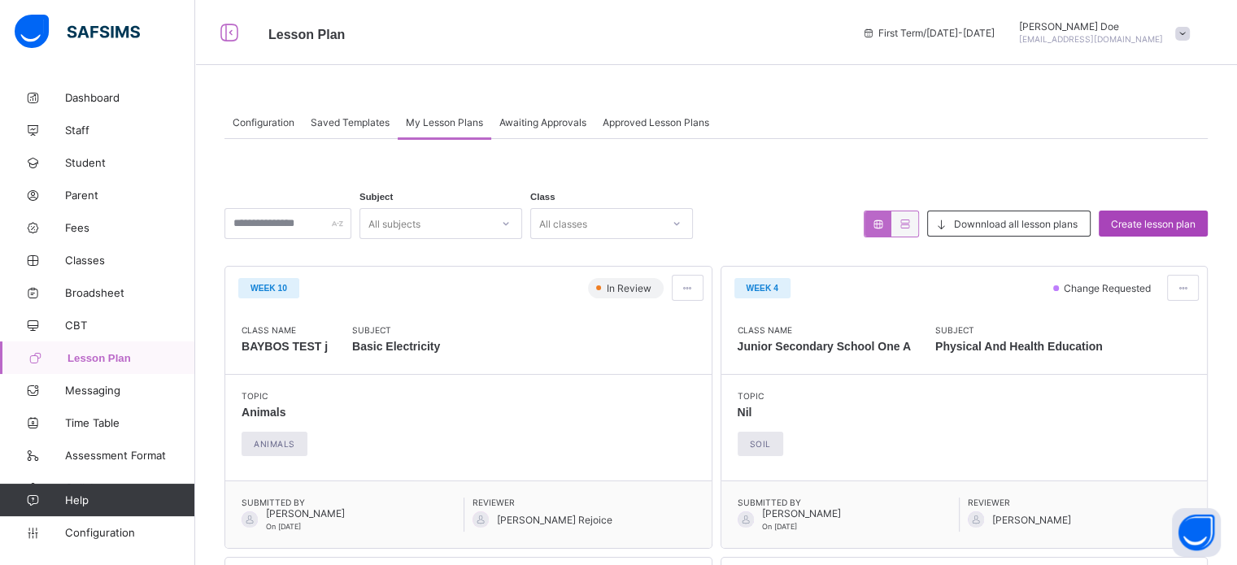
click at [1149, 224] on span "Create lesson plan" at bounding box center [1153, 224] width 85 height 12
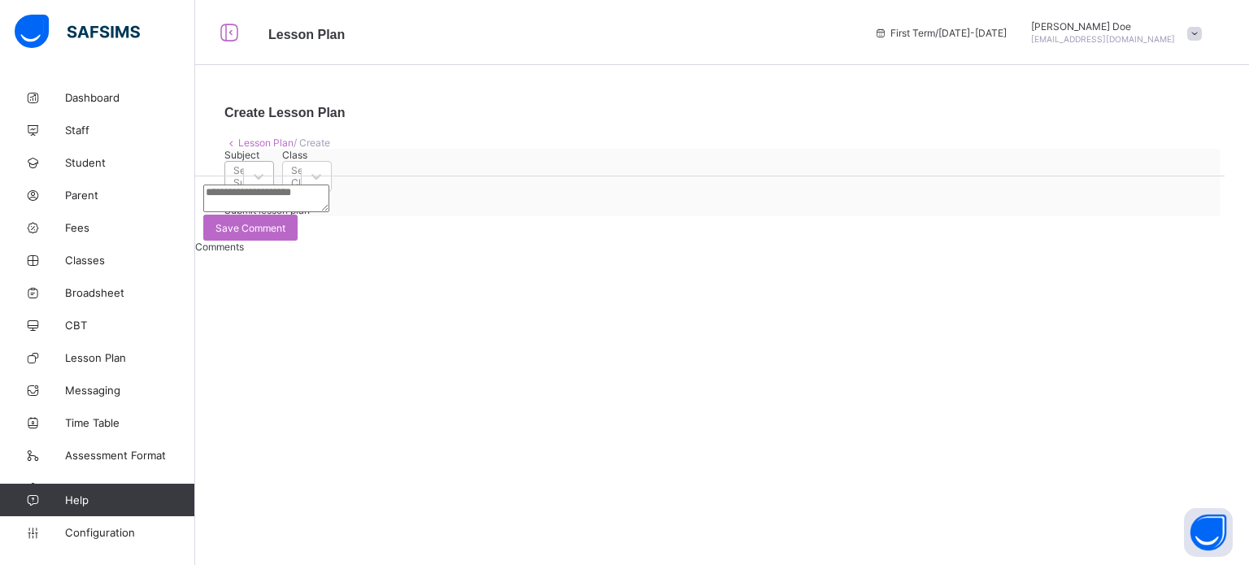
click at [243, 188] on div "Select Subject" at bounding box center [234, 176] width 18 height 23
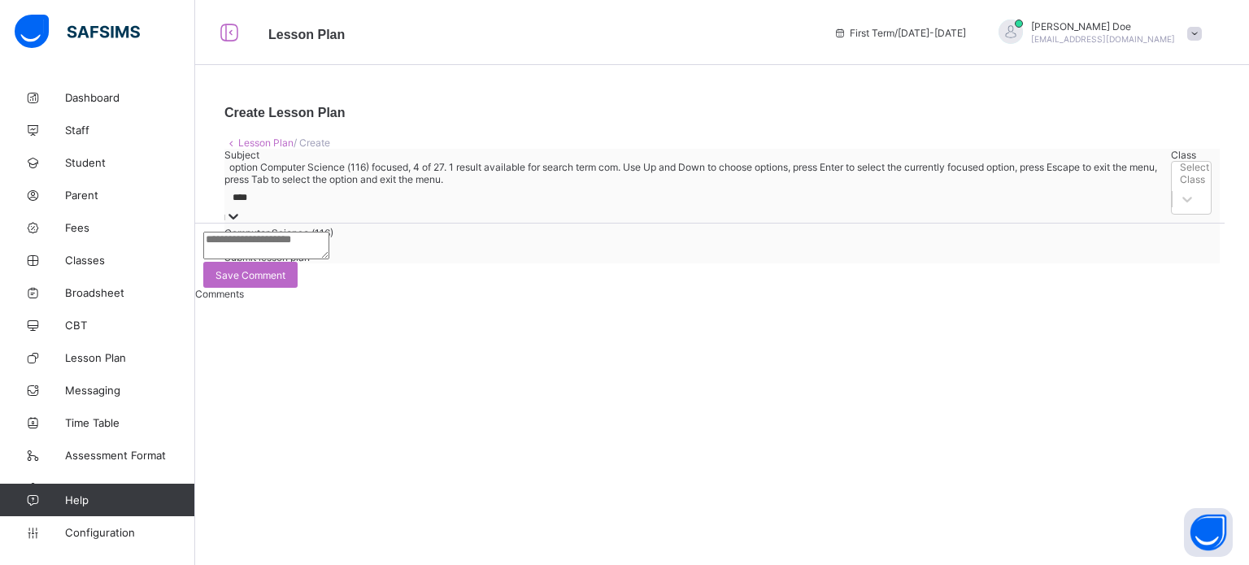
type input "*****"
click at [335, 239] on div "Computer Science (116)" at bounding box center [693, 233] width 939 height 12
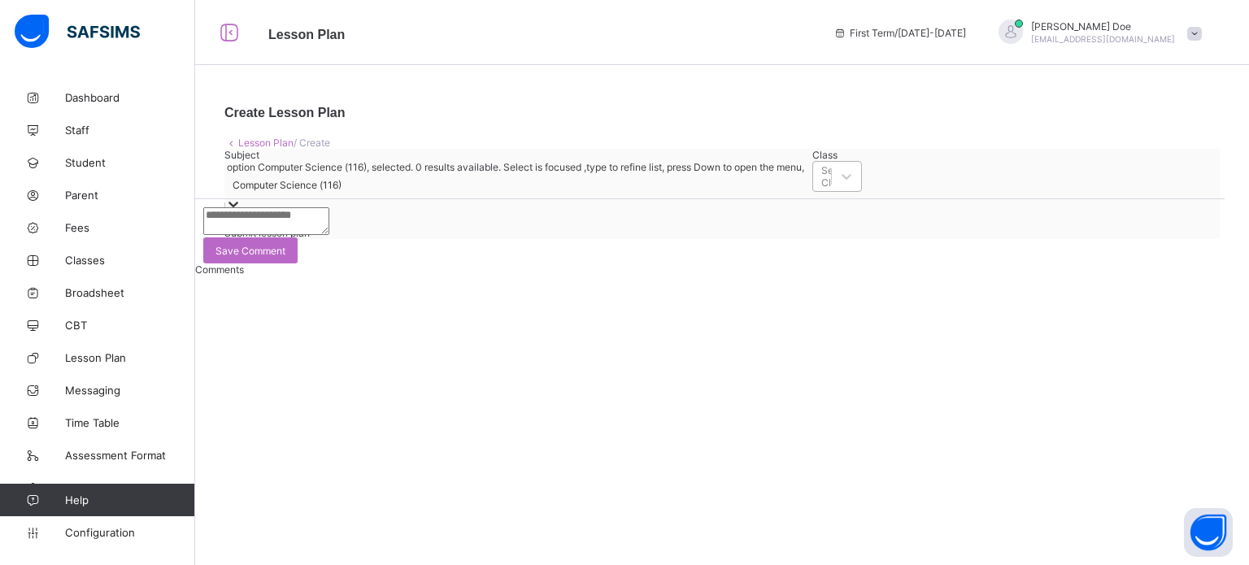
click at [821, 189] on div "Select Class" at bounding box center [835, 176] width 29 height 24
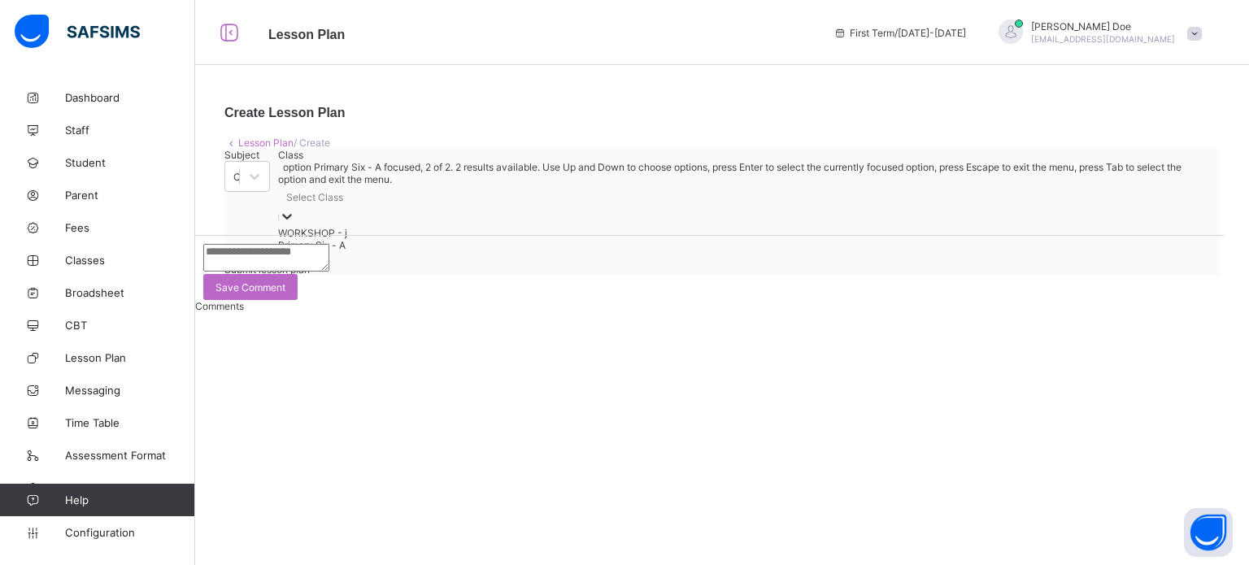
click at [465, 251] on div "Primary Six - A" at bounding box center [744, 245] width 933 height 12
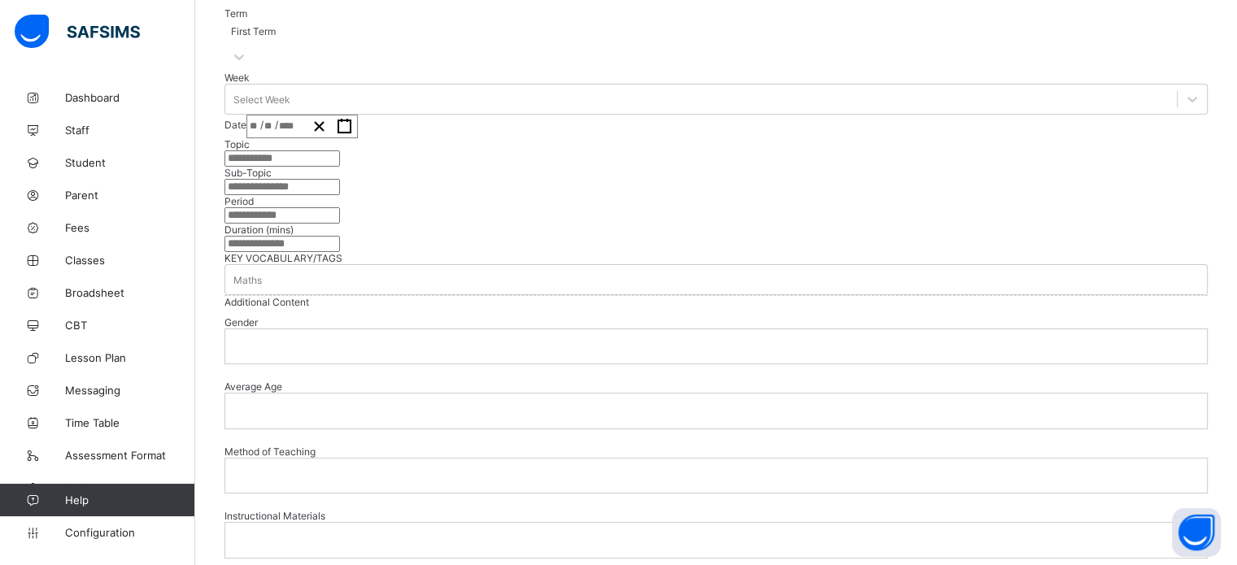
scroll to position [133, 0]
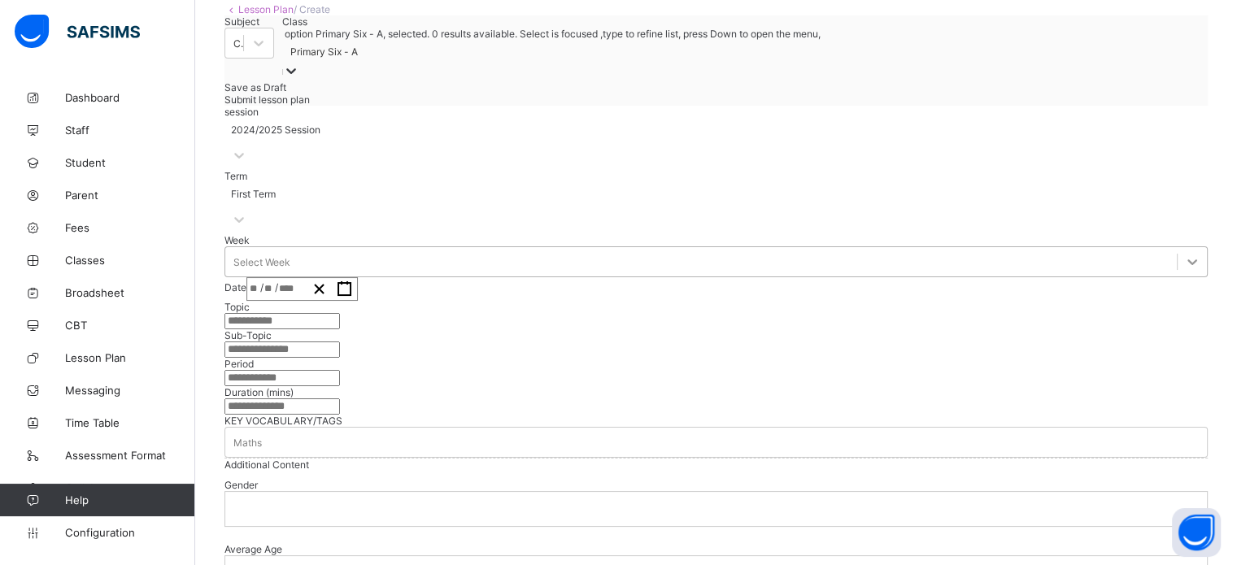
click at [1177, 276] on div at bounding box center [1191, 261] width 29 height 29
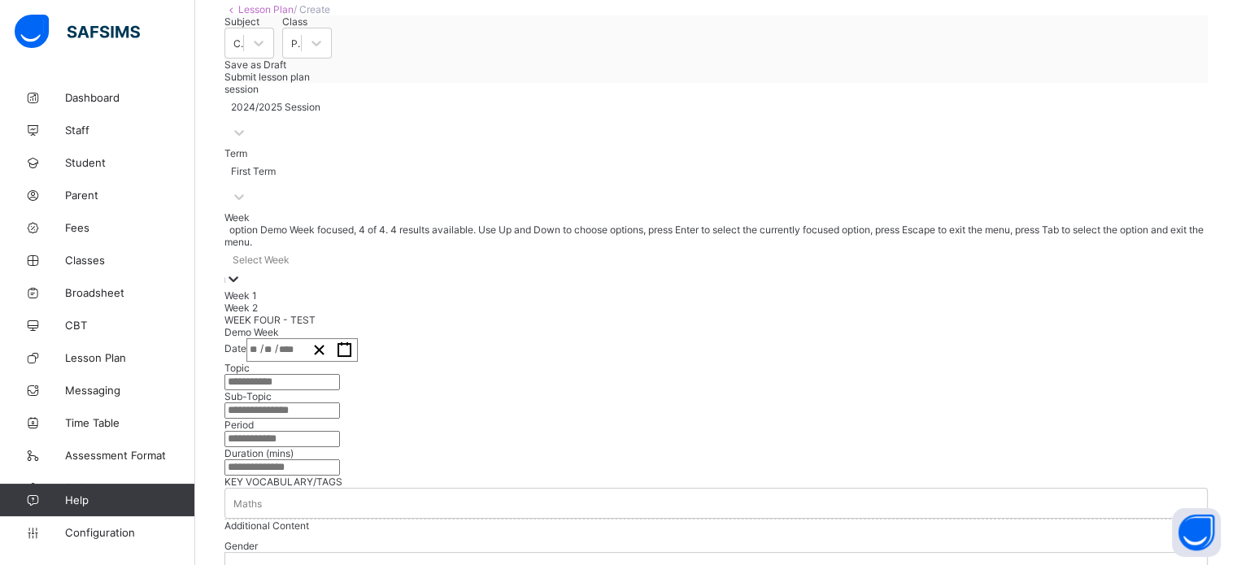
click at [344, 338] on div "Demo Week" at bounding box center [715, 332] width 983 height 12
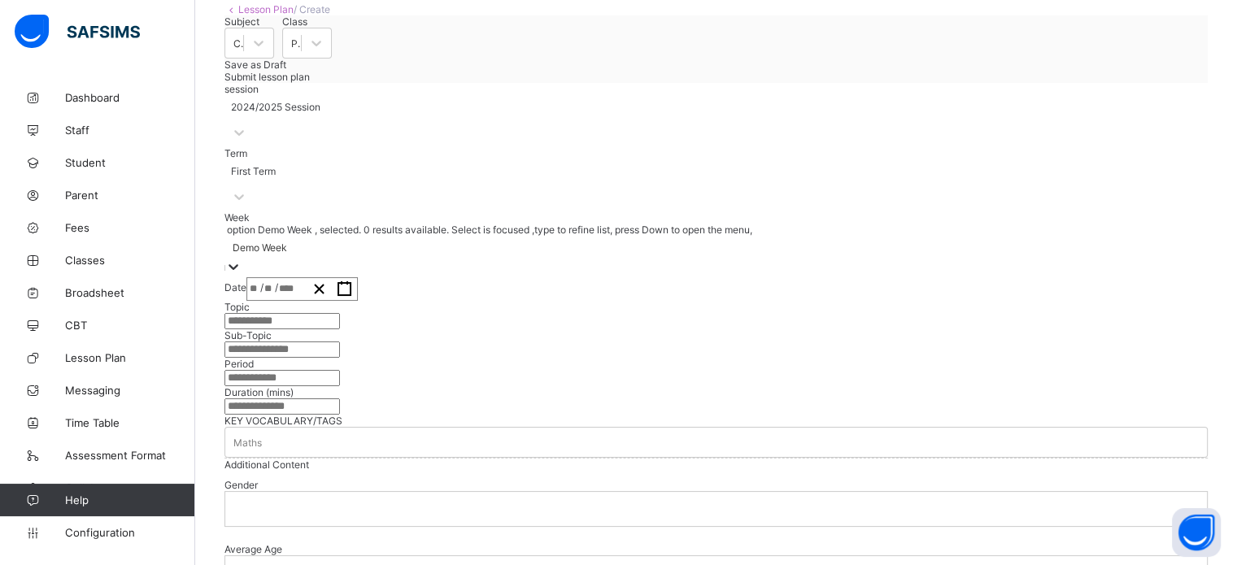
click at [260, 300] on input "number" at bounding box center [254, 289] width 11 height 22
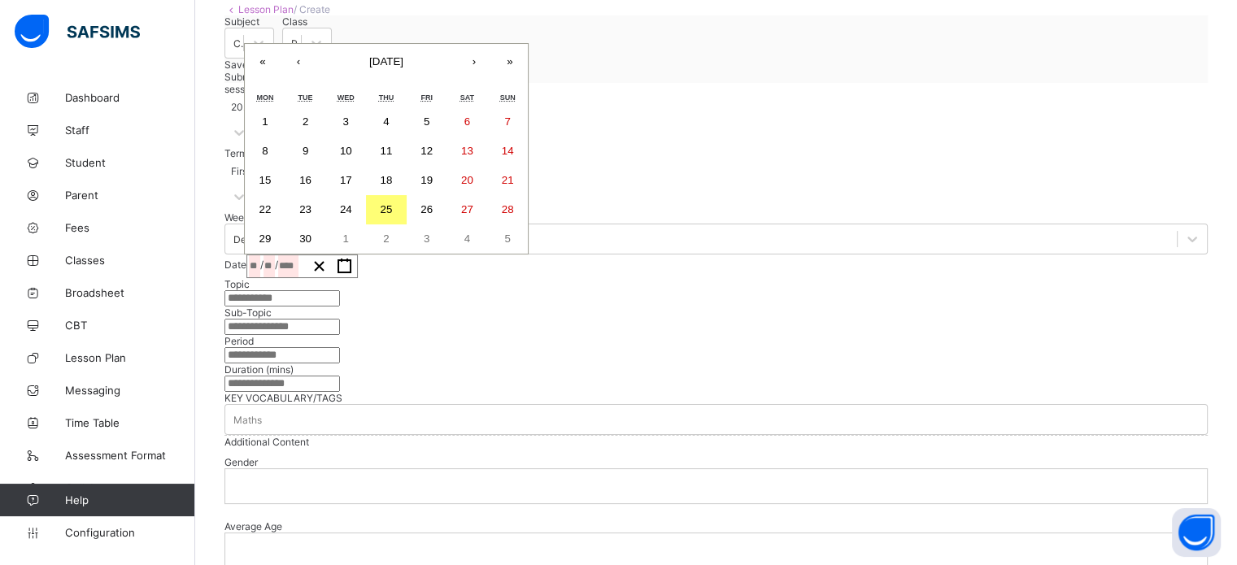
click at [406, 224] on button "25" at bounding box center [386, 209] width 41 height 29
type input "**********"
type input "*"
type input "**"
type input "****"
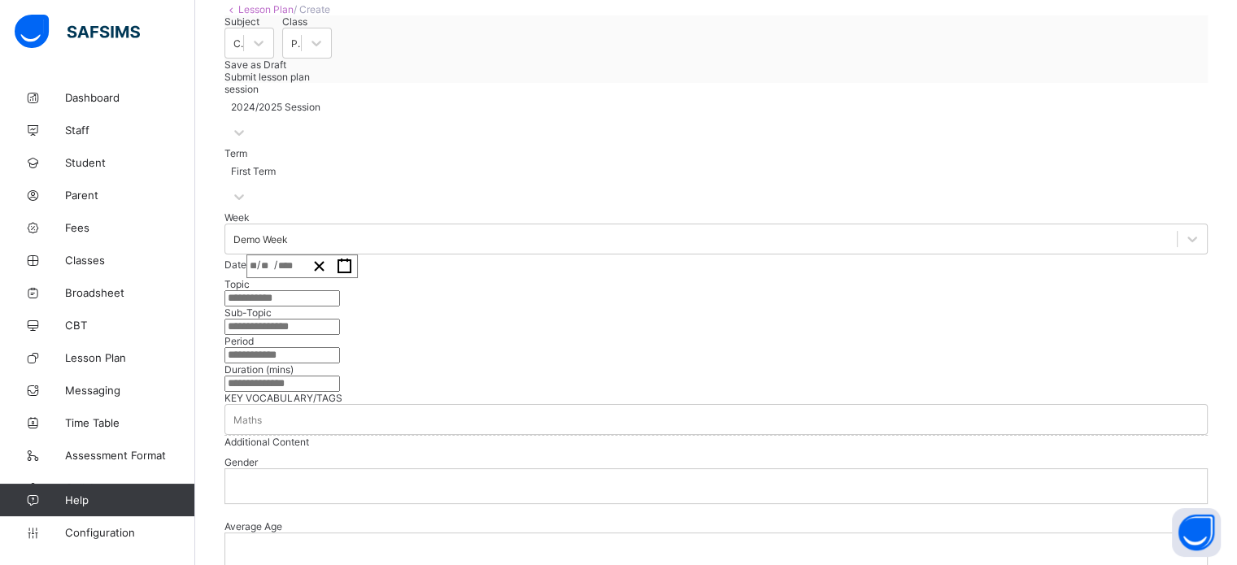
click at [306, 277] on div "**********" at bounding box center [276, 266] width 59 height 22
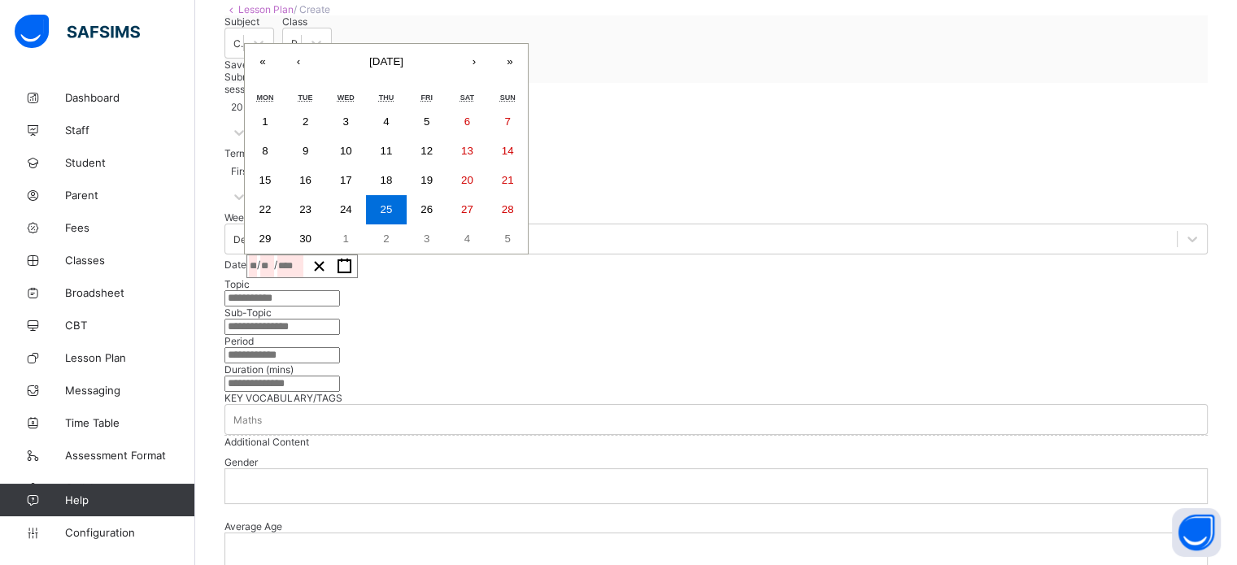
click at [406, 224] on button "25" at bounding box center [386, 209] width 41 height 29
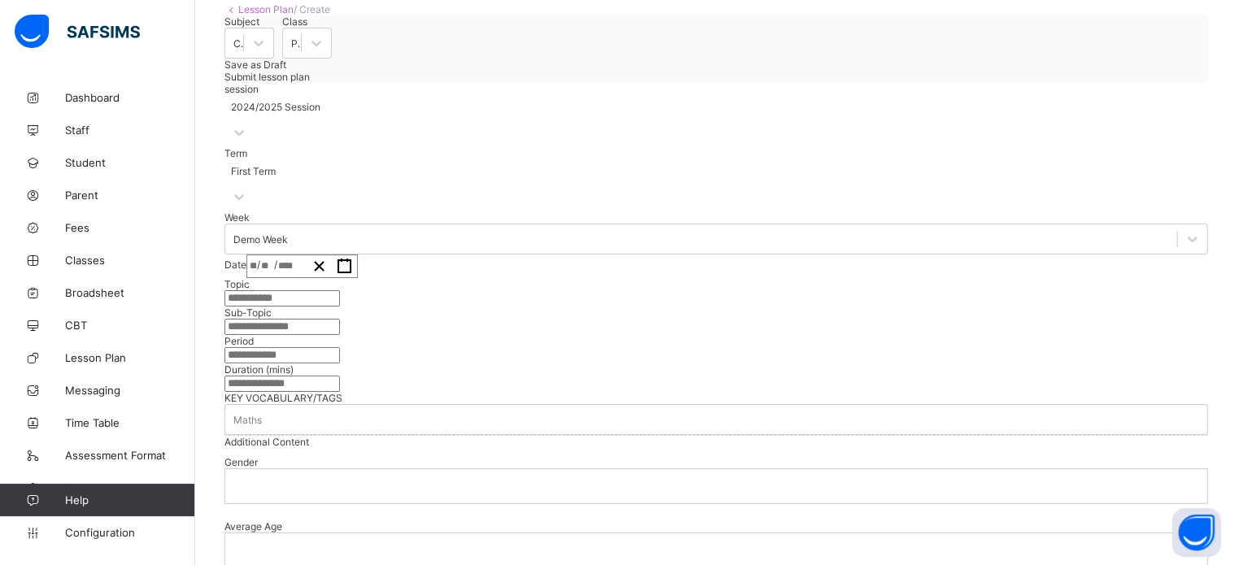
click at [340, 306] on input "text" at bounding box center [281, 298] width 115 height 16
type input "*"
type input "**********"
click at [340, 335] on input "text" at bounding box center [281, 327] width 115 height 16
type input "**********"
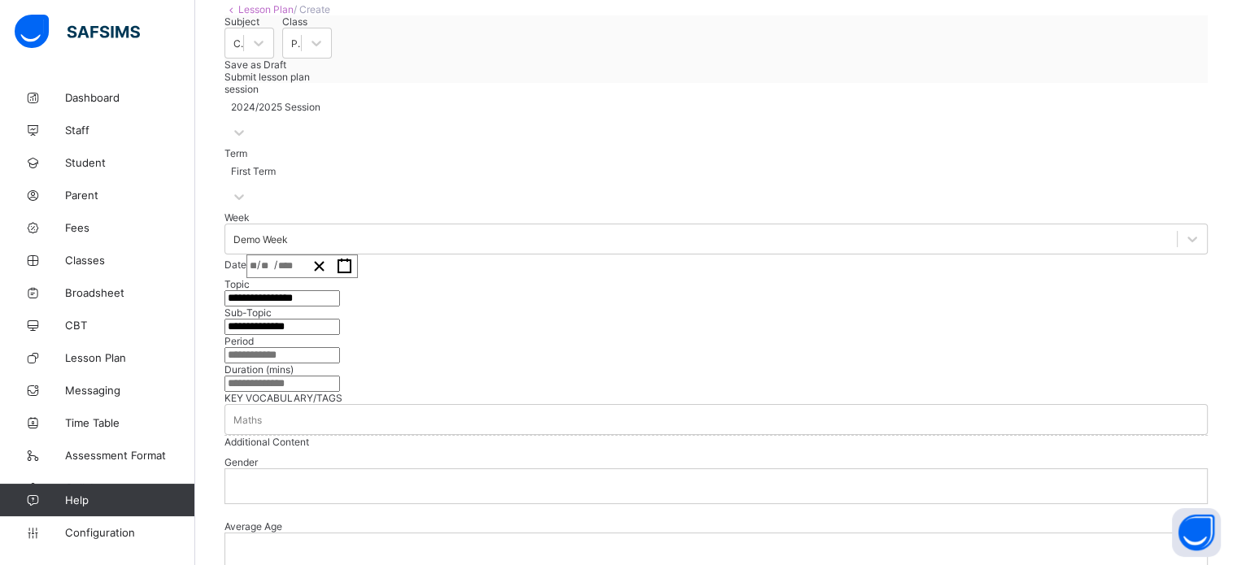
click at [340, 363] on input "text" at bounding box center [281, 355] width 115 height 16
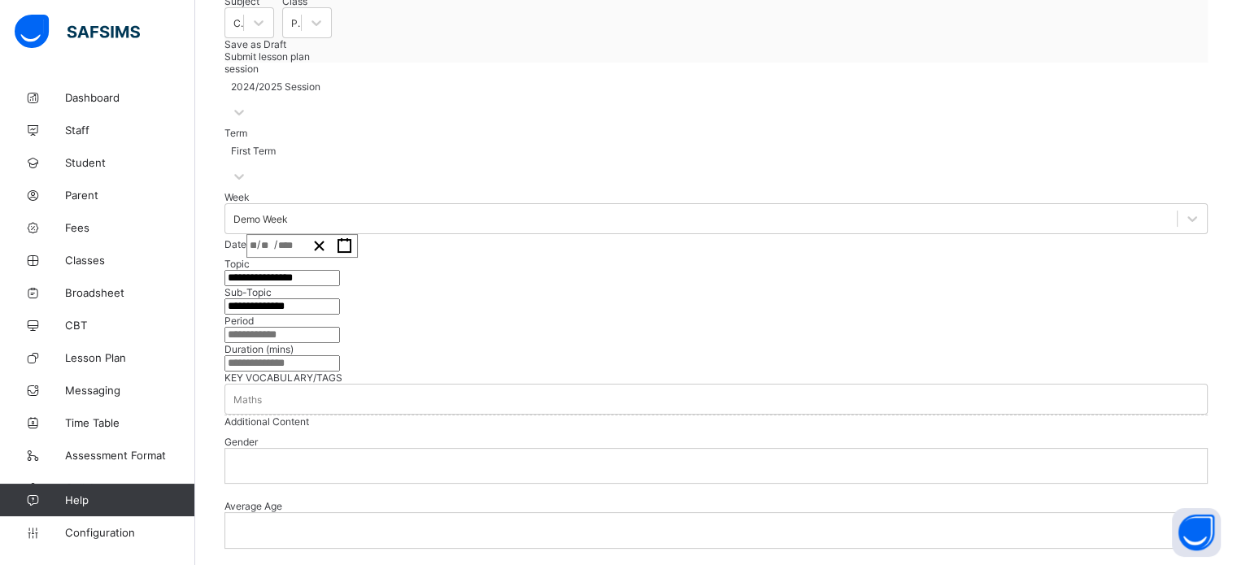
scroll to position [215, 0]
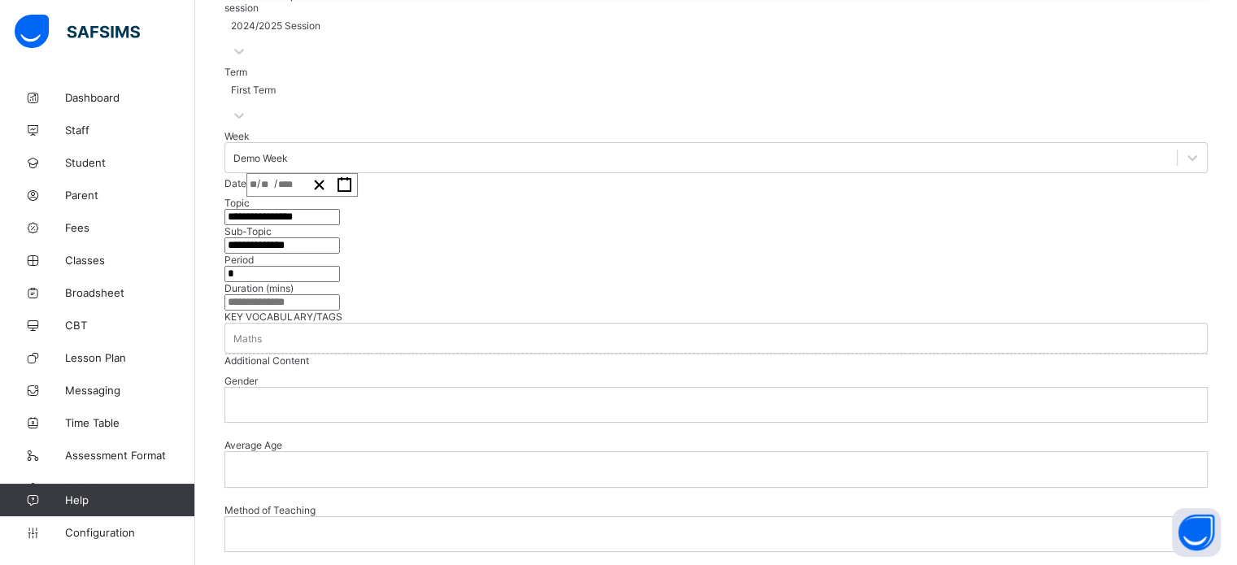
type input "*"
click at [340, 311] on input "number" at bounding box center [281, 302] width 115 height 16
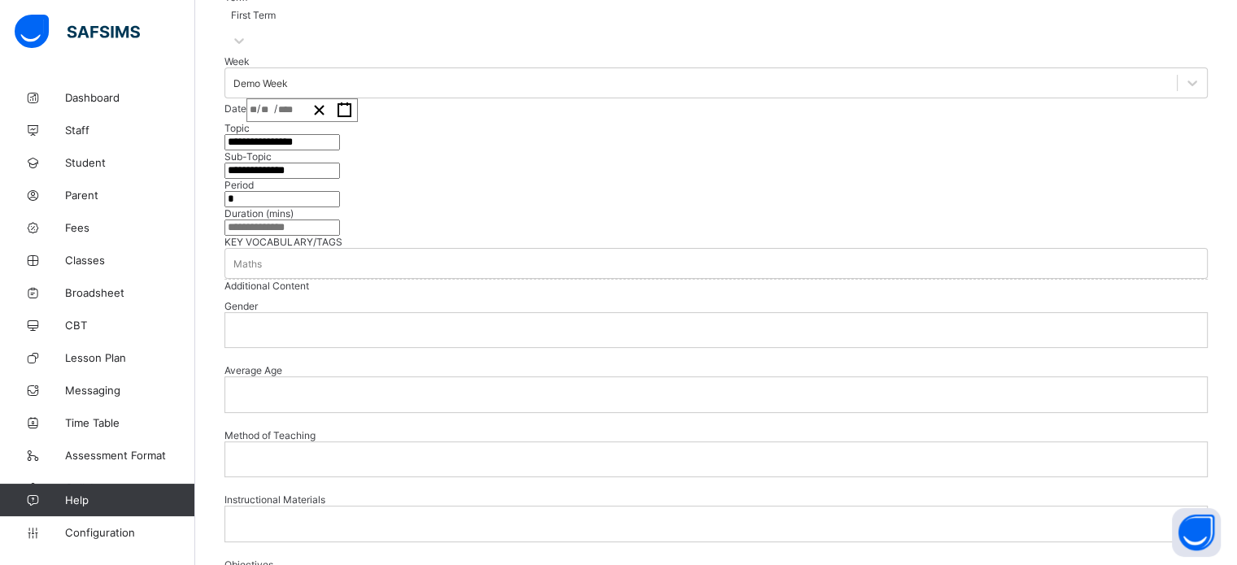
scroll to position [377, 0]
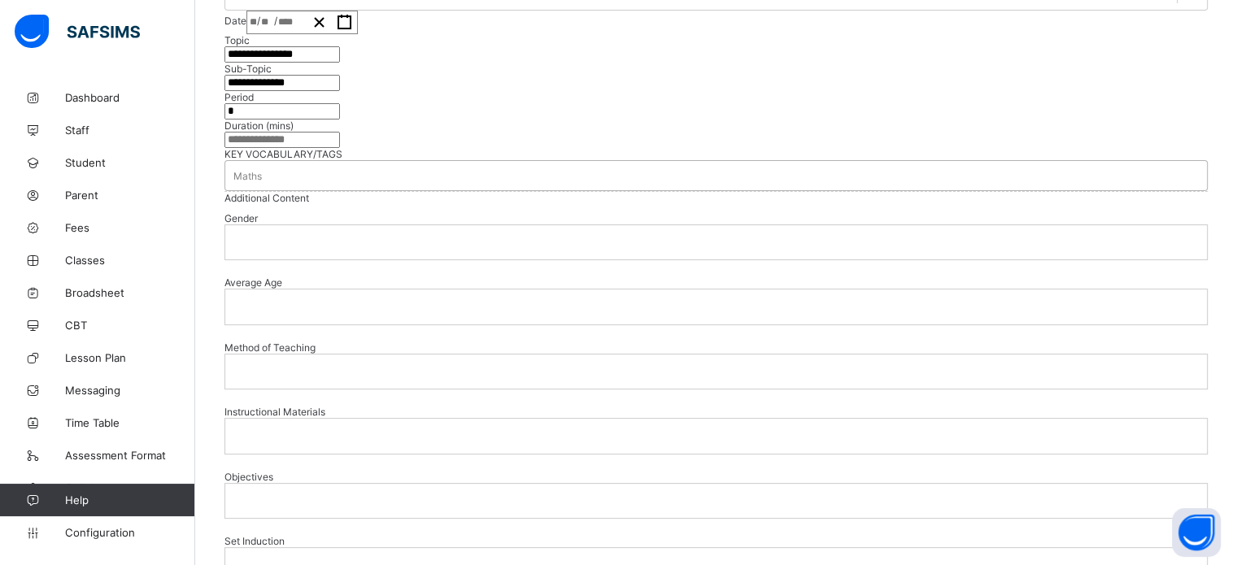
type input "**"
click at [387, 187] on div "Maths" at bounding box center [715, 175] width 981 height 23
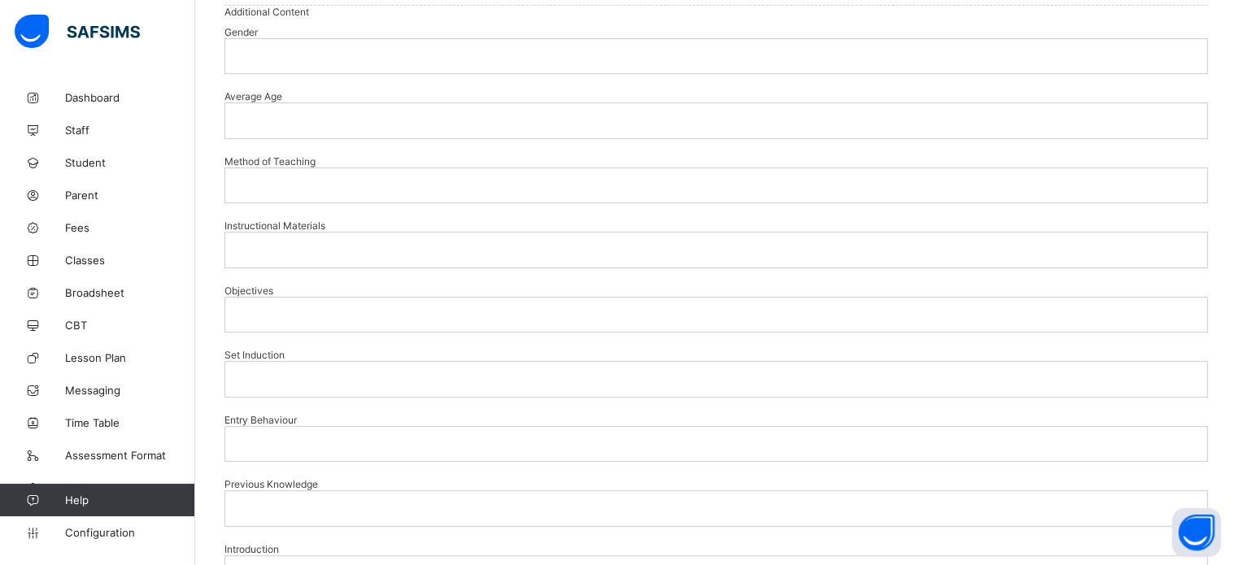
scroll to position [621, 0]
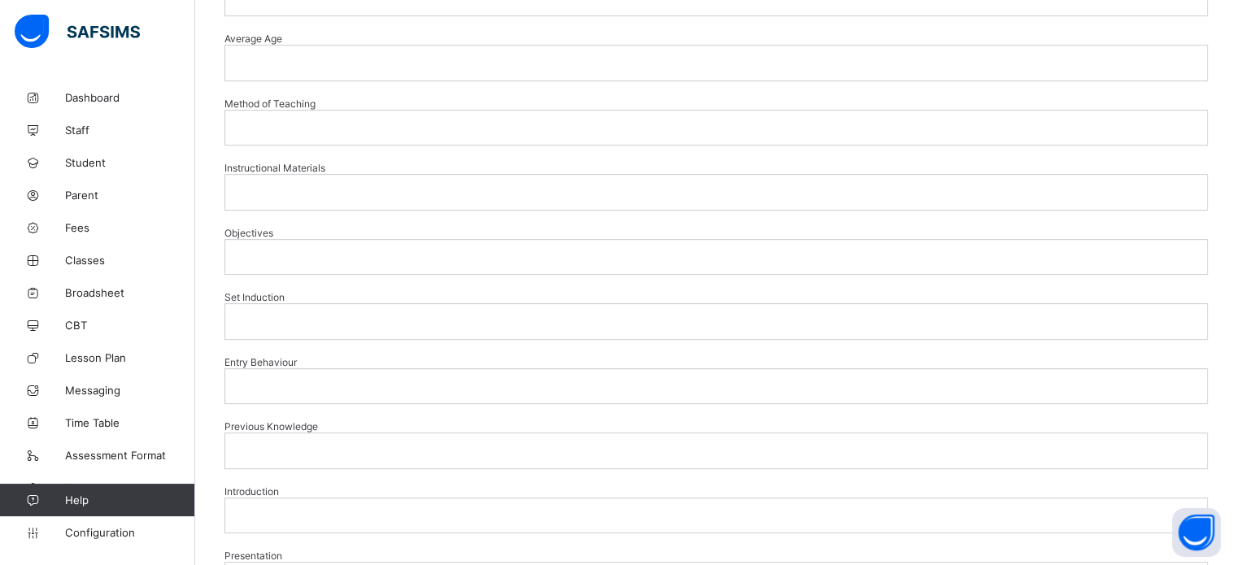
click at [304, 89] on div "Average Age" at bounding box center [715, 56] width 983 height 64
click at [308, 70] on p at bounding box center [715, 62] width 957 height 15
click at [349, 145] on div at bounding box center [715, 128] width 981 height 34
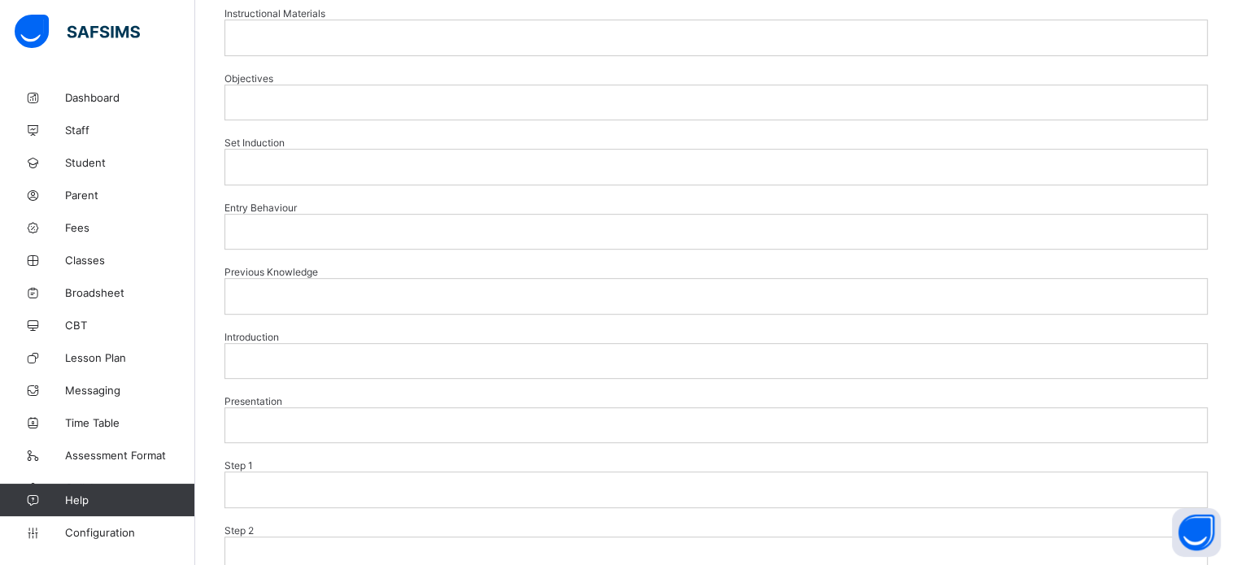
scroll to position [784, 0]
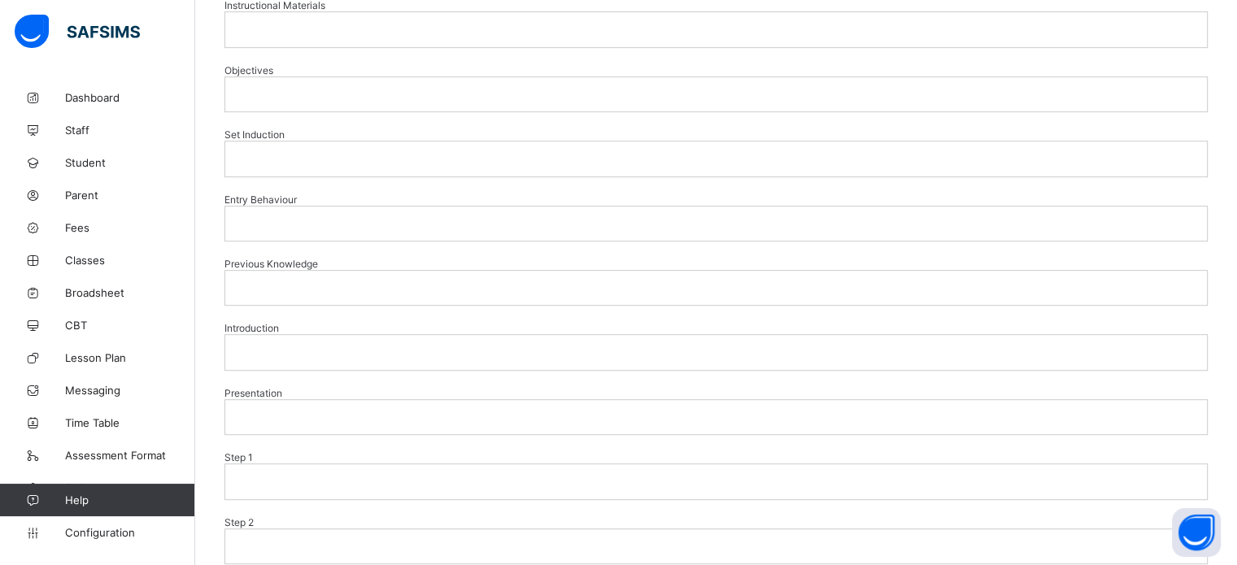
click at [332, 37] on p at bounding box center [715, 29] width 957 height 15
click at [345, 111] on div at bounding box center [715, 94] width 981 height 34
click at [341, 166] on p at bounding box center [715, 158] width 957 height 15
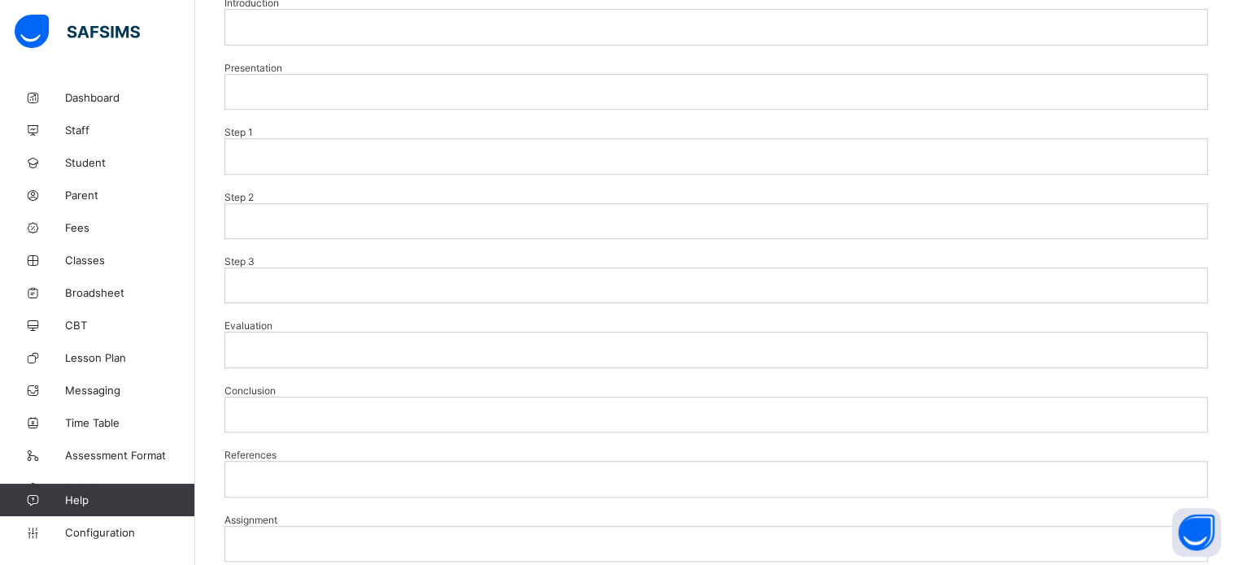
click at [323, 34] on p at bounding box center [715, 27] width 957 height 15
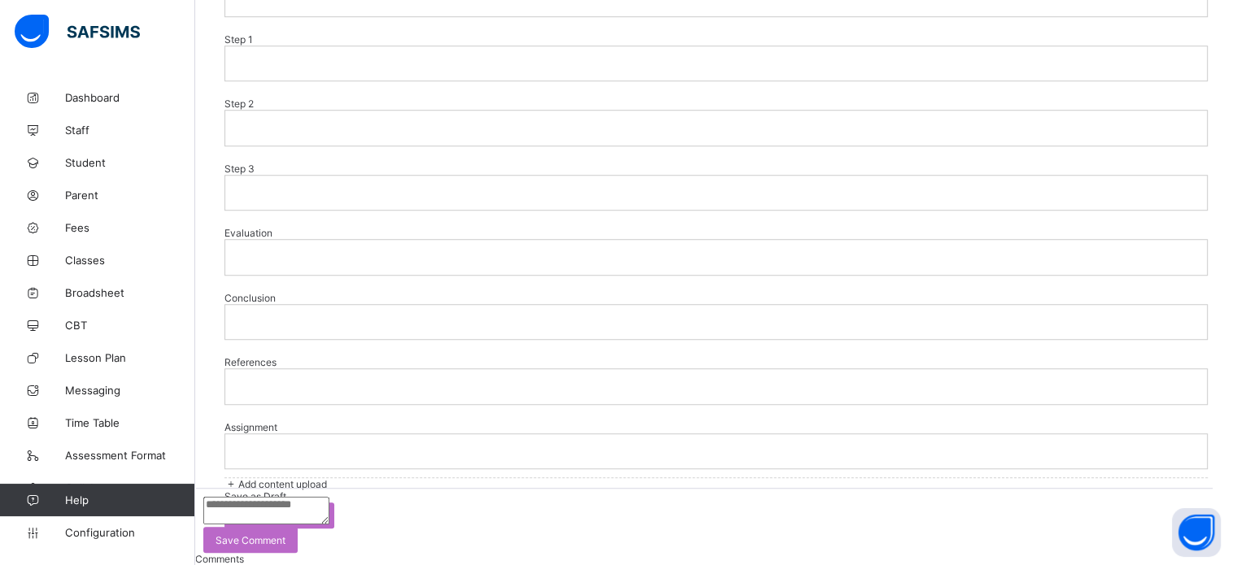
scroll to position [1434, 0]
click at [322, 71] on p at bounding box center [715, 63] width 957 height 15
click at [339, 135] on p at bounding box center [715, 127] width 957 height 15
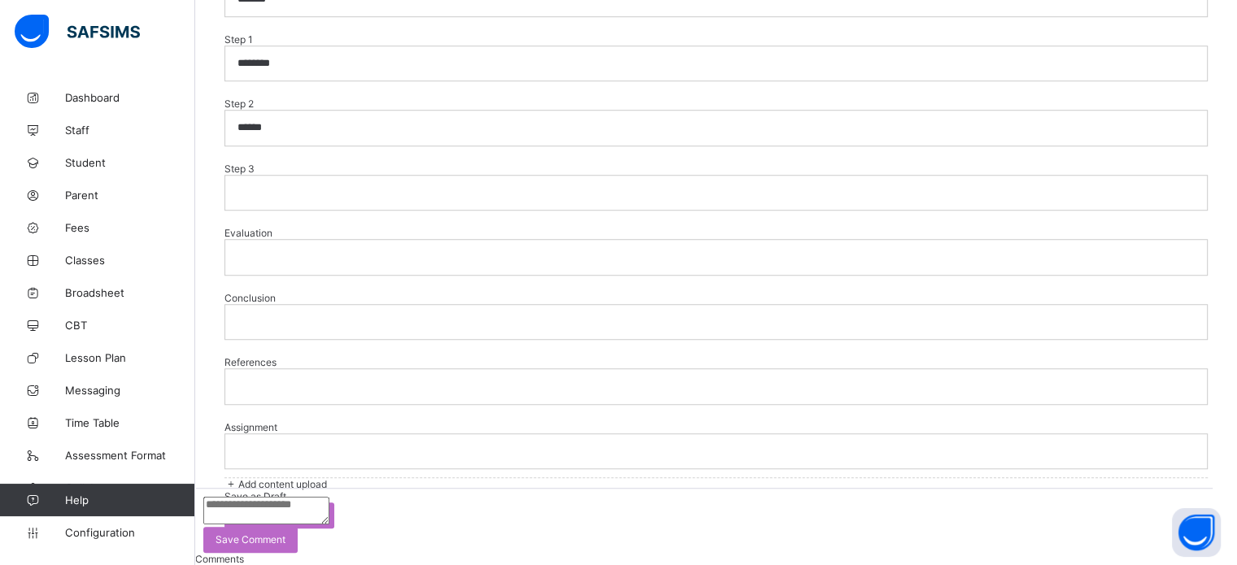
click at [306, 200] on p at bounding box center [715, 192] width 957 height 15
click at [340, 264] on p at bounding box center [715, 257] width 957 height 15
click at [330, 338] on div at bounding box center [715, 321] width 981 height 34
click at [330, 369] on div at bounding box center [715, 386] width 981 height 34
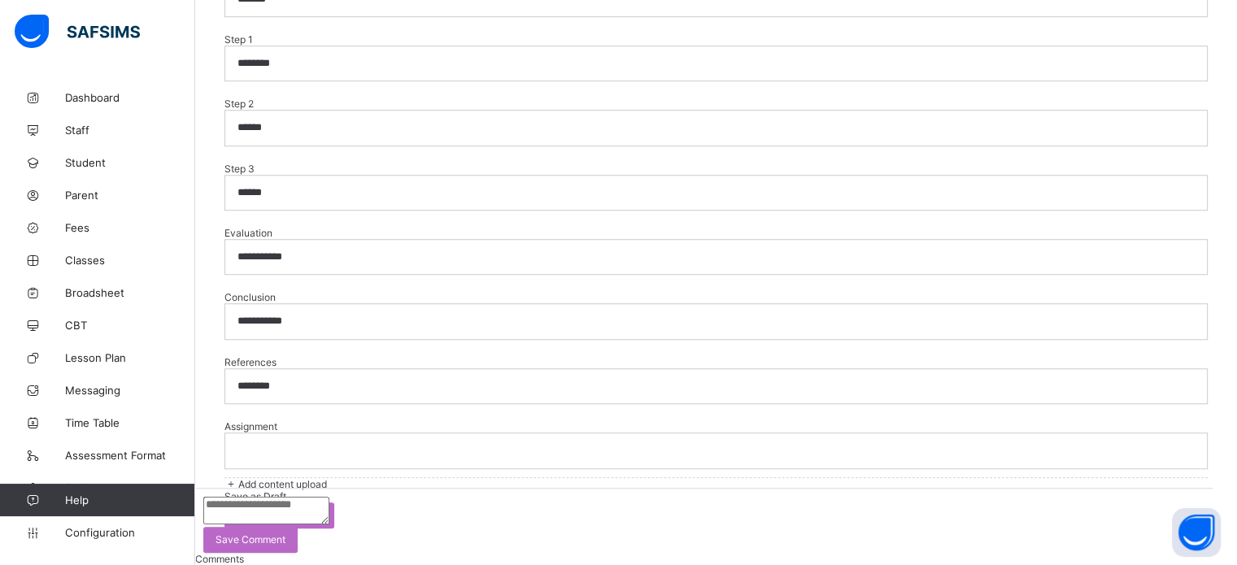
click at [328, 458] on p at bounding box center [715, 450] width 957 height 15
click at [327, 478] on span "Add content upload" at bounding box center [282, 484] width 89 height 12
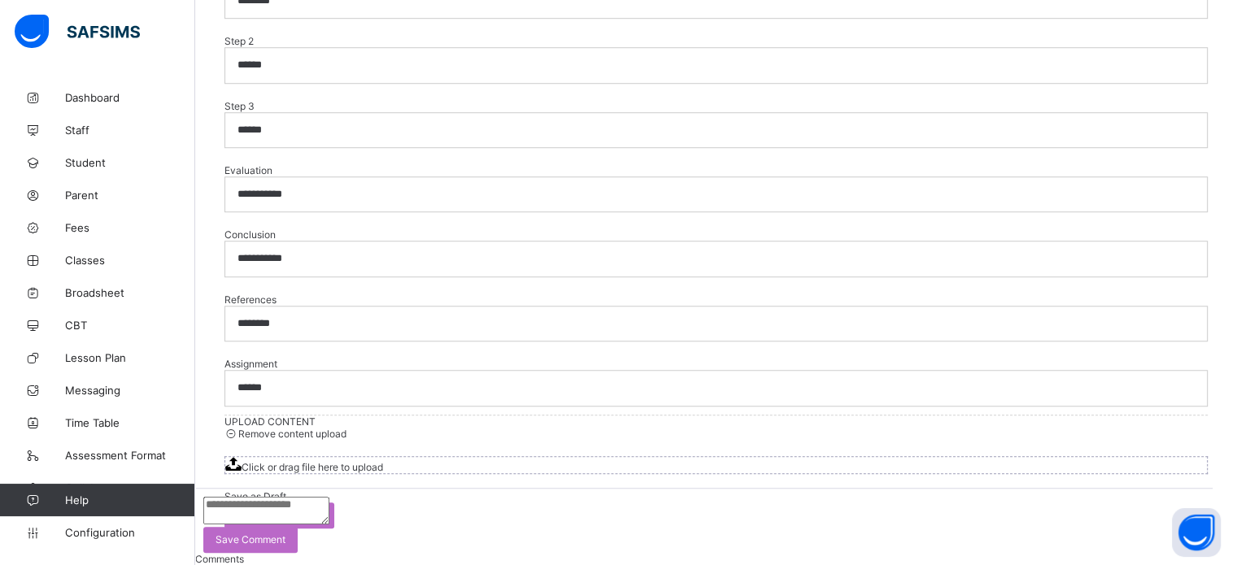
scroll to position [2162, 0]
click at [322, 509] on span "Submit lesson plan" at bounding box center [279, 515] width 85 height 12
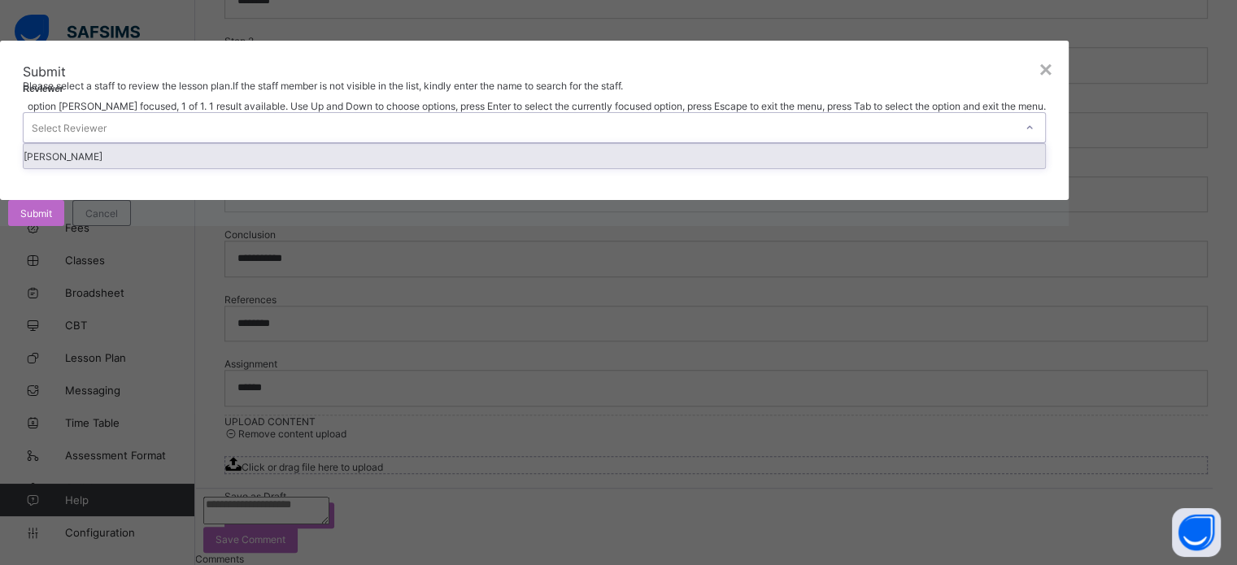
click at [647, 142] on div "Select Reviewer" at bounding box center [519, 127] width 990 height 29
click at [557, 168] on div "Doe John" at bounding box center [534, 156] width 1021 height 24
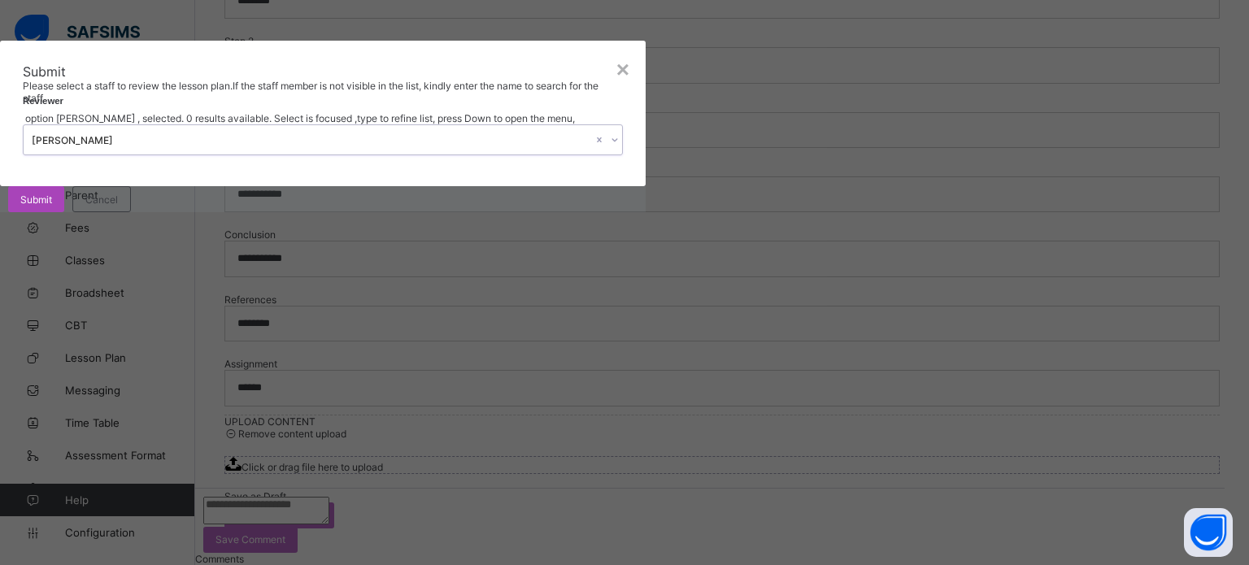
click at [52, 206] on span "Submit" at bounding box center [36, 199] width 32 height 12
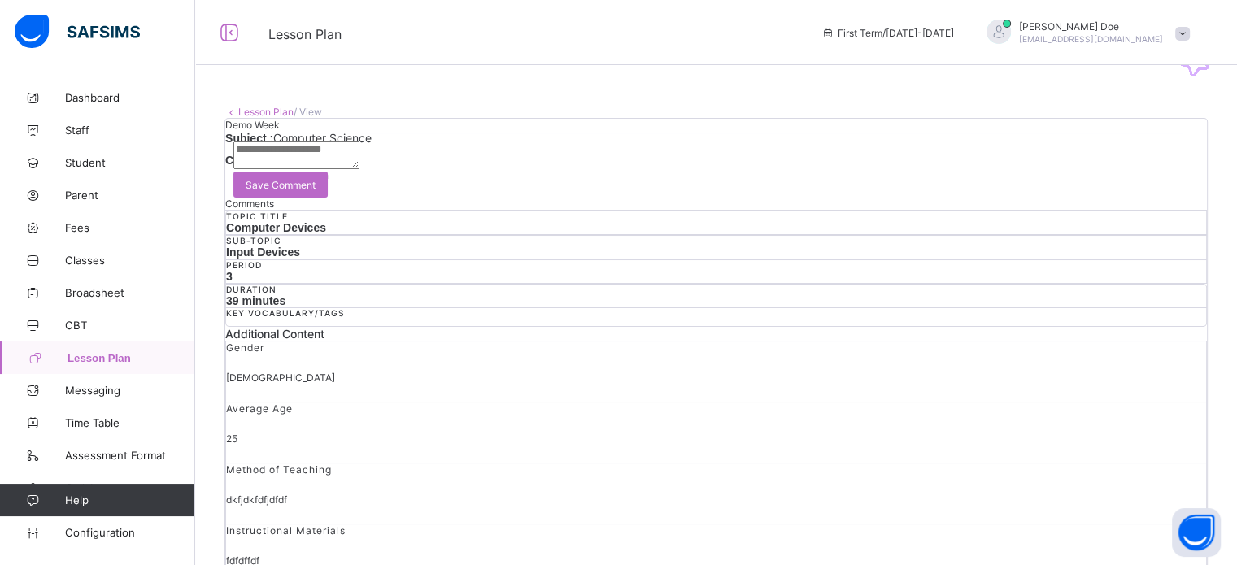
click at [263, 110] on link "Lesson Plan" at bounding box center [265, 112] width 55 height 12
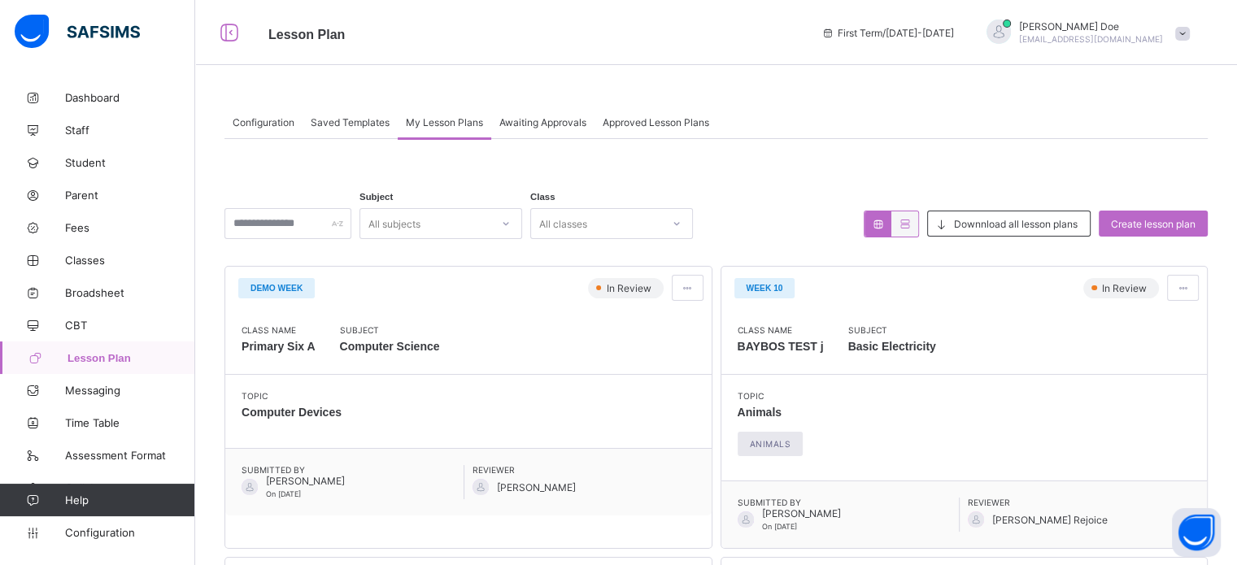
click at [542, 118] on span "Awaiting Approvals" at bounding box center [542, 122] width 87 height 12
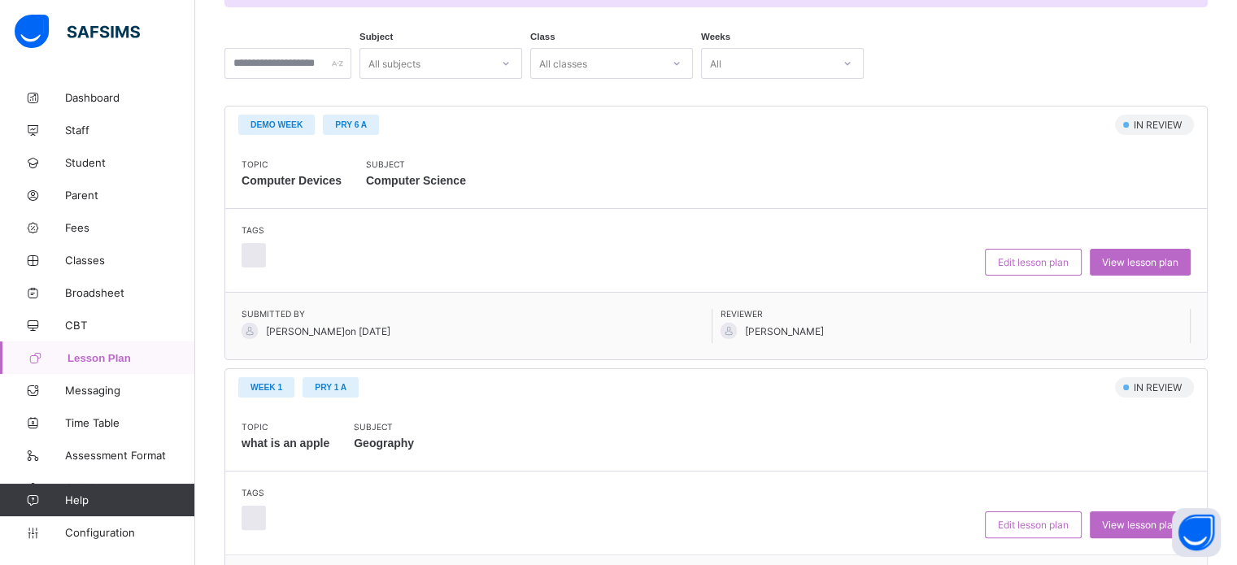
scroll to position [71, 0]
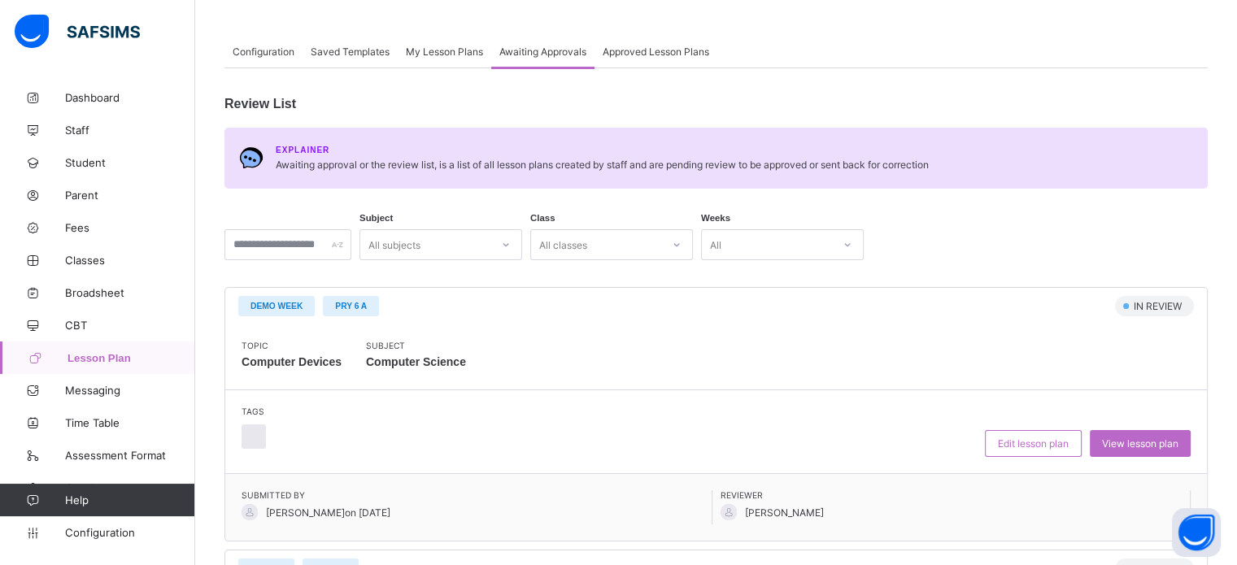
click at [455, 256] on div "All subjects" at bounding box center [425, 244] width 130 height 23
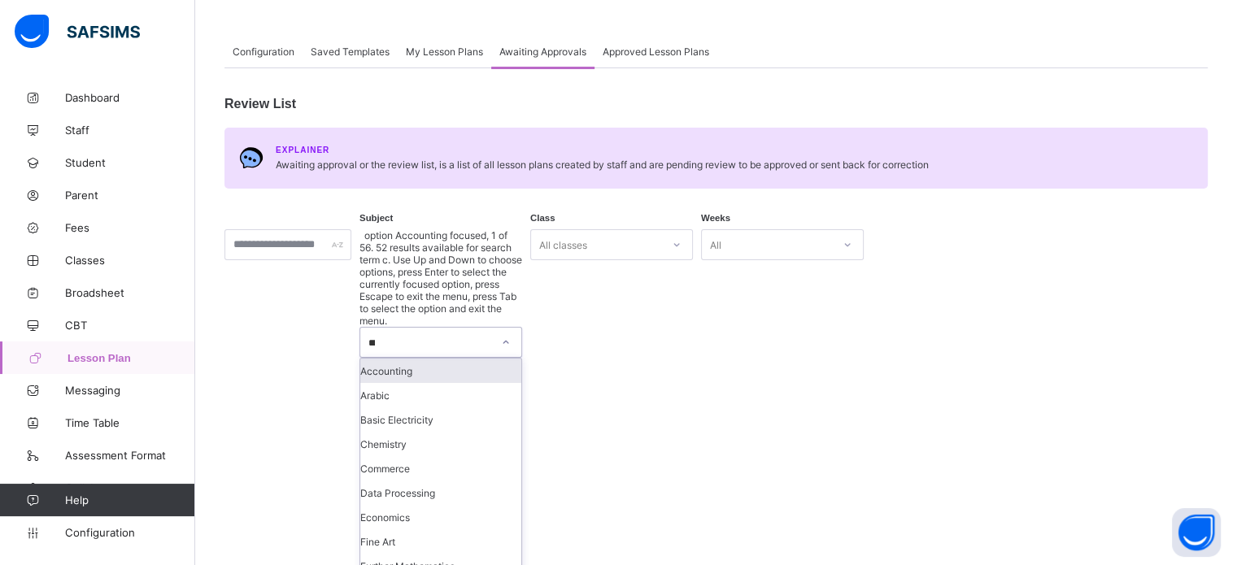
scroll to position [0, 0]
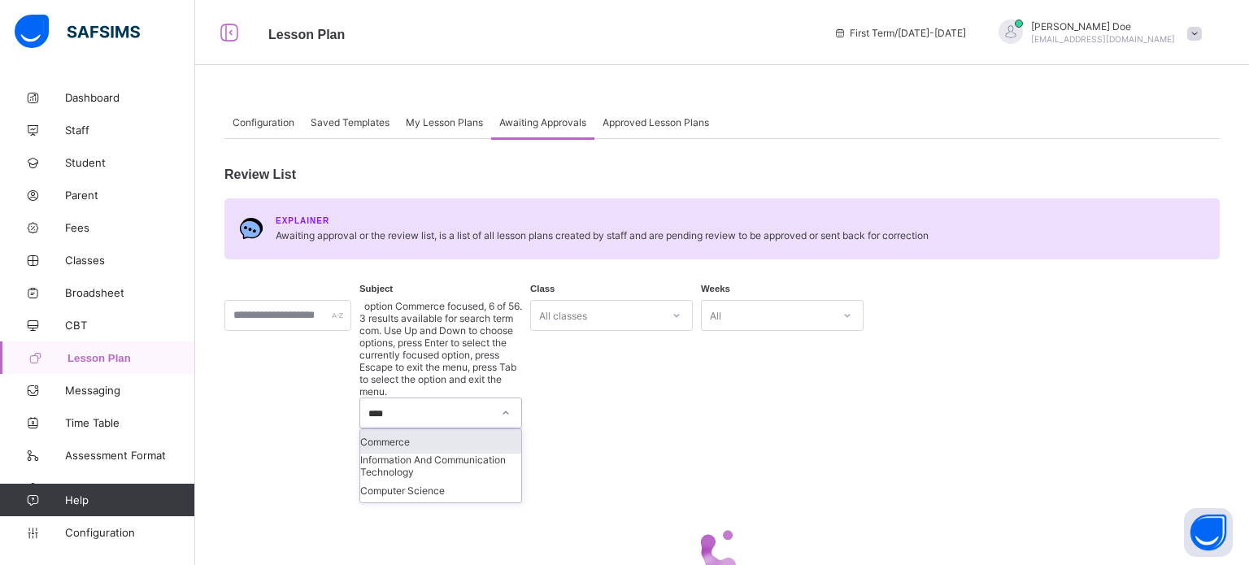
type input "*****"
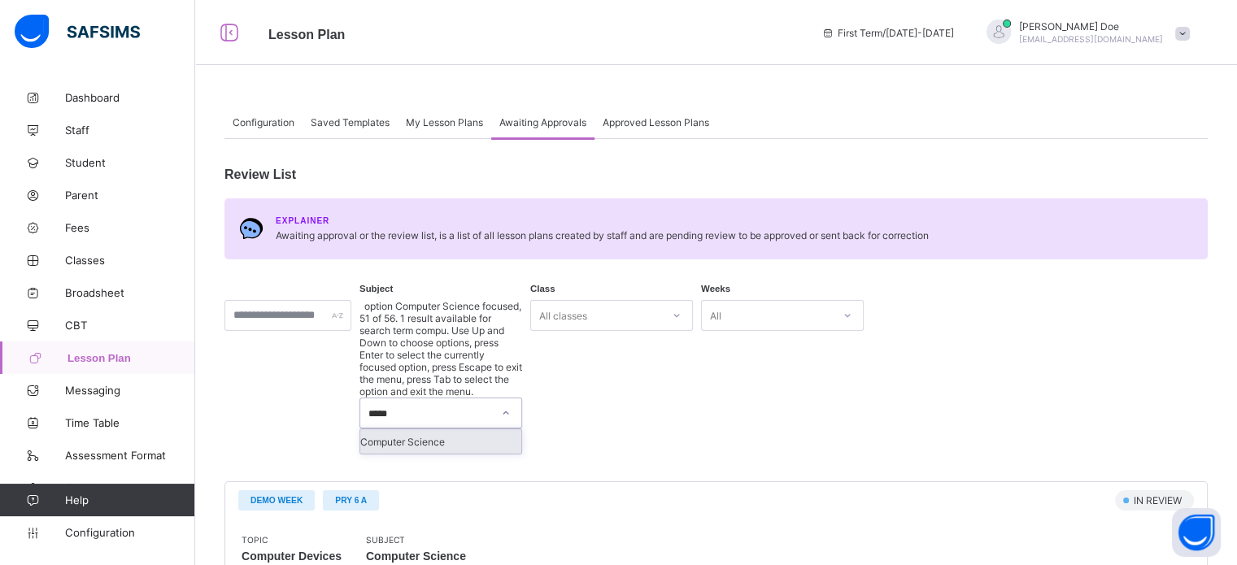
click at [462, 429] on div "Computer Science" at bounding box center [440, 441] width 161 height 24
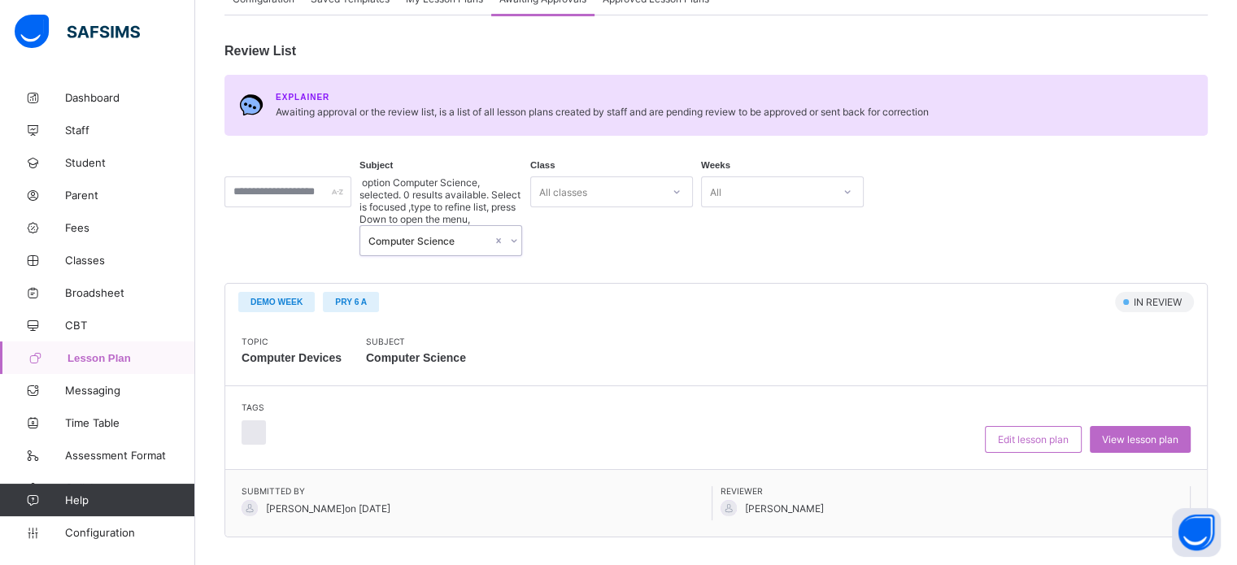
scroll to position [133, 0]
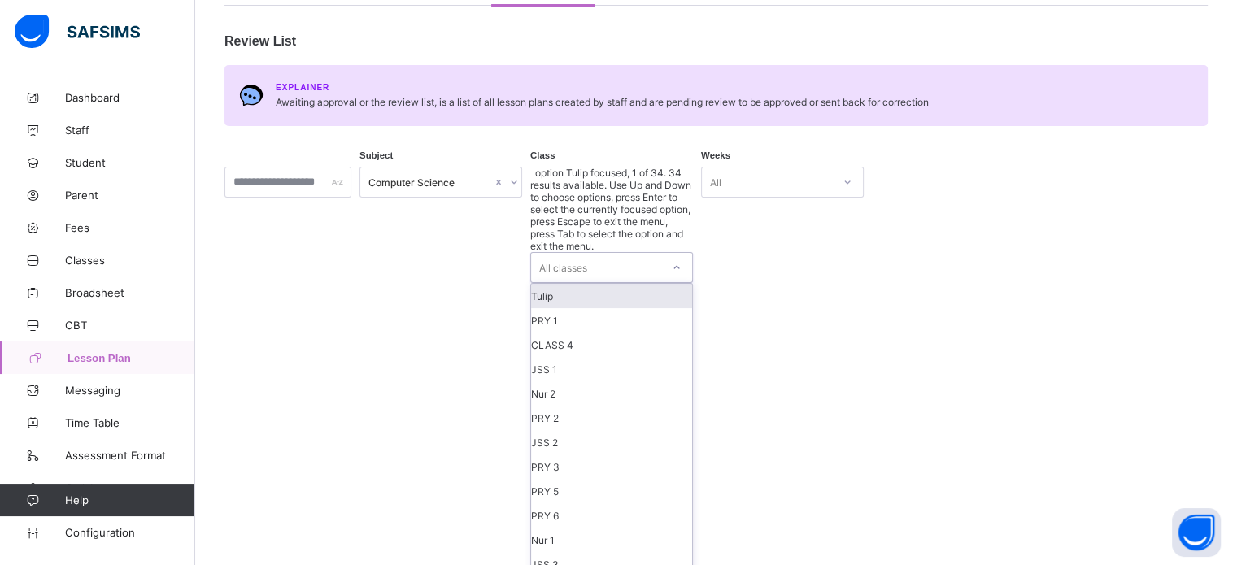
click at [652, 253] on div "All classes" at bounding box center [596, 267] width 130 height 29
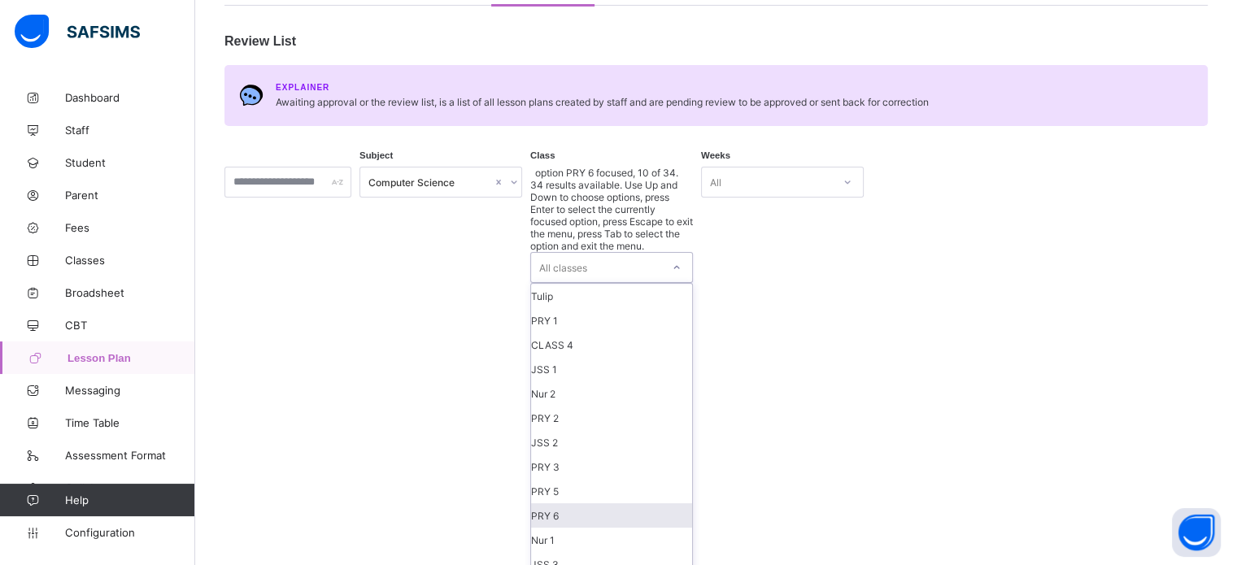
click at [616, 503] on div "PRY 6" at bounding box center [611, 515] width 161 height 24
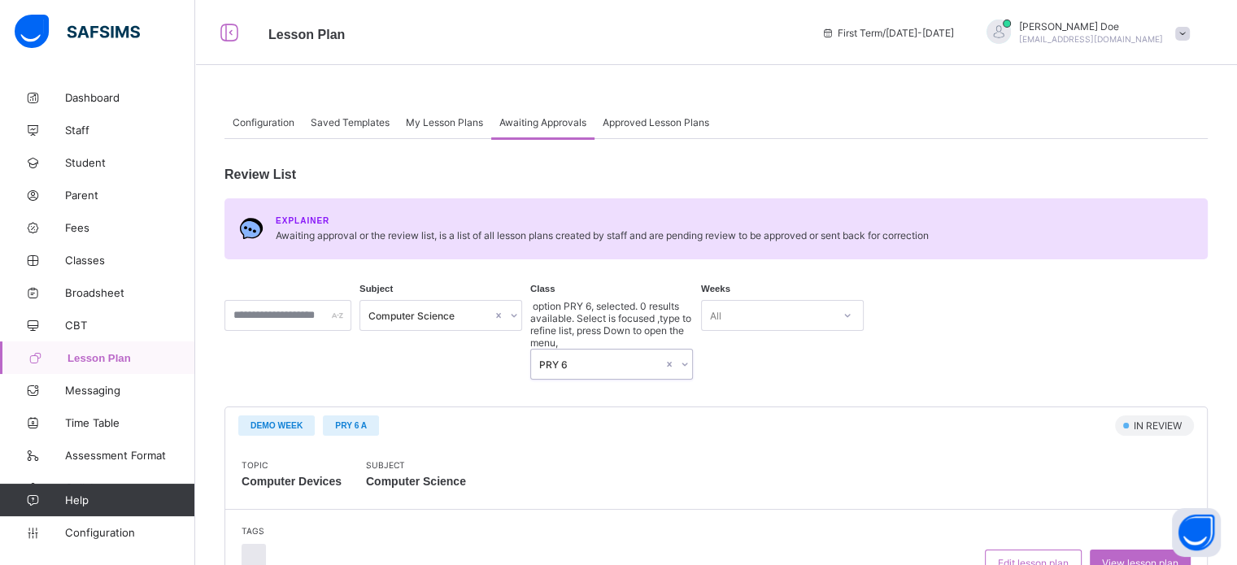
scroll to position [133, 0]
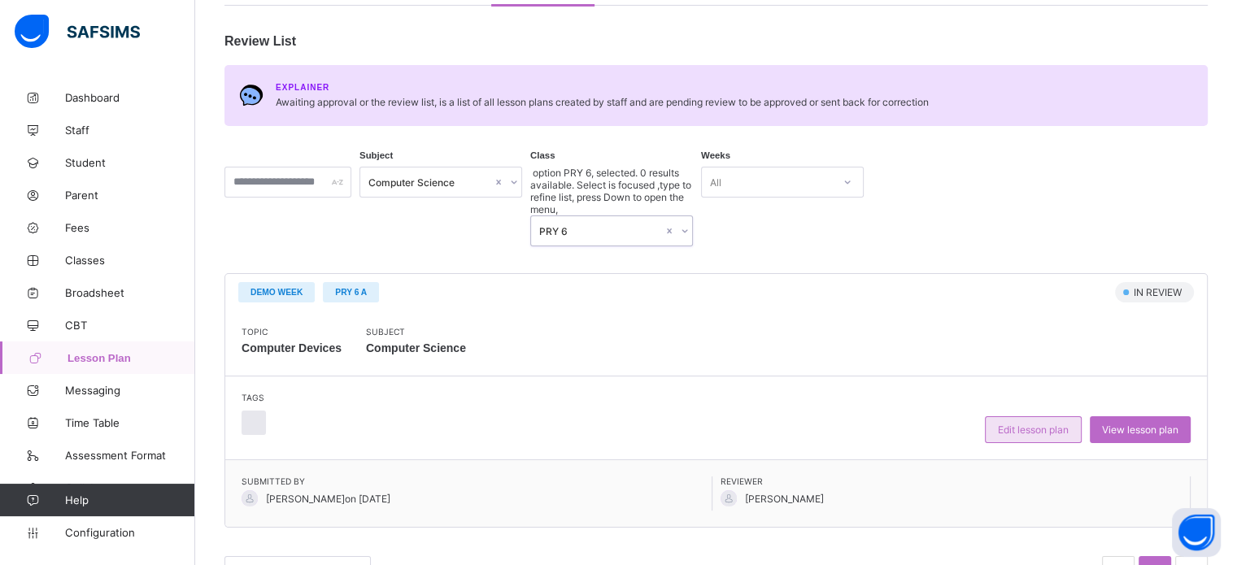
click at [1032, 416] on div "Edit lesson plan" at bounding box center [1033, 429] width 97 height 27
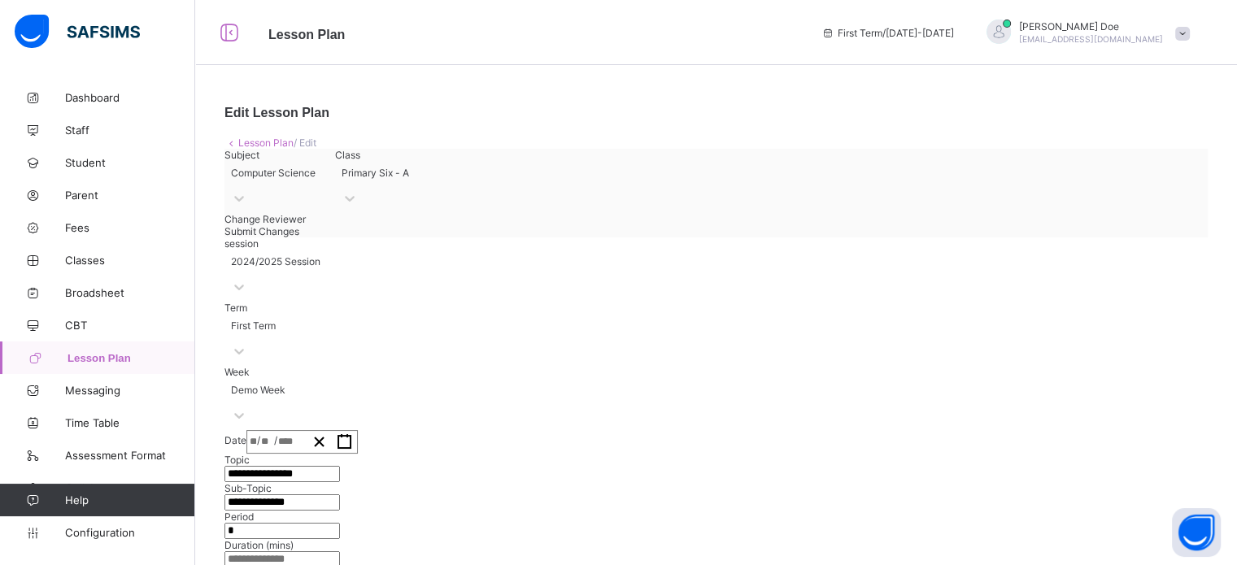
click at [263, 144] on link "Lesson Plan" at bounding box center [265, 143] width 55 height 12
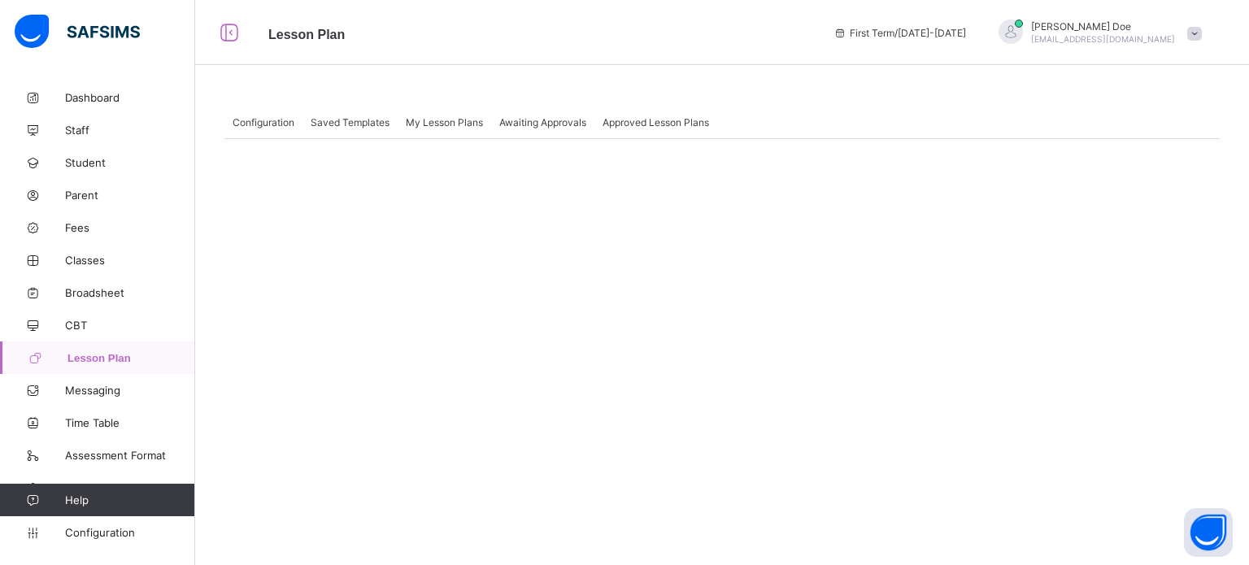
click at [442, 130] on div "My Lesson Plans" at bounding box center [444, 122] width 93 height 33
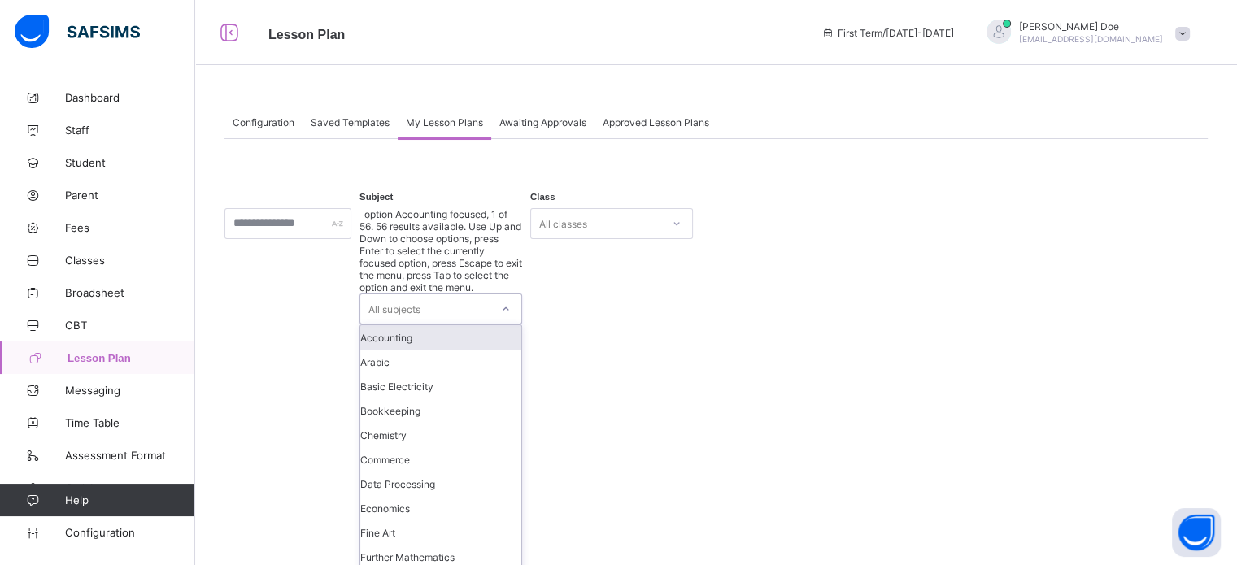
click at [446, 294] on div "All subjects" at bounding box center [425, 308] width 130 height 29
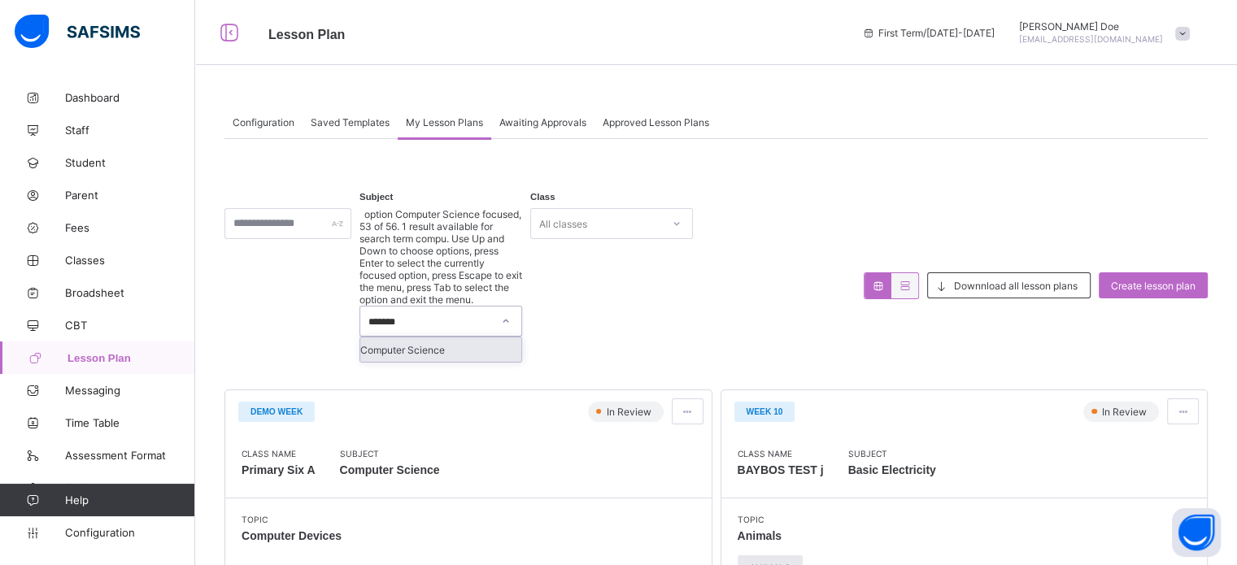
type input "********"
click at [490, 337] on div "Computer Science" at bounding box center [440, 349] width 161 height 24
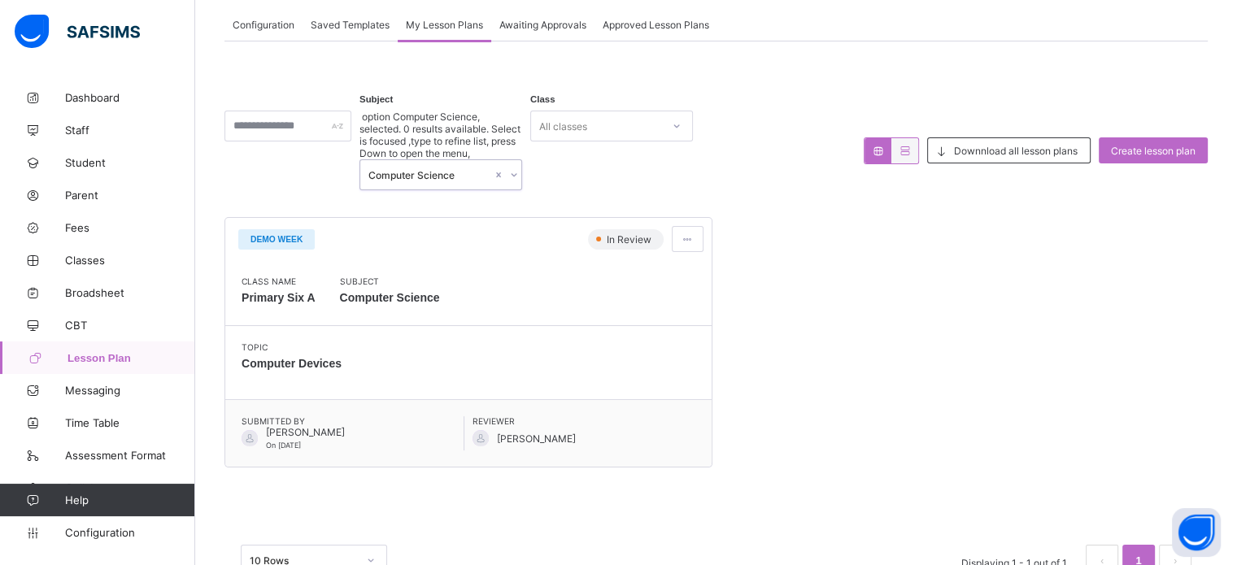
scroll to position [101, 0]
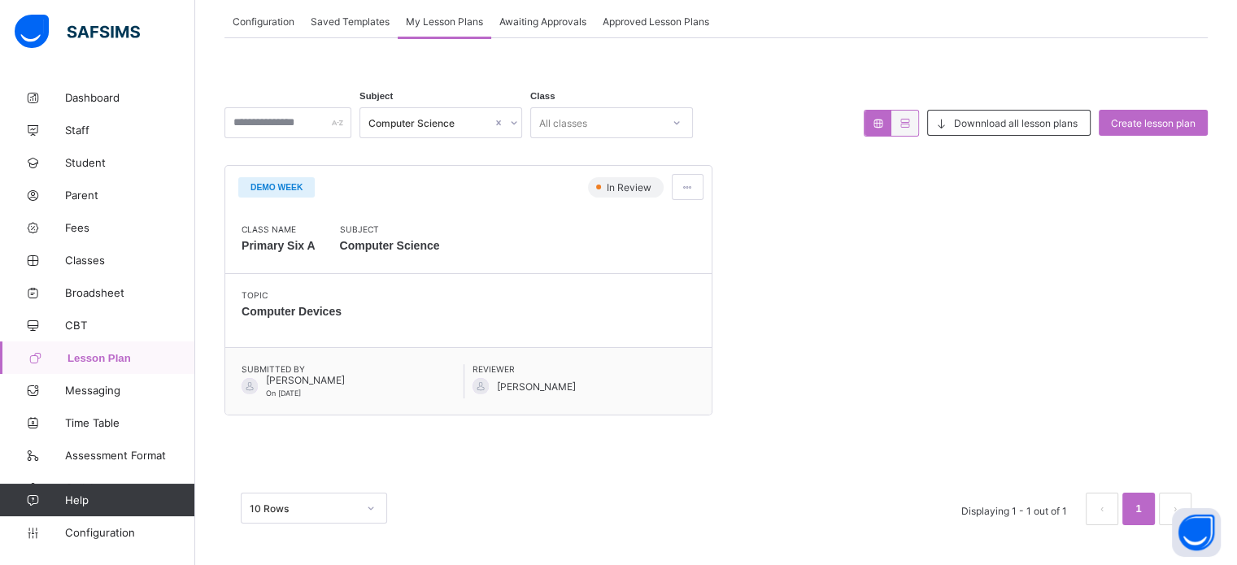
click at [393, 237] on span "Computer Science" at bounding box center [390, 245] width 100 height 23
click at [694, 185] on span at bounding box center [687, 187] width 14 height 12
click at [660, 224] on span "View lesson plan" at bounding box center [643, 221] width 90 height 12
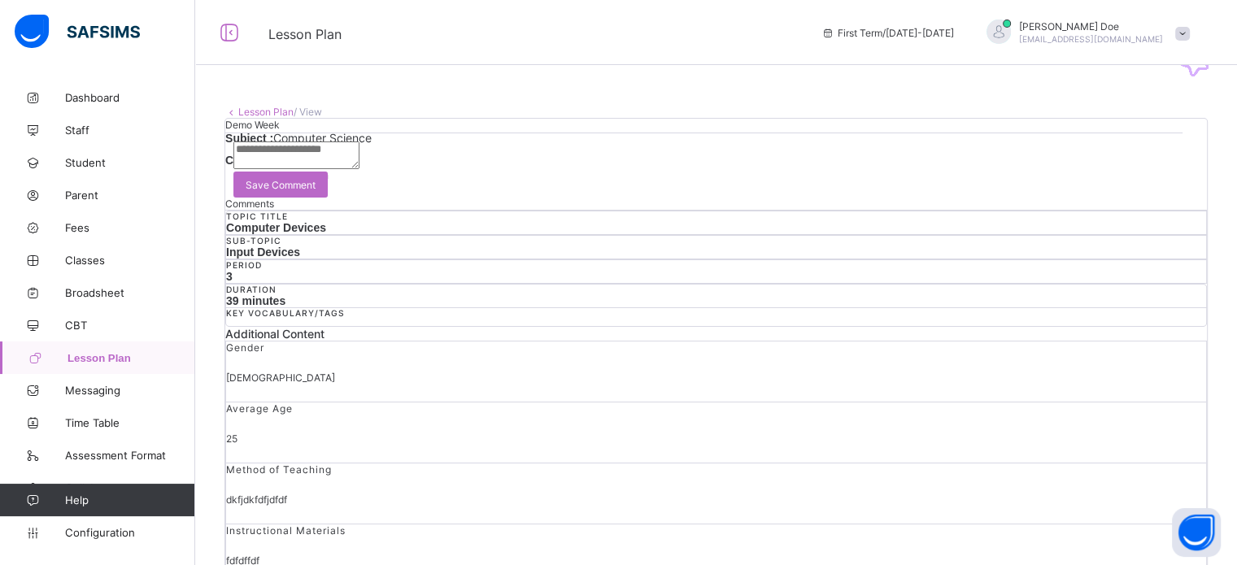
click at [328, 181] on span "Request correction" at bounding box center [285, 175] width 86 height 12
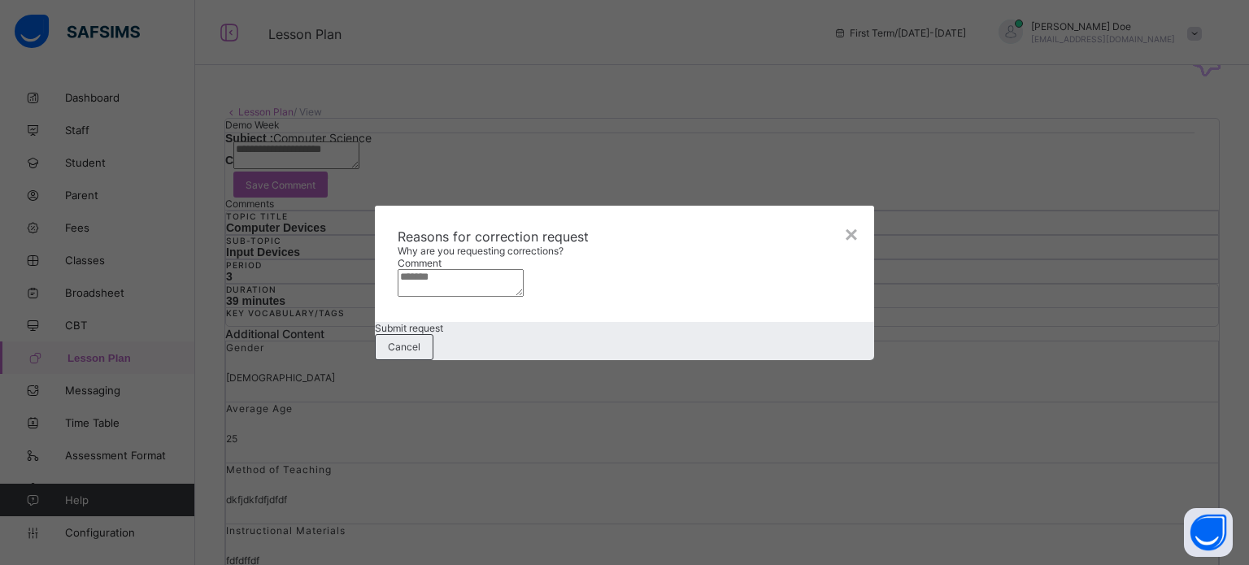
click at [523, 269] on textarea at bounding box center [461, 283] width 126 height 28
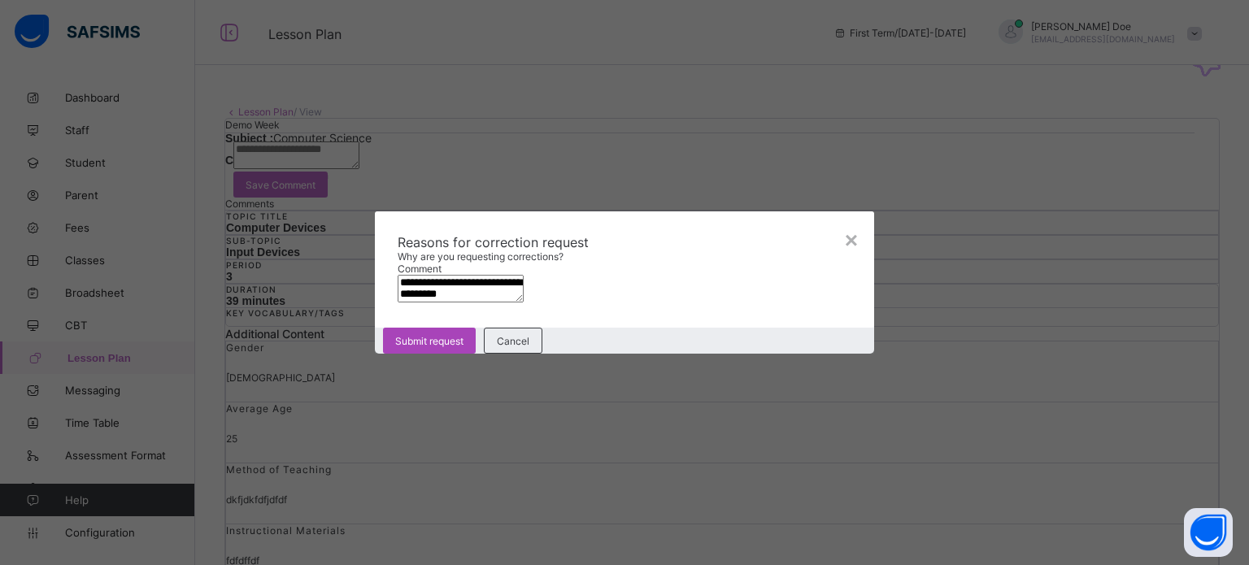
type textarea "**********"
click at [463, 347] on span "Submit request" at bounding box center [429, 341] width 68 height 12
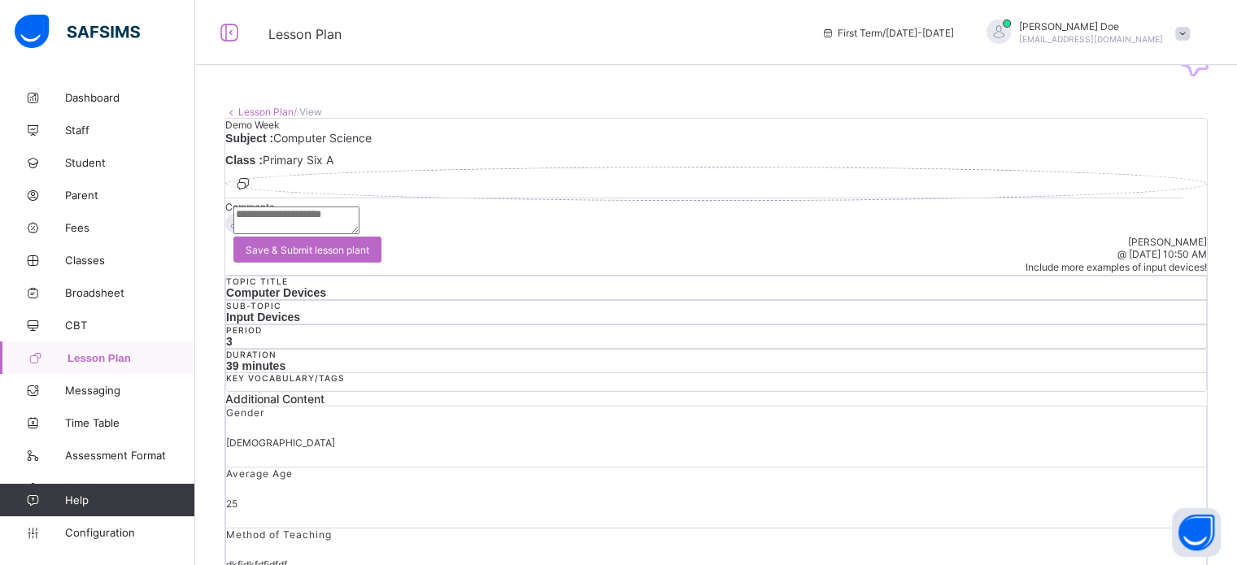
click at [263, 108] on link "Lesson Plan" at bounding box center [265, 112] width 55 height 12
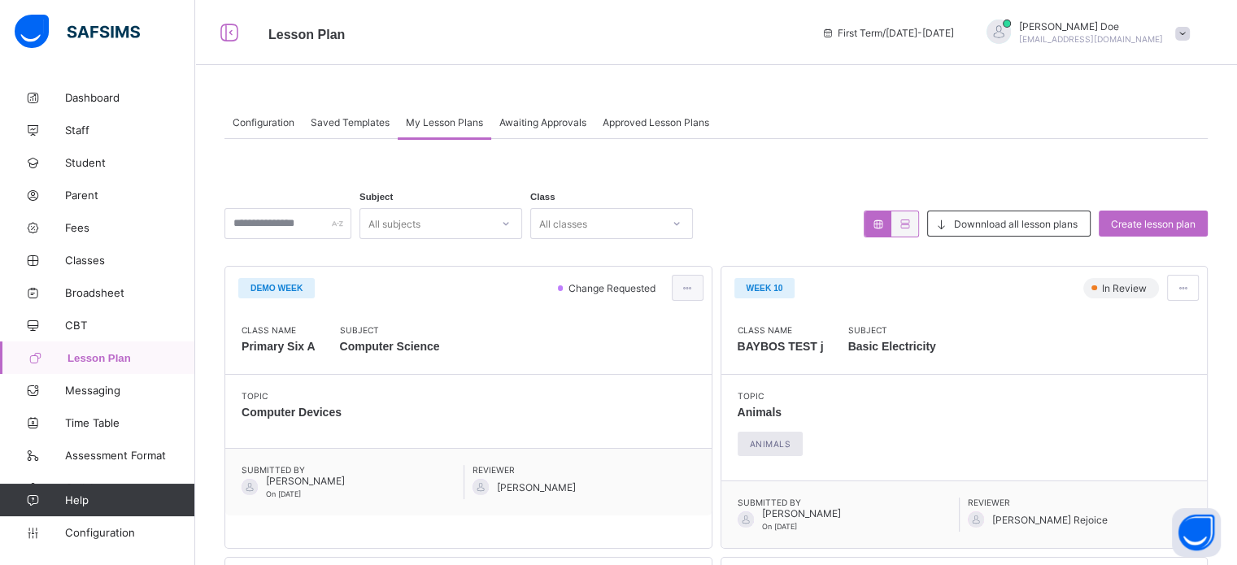
click at [689, 289] on span at bounding box center [687, 288] width 14 height 12
click at [266, 329] on span "Class Name" at bounding box center [278, 330] width 74 height 10
click at [446, 123] on span "My Lesson Plans" at bounding box center [444, 122] width 77 height 12
click at [271, 287] on span "Demo Week" at bounding box center [276, 288] width 52 height 9
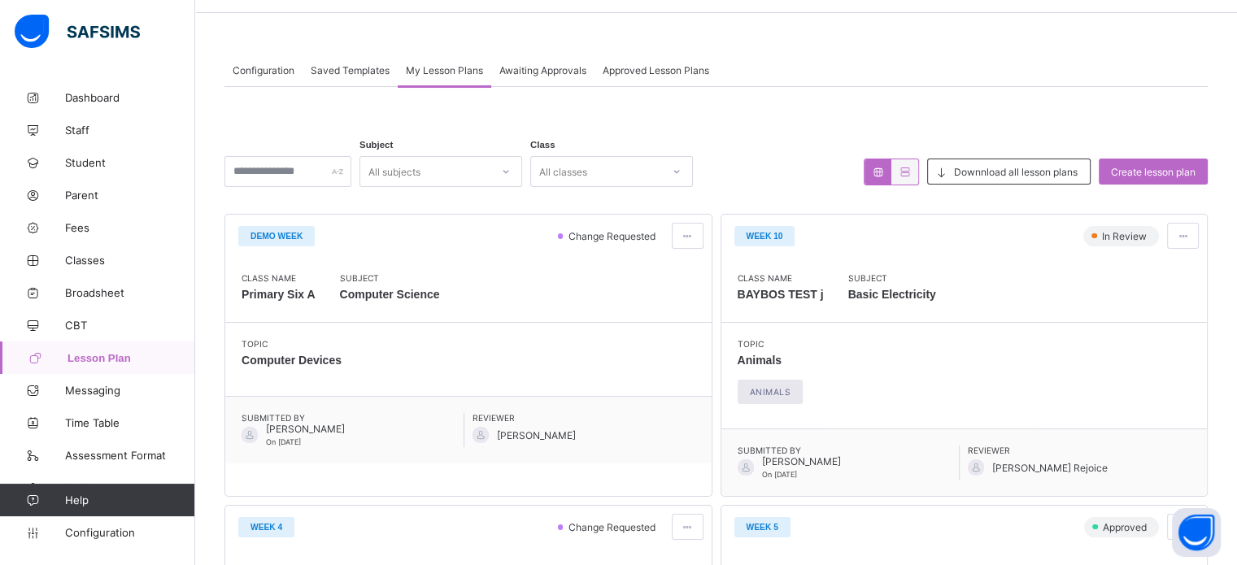
scroll to position [81, 0]
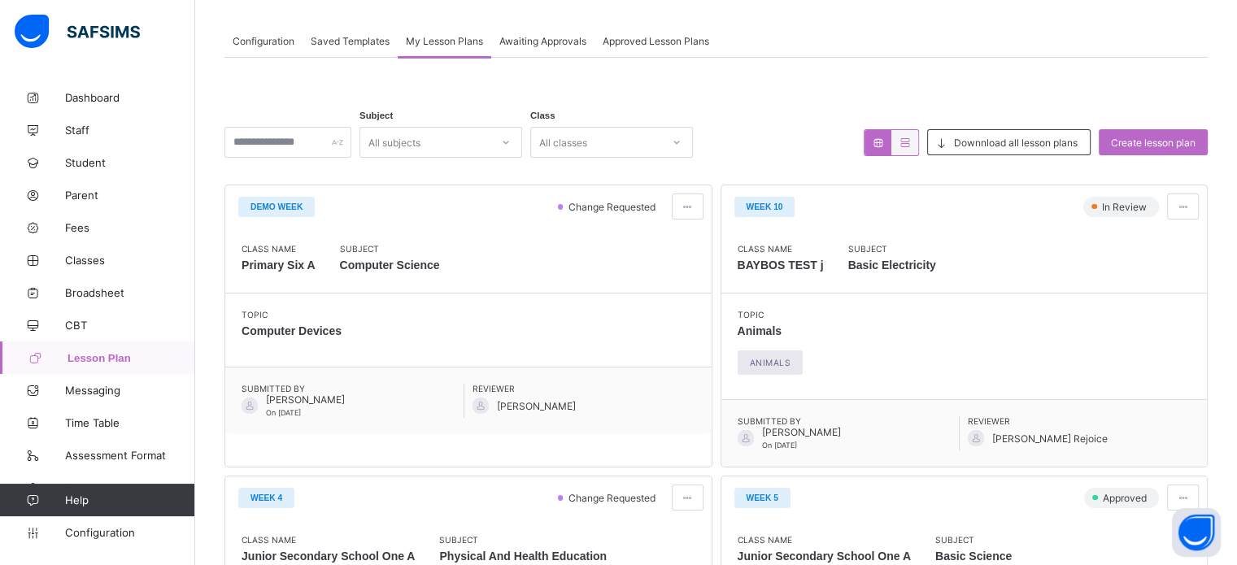
click at [593, 207] on span "Change Requested" at bounding box center [613, 207] width 93 height 12
click at [683, 209] on div at bounding box center [688, 206] width 32 height 26
click at [647, 241] on span "View lesson plan" at bounding box center [643, 241] width 90 height 12
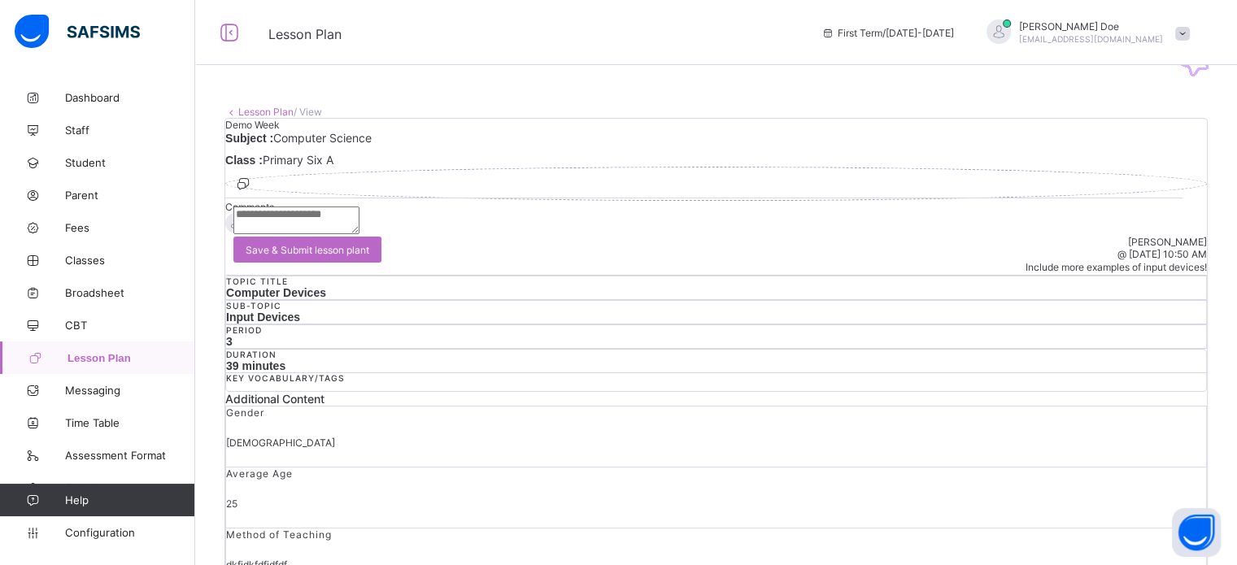
click at [252, 192] on icon at bounding box center [243, 184] width 18 height 16
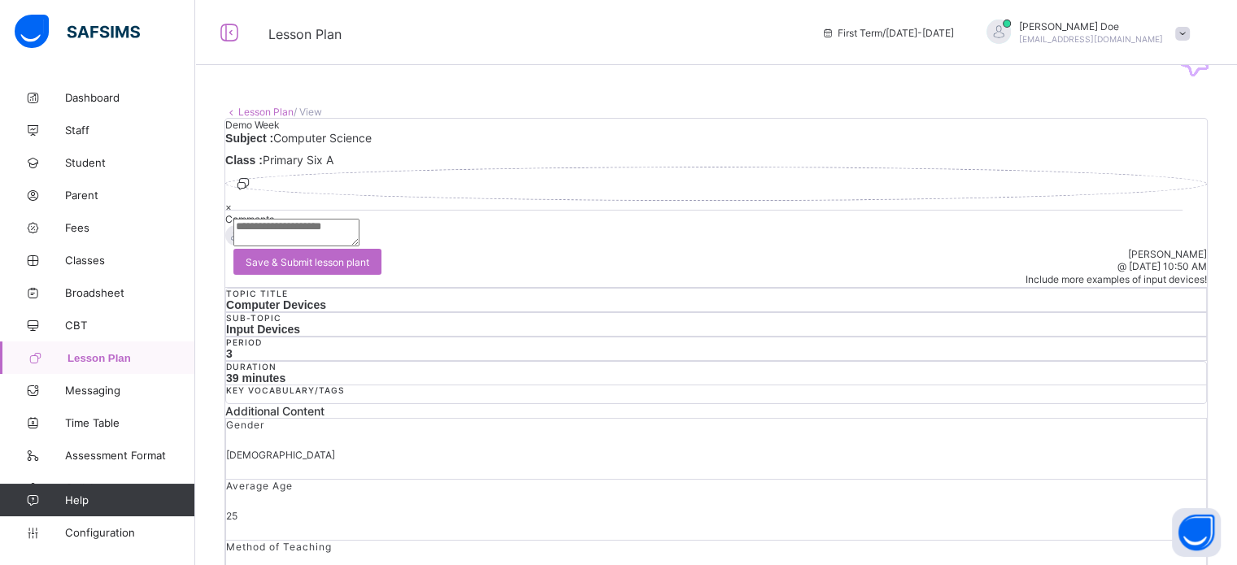
click at [650, 201] on div at bounding box center [715, 201] width 981 height 0
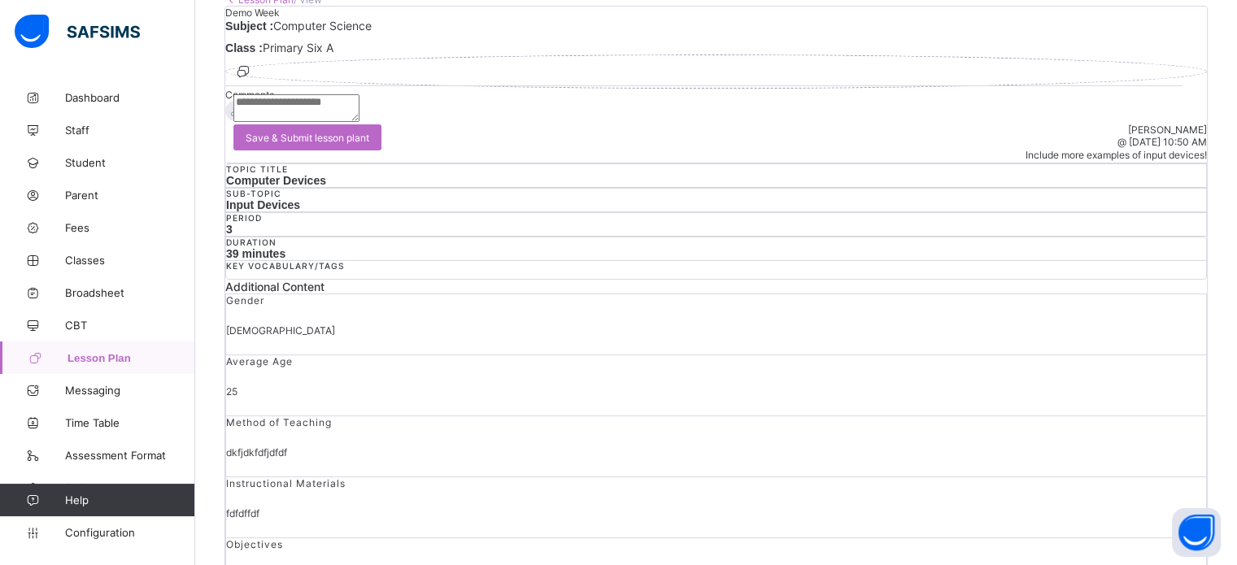
scroll to position [33, 0]
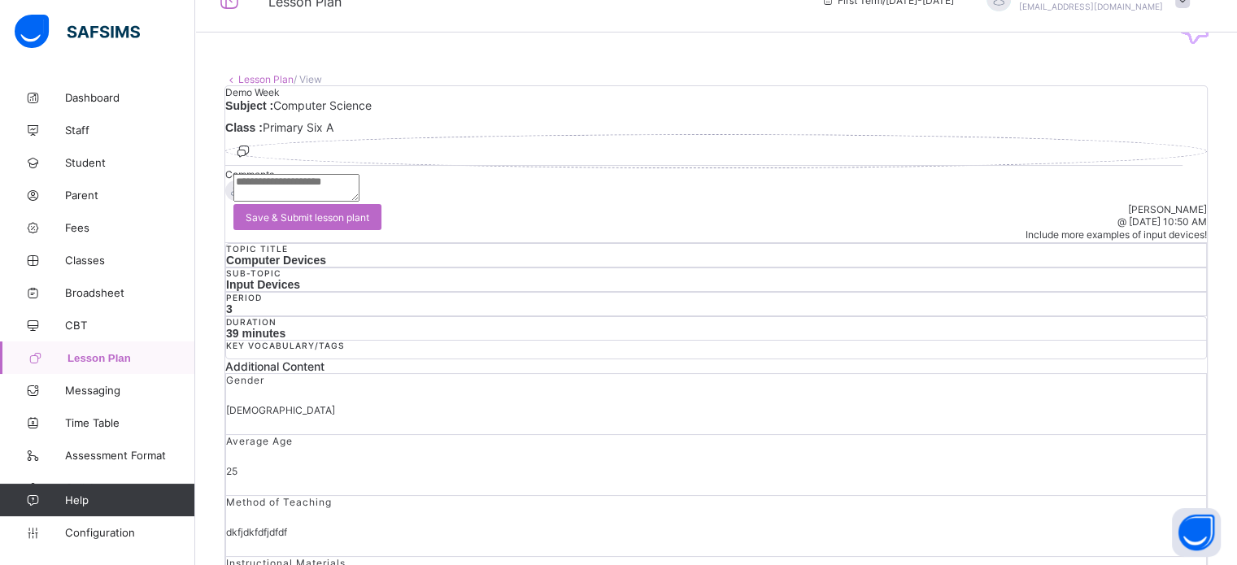
click at [1157, 168] on div "1" at bounding box center [715, 151] width 981 height 34
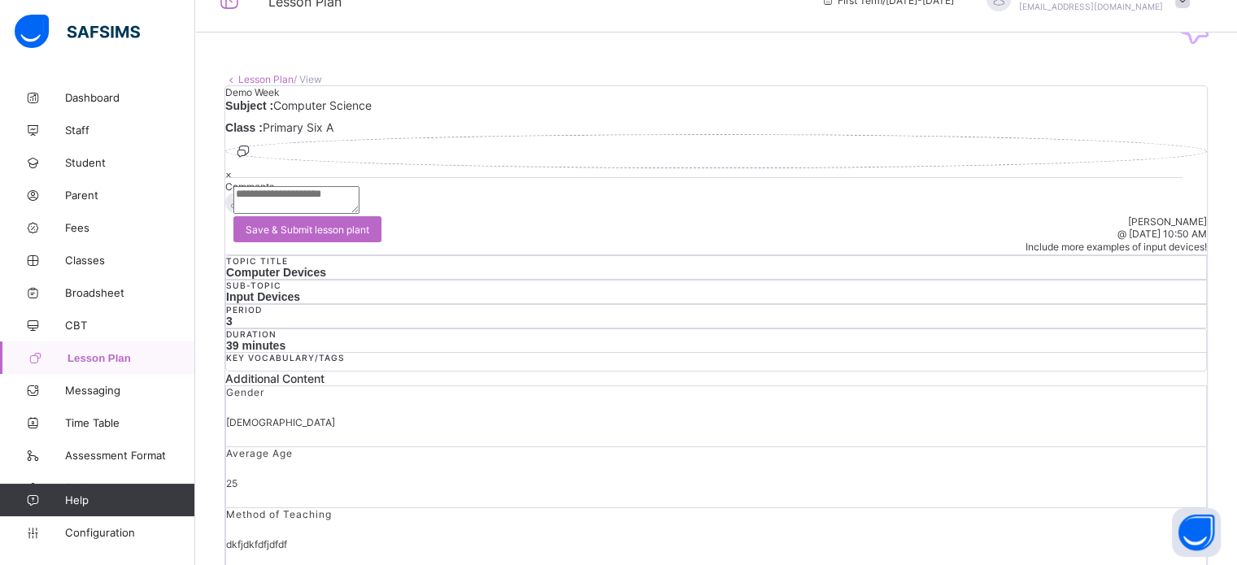
click at [359, 214] on textarea at bounding box center [296, 200] width 126 height 28
type textarea "*****"
click at [369, 236] on span "Save & Submit lesson plant" at bounding box center [308, 230] width 124 height 12
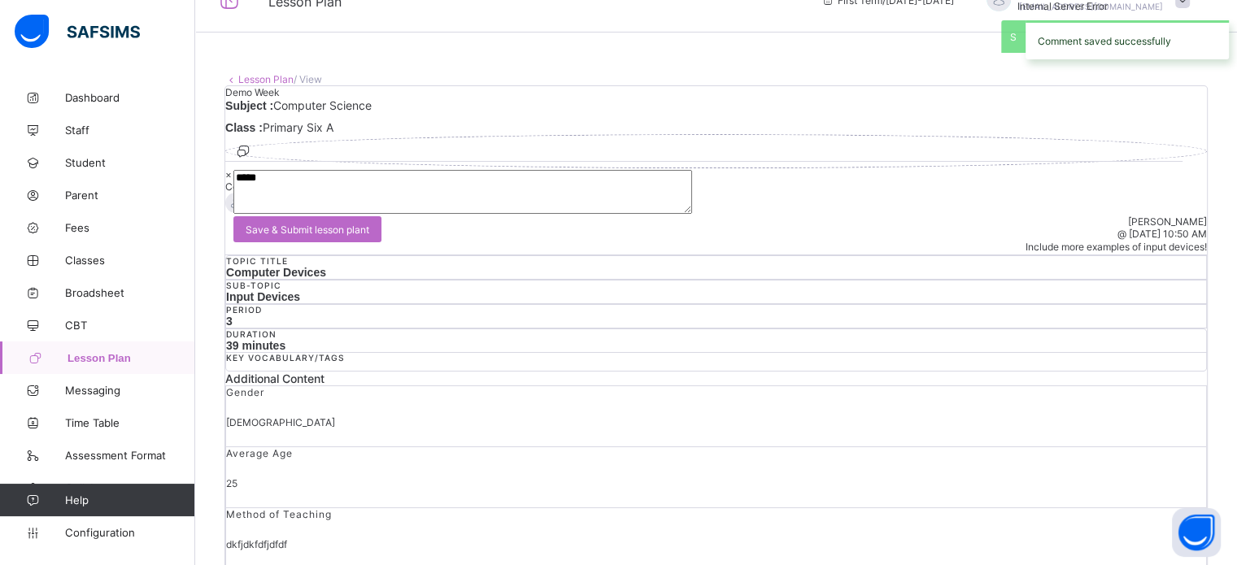
click at [232, 168] on span "×" at bounding box center [228, 174] width 7 height 12
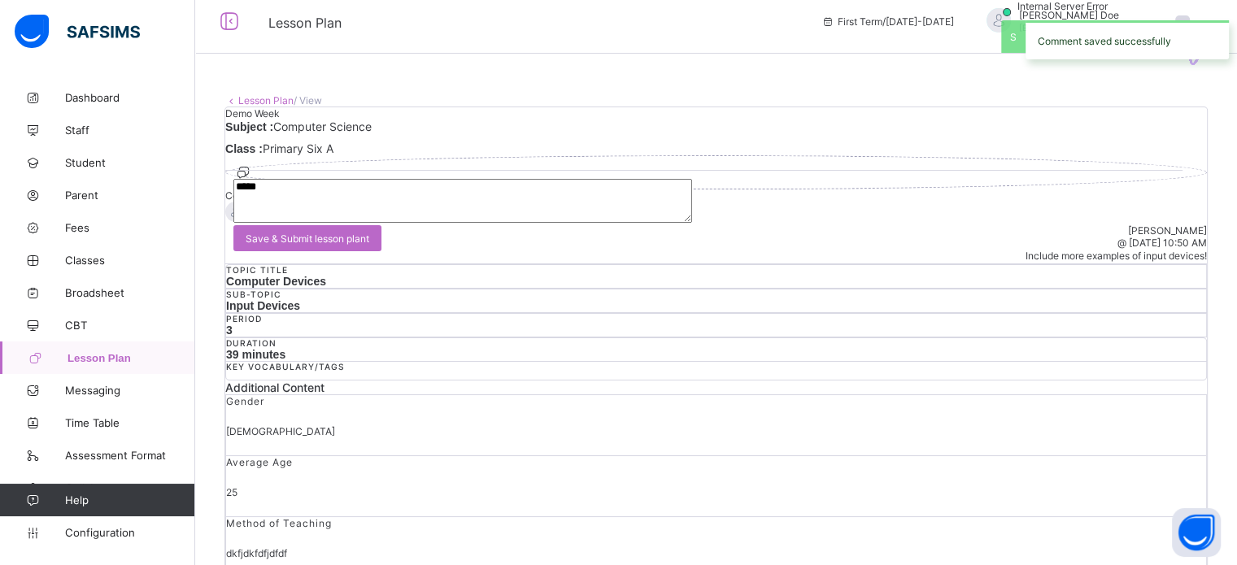
scroll to position [0, 0]
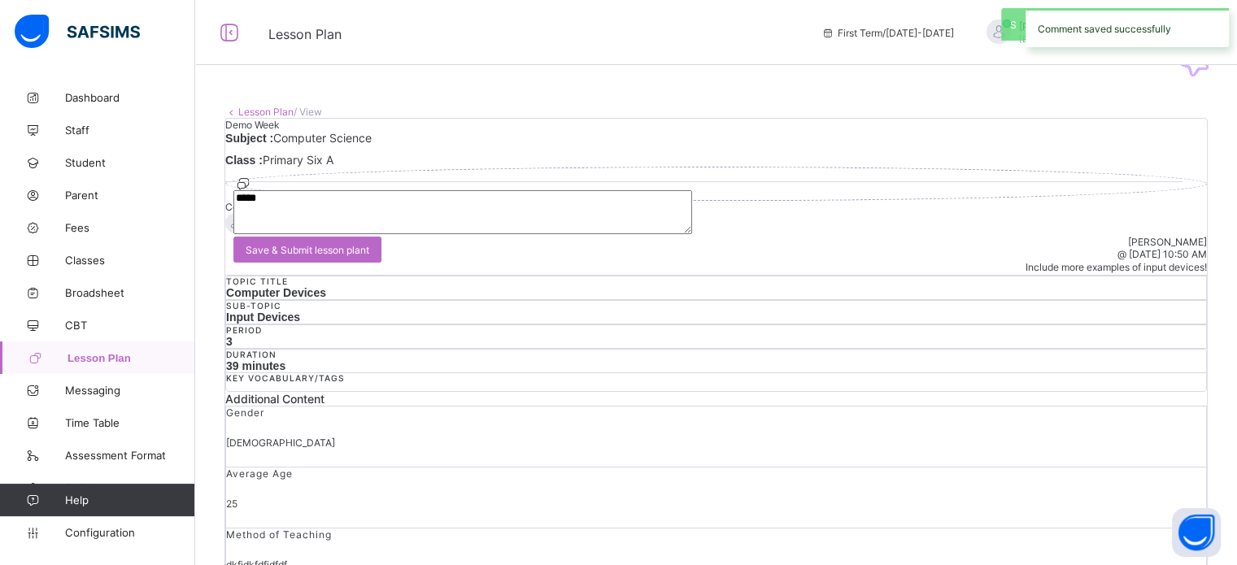
click at [274, 110] on link "Lesson Plan" at bounding box center [265, 112] width 55 height 12
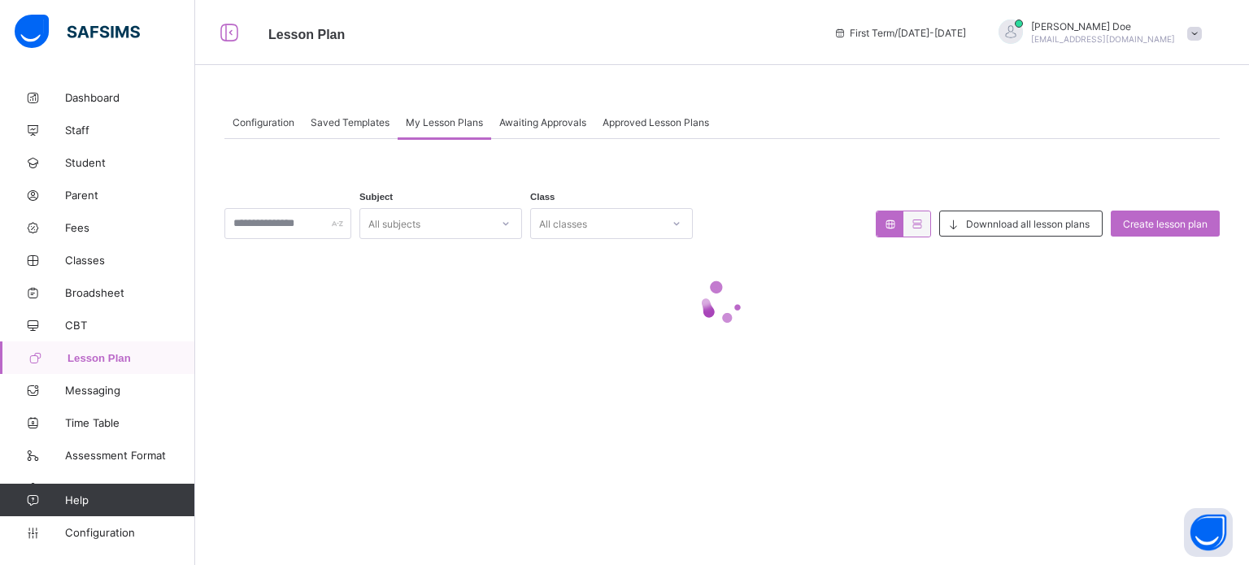
click at [539, 120] on span "Awaiting Approvals" at bounding box center [542, 122] width 87 height 12
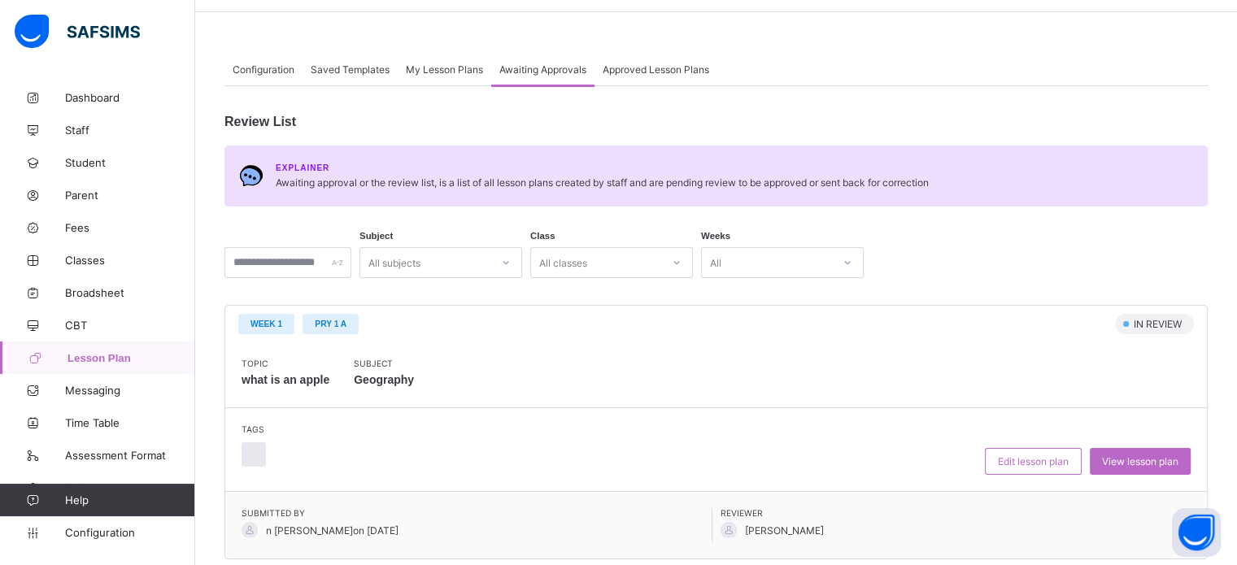
scroll to position [81, 0]
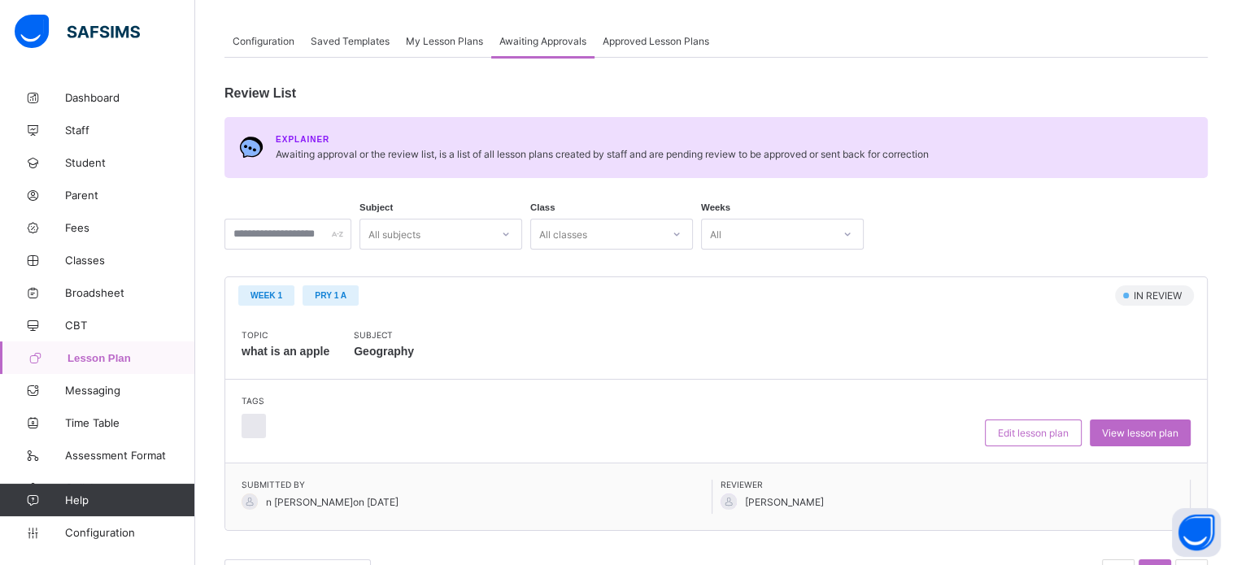
click at [518, 224] on div at bounding box center [506, 234] width 28 height 26
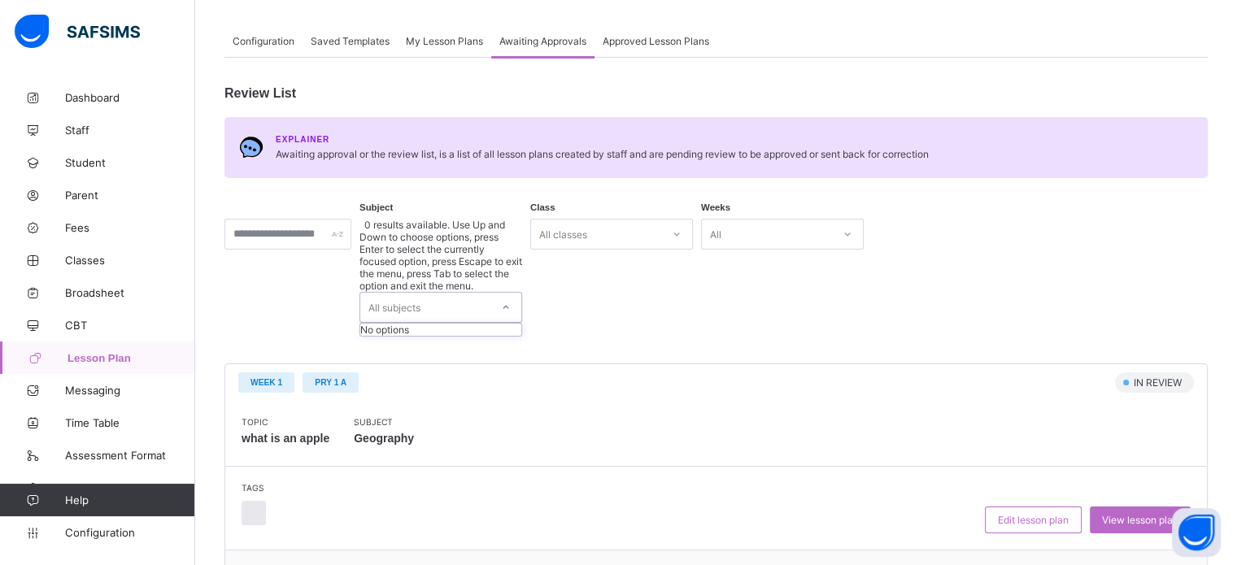
click at [519, 294] on div at bounding box center [506, 307] width 28 height 26
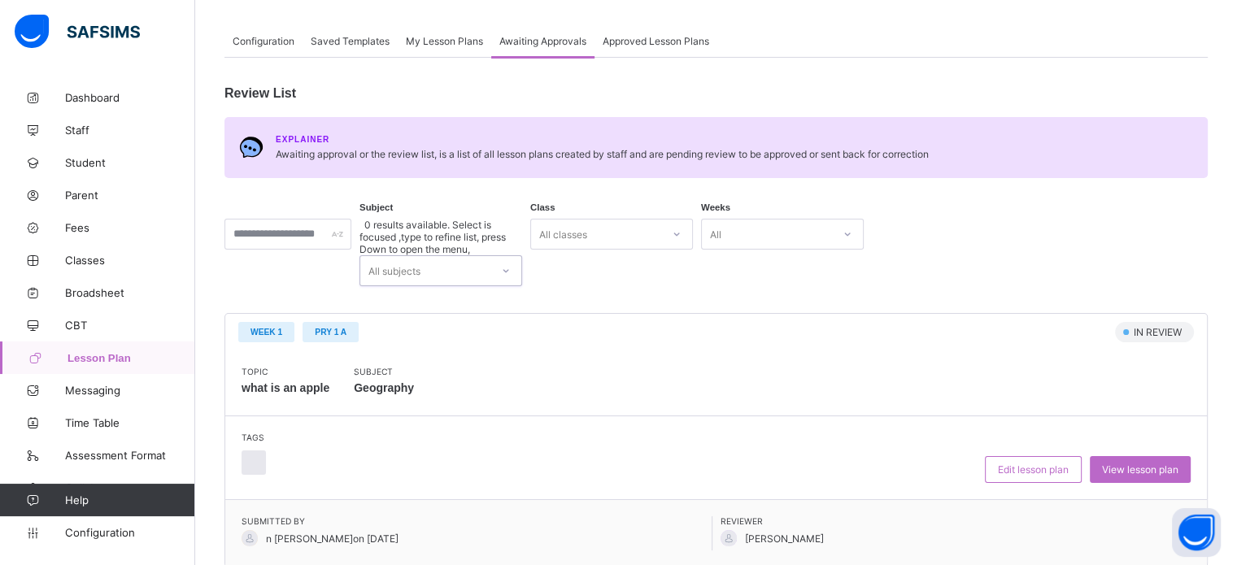
click at [480, 256] on div "All subjects" at bounding box center [425, 270] width 130 height 29
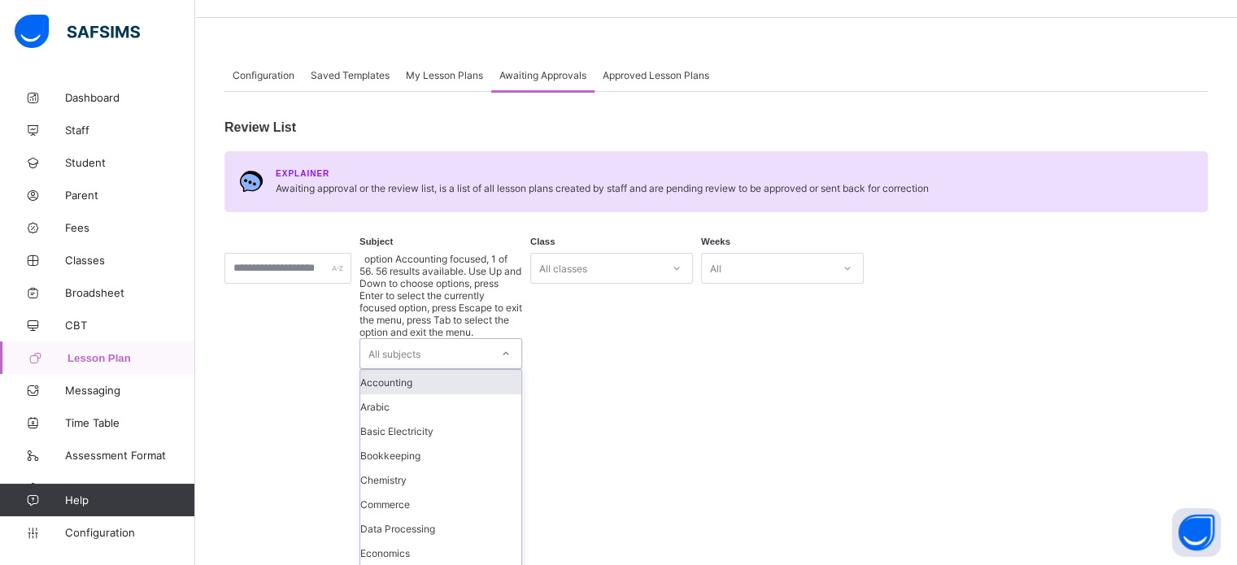
scroll to position [0, 0]
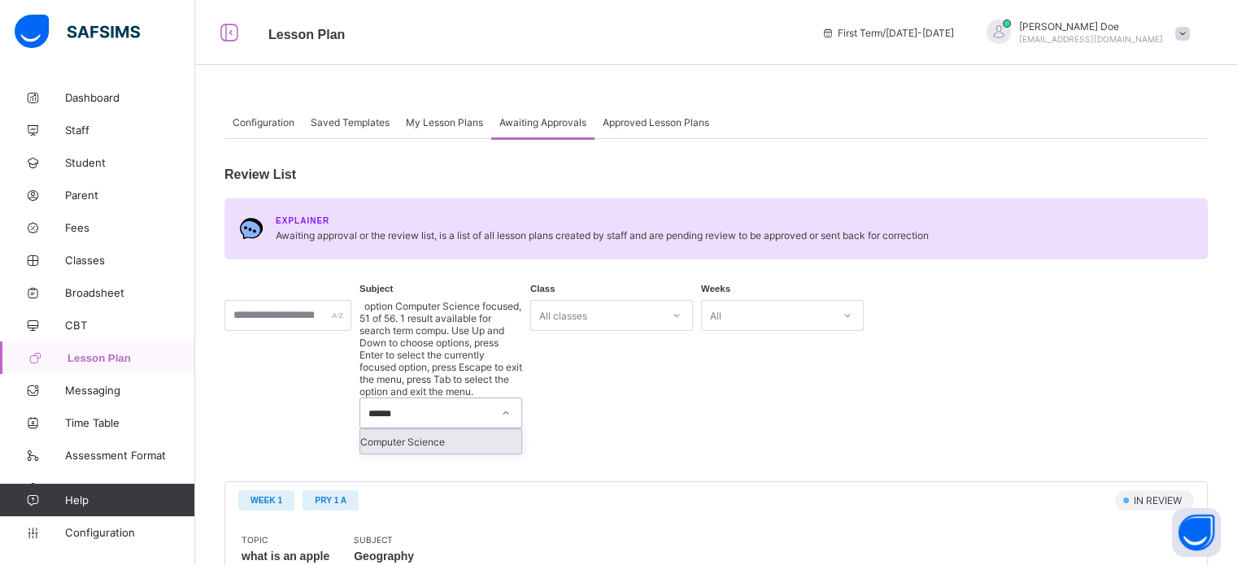
type input "*******"
click at [432, 429] on div "Computer Science" at bounding box center [440, 441] width 161 height 24
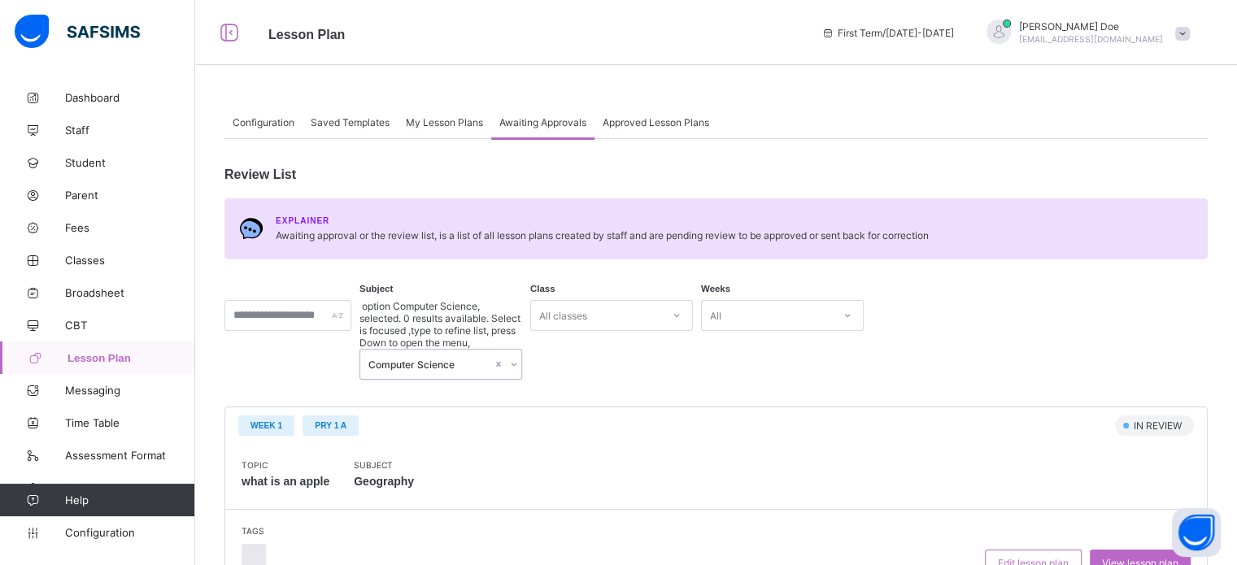
click at [627, 310] on div "All classes" at bounding box center [611, 315] width 163 height 31
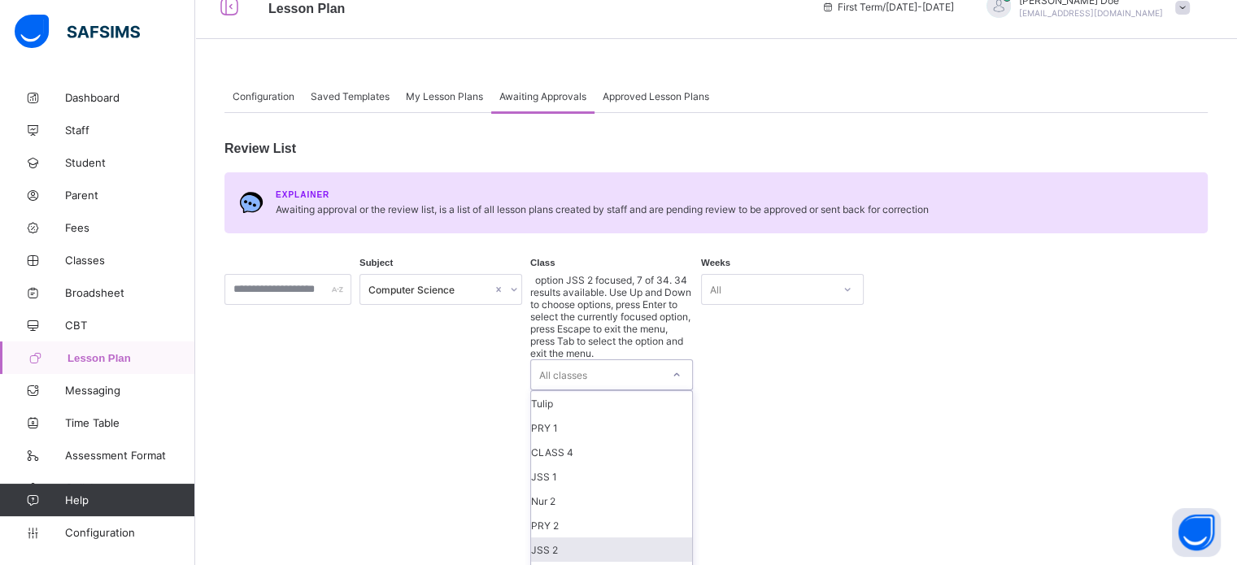
scroll to position [81, 0]
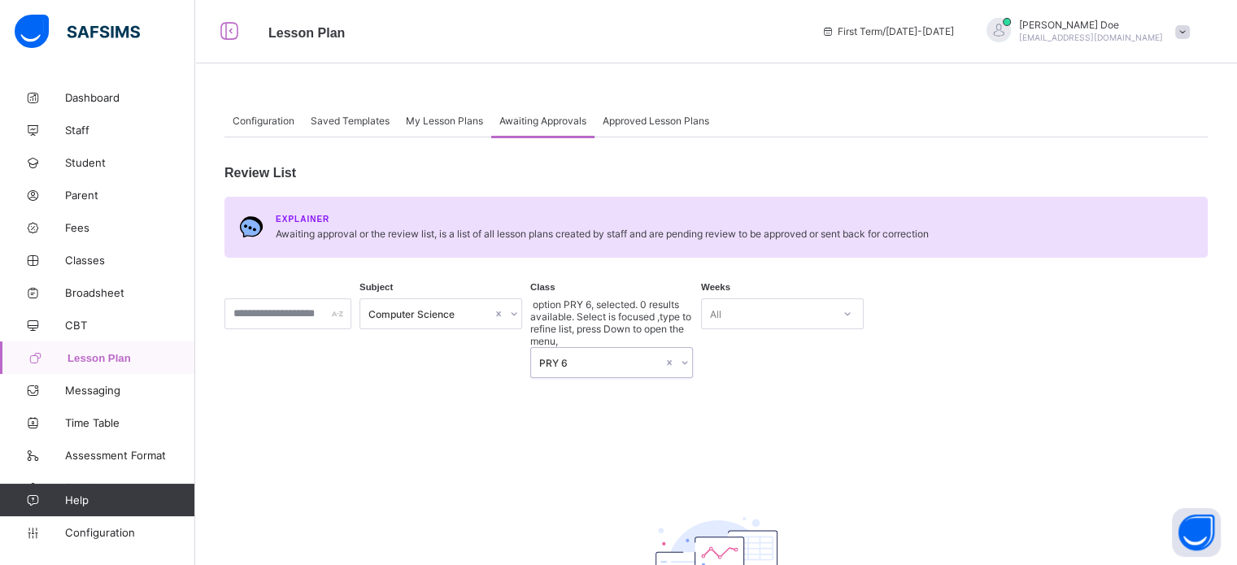
scroll to position [0, 0]
click at [637, 123] on span "Approved Lesson Plans" at bounding box center [655, 122] width 106 height 12
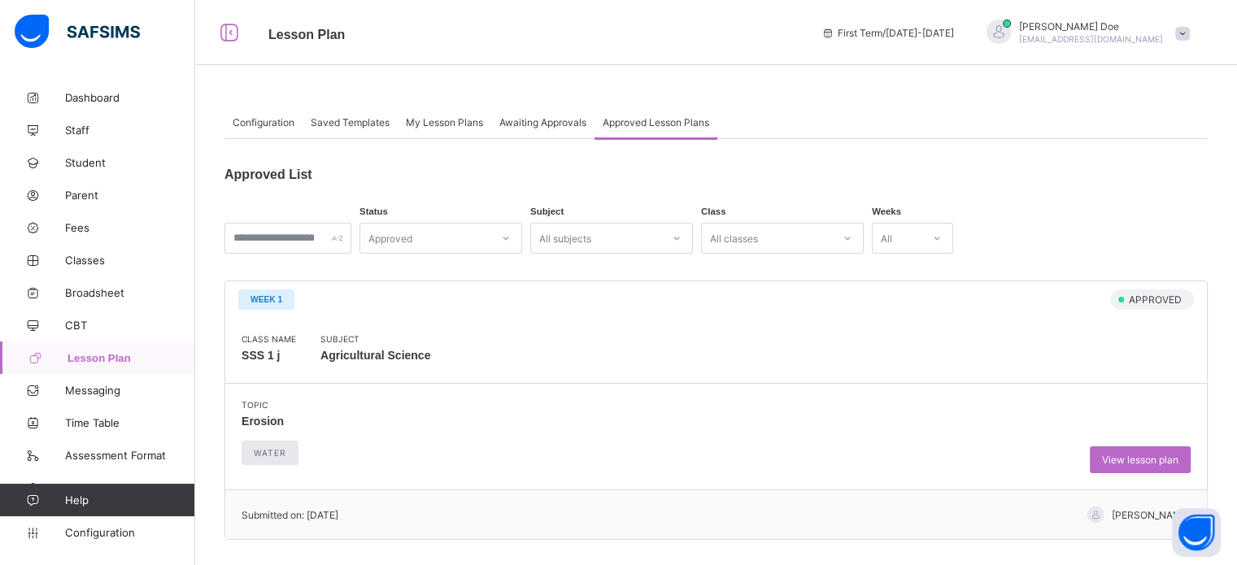
click at [442, 121] on span "My Lesson Plans" at bounding box center [444, 122] width 77 height 12
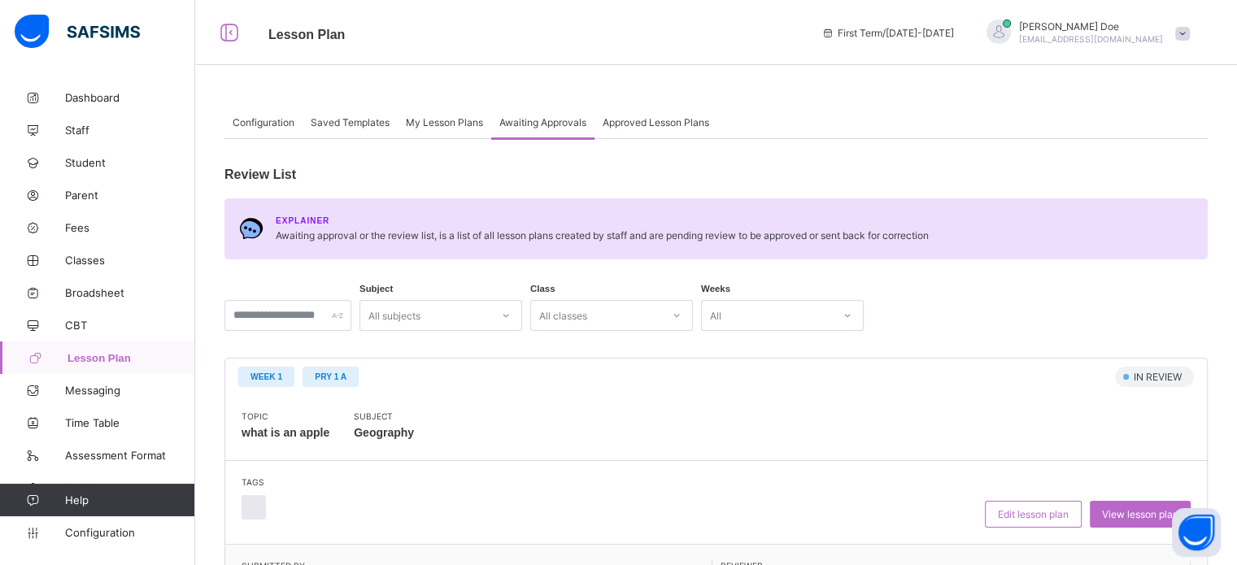
click at [650, 122] on span "Approved Lesson Plans" at bounding box center [655, 122] width 106 height 12
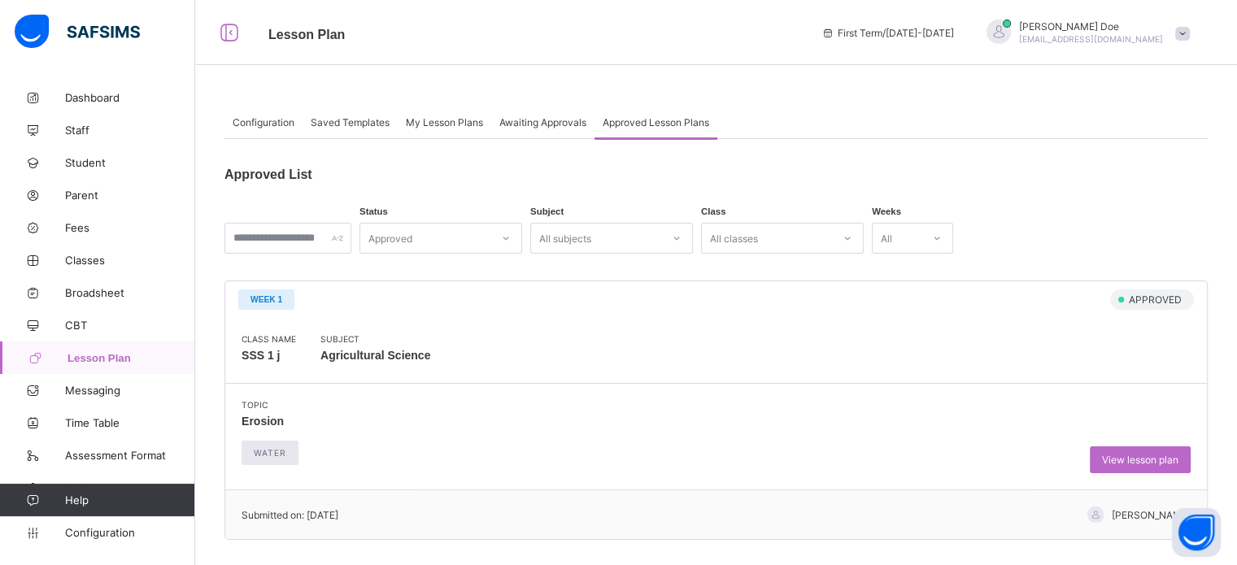
click at [517, 113] on div "Awaiting Approvals" at bounding box center [542, 122] width 103 height 33
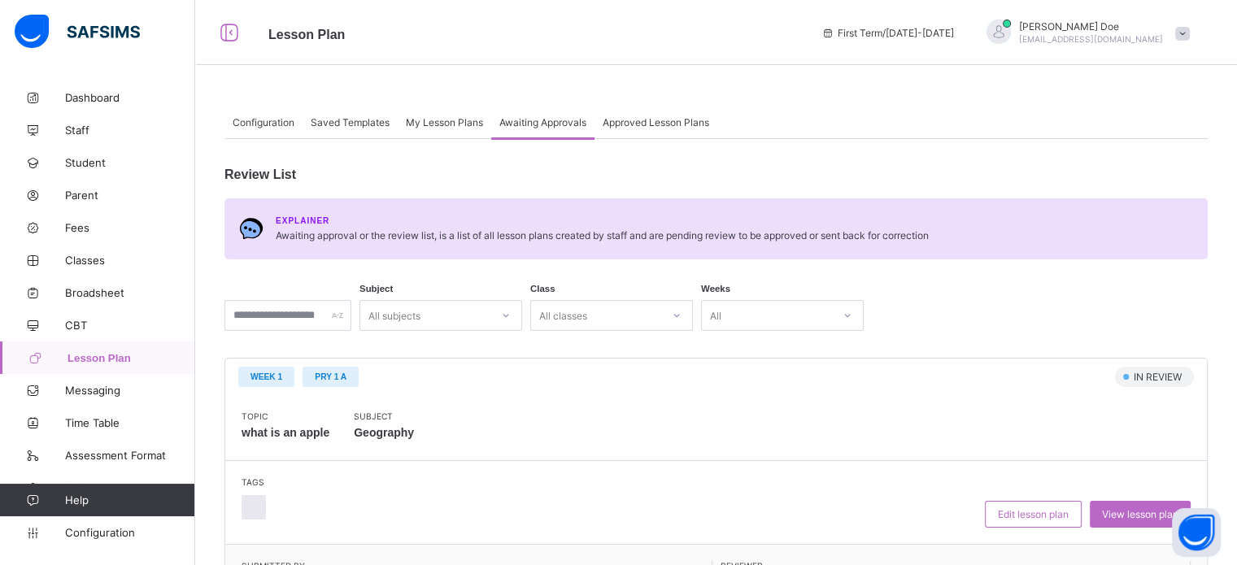
click at [471, 320] on div "All subjects" at bounding box center [440, 315] width 163 height 31
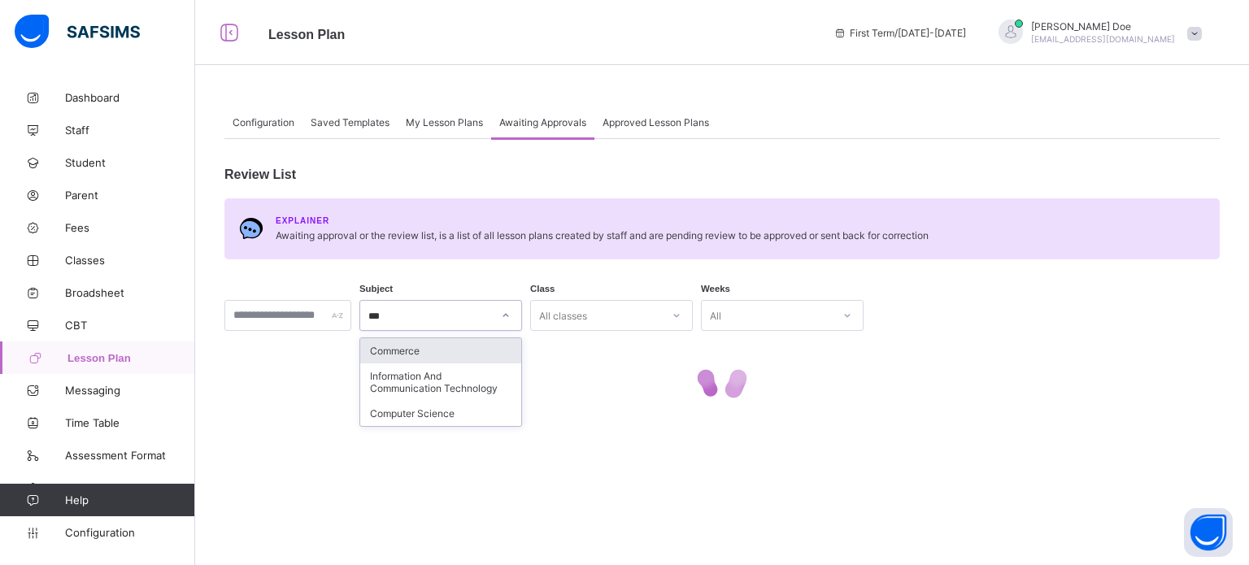
type input "****"
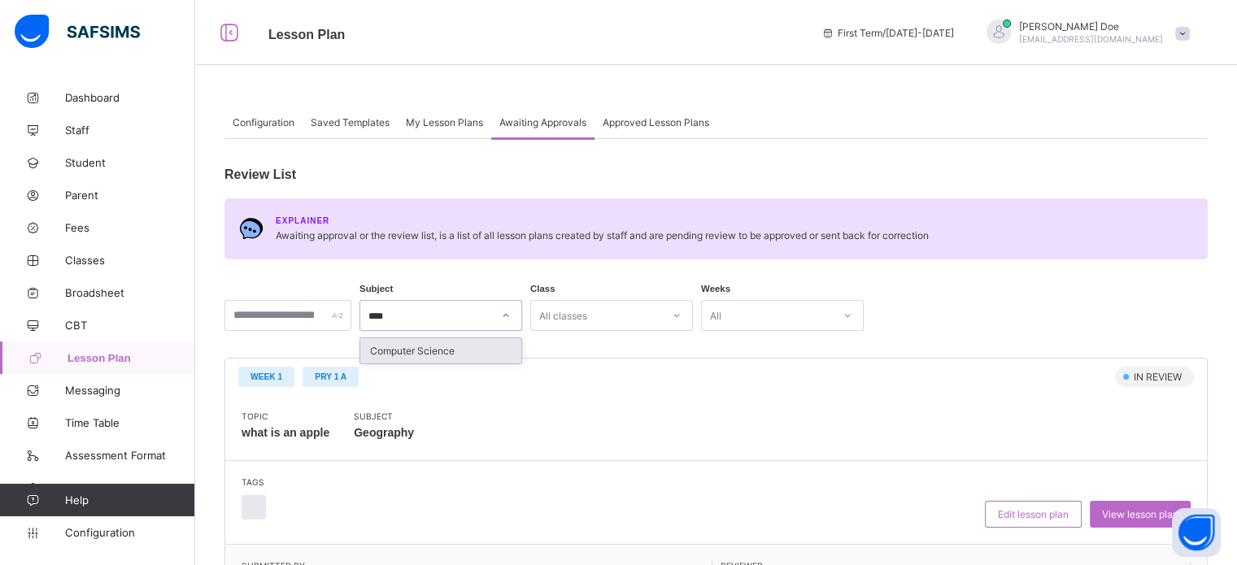
click at [432, 352] on div "Computer Science" at bounding box center [440, 350] width 161 height 25
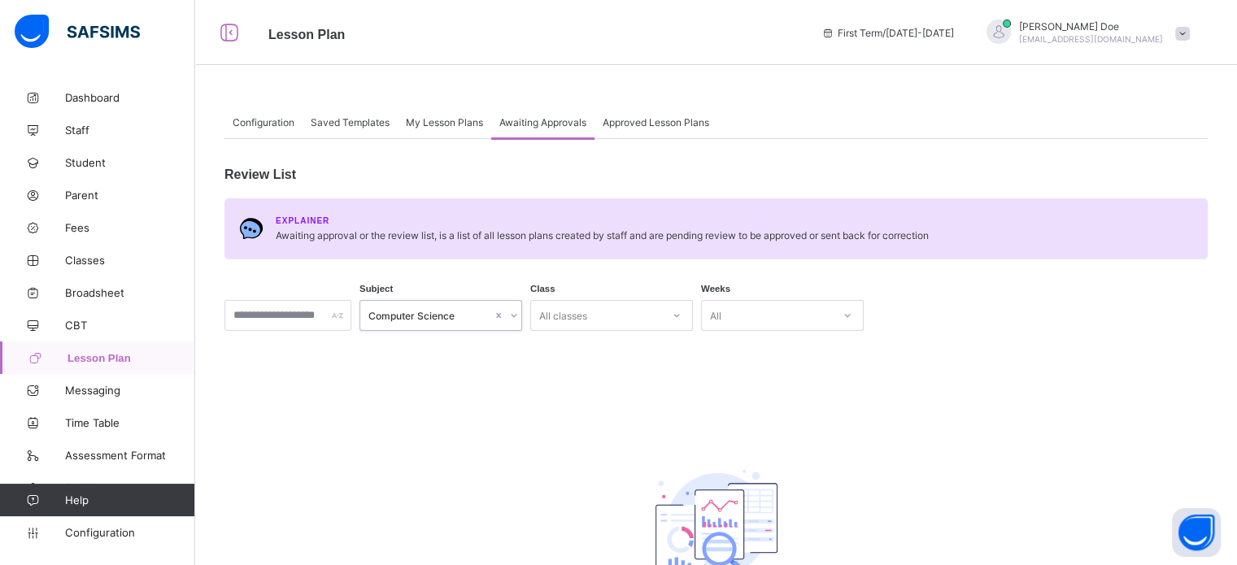
click at [1072, 20] on div "John Doe chukwumarejoice9@gmail.com" at bounding box center [1084, 33] width 228 height 27
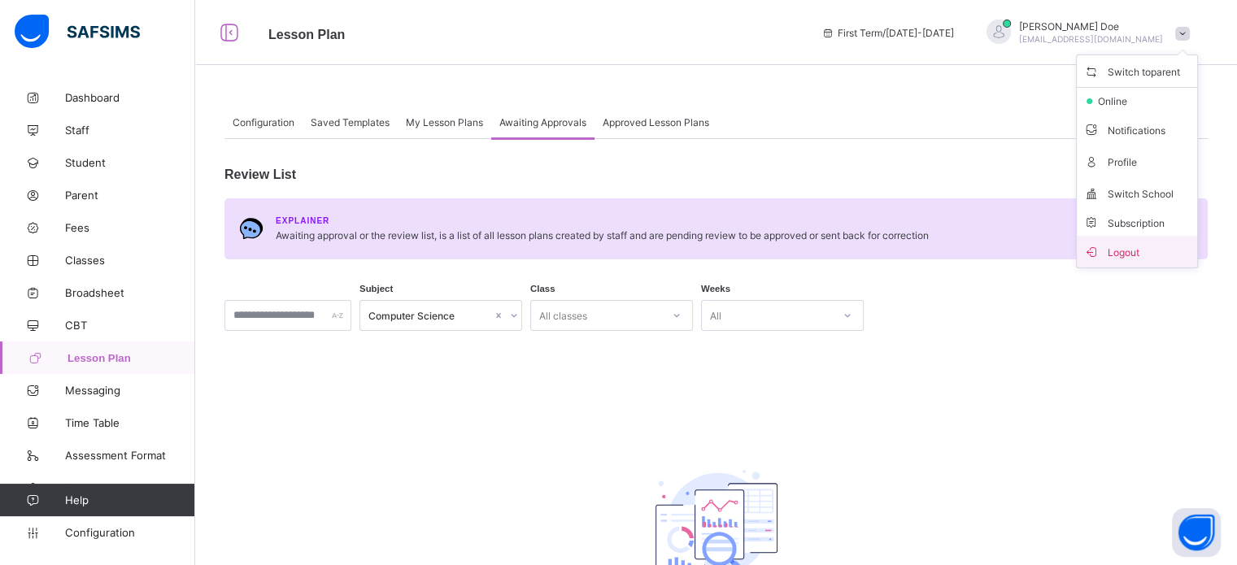
click at [1136, 251] on span "Logout" at bounding box center [1136, 251] width 107 height 19
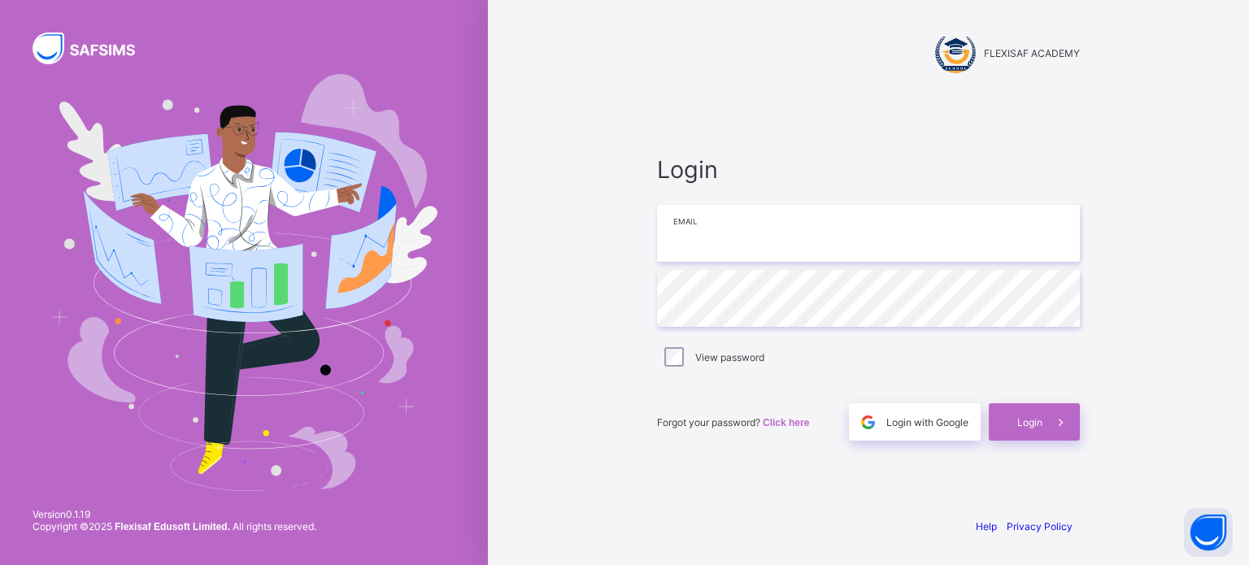
click at [754, 232] on input "email" at bounding box center [868, 233] width 423 height 57
type input "**********"
click at [1063, 427] on icon at bounding box center [1060, 422] width 17 height 15
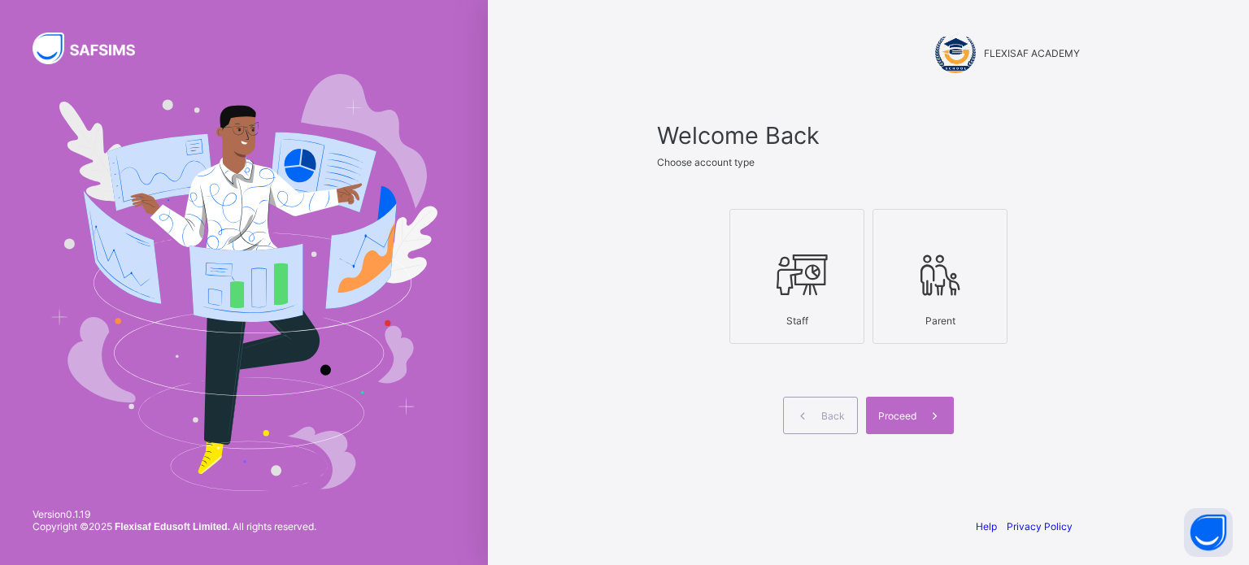
click at [824, 289] on icon at bounding box center [796, 274] width 57 height 49
click at [911, 419] on span "Proceed" at bounding box center [897, 416] width 38 height 12
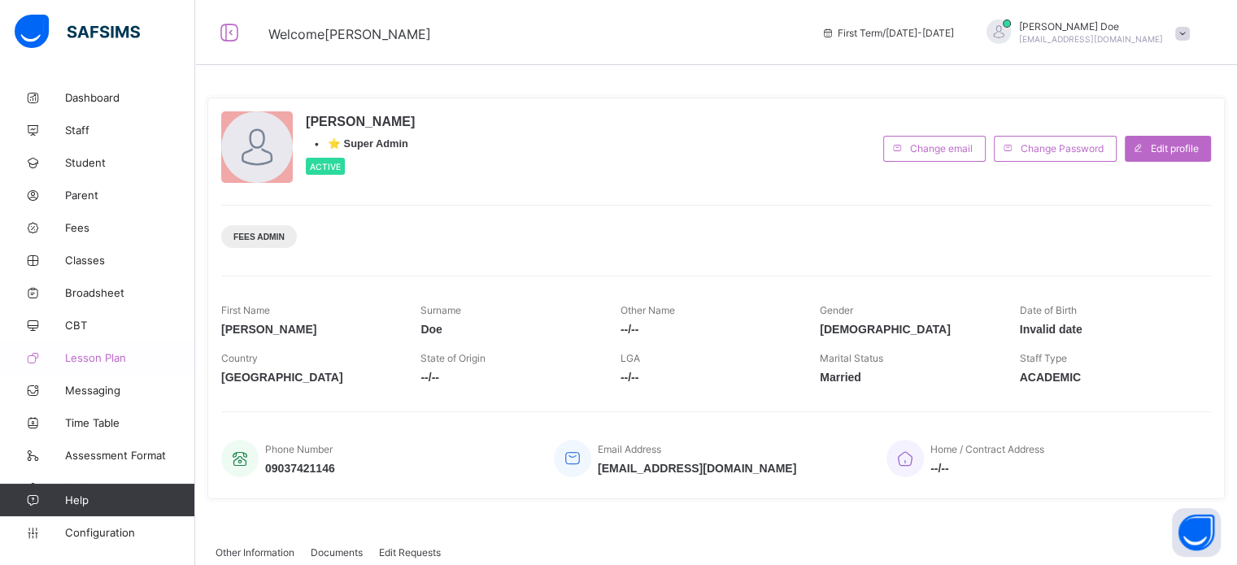
click at [99, 362] on span "Lesson Plan" at bounding box center [130, 357] width 130 height 13
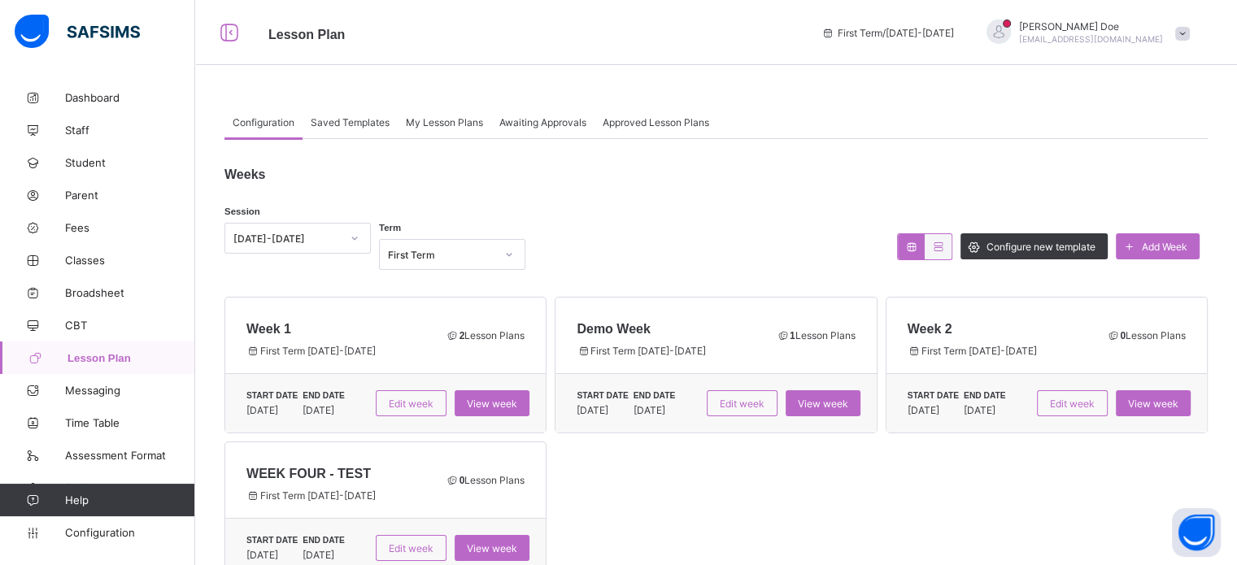
click at [527, 122] on span "Awaiting Approvals" at bounding box center [542, 122] width 87 height 12
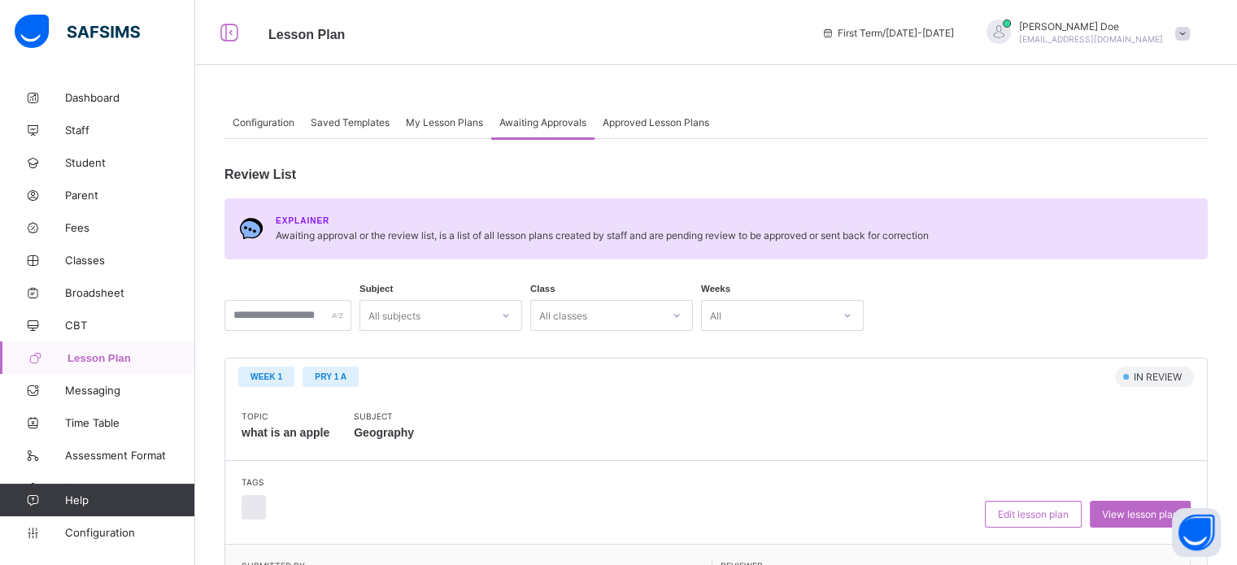
click at [424, 124] on span "My Lesson Plans" at bounding box center [444, 122] width 77 height 12
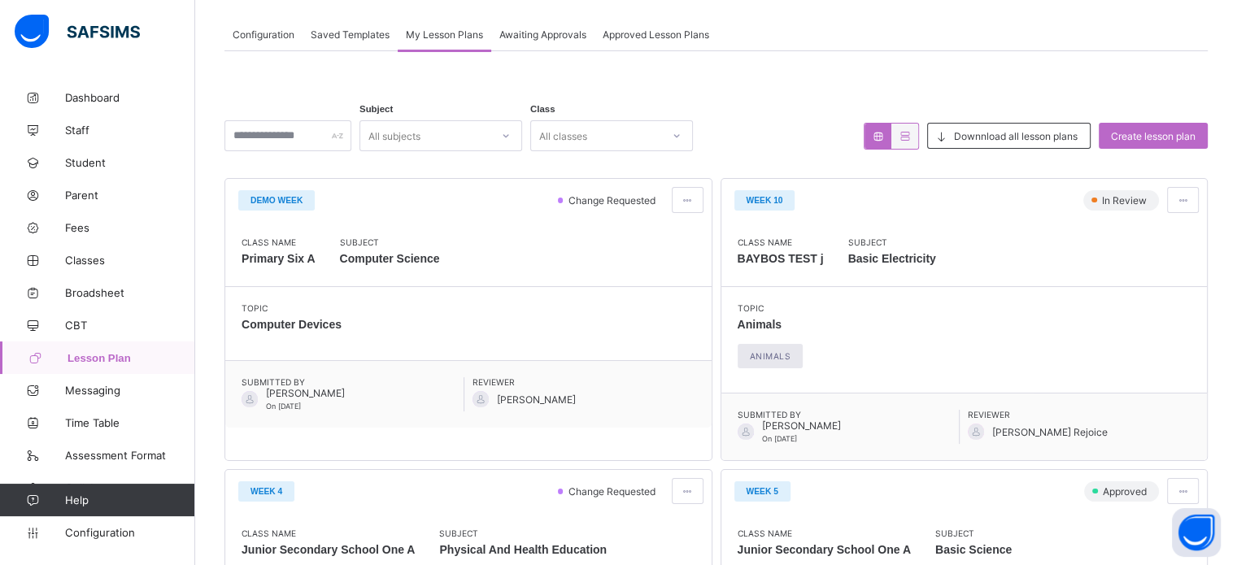
scroll to position [81, 0]
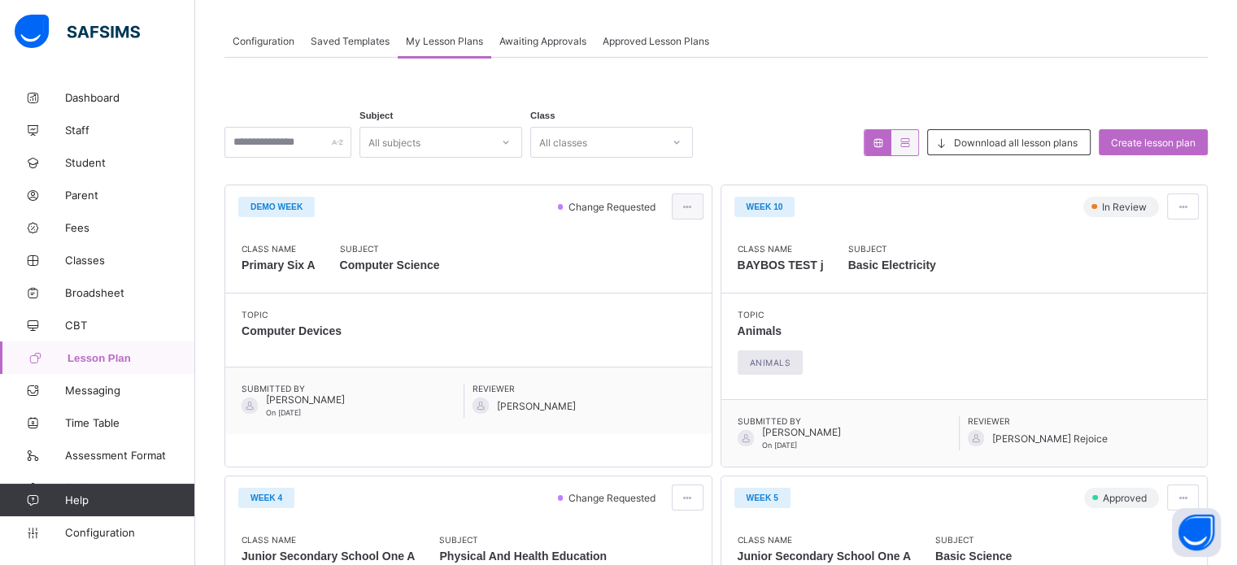
click at [689, 205] on span at bounding box center [687, 207] width 14 height 12
click at [655, 241] on span "View lesson plan" at bounding box center [643, 241] width 90 height 12
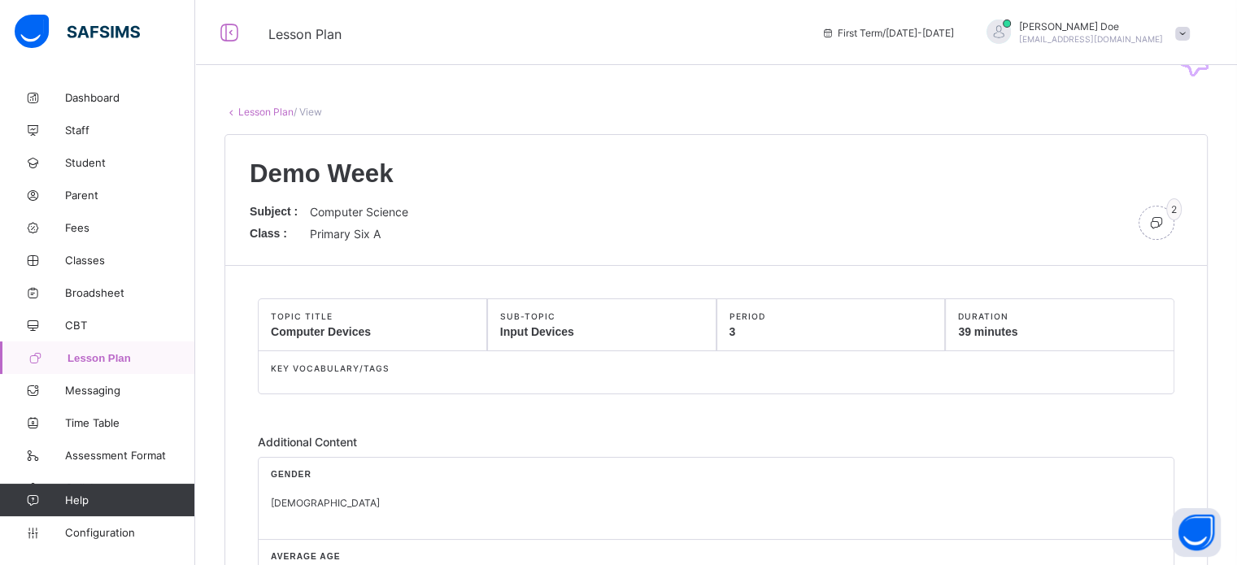
scroll to position [81, 0]
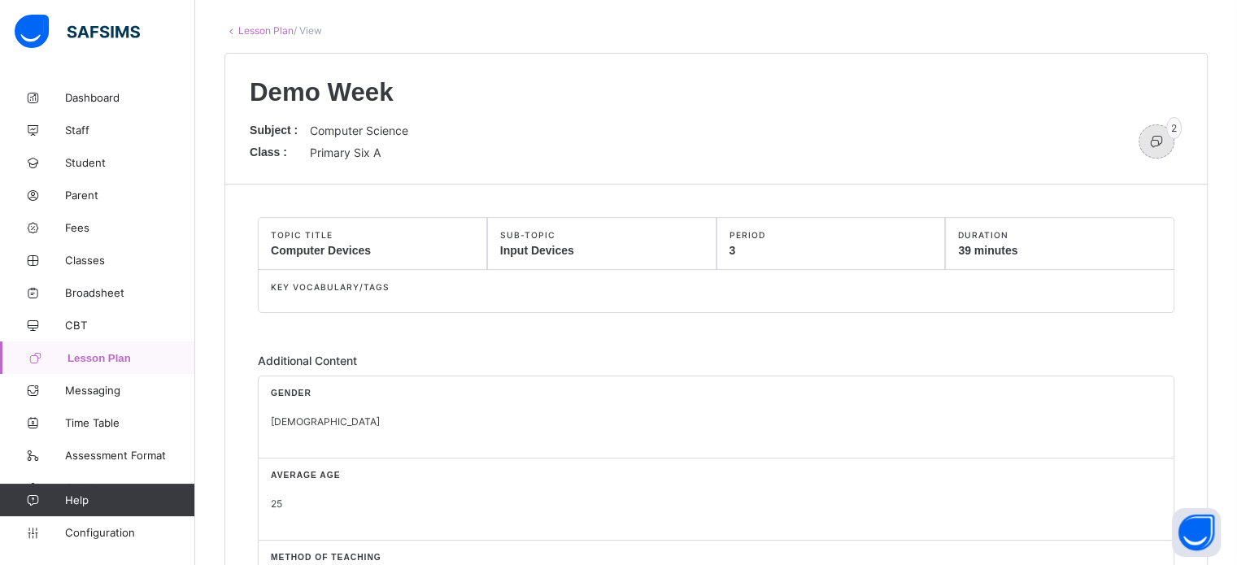
click at [1165, 146] on icon at bounding box center [1156, 141] width 18 height 16
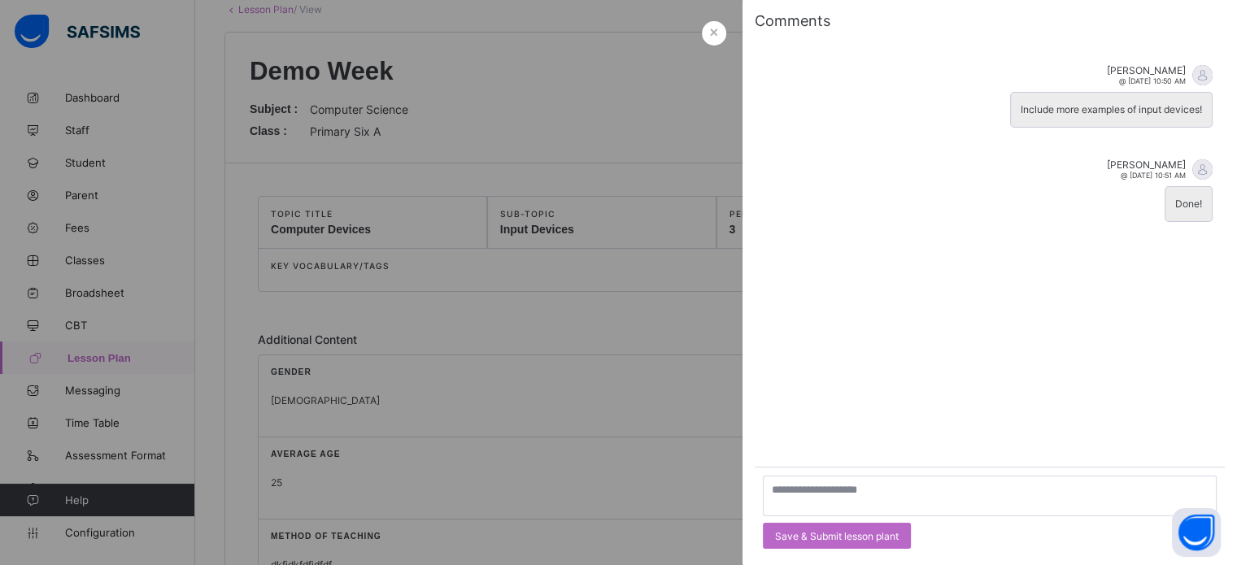
scroll to position [0, 0]
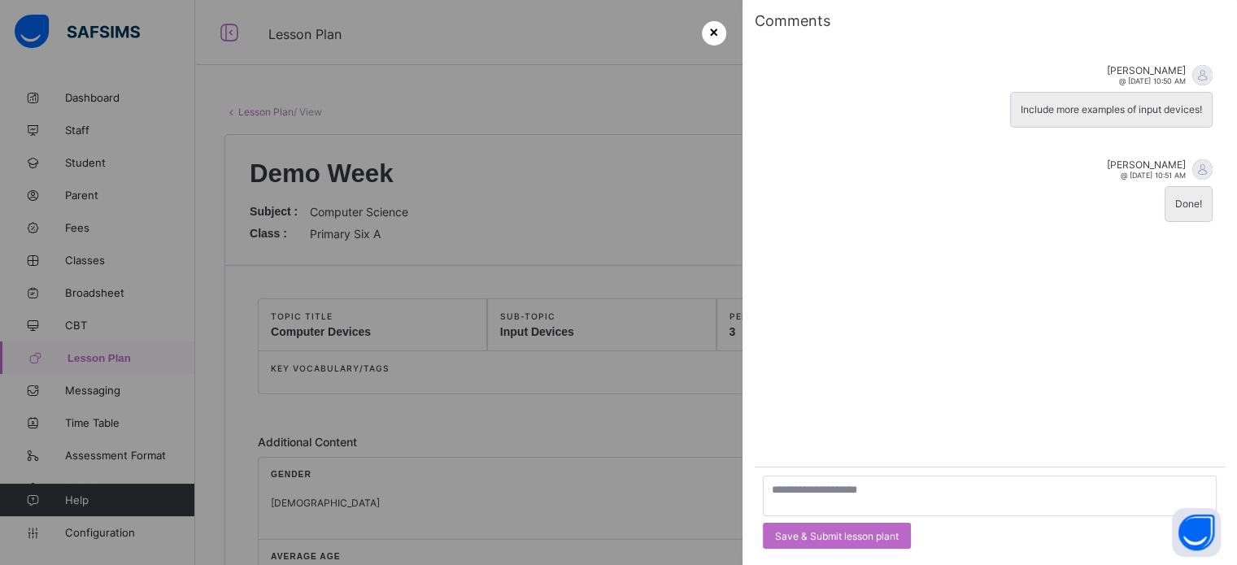
click at [713, 32] on div "×" at bounding box center [714, 33] width 24 height 24
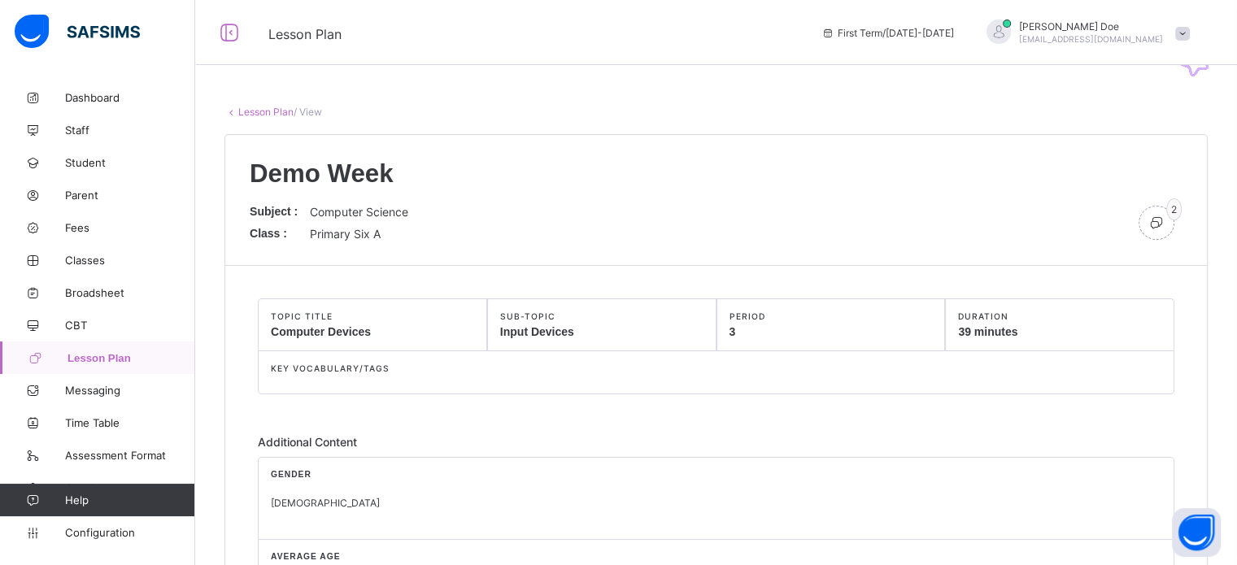
click at [264, 111] on link "Lesson Plan" at bounding box center [265, 112] width 55 height 12
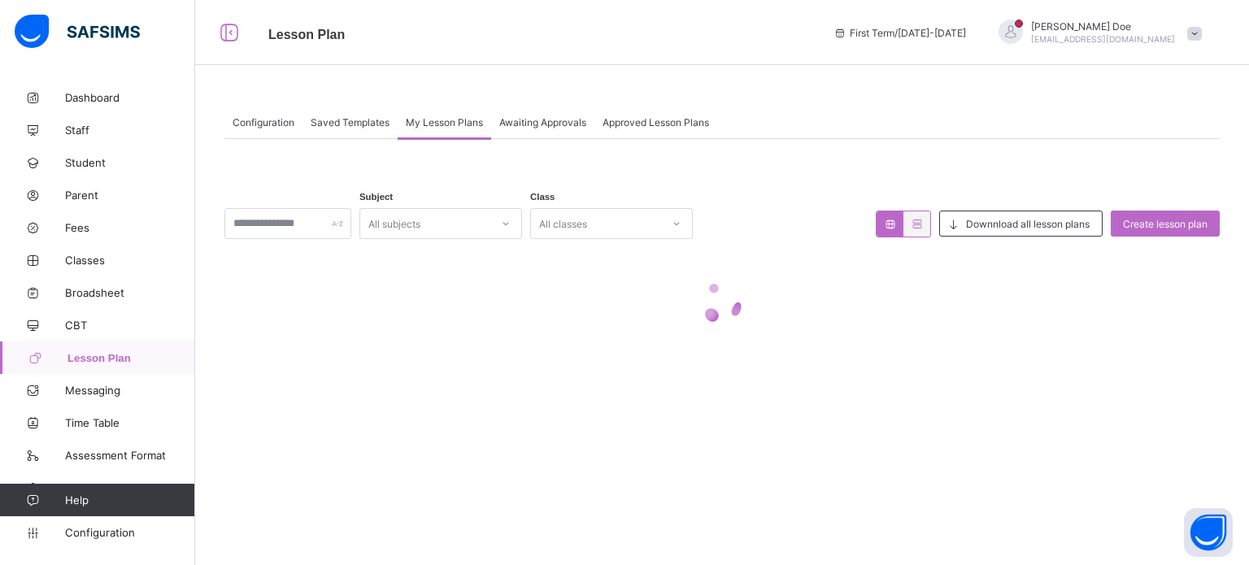
click at [522, 117] on span "Awaiting Approvals" at bounding box center [542, 122] width 87 height 12
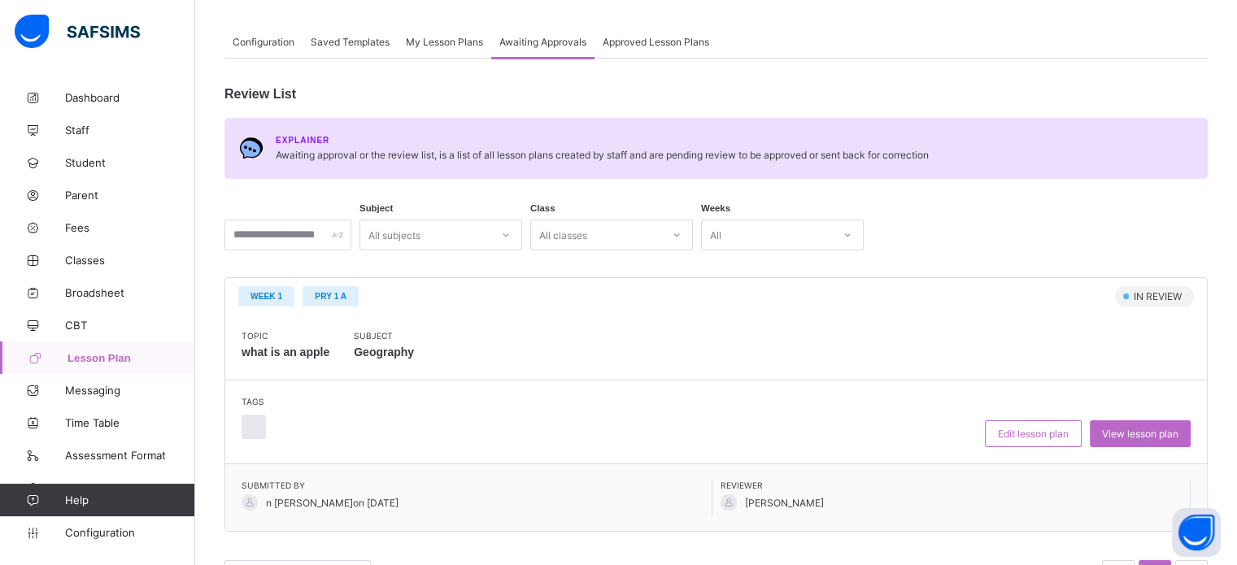
scroll to position [52, 0]
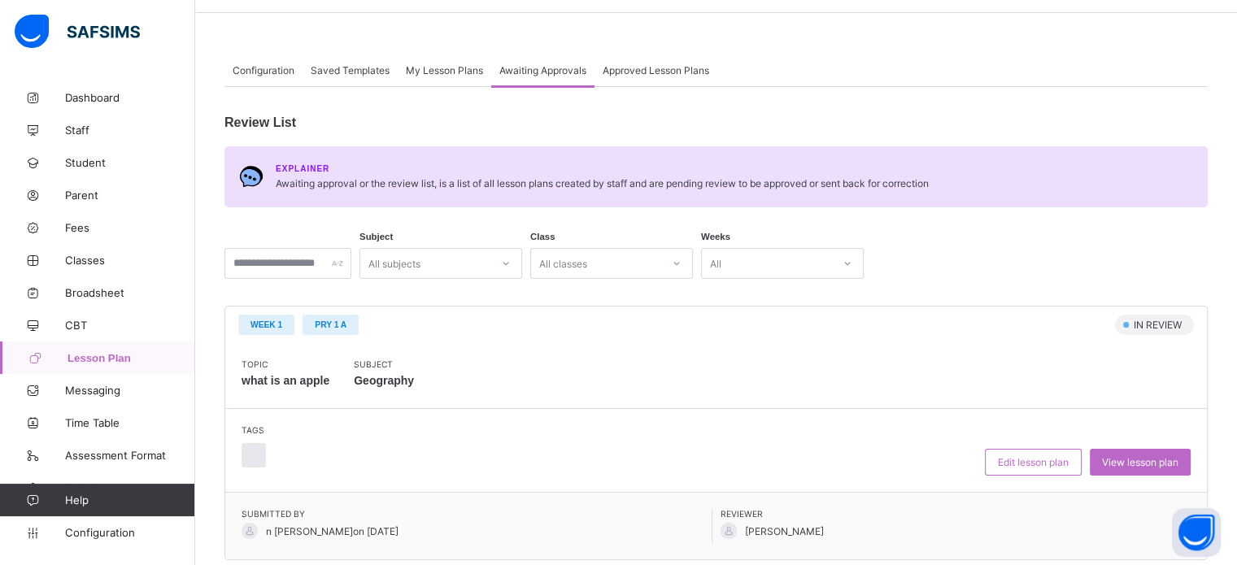
click at [811, 276] on div "All" at bounding box center [782, 263] width 163 height 31
click at [776, 376] on div "Demo Week" at bounding box center [782, 374] width 161 height 25
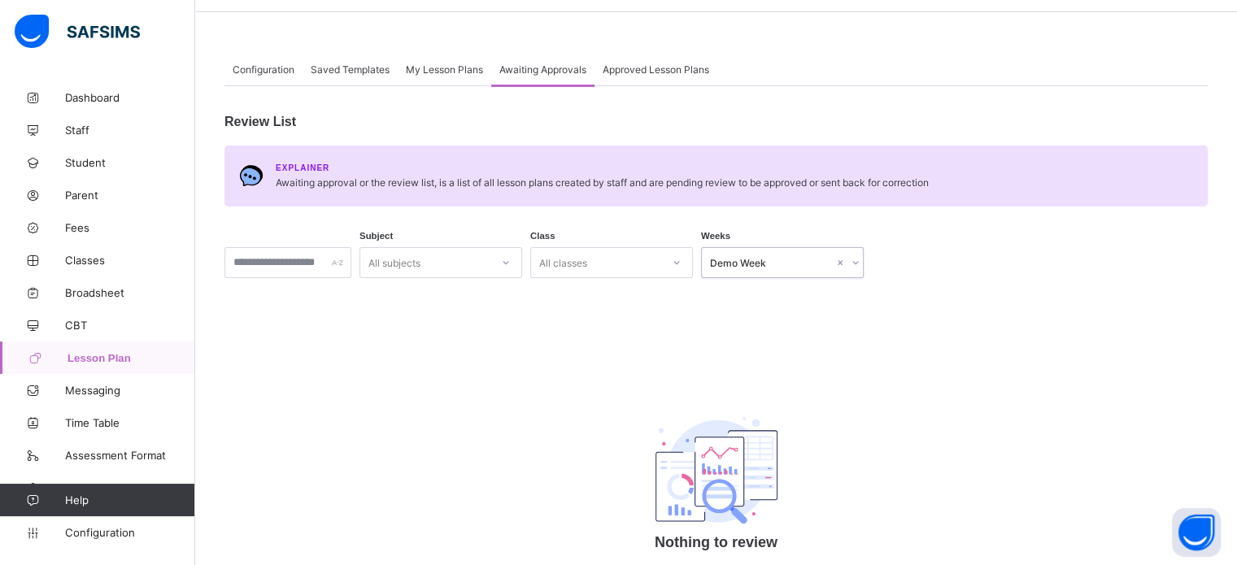
scroll to position [156, 0]
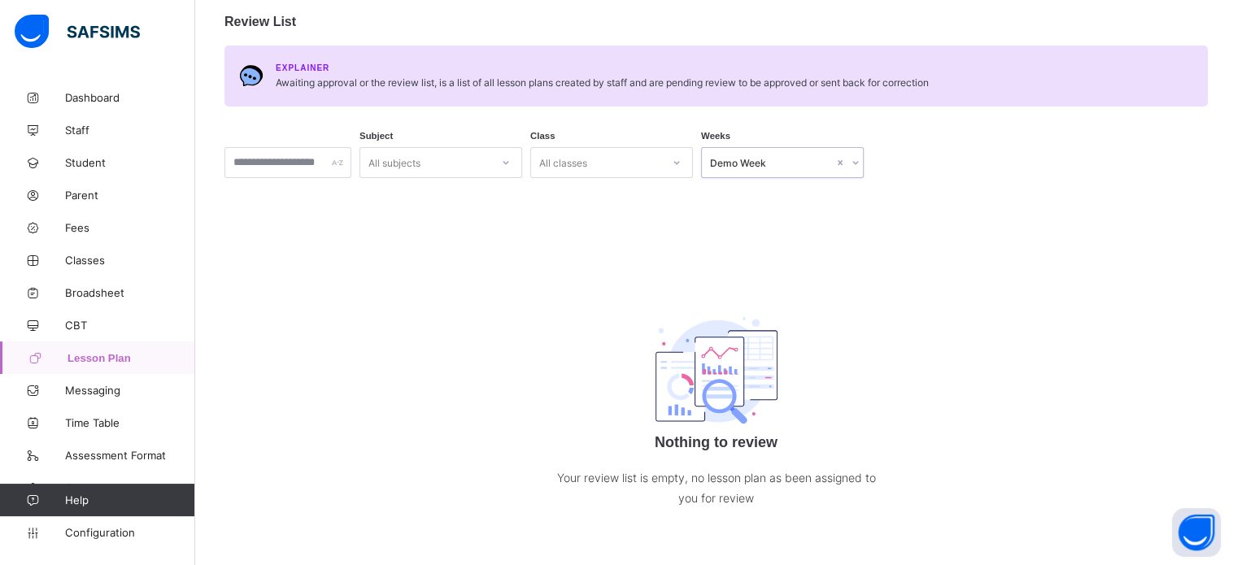
click at [587, 151] on div "All classes" at bounding box center [563, 162] width 48 height 31
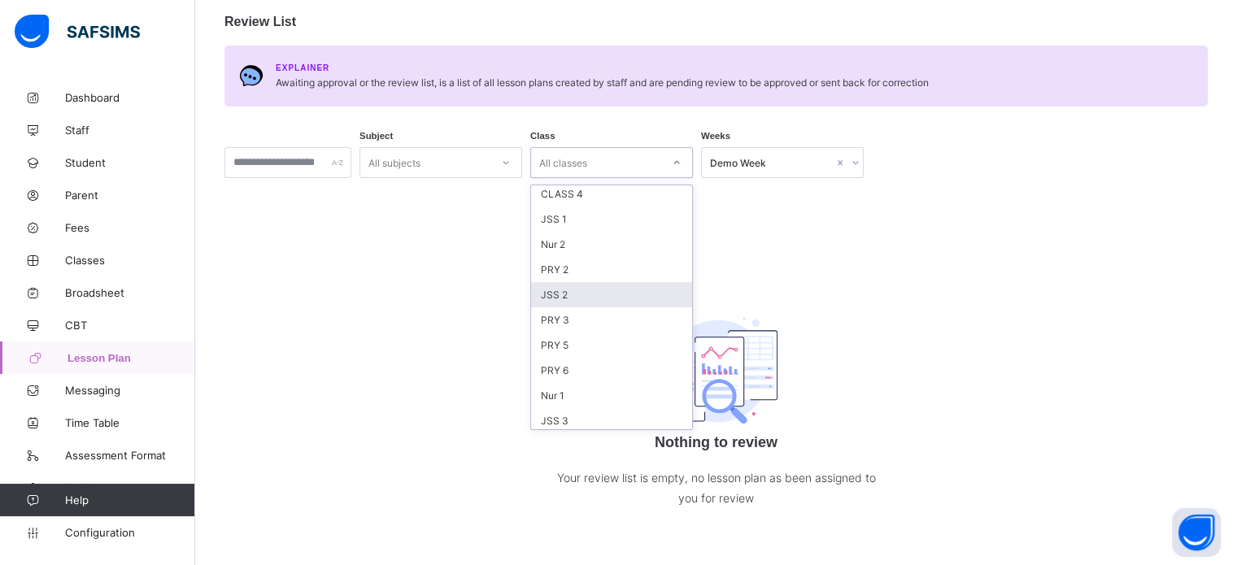
scroll to position [81, 0]
click at [608, 345] on div "PRY 6" at bounding box center [611, 343] width 161 height 25
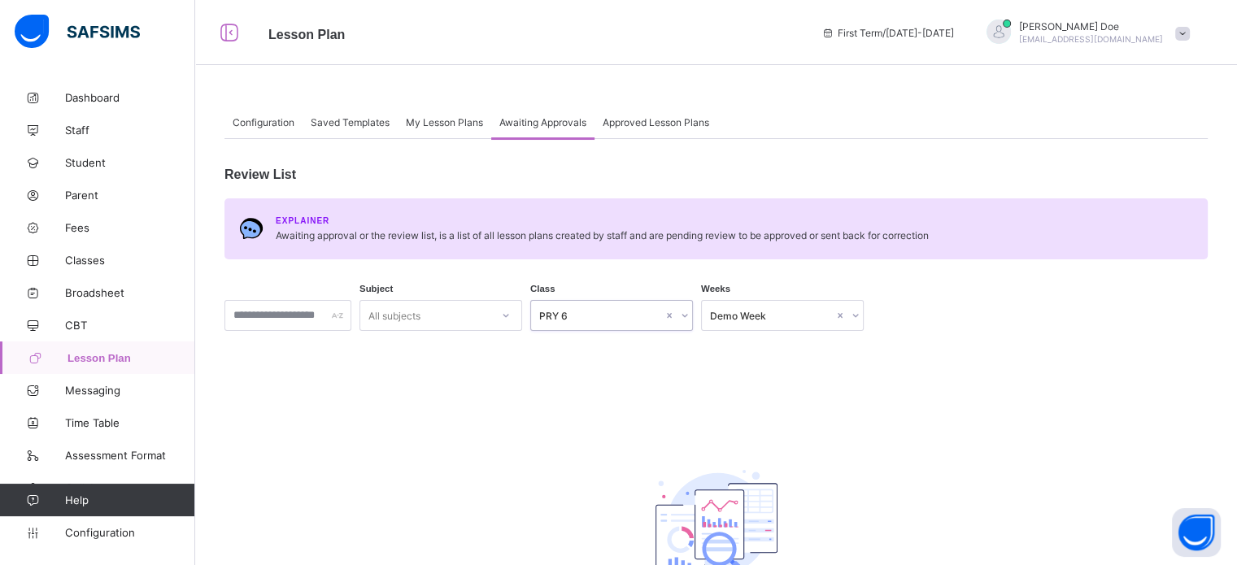
click at [494, 300] on div "Review List Explainer Awaiting approval or the review list, is a list of all le…" at bounding box center [715, 416] width 983 height 554
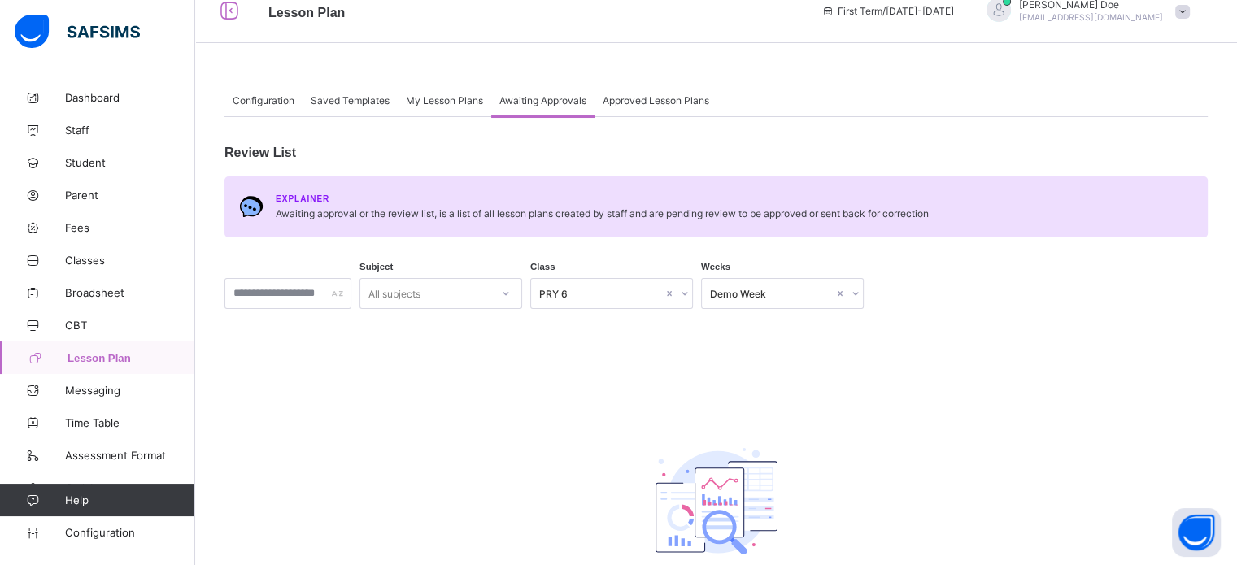
click at [495, 305] on div "All subjects" at bounding box center [440, 293] width 163 height 31
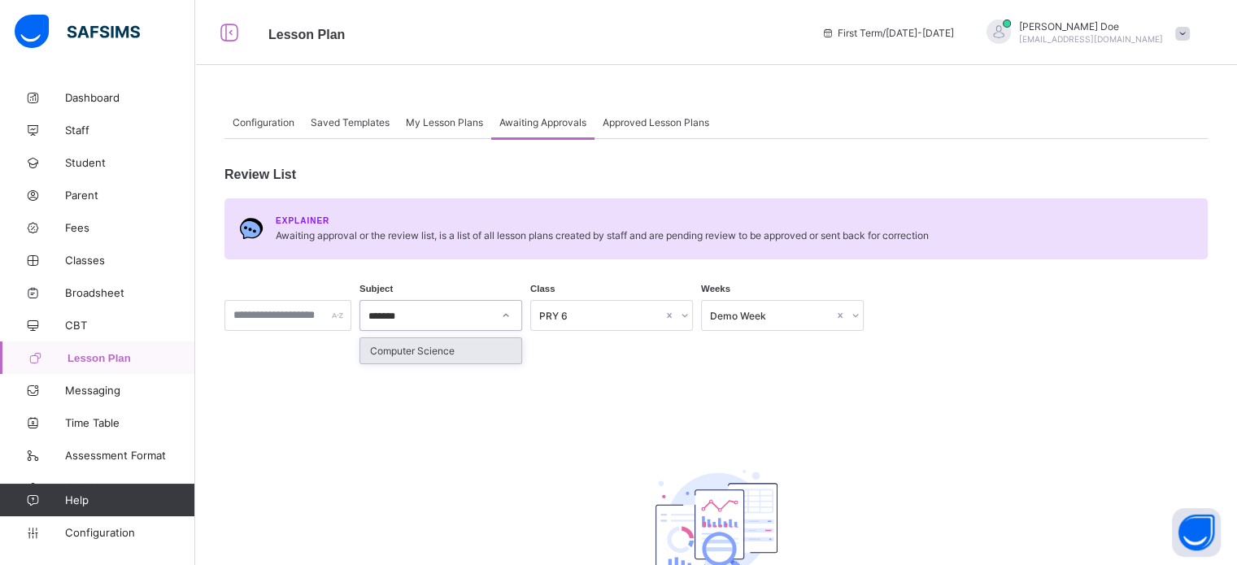
type input "********"
click at [459, 354] on div "Computer Science" at bounding box center [440, 350] width 161 height 25
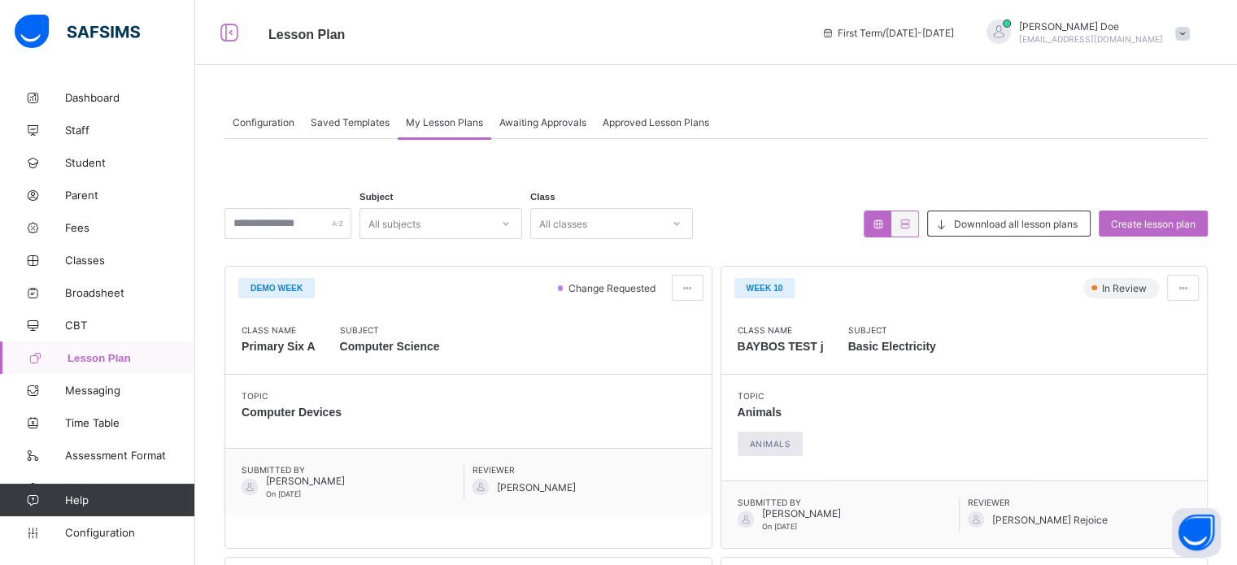
click at [532, 122] on span "Awaiting Approvals" at bounding box center [542, 122] width 87 height 12
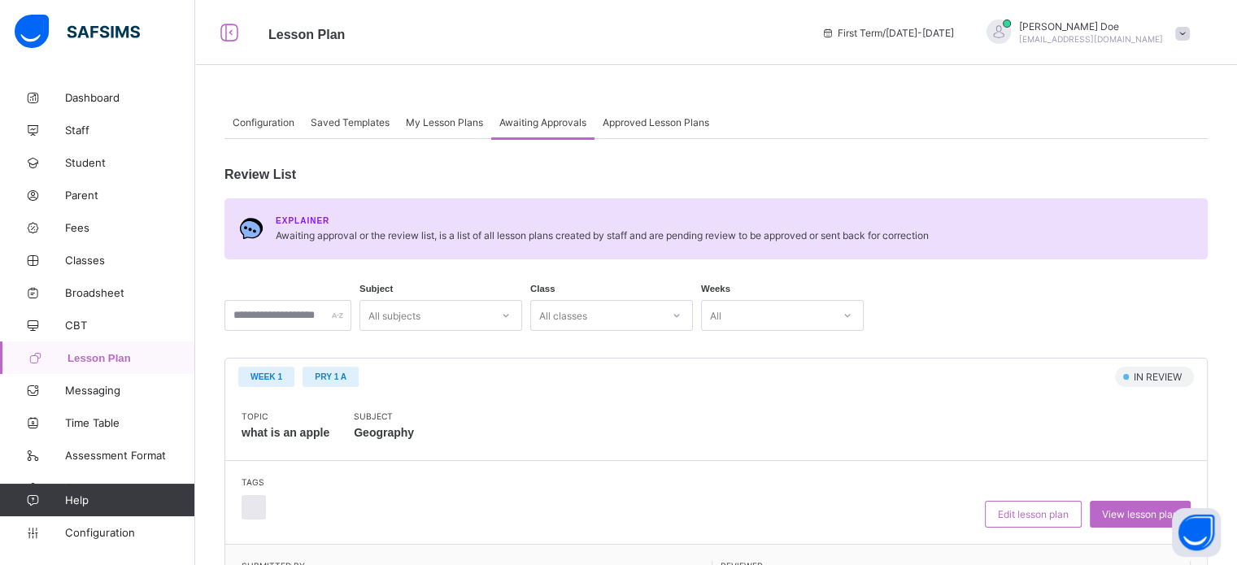
scroll to position [133, 0]
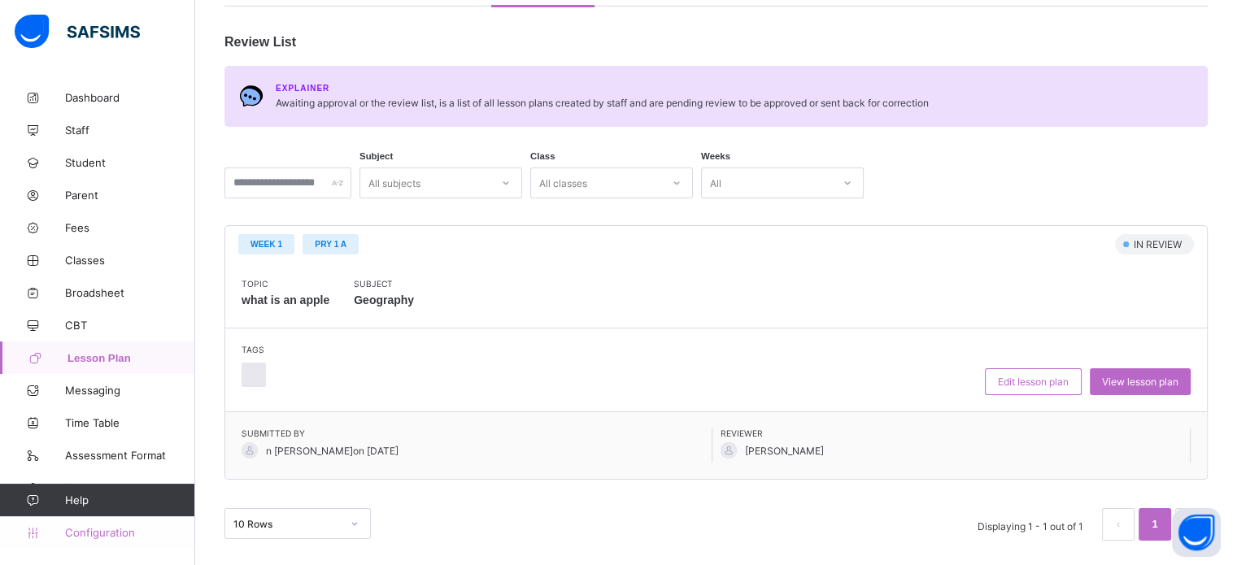
click at [115, 532] on span "Configuration" at bounding box center [129, 532] width 129 height 13
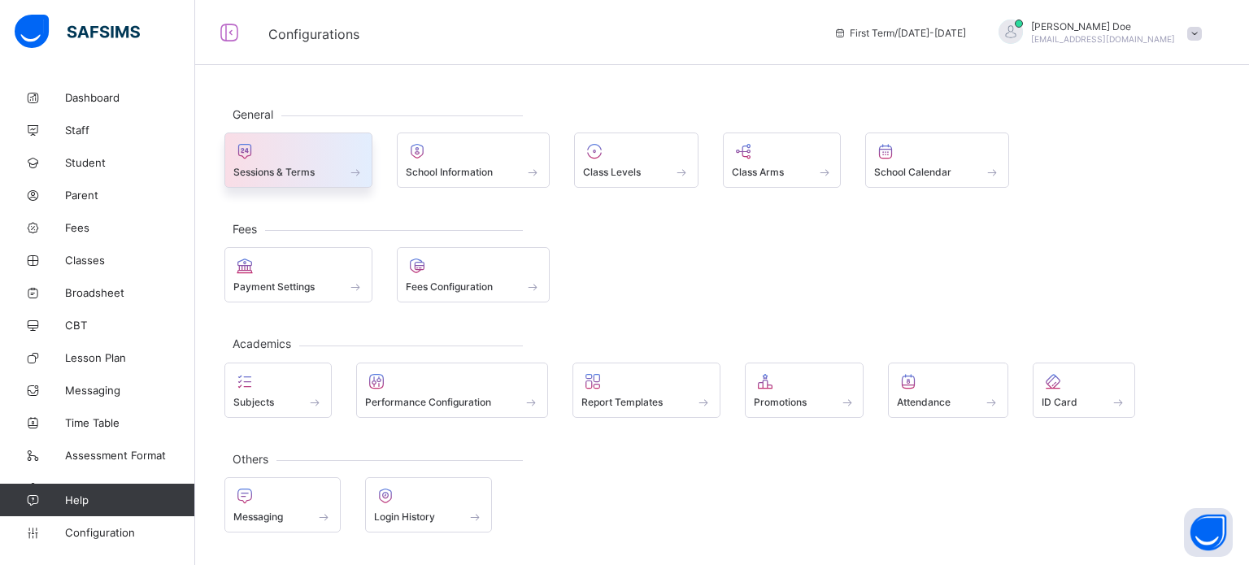
click at [270, 176] on span "Sessions & Terms" at bounding box center [273, 172] width 81 height 12
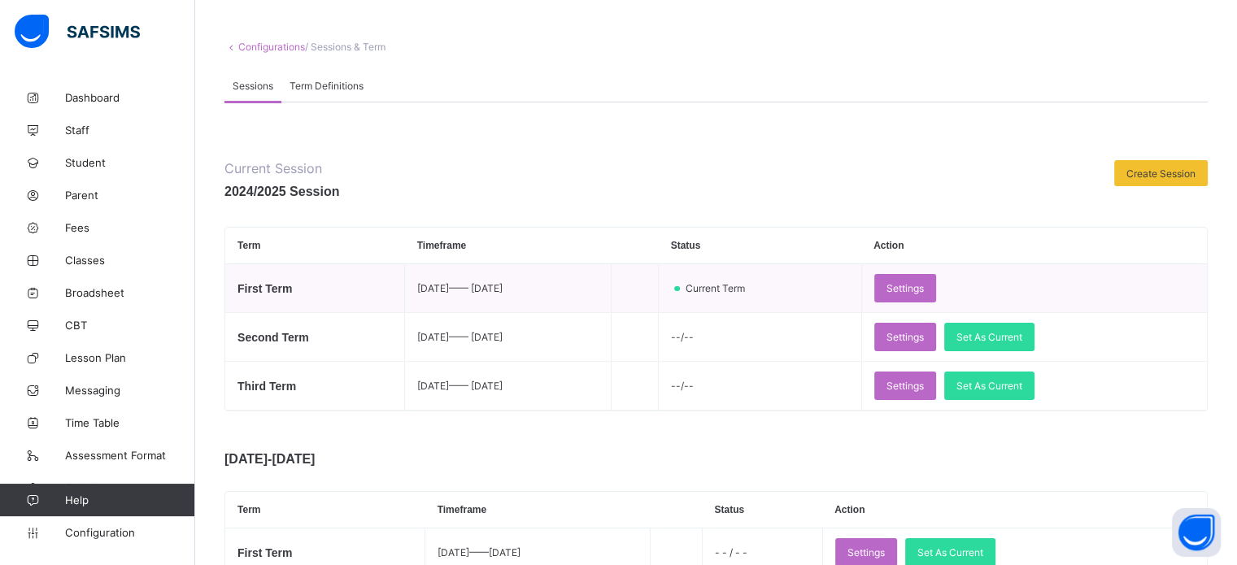
scroll to position [163, 0]
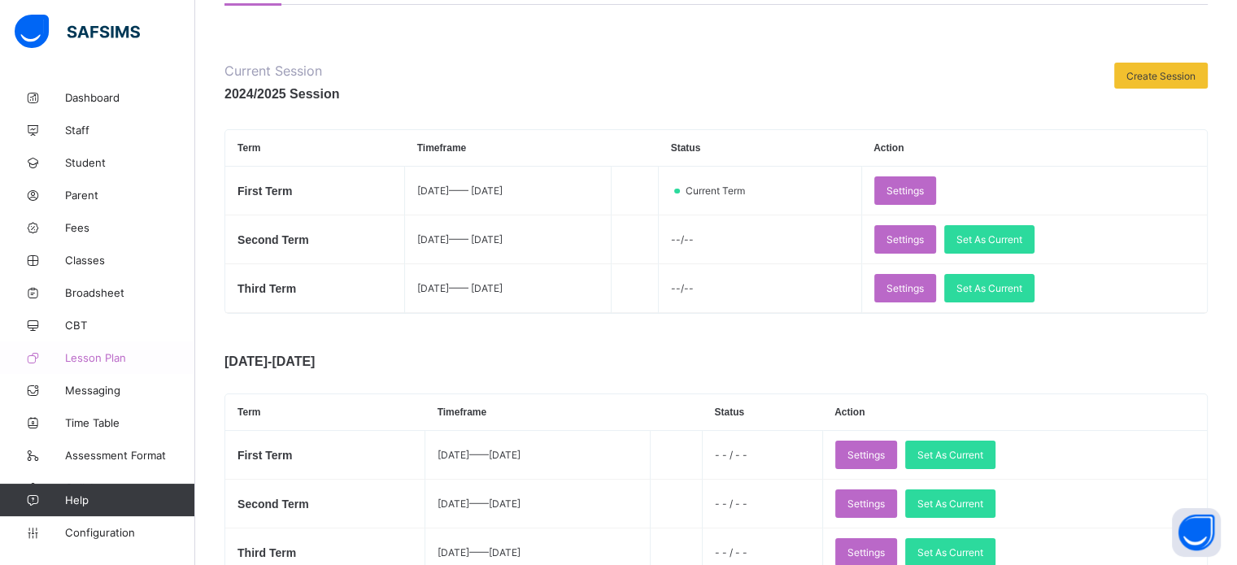
click at [98, 356] on span "Lesson Plan" at bounding box center [130, 357] width 130 height 13
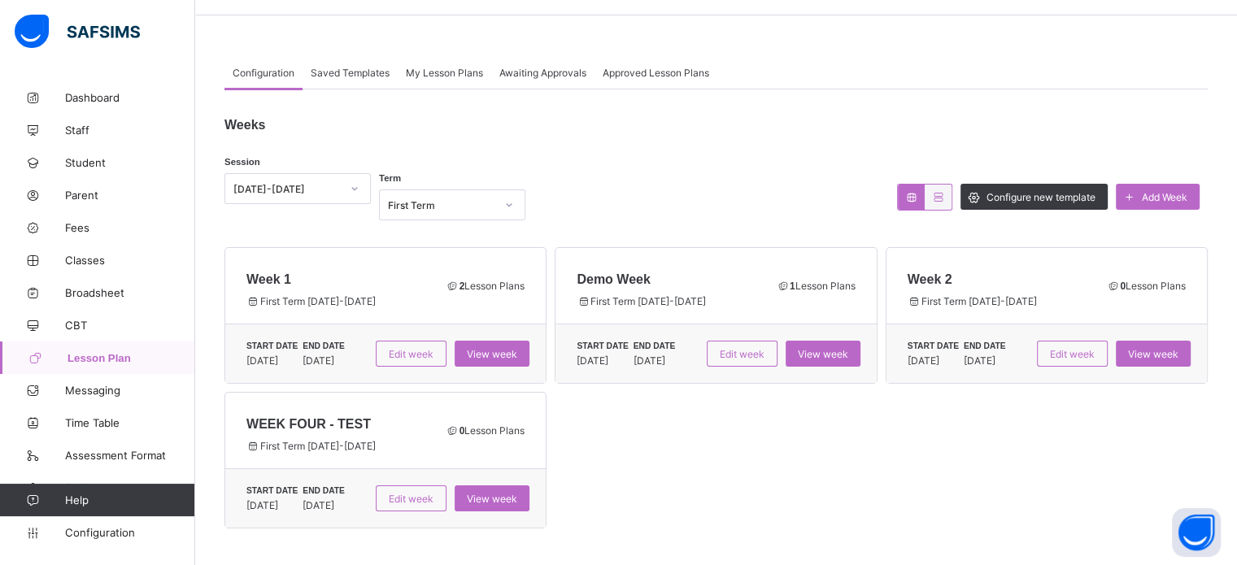
scroll to position [52, 0]
click at [754, 353] on span "Edit week" at bounding box center [741, 354] width 45 height 12
type input "*********"
type input "**********"
type input "*"
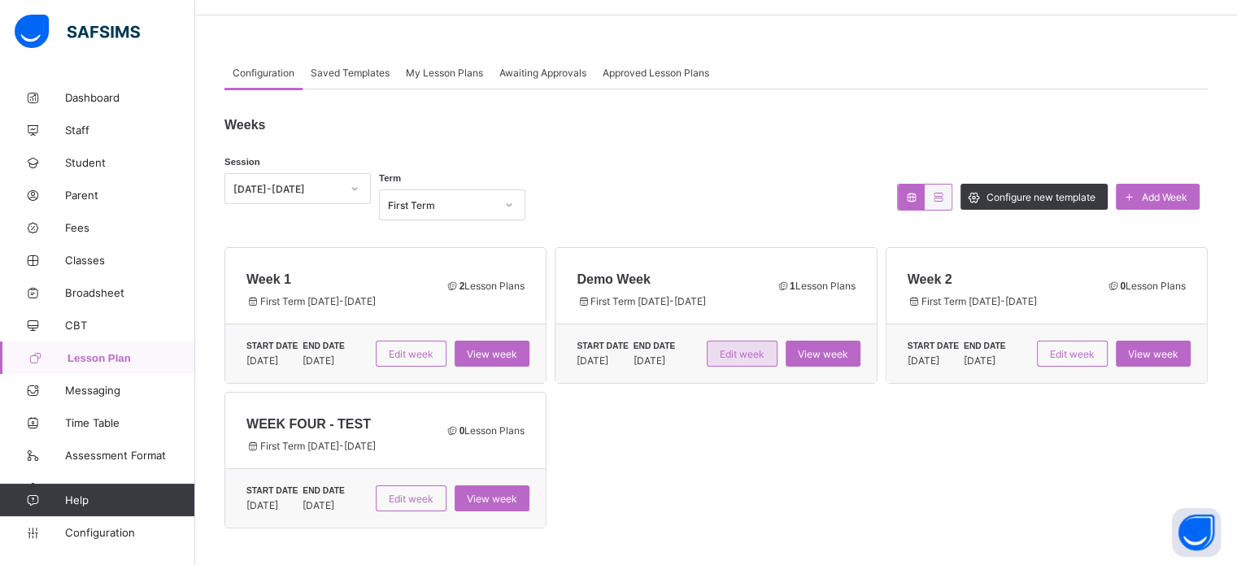
type input "**"
type input "****"
type input "**********"
type input "*"
type input "**"
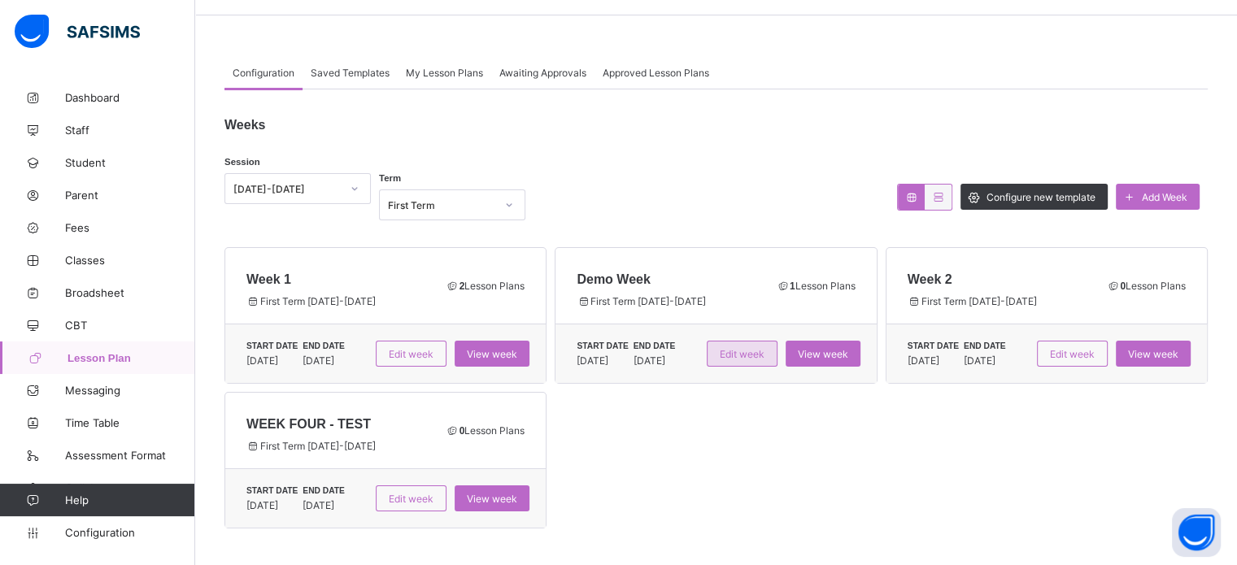
type input "****"
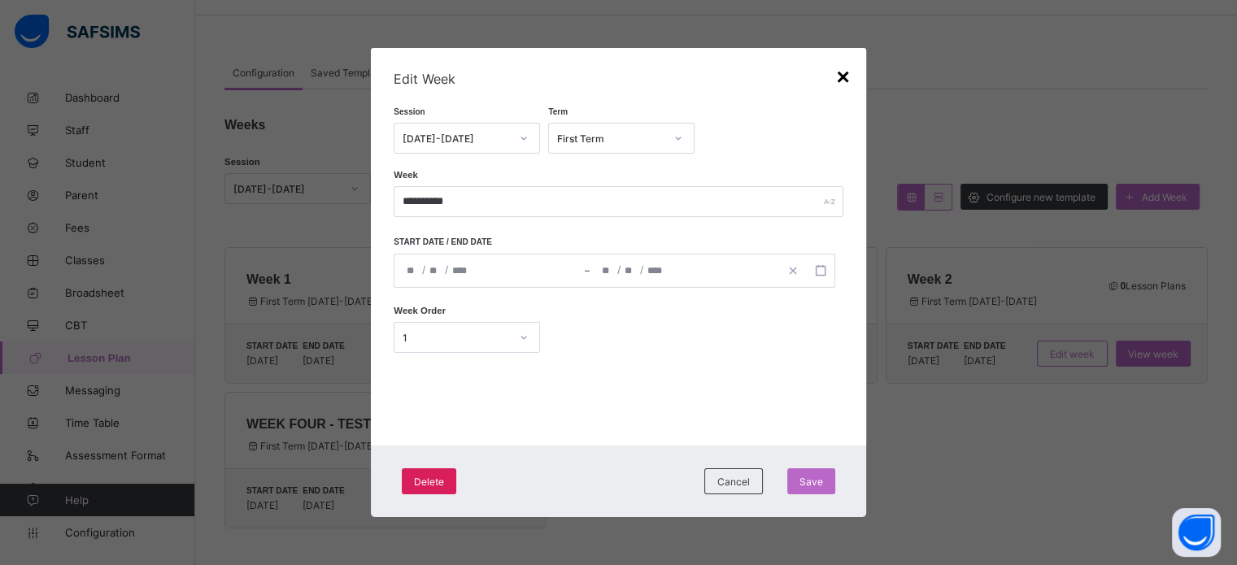
click at [839, 78] on div "×" at bounding box center [842, 77] width 13 height 26
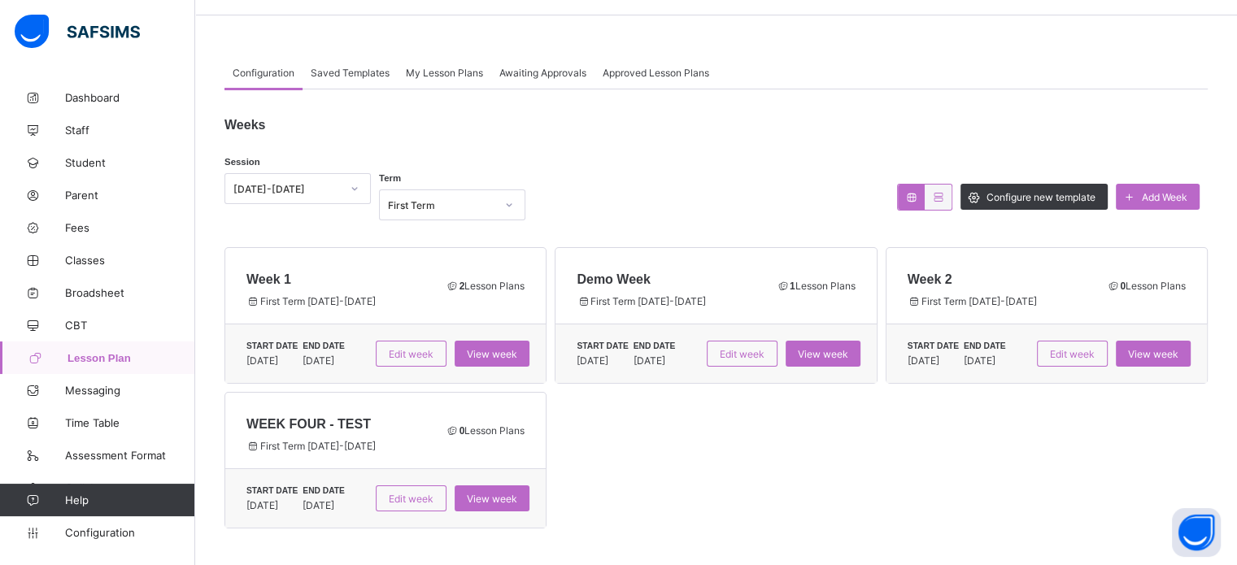
click at [467, 67] on span "My Lesson Plans" at bounding box center [444, 73] width 77 height 12
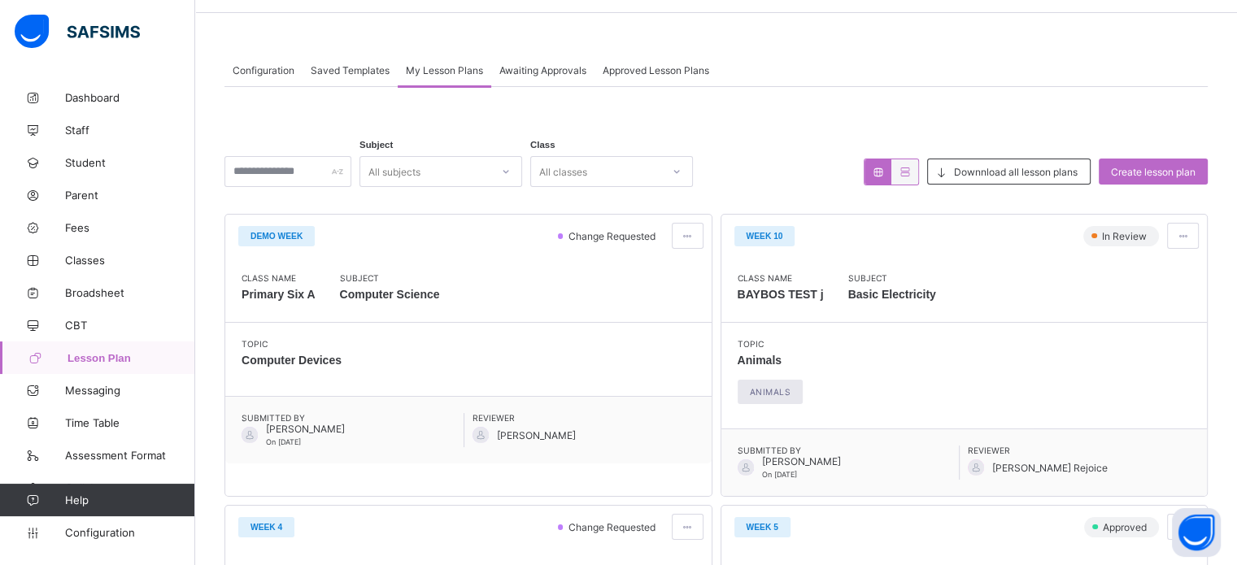
click at [635, 72] on span "Approved Lesson Plans" at bounding box center [655, 70] width 106 height 12
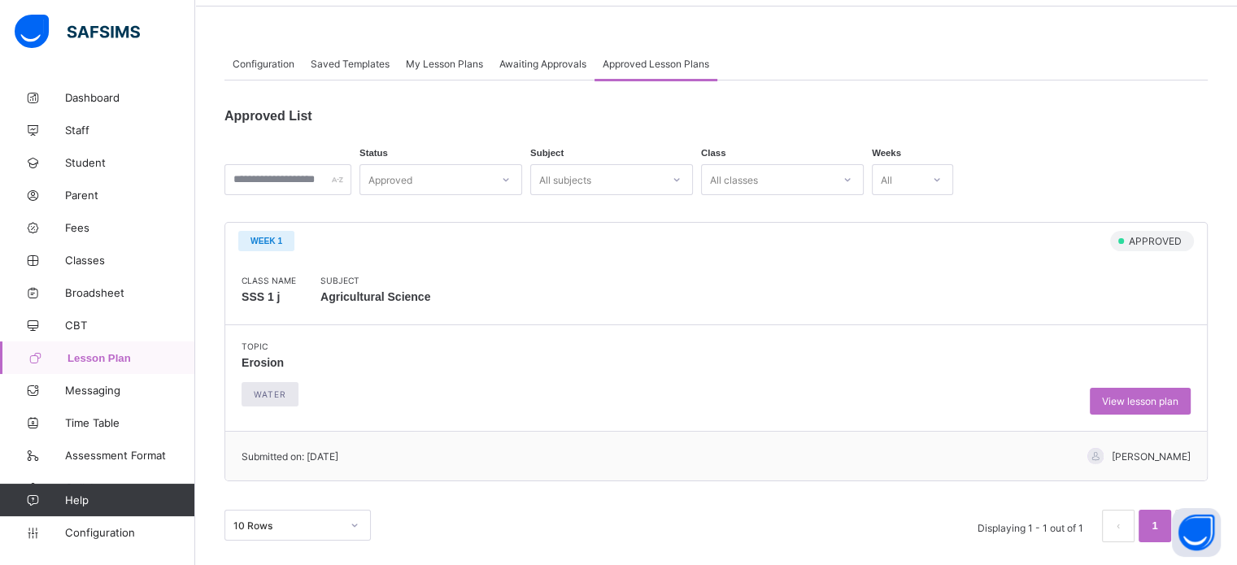
scroll to position [60, 0]
click at [758, 175] on div "All classes" at bounding box center [734, 178] width 48 height 31
click at [530, 59] on span "Awaiting Approvals" at bounding box center [542, 62] width 87 height 12
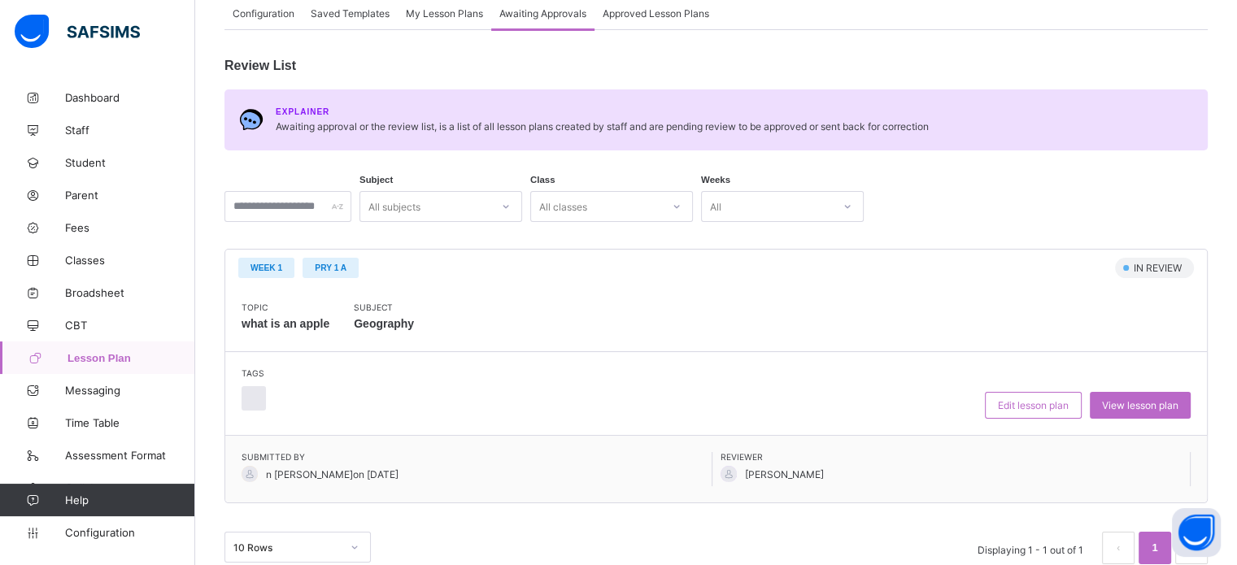
scroll to position [133, 0]
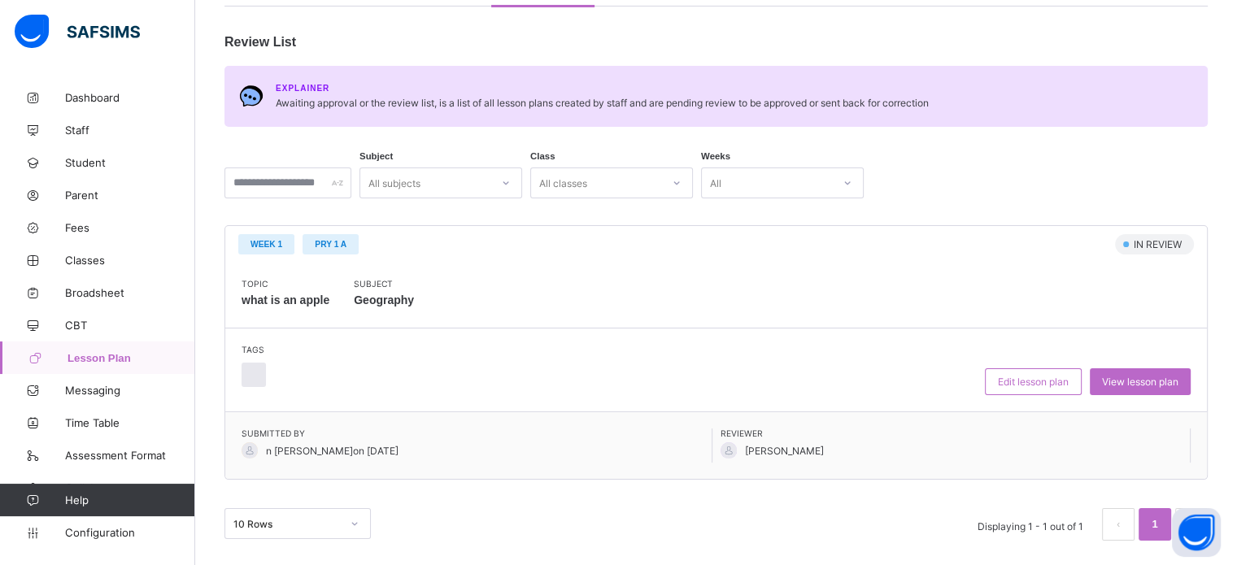
click at [617, 186] on div "All classes" at bounding box center [596, 183] width 130 height 23
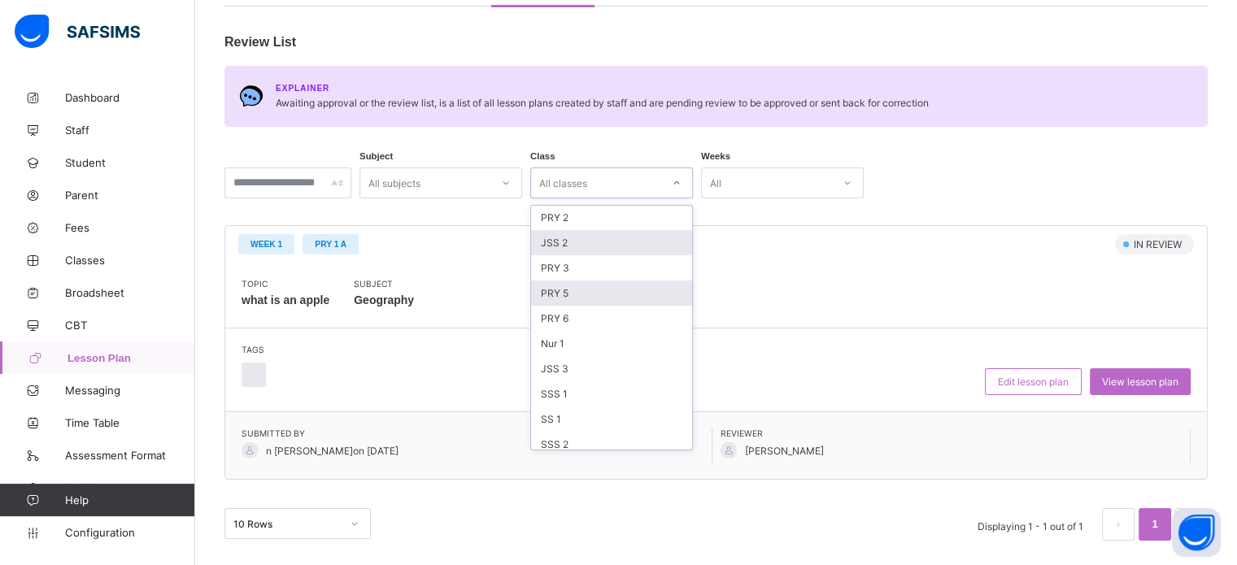
scroll to position [163, 0]
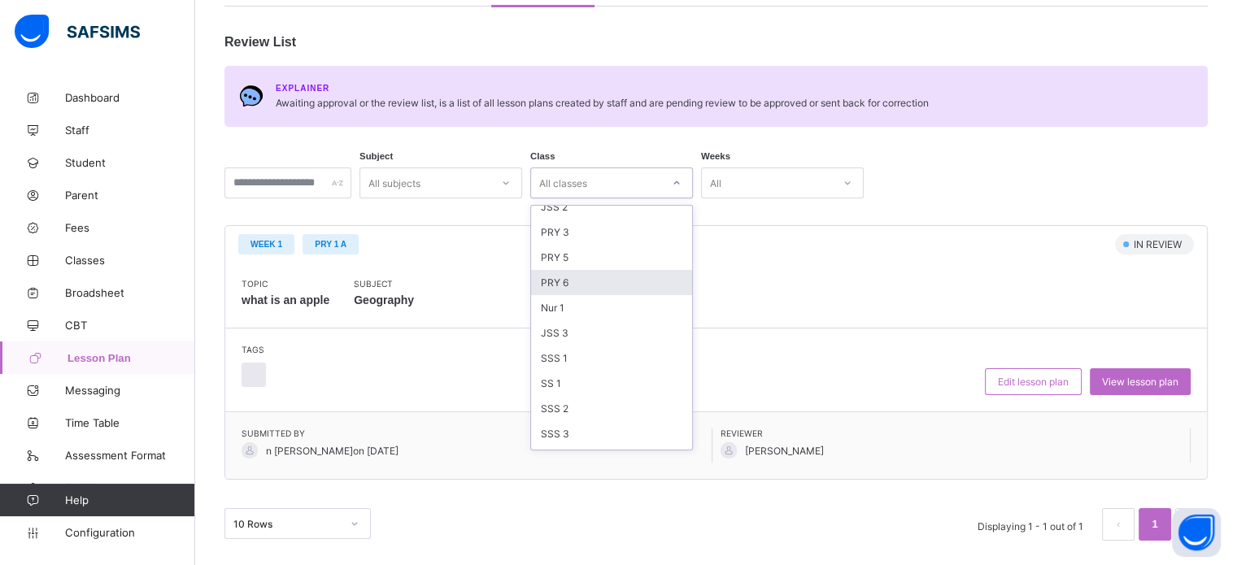
click at [612, 285] on div "PRY 6" at bounding box center [611, 282] width 161 height 25
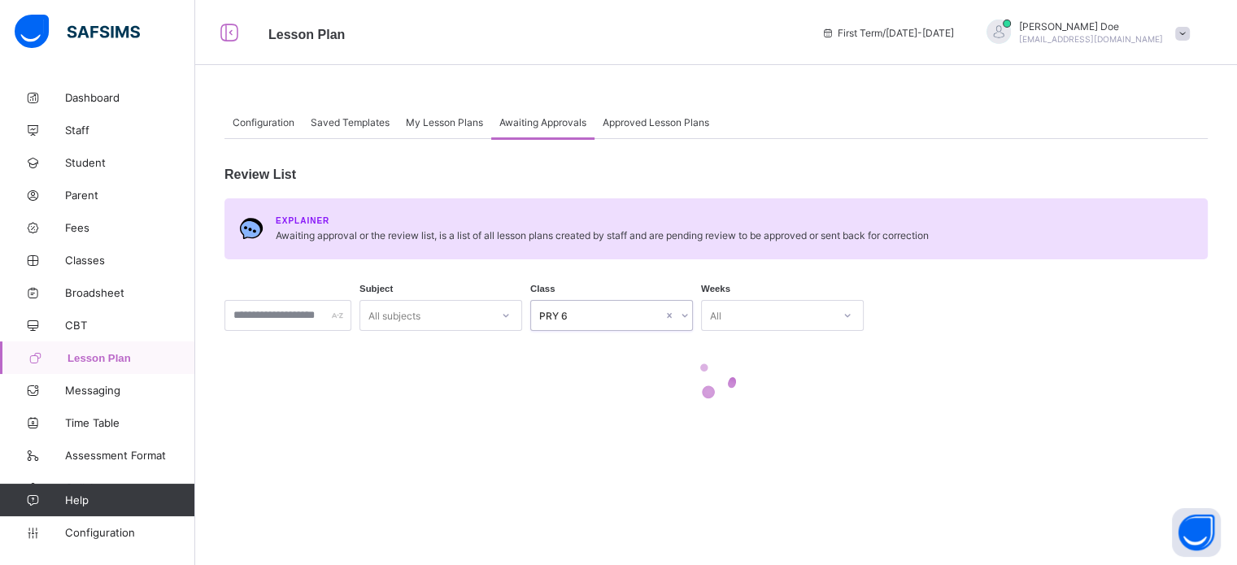
scroll to position [0, 0]
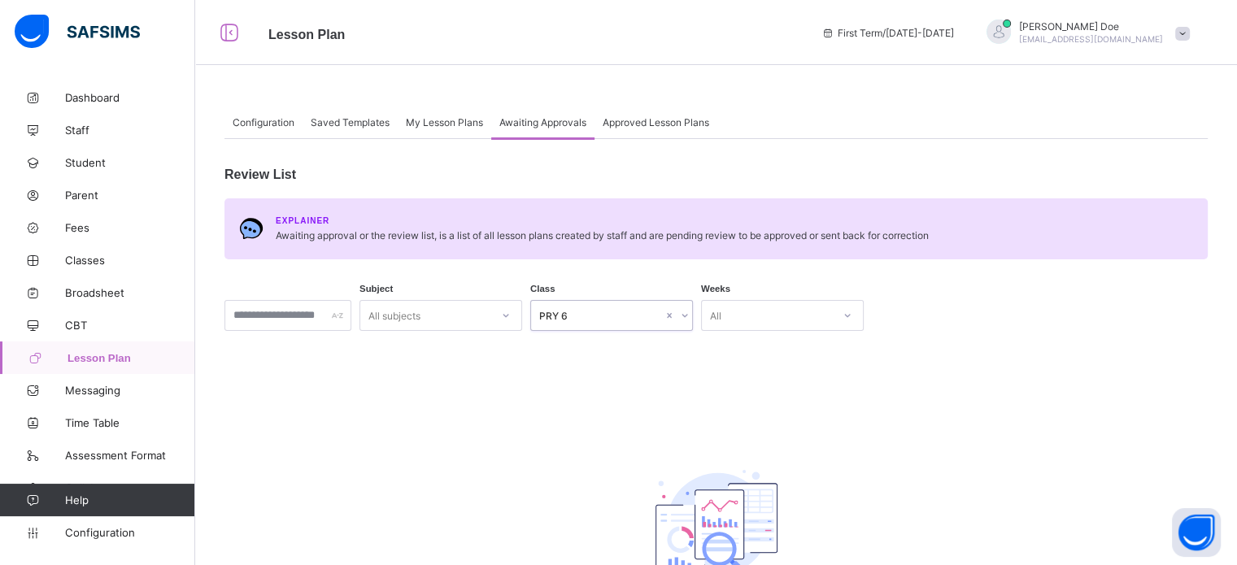
click at [754, 312] on div "All" at bounding box center [767, 315] width 130 height 23
click at [775, 428] on div "Demo Week" at bounding box center [782, 426] width 161 height 25
click at [501, 319] on div "All subjects" at bounding box center [440, 315] width 163 height 31
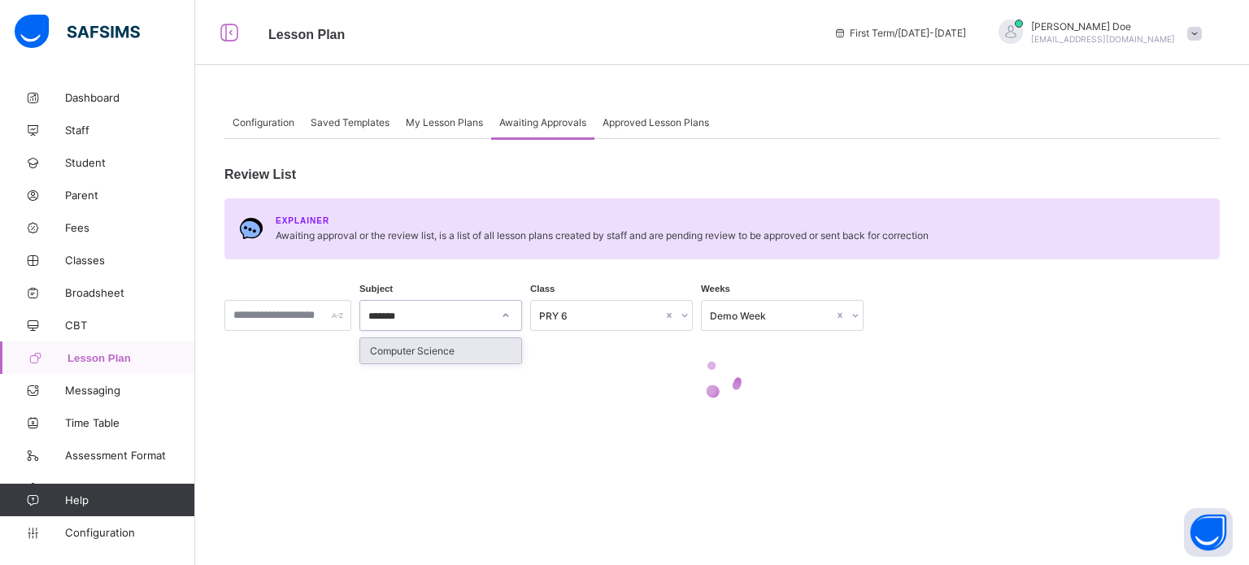
type input "********"
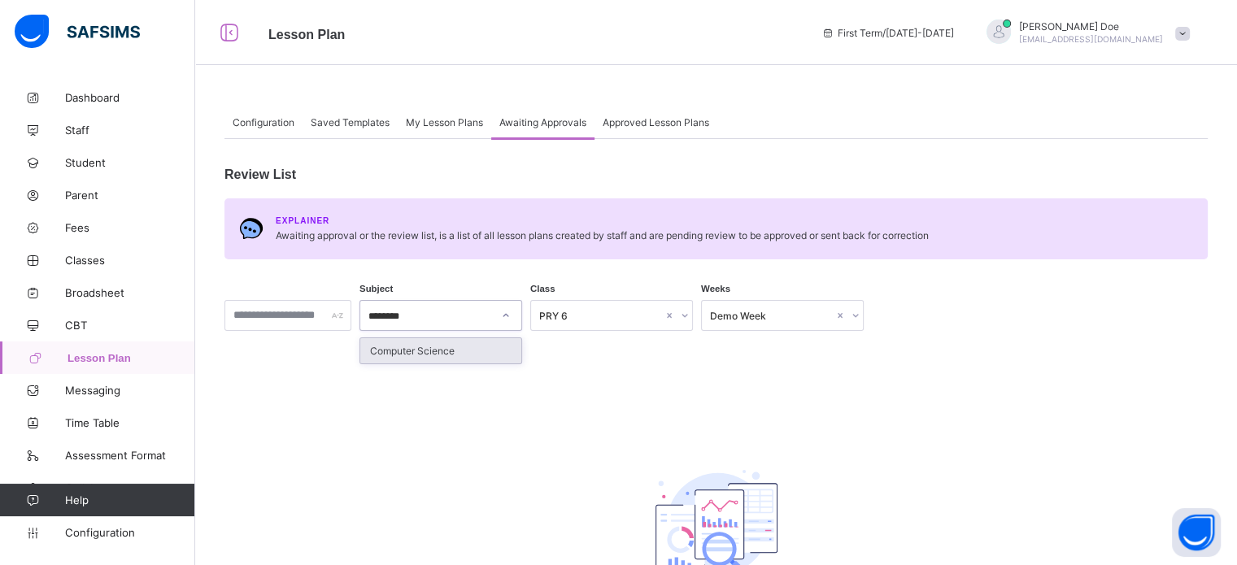
click at [446, 350] on div "Computer Science" at bounding box center [440, 350] width 161 height 25
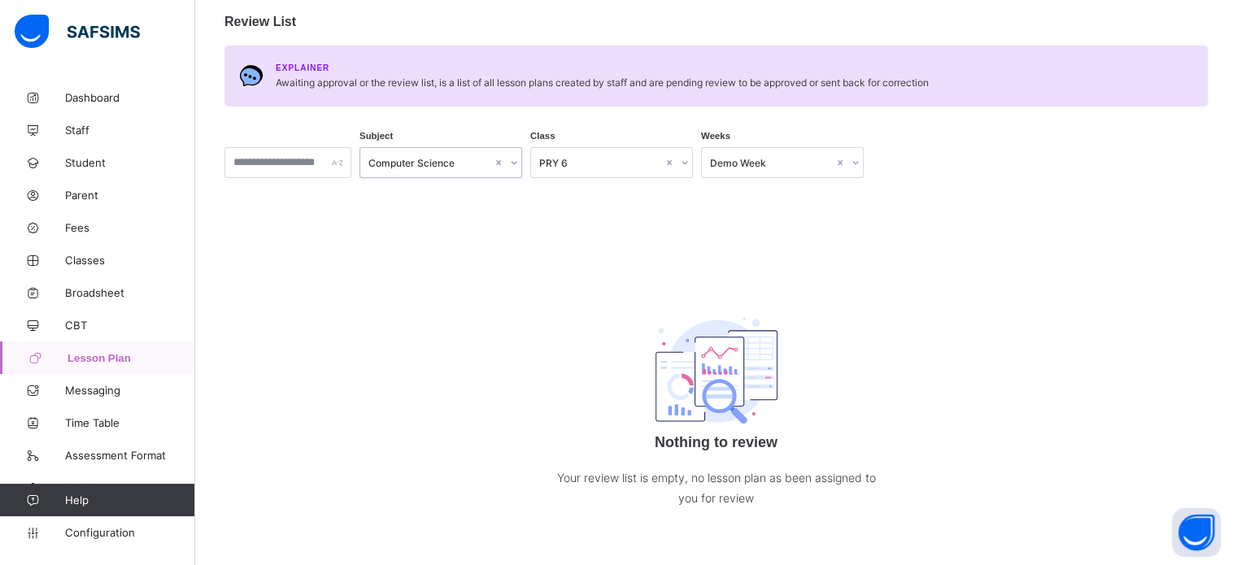
scroll to position [75, 0]
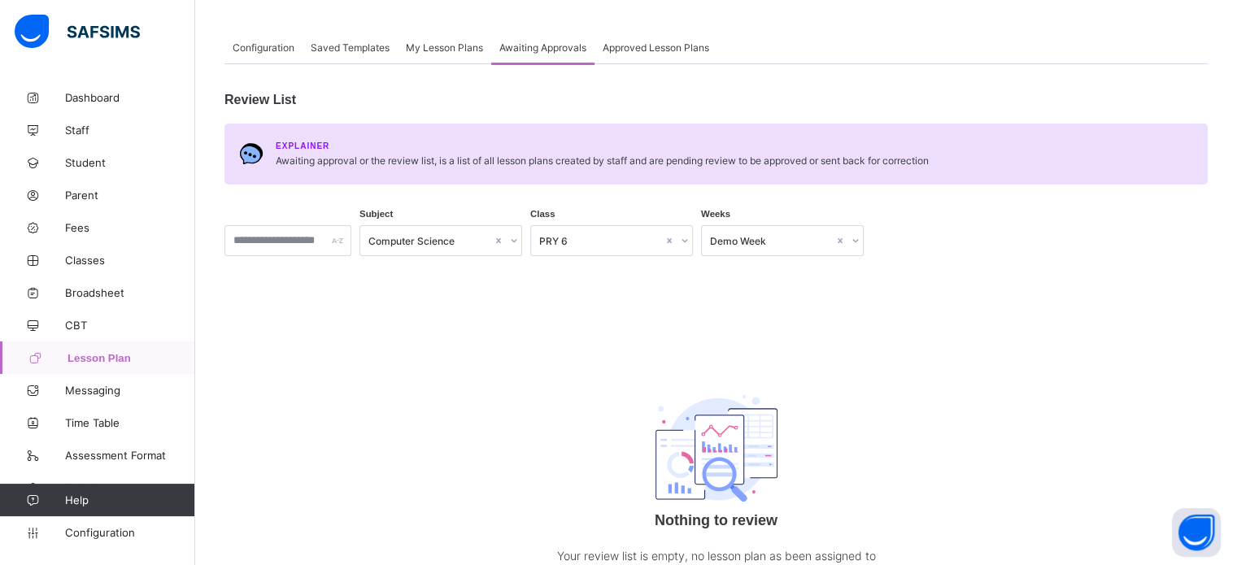
click at [663, 51] on span "Approved Lesson Plans" at bounding box center [655, 47] width 106 height 12
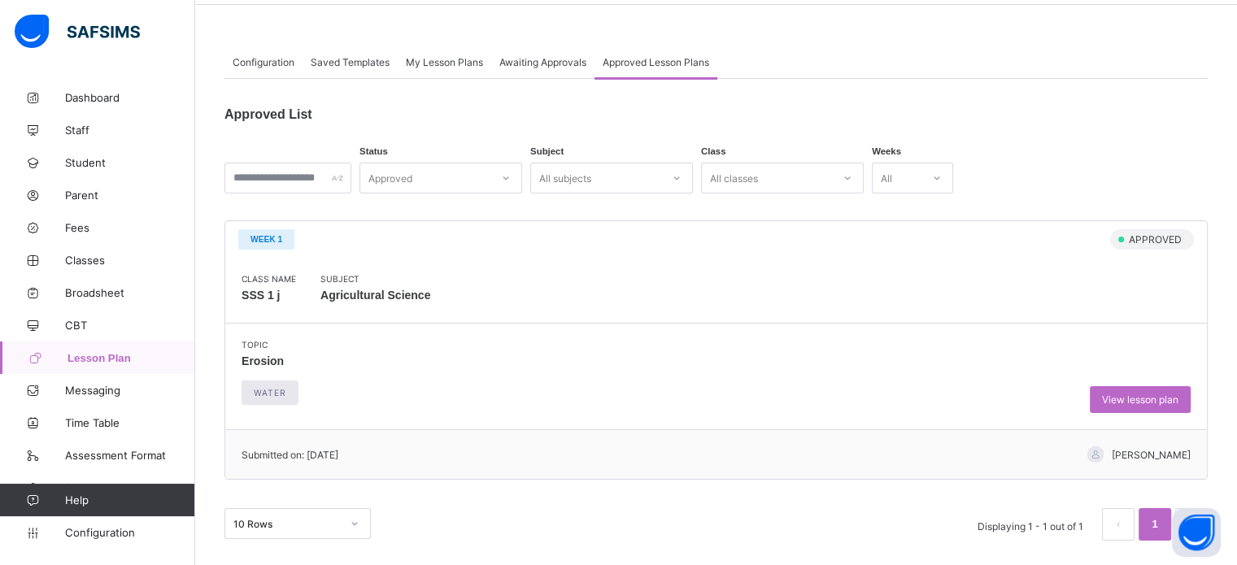
click at [433, 68] on div "My Lesson Plans" at bounding box center [444, 62] width 93 height 33
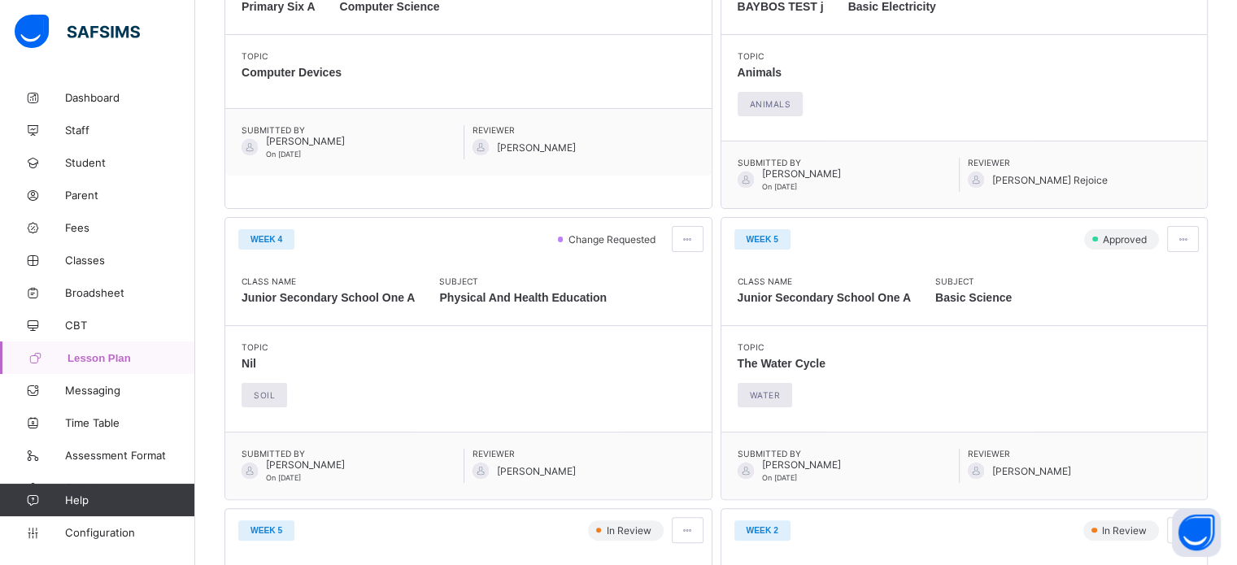
scroll to position [93, 0]
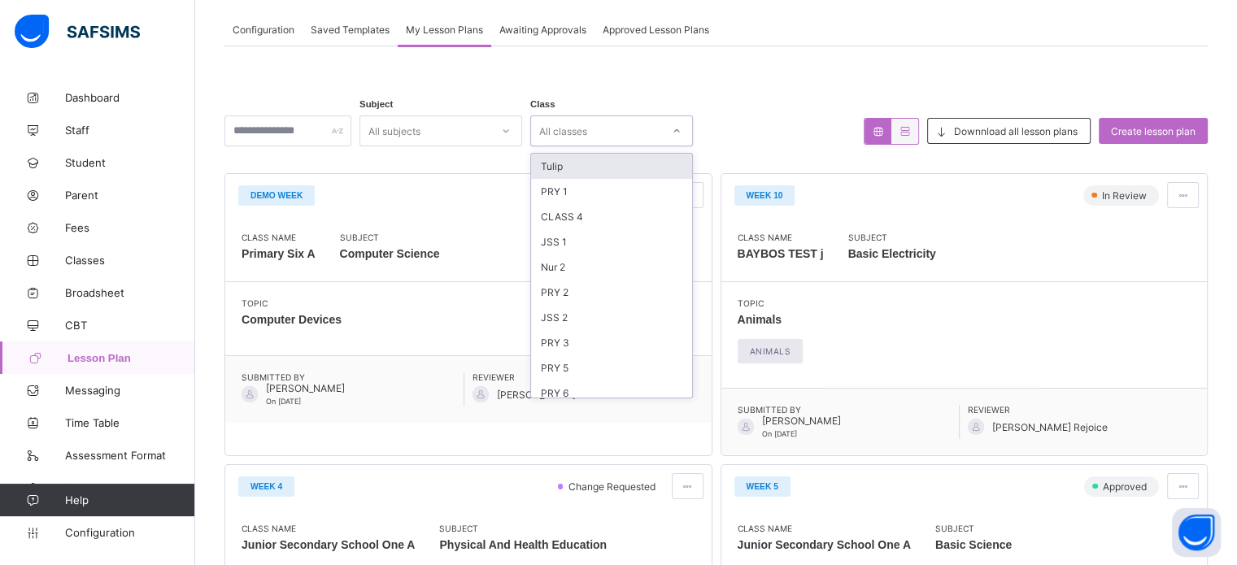
click at [619, 137] on div "All classes" at bounding box center [596, 131] width 130 height 23
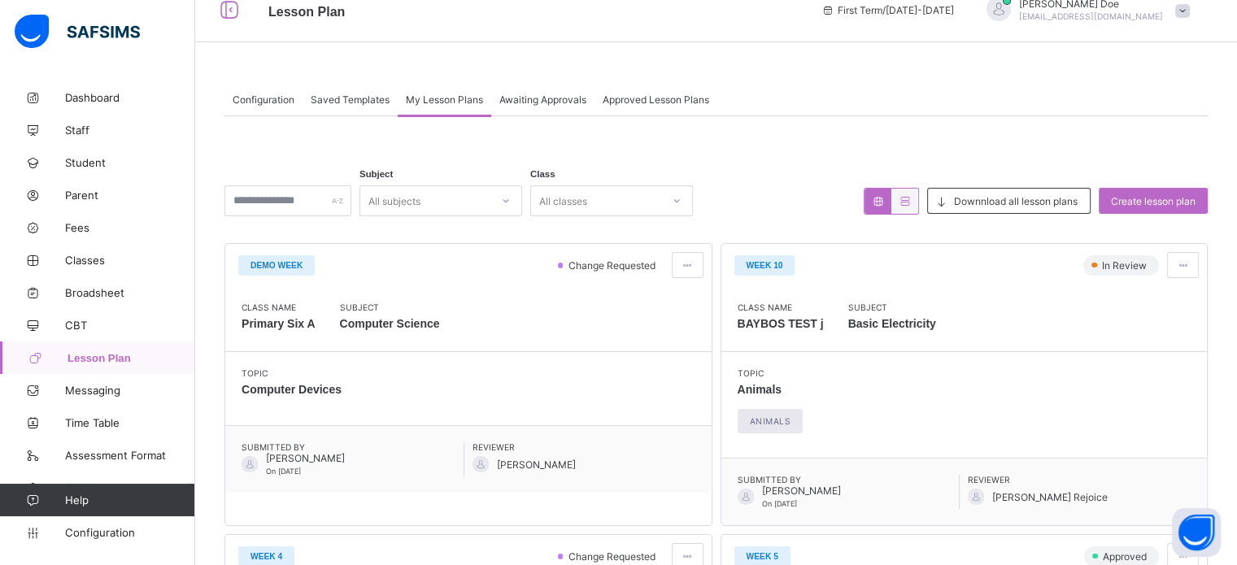
scroll to position [0, 0]
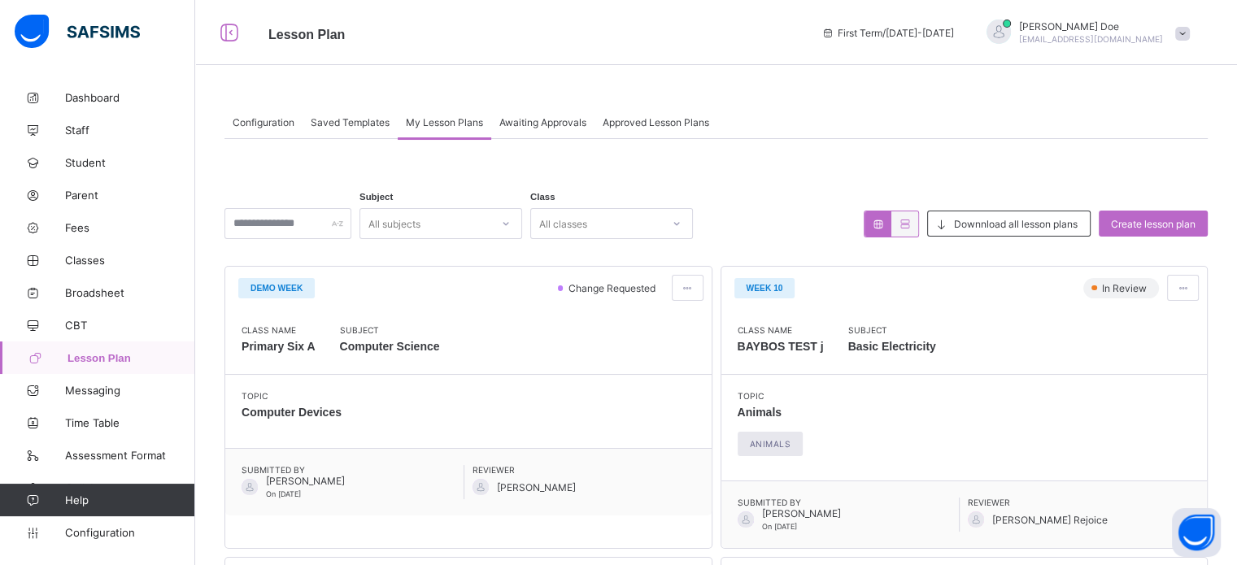
click at [263, 120] on span "Configuration" at bounding box center [264, 122] width 62 height 12
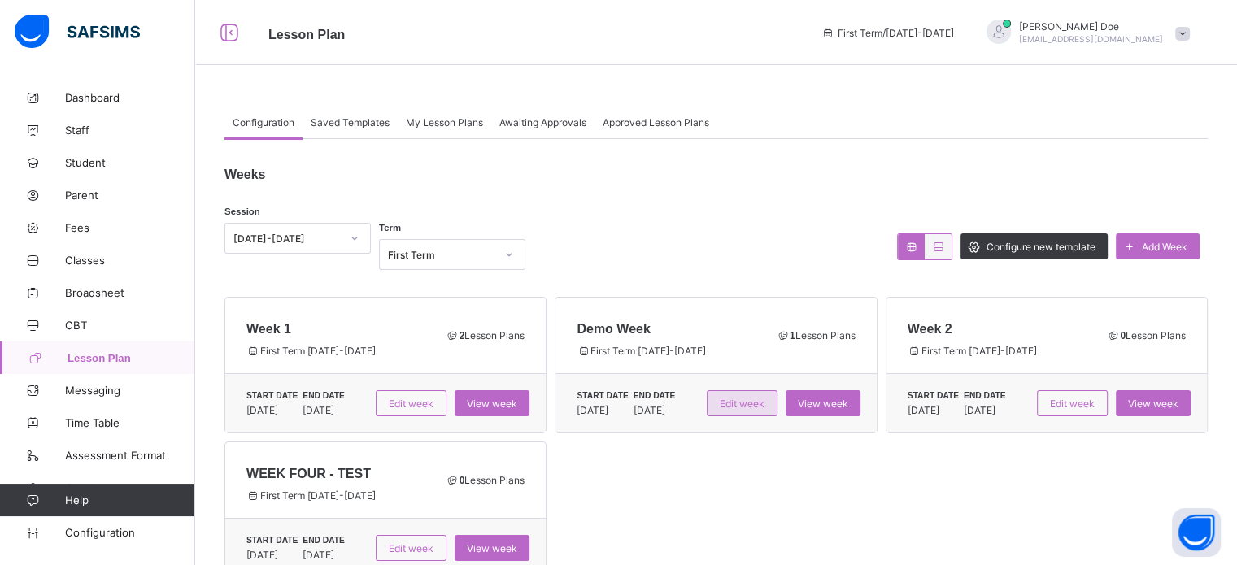
click at [742, 403] on span "Edit week" at bounding box center [741, 404] width 45 height 12
type input "*********"
type input "**********"
type input "*"
type input "**"
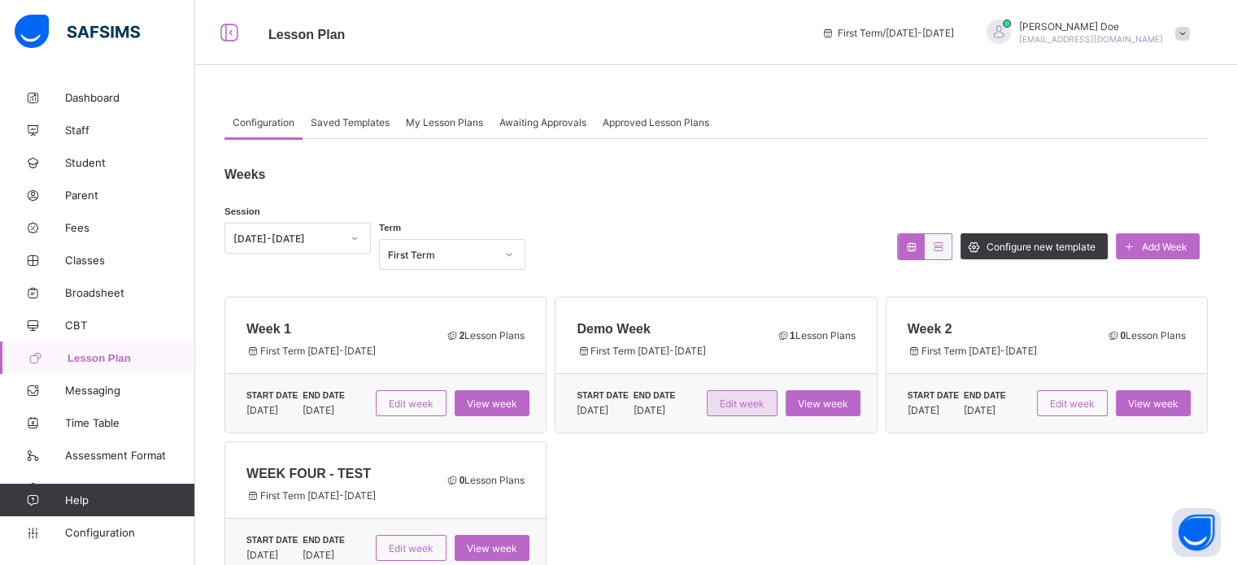
type input "****"
type input "**********"
type input "*"
type input "**"
type input "****"
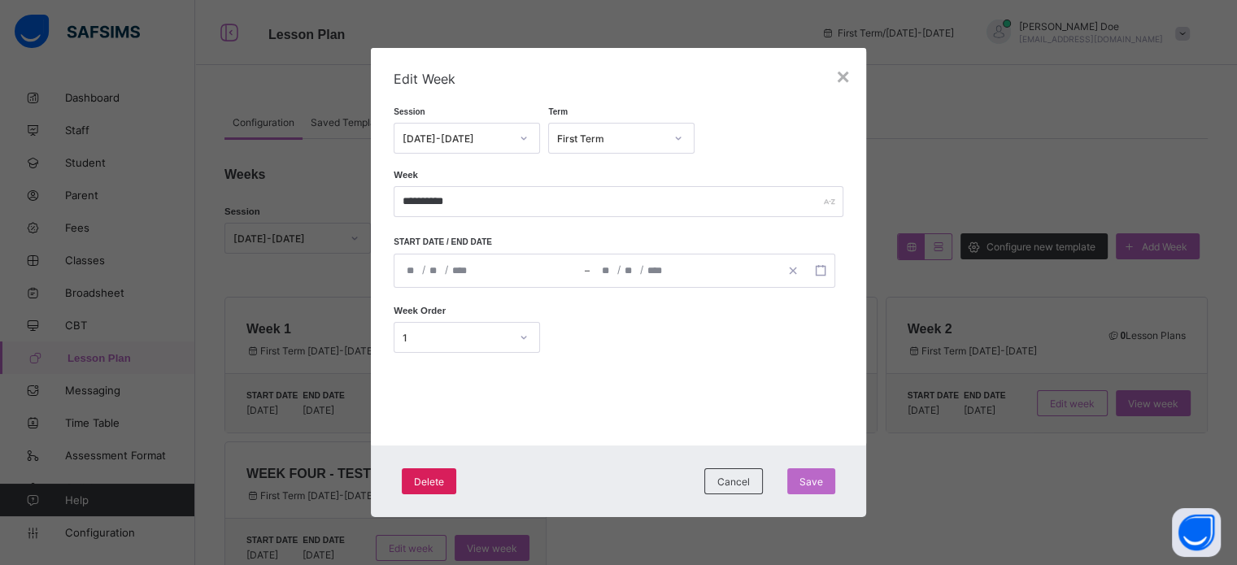
click at [693, 262] on div "**********" at bounding box center [683, 270] width 189 height 33
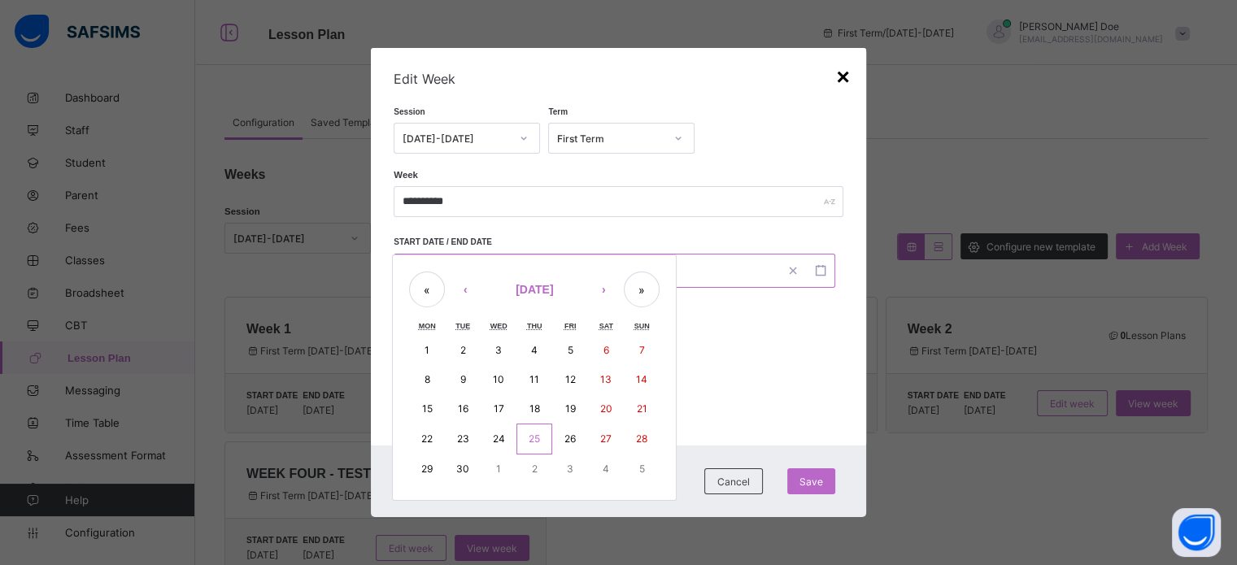
click at [845, 71] on div "×" at bounding box center [842, 77] width 13 height 26
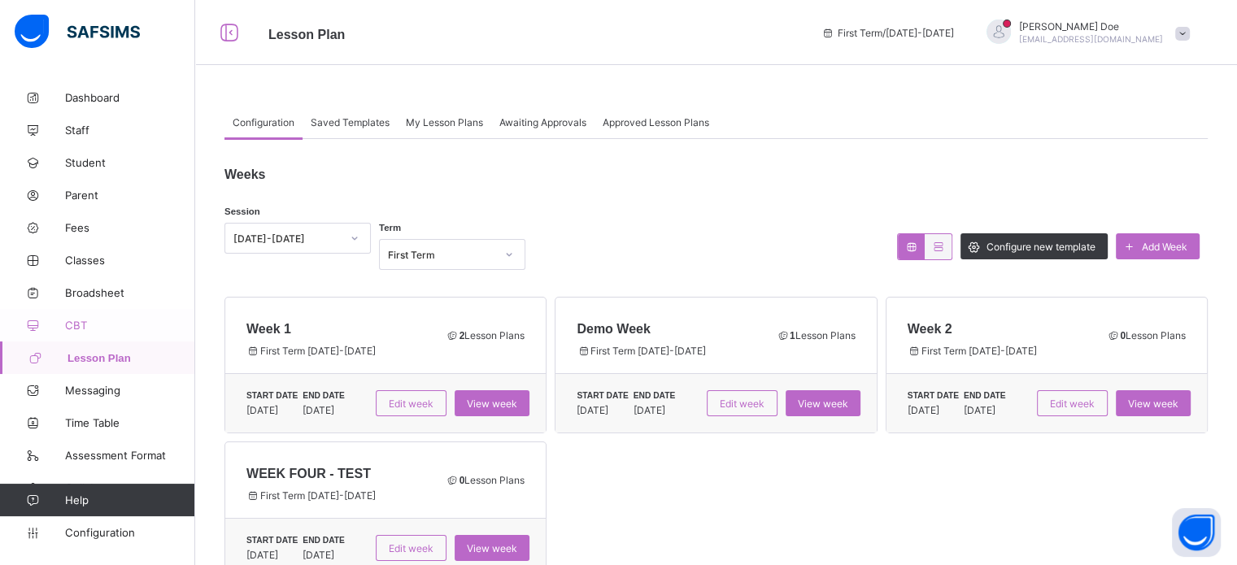
click at [85, 331] on span "CBT" at bounding box center [130, 325] width 130 height 13
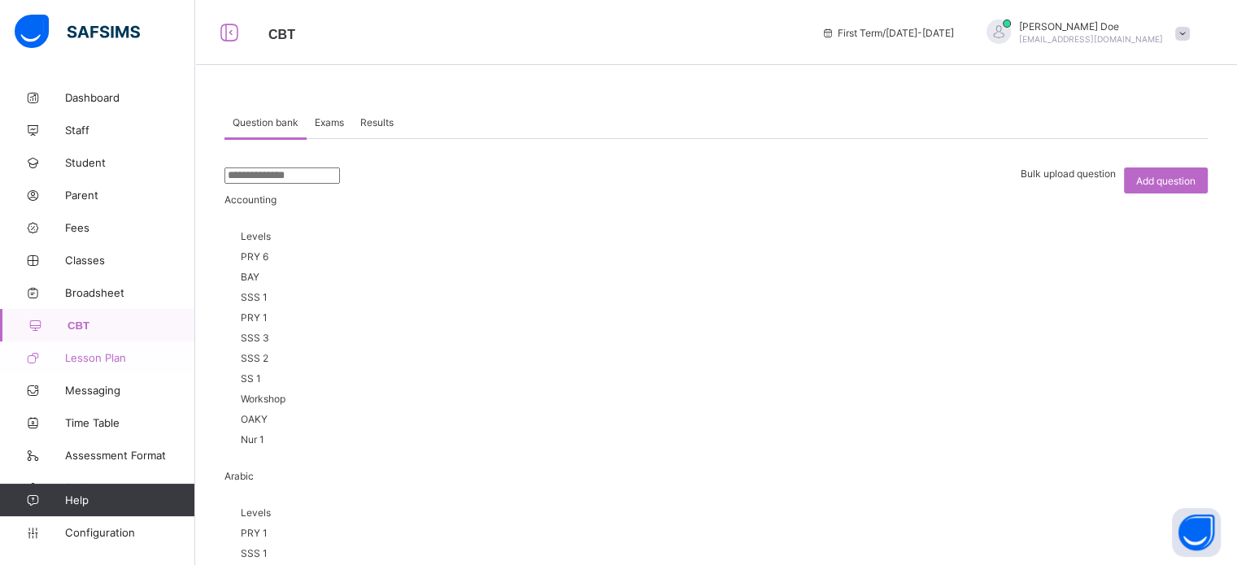
click at [91, 363] on span "Lesson Plan" at bounding box center [130, 357] width 130 height 13
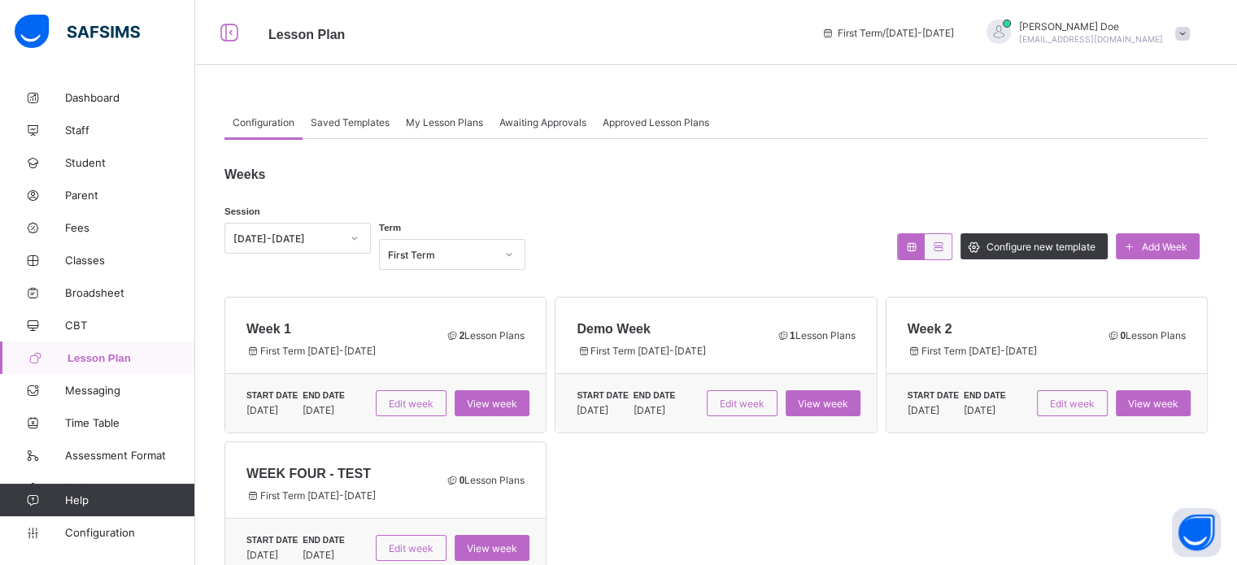
click at [448, 119] on span "My Lesson Plans" at bounding box center [444, 122] width 77 height 12
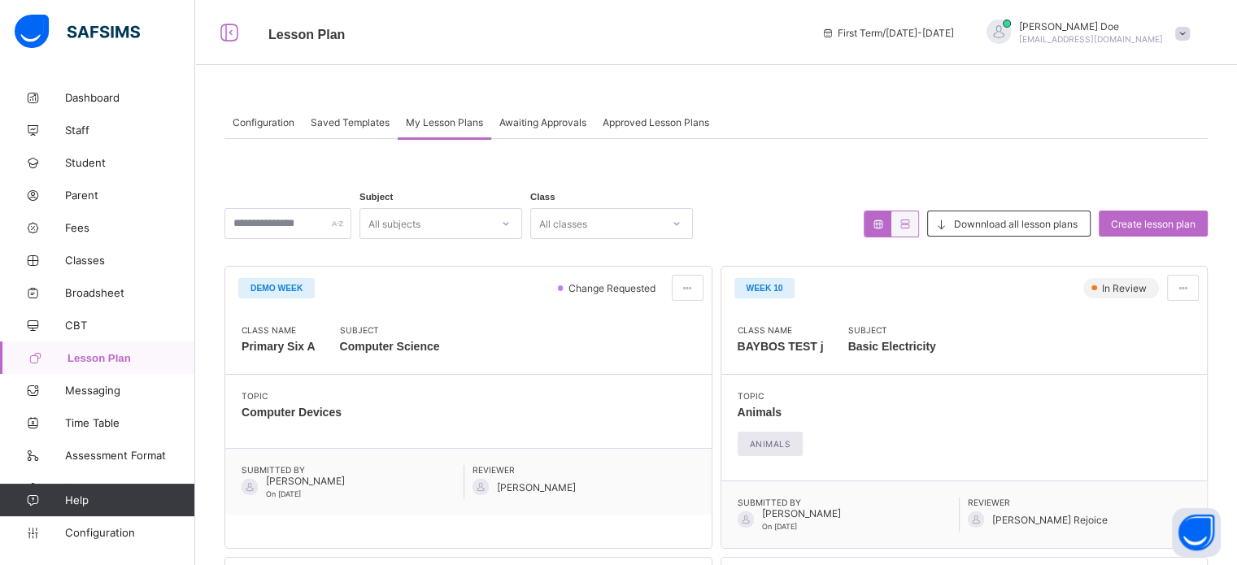
click at [380, 113] on div "Saved Templates" at bounding box center [349, 122] width 95 height 33
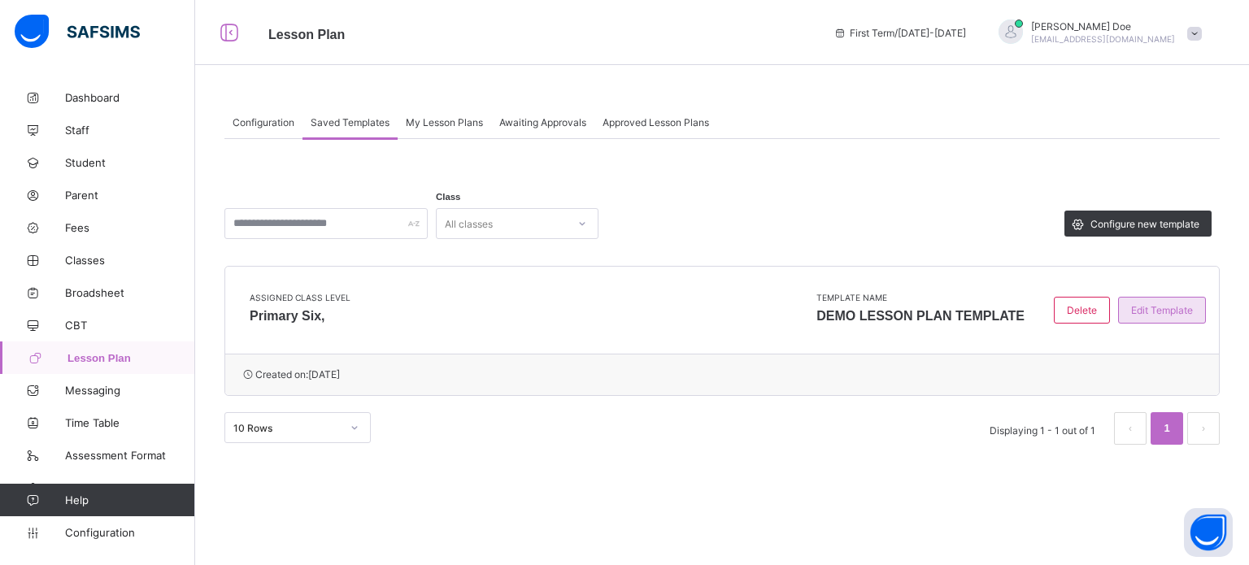
click at [1165, 308] on span "Edit Template" at bounding box center [1162, 310] width 62 height 12
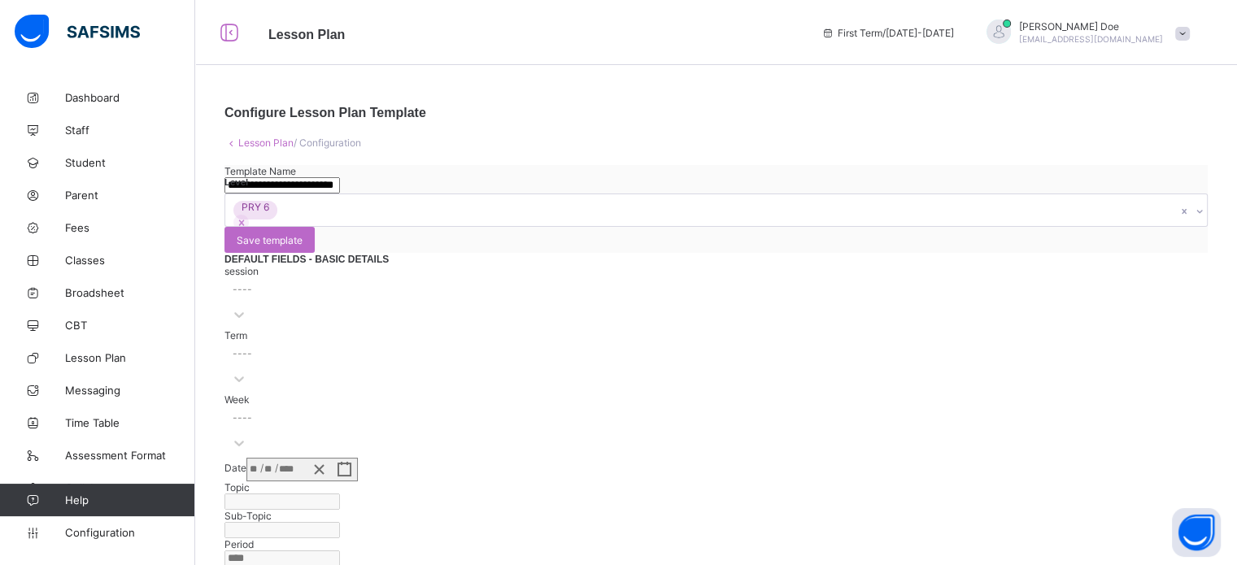
click at [267, 141] on link "Lesson Plan" at bounding box center [265, 143] width 55 height 12
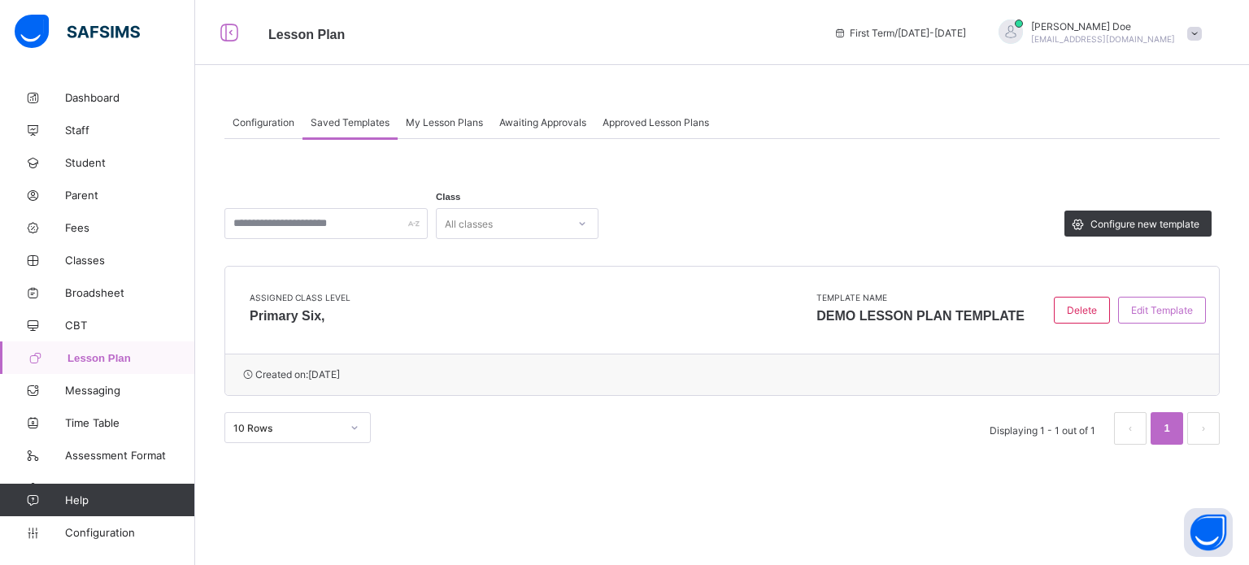
click at [472, 125] on span "My Lesson Plans" at bounding box center [444, 122] width 77 height 12
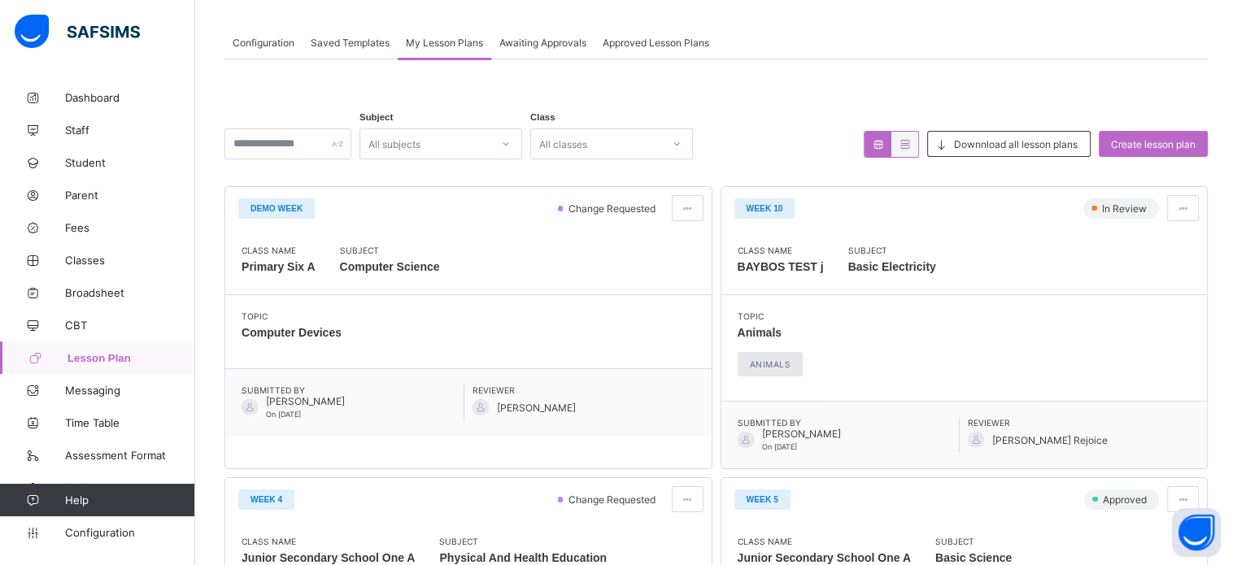
scroll to position [244, 0]
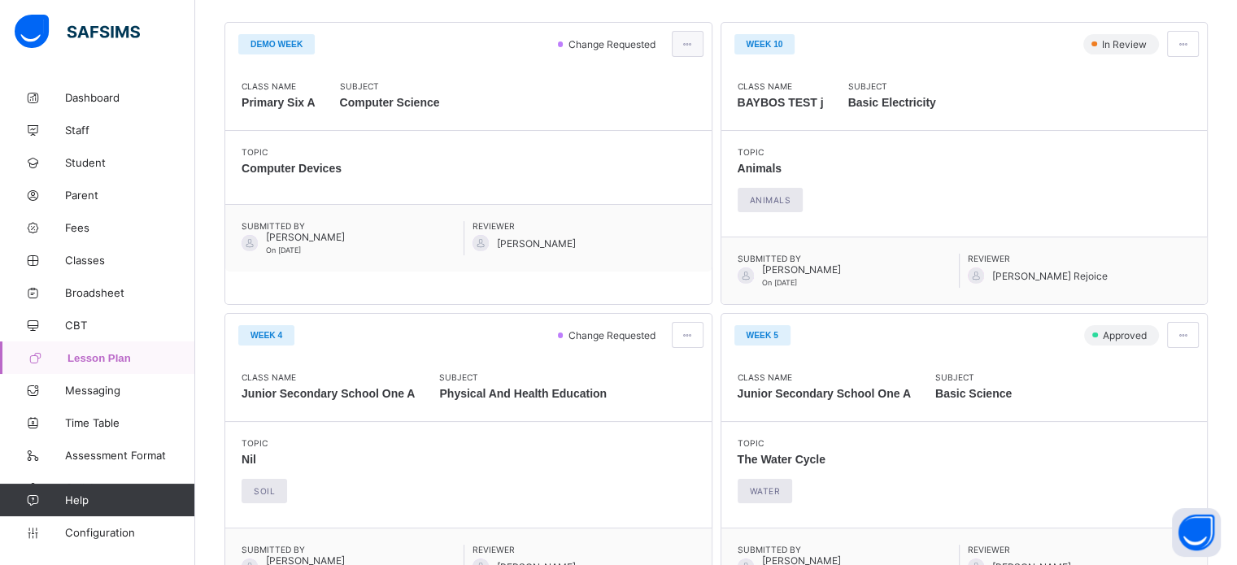
click at [694, 41] on span at bounding box center [687, 44] width 14 height 12
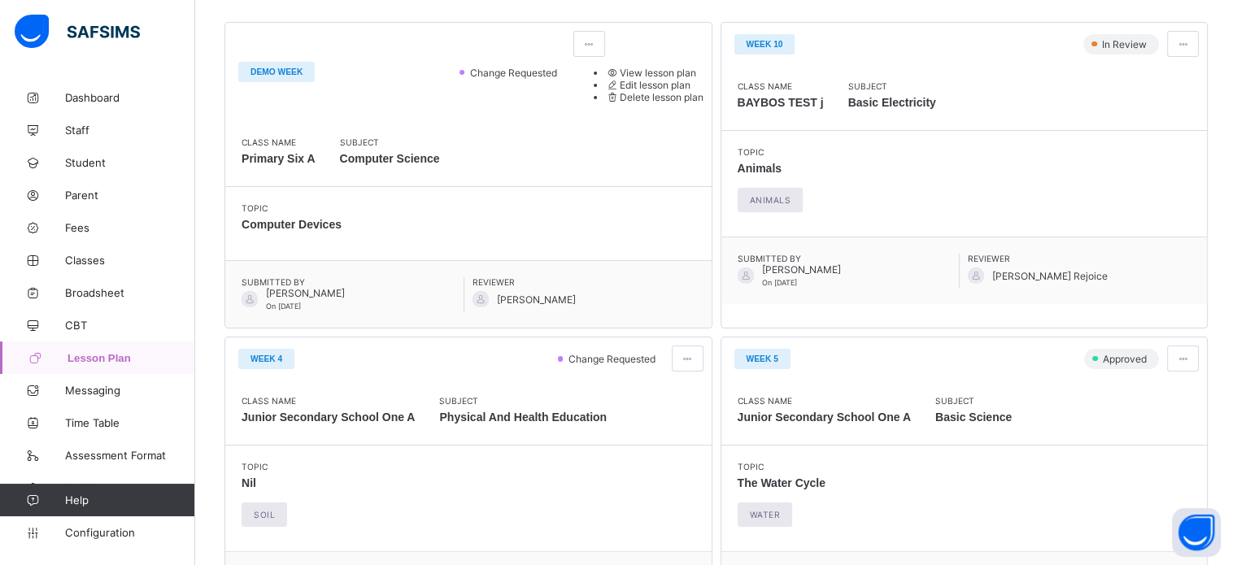
click at [655, 91] on span "Edit lesson plan" at bounding box center [648, 85] width 85 height 12
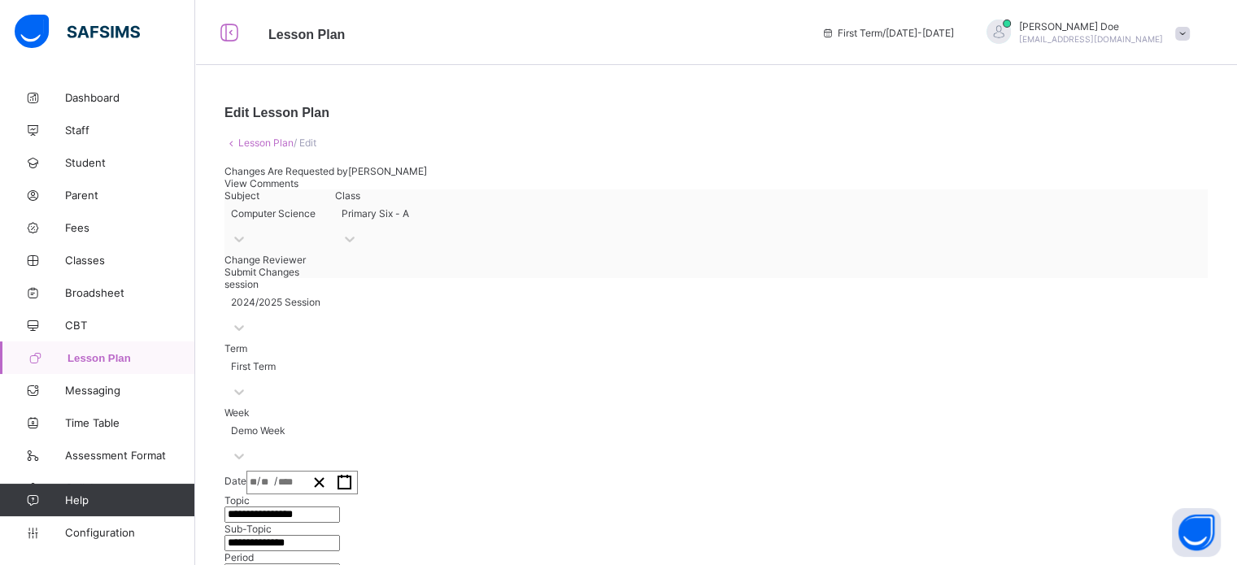
click at [298, 189] on span "View Comments" at bounding box center [261, 183] width 74 height 12
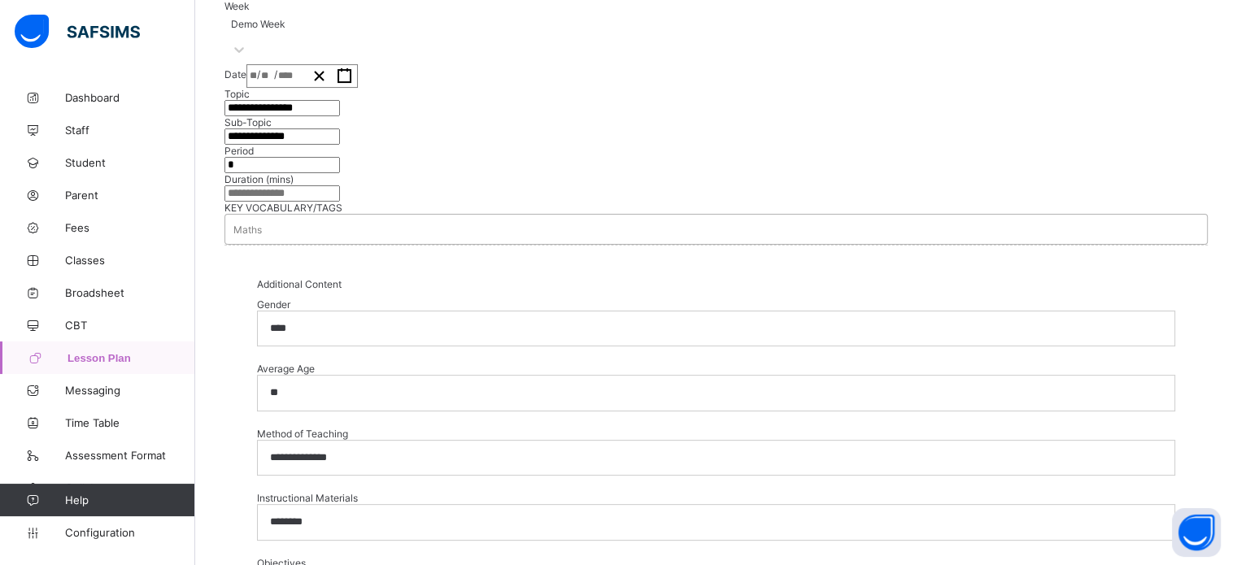
scroll to position [488, 0]
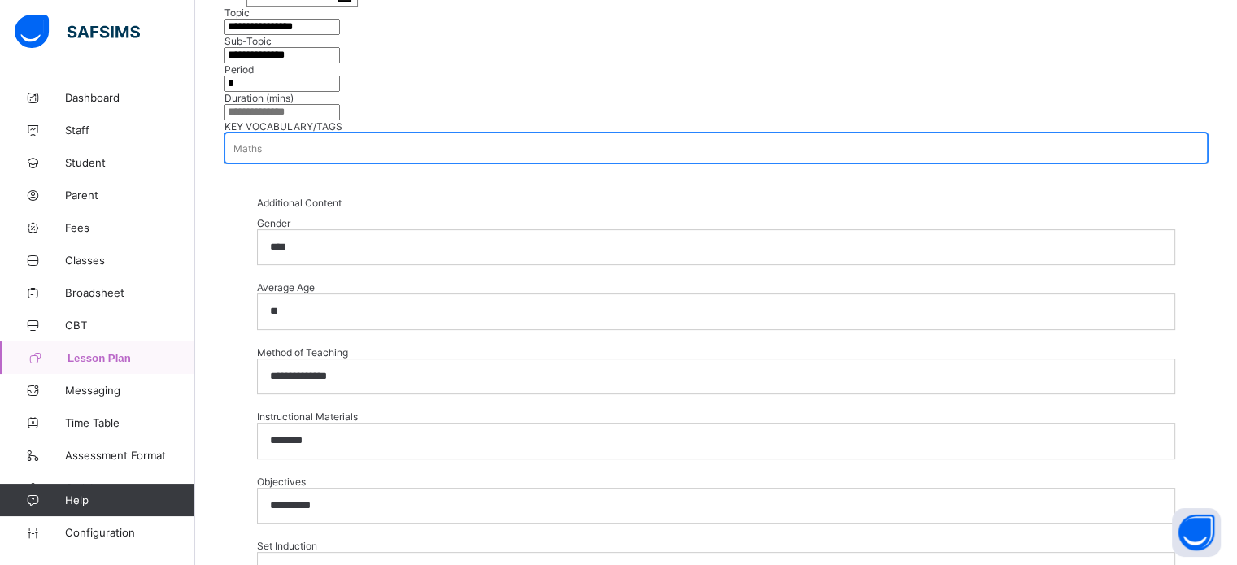
click at [348, 159] on div "Maths" at bounding box center [715, 148] width 981 height 23
click at [326, 159] on div "Maths" at bounding box center [715, 148] width 981 height 23
click at [335, 254] on p "****" at bounding box center [505, 247] width 470 height 15
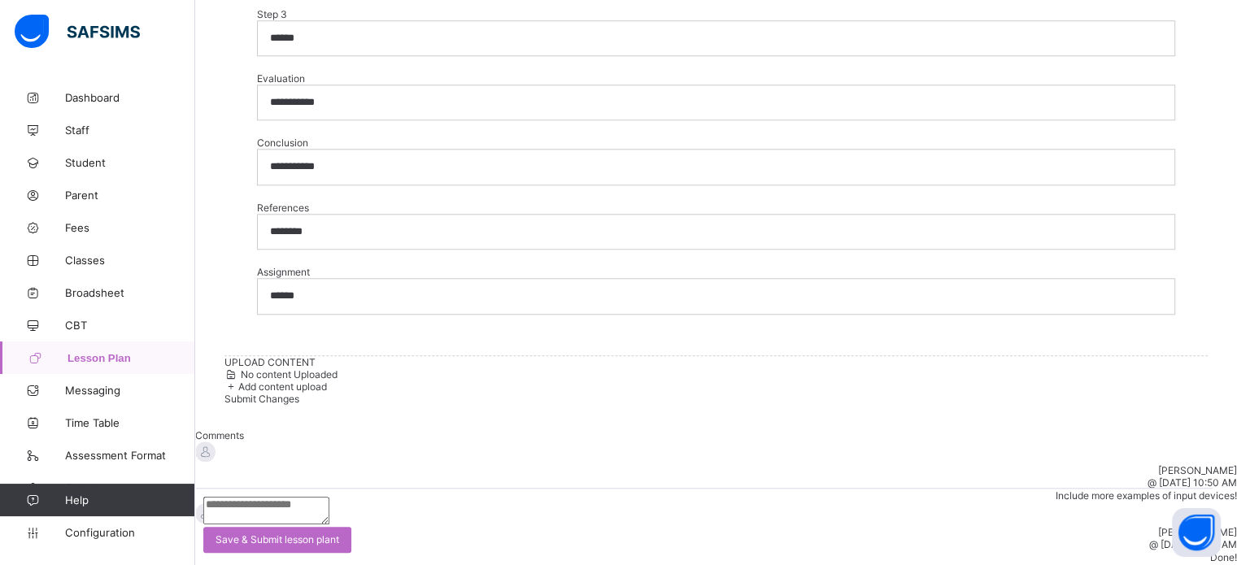
scroll to position [2158, 0]
click at [309, 393] on span "Add content upload" at bounding box center [282, 386] width 89 height 12
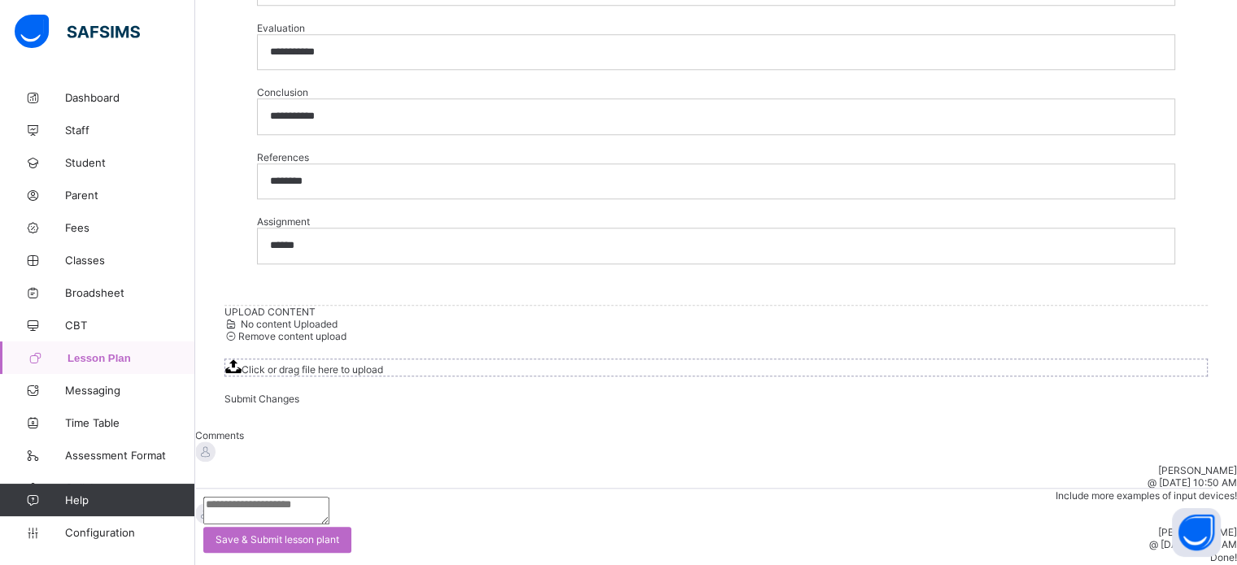
click at [241, 373] on icon at bounding box center [233, 366] width 16 height 14
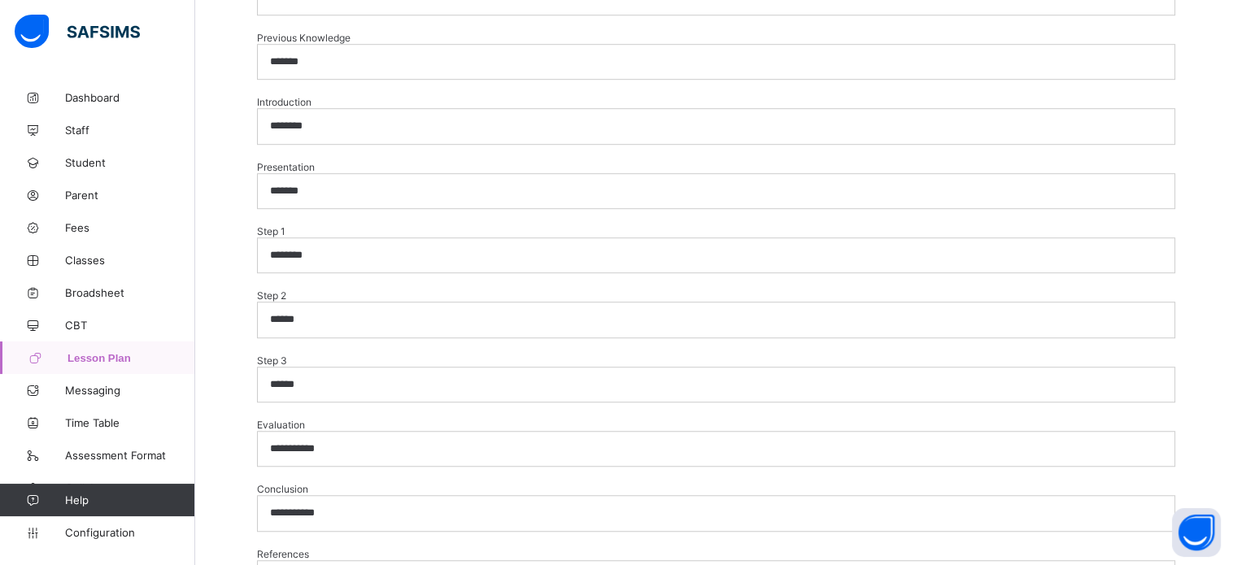
scroll to position [1101, 0]
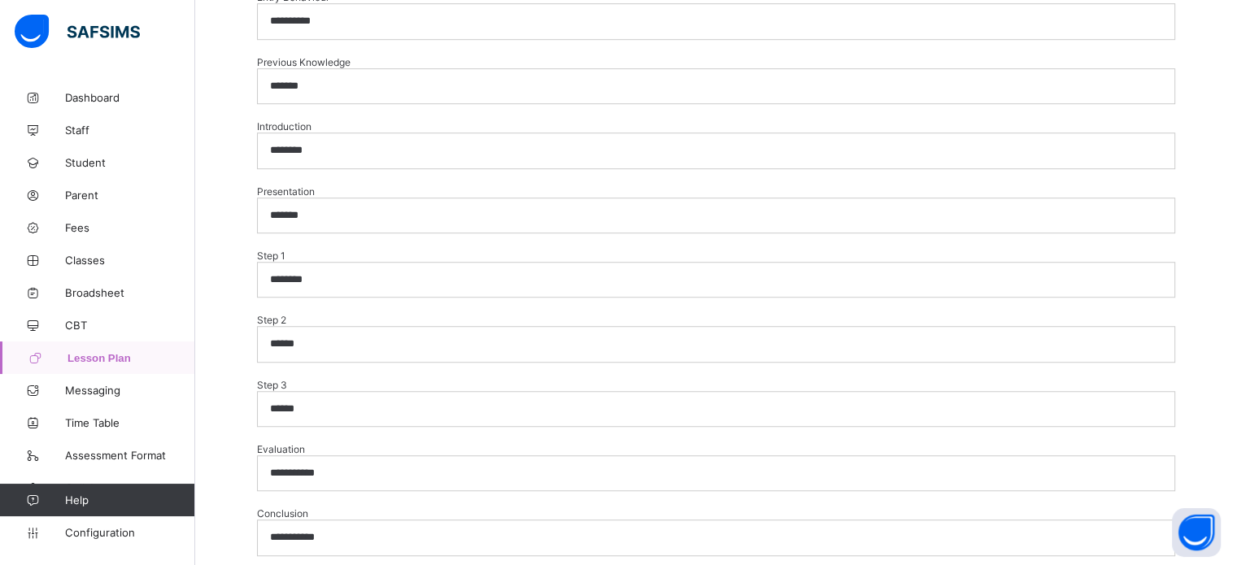
drag, startPoint x: 328, startPoint y: 213, endPoint x: 234, endPoint y: 213, distance: 93.5
click at [234, 213] on div "**********" at bounding box center [715, 138] width 983 height 1175
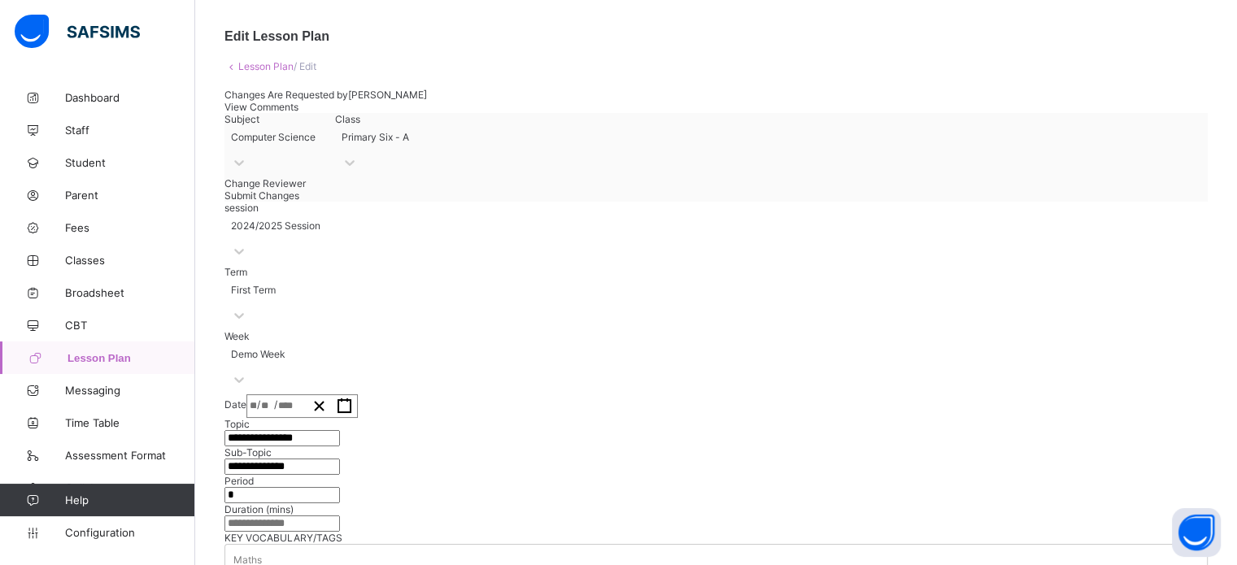
scroll to position [0, 0]
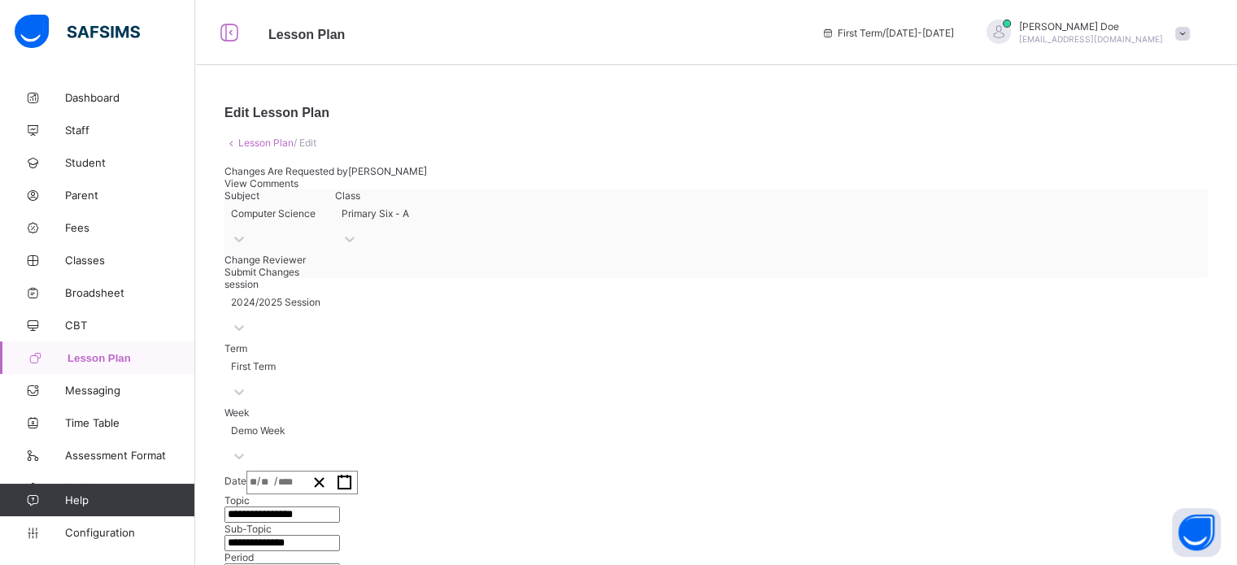
click at [250, 144] on link "Lesson Plan" at bounding box center [265, 143] width 55 height 12
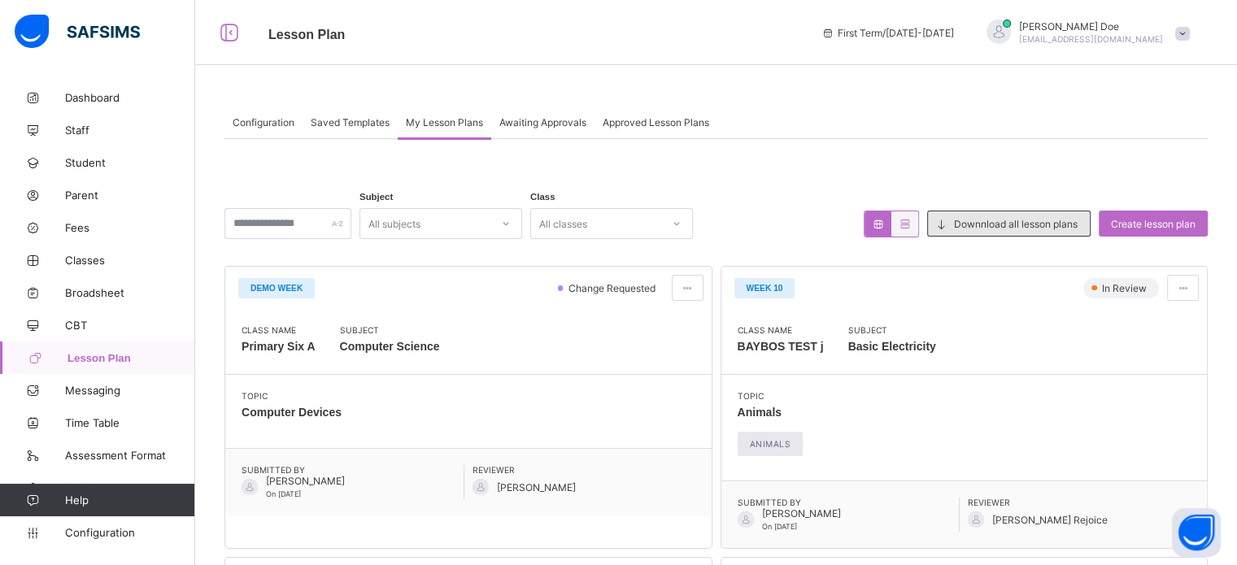
click at [1021, 221] on span "Downnload all lesson plans" at bounding box center [1016, 224] width 124 height 12
click at [345, 118] on span "Saved Templates" at bounding box center [350, 122] width 79 height 12
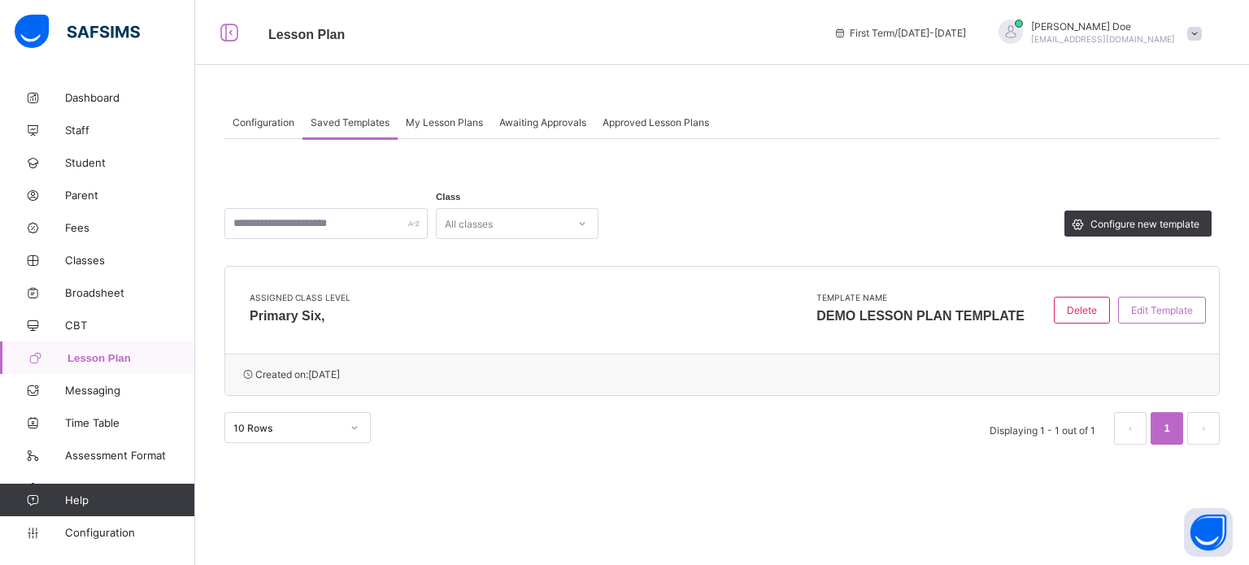
click at [442, 117] on span "My Lesson Plans" at bounding box center [444, 122] width 77 height 12
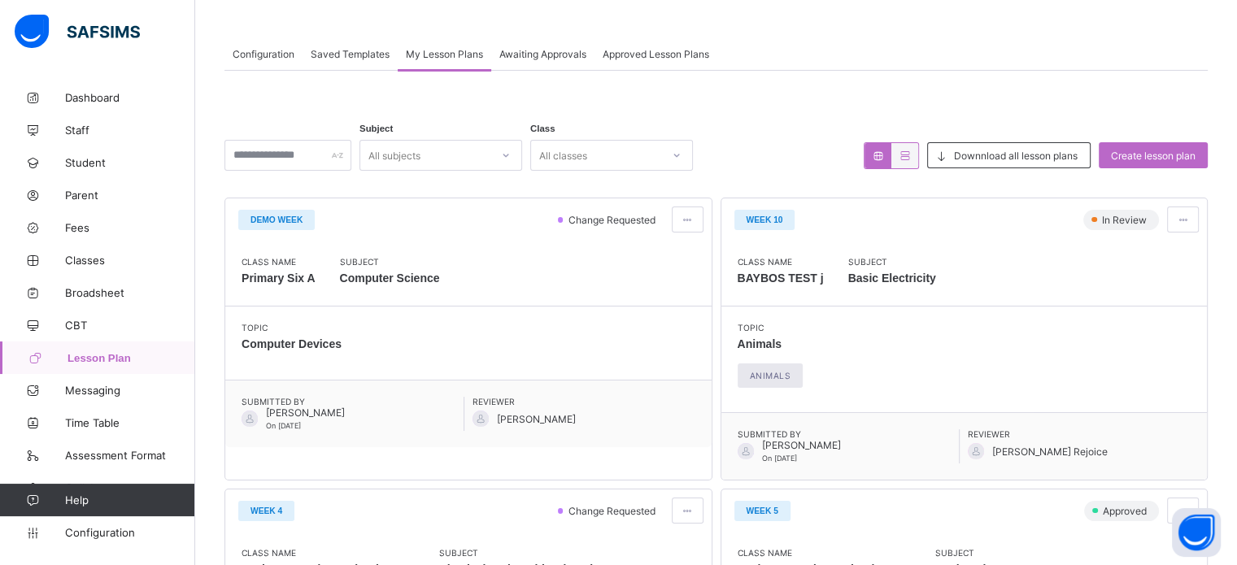
scroll to position [163, 0]
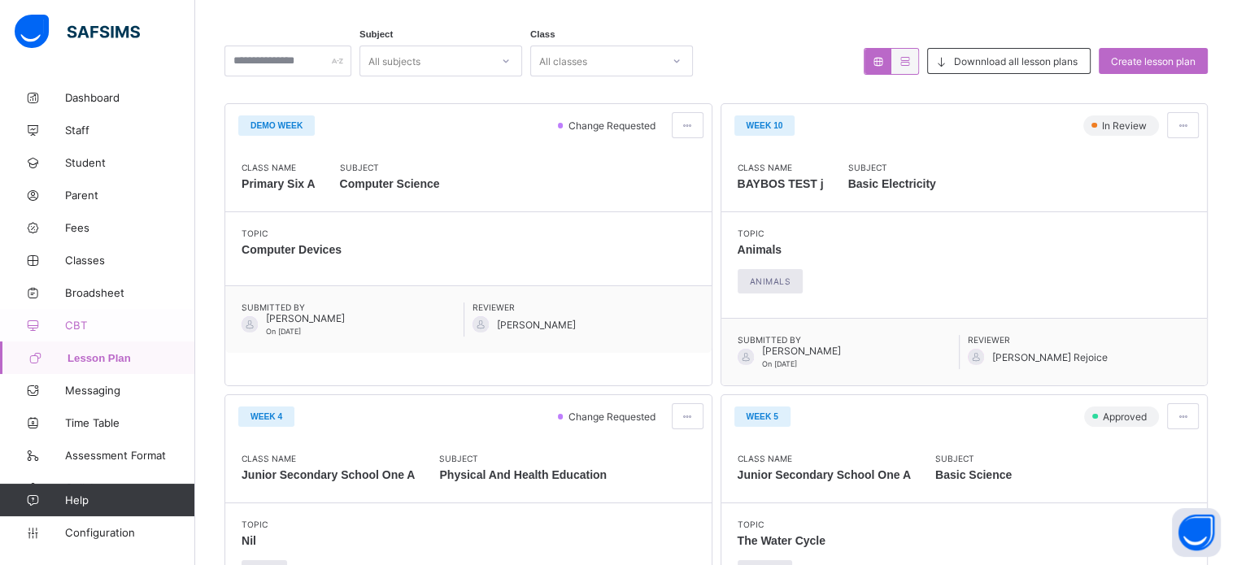
click at [77, 328] on span "CBT" at bounding box center [130, 325] width 130 height 13
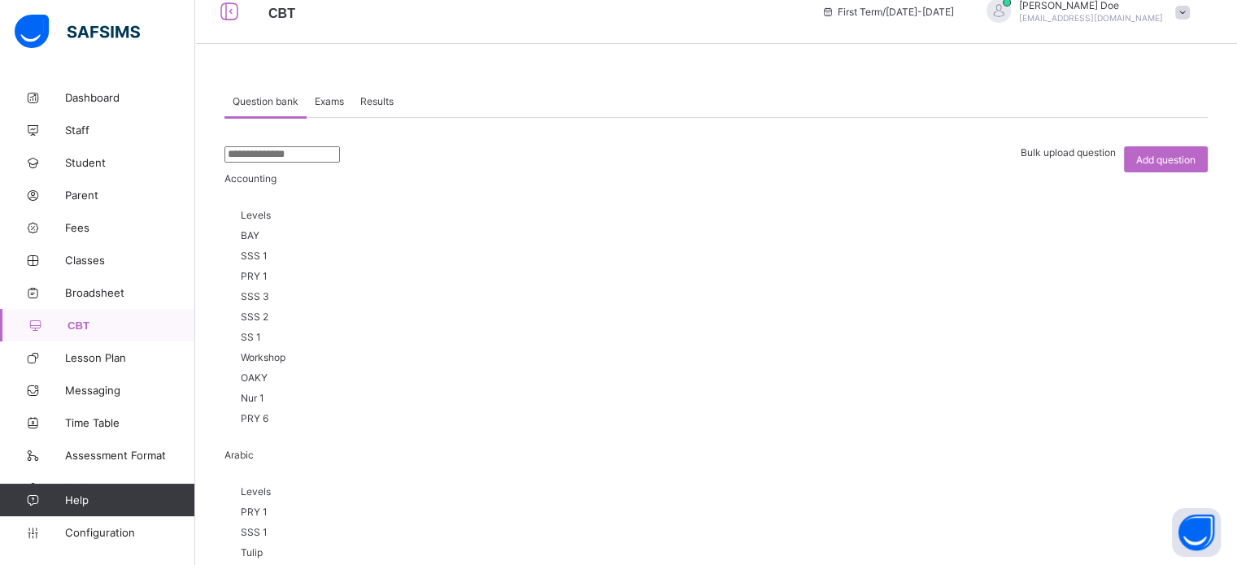
scroll to position [81, 0]
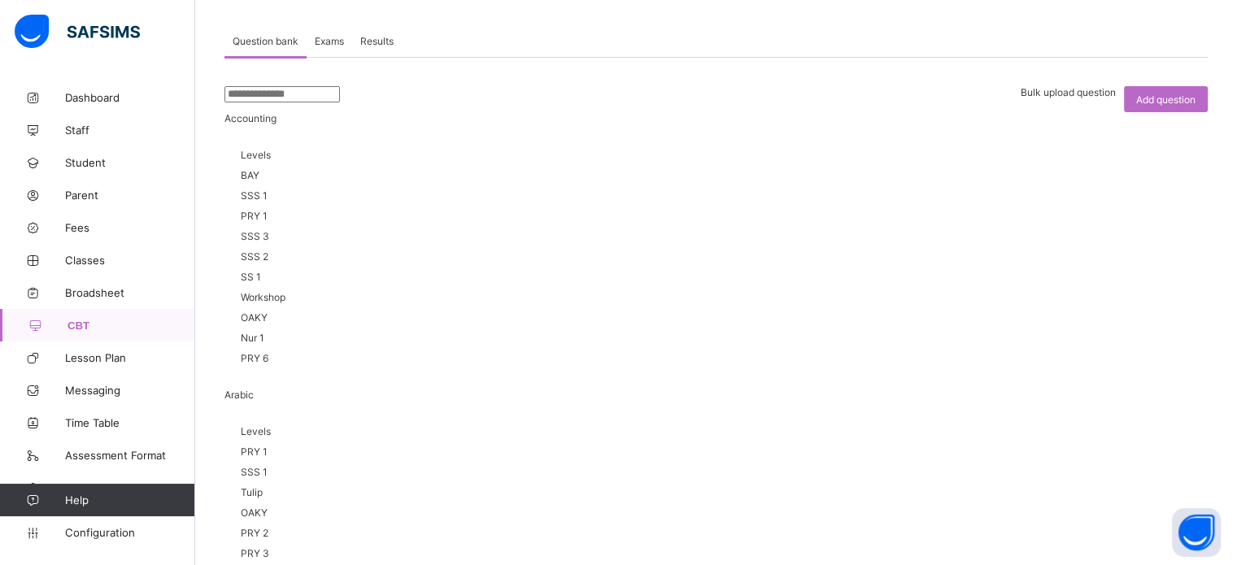
click at [335, 39] on span "Exams" at bounding box center [329, 41] width 29 height 12
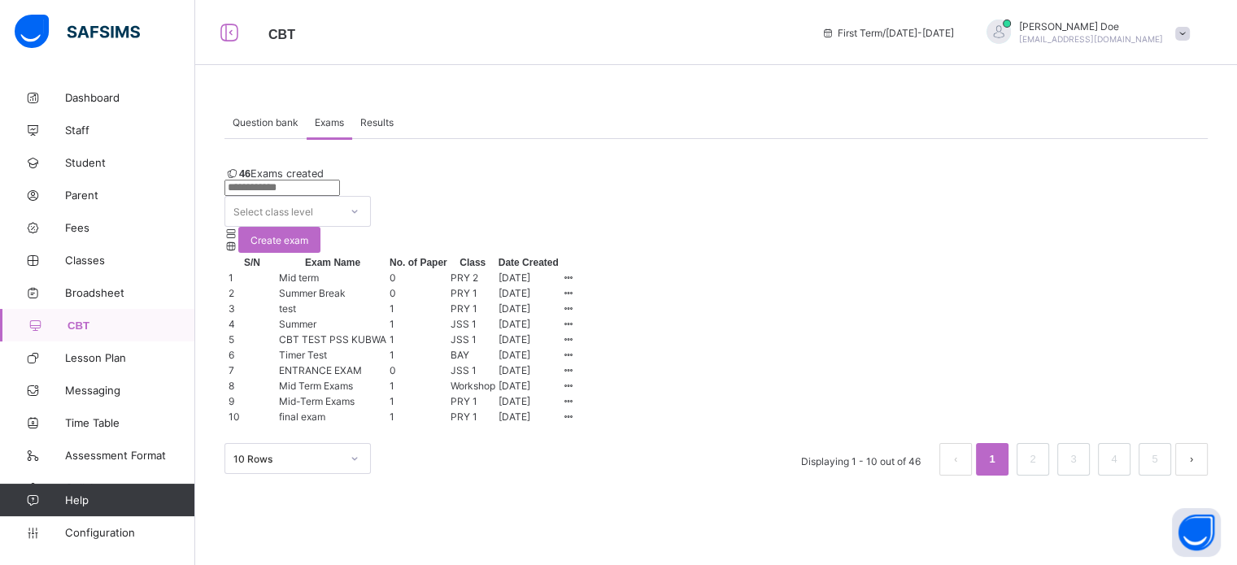
scroll to position [0, 0]
click at [378, 118] on span "Results" at bounding box center [376, 122] width 33 height 12
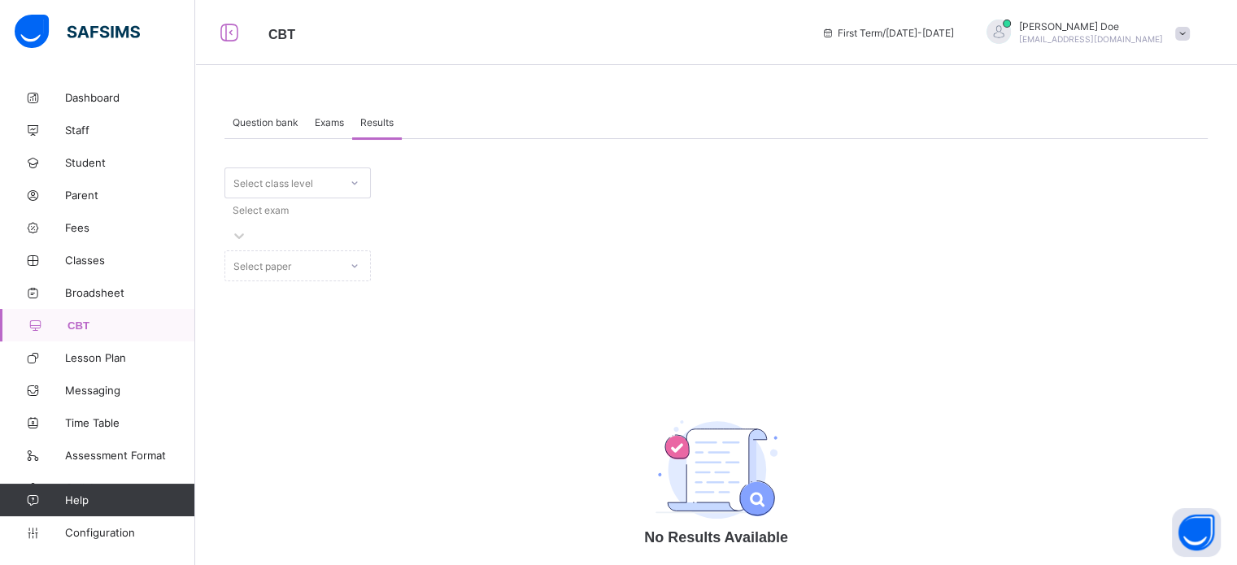
click at [371, 250] on div "Select paper" at bounding box center [297, 265] width 146 height 31
click at [263, 116] on span "Question bank" at bounding box center [266, 122] width 66 height 12
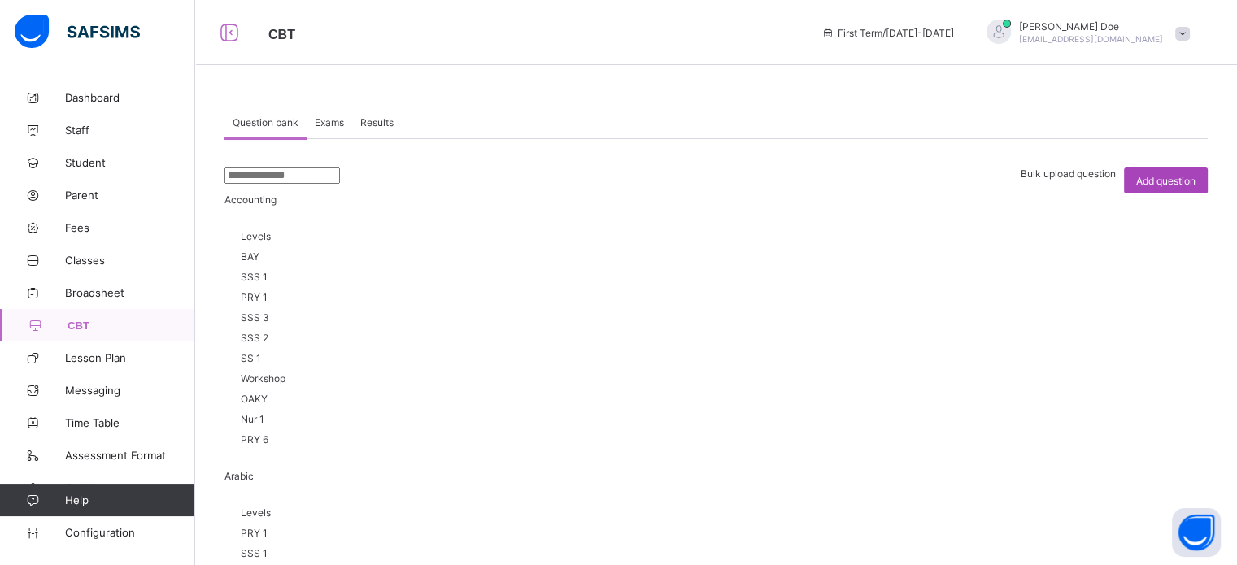
click at [1184, 176] on span "Add question" at bounding box center [1165, 181] width 59 height 12
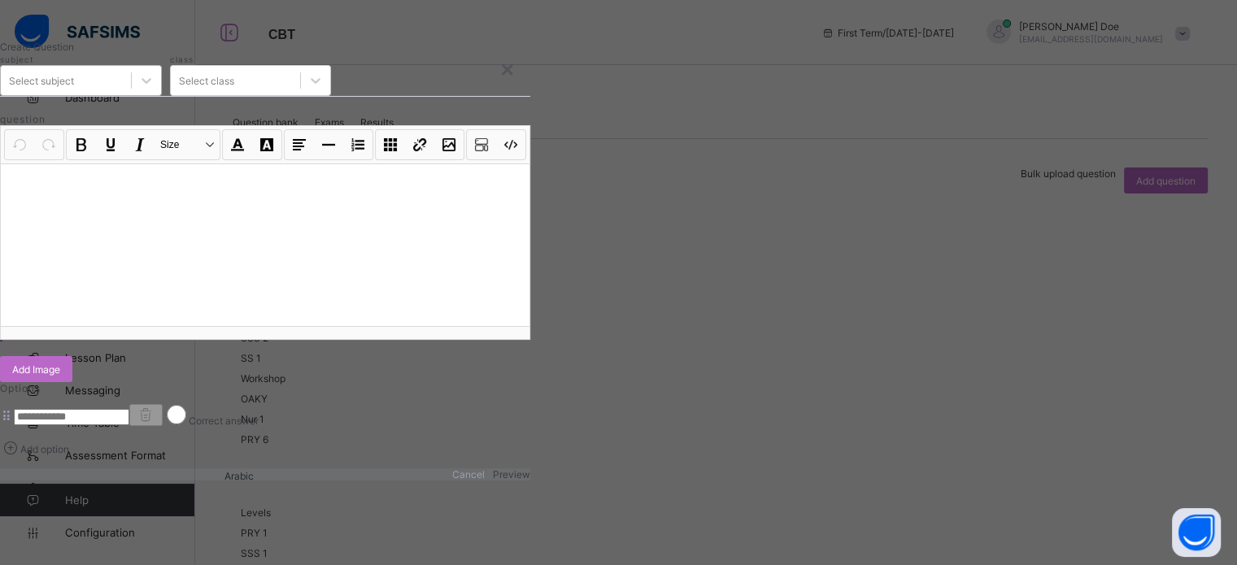
click at [131, 92] on div "Select subject" at bounding box center [66, 80] width 130 height 23
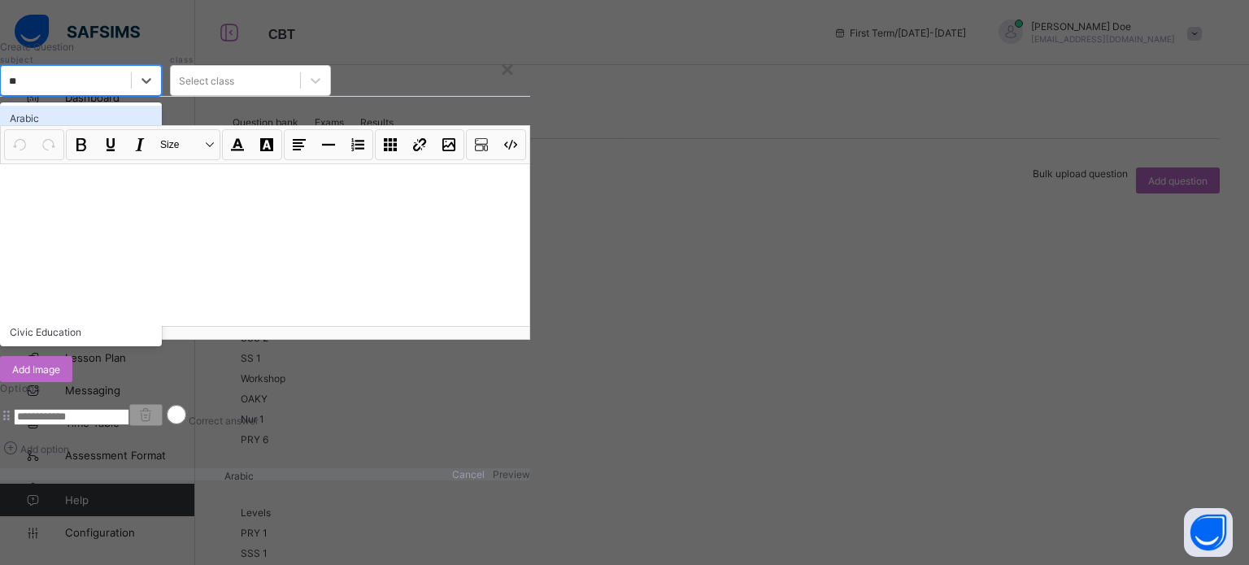
type input "***"
click at [162, 131] on div "ICT" at bounding box center [81, 118] width 162 height 25
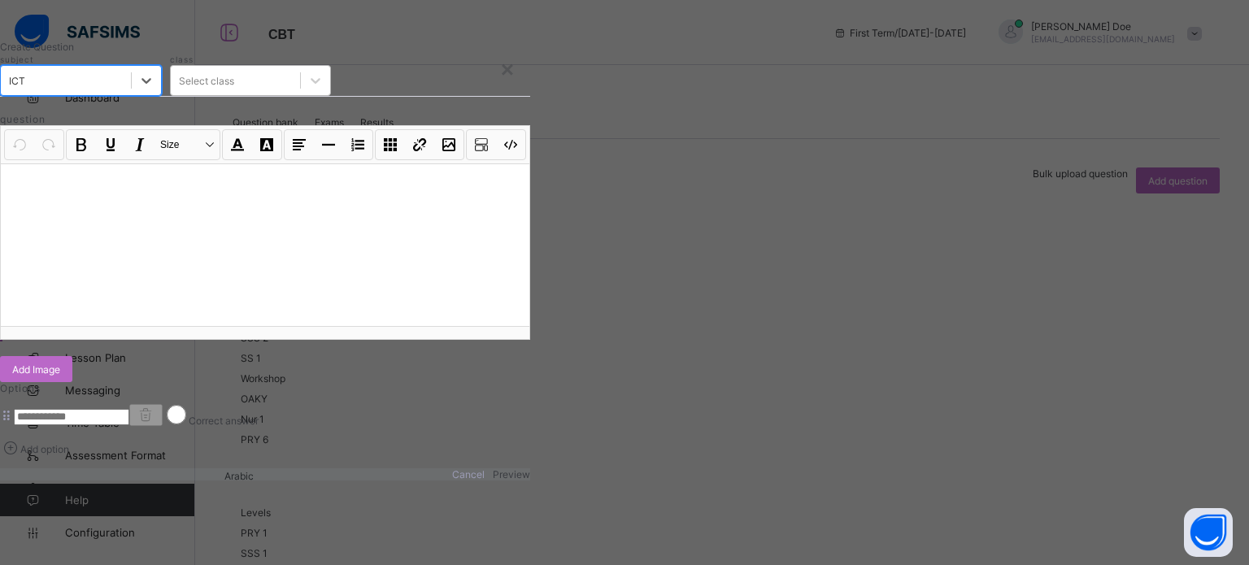
click at [234, 87] on div "Select class" at bounding box center [206, 81] width 55 height 12
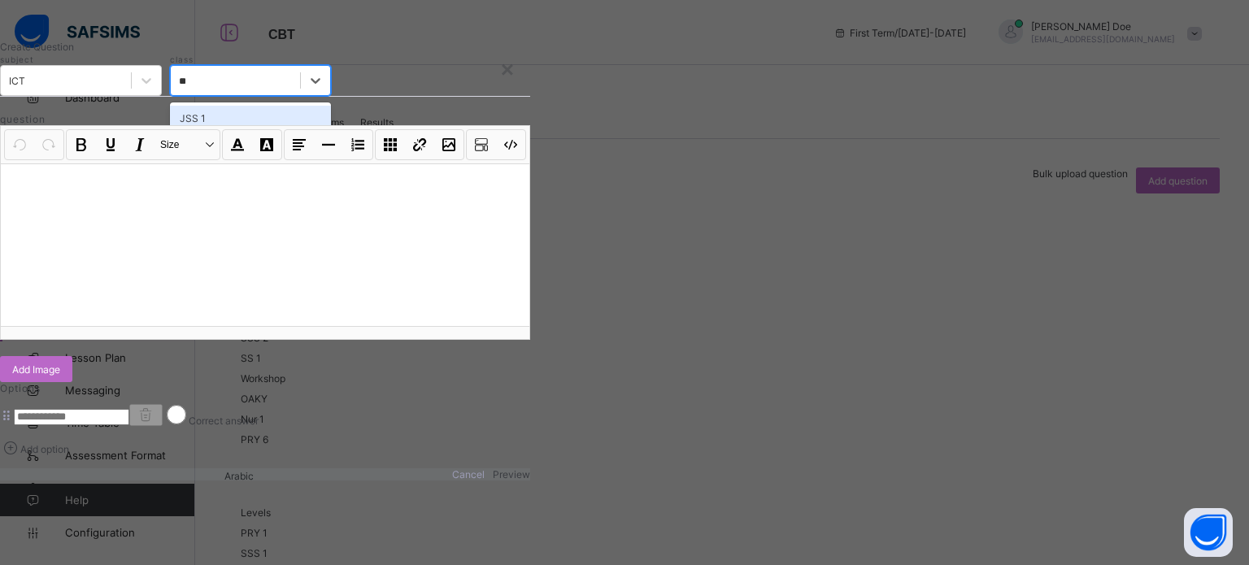
type input "***"
click at [332, 181] on div "JSS 3" at bounding box center [251, 168] width 162 height 25
click at [343, 193] on p at bounding box center [265, 184] width 502 height 16
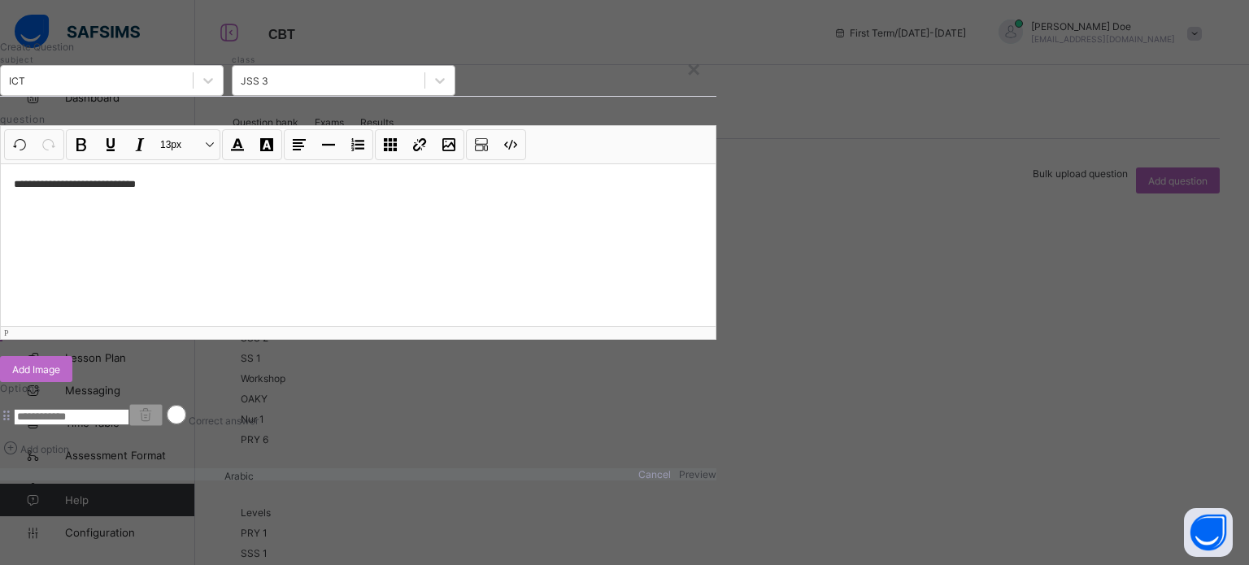
scroll to position [163, 0]
click at [129, 409] on input at bounding box center [71, 417] width 115 height 16
type input "*****"
drag, startPoint x: 321, startPoint y: 471, endPoint x: 326, endPoint y: 449, distance: 22.5
click at [69, 455] on span "Add option" at bounding box center [44, 449] width 49 height 12
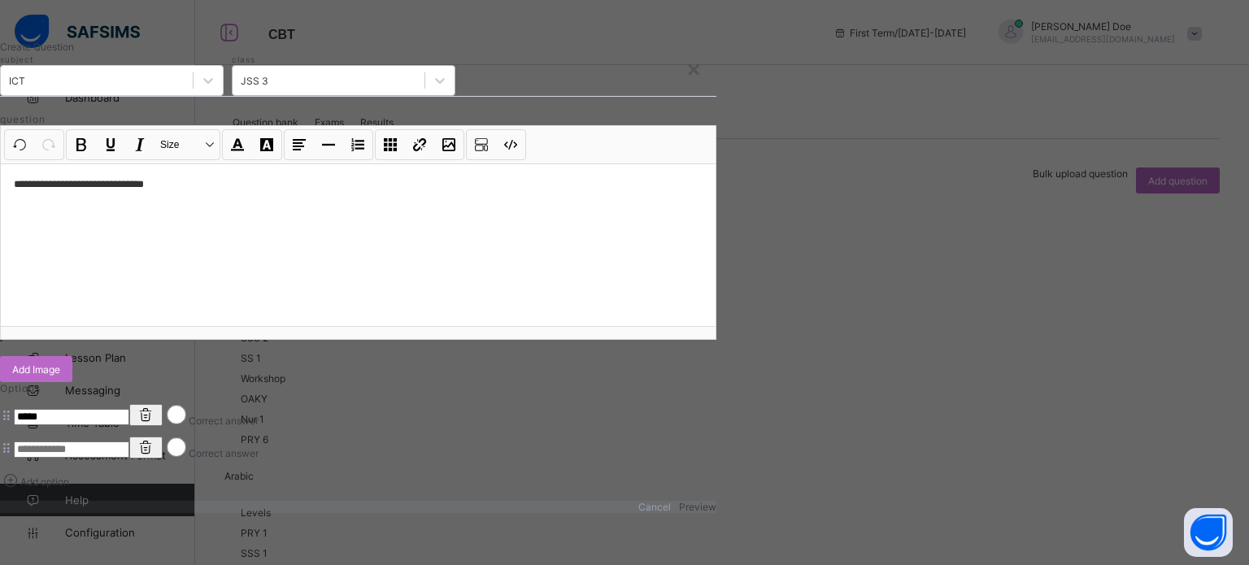
click at [129, 441] on input at bounding box center [71, 449] width 115 height 16
type input "*******"
click at [69, 488] on span "Add option" at bounding box center [44, 482] width 49 height 12
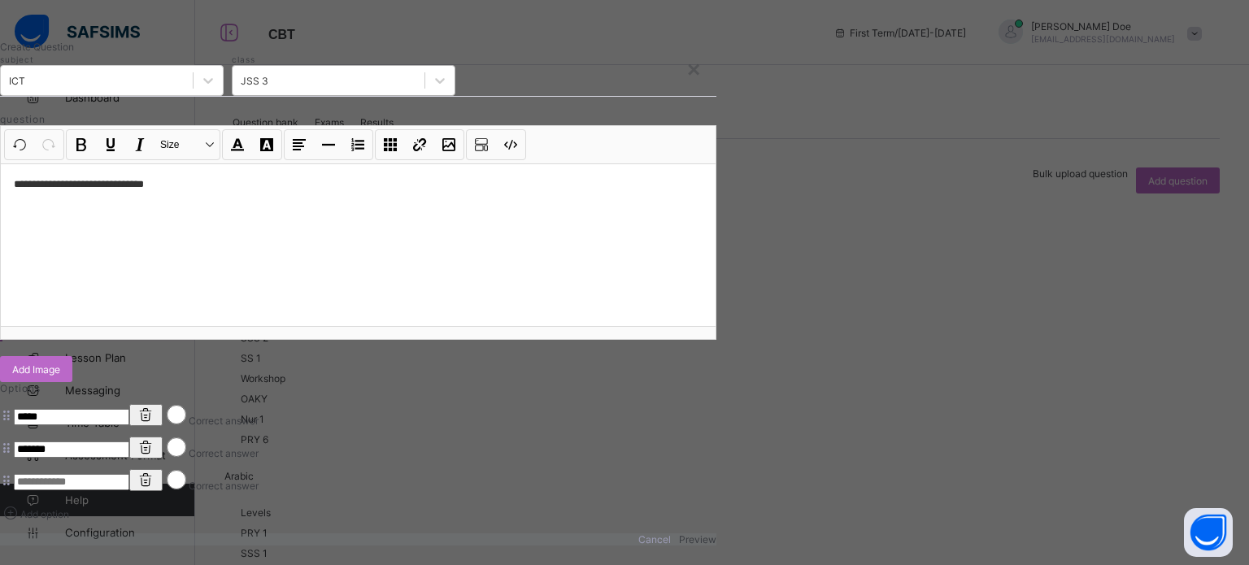
click at [129, 481] on input at bounding box center [71, 482] width 115 height 16
type input "*******"
click at [283, 176] on p "**********" at bounding box center [358, 184] width 689 height 16
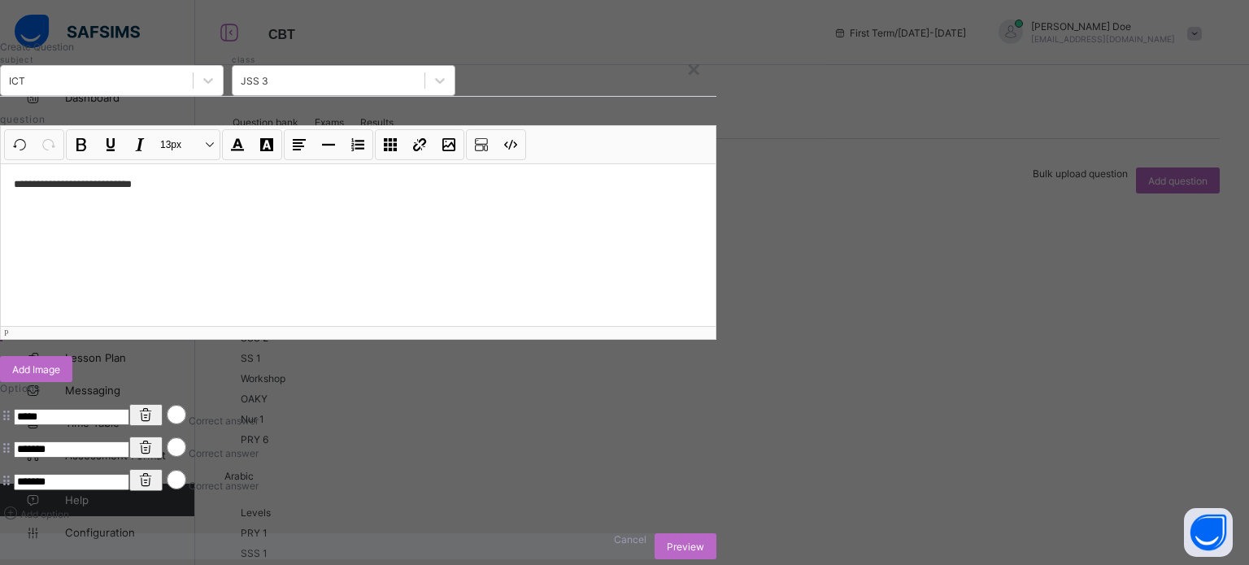
scroll to position [289, 0]
click at [69, 508] on span "Add option" at bounding box center [44, 514] width 49 height 12
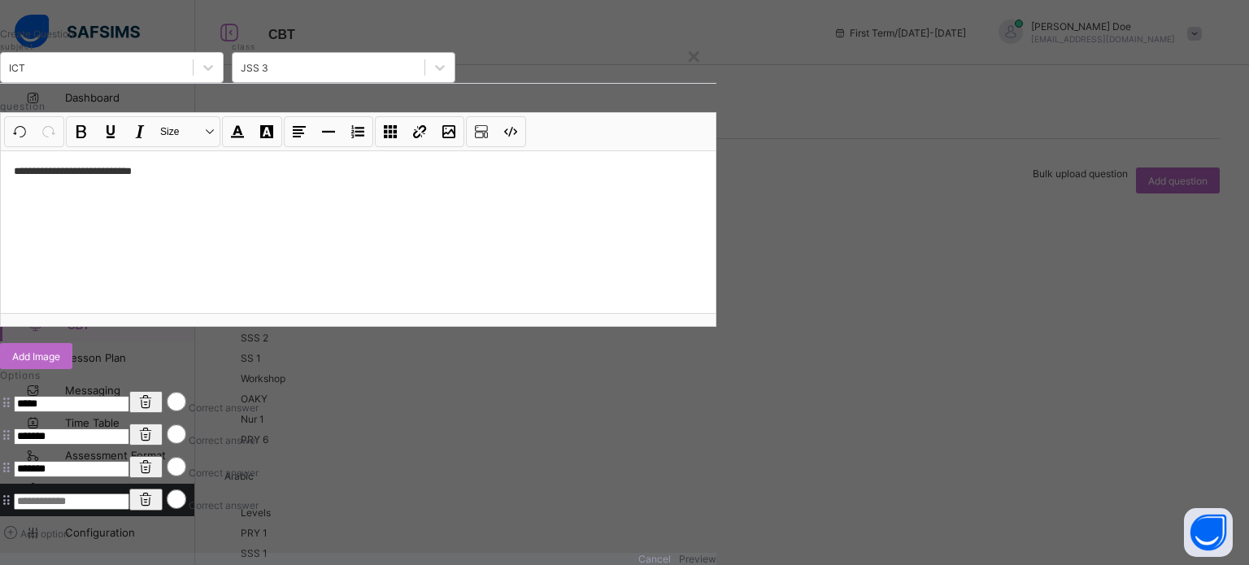
click at [156, 491] on icon at bounding box center [146, 499] width 20 height 16
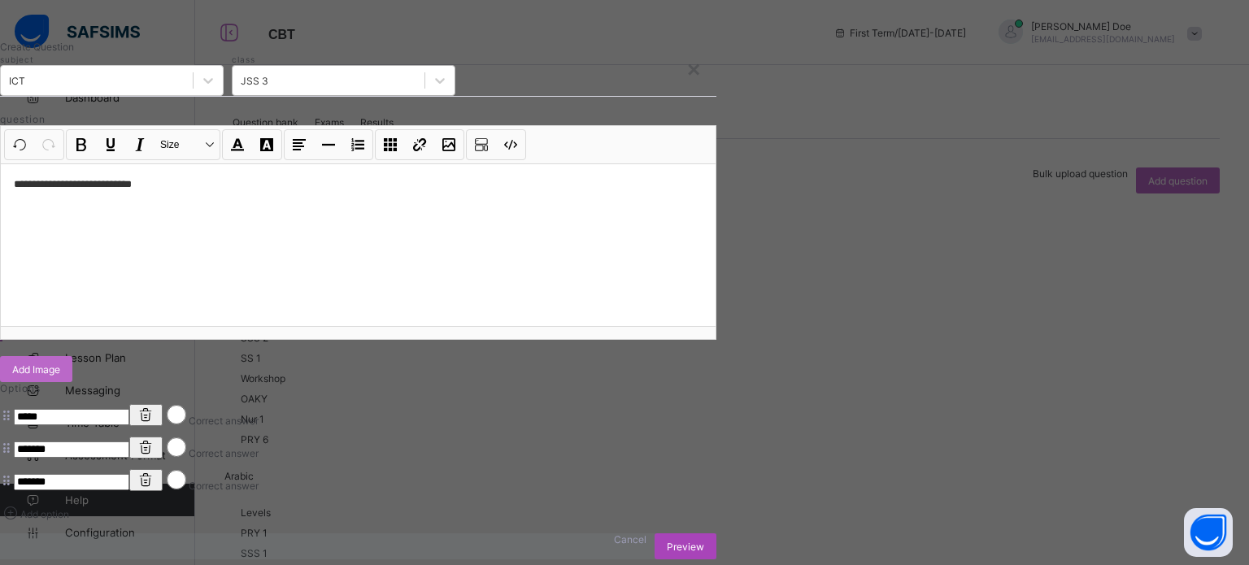
click at [704, 541] on span "Preview" at bounding box center [685, 547] width 37 height 12
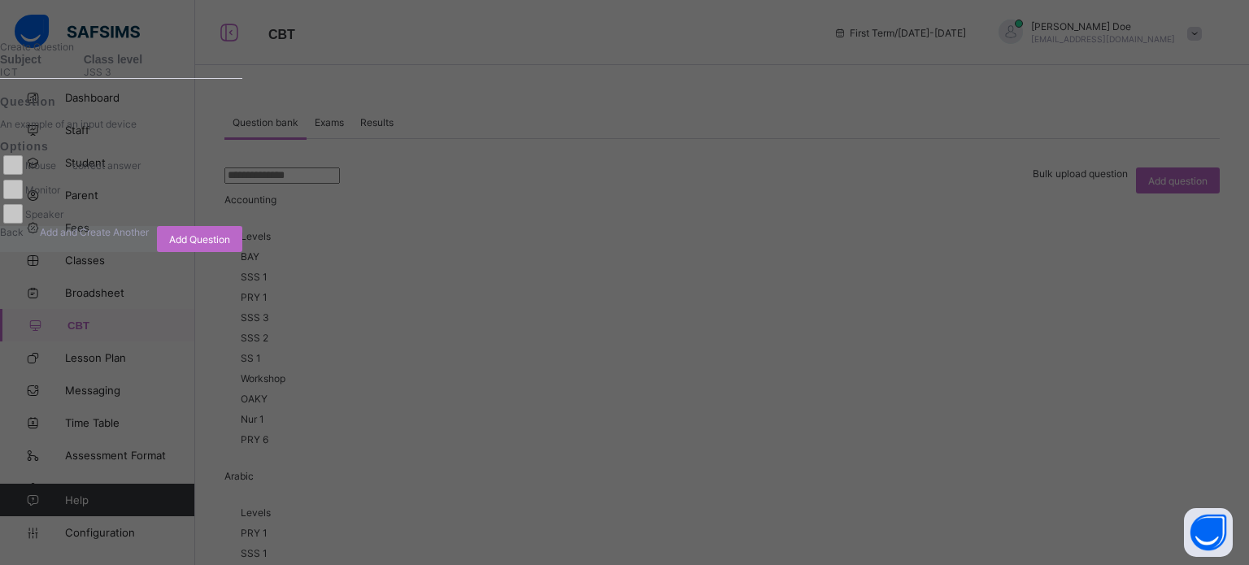
click at [149, 238] on span "Add and Create Another" at bounding box center [94, 232] width 109 height 12
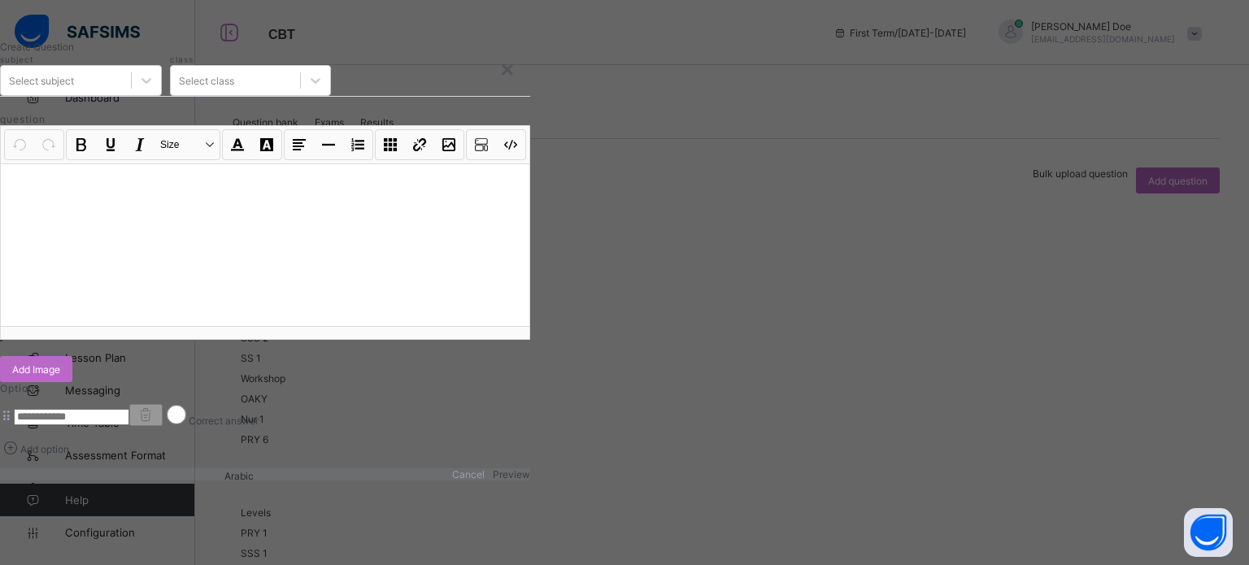
click at [514, 72] on div "×" at bounding box center [507, 70] width 13 height 26
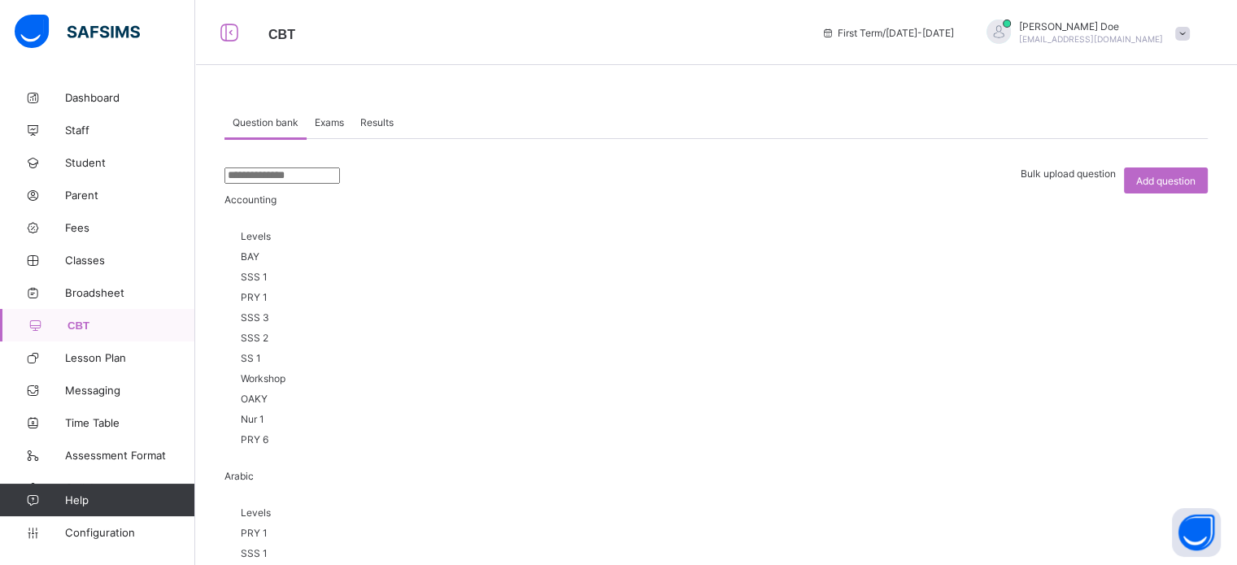
click at [1068, 179] on span "Bulk upload question" at bounding box center [1067, 173] width 95 height 12
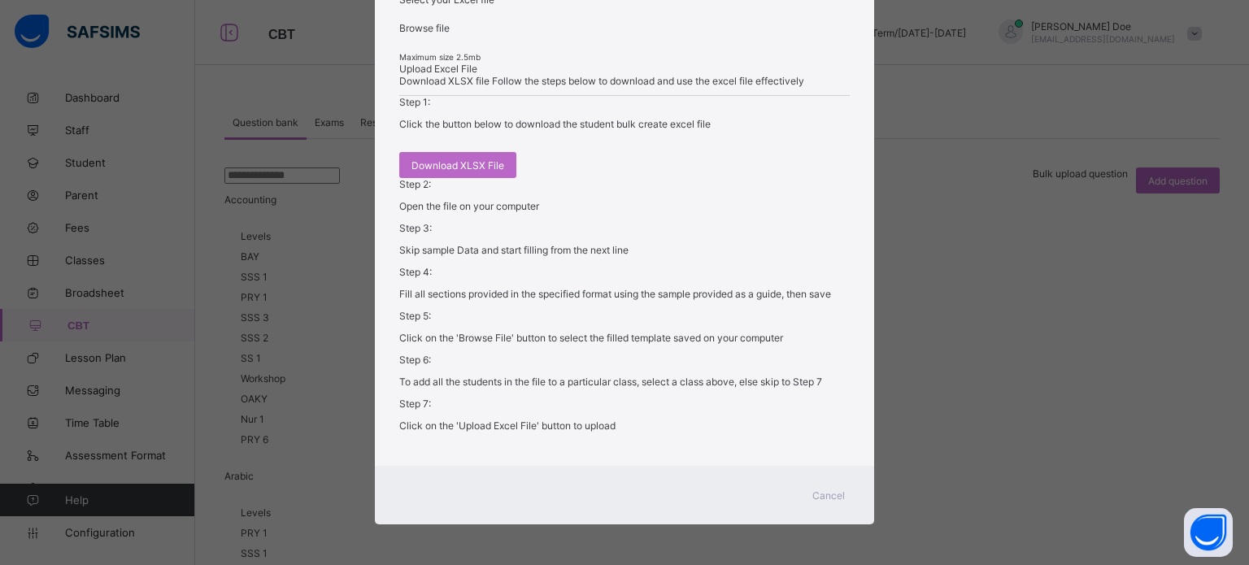
scroll to position [541, 0]
click at [446, 170] on span "Download XLSX File" at bounding box center [457, 165] width 93 height 12
click at [830, 503] on div "Cancel" at bounding box center [828, 495] width 59 height 26
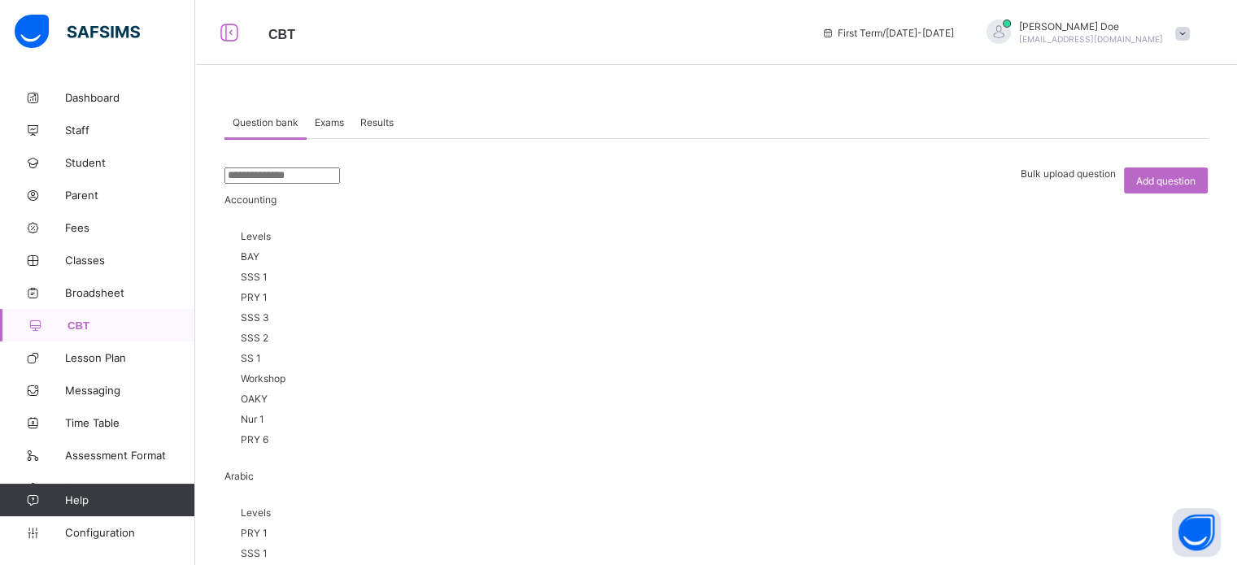
click at [1089, 180] on span "Bulk upload question" at bounding box center [1067, 173] width 95 height 12
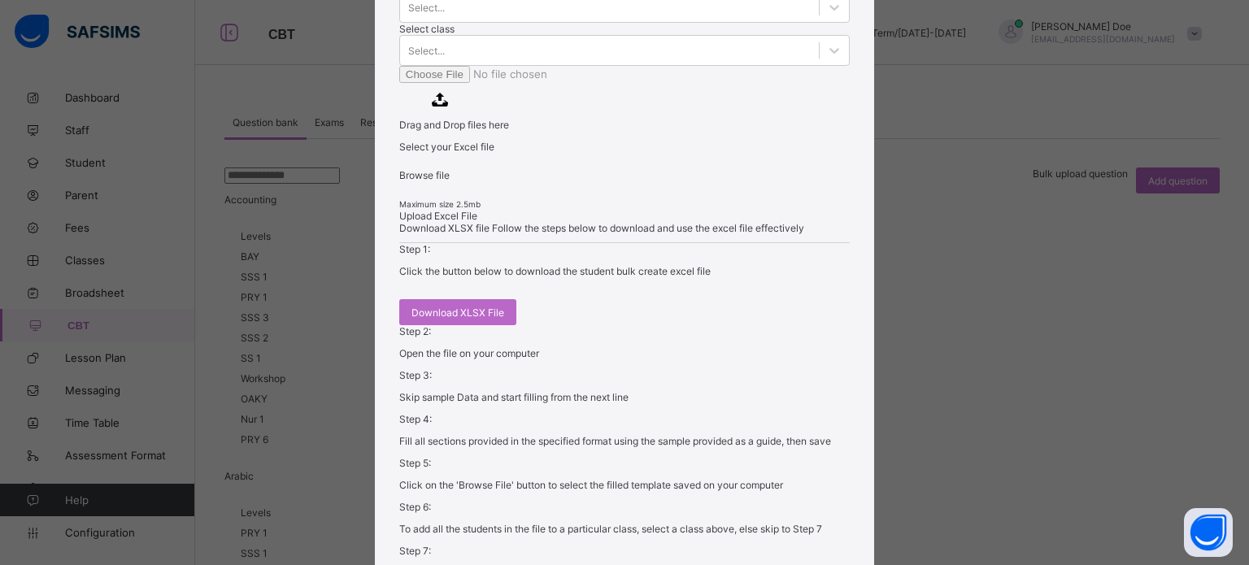
scroll to position [0, 0]
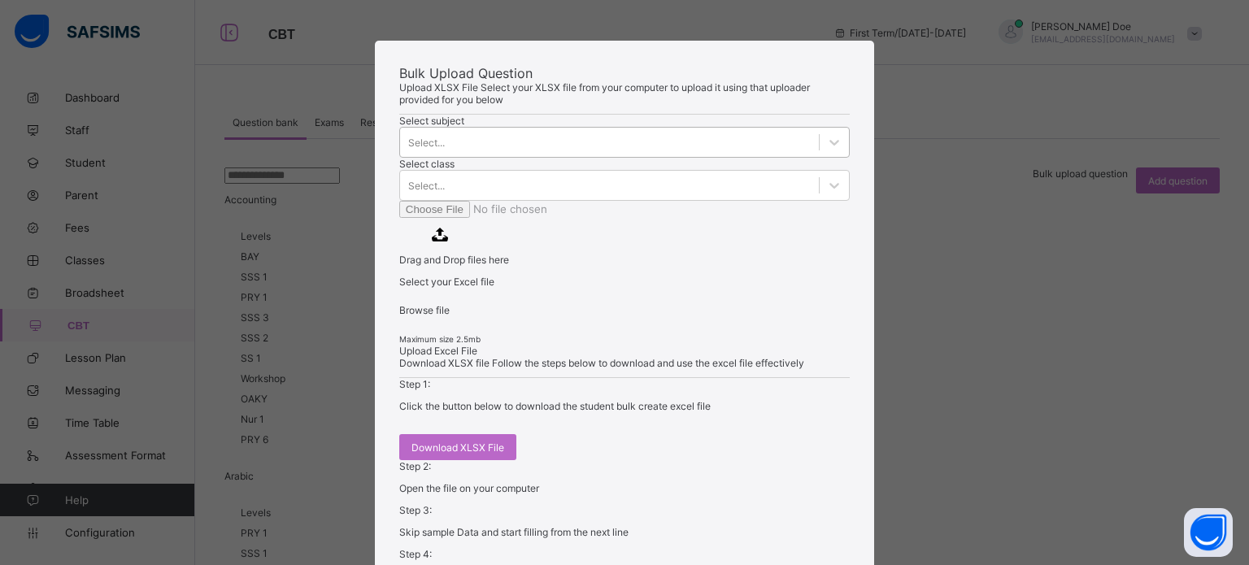
click at [525, 154] on div "Select..." at bounding box center [609, 142] width 419 height 23
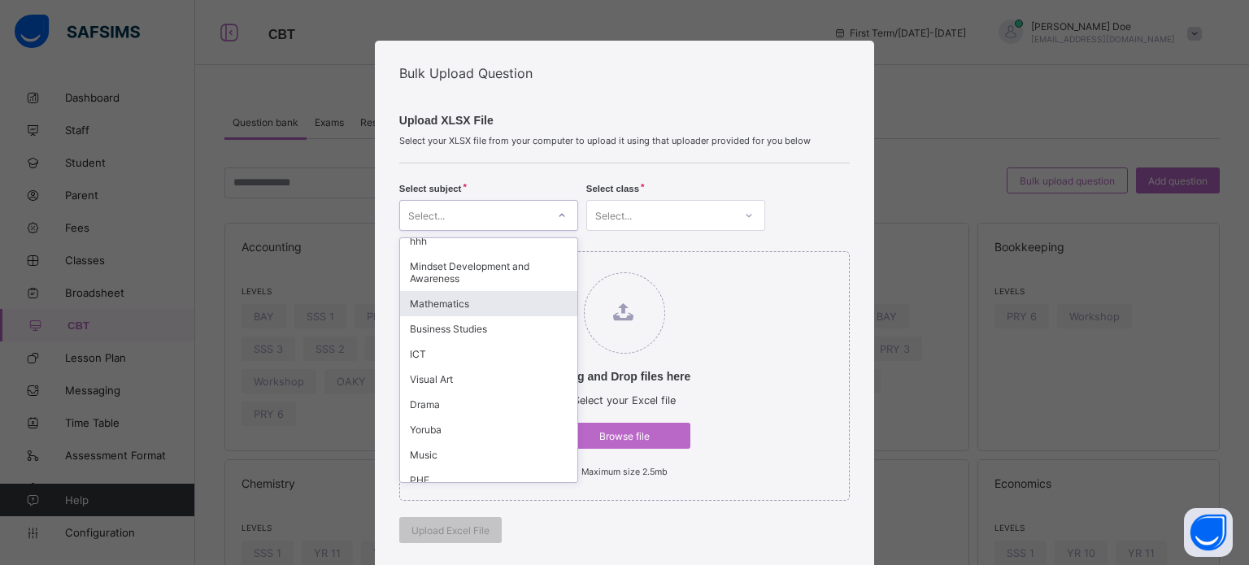
scroll to position [894, 0]
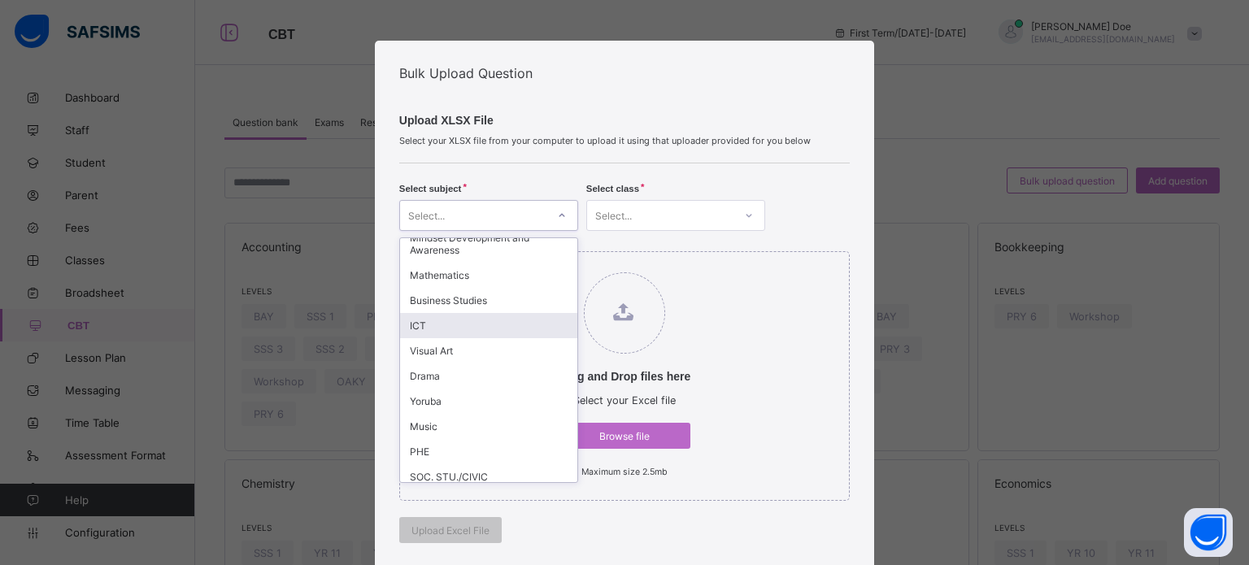
click at [454, 313] on div "ICT" at bounding box center [488, 325] width 177 height 25
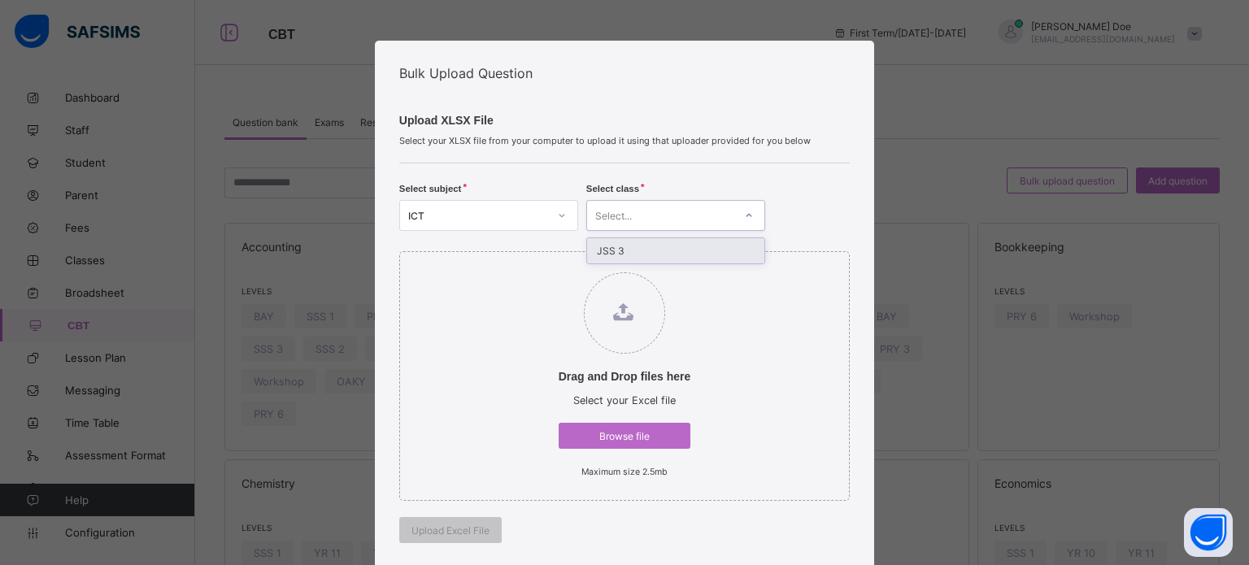
click at [659, 213] on div "Select..." at bounding box center [660, 215] width 146 height 23
click at [637, 250] on div "JSS 3" at bounding box center [675, 250] width 177 height 25
click at [602, 435] on span "Browse file" at bounding box center [625, 436] width 108 height 12
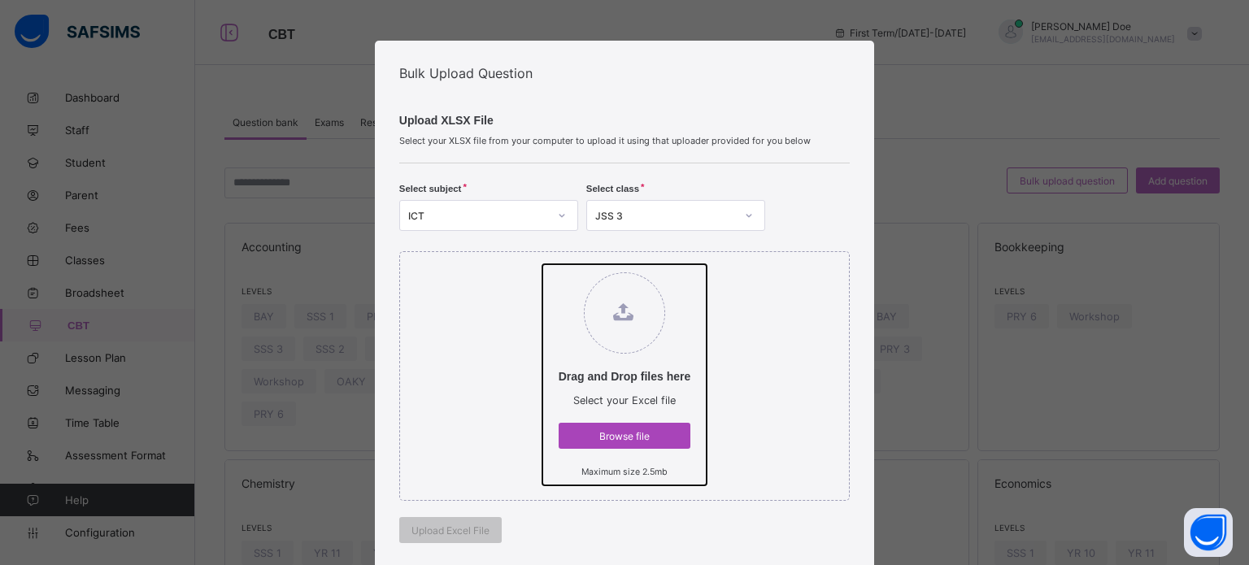
click at [542, 264] on input "Drag and Drop files here Select your Excel file Browse file Maximum size 2.5mb" at bounding box center [542, 264] width 0 height 0
type input "**********"
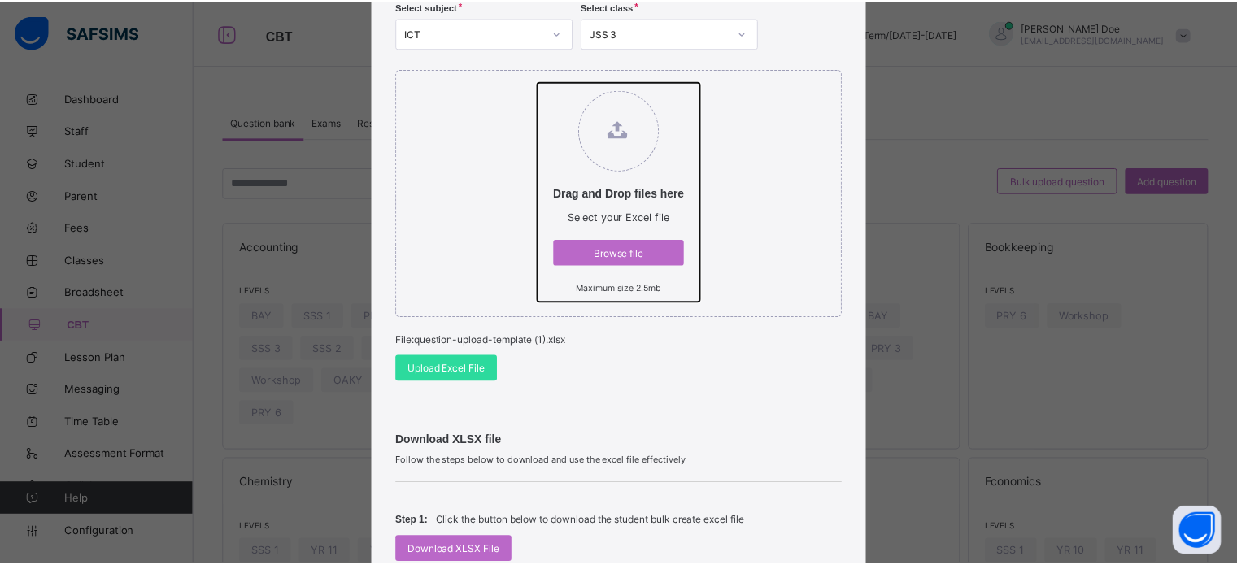
scroll to position [244, 0]
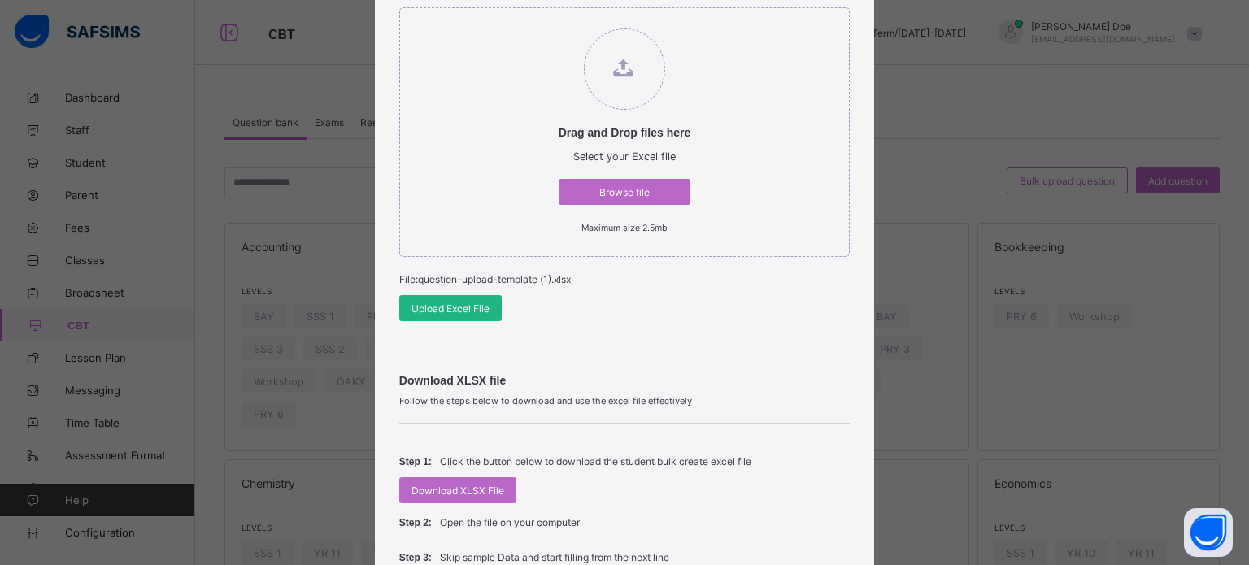
click at [453, 306] on span "Upload Excel File" at bounding box center [450, 308] width 78 height 12
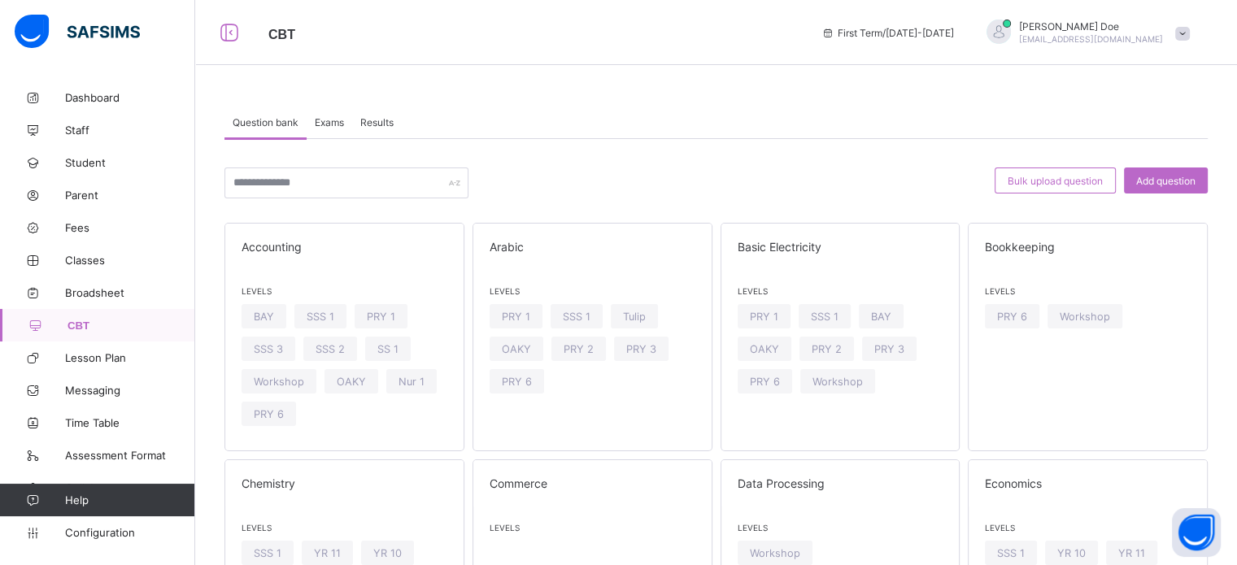
click at [328, 121] on span "Exams" at bounding box center [329, 122] width 29 height 12
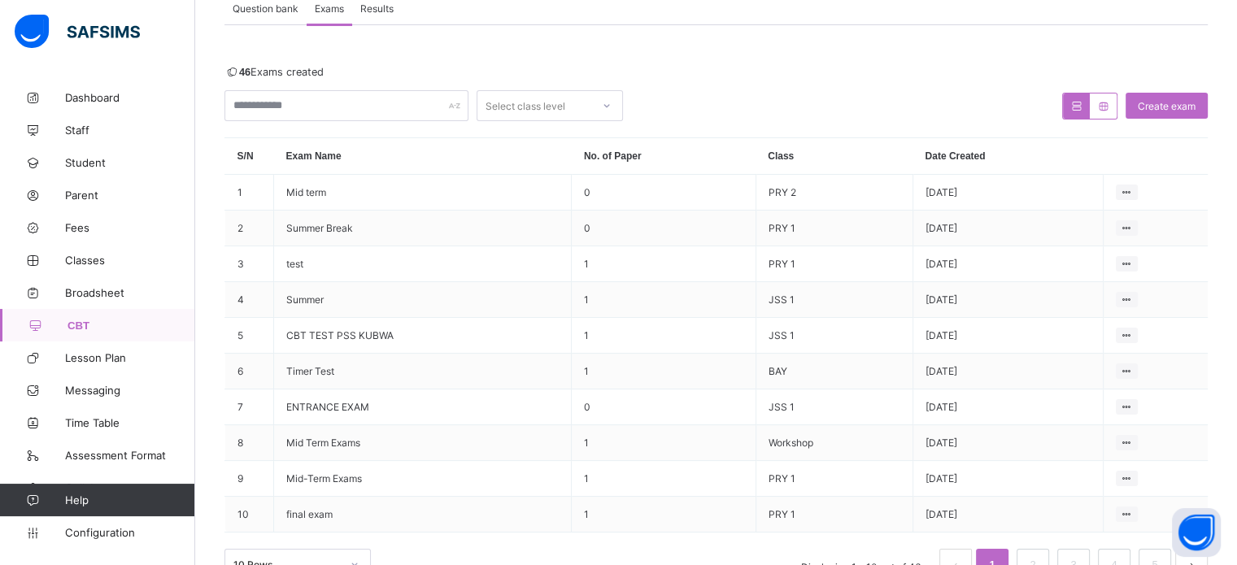
scroll to position [86, 0]
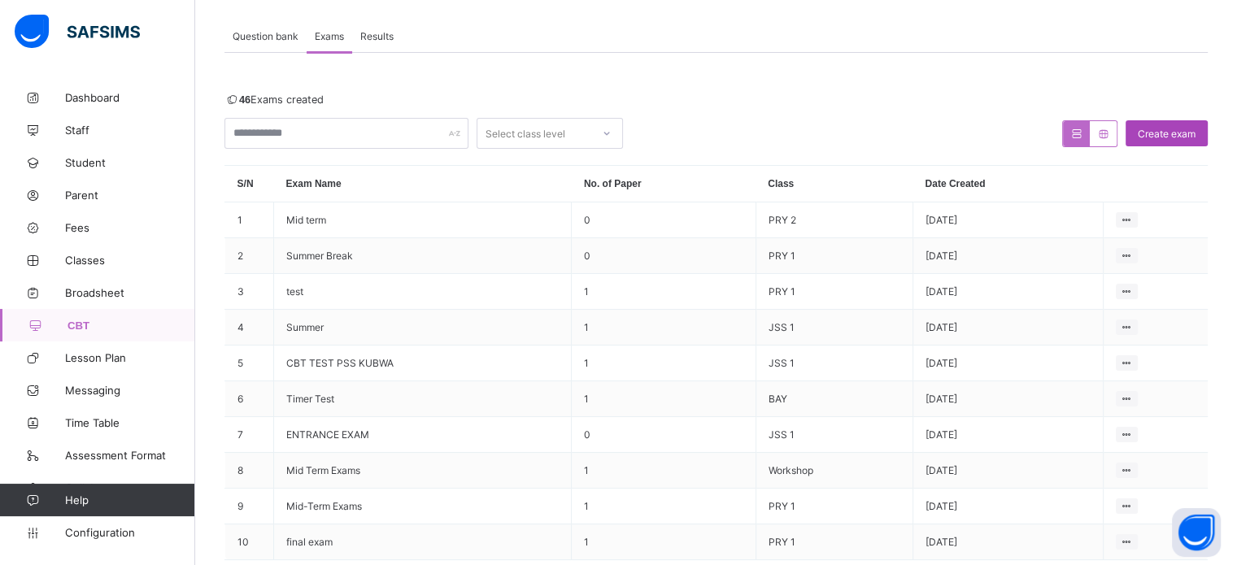
click at [1174, 136] on span "Create exam" at bounding box center [1166, 134] width 58 height 12
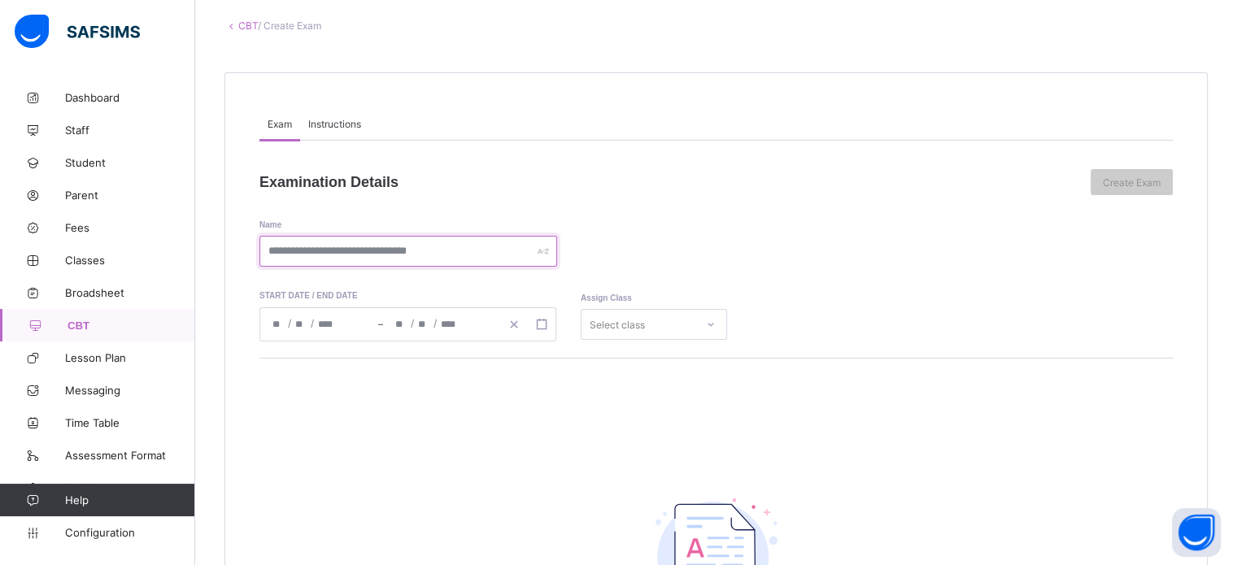
click at [411, 253] on input "text" at bounding box center [408, 251] width 298 height 31
type input "**********"
click at [276, 321] on input "number" at bounding box center [278, 324] width 13 height 33
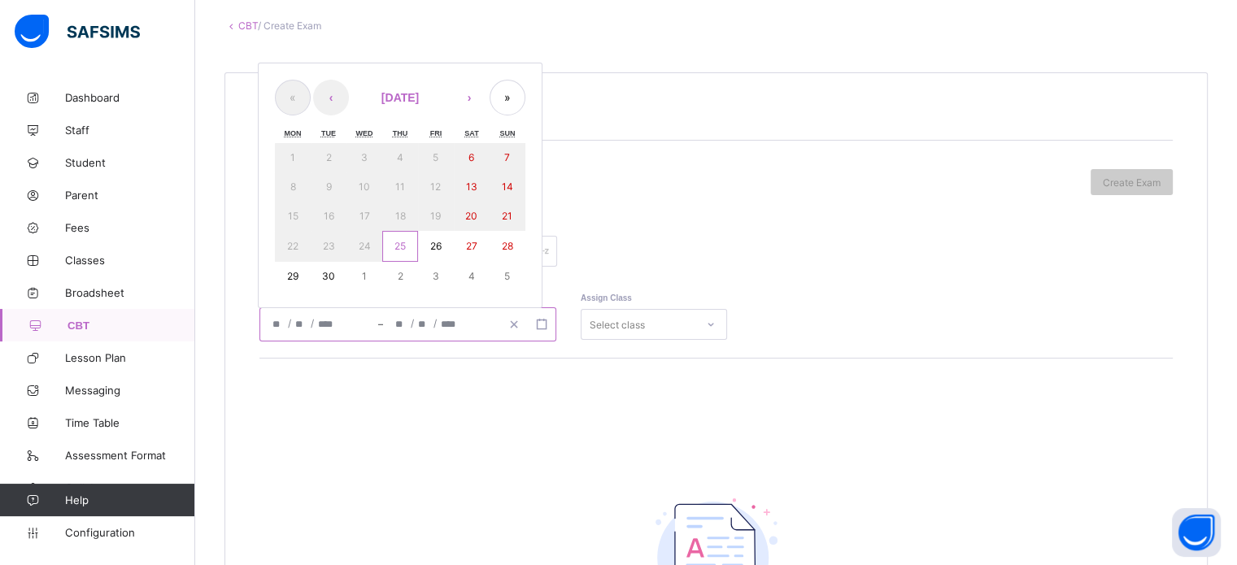
click at [391, 250] on button "25" at bounding box center [400, 246] width 36 height 31
click at [436, 248] on abbr "26" at bounding box center [435, 246] width 11 height 12
type input "**********"
type input "*"
type input "**"
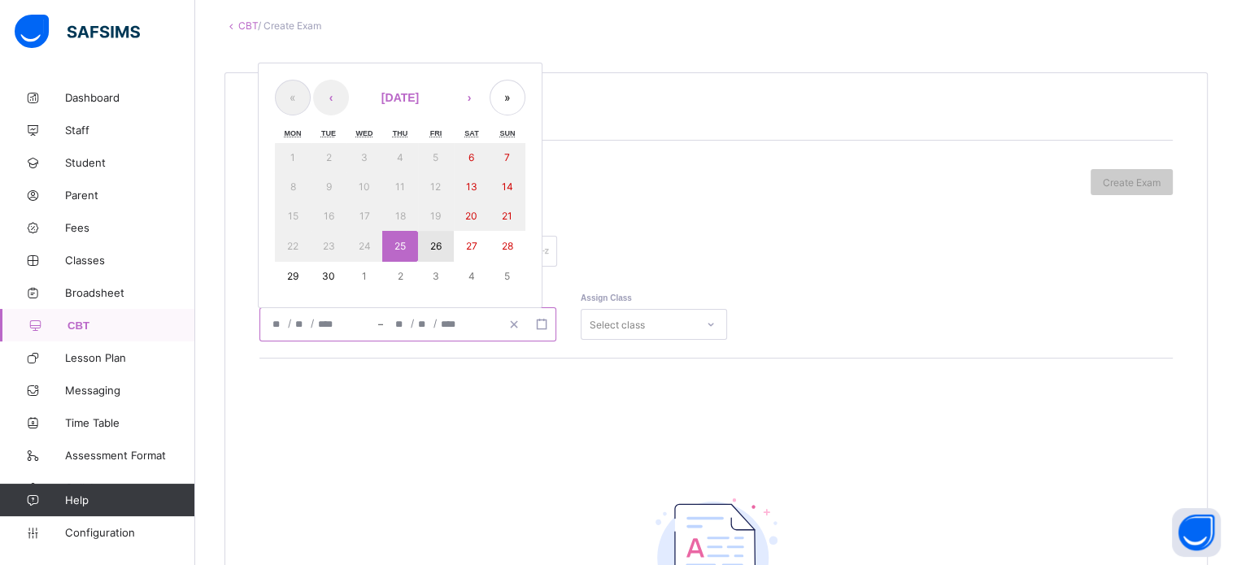
type input "****"
type input "**********"
type input "*"
type input "**"
type input "****"
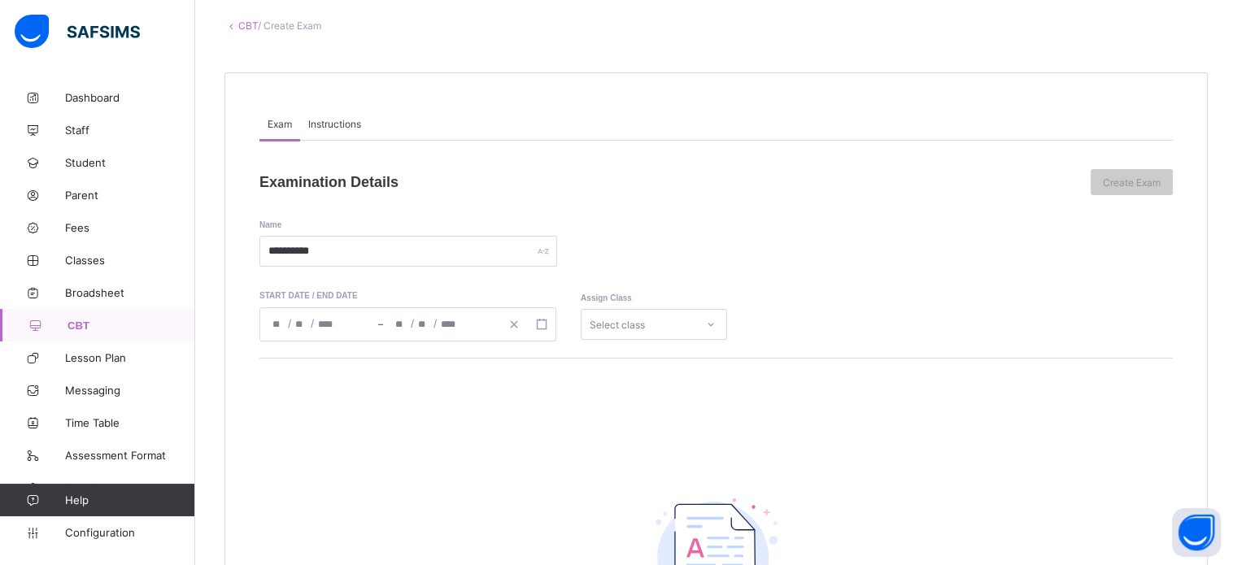
click at [652, 325] on div "Select class" at bounding box center [653, 324] width 146 height 31
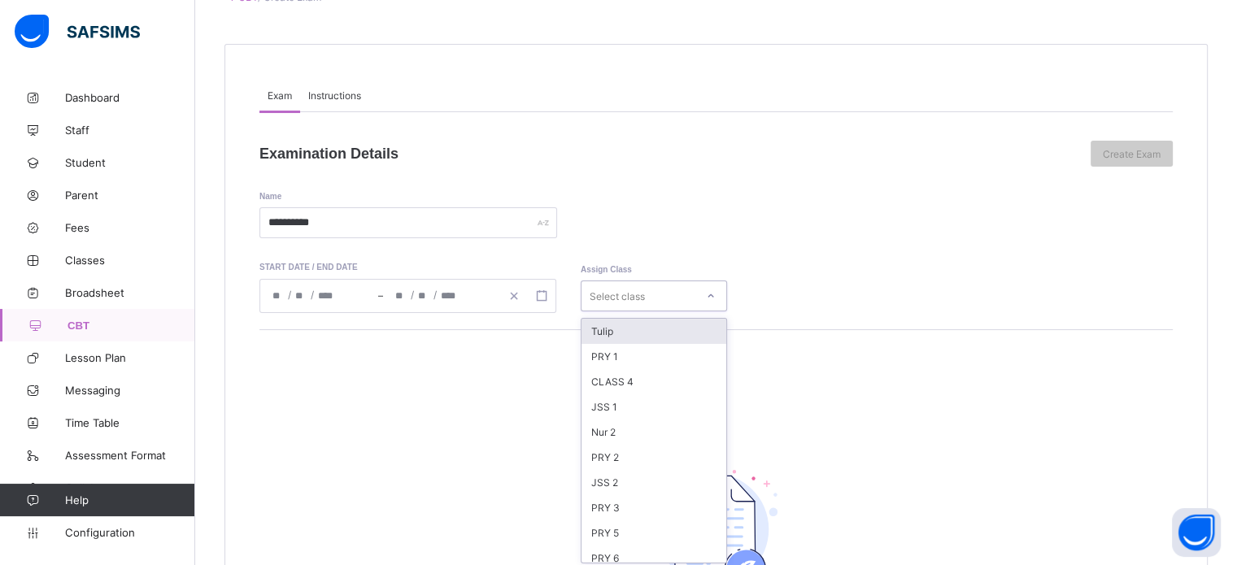
scroll to position [119, 0]
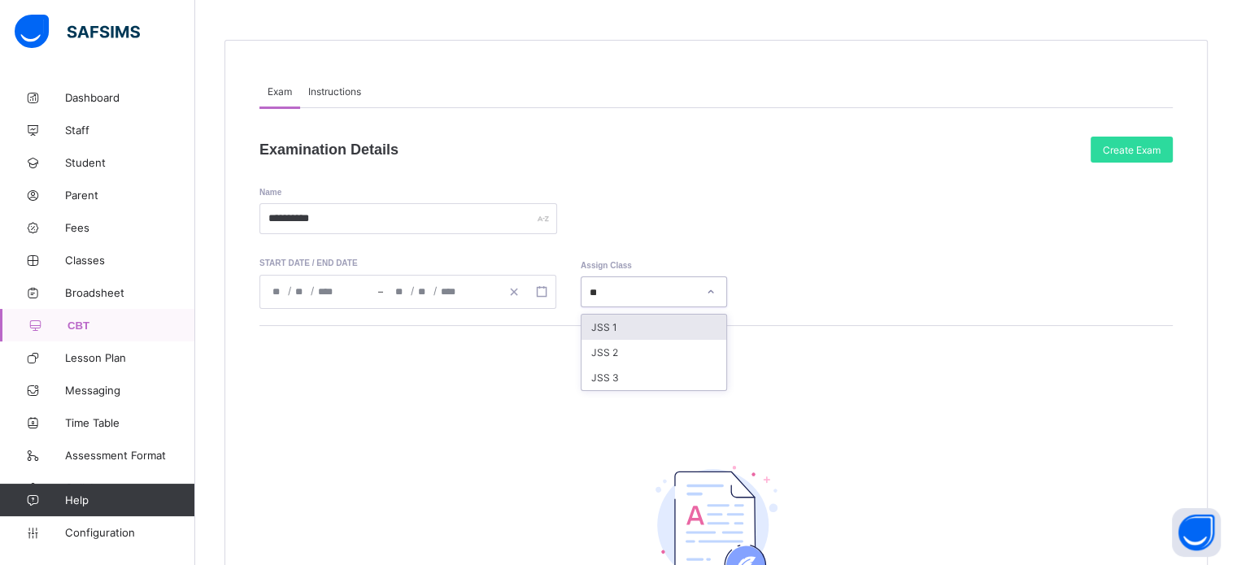
type input "***"
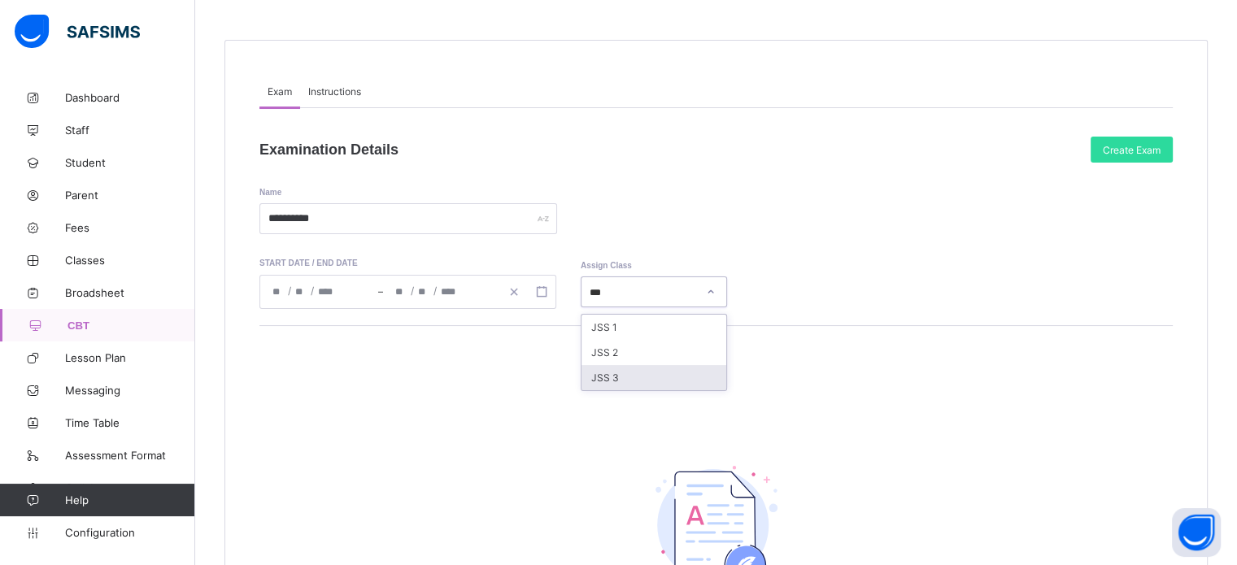
click at [622, 376] on div "JSS 3" at bounding box center [653, 377] width 145 height 25
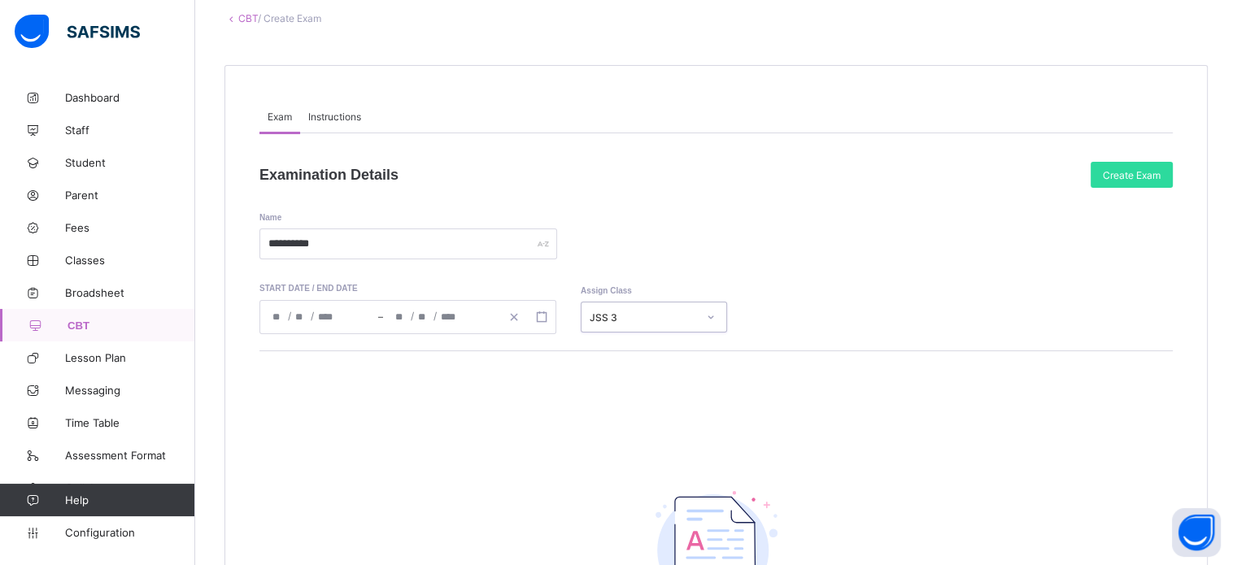
scroll to position [0, 0]
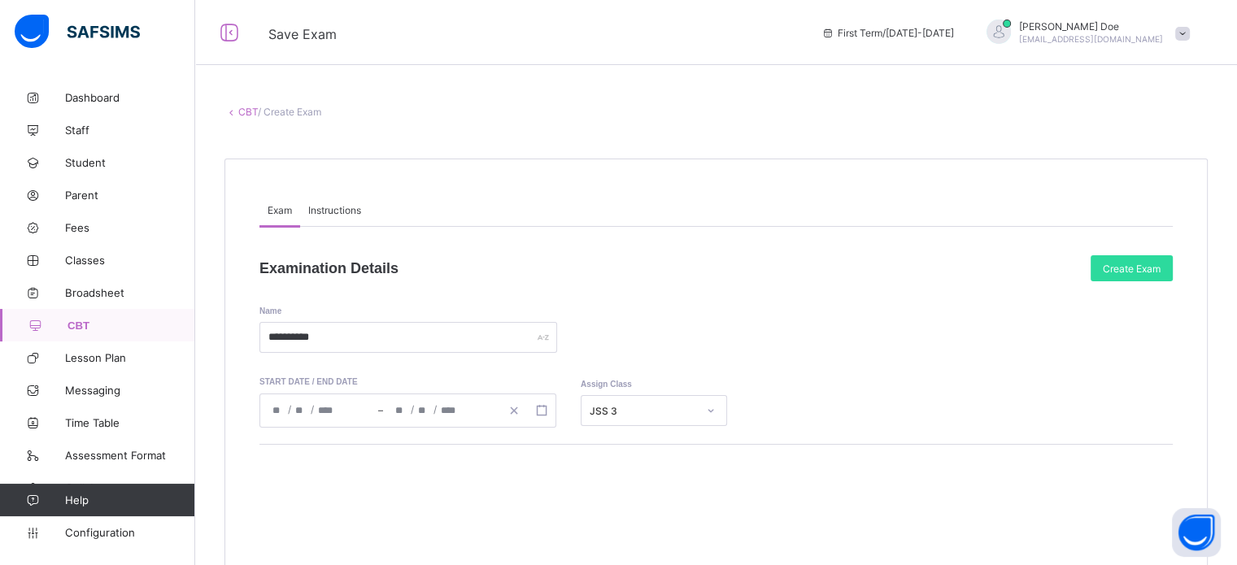
click at [345, 206] on span "Instructions" at bounding box center [334, 210] width 53 height 12
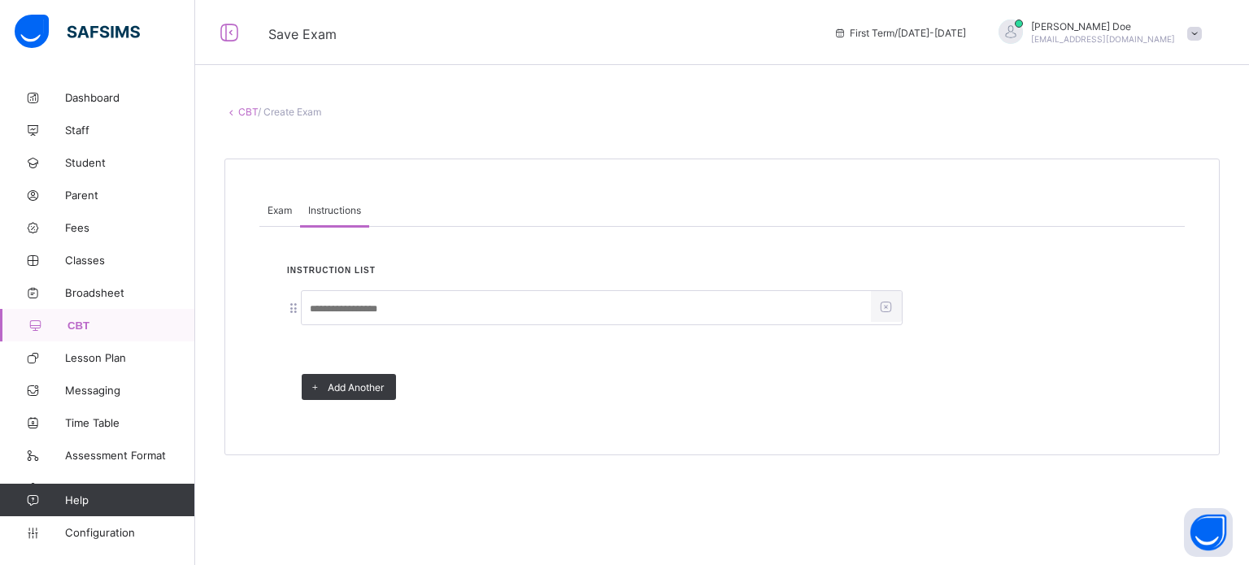
click at [387, 298] on input at bounding box center [586, 308] width 569 height 31
type input "*"
type input "**********"
click at [280, 212] on span "Exam" at bounding box center [279, 210] width 24 height 12
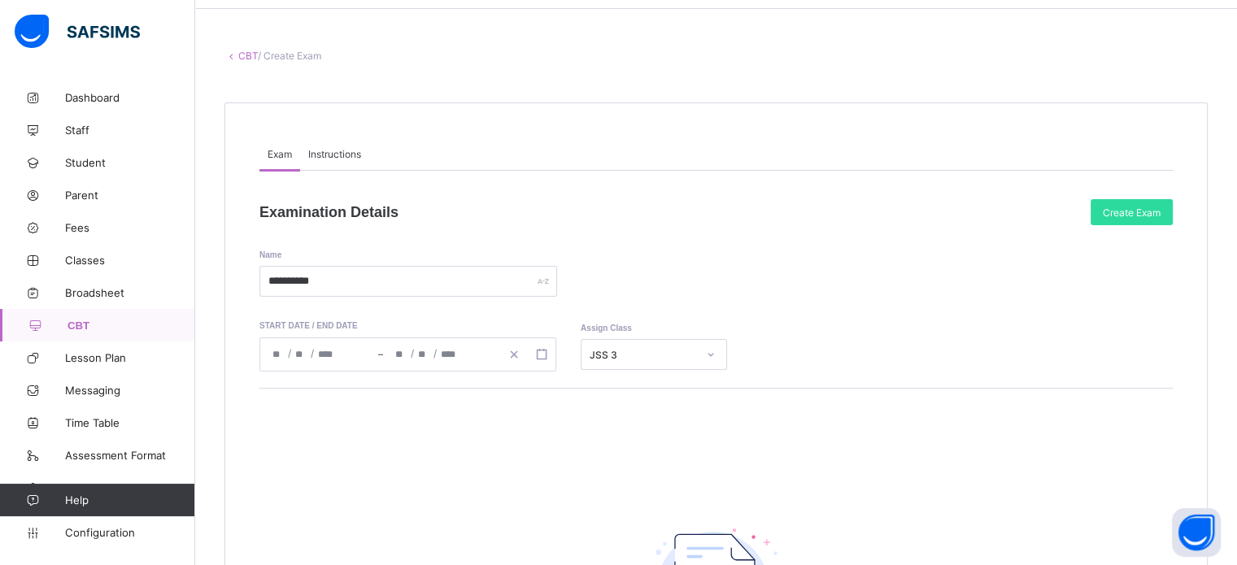
scroll to position [81, 0]
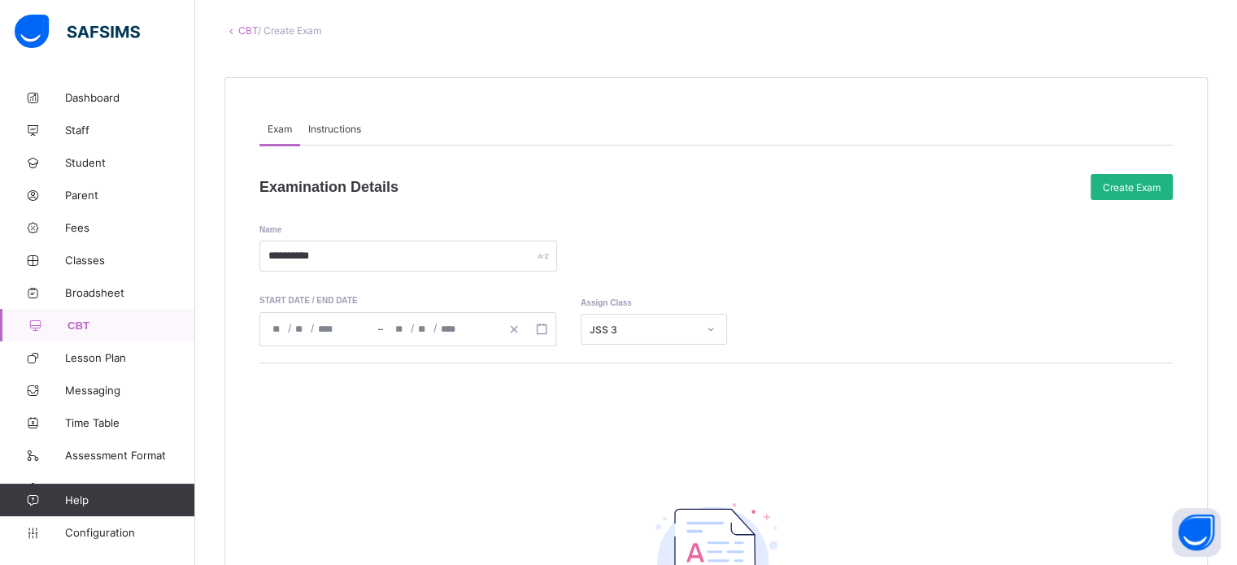
click at [1126, 193] on div "Create Exam" at bounding box center [1131, 187] width 82 height 26
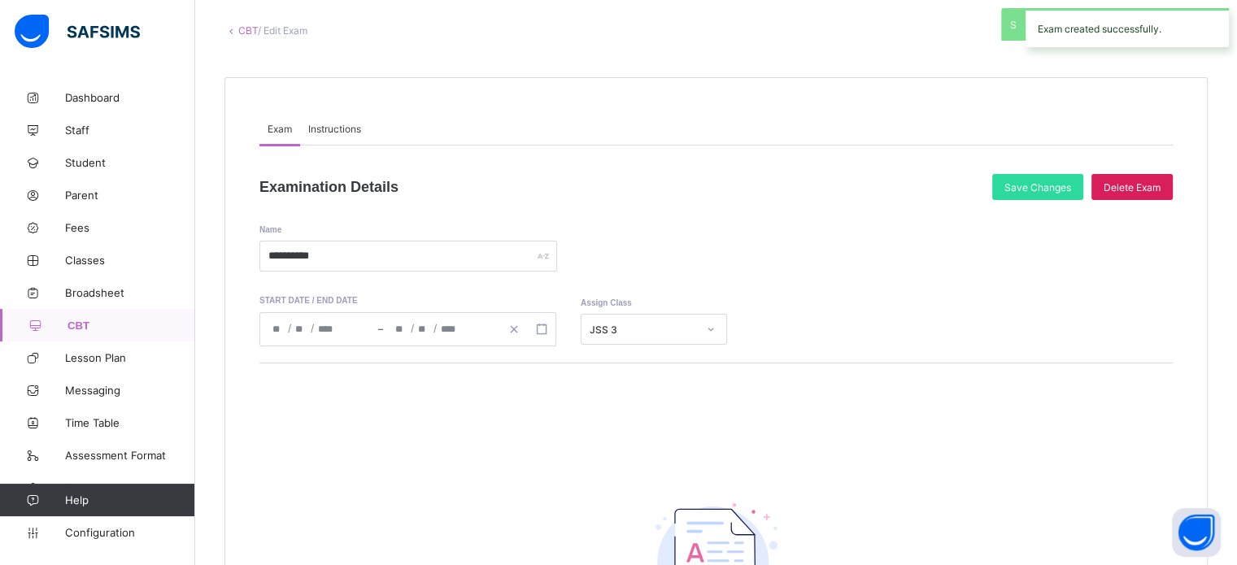
click at [241, 31] on link "CBT" at bounding box center [248, 30] width 20 height 12
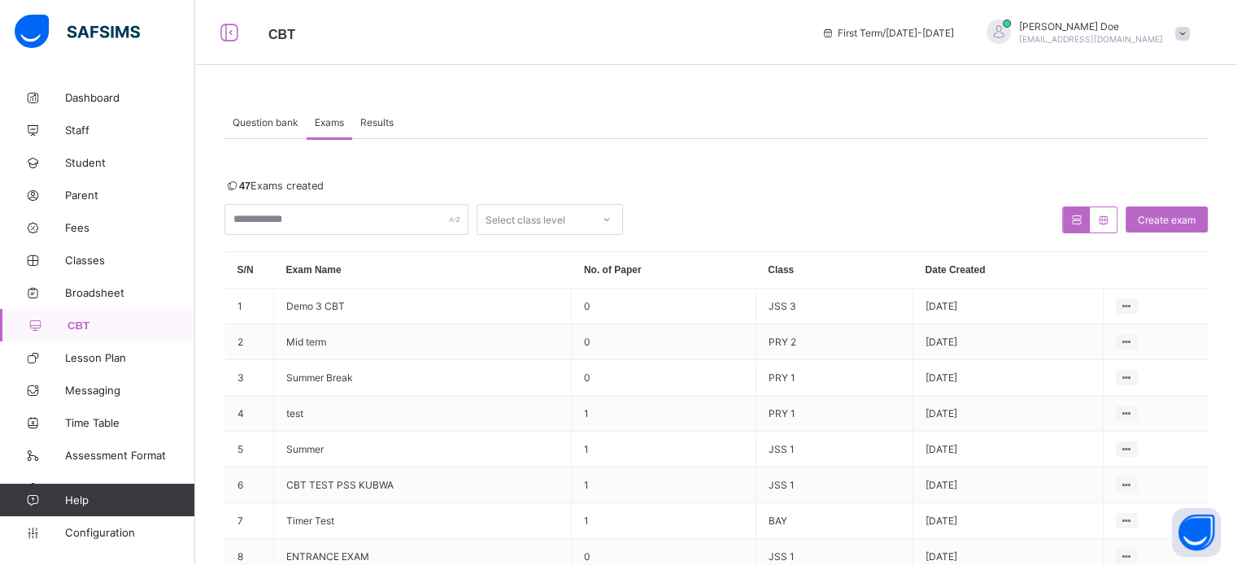
click at [269, 123] on span "Question bank" at bounding box center [266, 122] width 66 height 12
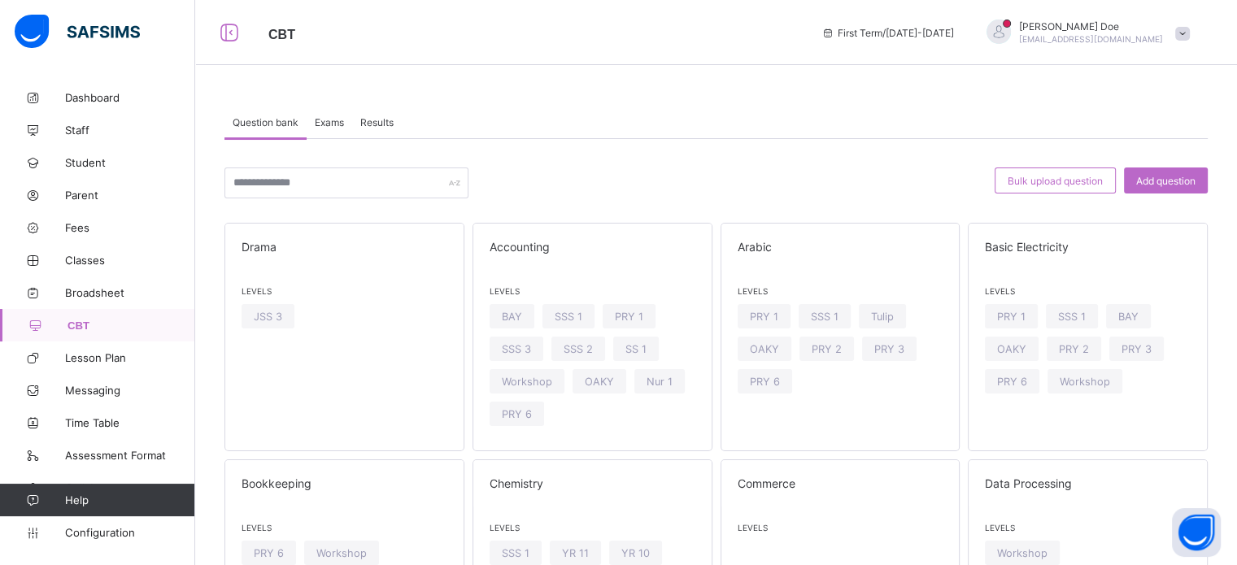
click at [328, 124] on span "Exams" at bounding box center [329, 122] width 29 height 12
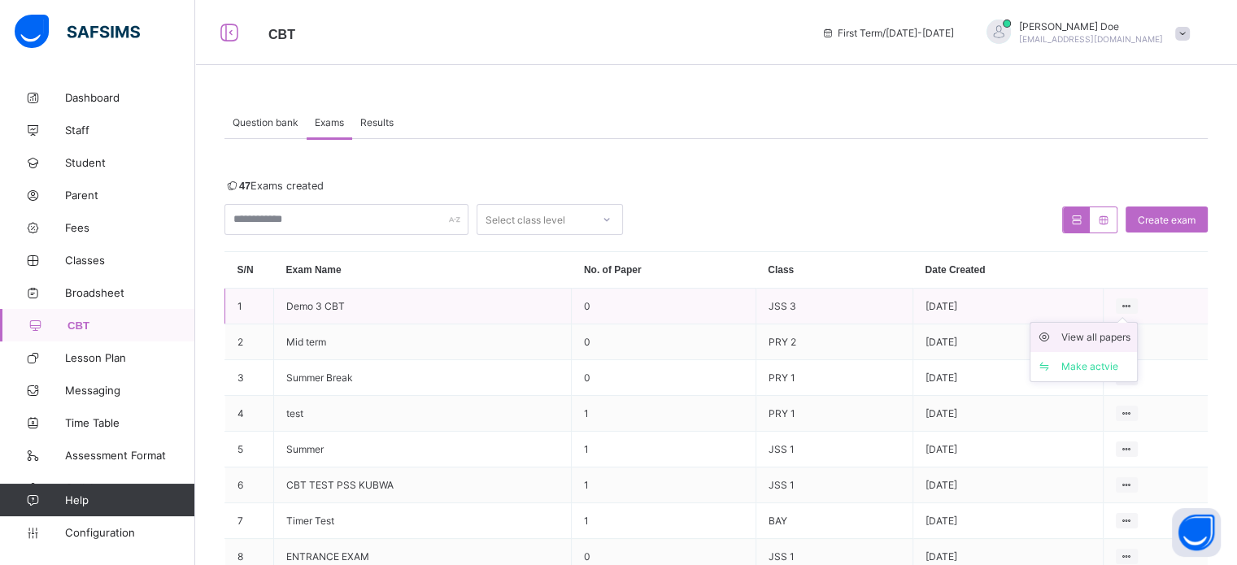
click at [1096, 341] on div "View all papers" at bounding box center [1095, 337] width 69 height 16
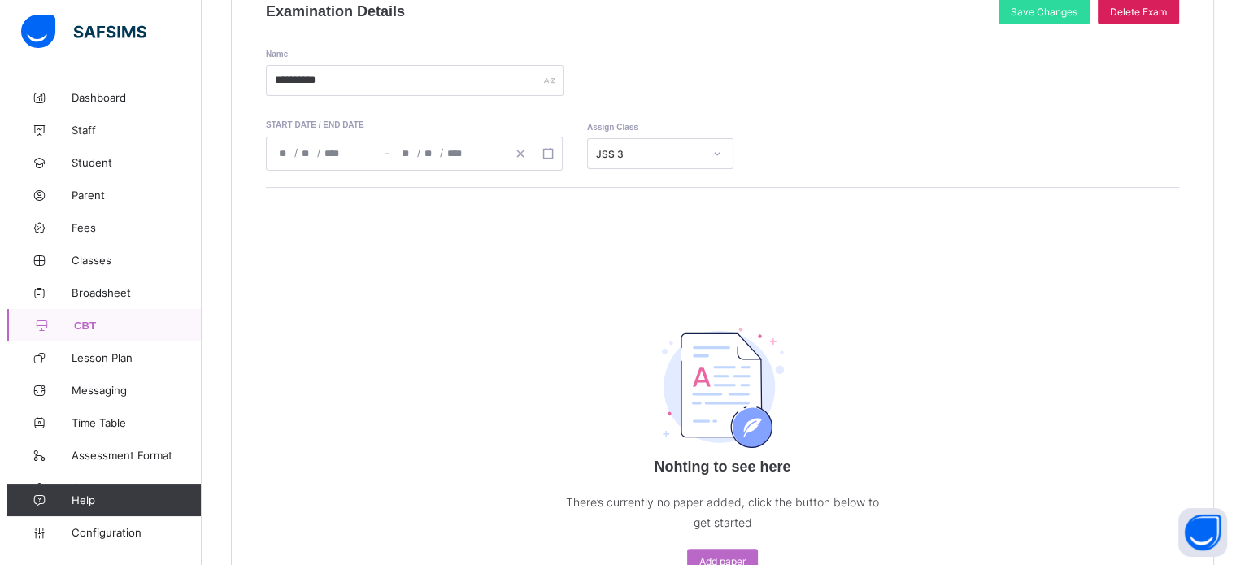
scroll to position [367, 0]
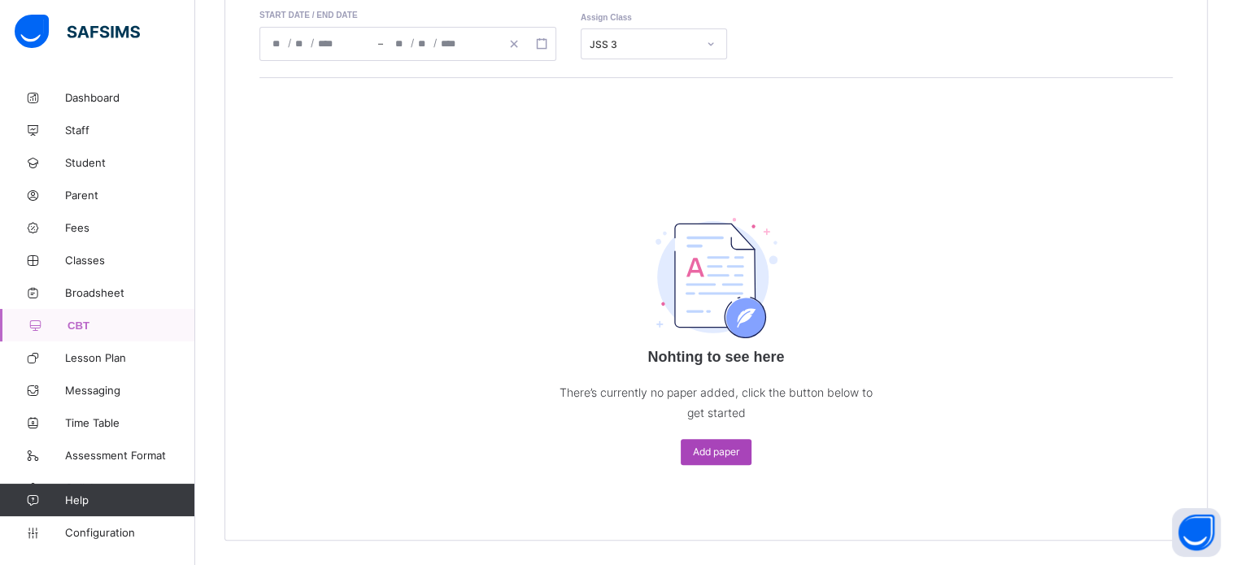
click at [722, 454] on span "Add paper" at bounding box center [716, 452] width 46 height 12
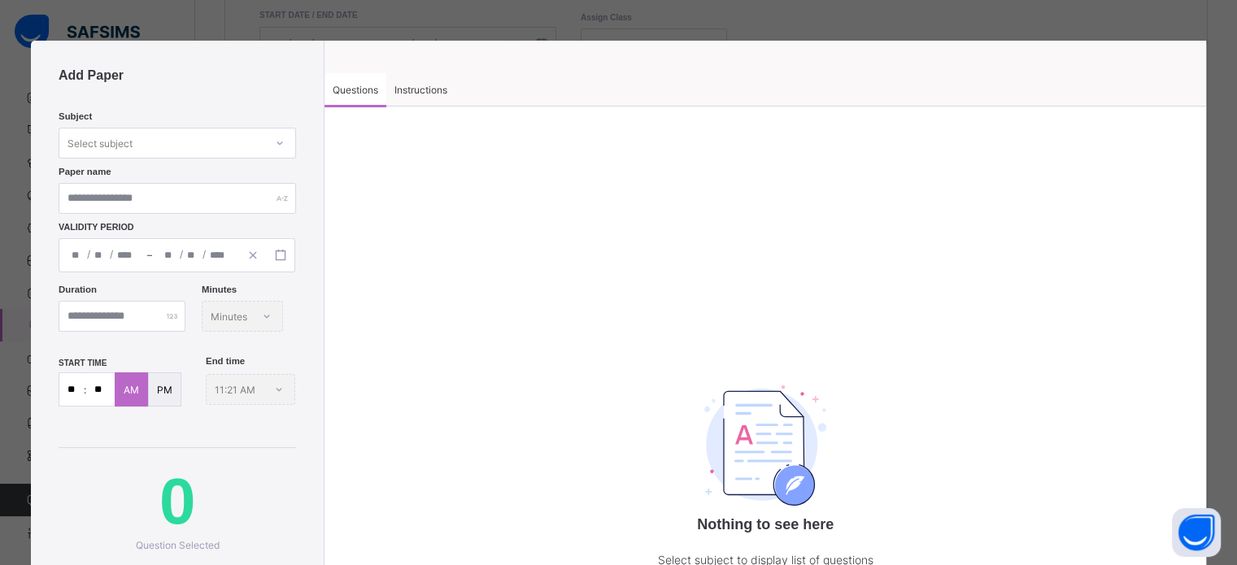
click at [87, 140] on div "Select subject" at bounding box center [99, 143] width 65 height 31
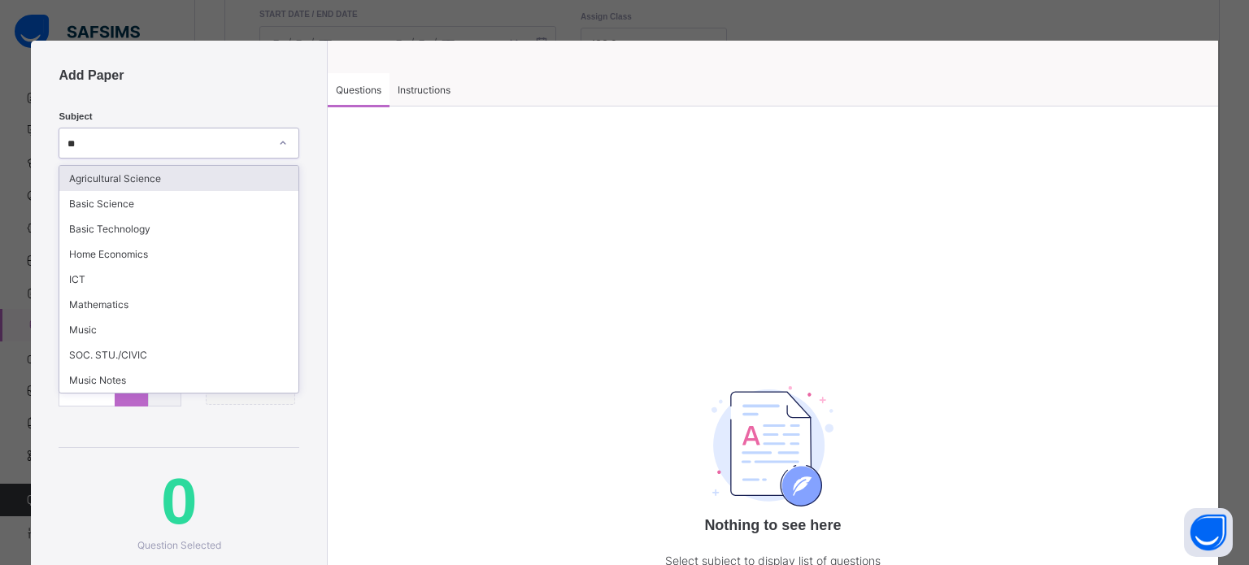
type input "***"
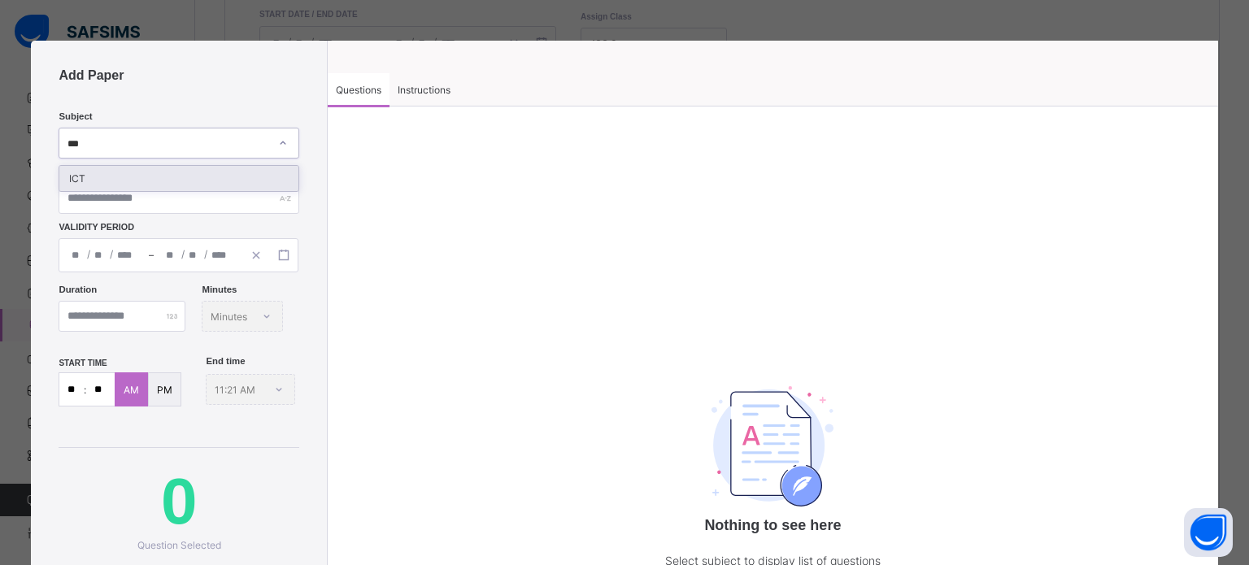
click at [169, 181] on div "ICT" at bounding box center [178, 178] width 239 height 25
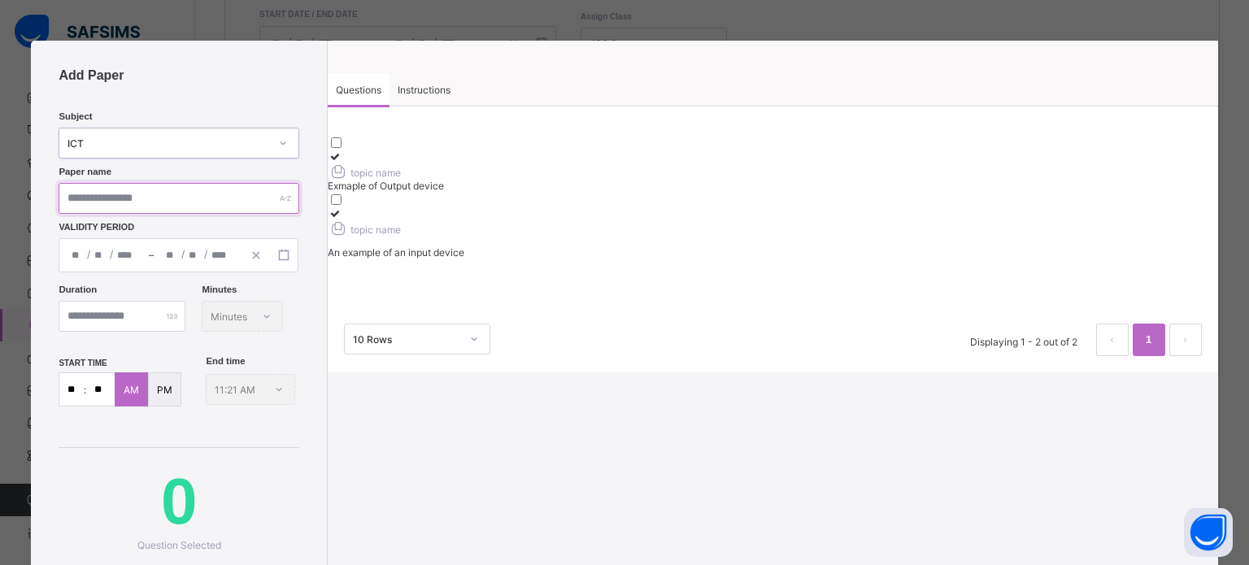
click at [107, 194] on input "text" at bounding box center [179, 198] width 241 height 31
type input "*******"
click at [91, 249] on div "/ /" at bounding box center [103, 255] width 89 height 33
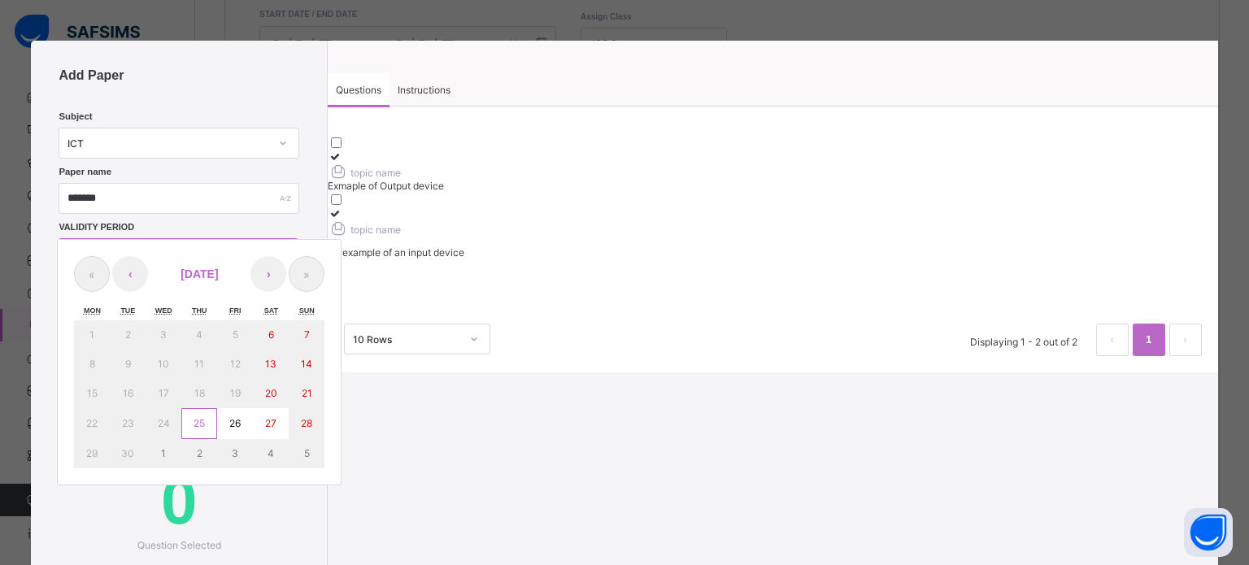
click at [198, 421] on abbr "25" at bounding box center [198, 423] width 11 height 12
click at [229, 424] on abbr "26" at bounding box center [234, 423] width 11 height 12
type input "**********"
type input "*"
type input "**"
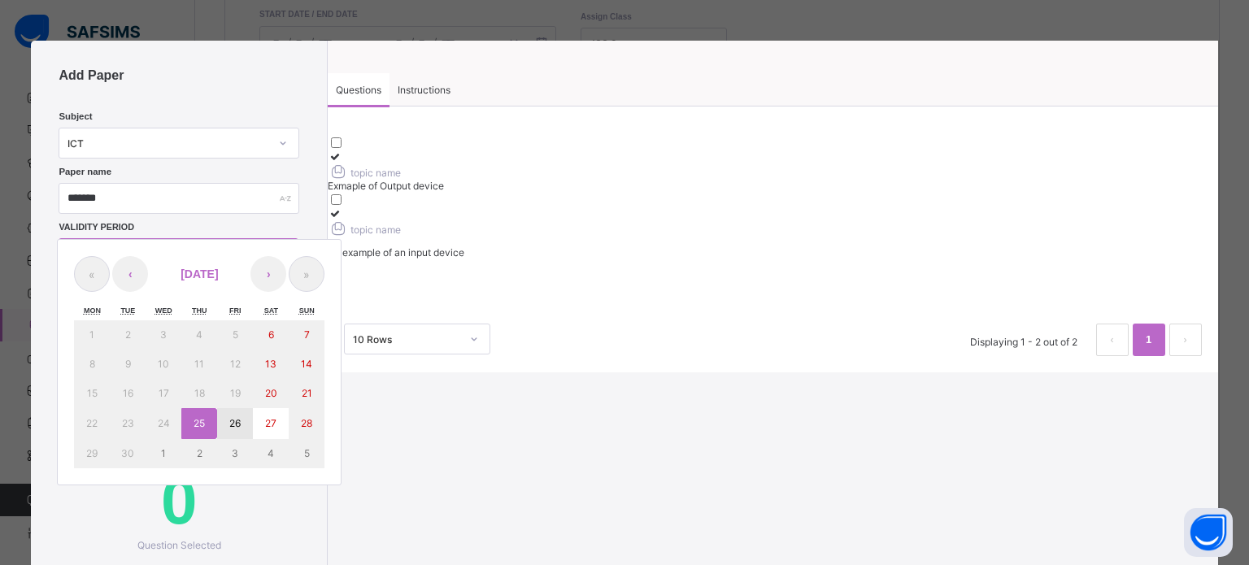
type input "****"
type input "**********"
type input "*"
type input "**"
type input "****"
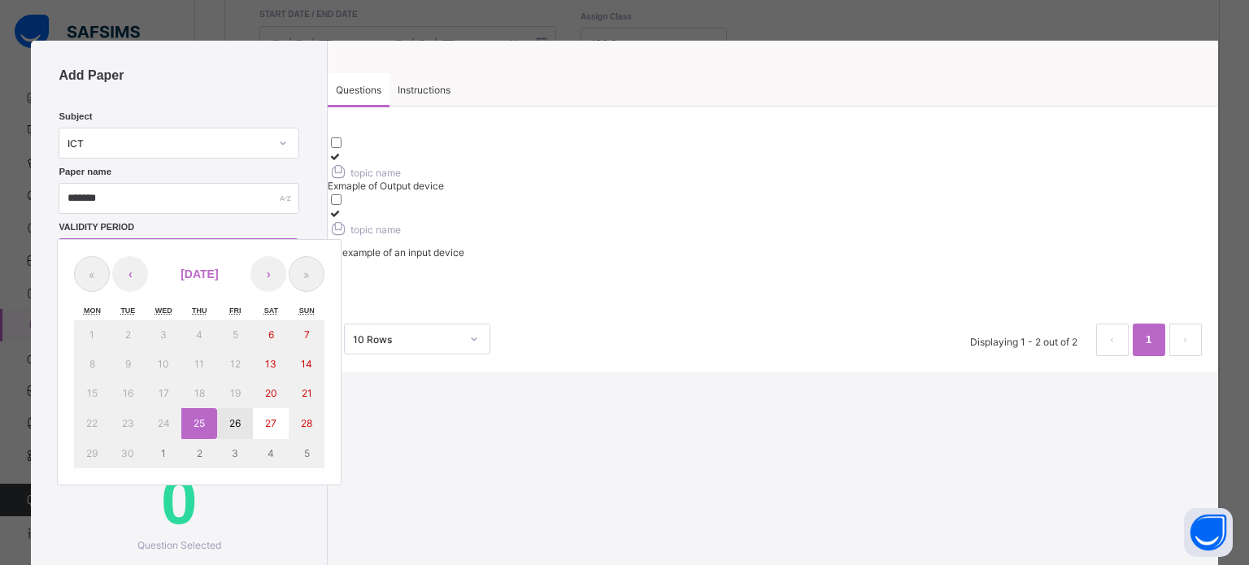
type input "**"
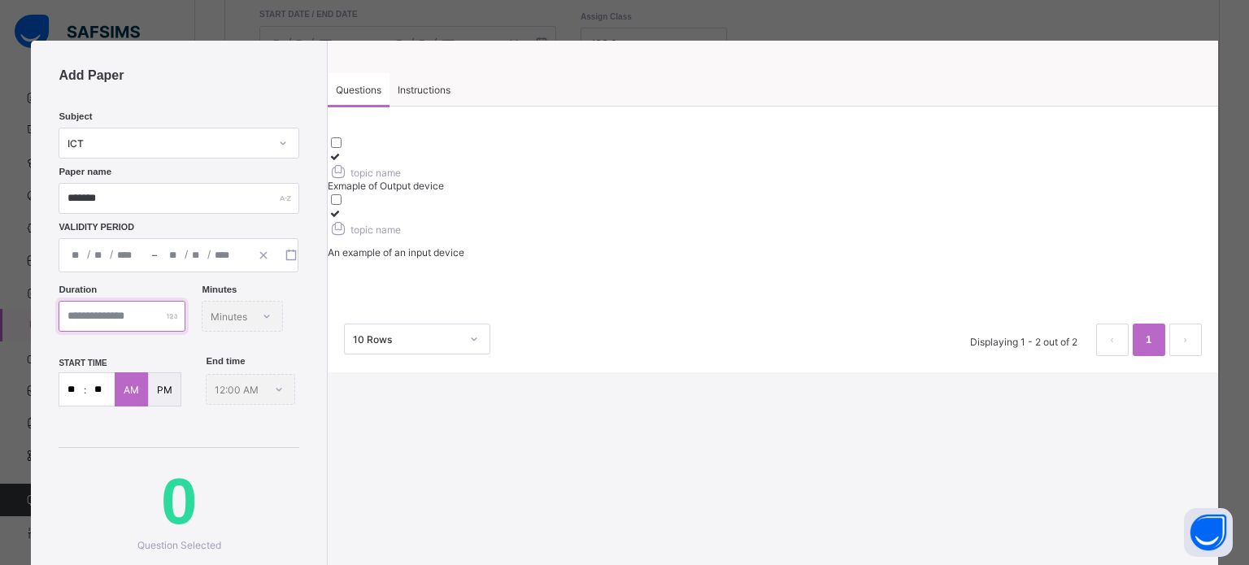
click at [118, 315] on input "number" at bounding box center [122, 316] width 127 height 31
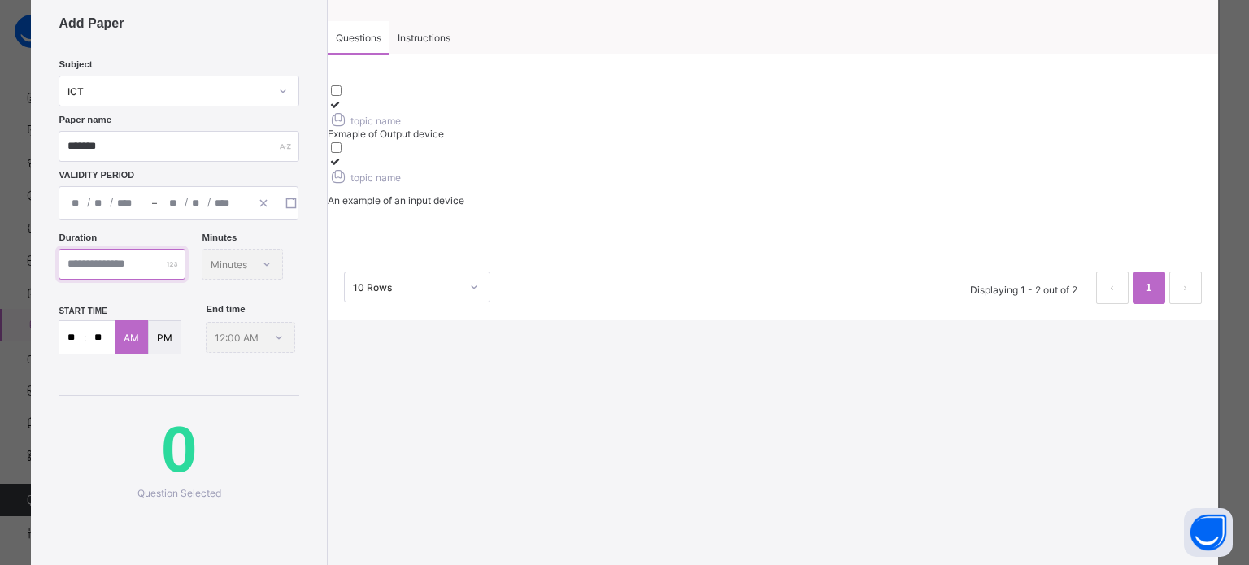
scroll to position [81, 0]
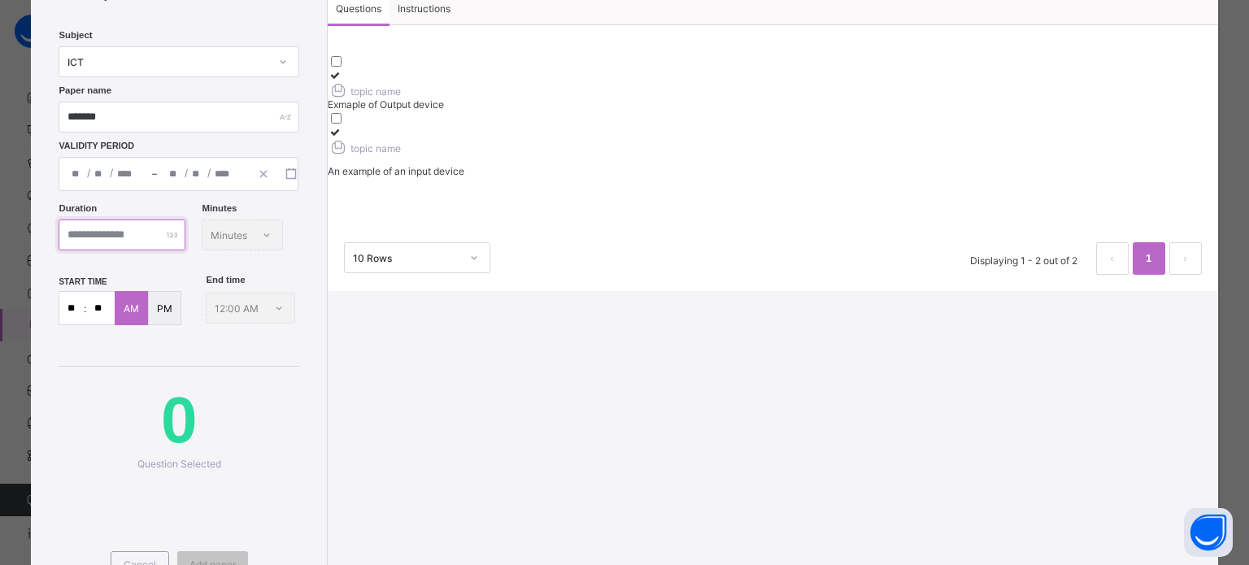
type input "**"
click at [80, 324] on input "**" at bounding box center [71, 308] width 24 height 33
click at [77, 324] on input "**" at bounding box center [71, 308] width 24 height 33
drag, startPoint x: 77, startPoint y: 376, endPoint x: 63, endPoint y: 376, distance: 14.7
click at [63, 324] on input "**" at bounding box center [71, 308] width 24 height 33
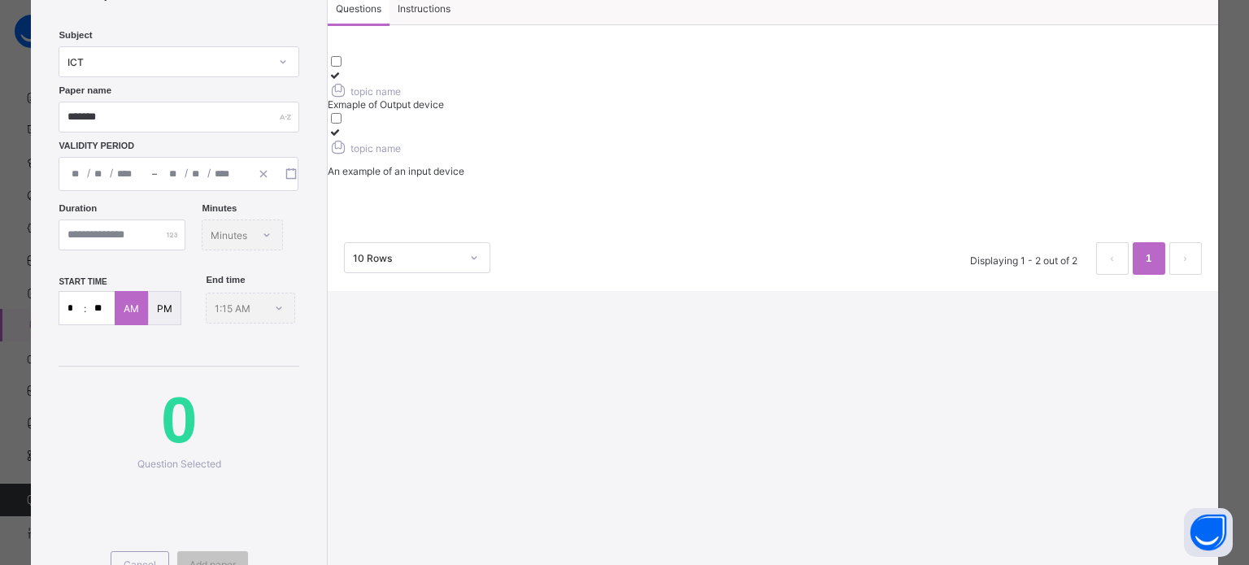
type input "**"
drag, startPoint x: 96, startPoint y: 376, endPoint x: 109, endPoint y: 376, distance: 13.0
click at [109, 324] on input "**" at bounding box center [100, 308] width 28 height 33
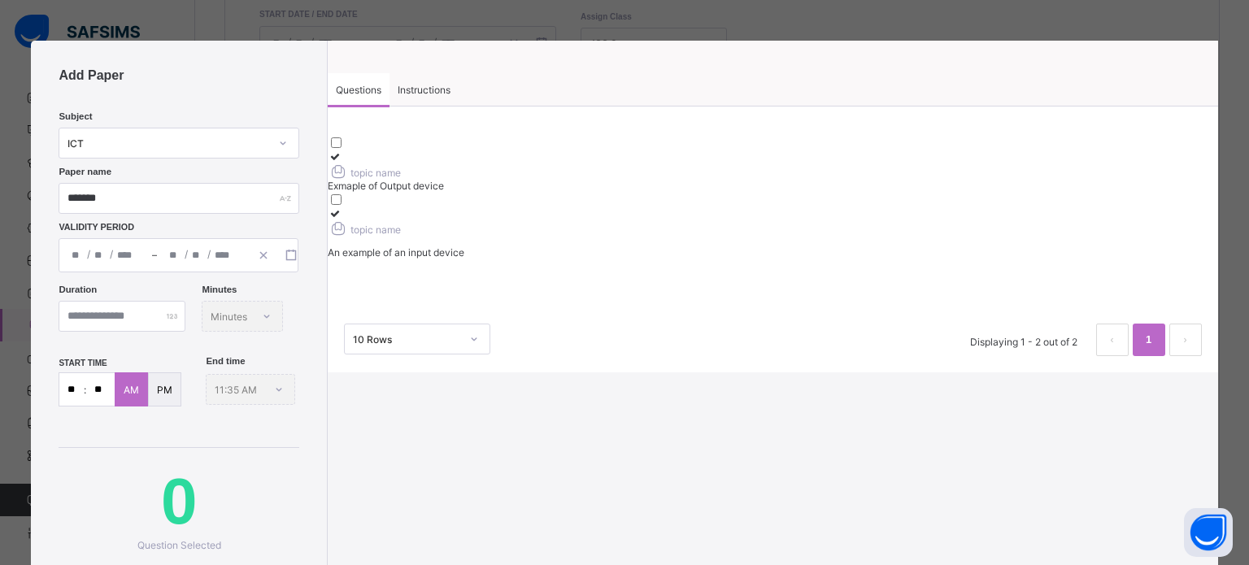
scroll to position [0, 0]
type input "**"
click at [341, 163] on icon at bounding box center [335, 156] width 14 height 12
click at [341, 207] on icon at bounding box center [335, 213] width 14 height 12
click at [416, 89] on span "Instructions" at bounding box center [424, 90] width 53 height 12
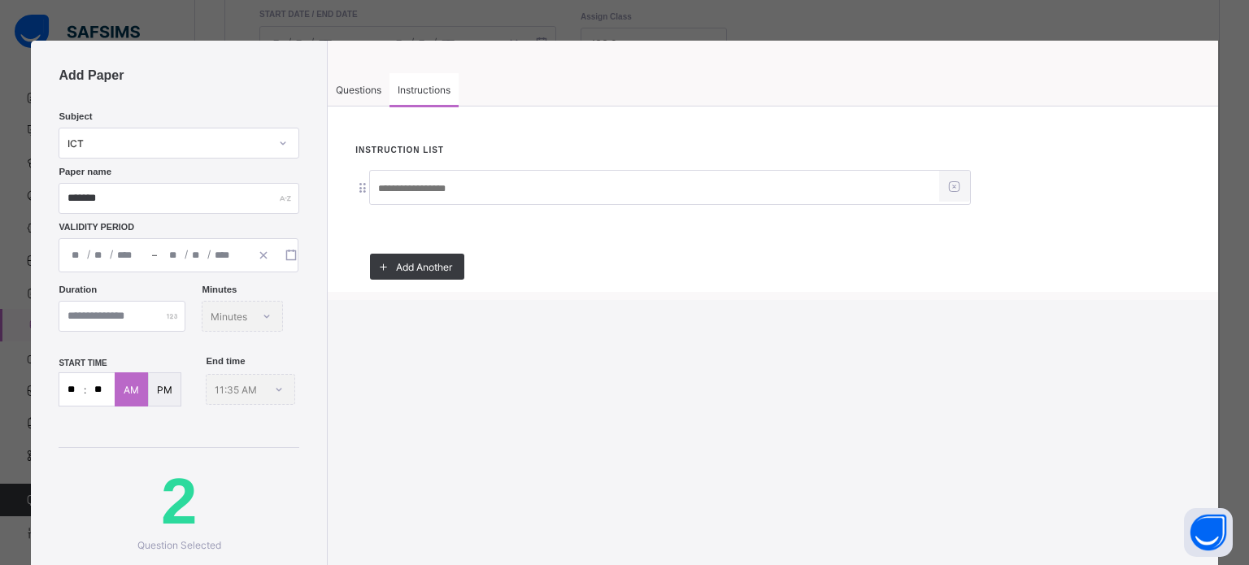
click at [412, 187] on input at bounding box center [654, 188] width 569 height 31
type input "**********"
click at [364, 88] on span "Questions" at bounding box center [359, 90] width 46 height 12
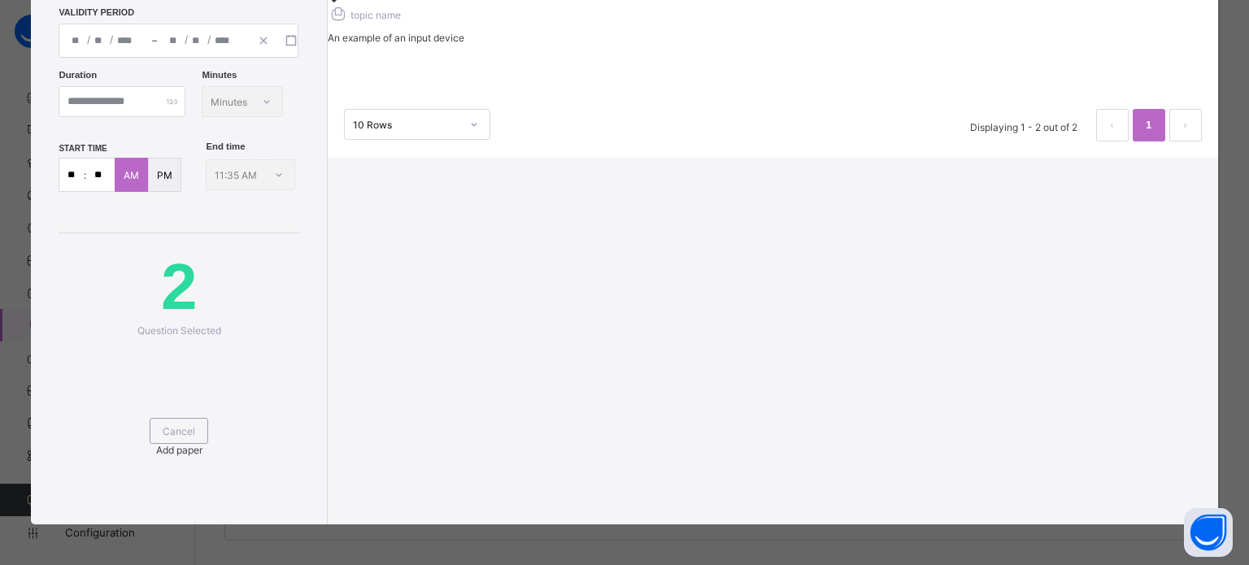
scroll to position [279, 0]
click at [202, 444] on span "Add paper" at bounding box center [179, 450] width 46 height 12
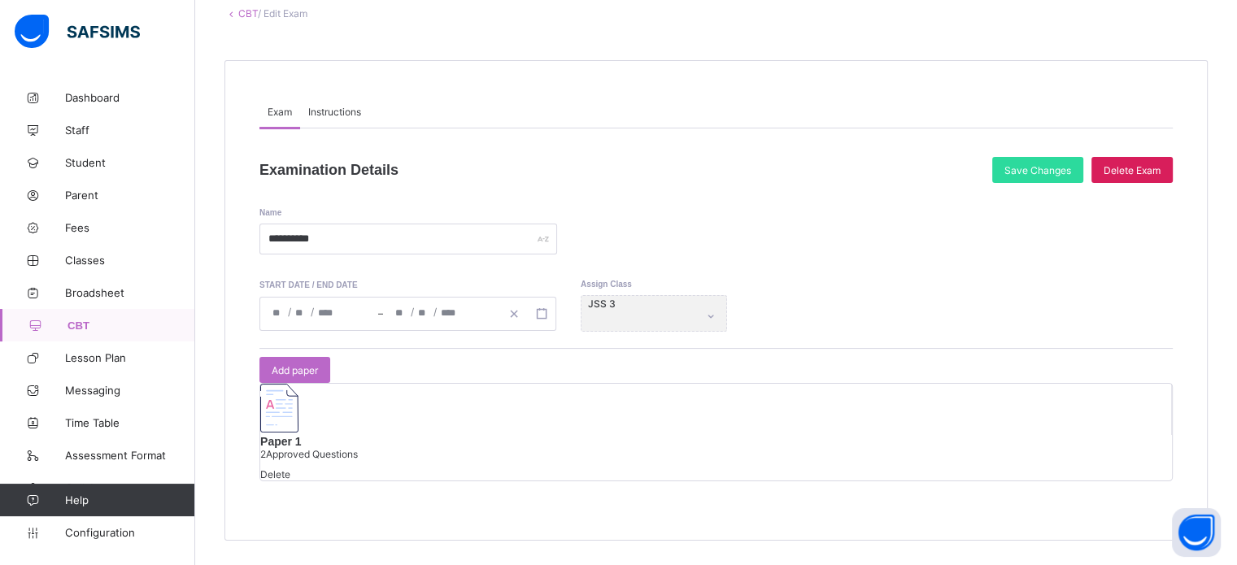
scroll to position [0, 0]
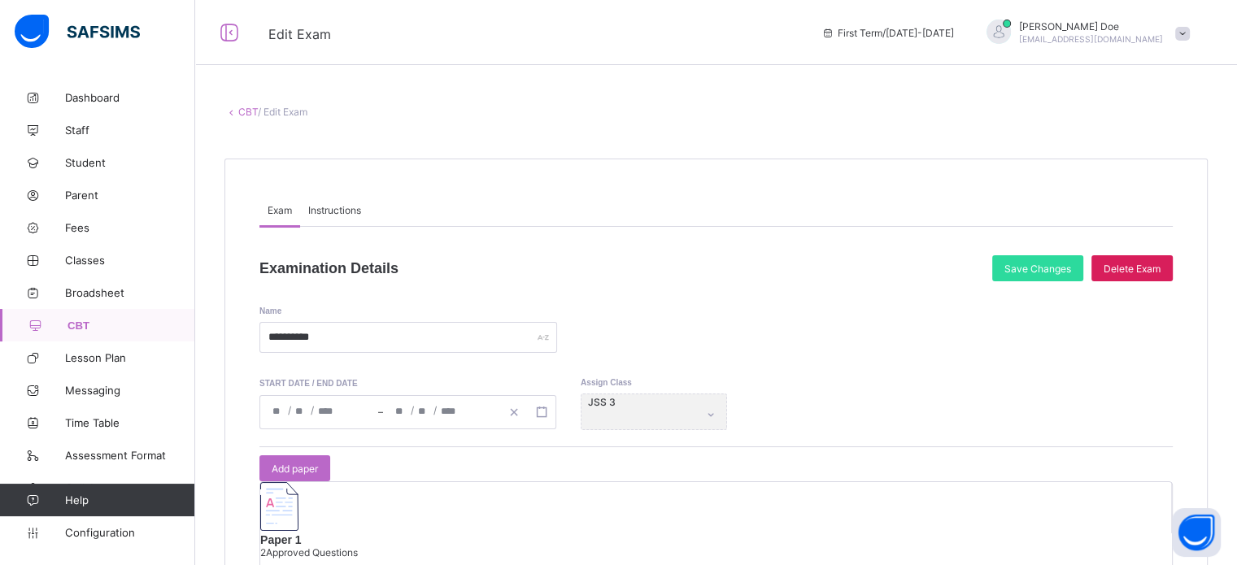
click at [246, 108] on link "CBT" at bounding box center [248, 112] width 20 height 12
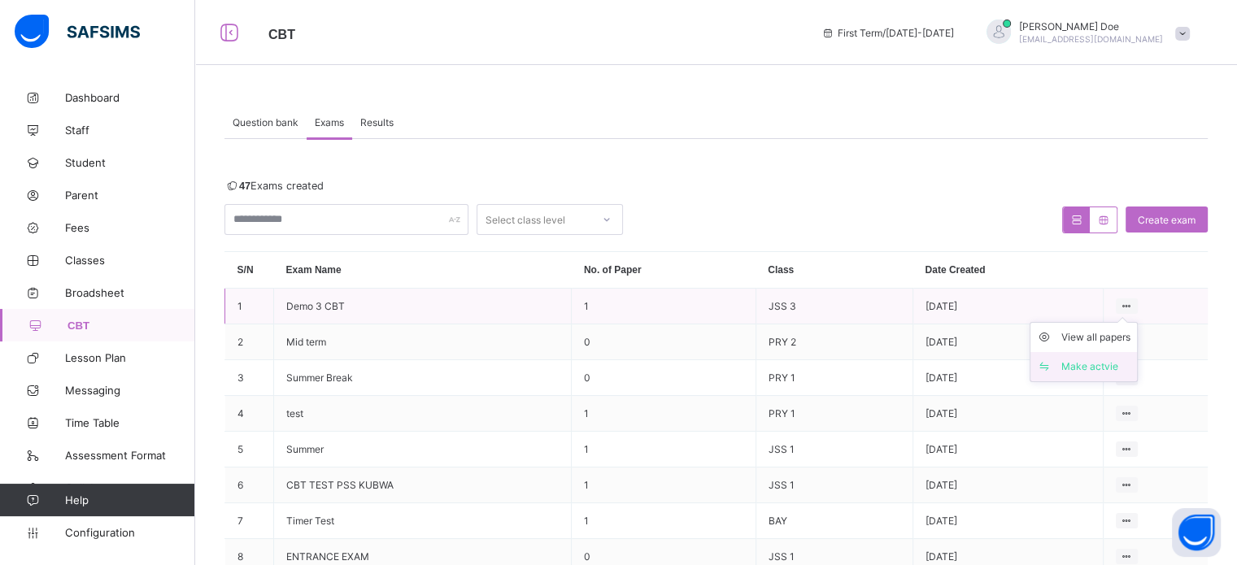
click at [1095, 369] on div "Make actvie" at bounding box center [1095, 367] width 69 height 16
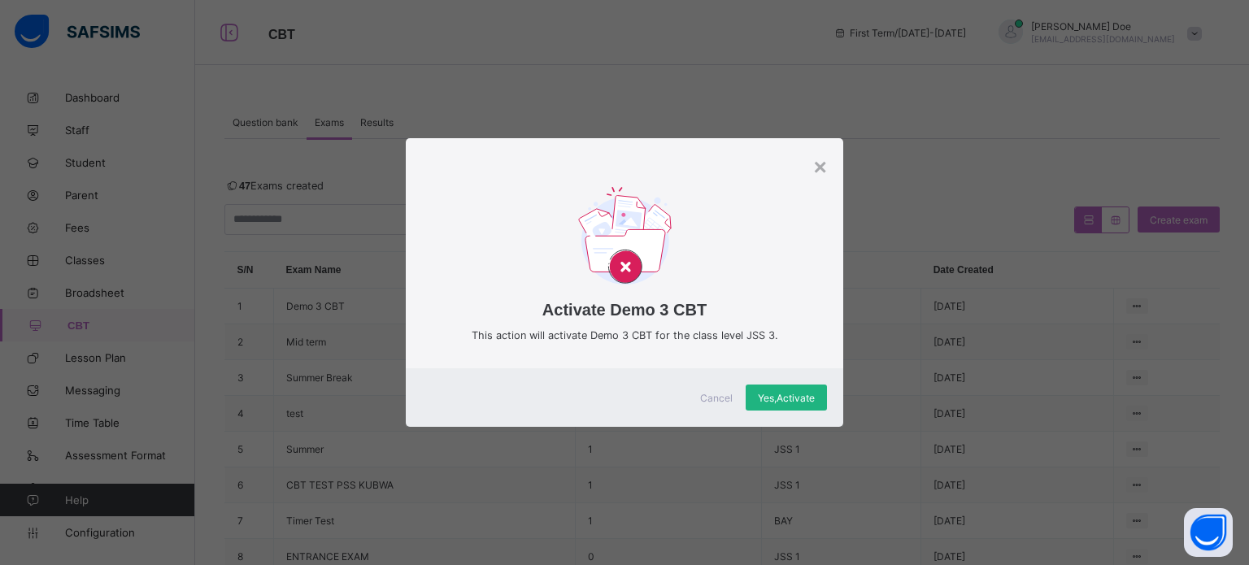
click at [793, 401] on span "Yes, Activate" at bounding box center [786, 398] width 57 height 12
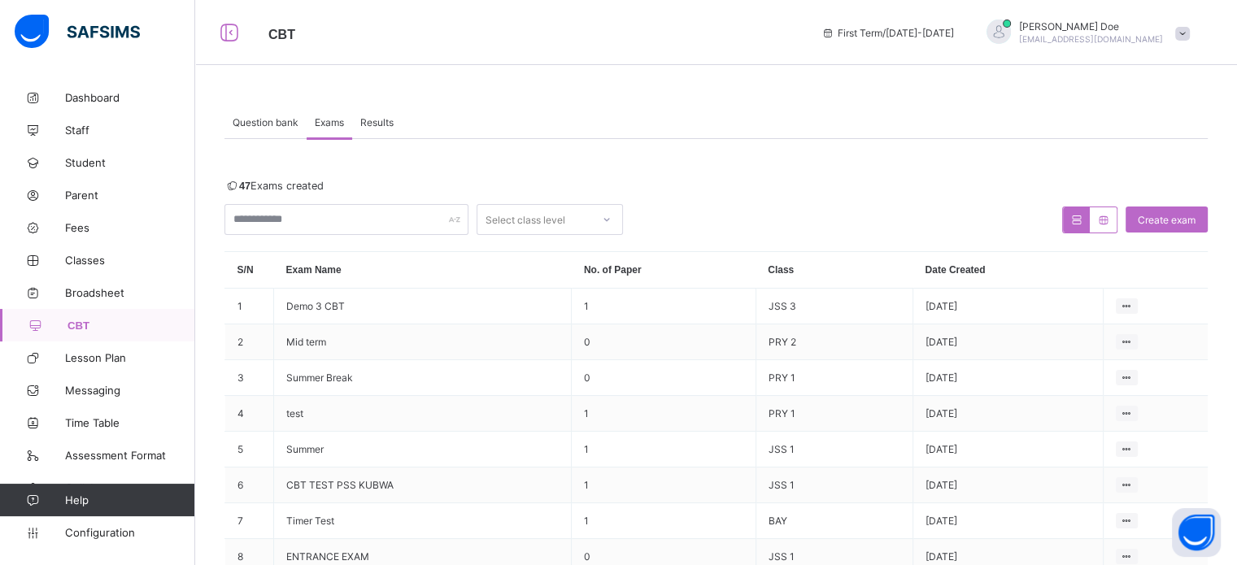
click at [616, 35] on span "CBT" at bounding box center [532, 32] width 528 height 21
click at [91, 262] on span "Classes" at bounding box center [130, 260] width 130 height 13
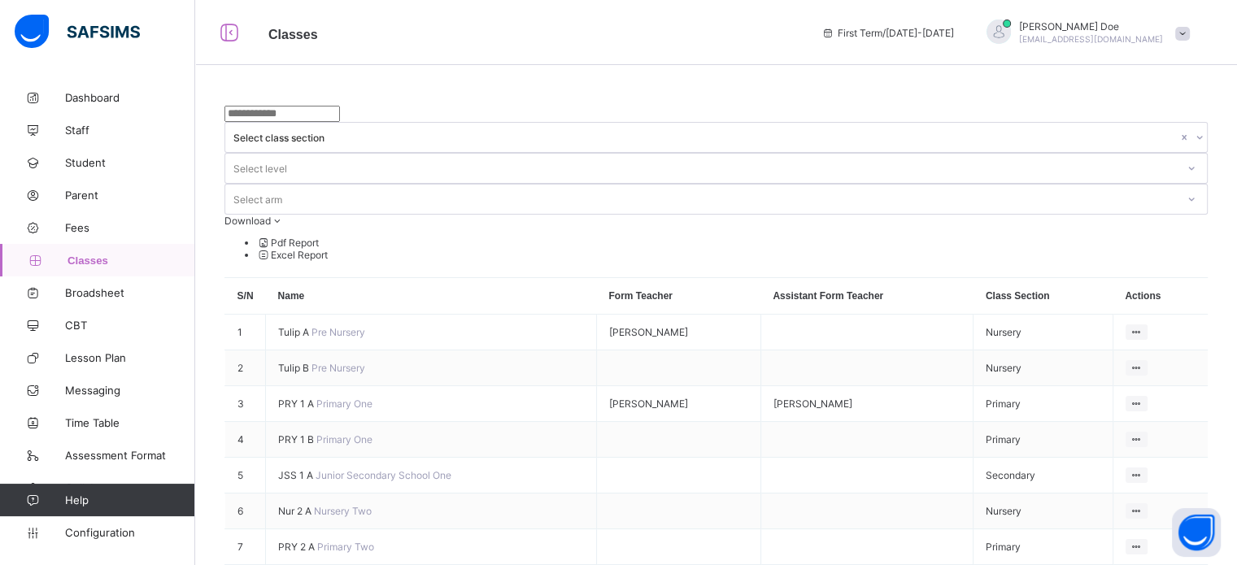
click at [287, 153] on div "Select level" at bounding box center [260, 168] width 54 height 31
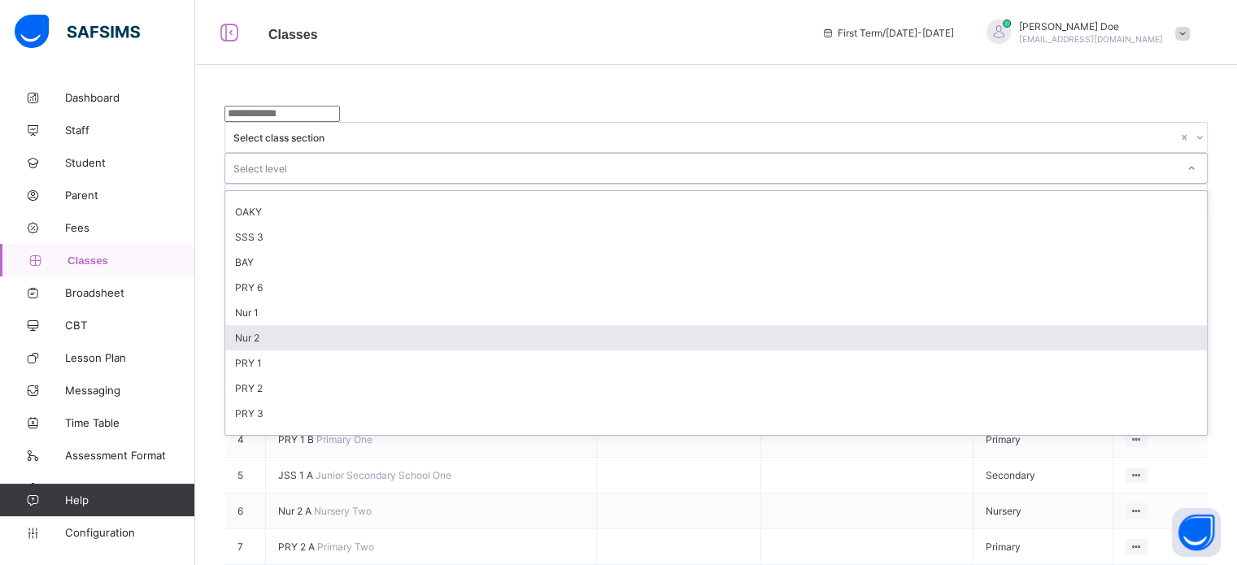
scroll to position [163, 0]
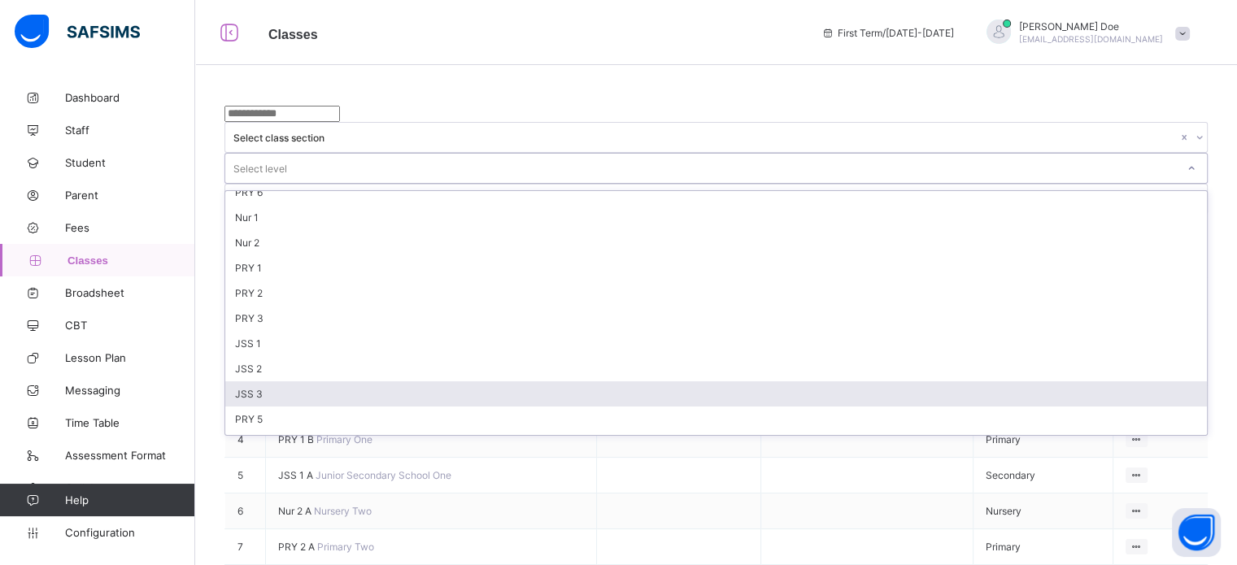
click at [645, 381] on div "JSS 3" at bounding box center [715, 393] width 981 height 25
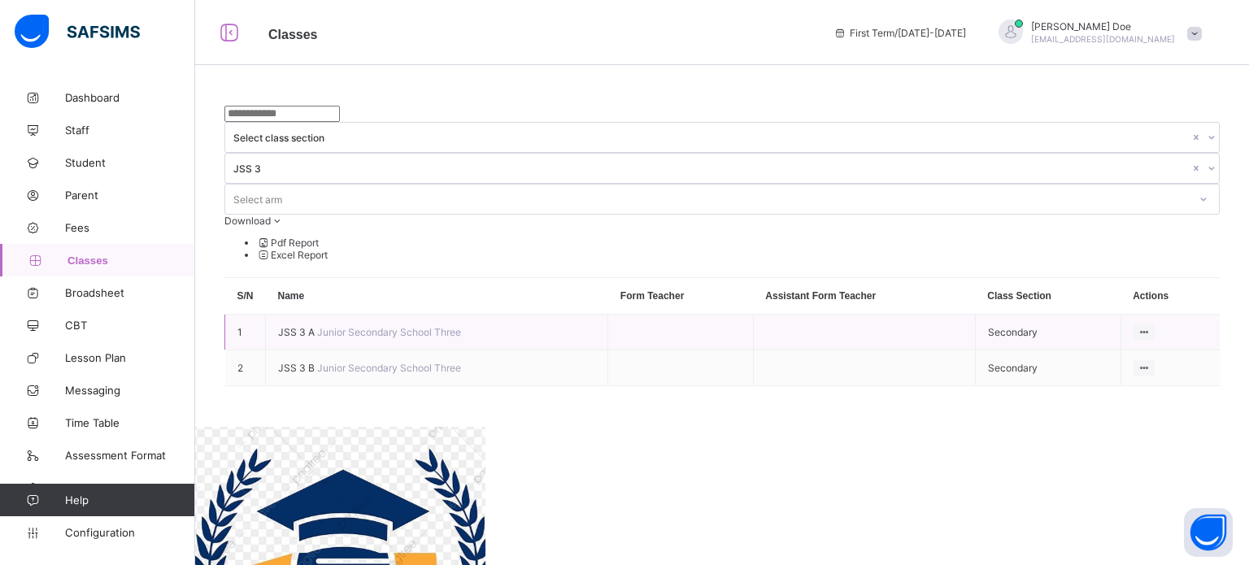
click at [289, 326] on span "JSS 3 A" at bounding box center [297, 332] width 39 height 12
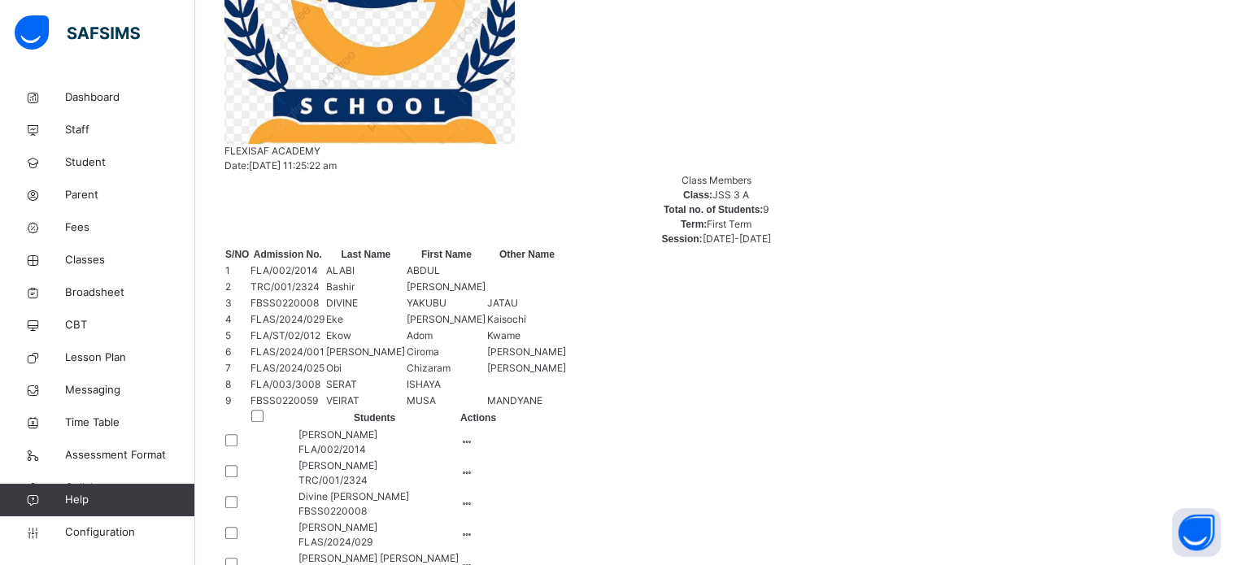
scroll to position [488, 0]
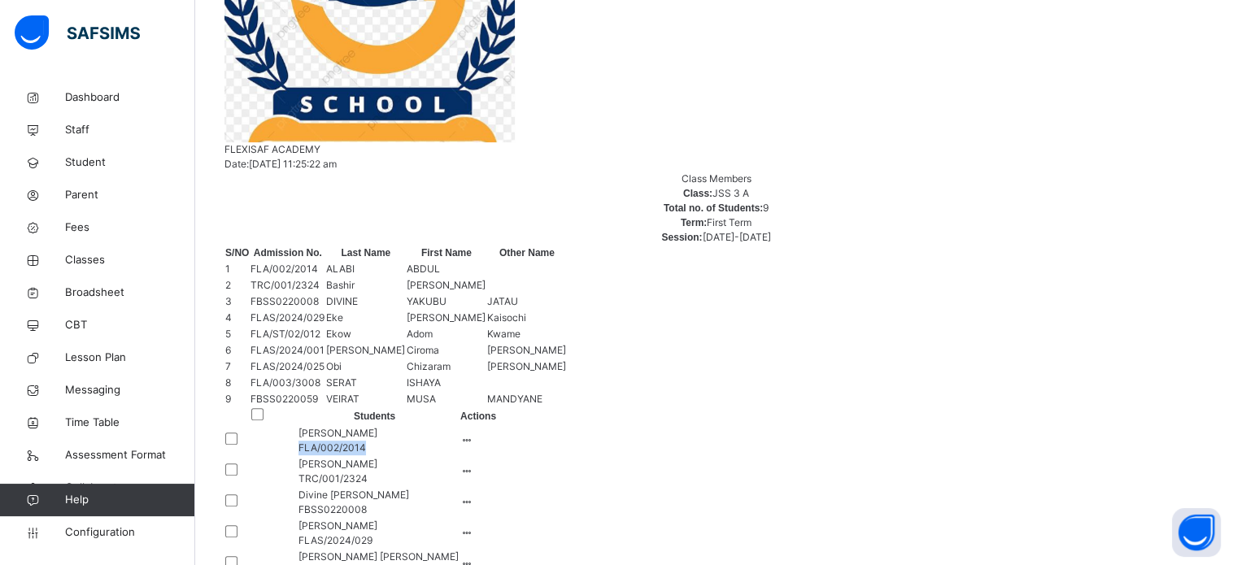
drag, startPoint x: 337, startPoint y: 76, endPoint x: 417, endPoint y: 84, distance: 80.8
click at [417, 425] on td "[PERSON_NAME]/002/2014" at bounding box center [374, 440] width 170 height 31
copy span "FLA/002/2014"
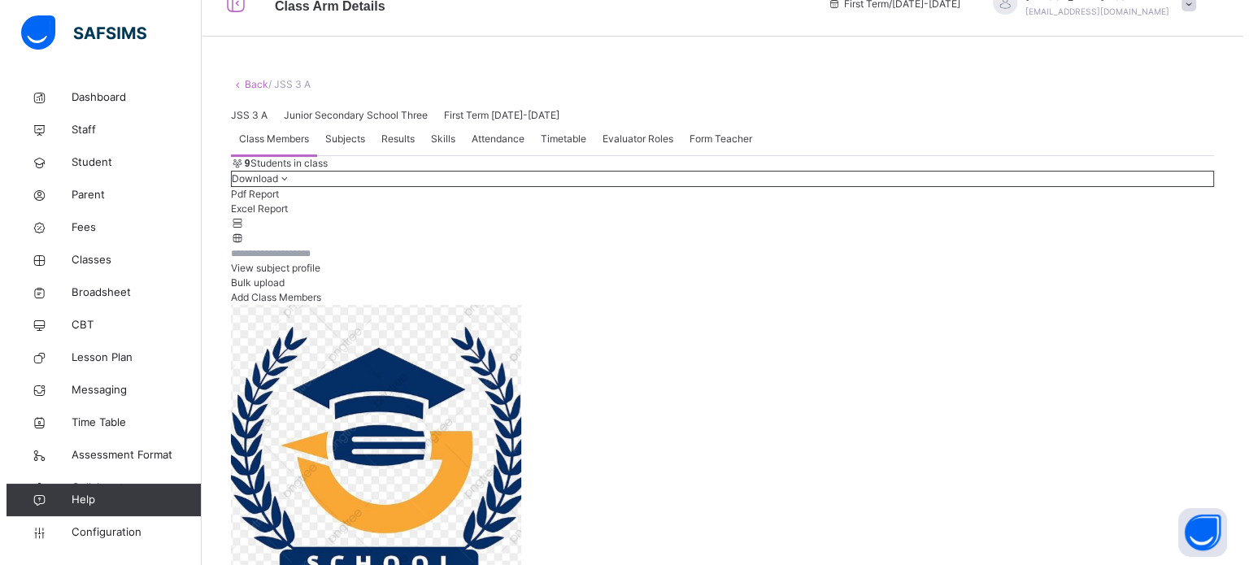
scroll to position [0, 0]
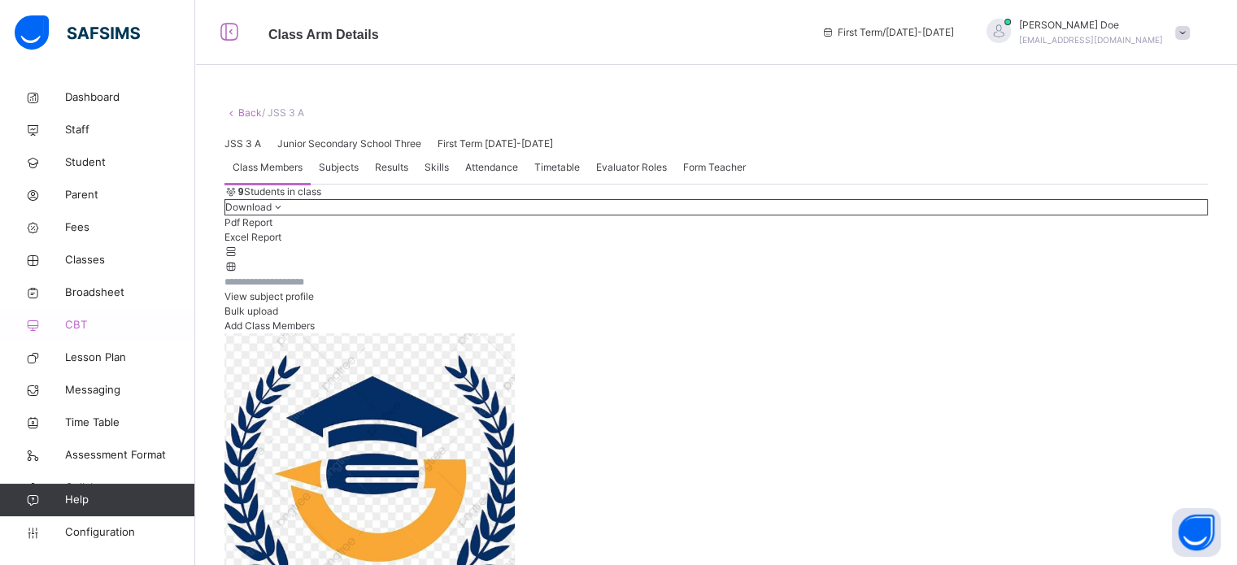
drag, startPoint x: 79, startPoint y: 319, endPoint x: 88, endPoint y: 324, distance: 10.2
click at [79, 319] on span "CBT" at bounding box center [130, 325] width 130 height 16
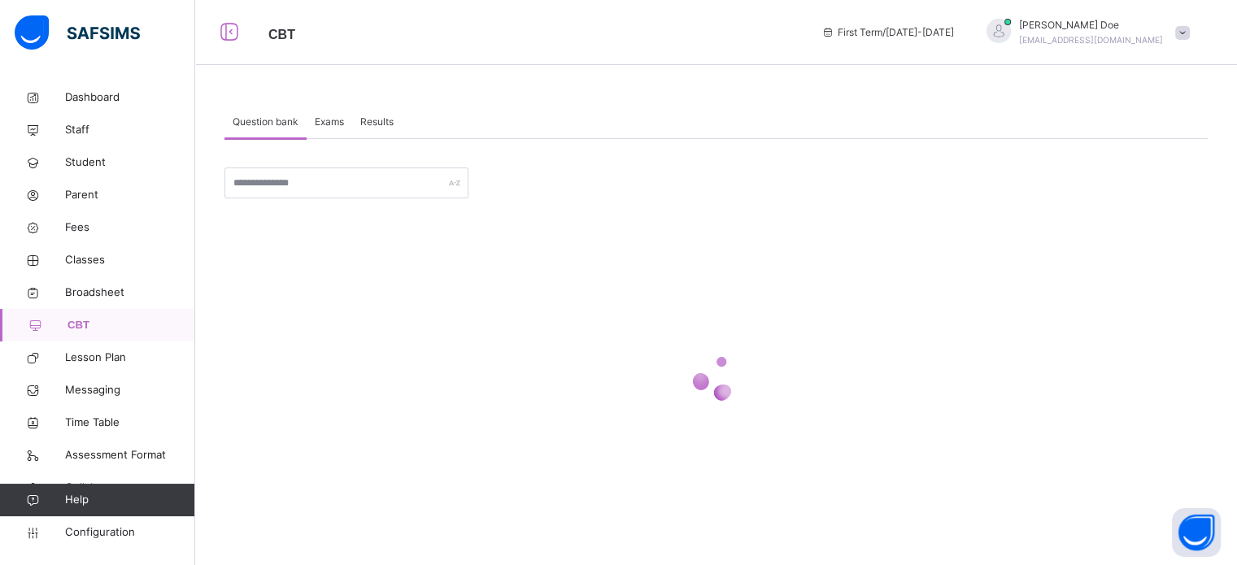
click at [383, 128] on span "Results" at bounding box center [376, 122] width 33 height 15
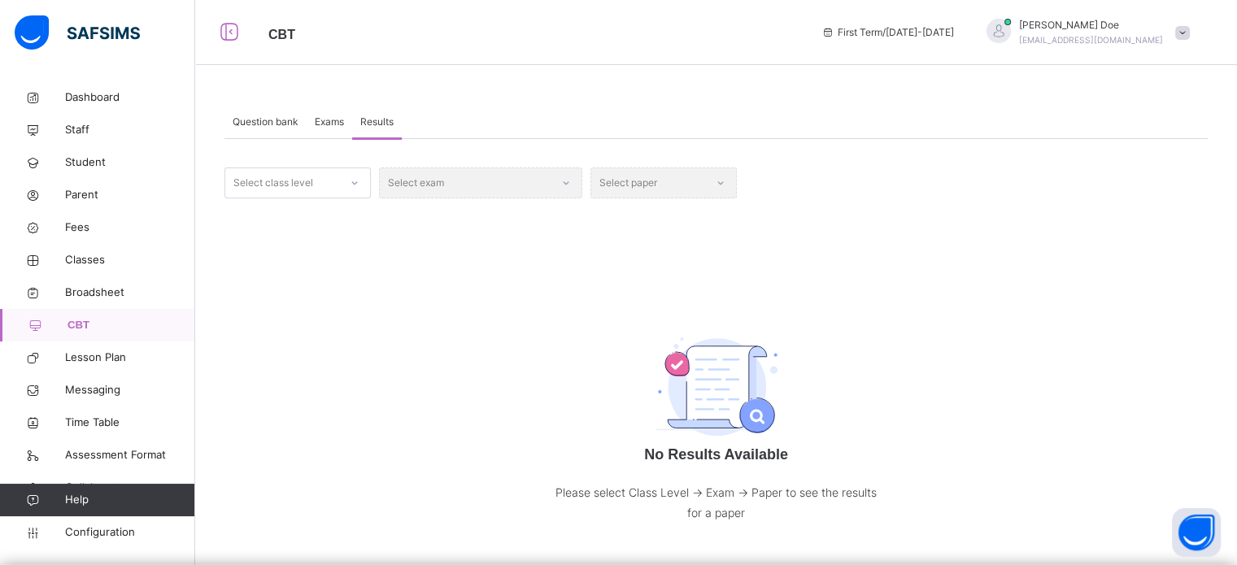
click at [538, 189] on div "Select exam" at bounding box center [480, 182] width 203 height 31
click at [647, 187] on div "Select paper" at bounding box center [663, 182] width 146 height 31
click at [314, 188] on div "Select class level" at bounding box center [282, 183] width 114 height 25
type input "***"
click at [293, 272] on div "JSS 3" at bounding box center [297, 275] width 145 height 28
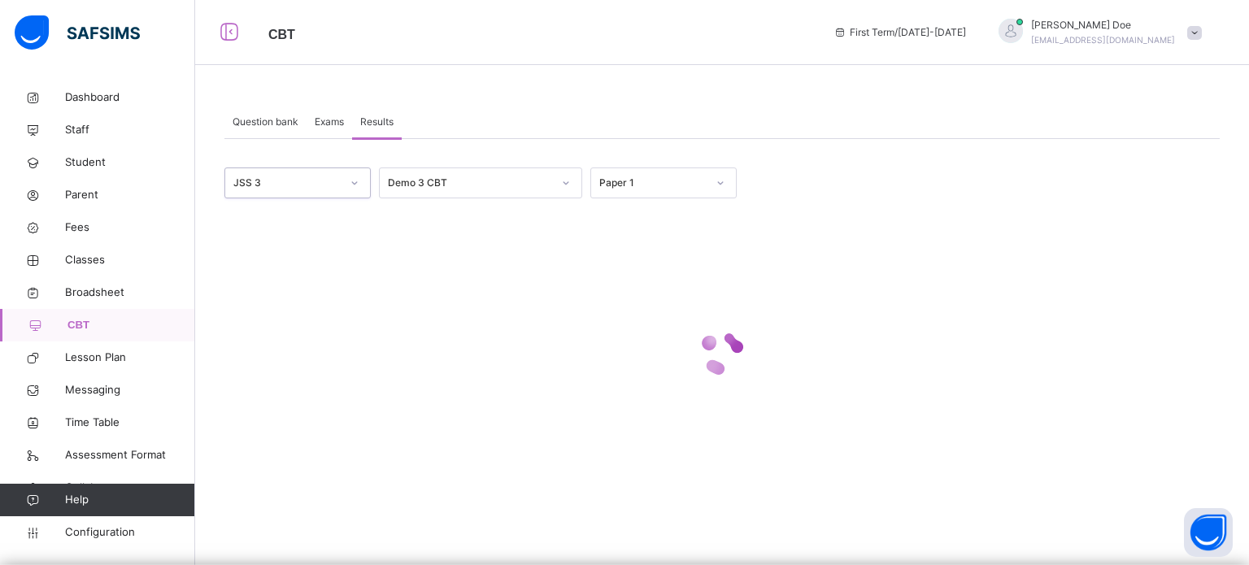
click at [496, 185] on div "Demo 3 CBT" at bounding box center [470, 183] width 164 height 15
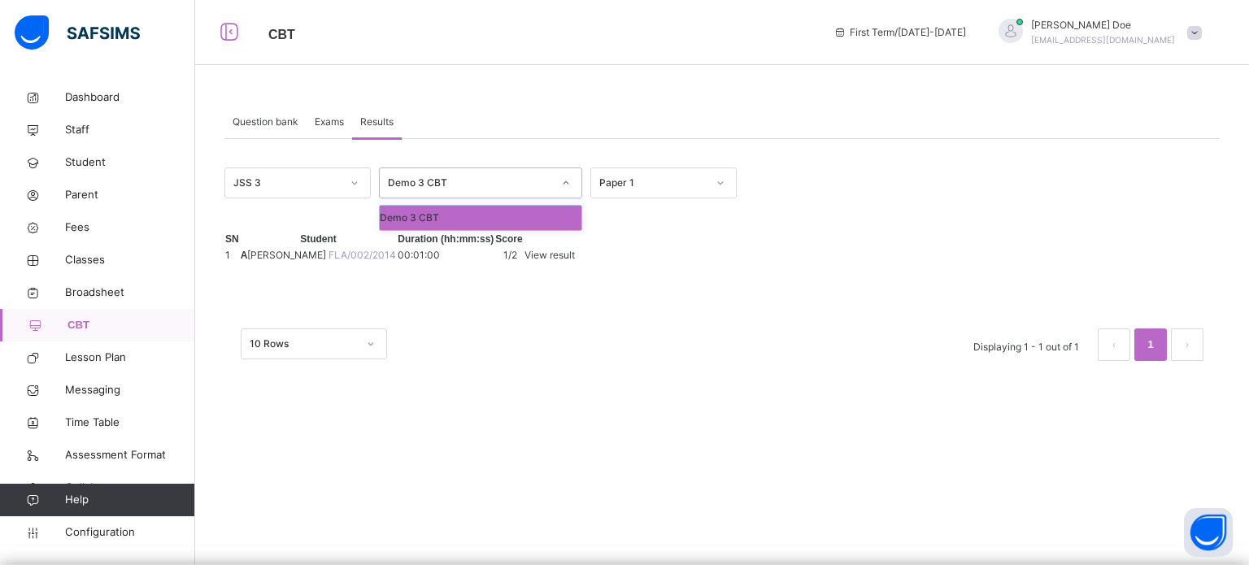
click at [475, 216] on div "Demo 3 CBT" at bounding box center [481, 218] width 202 height 24
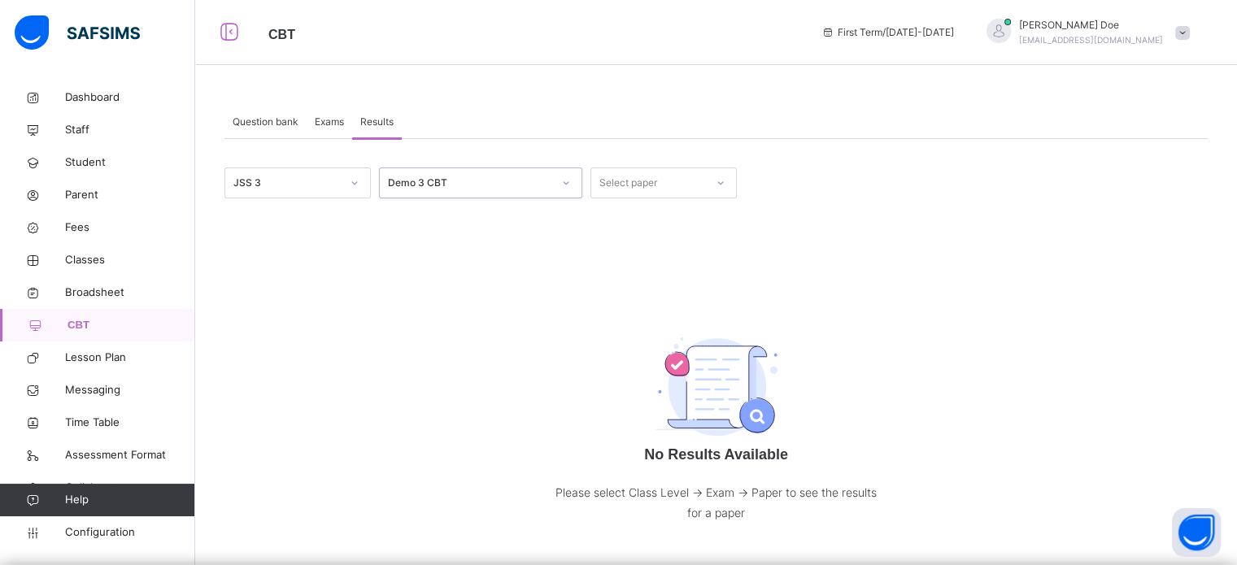
click at [632, 185] on div "Select paper" at bounding box center [628, 182] width 58 height 31
click at [637, 222] on div "Paper 1" at bounding box center [663, 220] width 145 height 28
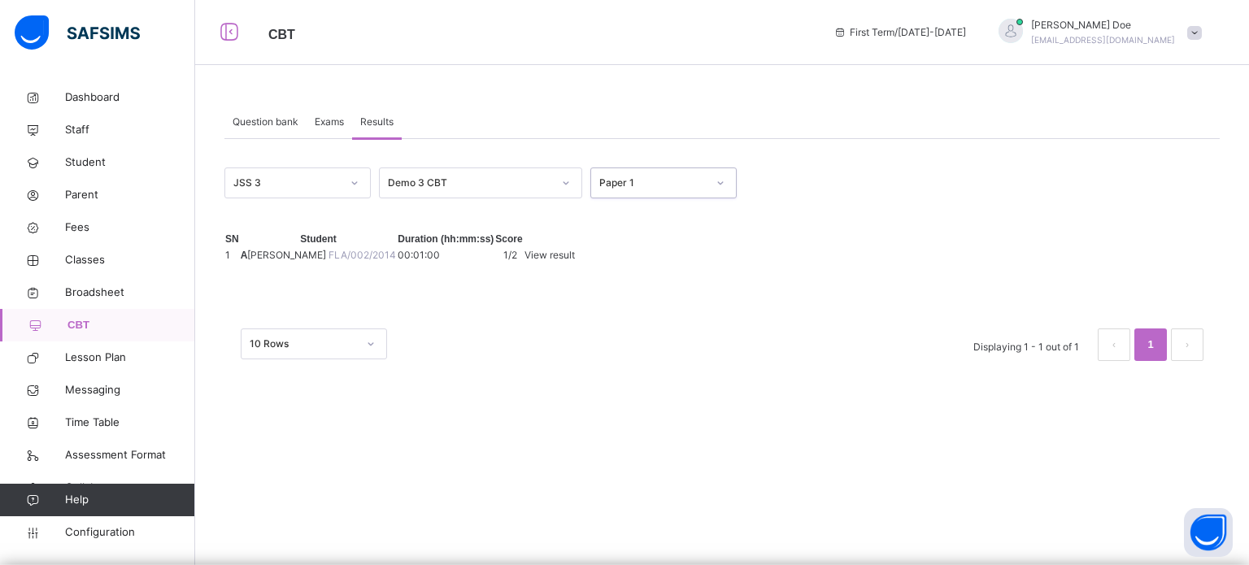
click at [575, 261] on span "View result" at bounding box center [549, 255] width 50 height 12
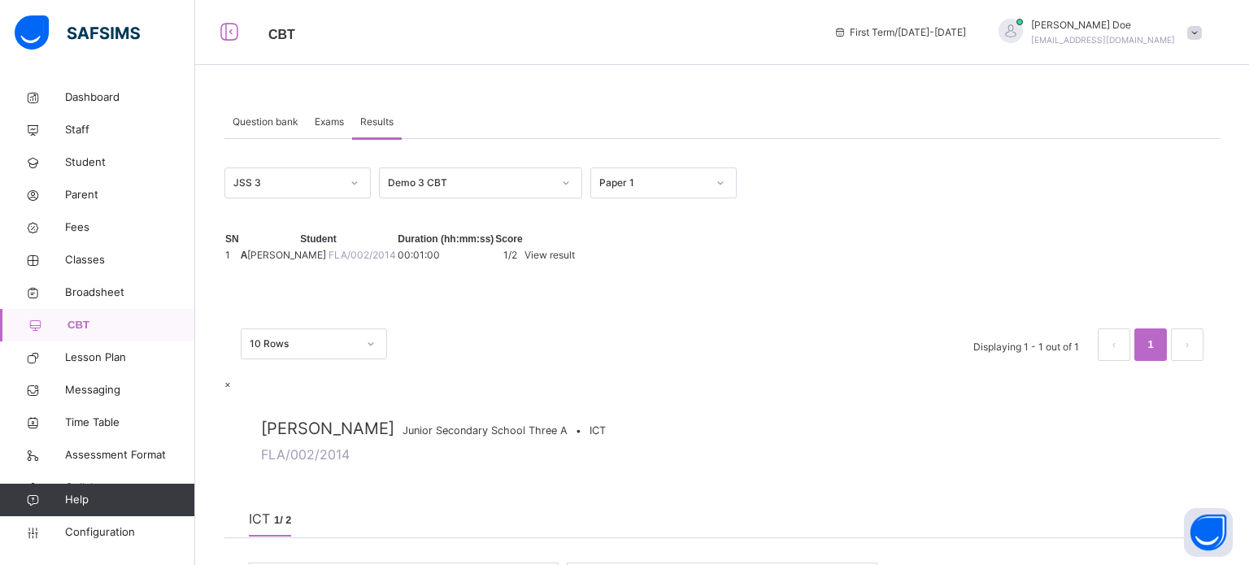
click at [1219, 377] on div "×" at bounding box center [721, 384] width 995 height 15
